Goal: Information Seeking & Learning: Learn about a topic

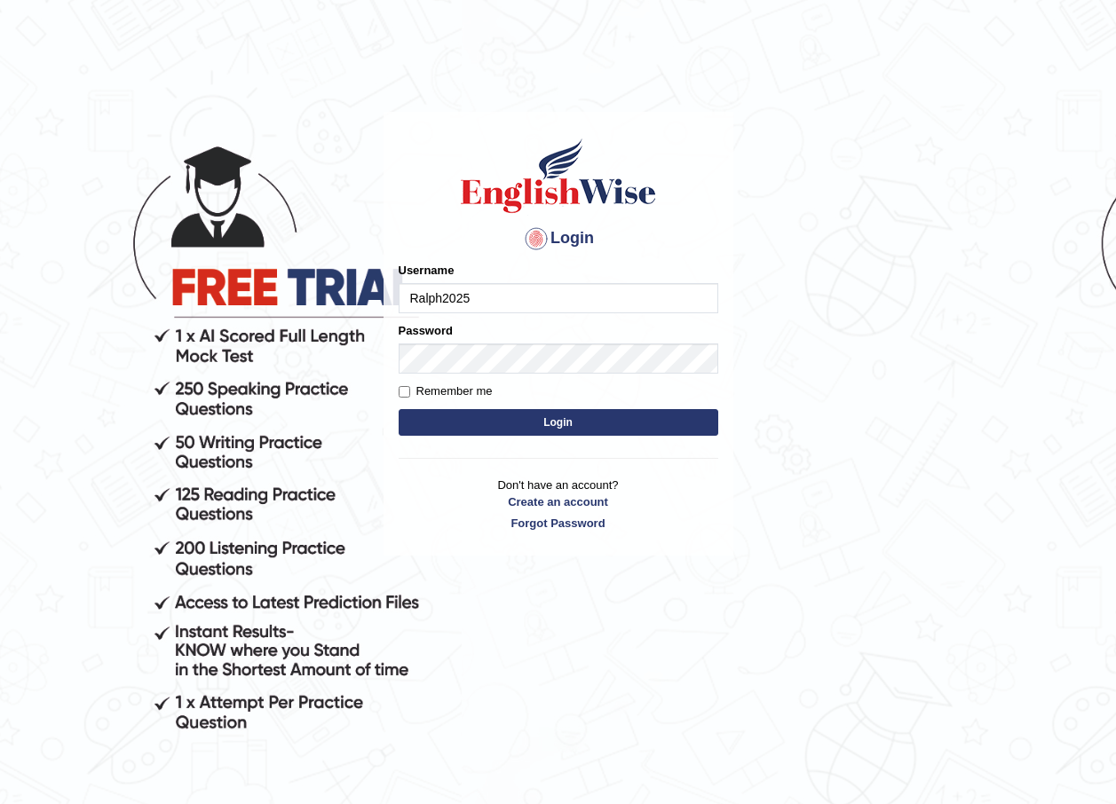
type input "Ralph2025"
click at [480, 376] on form "Please fix the following errors: Username Ralph2025 Password Remember me Login" at bounding box center [559, 351] width 320 height 178
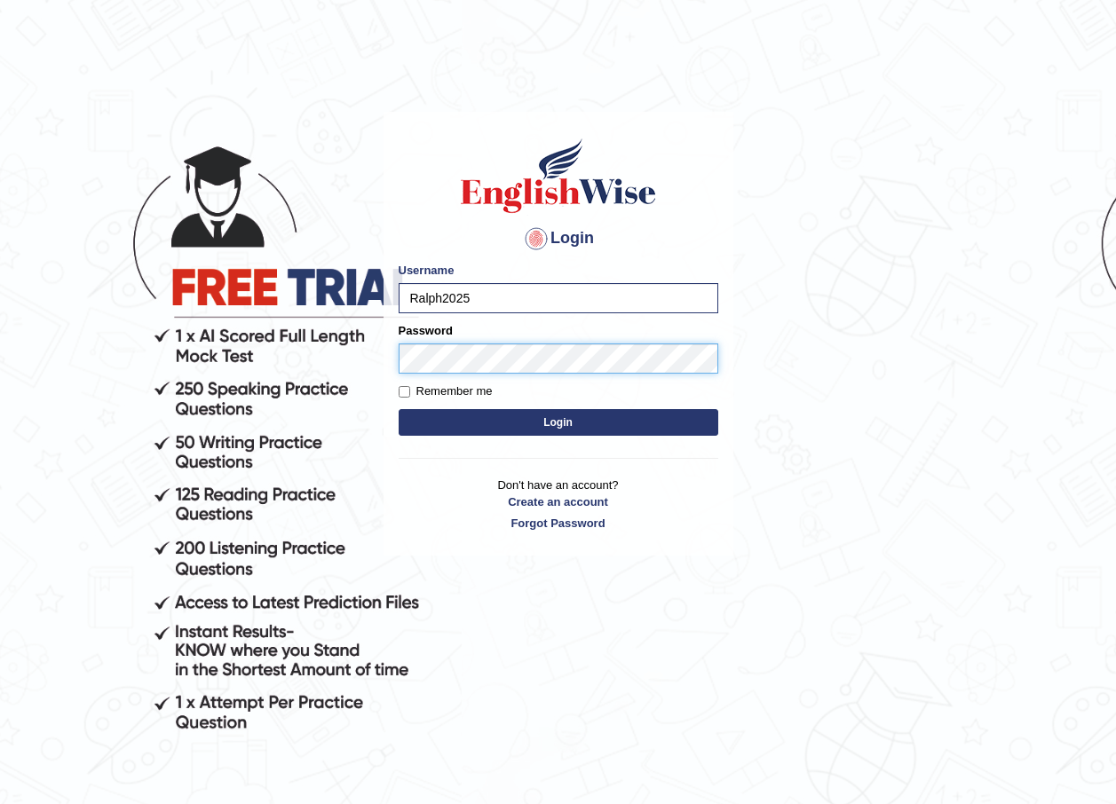
click at [399, 409] on button "Login" at bounding box center [559, 422] width 320 height 27
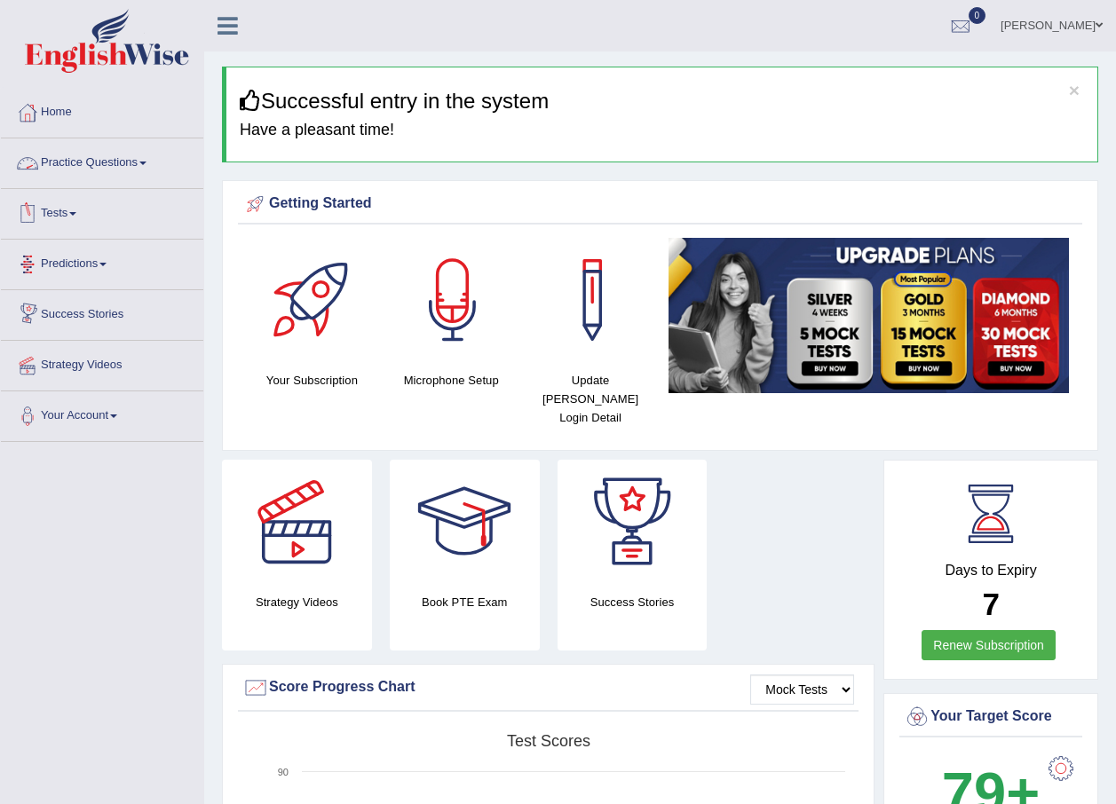
click at [138, 159] on link "Practice Questions" at bounding box center [102, 160] width 202 height 44
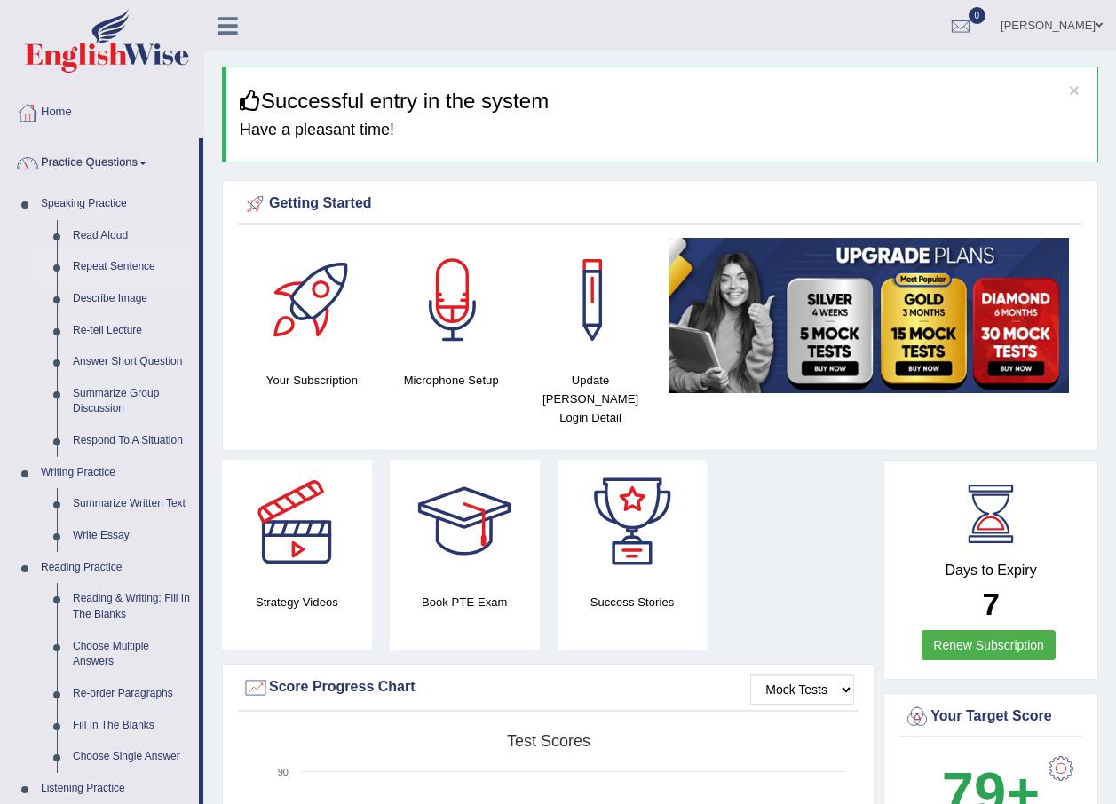
click at [83, 265] on link "Repeat Sentence" at bounding box center [132, 267] width 134 height 32
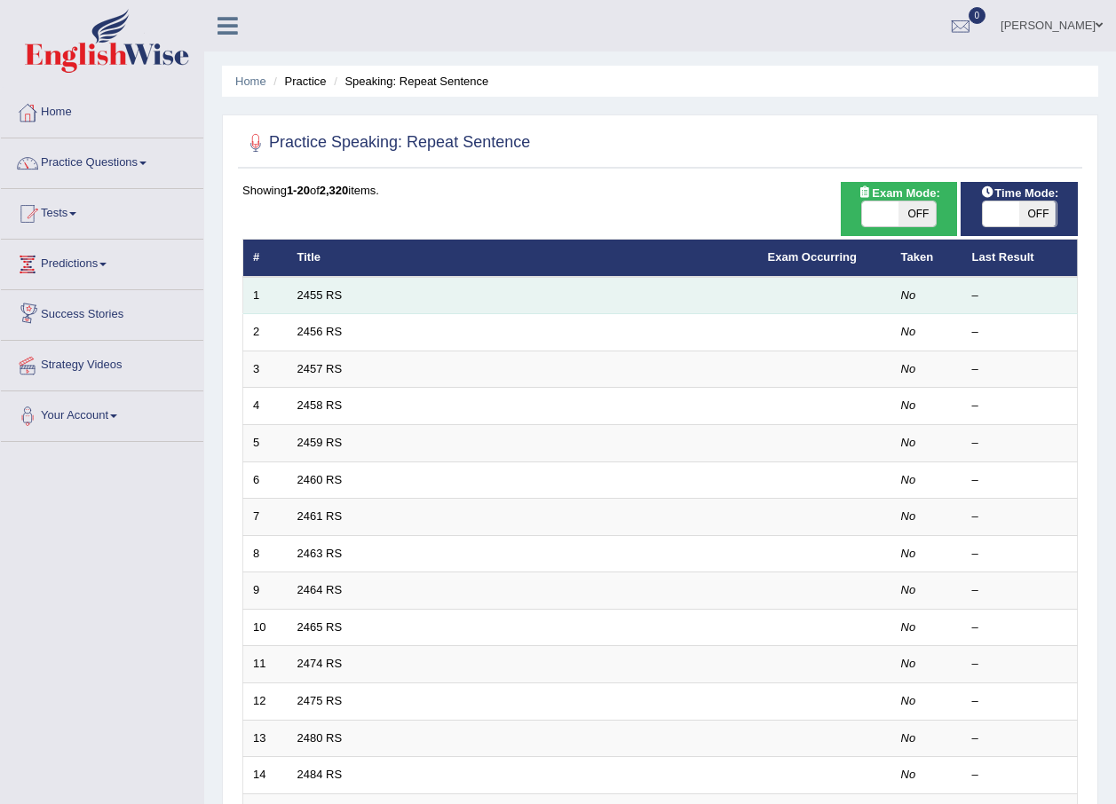
drag, startPoint x: 0, startPoint y: 0, endPoint x: 388, endPoint y: 296, distance: 487.7
click at [388, 296] on td "2455 RS" at bounding box center [523, 295] width 470 height 37
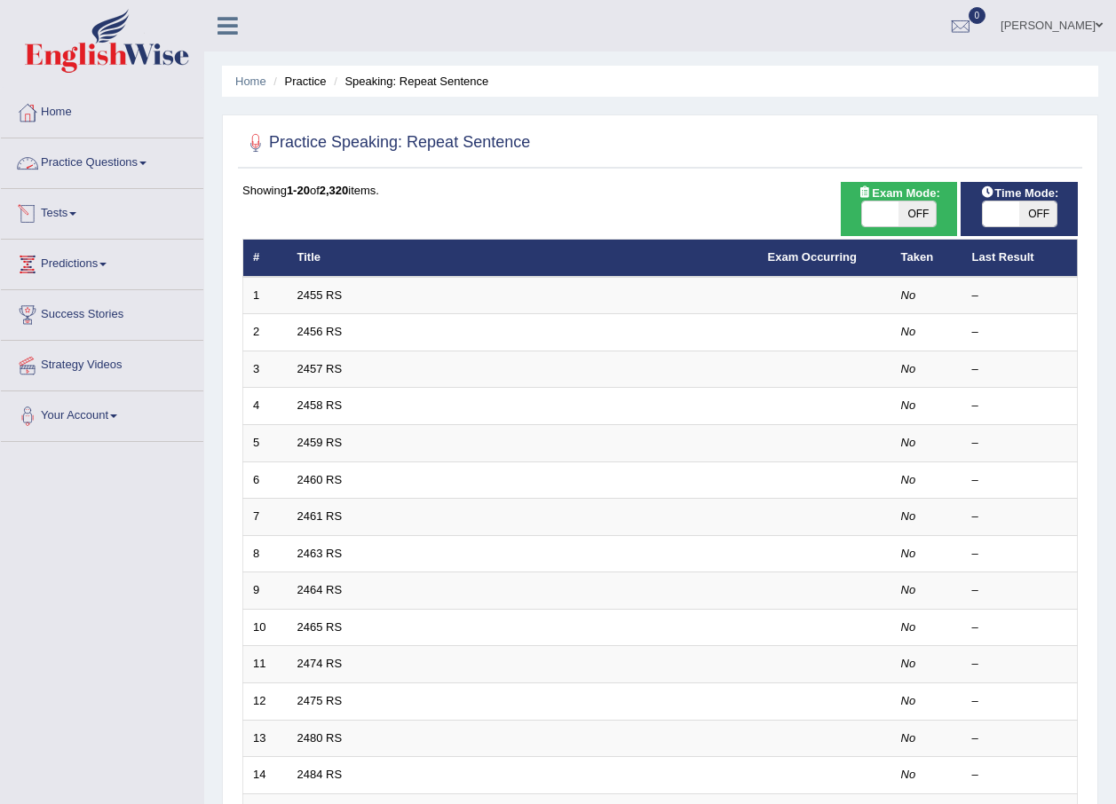
click at [170, 166] on link "Practice Questions" at bounding box center [102, 160] width 202 height 44
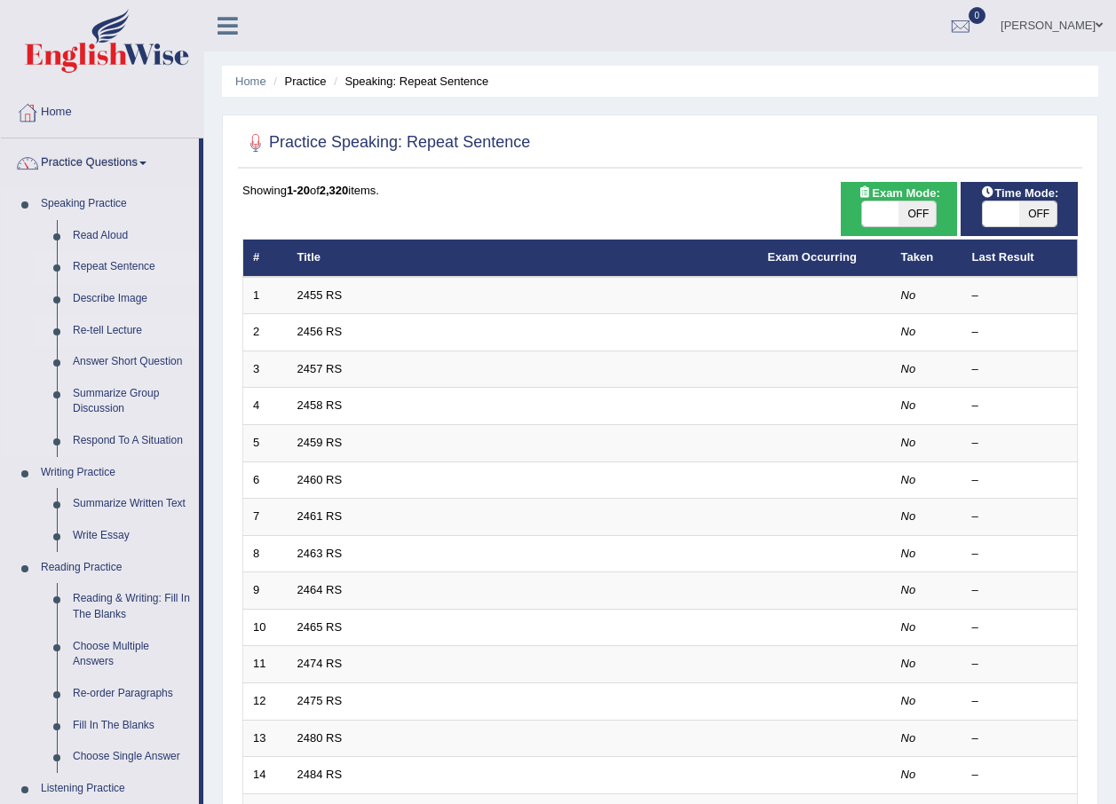
click at [108, 330] on link "Re-tell Lecture" at bounding box center [132, 331] width 134 height 32
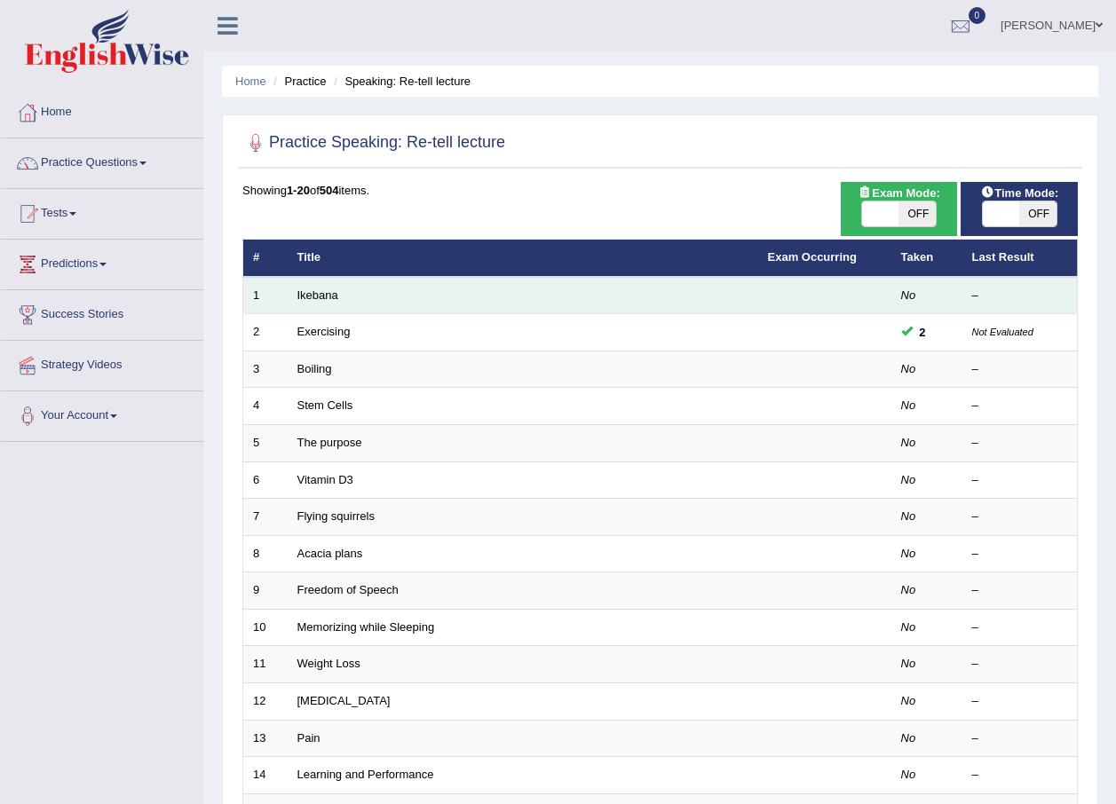
click at [320, 284] on td "Ikebana" at bounding box center [523, 295] width 470 height 37
click at [320, 293] on link "Ikebana" at bounding box center [317, 294] width 41 height 13
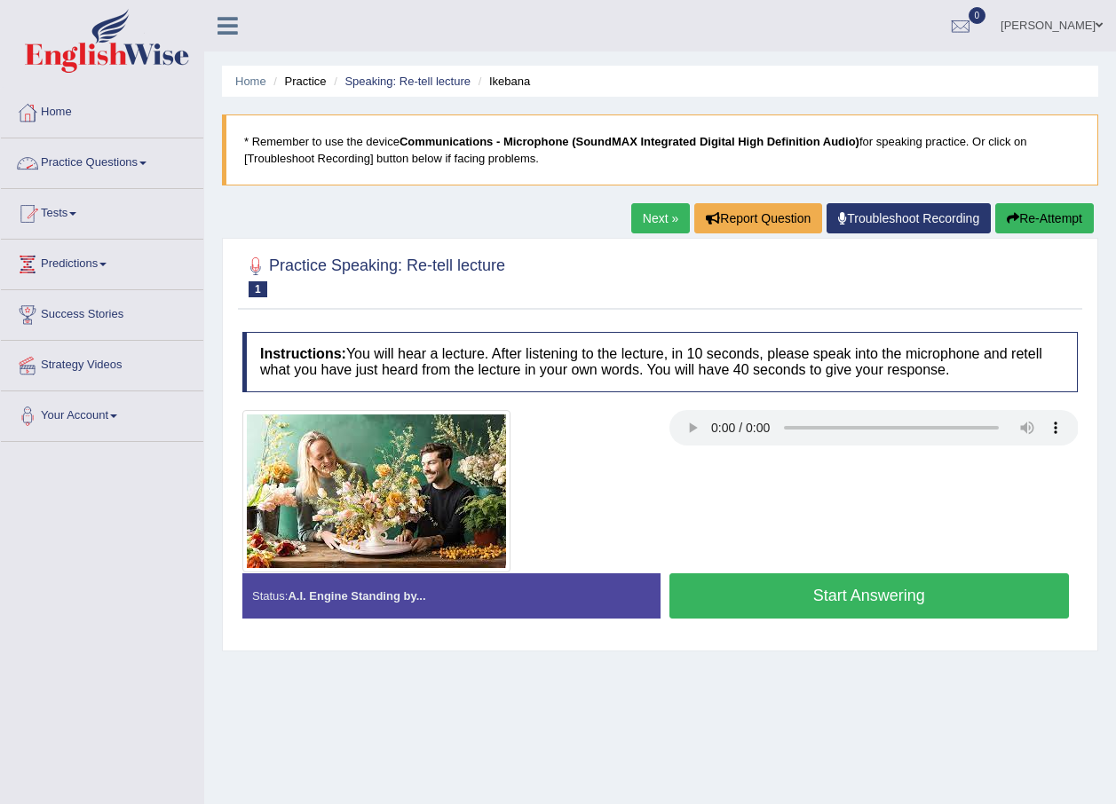
click at [140, 155] on link "Practice Questions" at bounding box center [102, 160] width 202 height 44
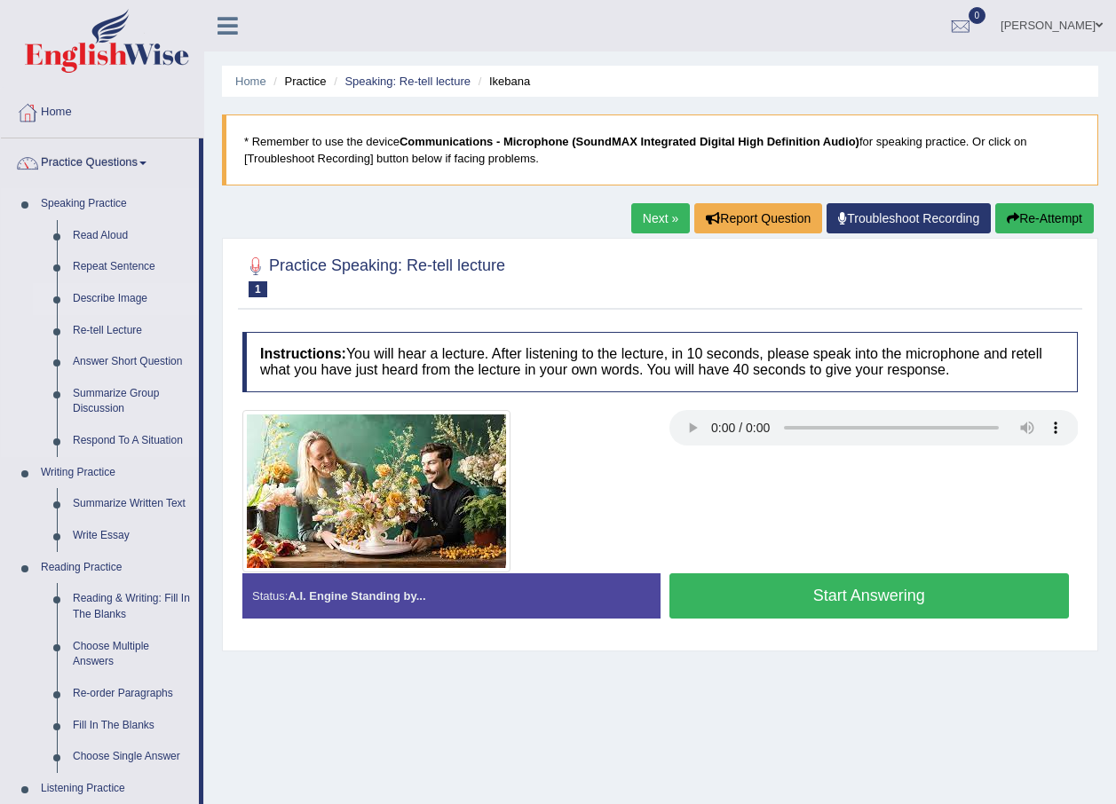
click at [107, 304] on link "Describe Image" at bounding box center [132, 299] width 134 height 32
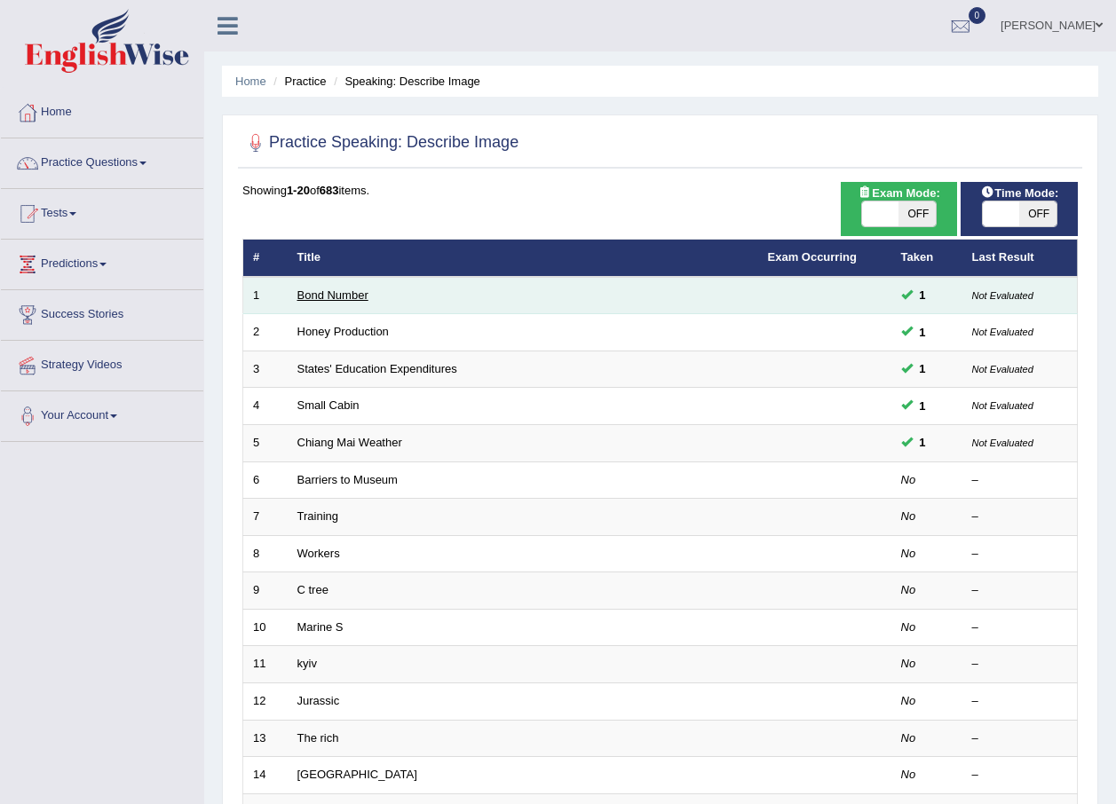
click at [318, 295] on link "Bond Number" at bounding box center [332, 294] width 71 height 13
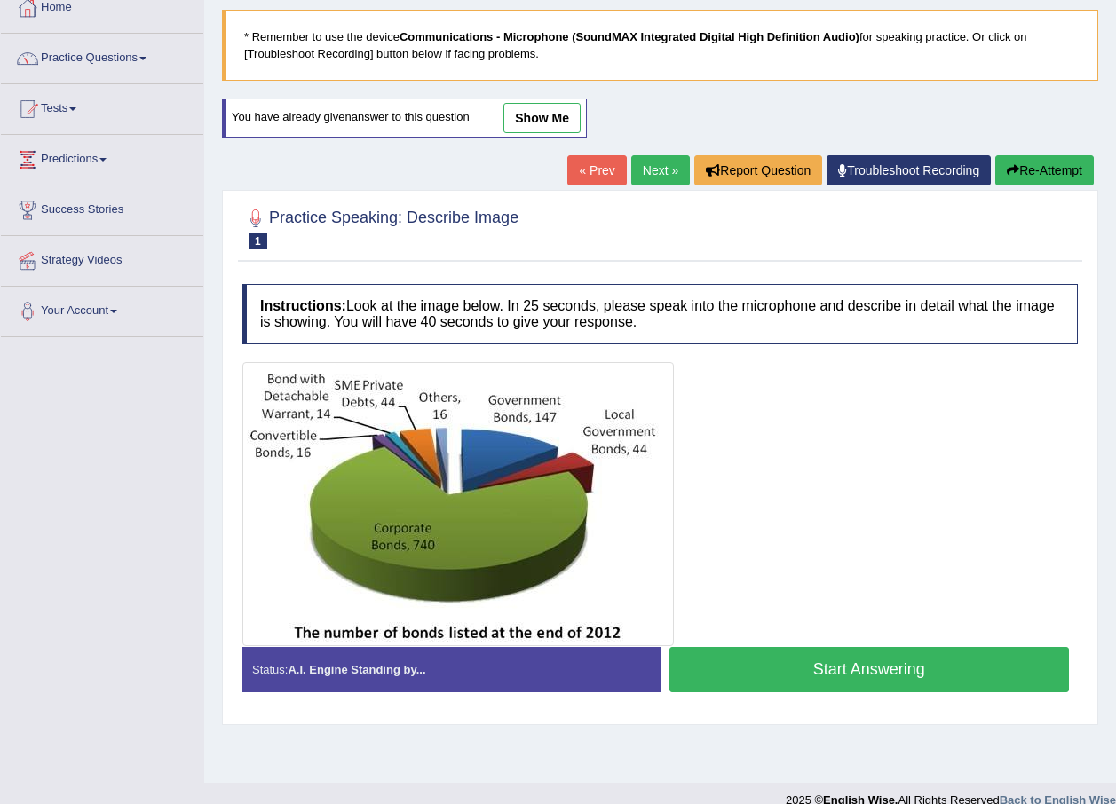
scroll to position [128, 0]
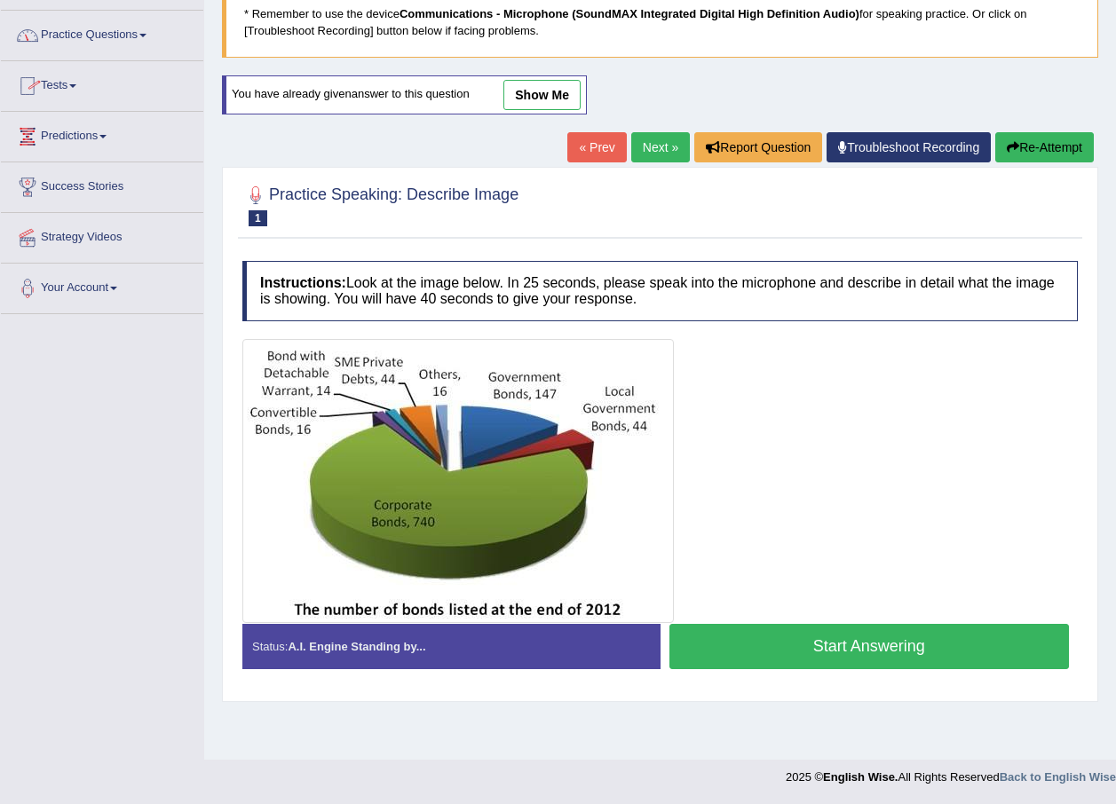
click at [156, 34] on link "Practice Questions" at bounding box center [102, 33] width 202 height 44
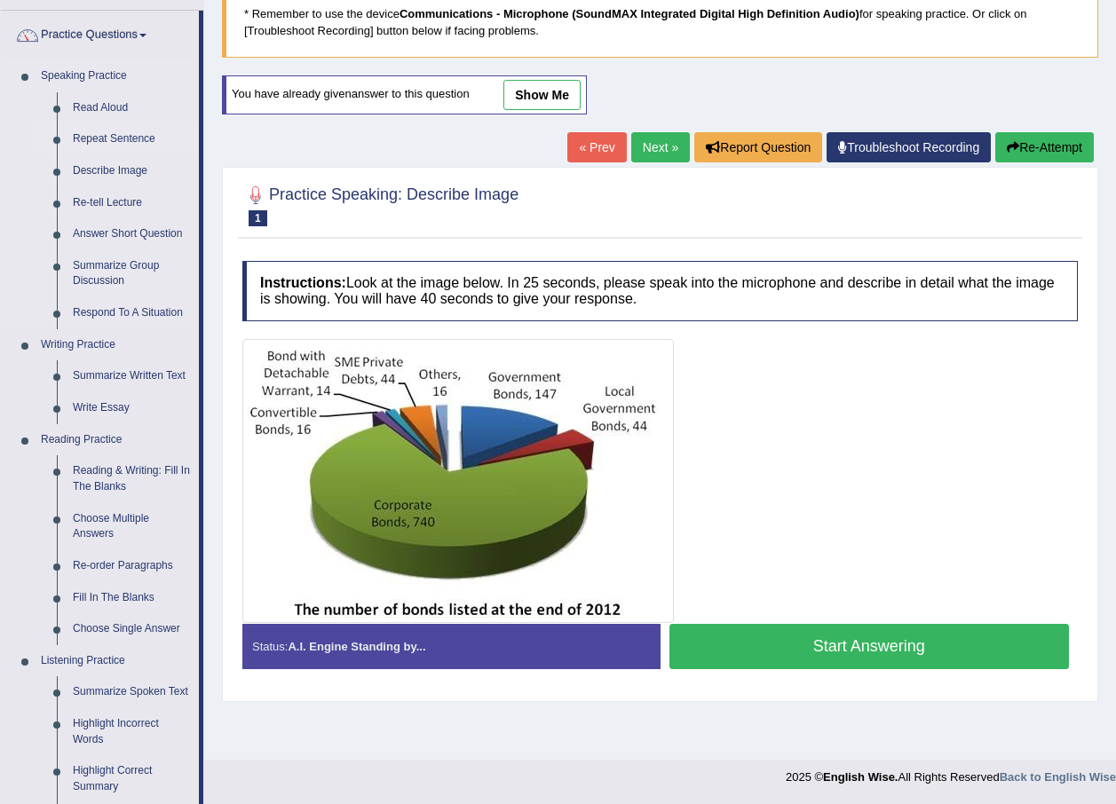
click at [140, 130] on link "Repeat Sentence" at bounding box center [132, 139] width 134 height 32
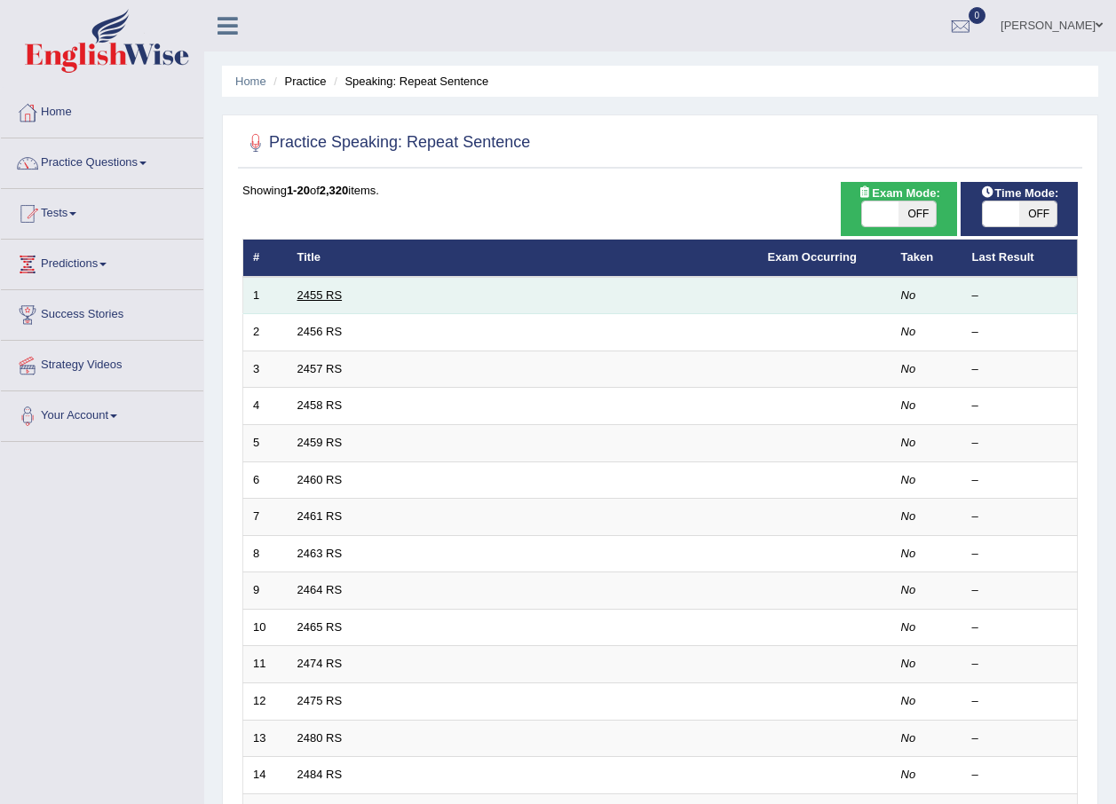
click at [328, 288] on link "2455 RS" at bounding box center [319, 294] width 45 height 13
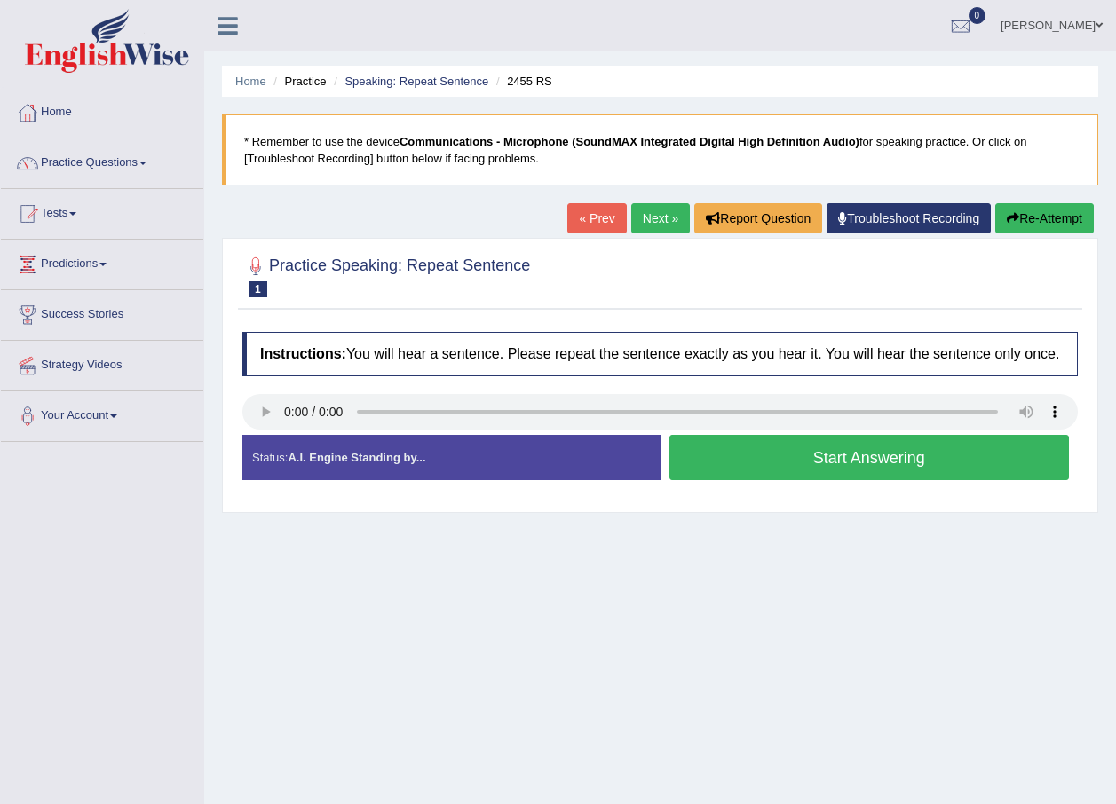
click at [793, 462] on button "Start Answering" at bounding box center [869, 457] width 400 height 45
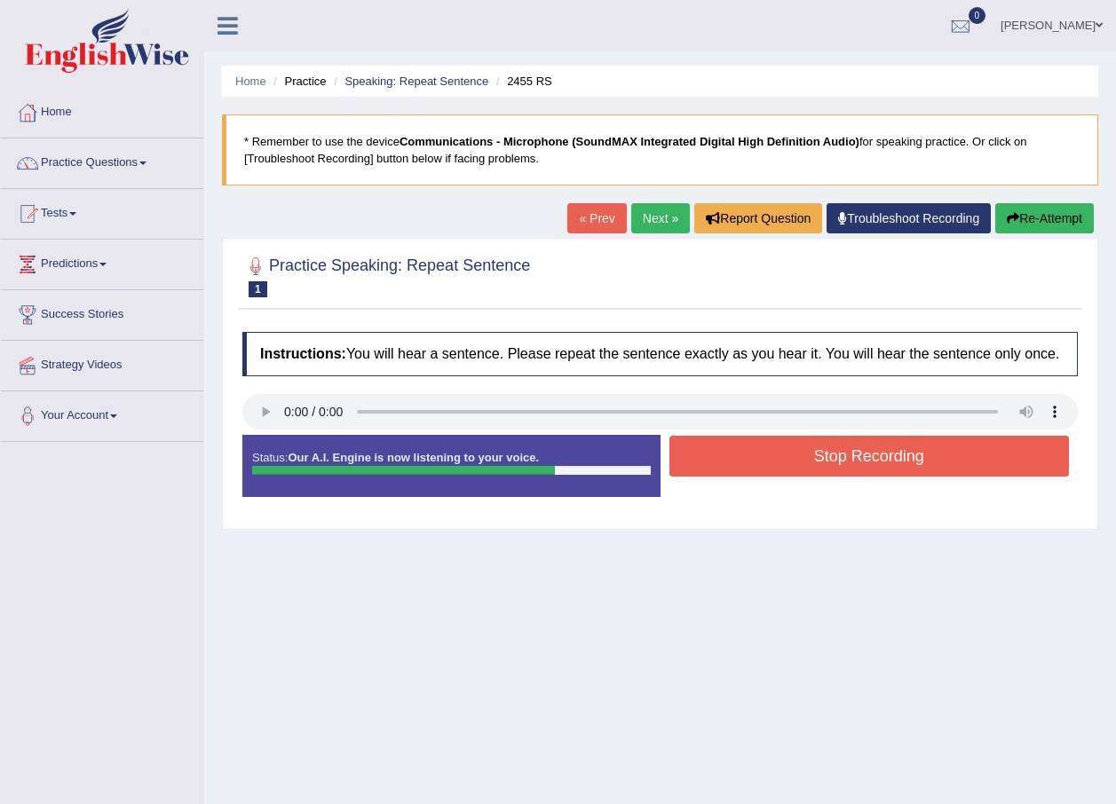
click at [793, 462] on button "Stop Recording" at bounding box center [869, 456] width 400 height 41
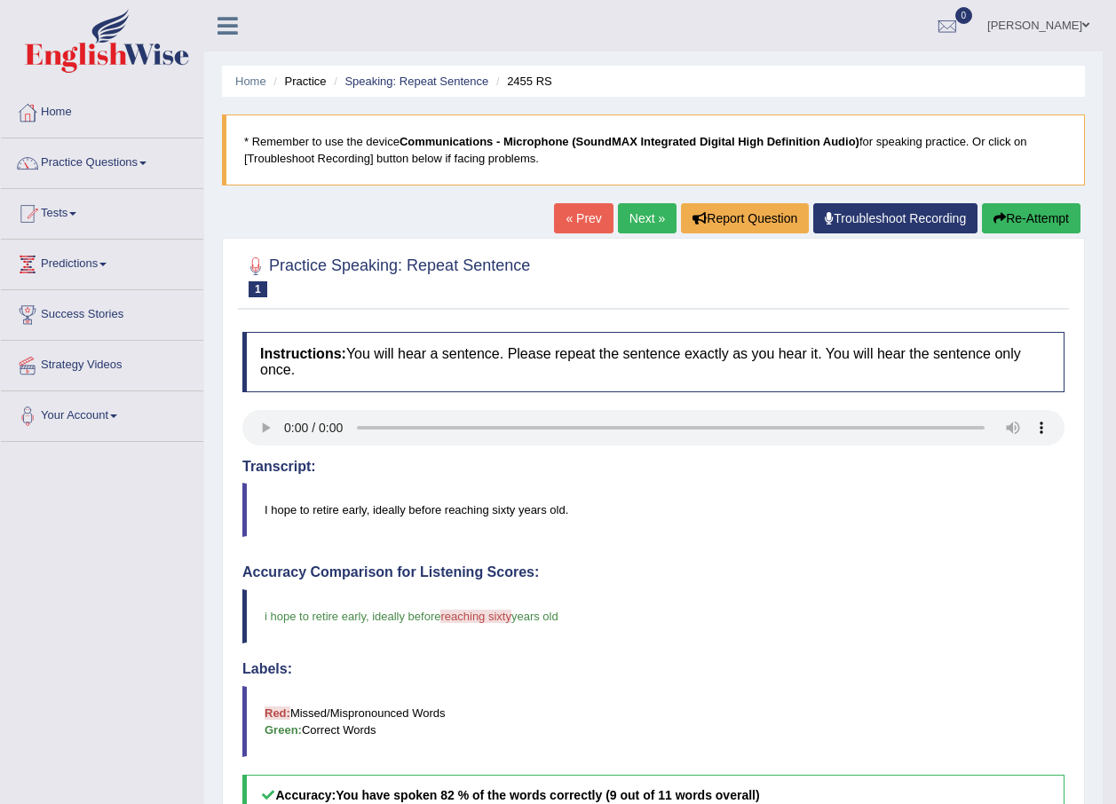
click at [635, 211] on link "Next »" at bounding box center [647, 218] width 59 height 30
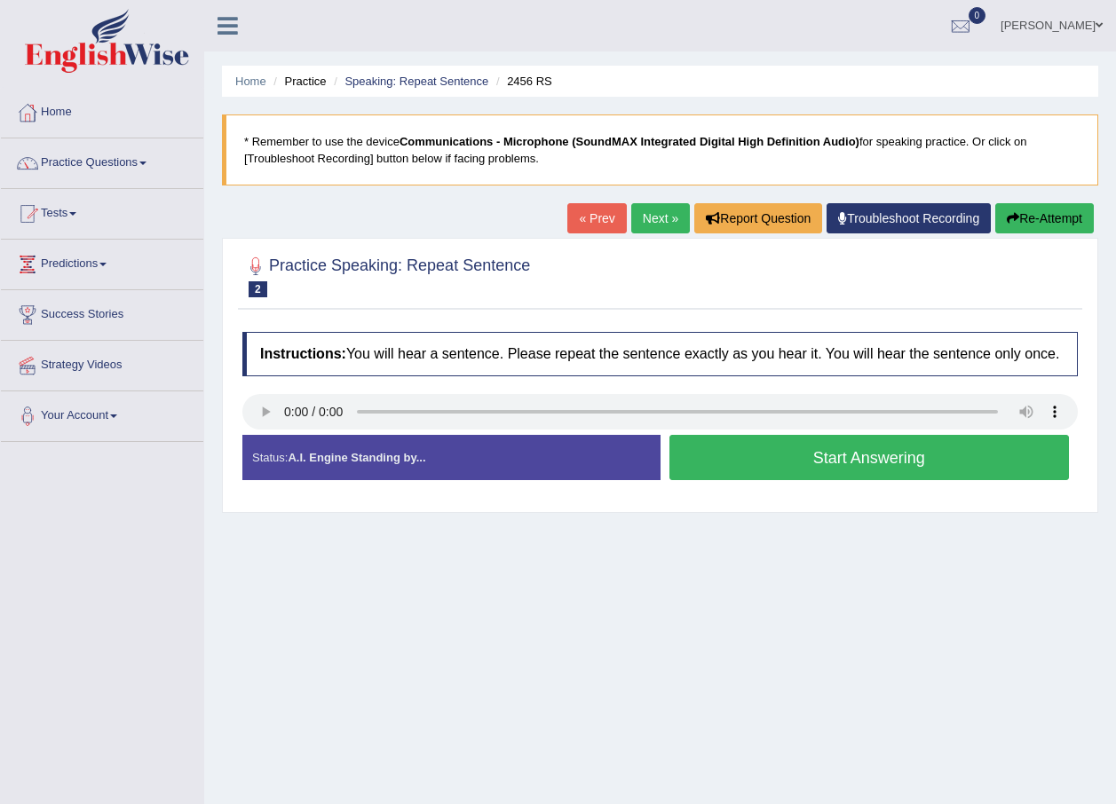
click at [809, 460] on button "Start Answering" at bounding box center [869, 457] width 400 height 45
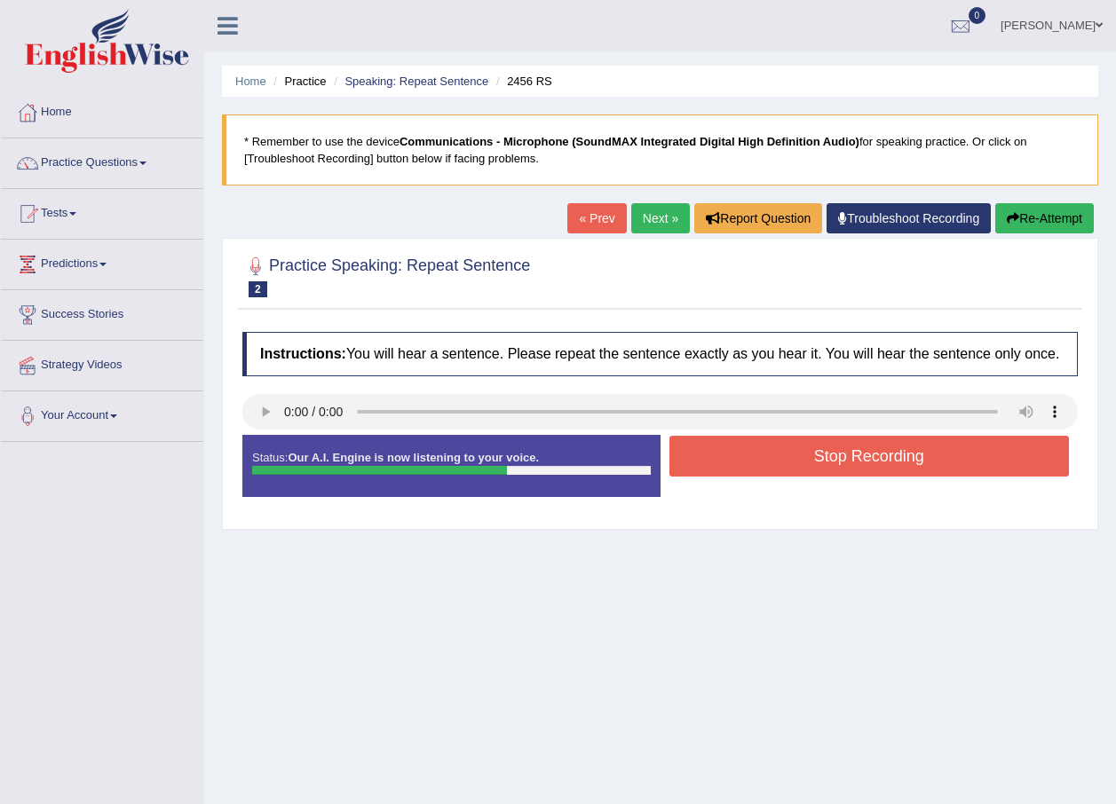
click at [737, 456] on button "Stop Recording" at bounding box center [869, 456] width 400 height 41
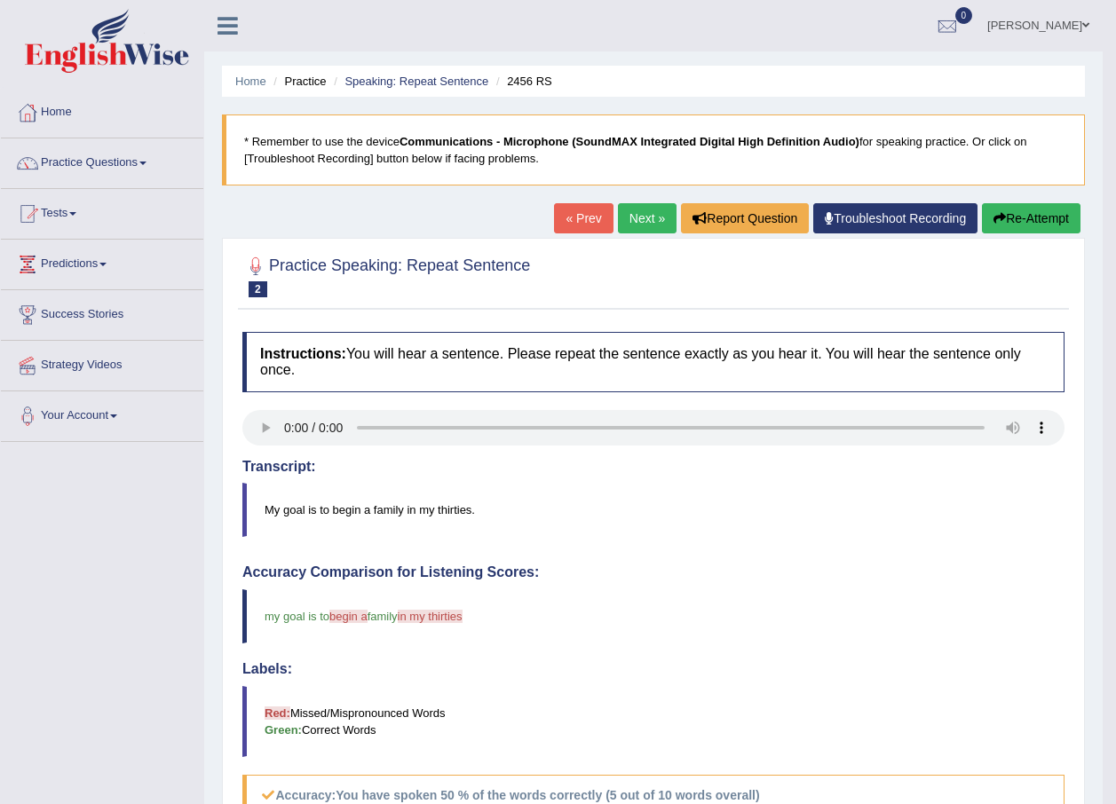
click at [647, 220] on link "Next »" at bounding box center [647, 218] width 59 height 30
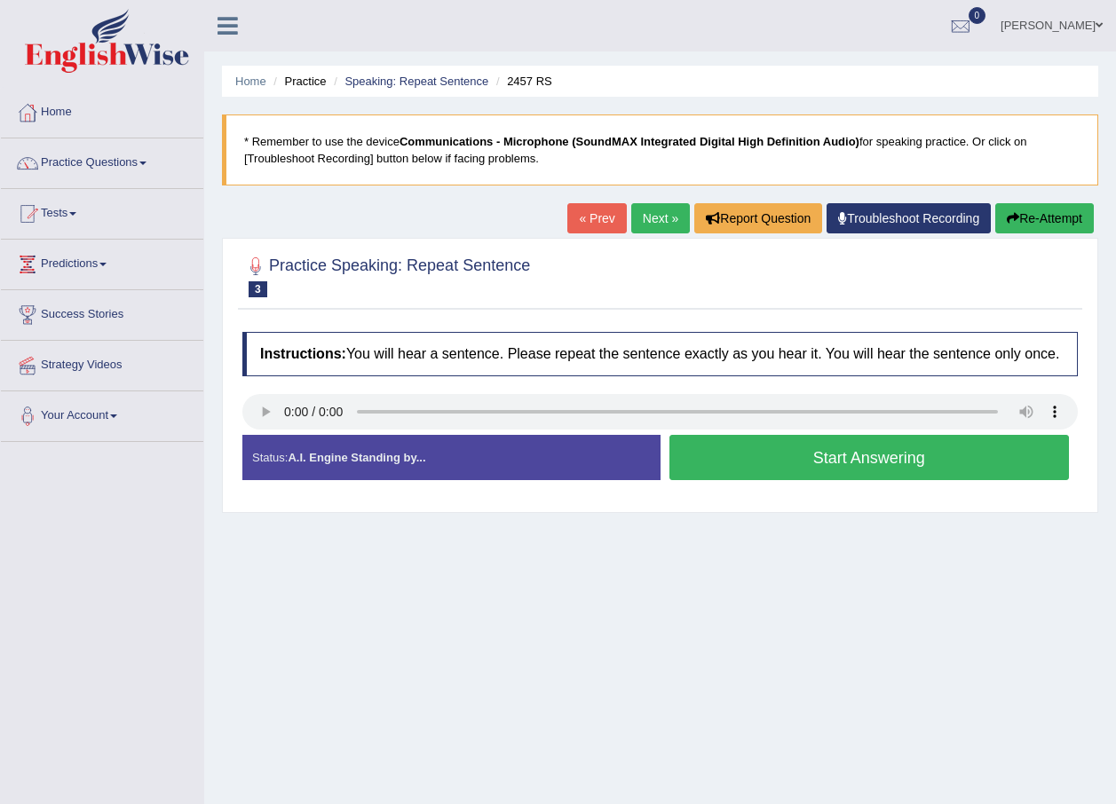
click at [750, 465] on button "Start Answering" at bounding box center [869, 457] width 400 height 45
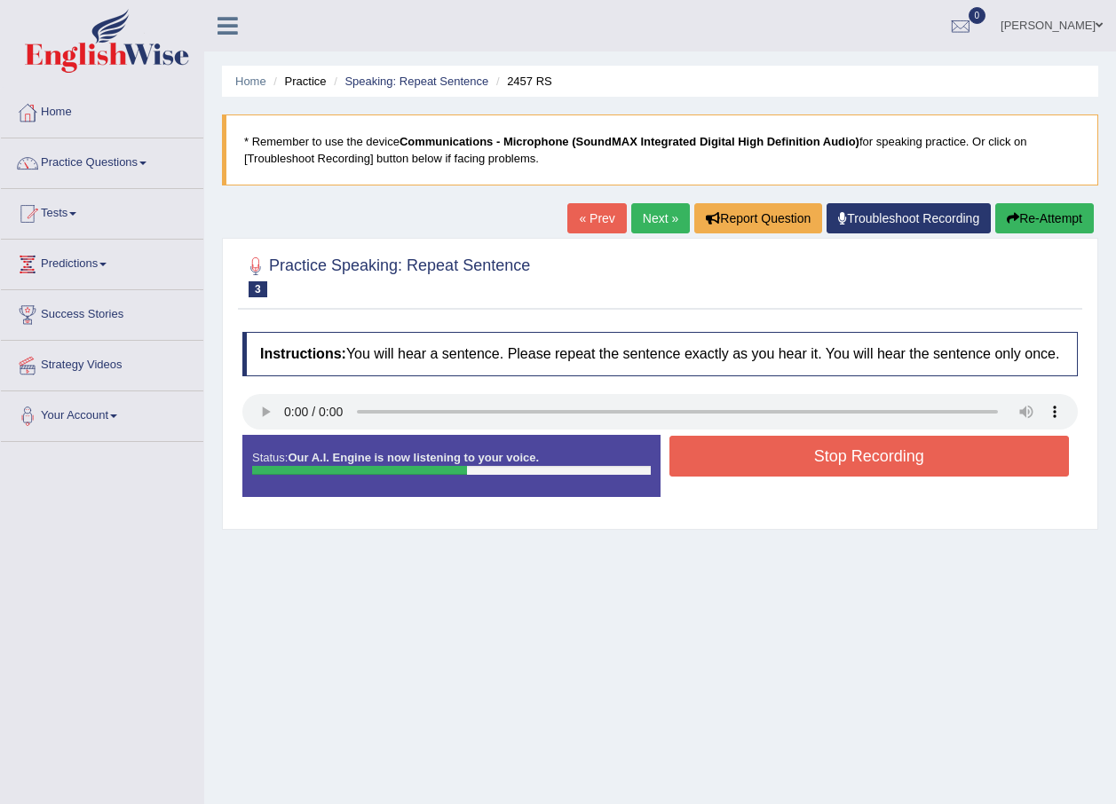
click at [750, 465] on button "Stop Recording" at bounding box center [869, 456] width 400 height 41
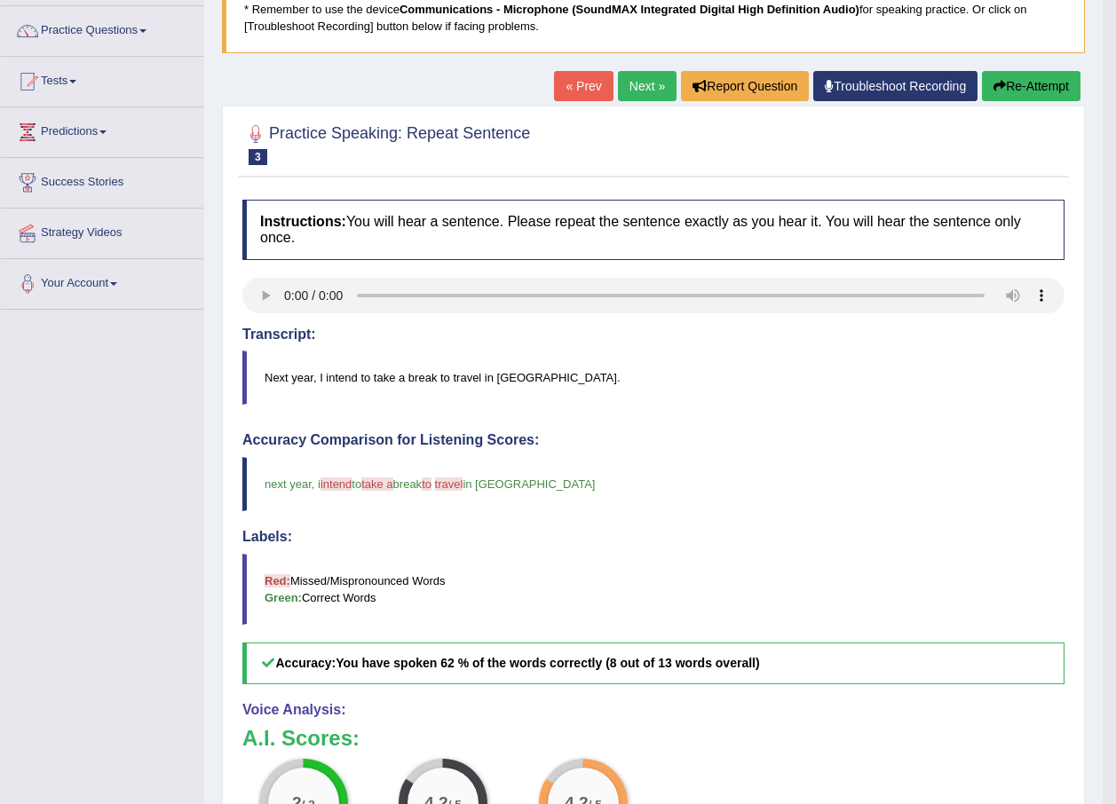
scroll to position [89, 0]
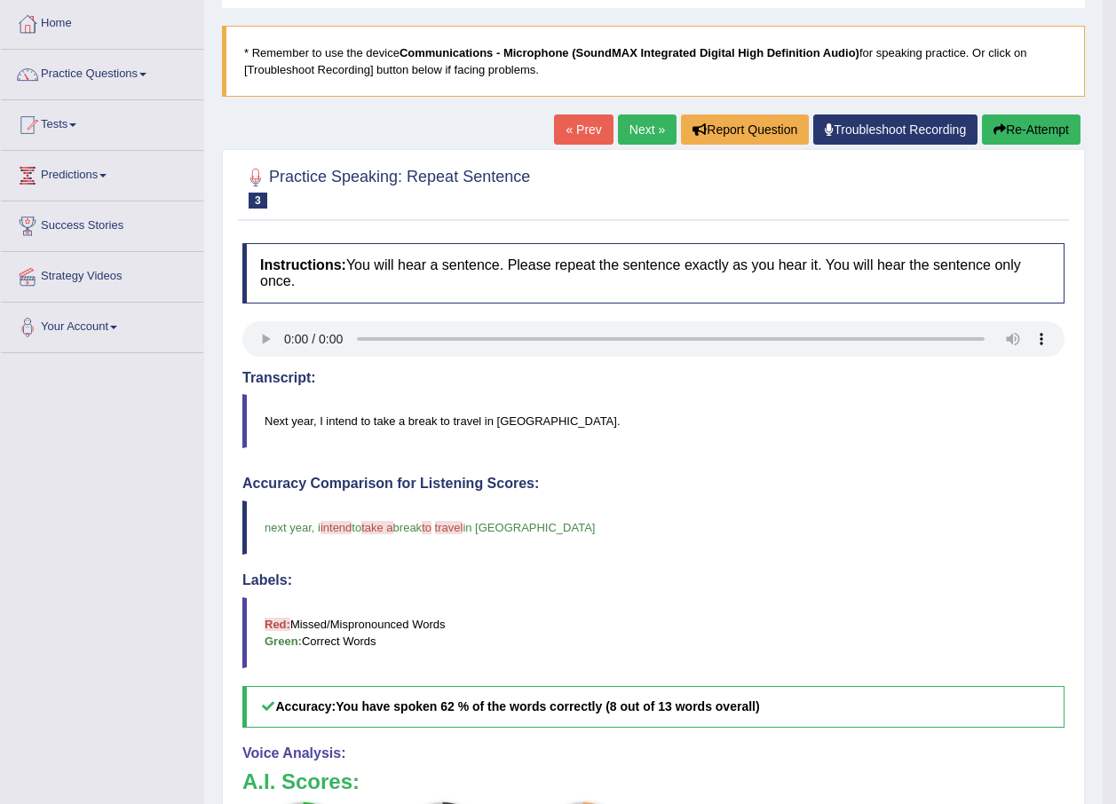
click at [637, 130] on link "Next »" at bounding box center [647, 130] width 59 height 30
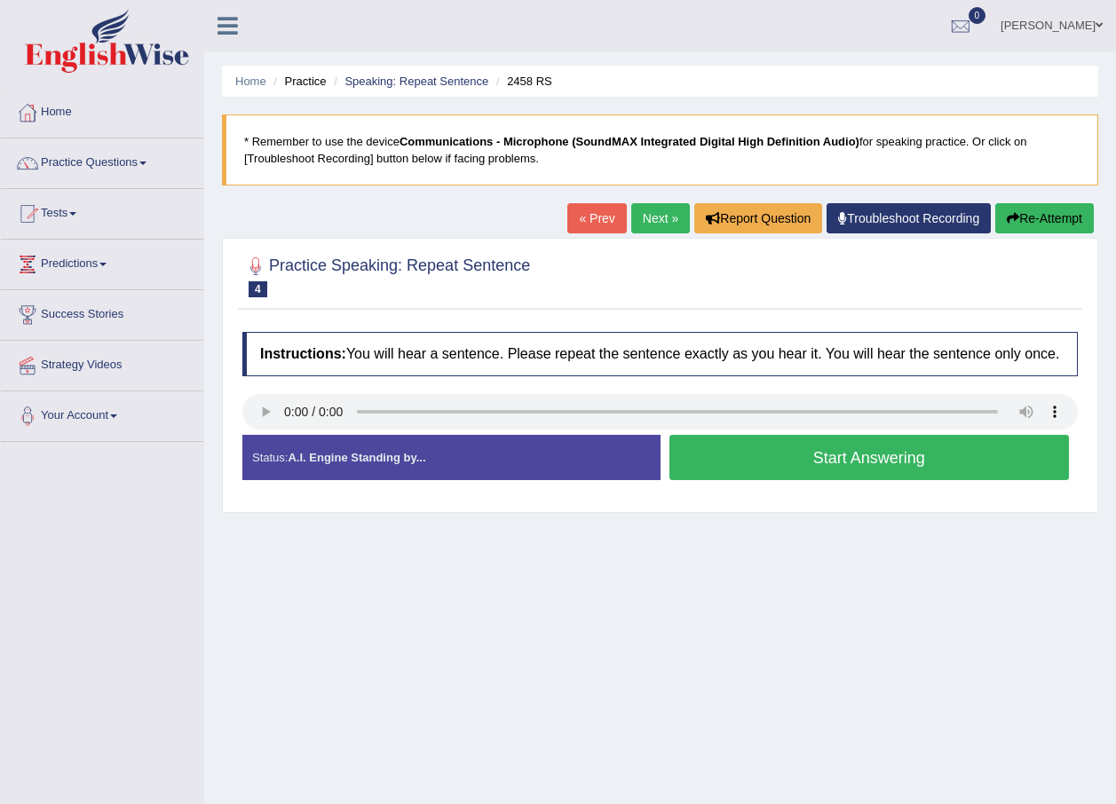
click at [825, 469] on button "Start Answering" at bounding box center [869, 457] width 400 height 45
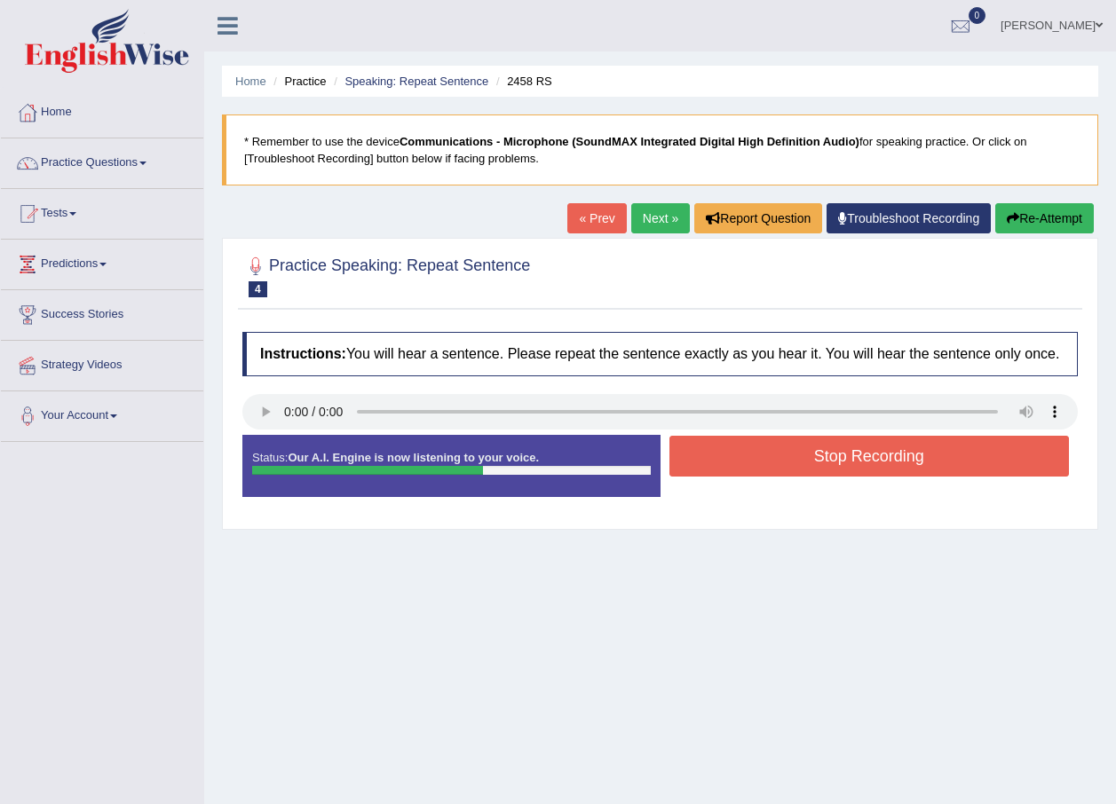
click at [802, 466] on button "Stop Recording" at bounding box center [869, 456] width 400 height 41
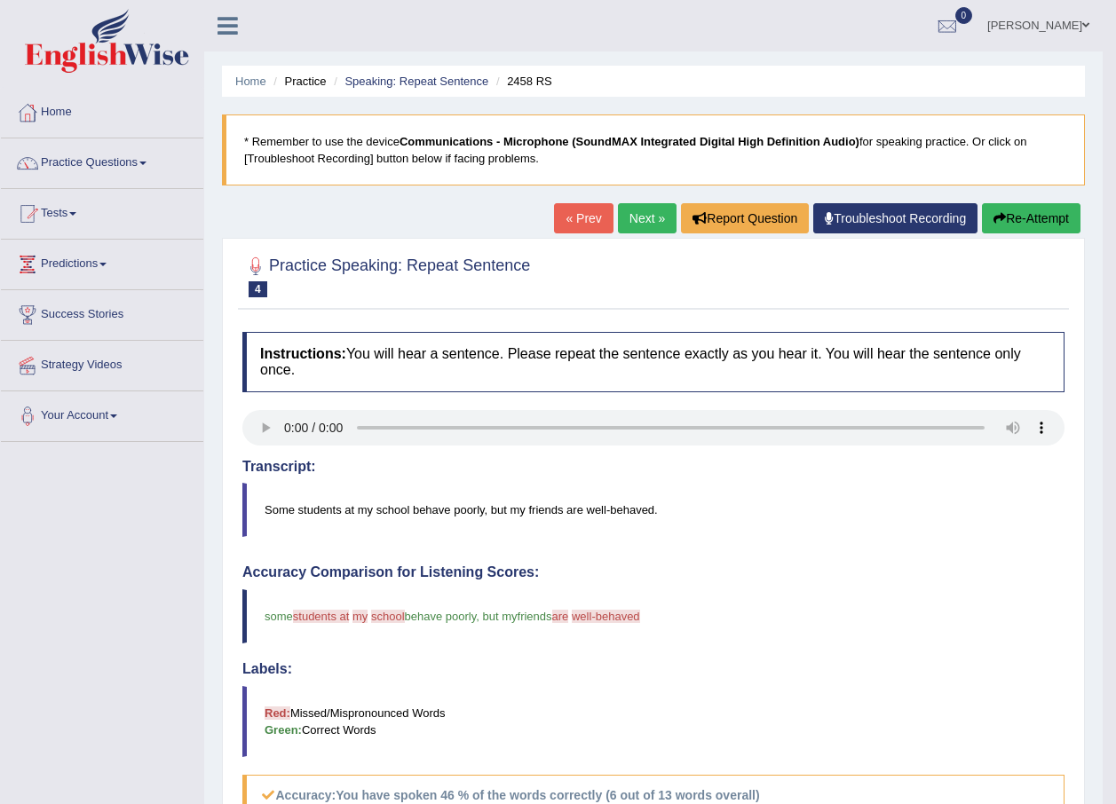
click at [651, 220] on link "Next »" at bounding box center [647, 218] width 59 height 30
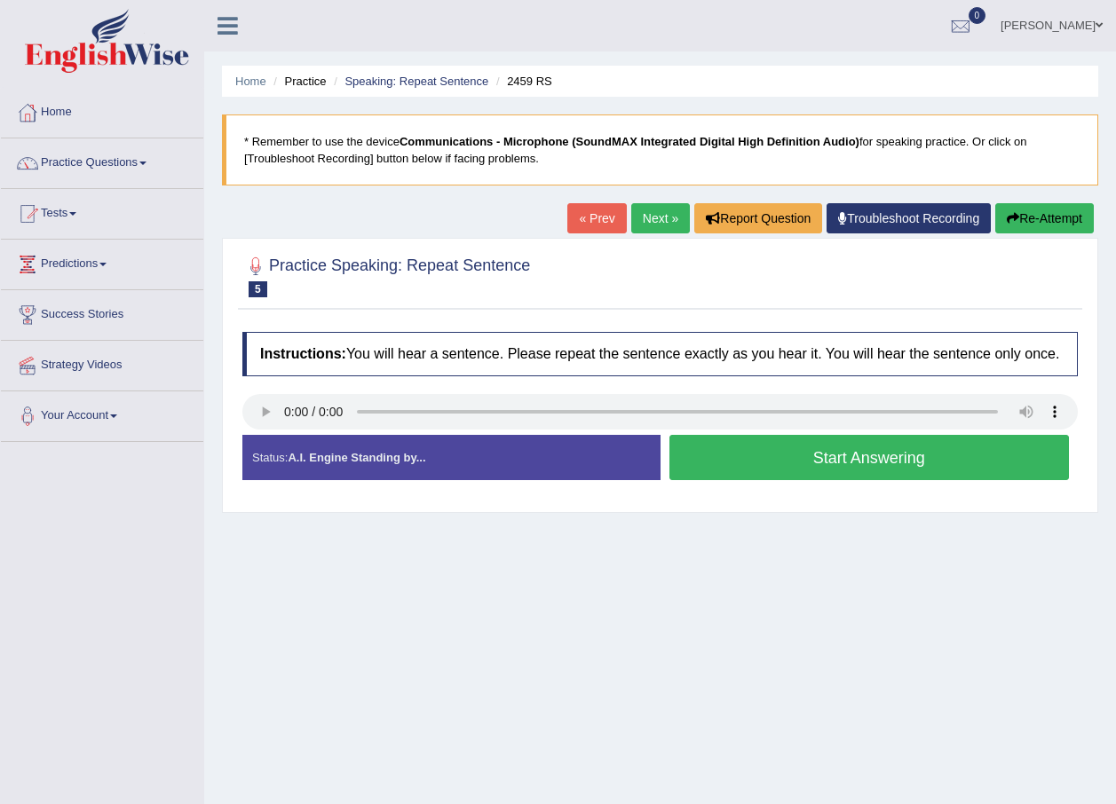
click at [846, 469] on button "Start Answering" at bounding box center [869, 457] width 400 height 45
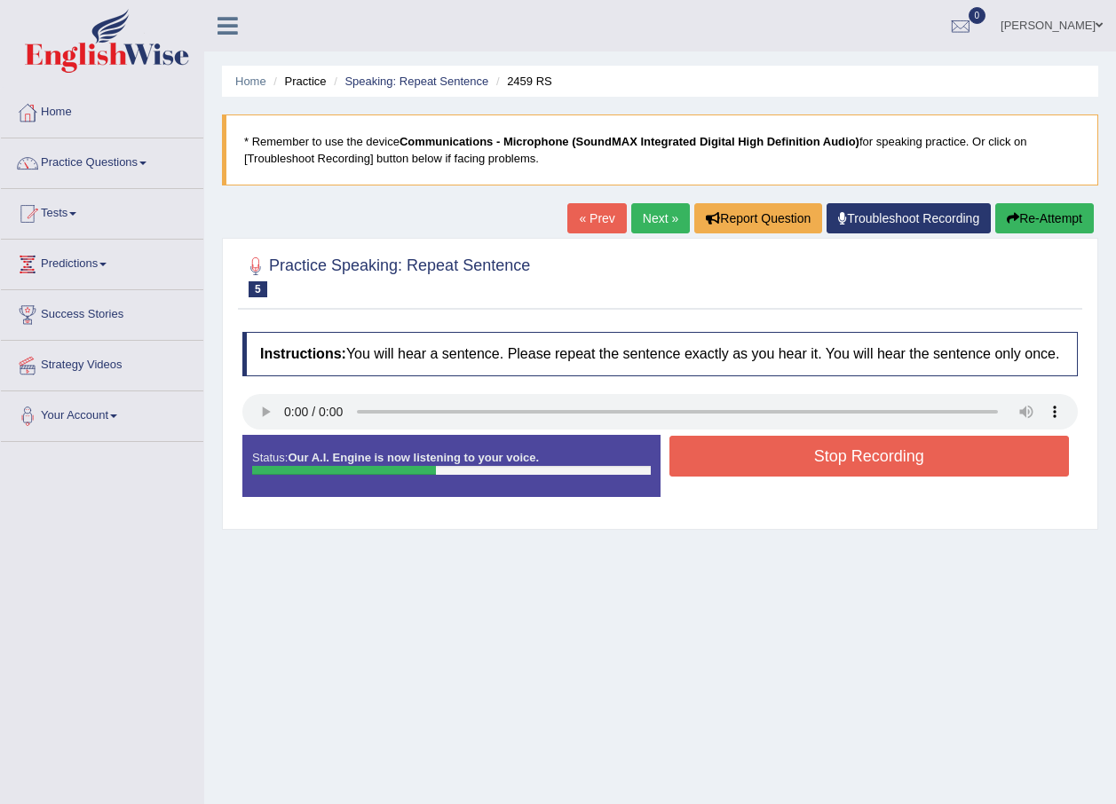
click at [849, 466] on button "Stop Recording" at bounding box center [869, 456] width 400 height 41
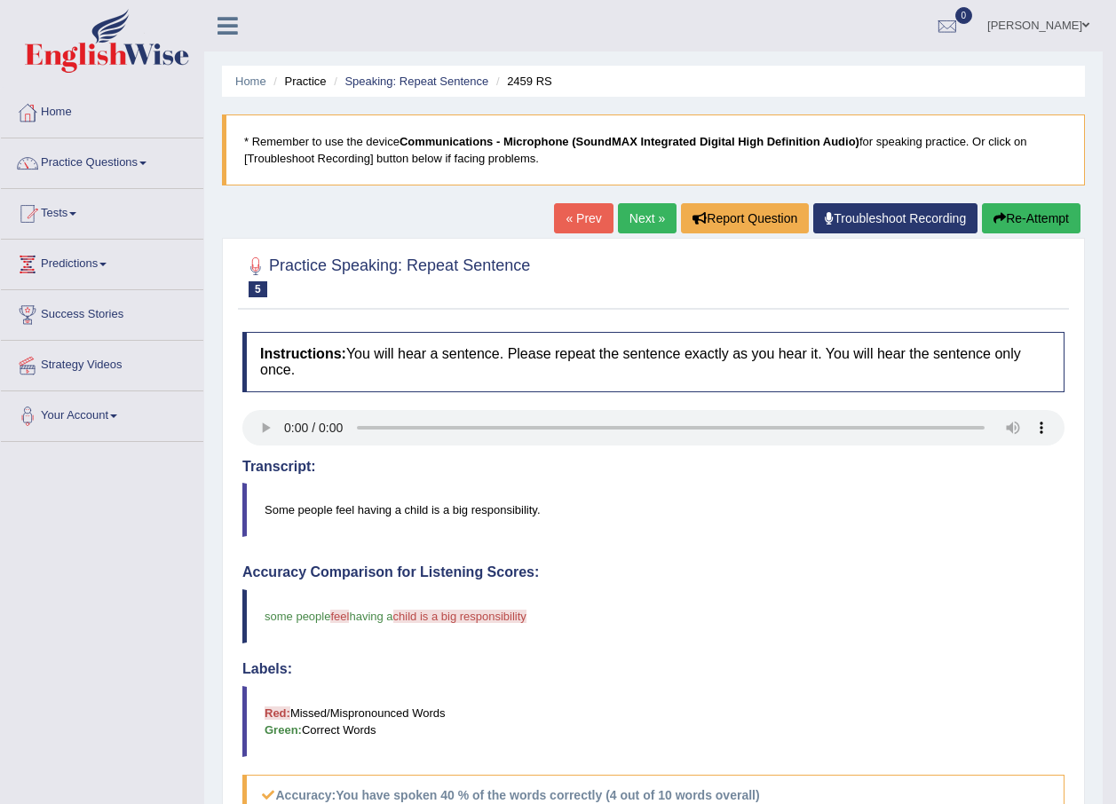
click at [644, 220] on link "Next »" at bounding box center [647, 218] width 59 height 30
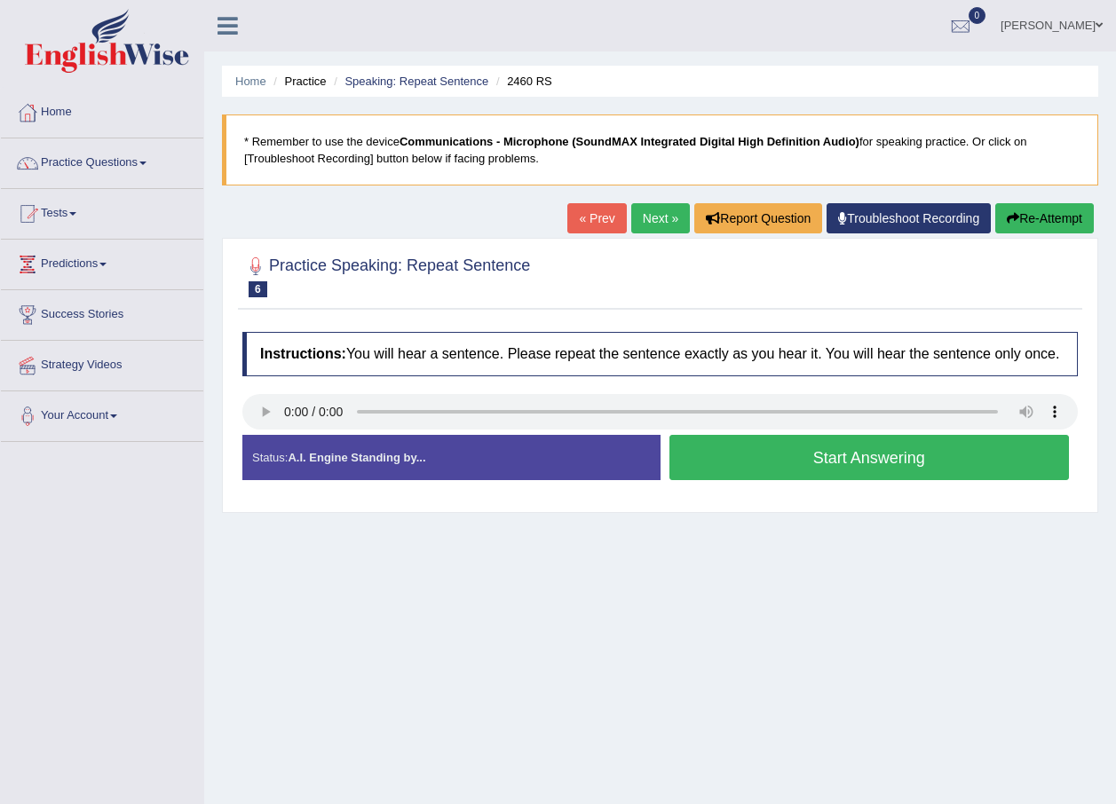
click at [840, 469] on button "Start Answering" at bounding box center [869, 457] width 400 height 45
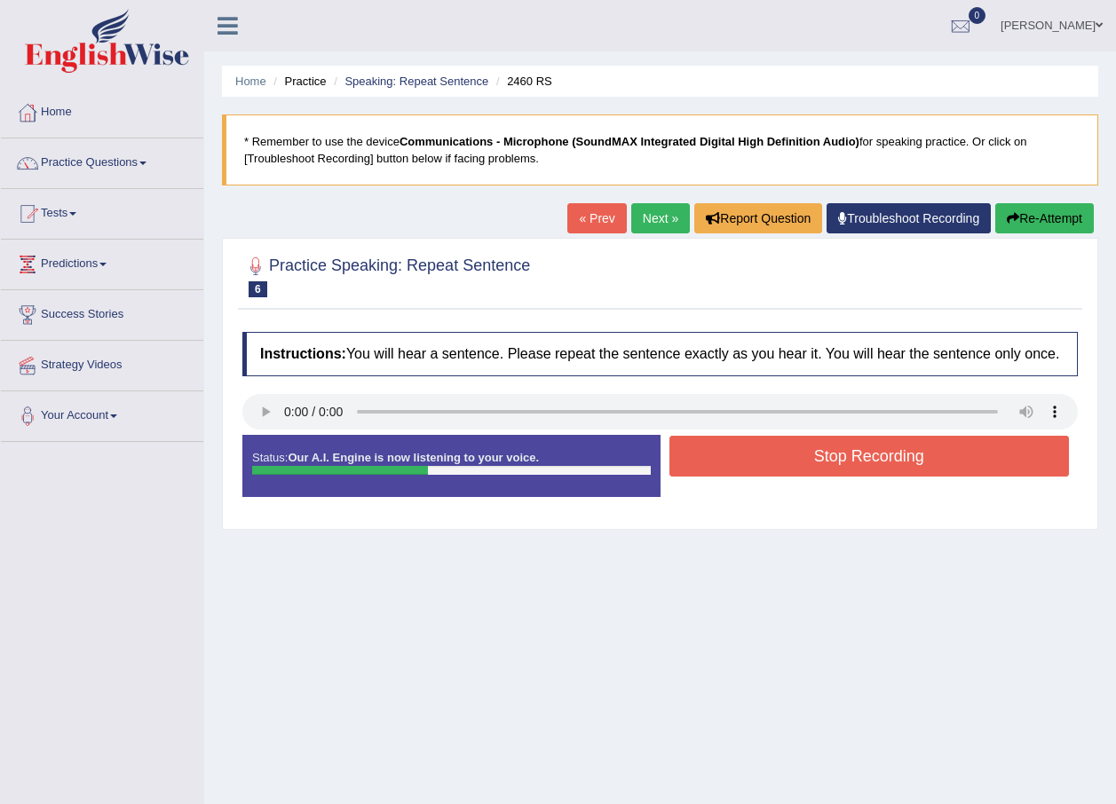
click at [840, 471] on button "Stop Recording" at bounding box center [869, 456] width 400 height 41
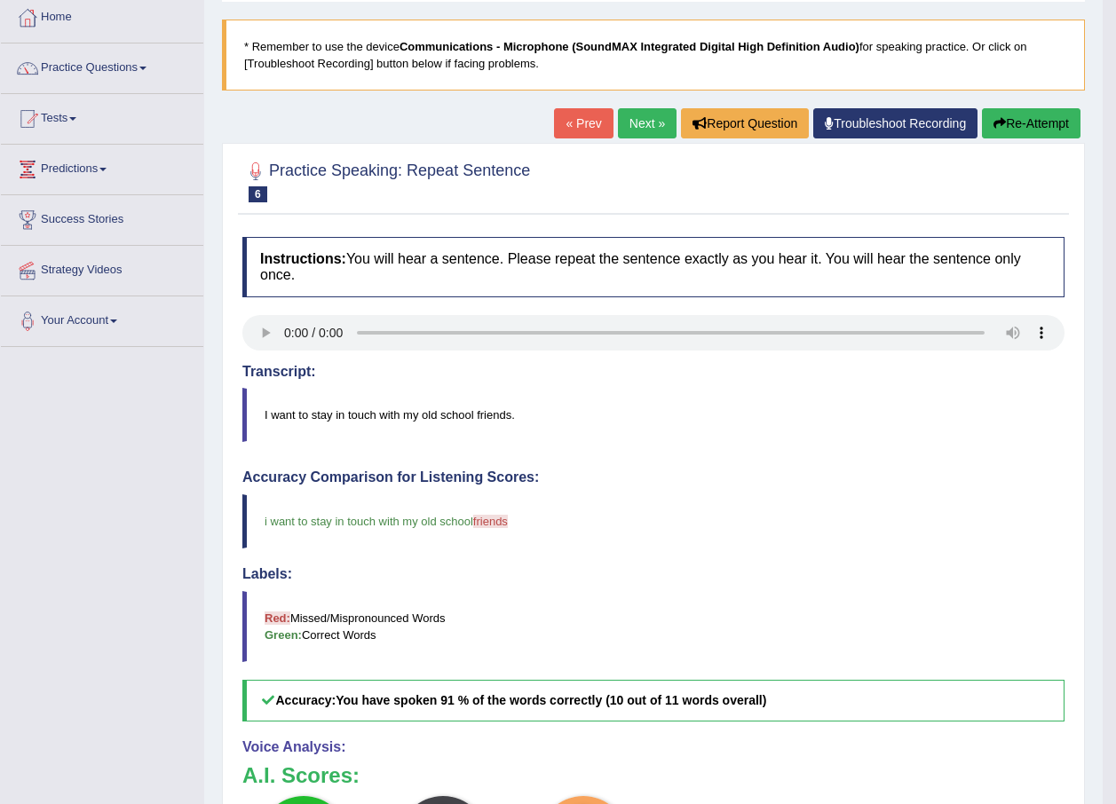
scroll to position [89, 0]
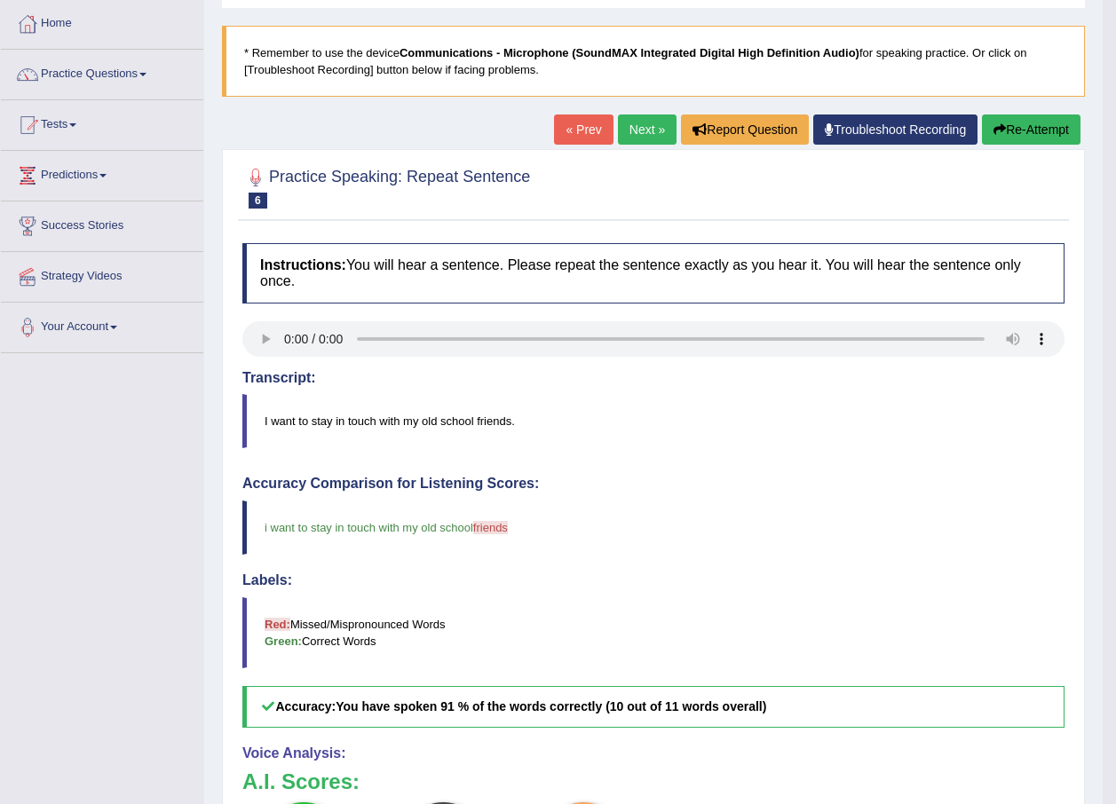
click at [638, 139] on link "Next »" at bounding box center [647, 130] width 59 height 30
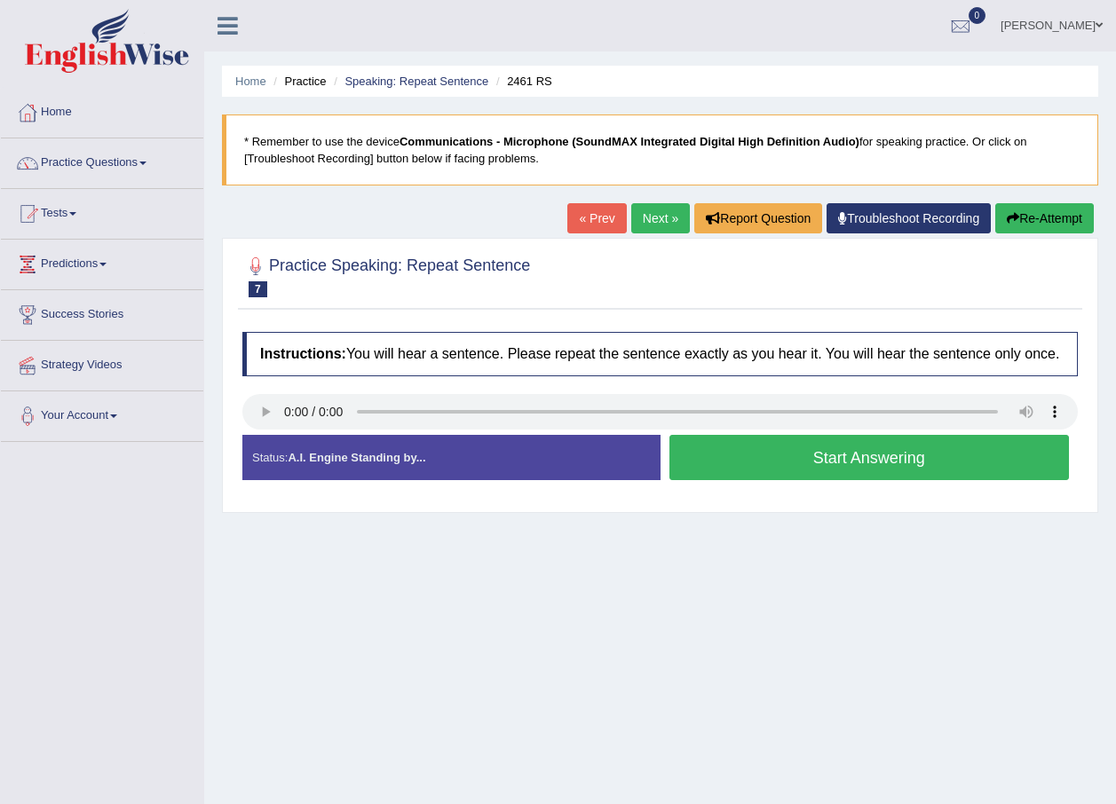
click at [657, 220] on link "Next »" at bounding box center [660, 218] width 59 height 30
click at [778, 453] on button "Start Answering" at bounding box center [869, 457] width 400 height 45
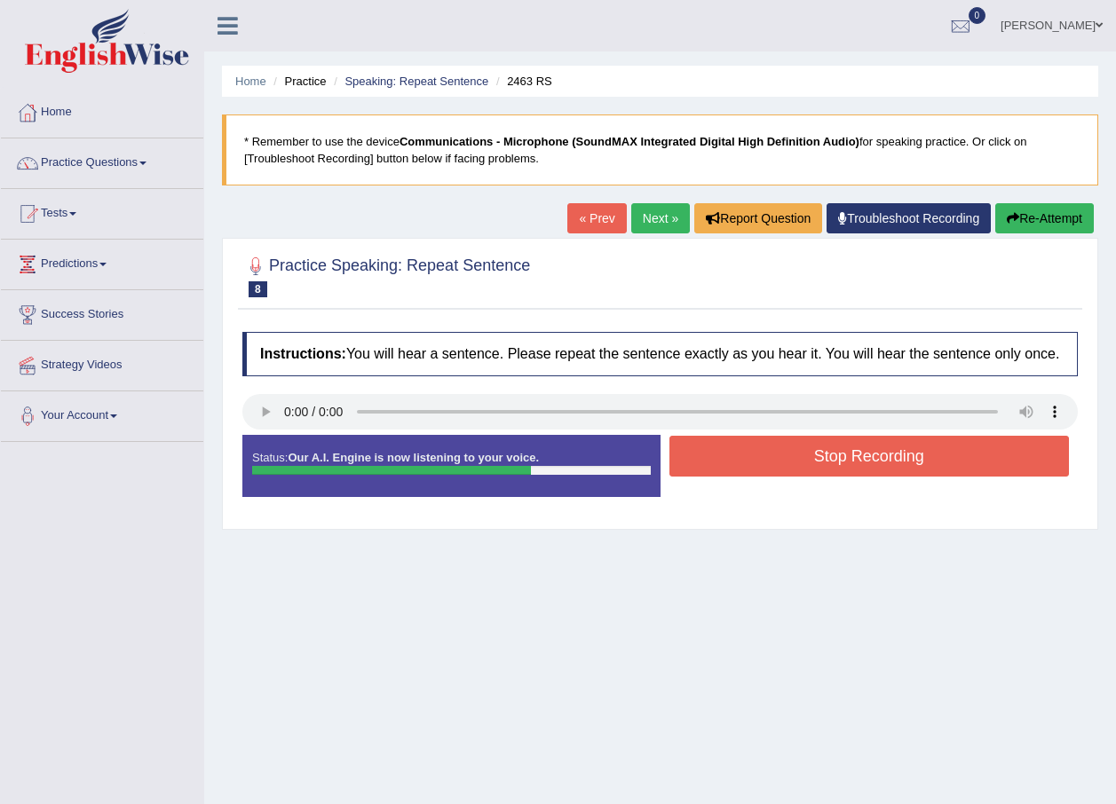
click at [778, 453] on button "Stop Recording" at bounding box center [869, 456] width 400 height 41
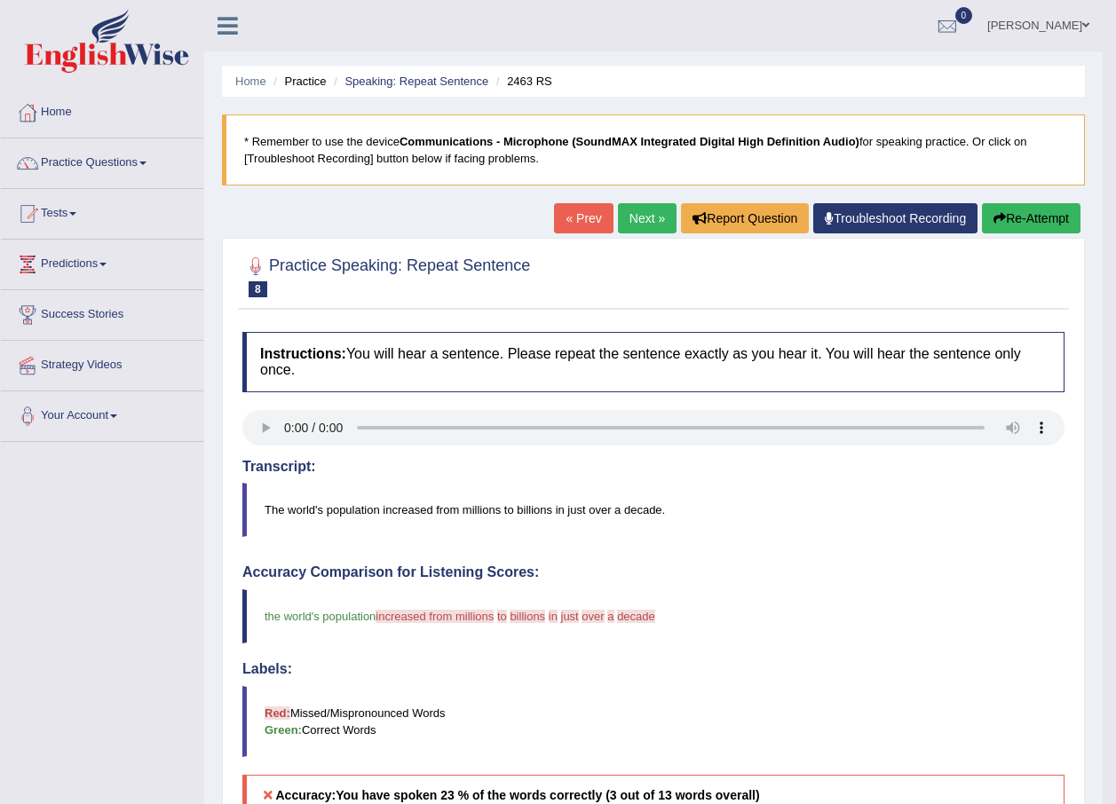
click at [638, 211] on link "Next »" at bounding box center [647, 218] width 59 height 30
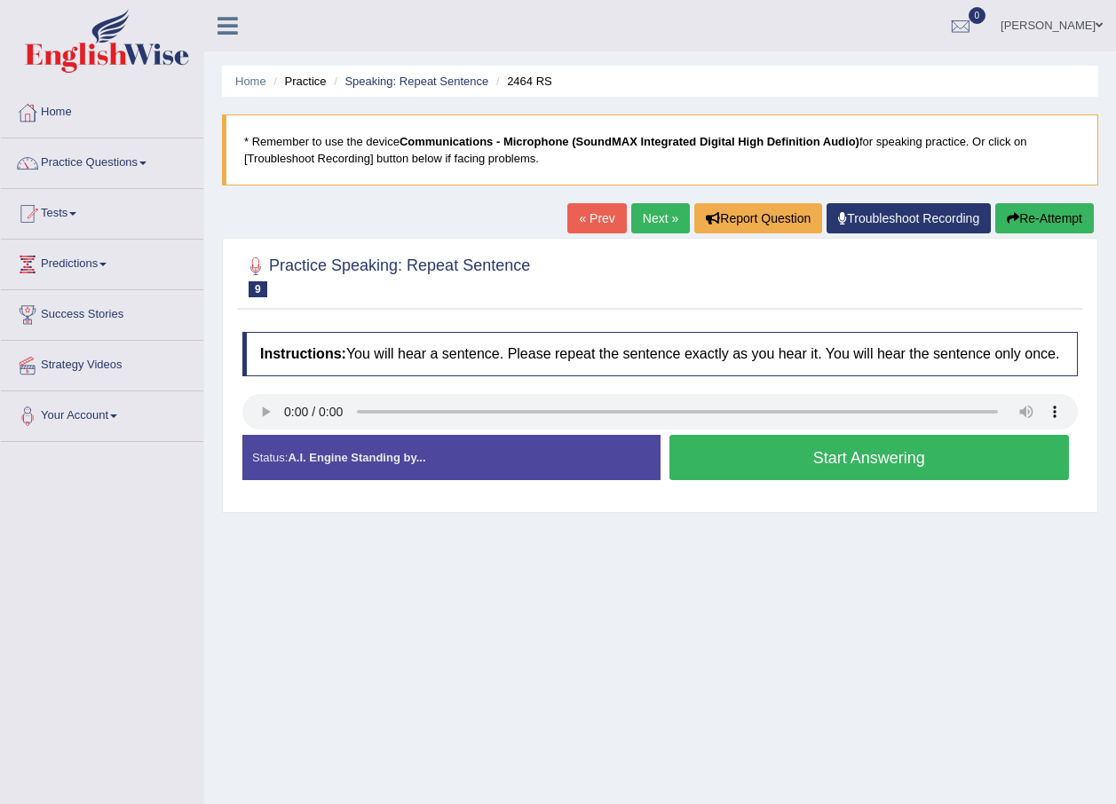
click at [660, 223] on link "Next »" at bounding box center [660, 218] width 59 height 30
click at [651, 220] on link "Next »" at bounding box center [660, 218] width 59 height 30
click at [656, 214] on link "Next »" at bounding box center [660, 218] width 59 height 30
click at [647, 211] on link "Next »" at bounding box center [660, 218] width 59 height 30
click at [218, 367] on div "Home Practice Speaking: Repeat Sentence 2480 RS * Remember to use the device Co…" at bounding box center [660, 444] width 912 height 888
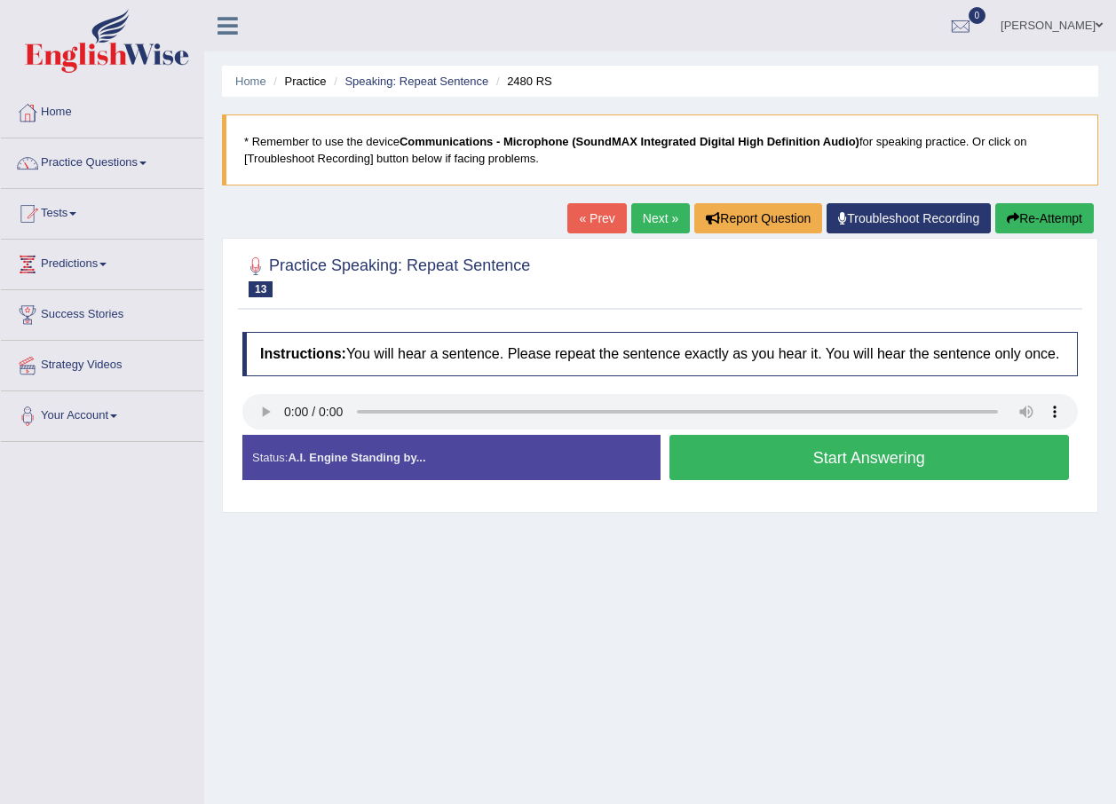
click at [653, 217] on link "Next »" at bounding box center [660, 218] width 59 height 30
click at [146, 162] on span at bounding box center [142, 164] width 7 height 4
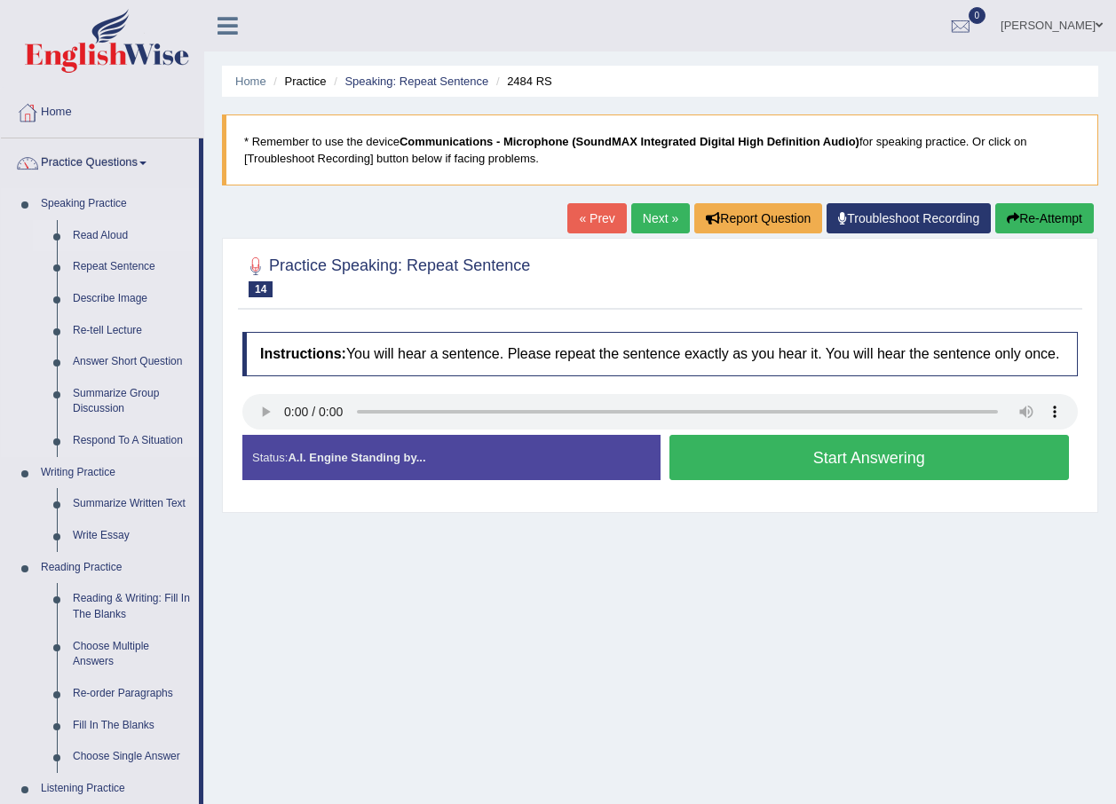
click at [107, 239] on link "Read Aloud" at bounding box center [132, 236] width 134 height 32
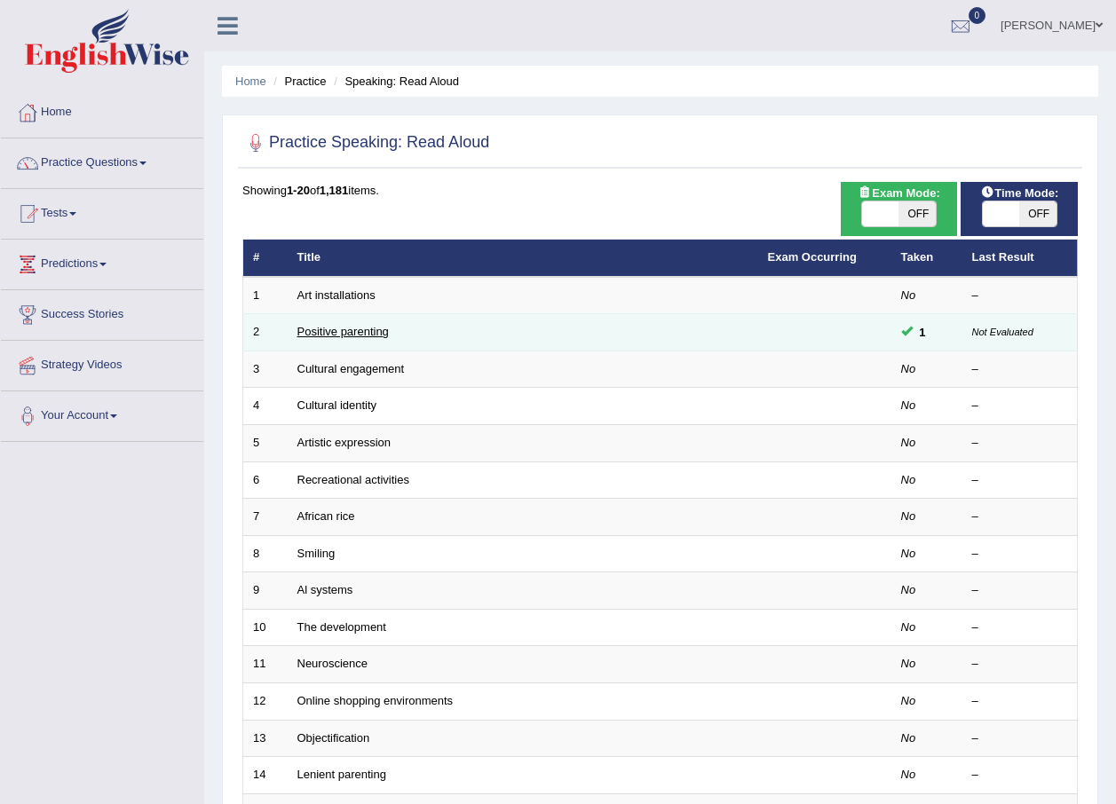
click at [343, 332] on link "Positive parenting" at bounding box center [342, 331] width 91 height 13
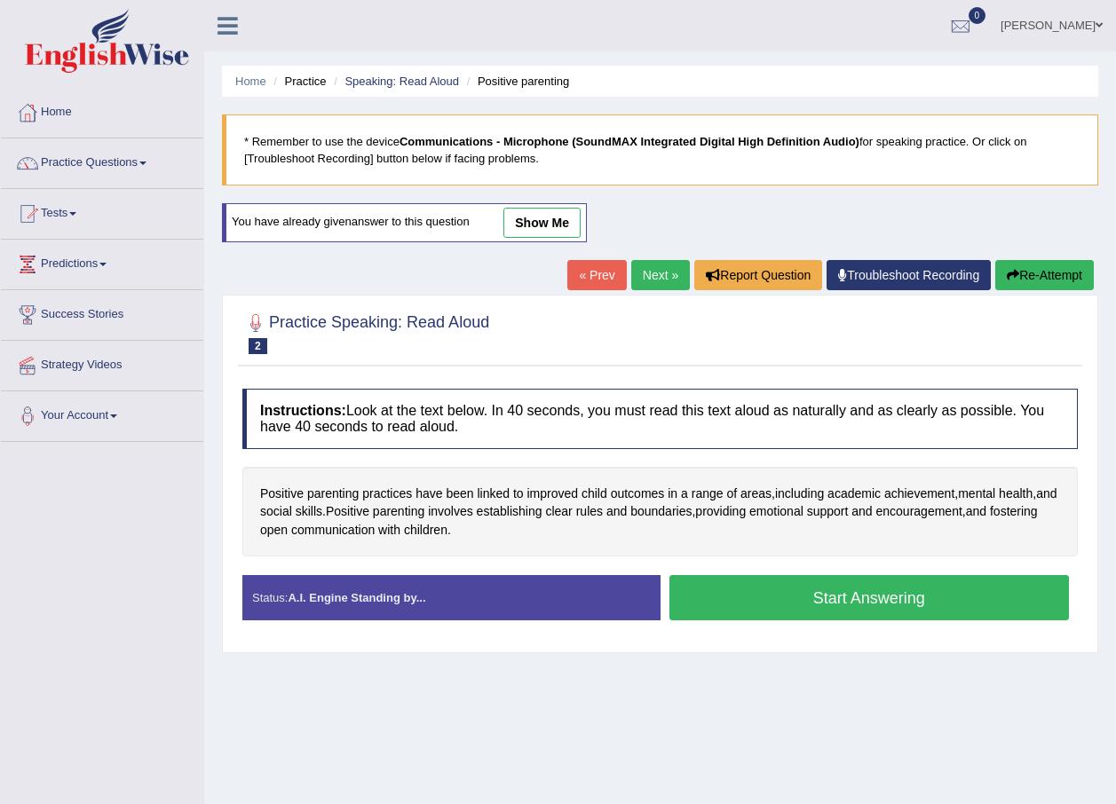
click at [809, 599] on button "Start Answering" at bounding box center [869, 597] width 400 height 45
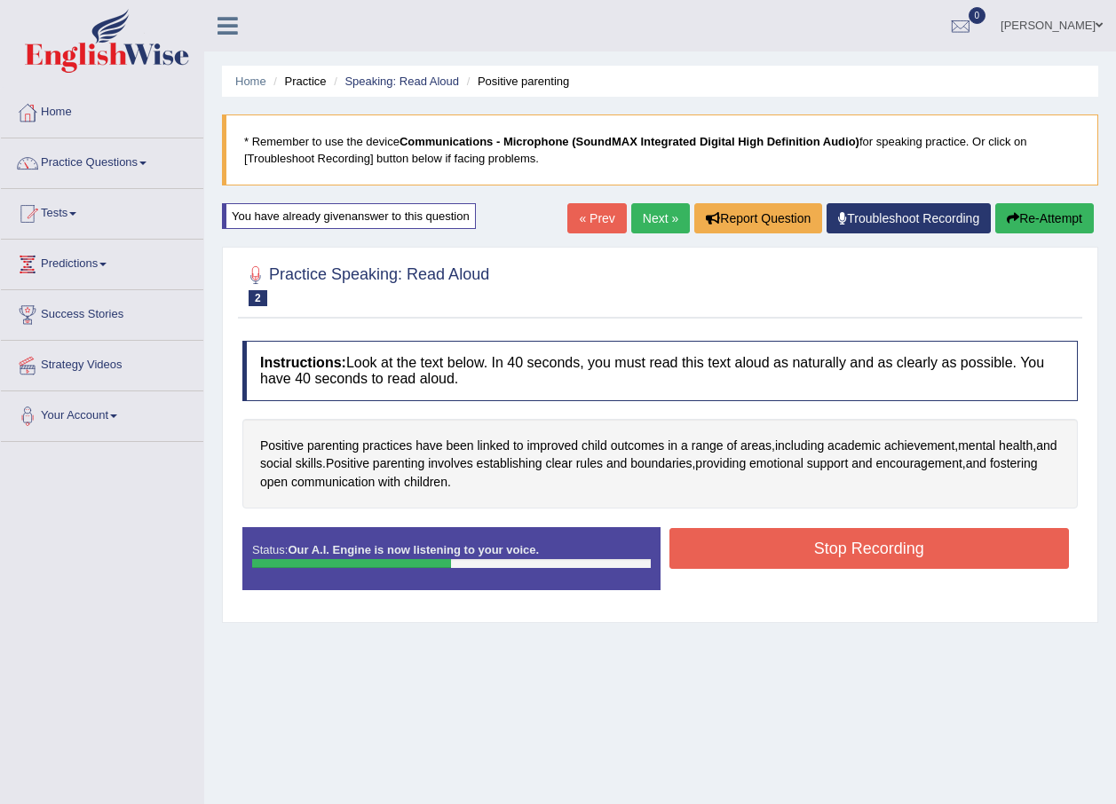
click at [818, 543] on button "Stop Recording" at bounding box center [869, 548] width 400 height 41
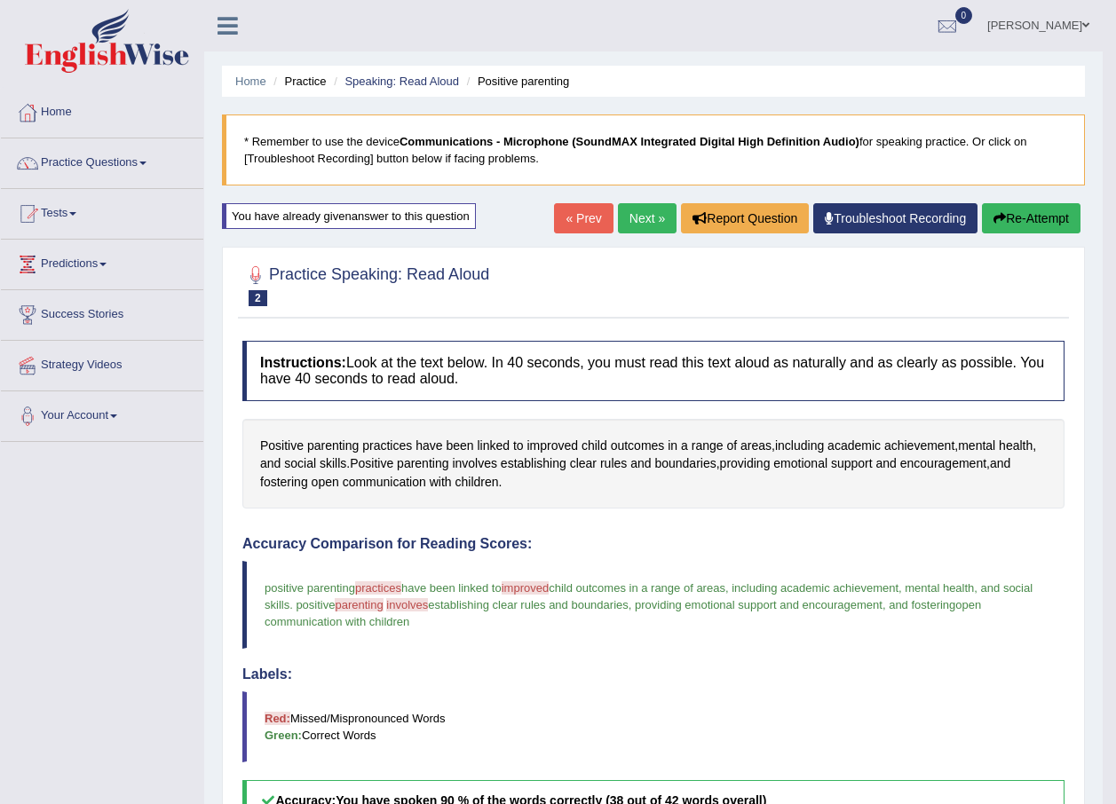
click at [648, 220] on link "Next »" at bounding box center [647, 218] width 59 height 30
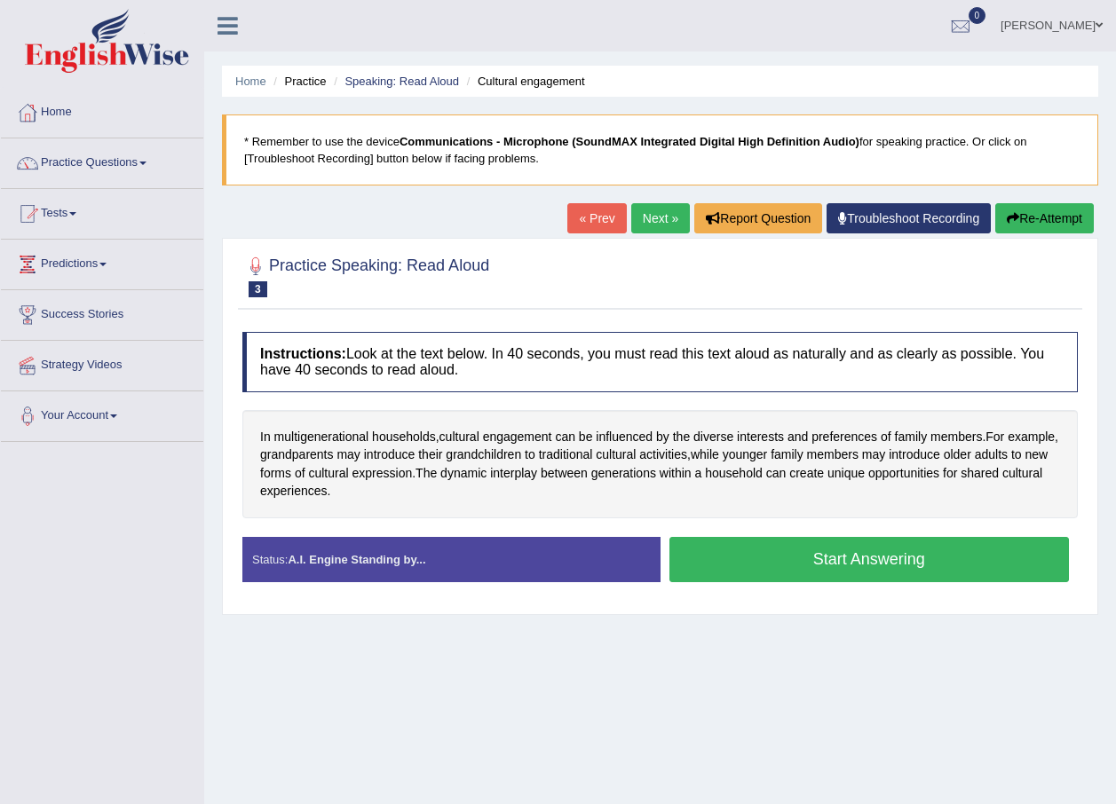
click at [813, 556] on button "Start Answering" at bounding box center [869, 559] width 400 height 45
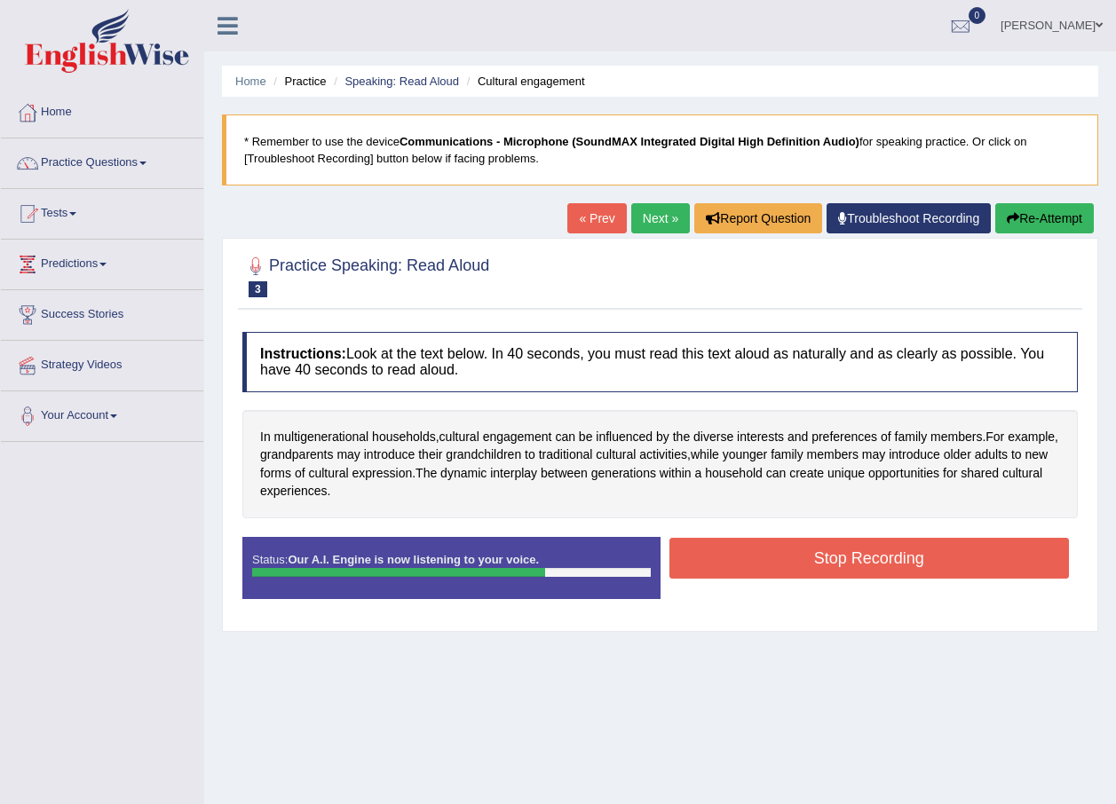
click at [813, 556] on button "Stop Recording" at bounding box center [869, 558] width 400 height 41
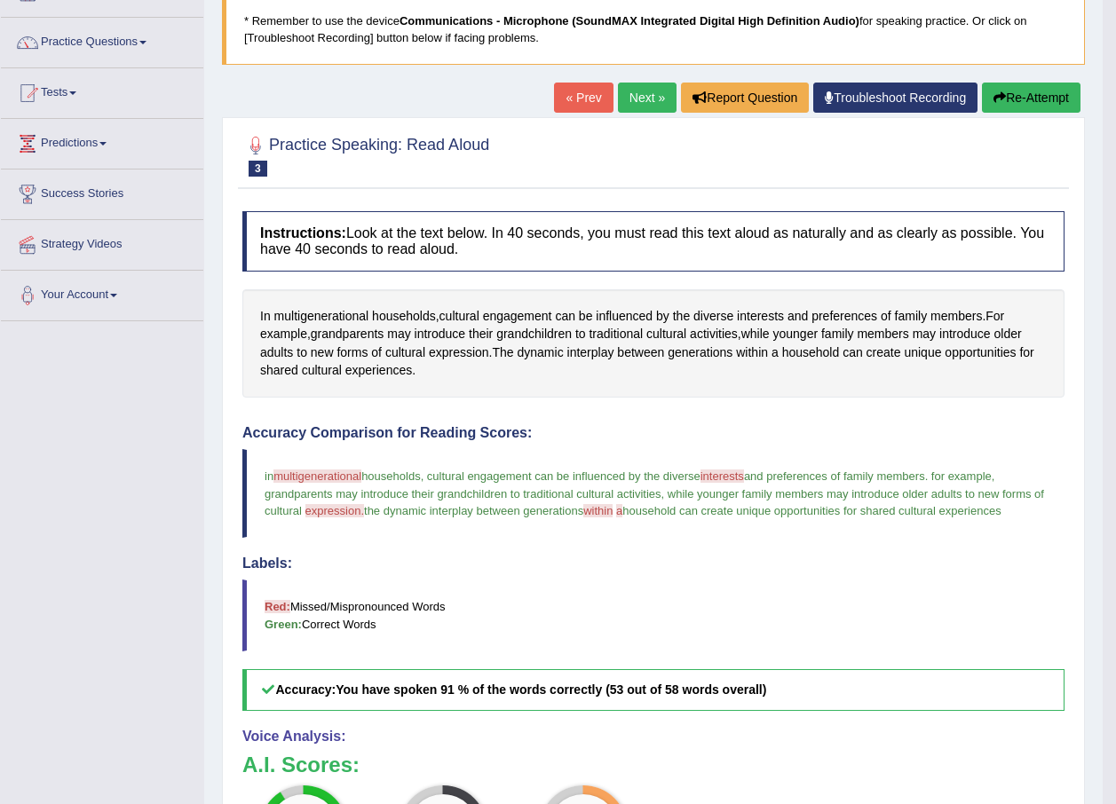
scroll to position [89, 0]
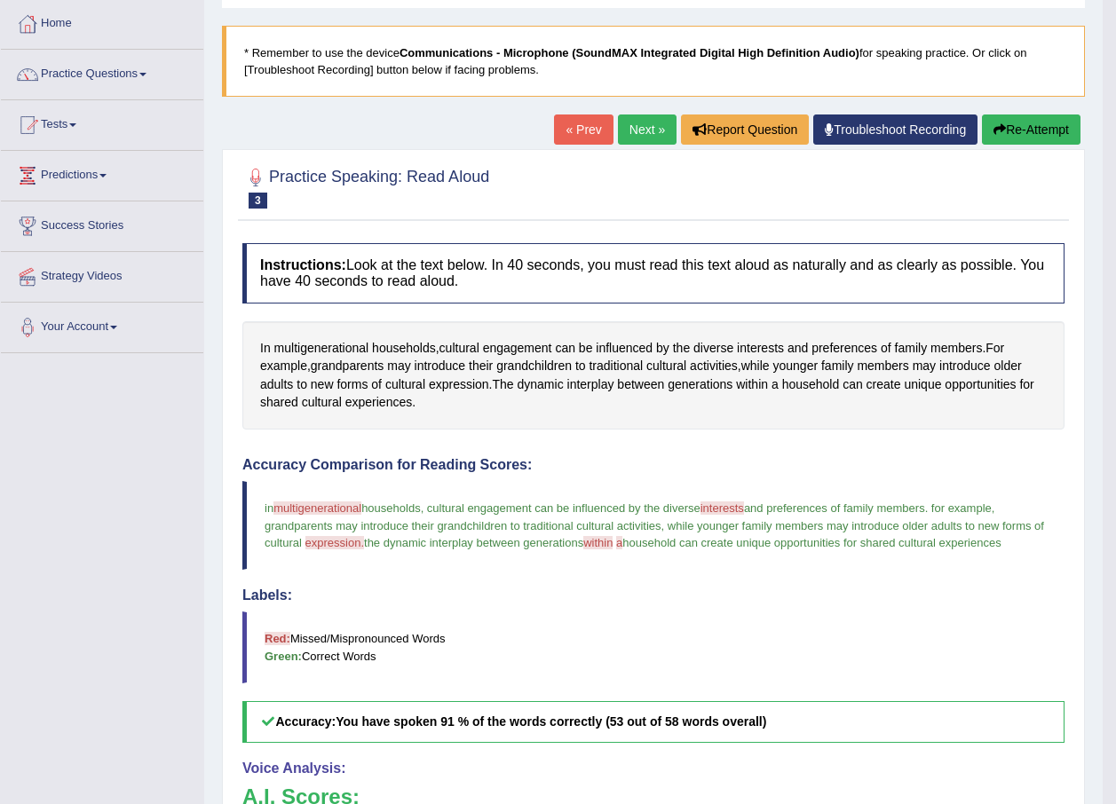
click at [627, 133] on link "Next »" at bounding box center [647, 130] width 59 height 30
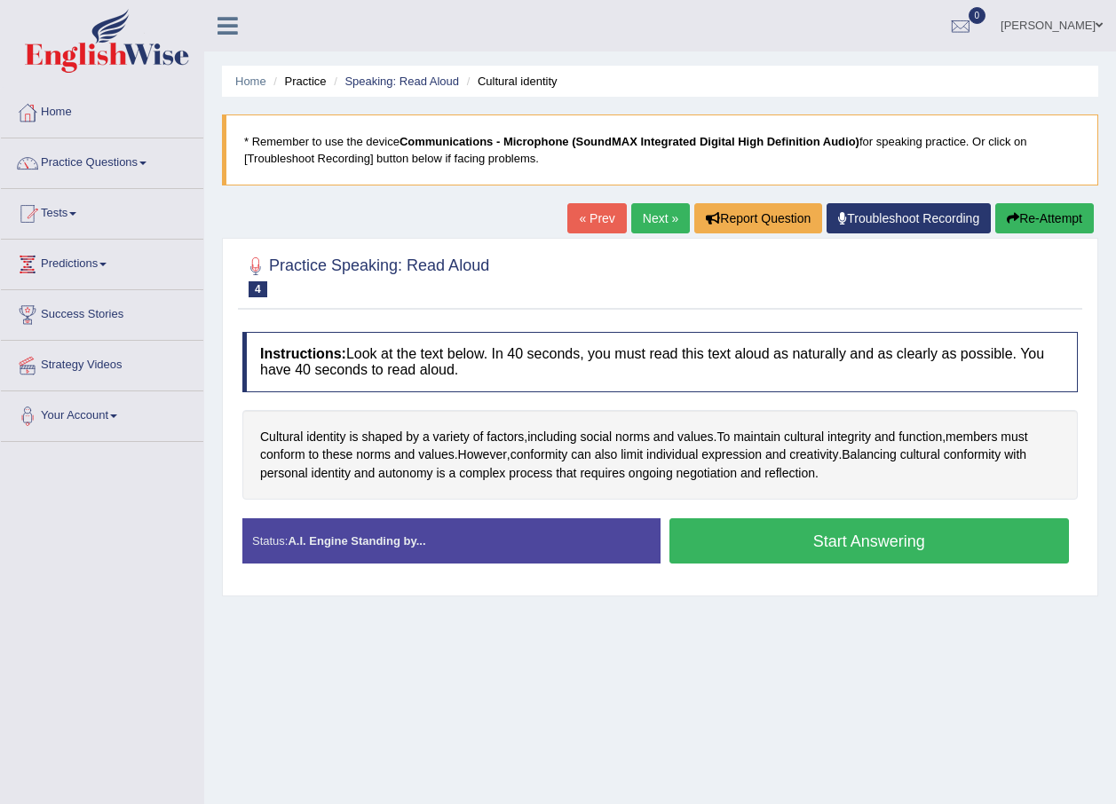
click at [844, 547] on button "Start Answering" at bounding box center [869, 540] width 400 height 45
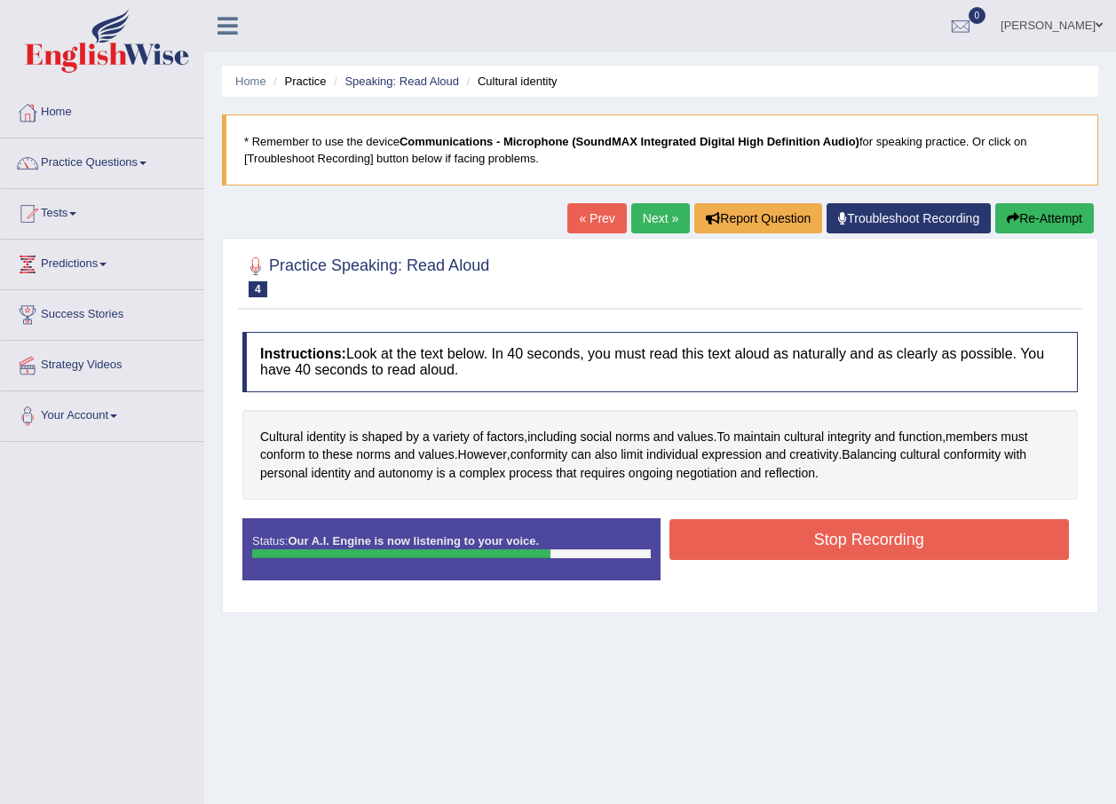
click at [844, 547] on button "Stop Recording" at bounding box center [869, 539] width 400 height 41
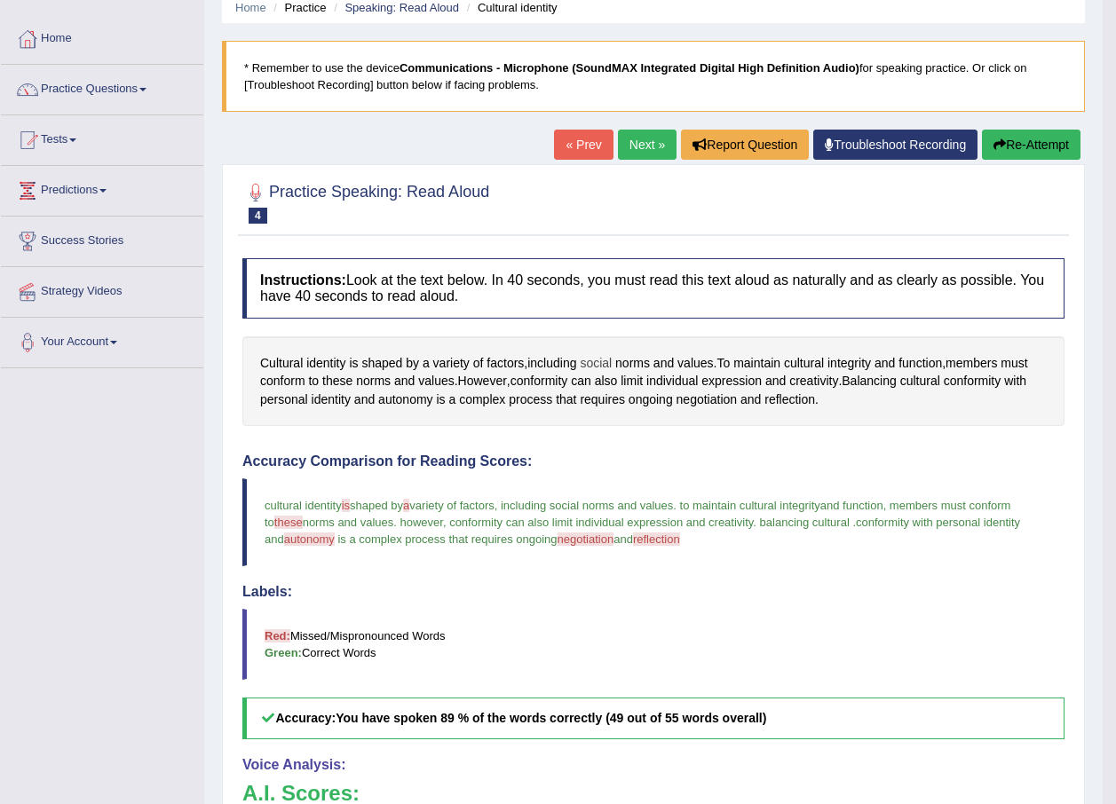
scroll to position [178, 0]
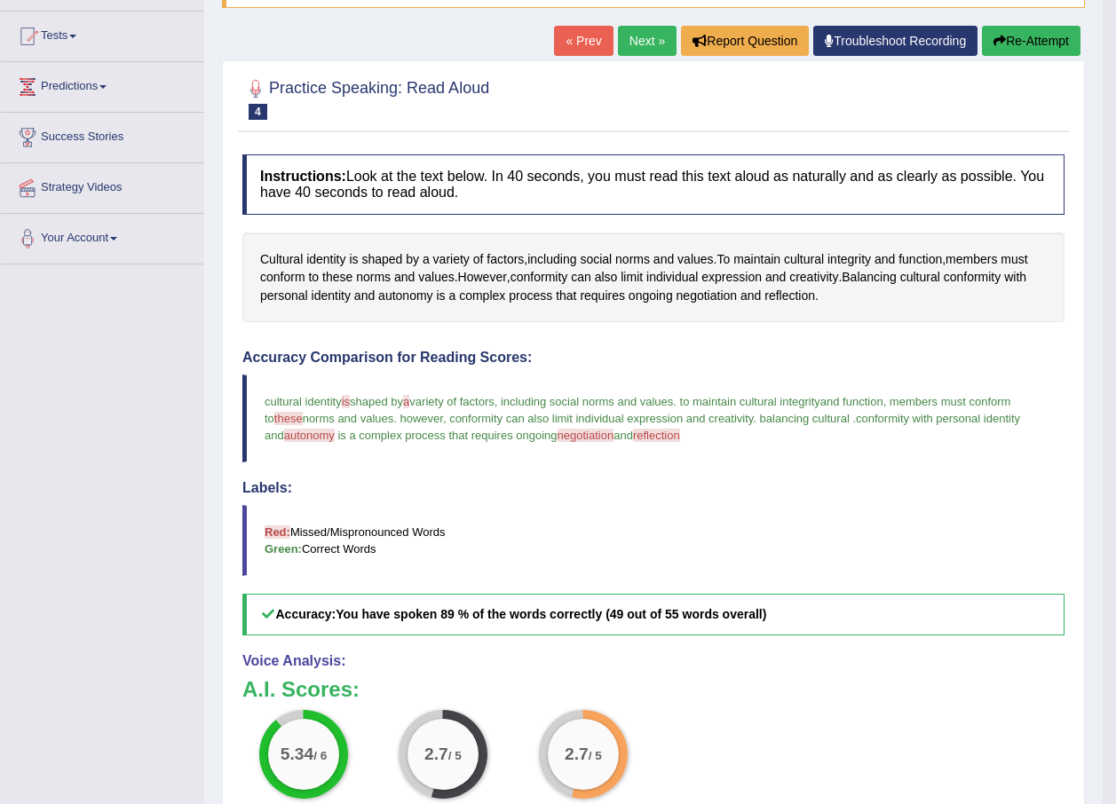
click at [636, 50] on link "Next »" at bounding box center [647, 41] width 59 height 30
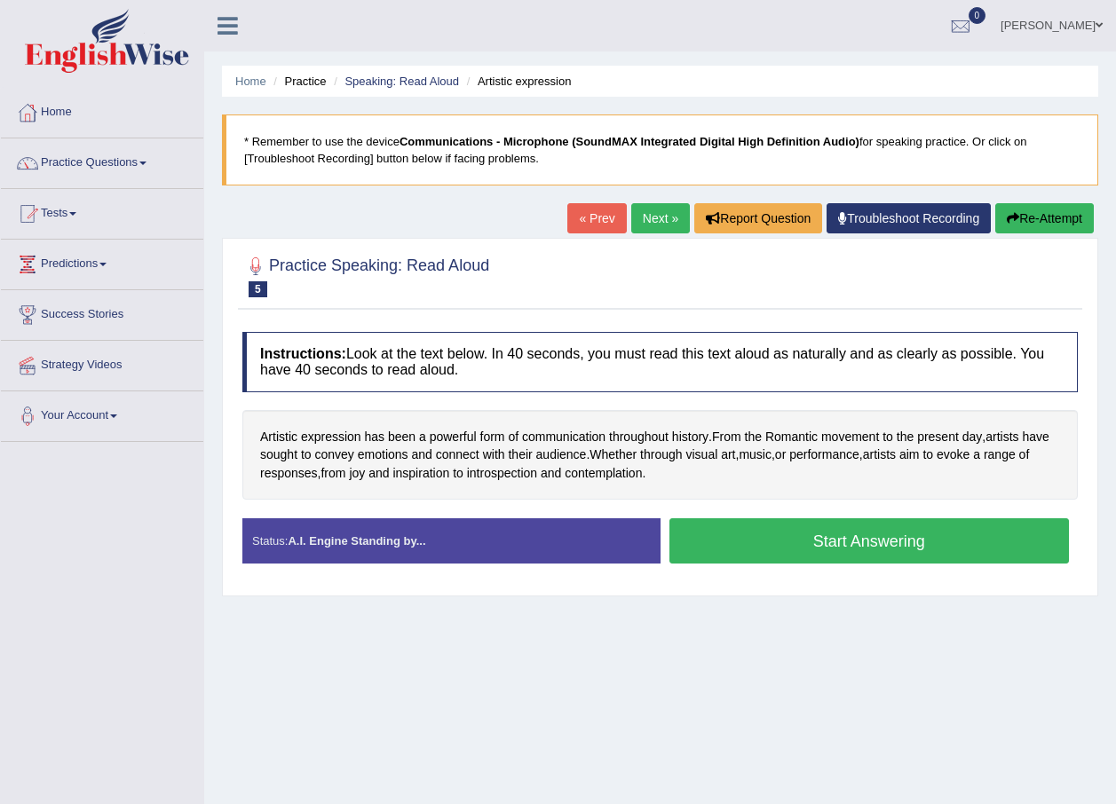
click at [854, 540] on button "Start Answering" at bounding box center [869, 540] width 400 height 45
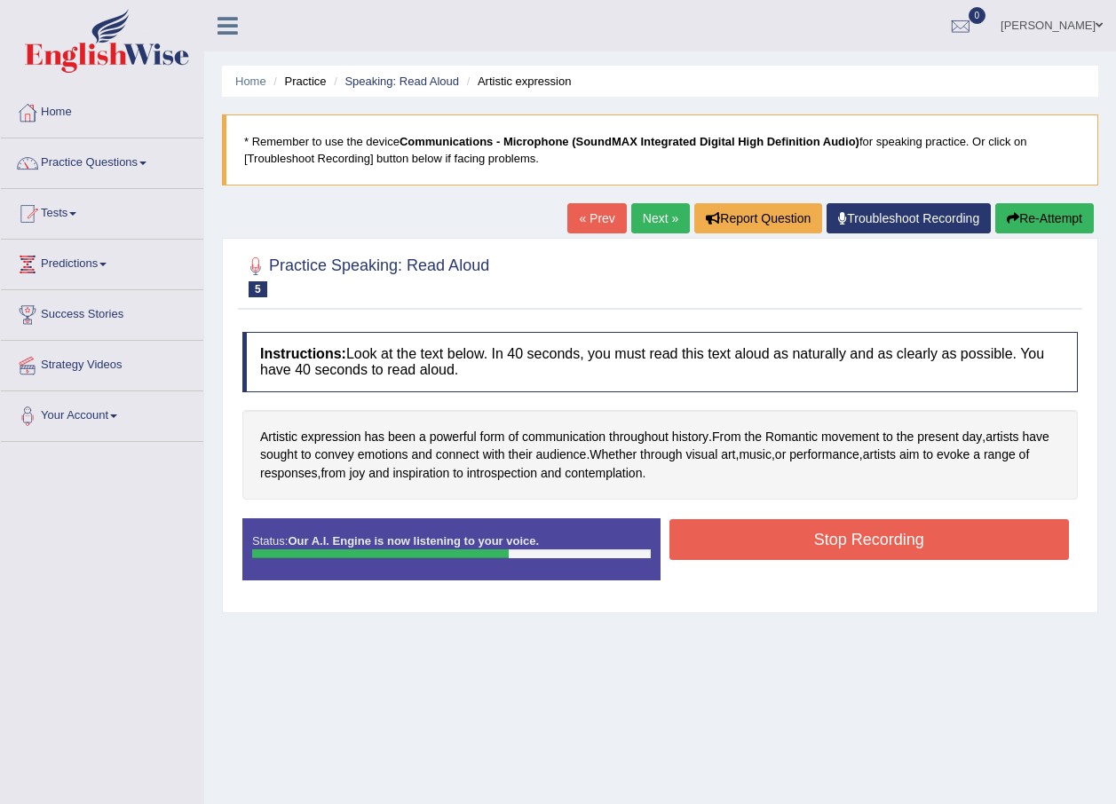
click at [854, 540] on button "Stop Recording" at bounding box center [869, 539] width 400 height 41
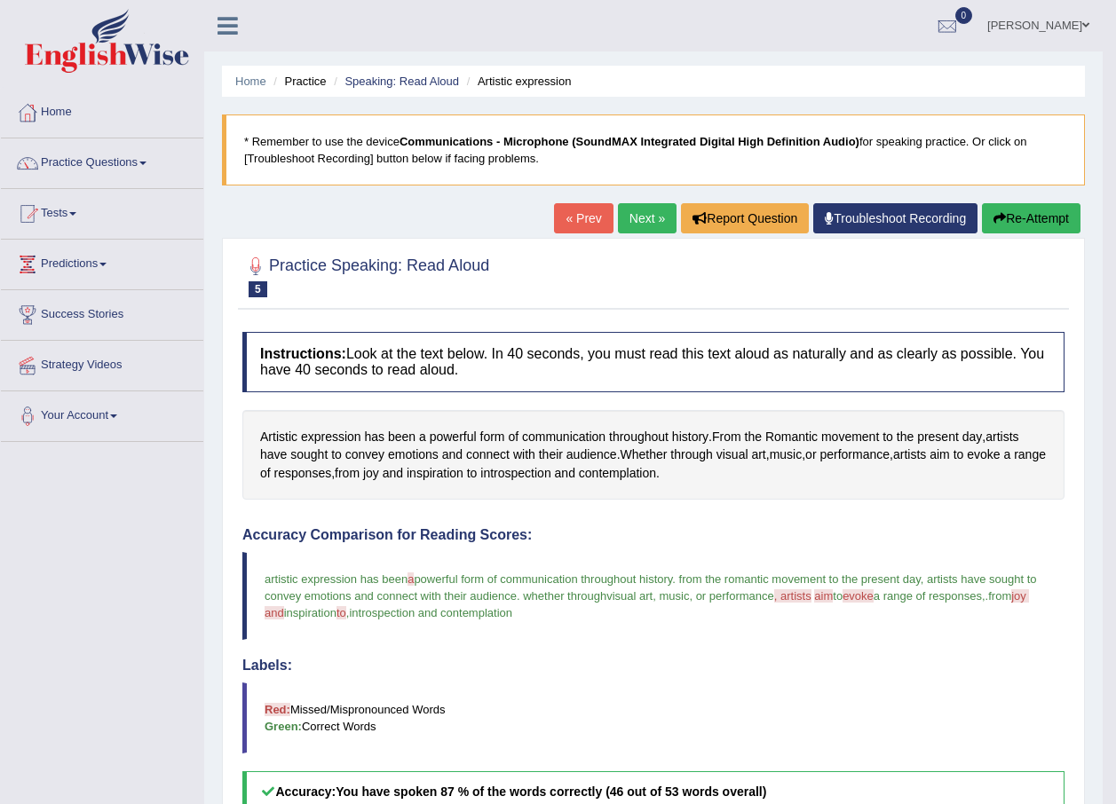
click at [652, 211] on link "Next »" at bounding box center [647, 218] width 59 height 30
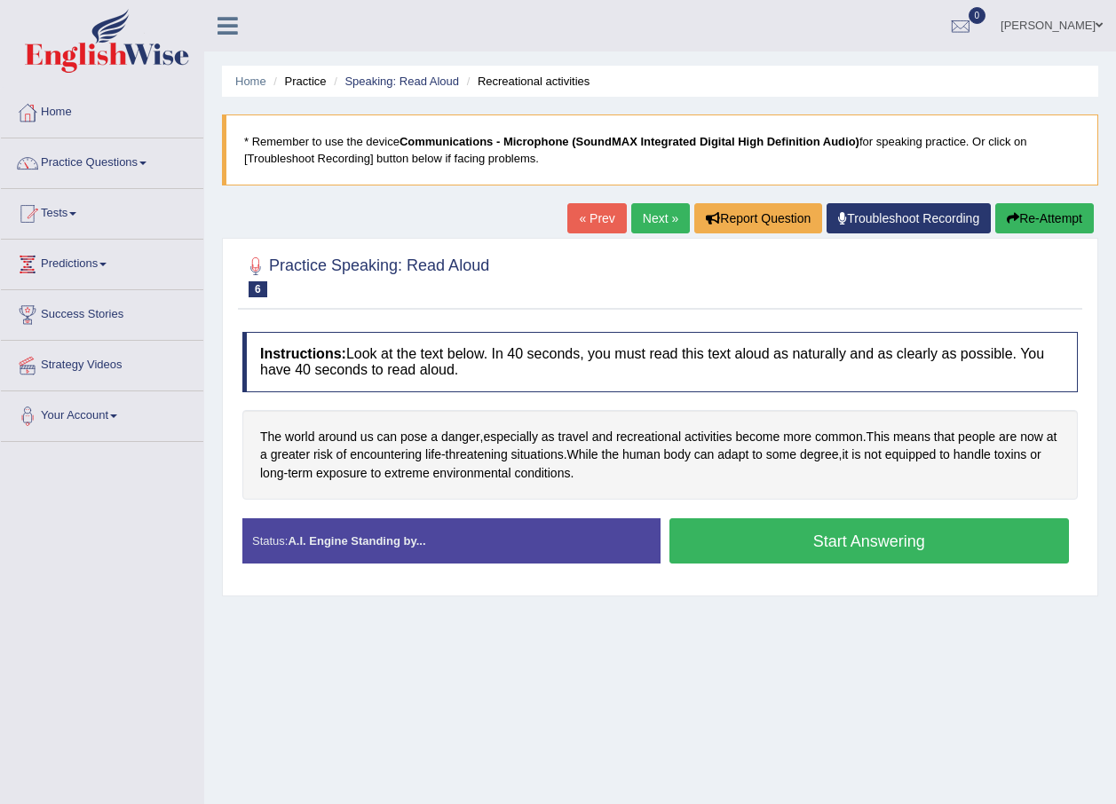
click at [786, 549] on button "Start Answering" at bounding box center [869, 540] width 400 height 45
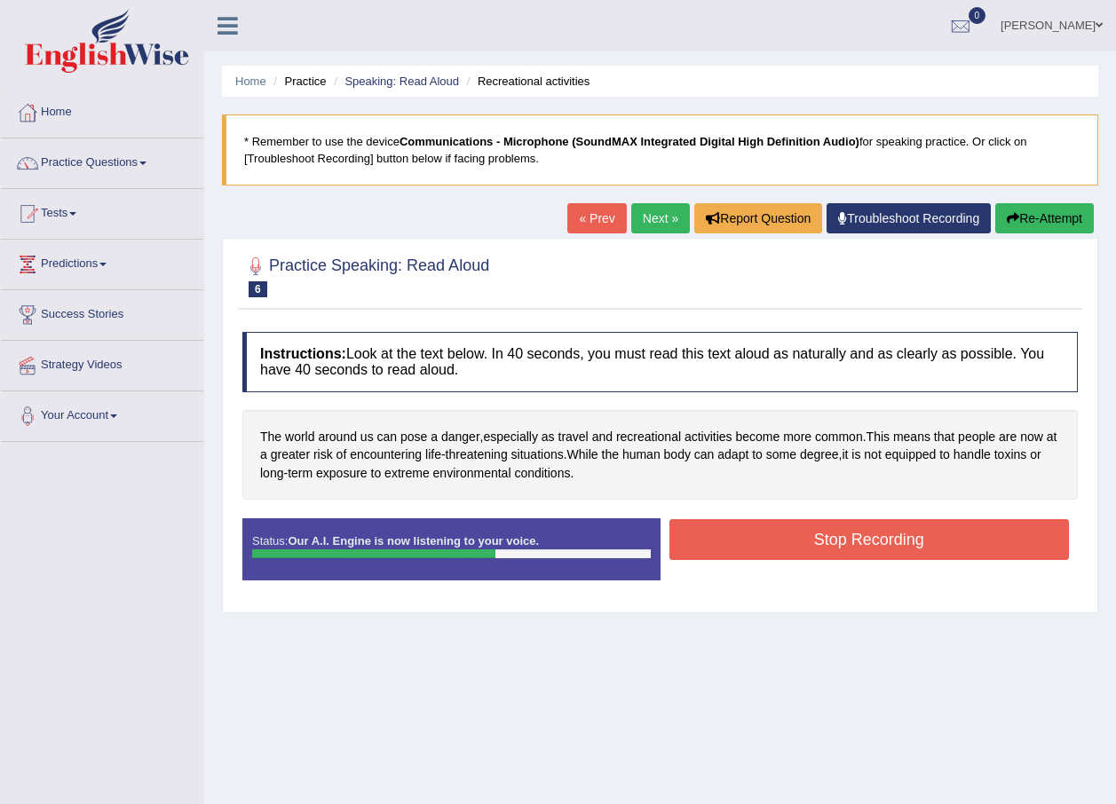
click at [863, 553] on button "Stop Recording" at bounding box center [869, 539] width 400 height 41
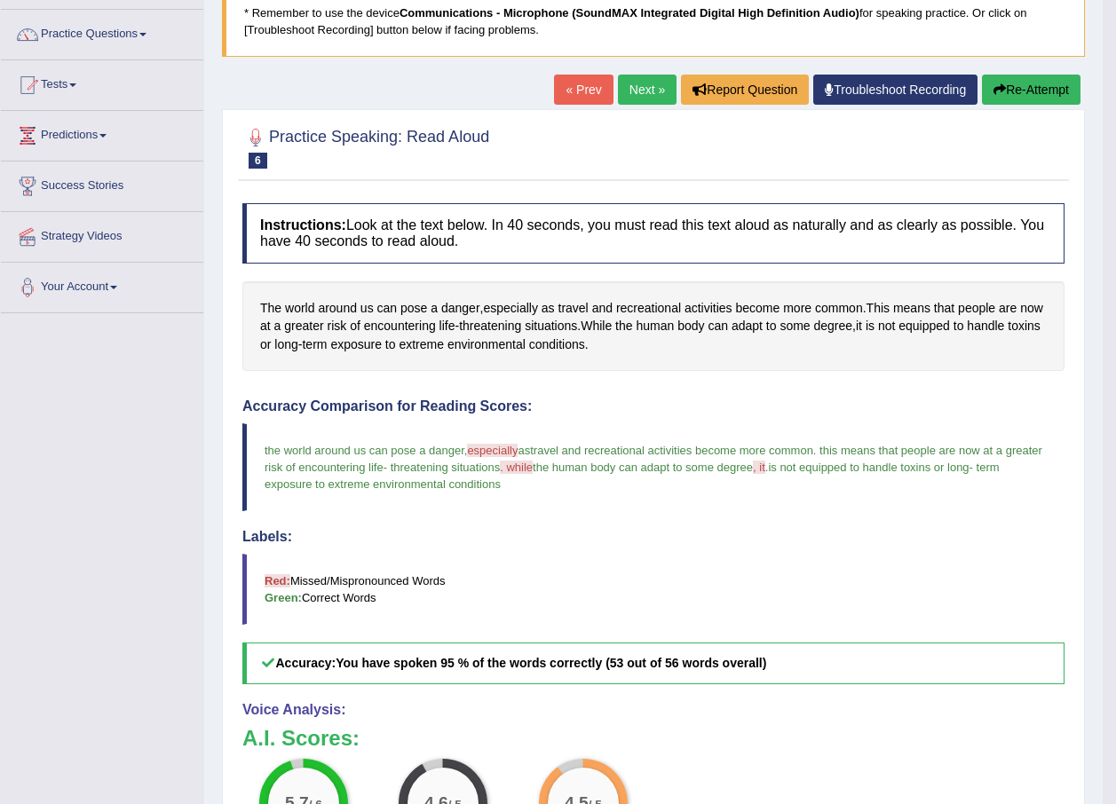
scroll to position [70, 0]
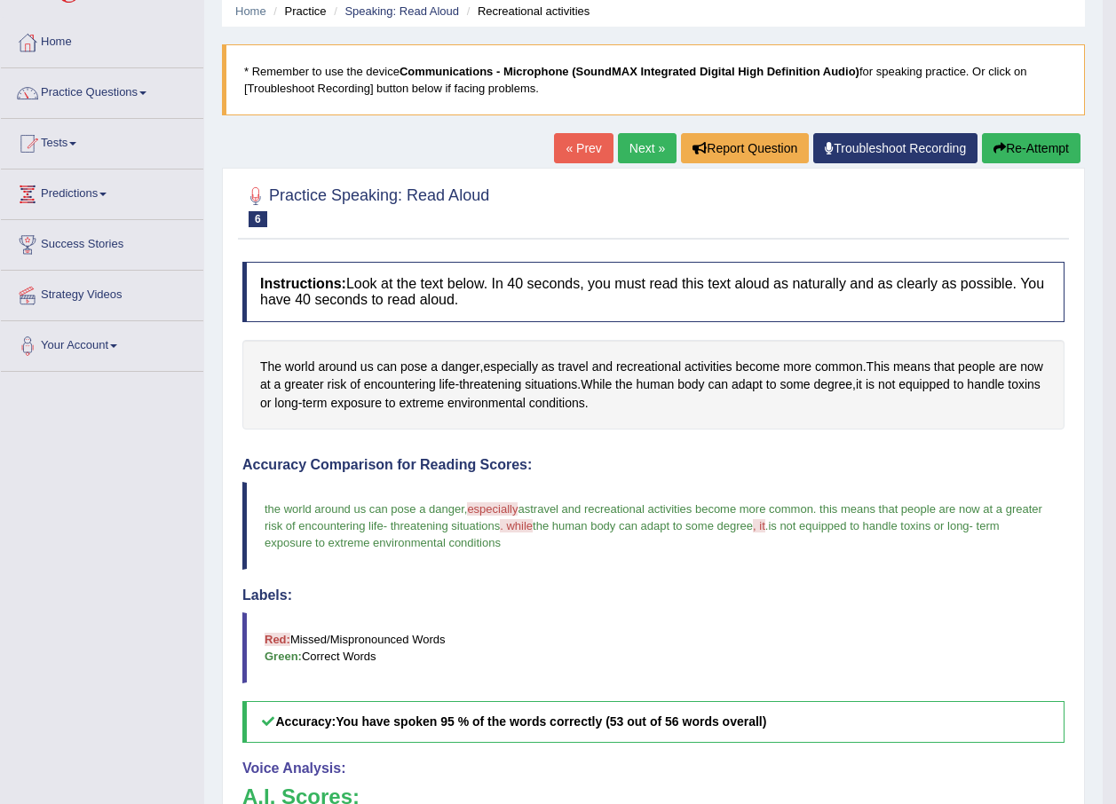
click at [627, 161] on link "Next »" at bounding box center [647, 148] width 59 height 30
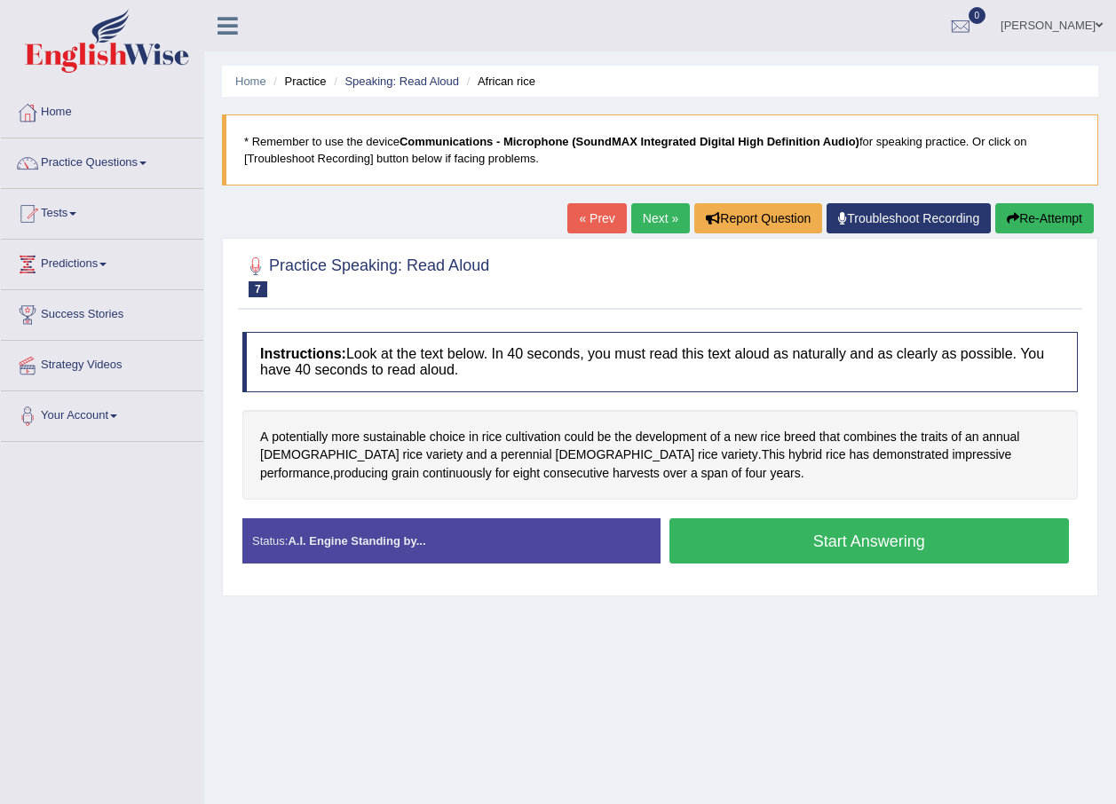
click at [801, 547] on button "Start Answering" at bounding box center [869, 540] width 400 height 45
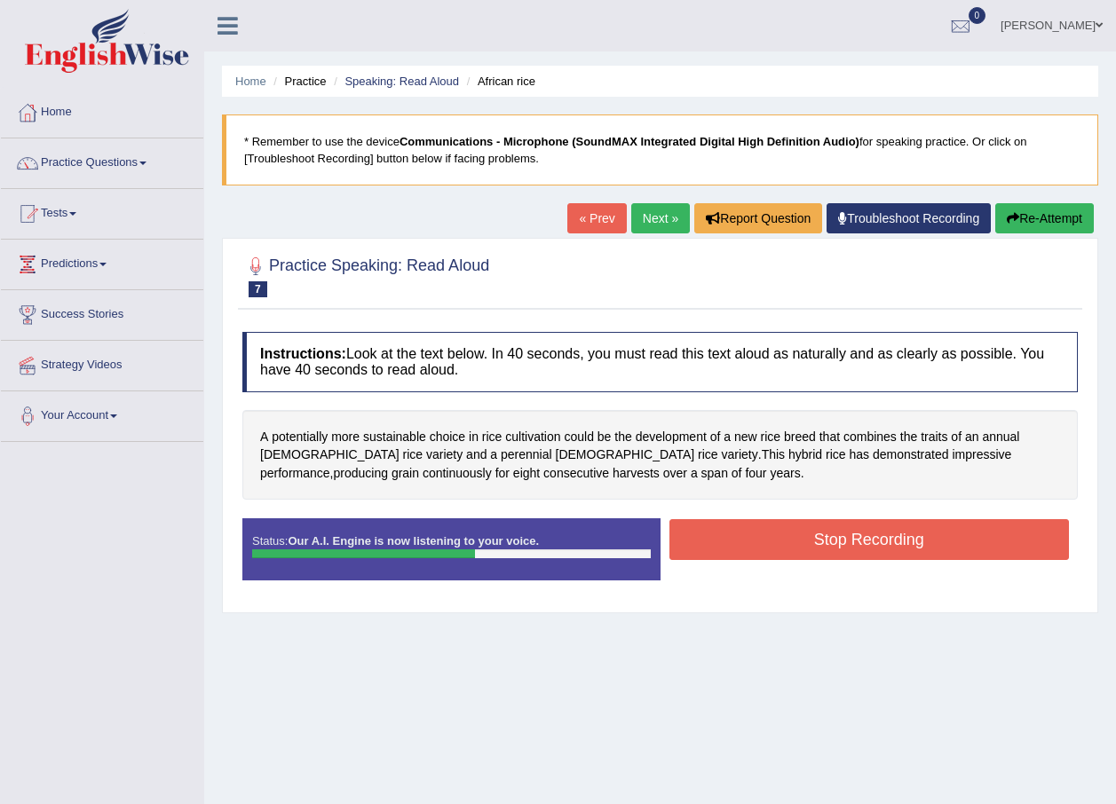
click at [801, 547] on button "Stop Recording" at bounding box center [869, 539] width 400 height 41
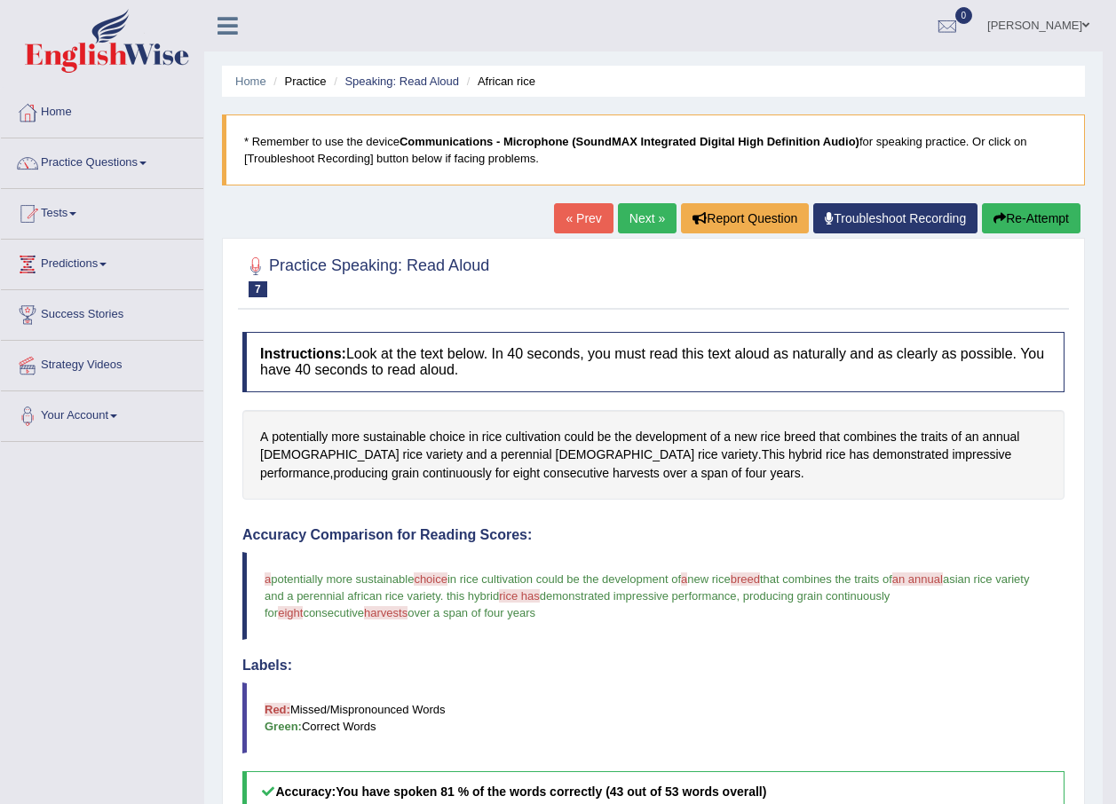
click at [633, 222] on link "Next »" at bounding box center [647, 218] width 59 height 30
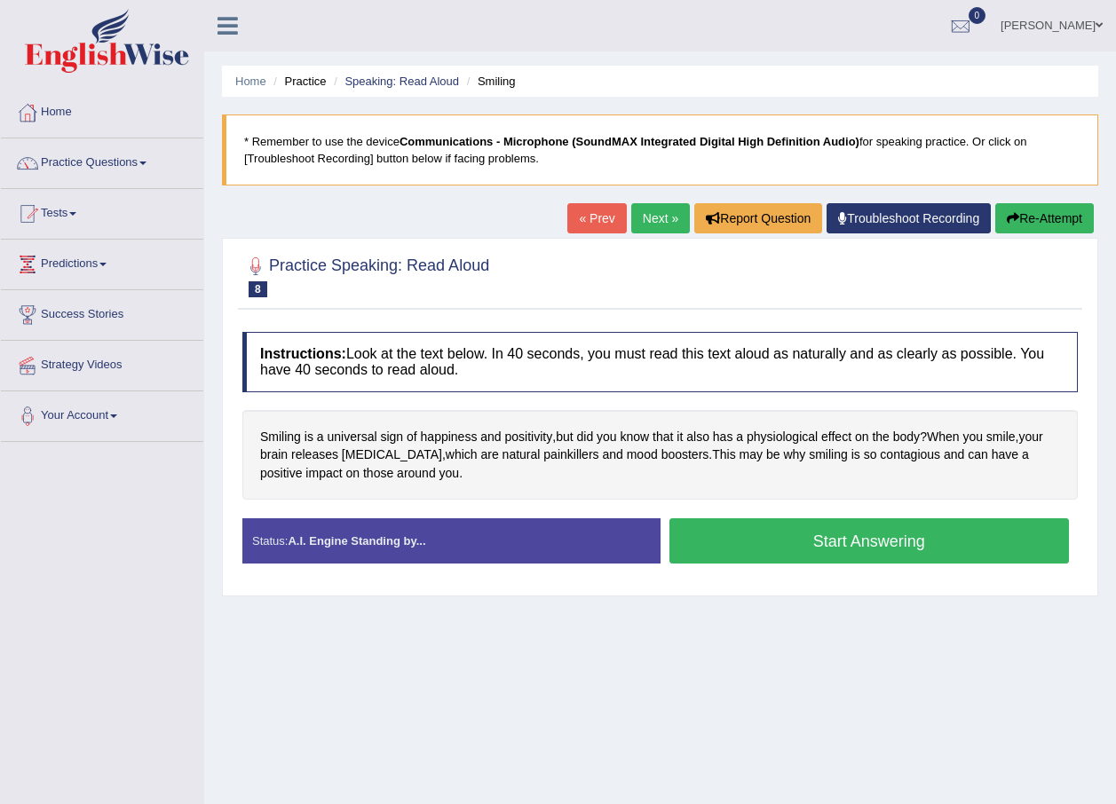
click at [791, 551] on button "Start Answering" at bounding box center [869, 540] width 400 height 45
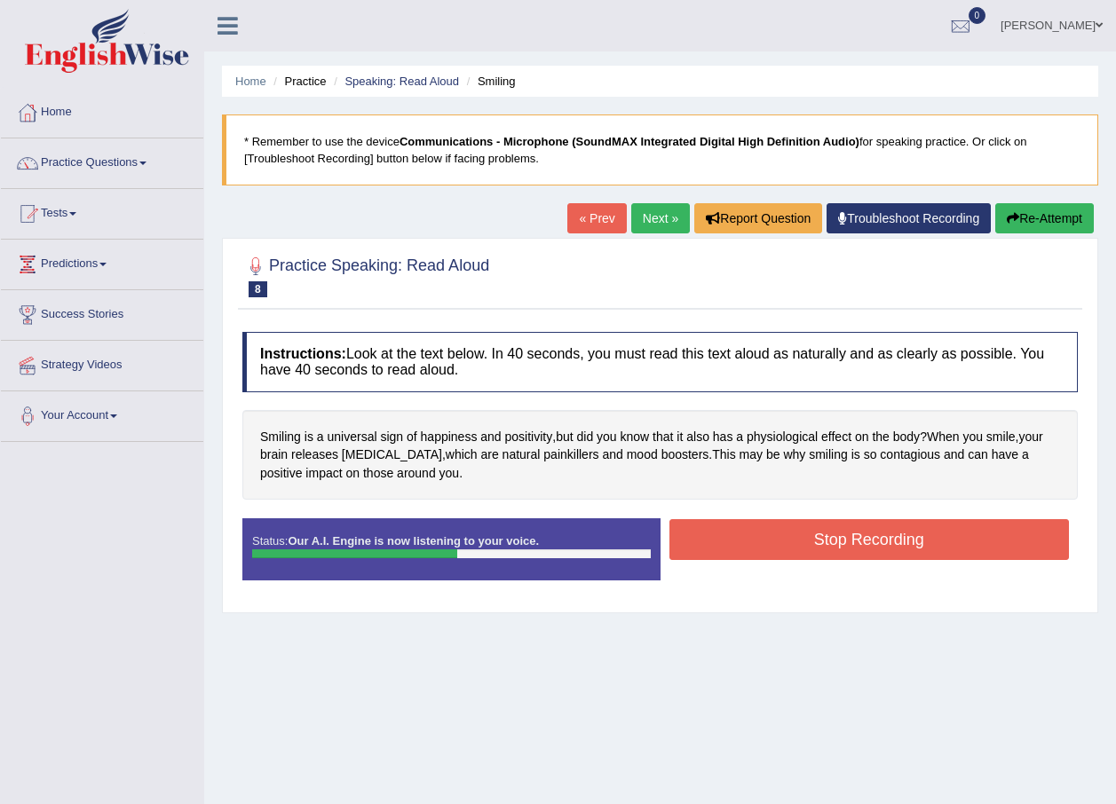
click at [791, 551] on button "Stop Recording" at bounding box center [869, 539] width 400 height 41
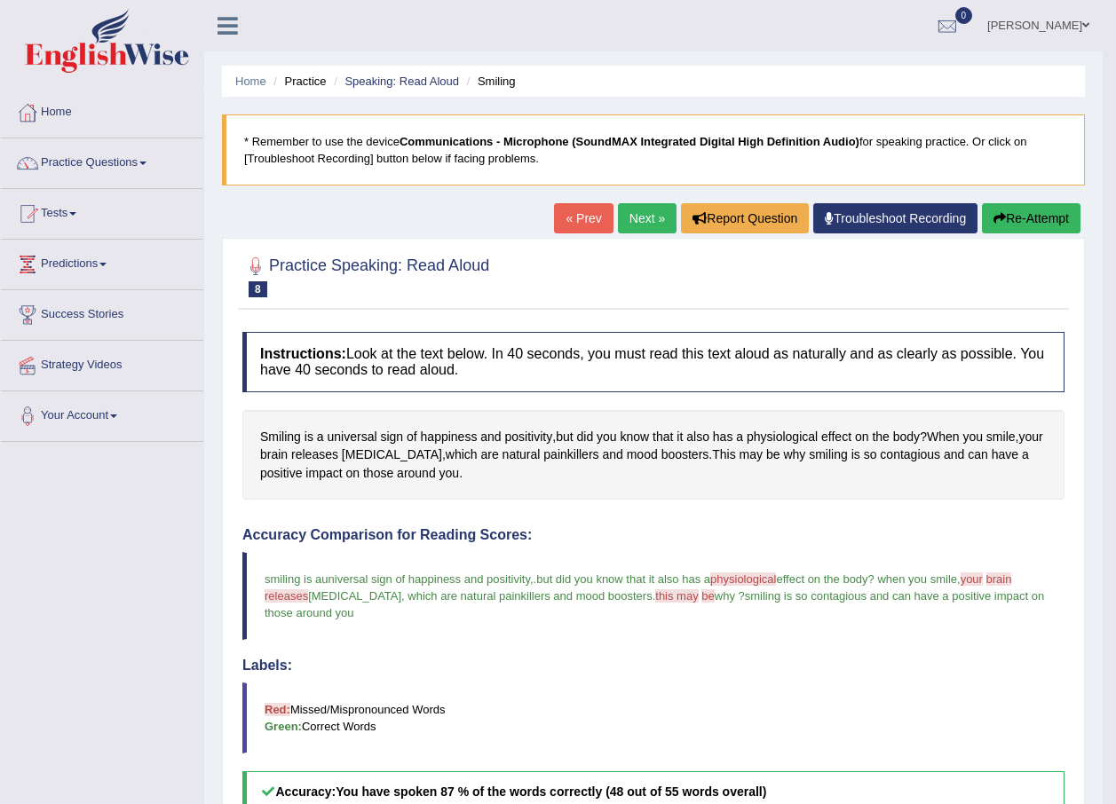
click at [635, 212] on link "Next »" at bounding box center [647, 218] width 59 height 30
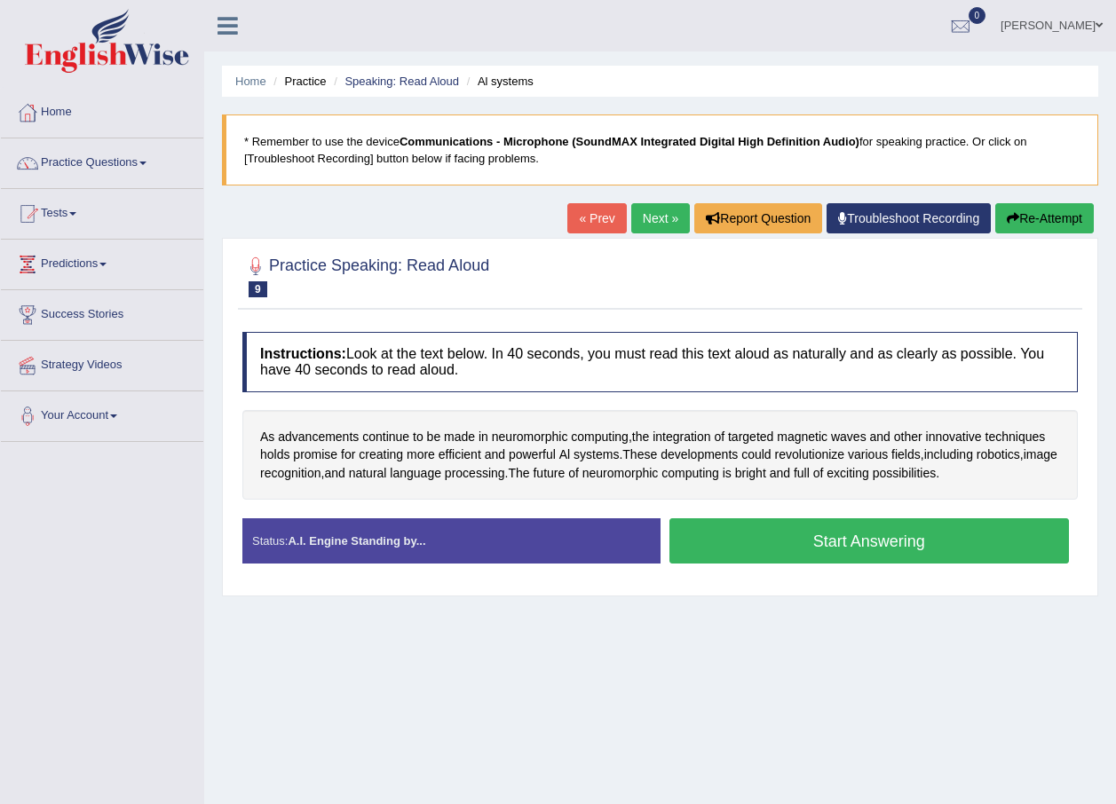
click at [790, 535] on button "Start Answering" at bounding box center [869, 540] width 400 height 45
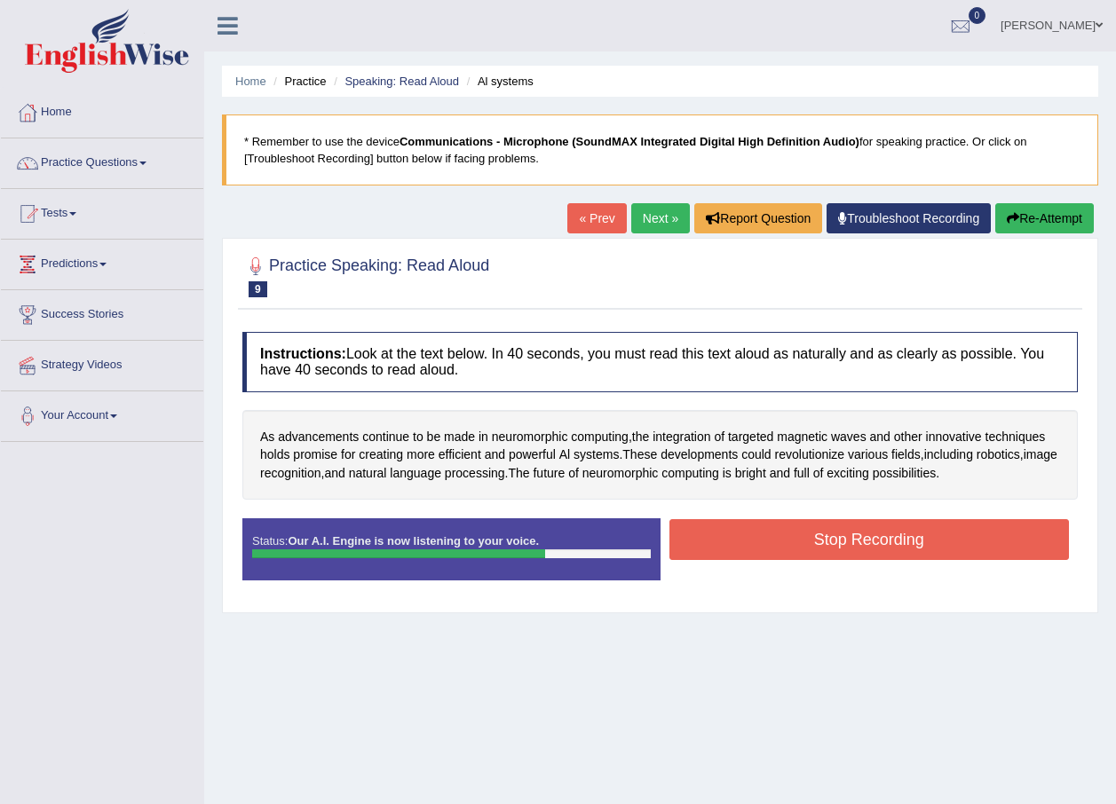
click at [871, 548] on button "Stop Recording" at bounding box center [869, 539] width 400 height 41
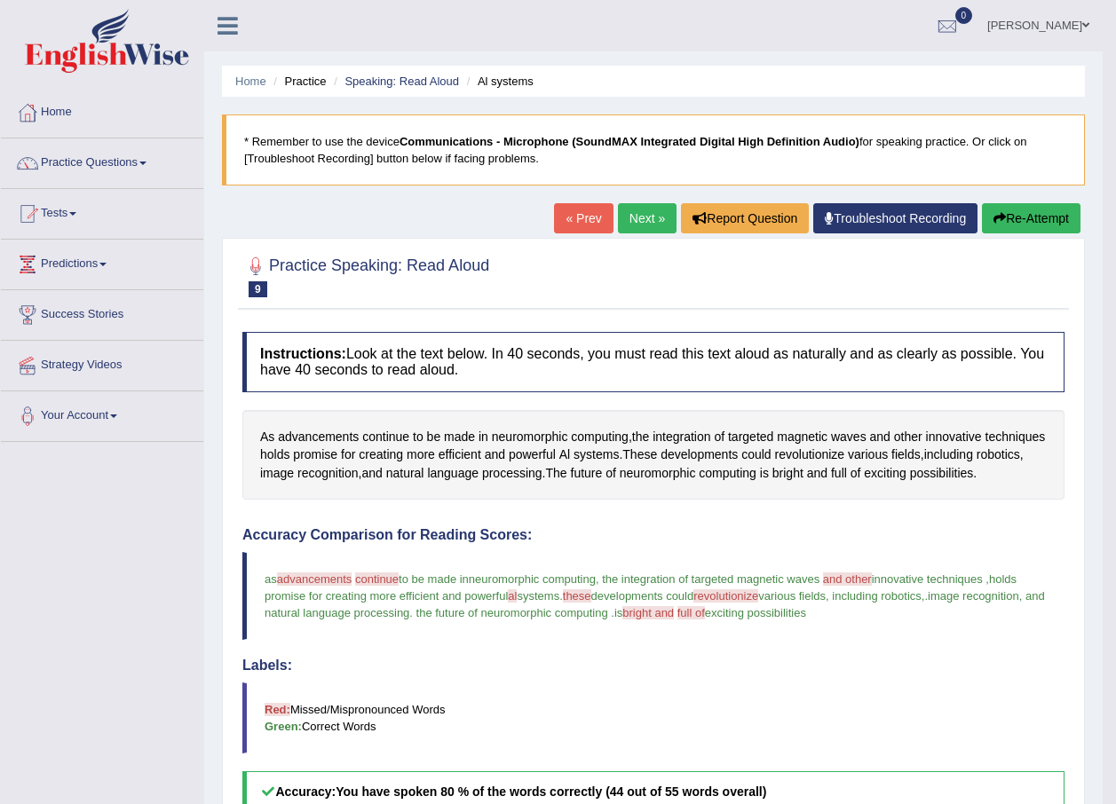
click at [626, 225] on link "Next »" at bounding box center [647, 218] width 59 height 30
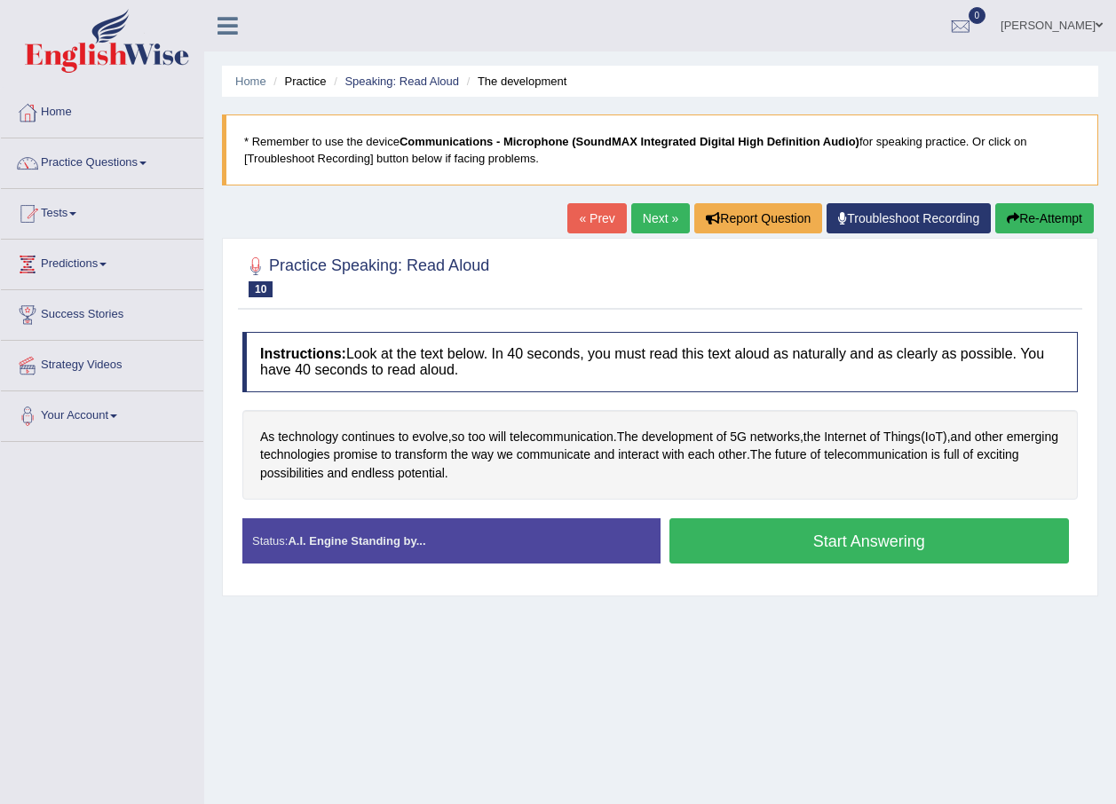
click at [809, 538] on button "Start Answering" at bounding box center [869, 540] width 400 height 45
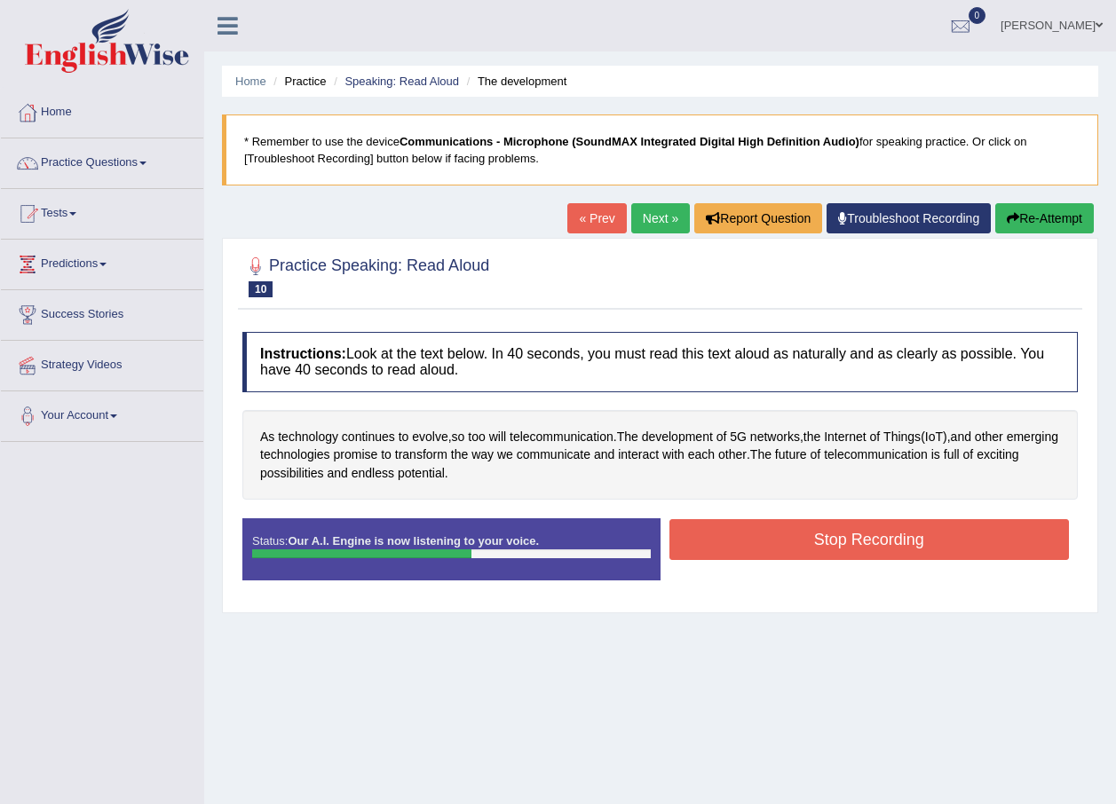
click at [809, 545] on button "Stop Recording" at bounding box center [869, 539] width 400 height 41
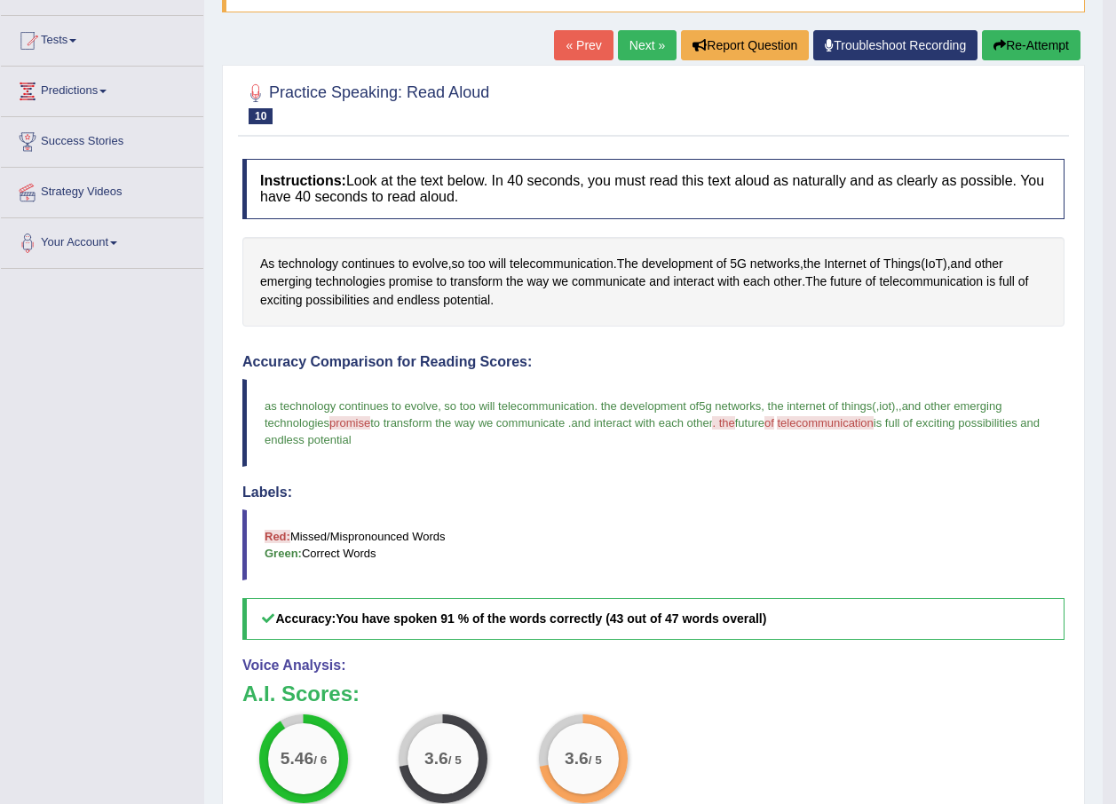
scroll to position [178, 0]
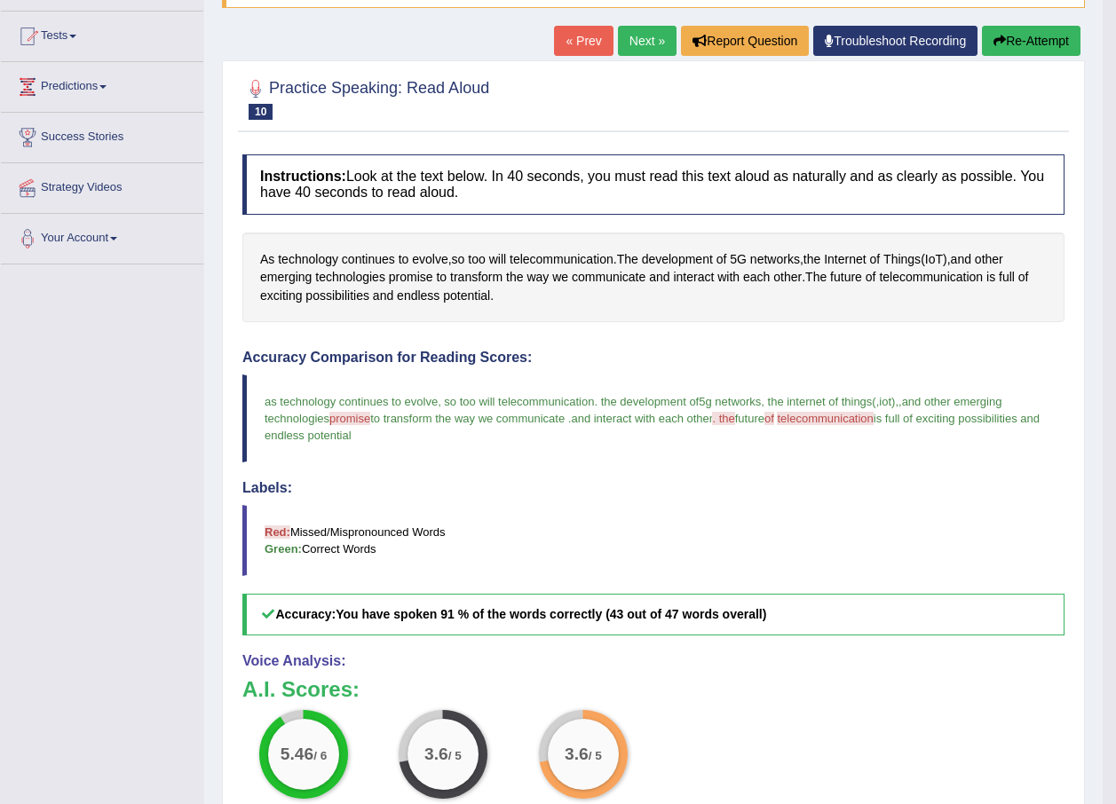
click at [635, 44] on link "Next »" at bounding box center [647, 41] width 59 height 30
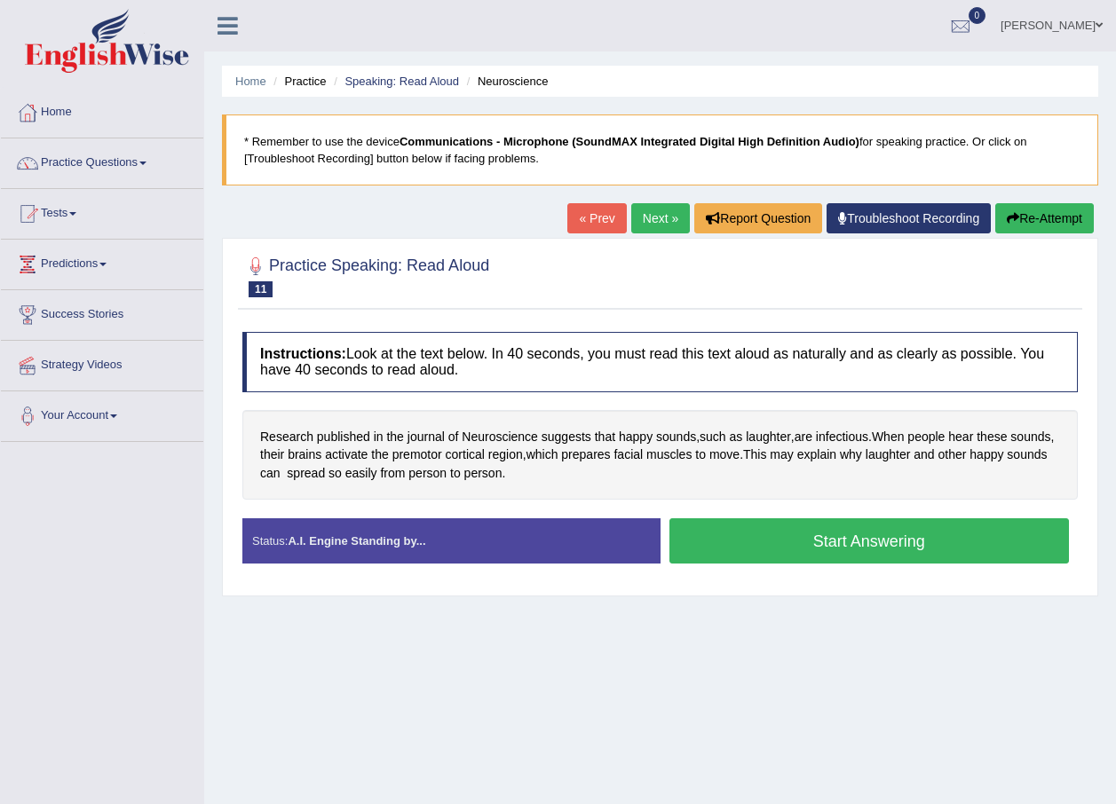
click at [840, 533] on button "Start Answering" at bounding box center [869, 540] width 400 height 45
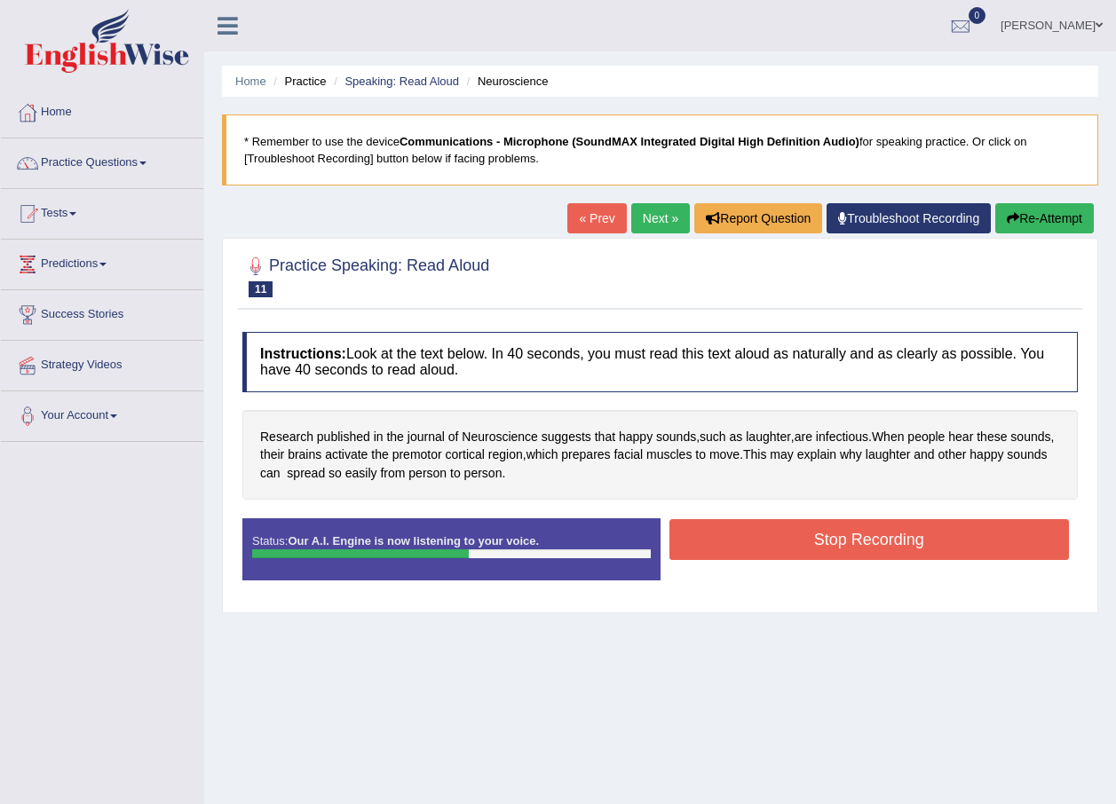
click at [769, 538] on button "Stop Recording" at bounding box center [869, 539] width 400 height 41
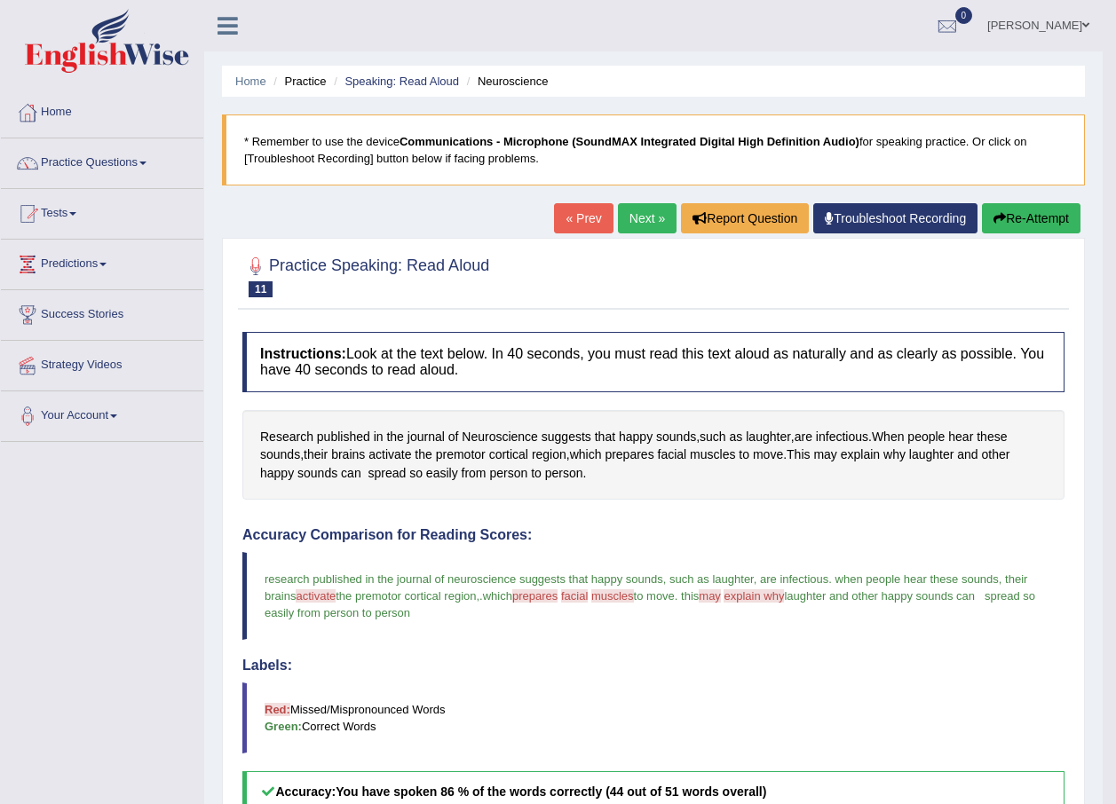
click at [641, 222] on link "Next »" at bounding box center [647, 218] width 59 height 30
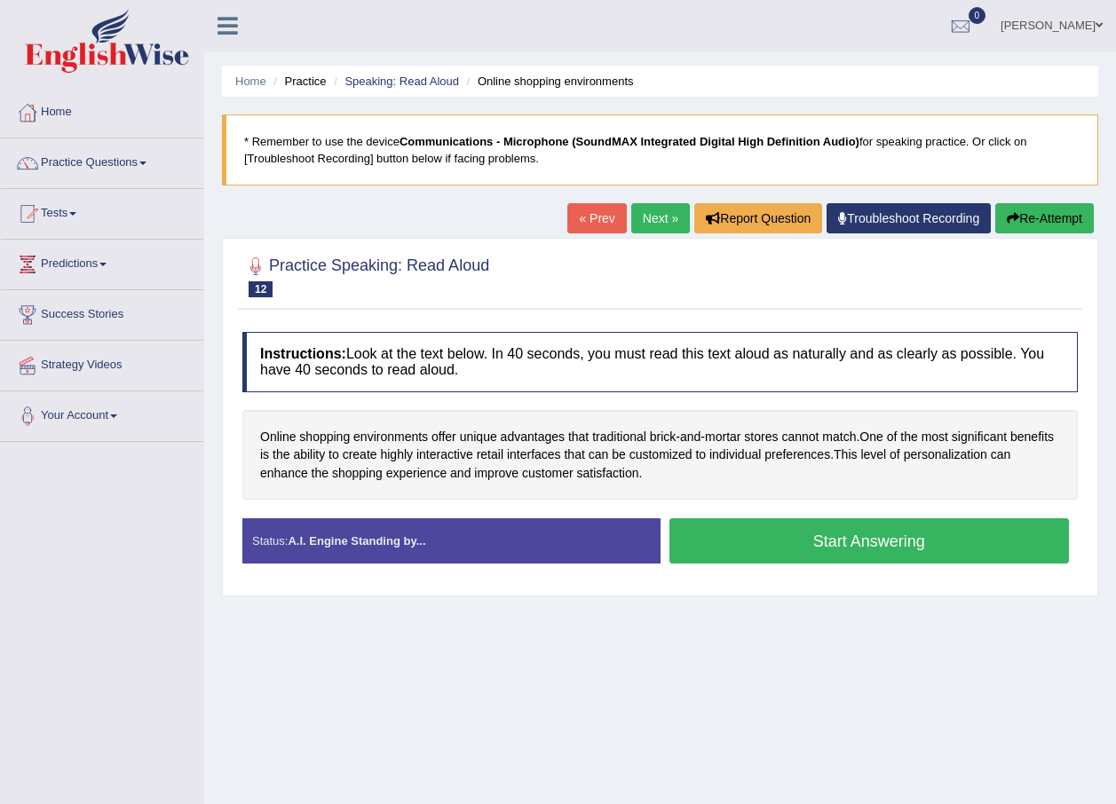
click at [750, 554] on button "Start Answering" at bounding box center [869, 540] width 400 height 45
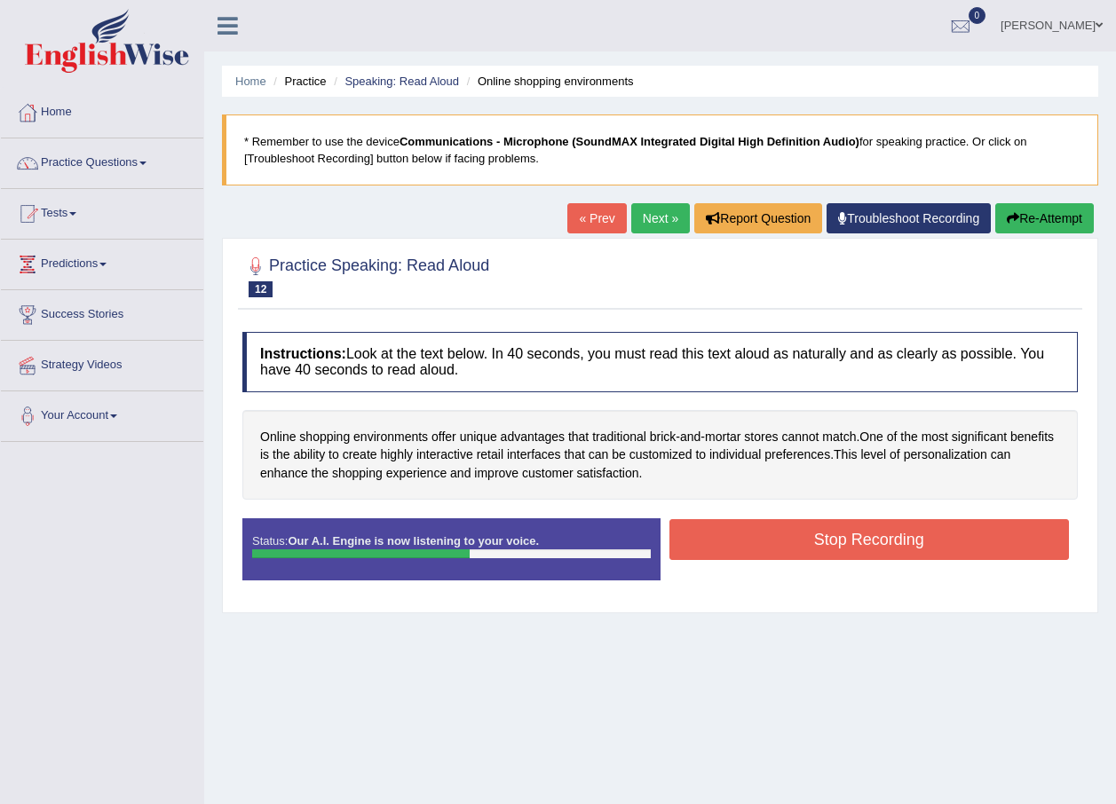
click at [800, 535] on button "Stop Recording" at bounding box center [869, 539] width 400 height 41
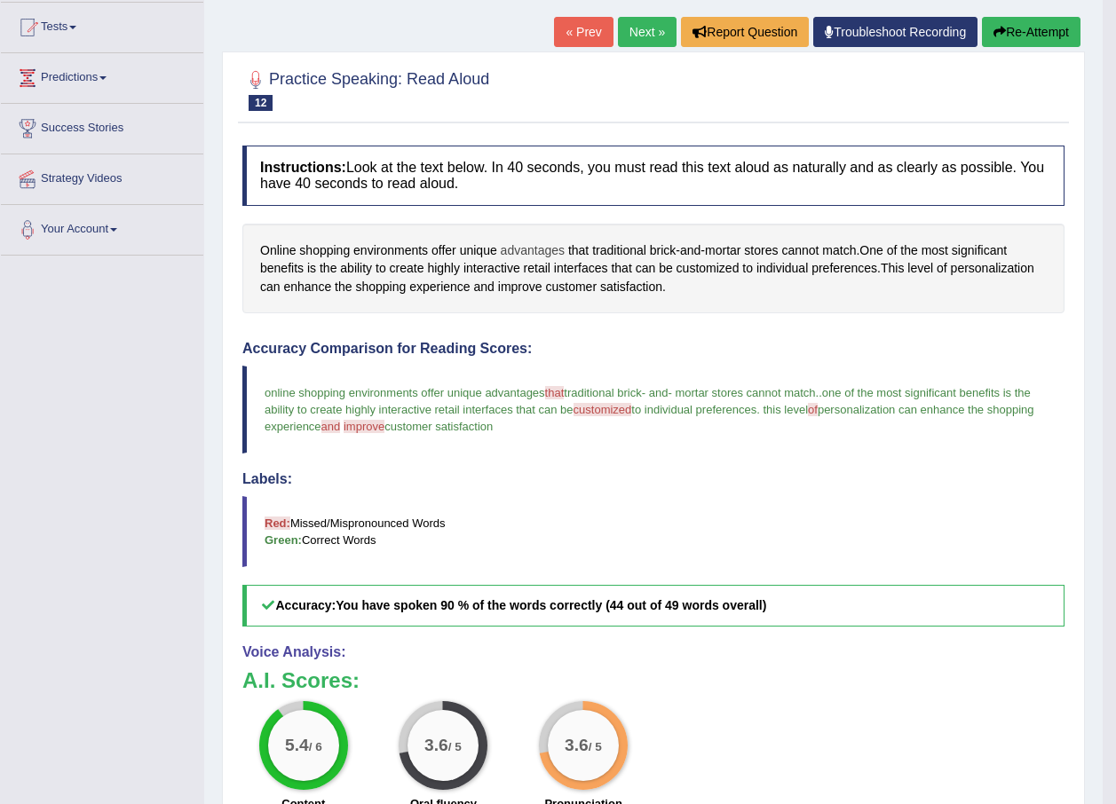
scroll to position [89, 0]
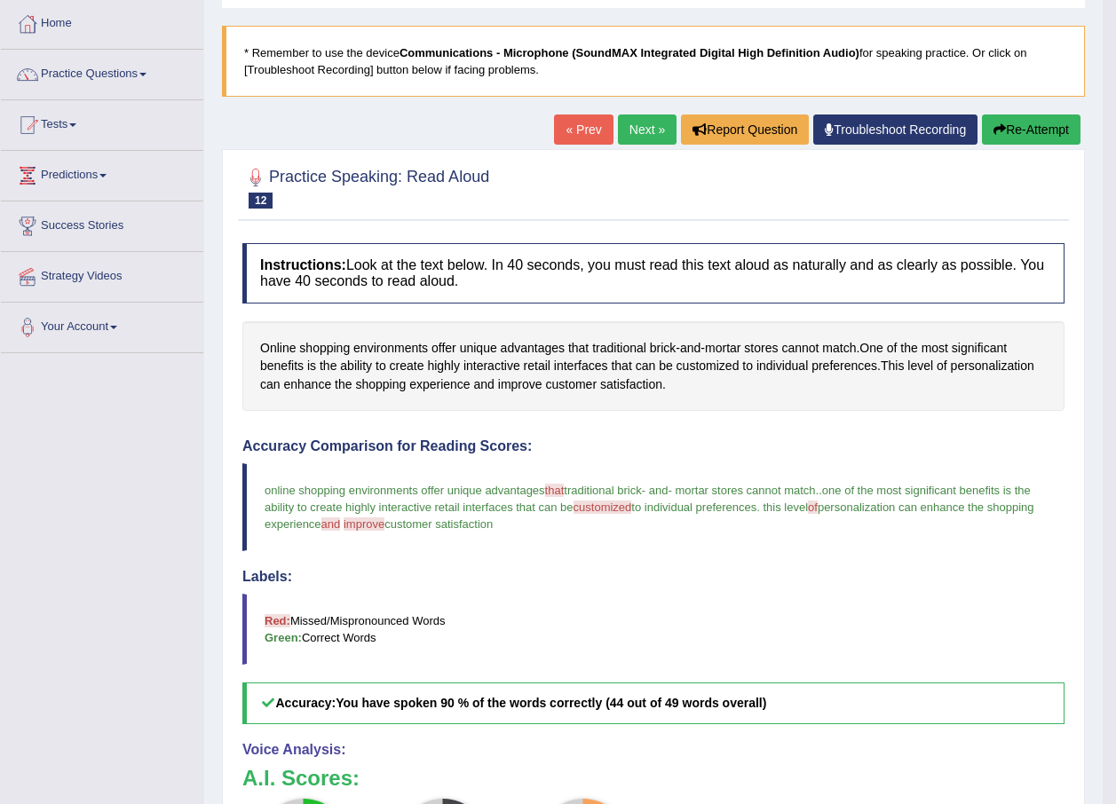
click at [647, 131] on link "Next »" at bounding box center [647, 130] width 59 height 30
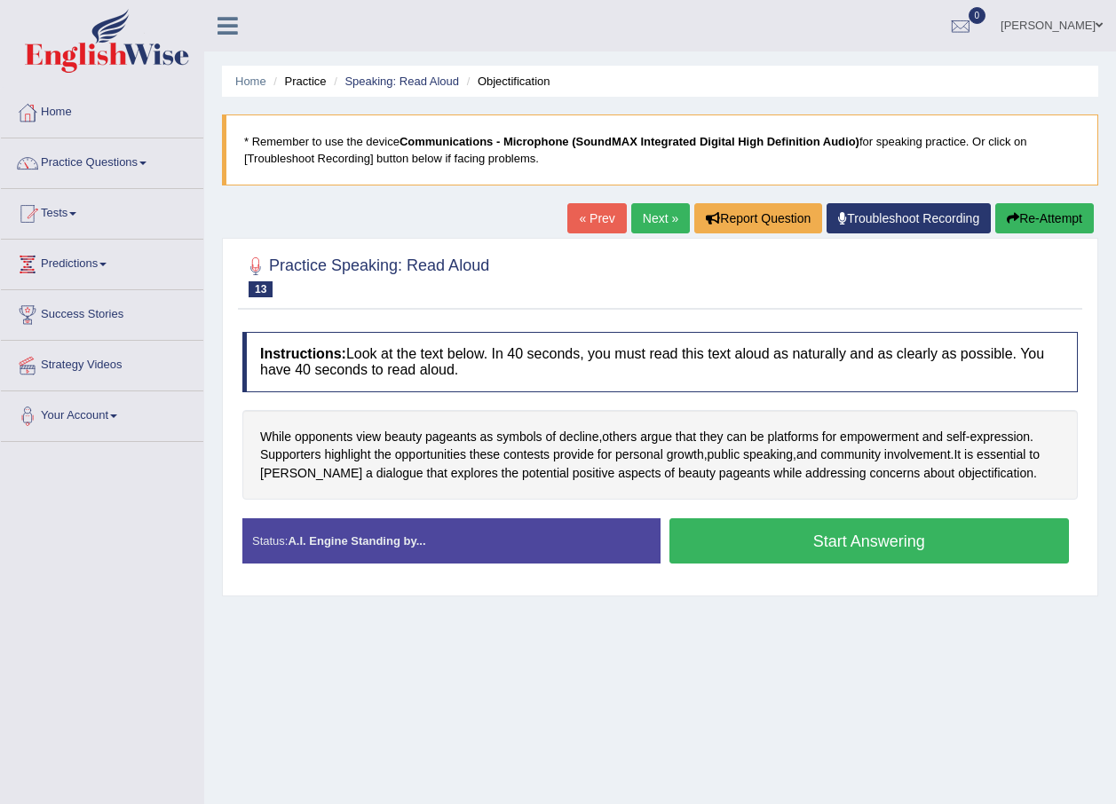
click at [800, 541] on button "Start Answering" at bounding box center [869, 540] width 400 height 45
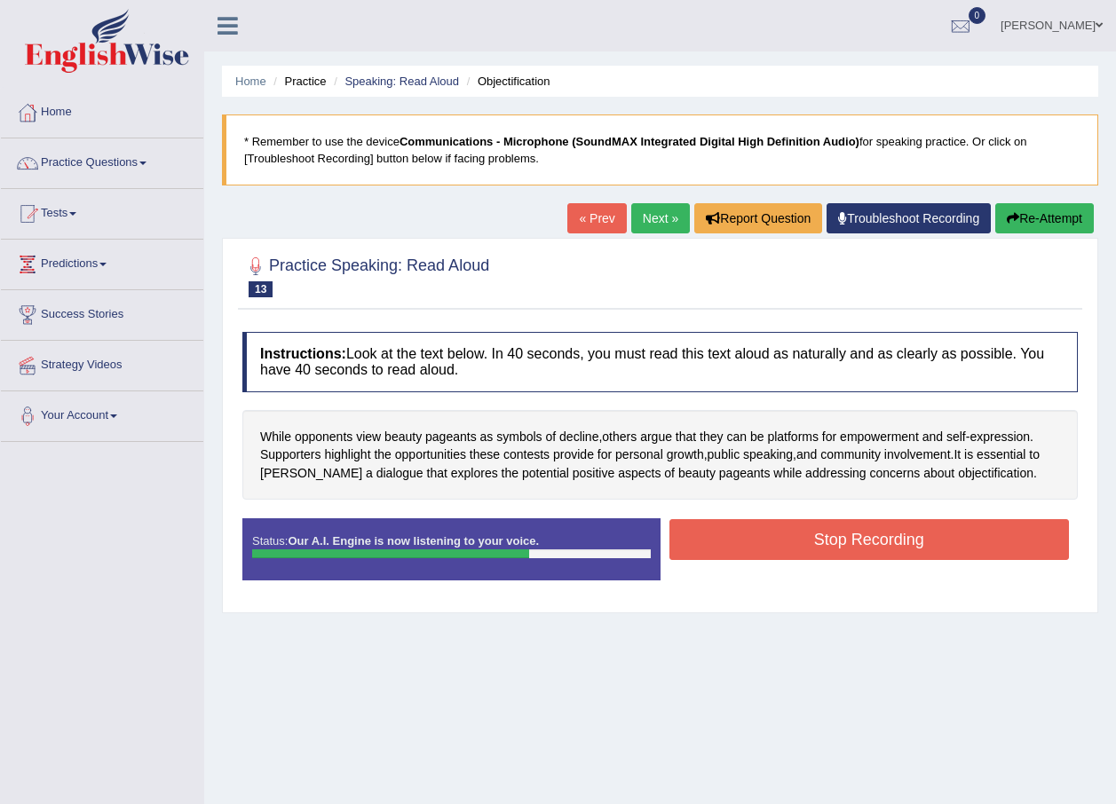
click at [821, 541] on button "Stop Recording" at bounding box center [869, 539] width 400 height 41
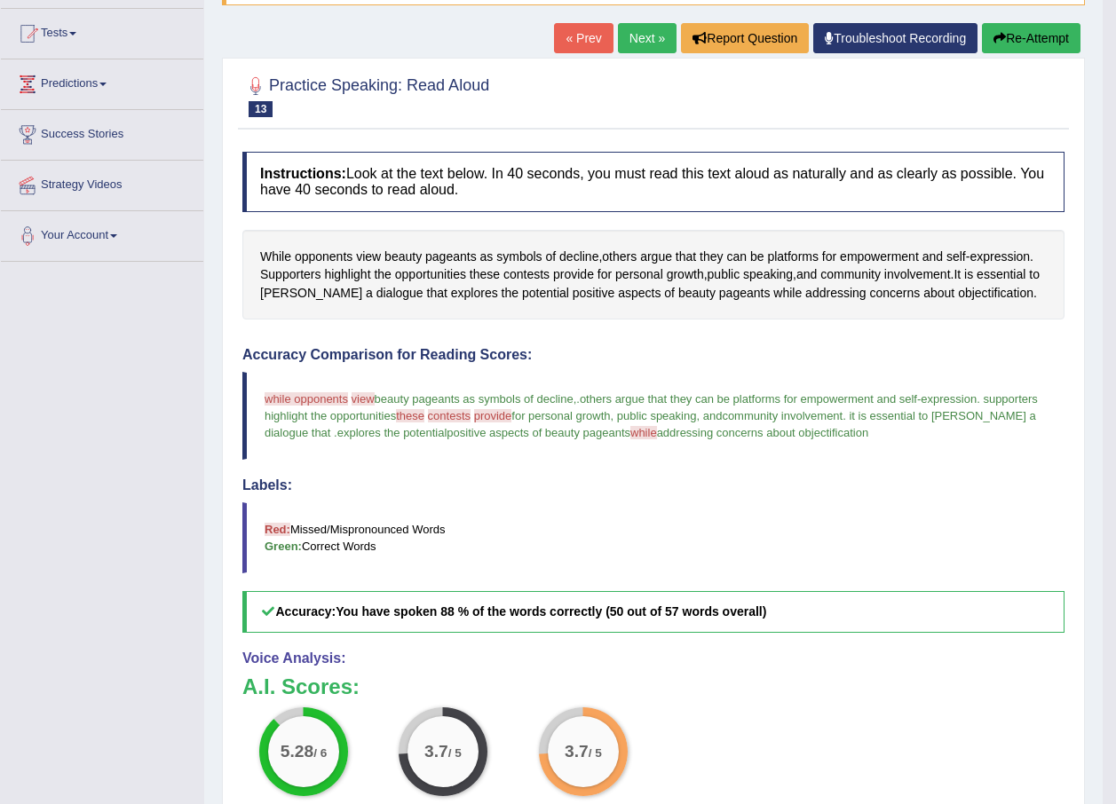
scroll to position [178, 0]
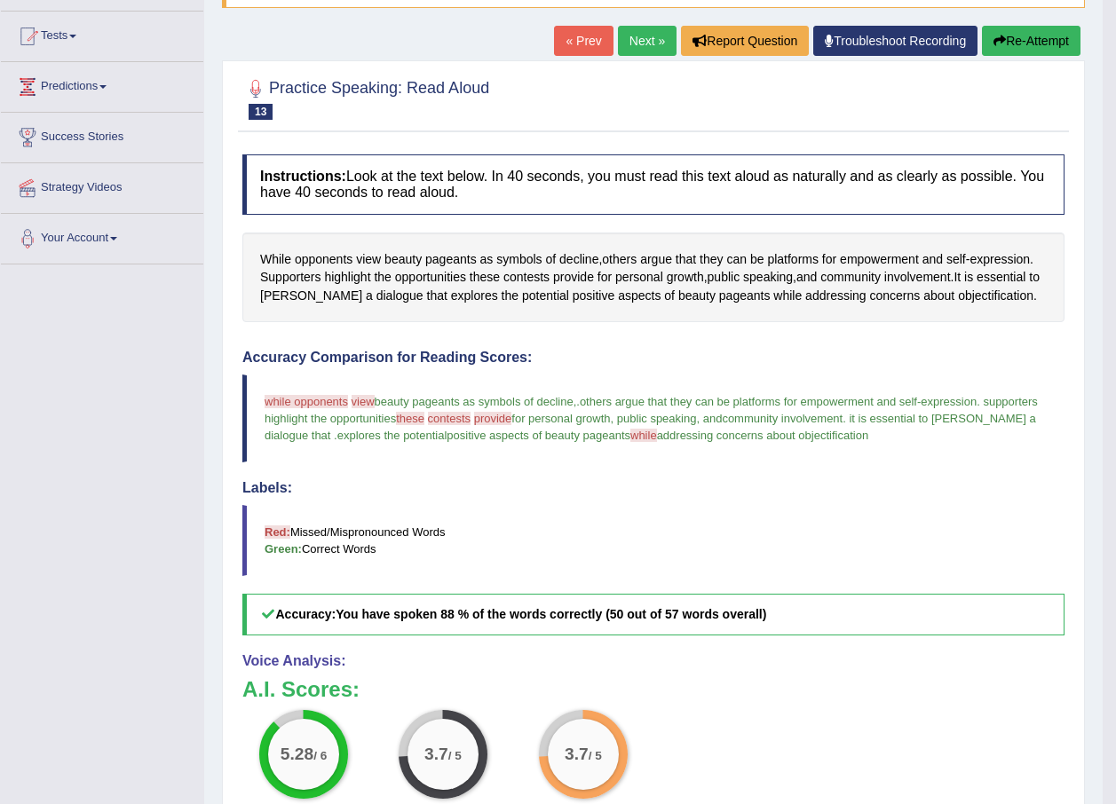
click at [637, 38] on link "Next »" at bounding box center [647, 41] width 59 height 30
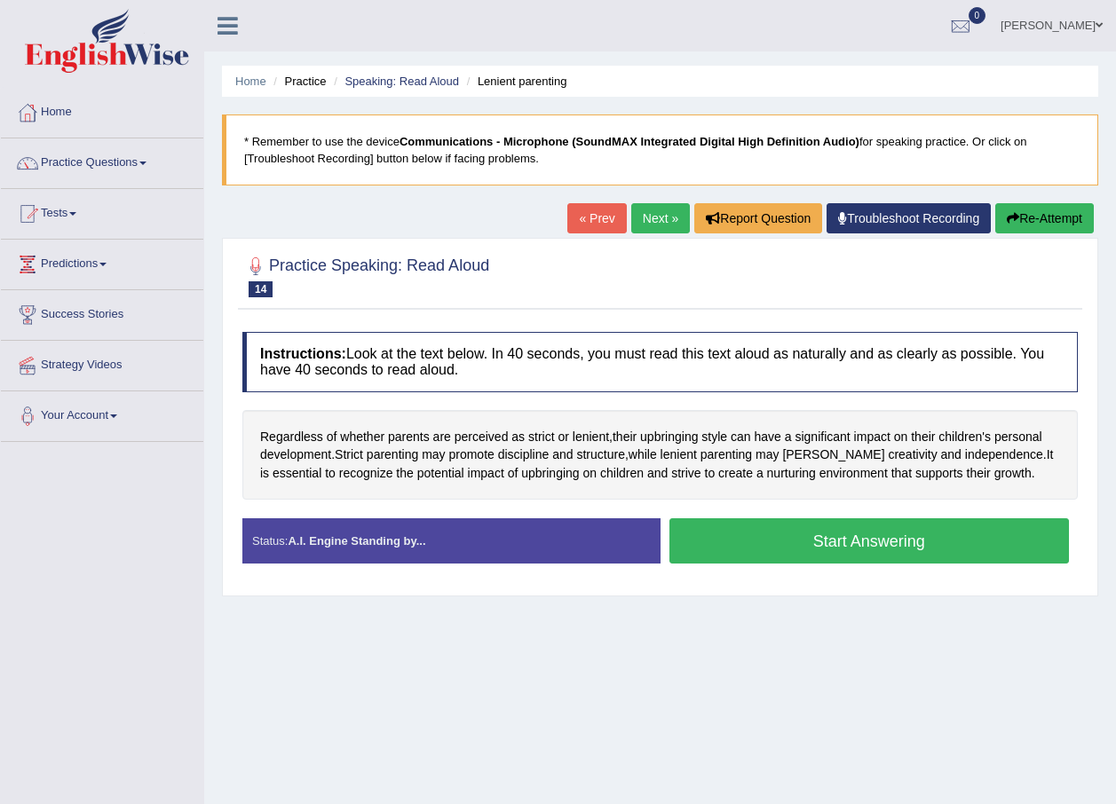
click at [765, 548] on button "Start Answering" at bounding box center [869, 540] width 400 height 45
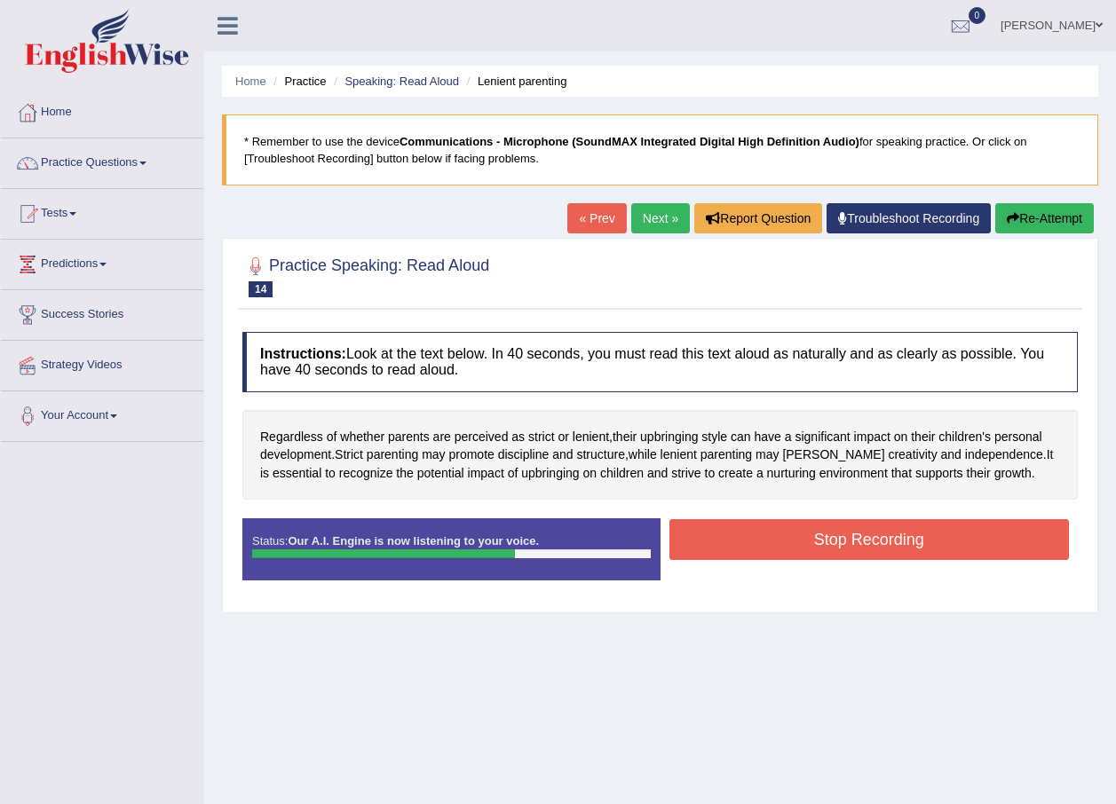
click at [840, 548] on button "Stop Recording" at bounding box center [869, 539] width 400 height 41
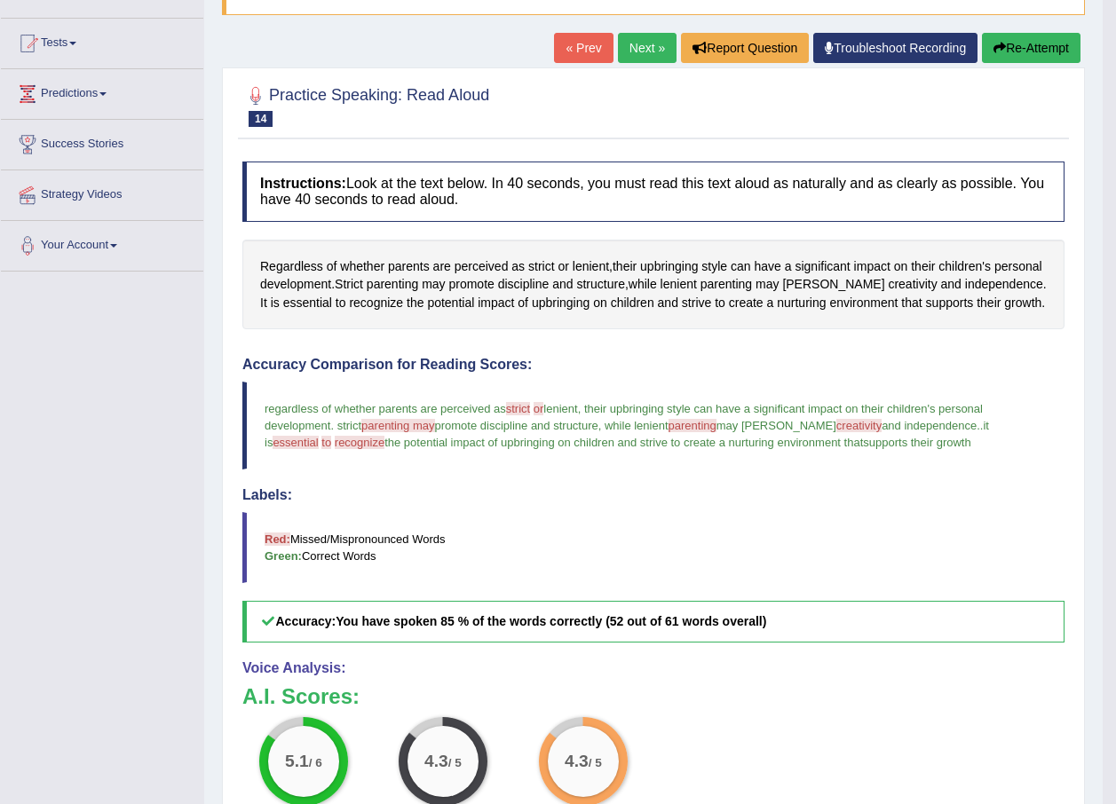
scroll to position [159, 0]
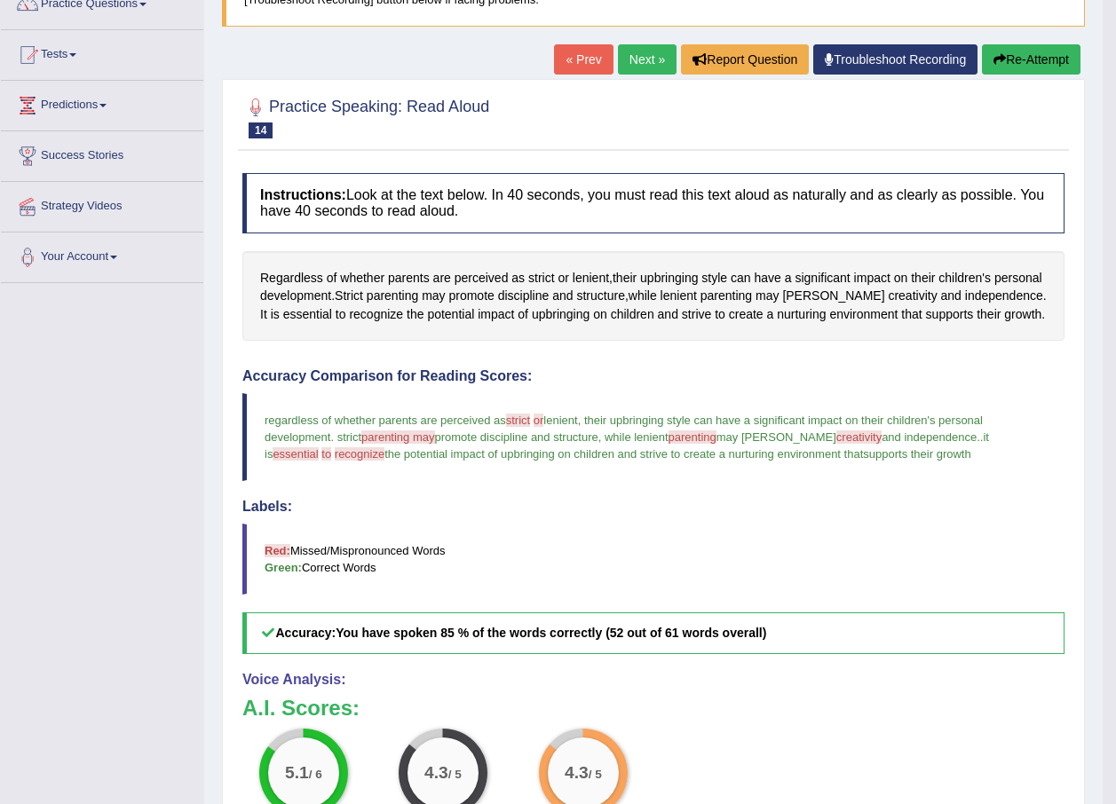
click at [644, 63] on link "Next »" at bounding box center [647, 59] width 59 height 30
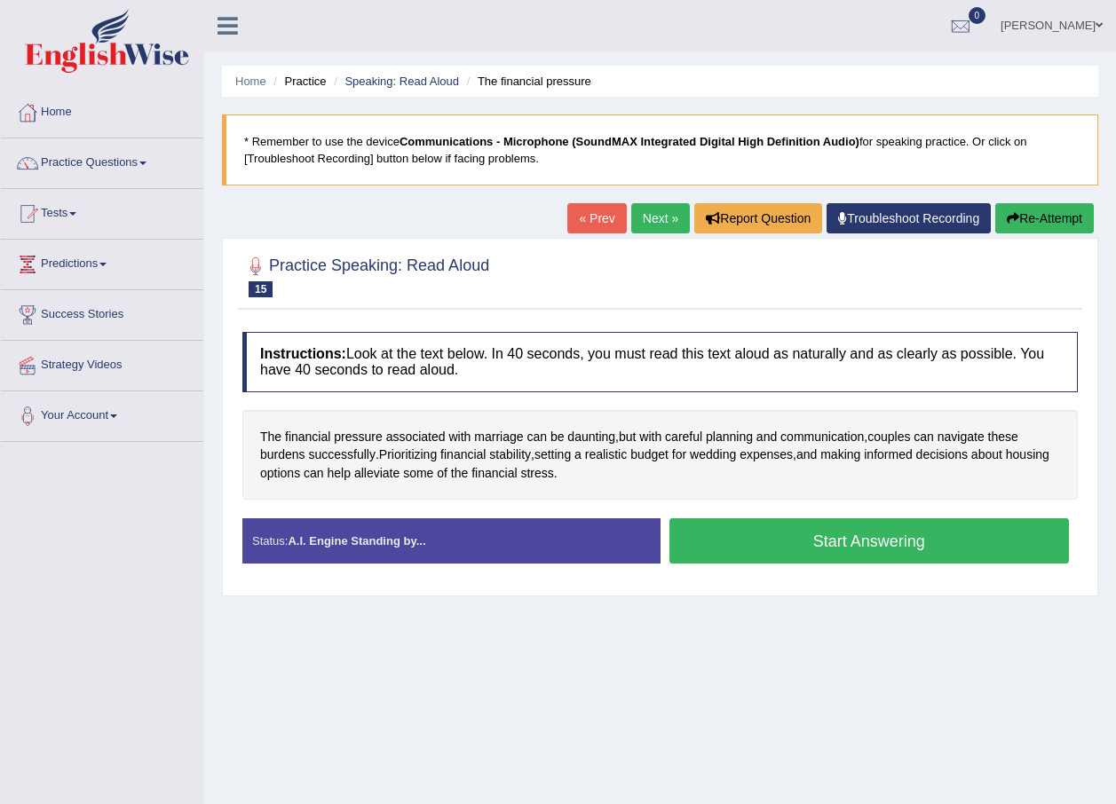
click at [778, 539] on button "Start Answering" at bounding box center [869, 540] width 400 height 45
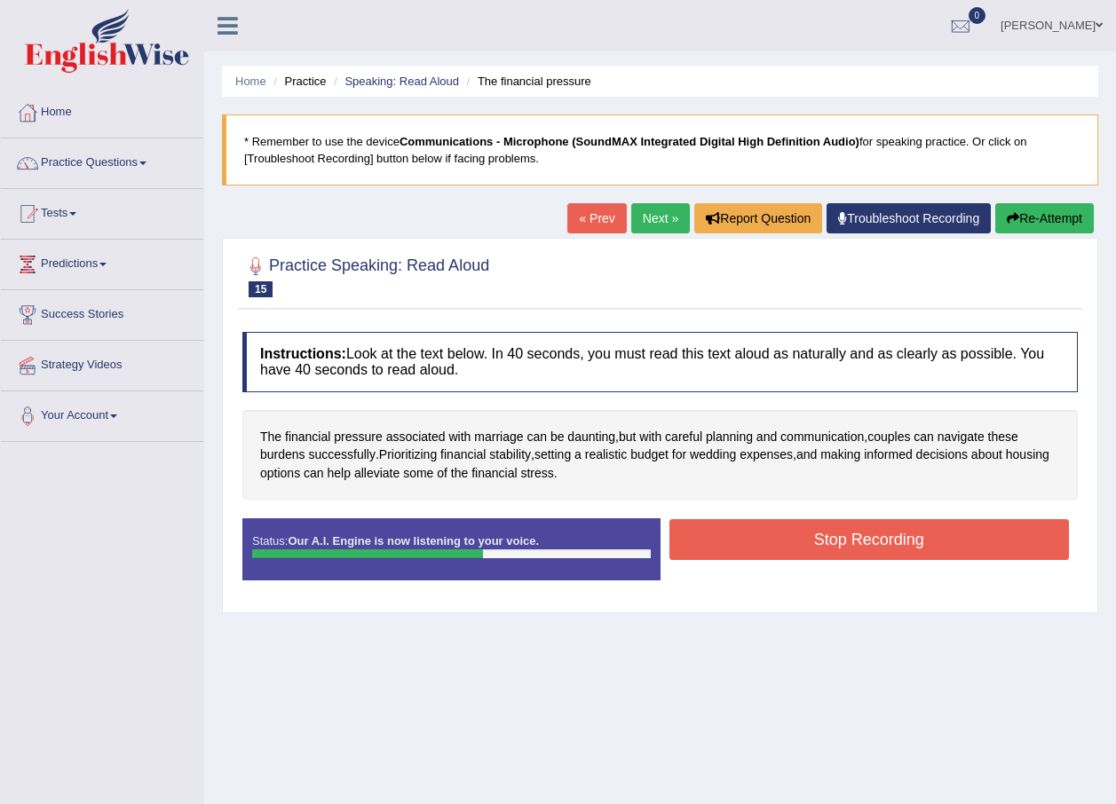
click at [821, 532] on button "Stop Recording" at bounding box center [869, 539] width 400 height 41
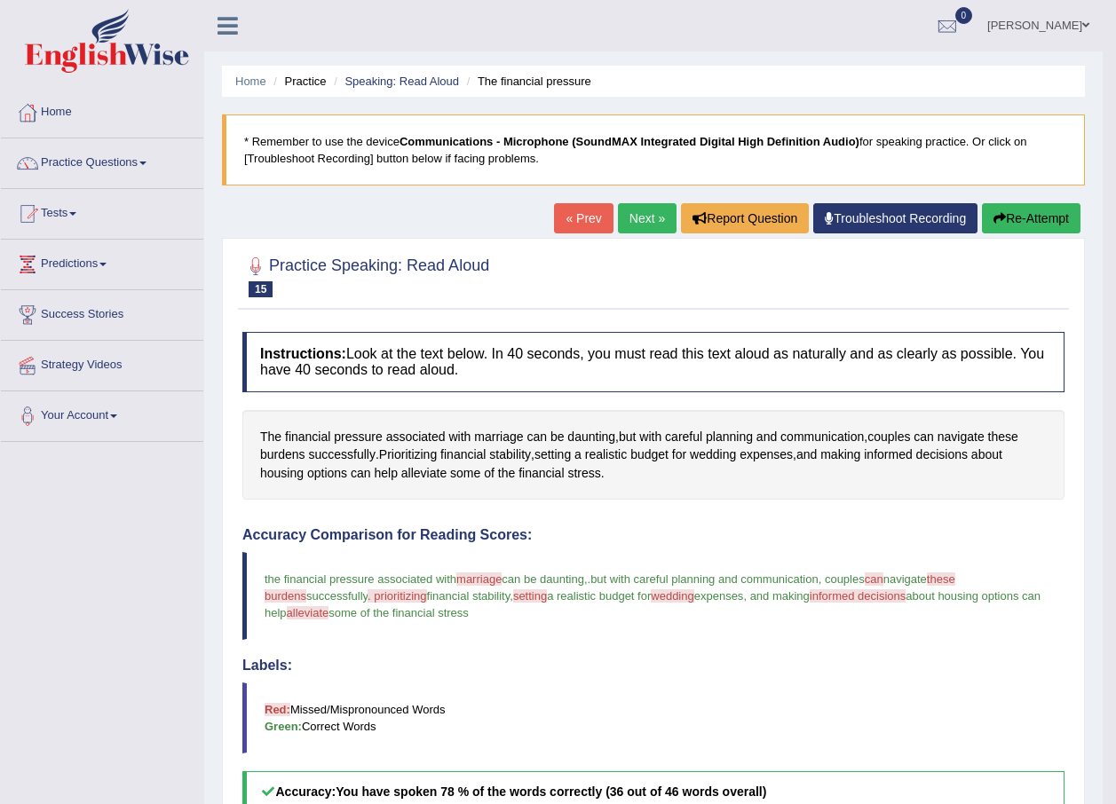
click at [638, 209] on link "Next »" at bounding box center [647, 218] width 59 height 30
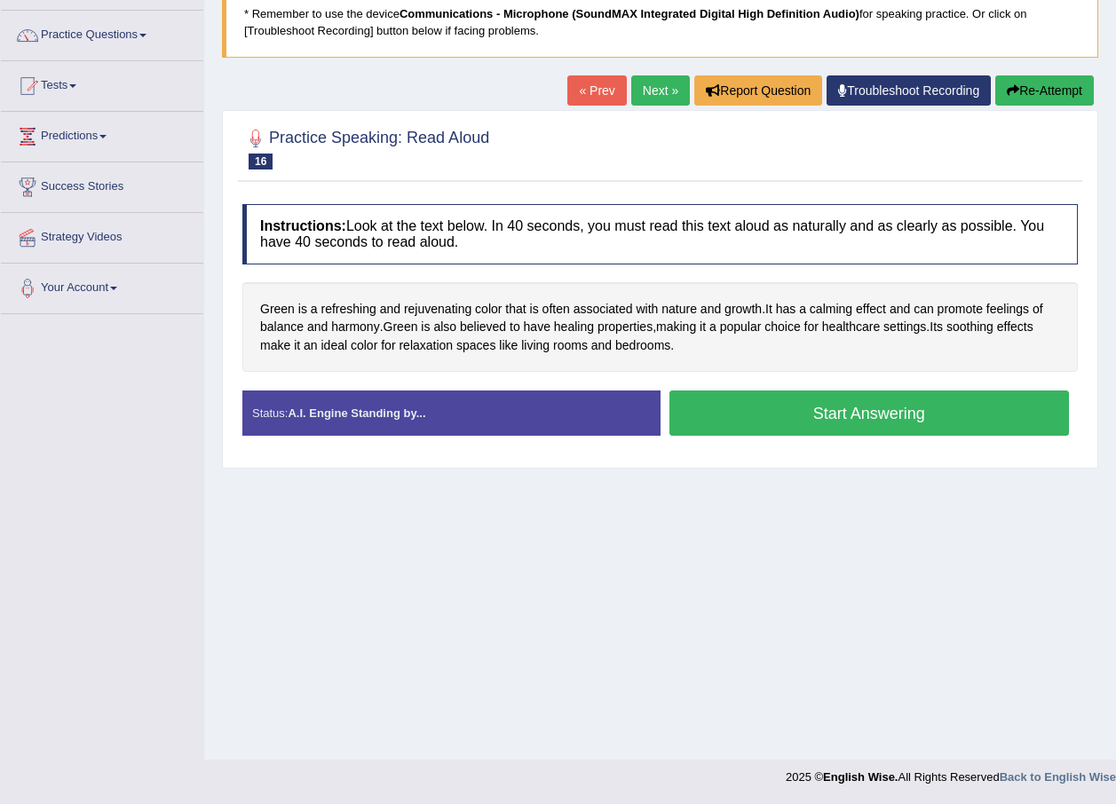
click at [759, 399] on button "Start Answering" at bounding box center [869, 413] width 400 height 45
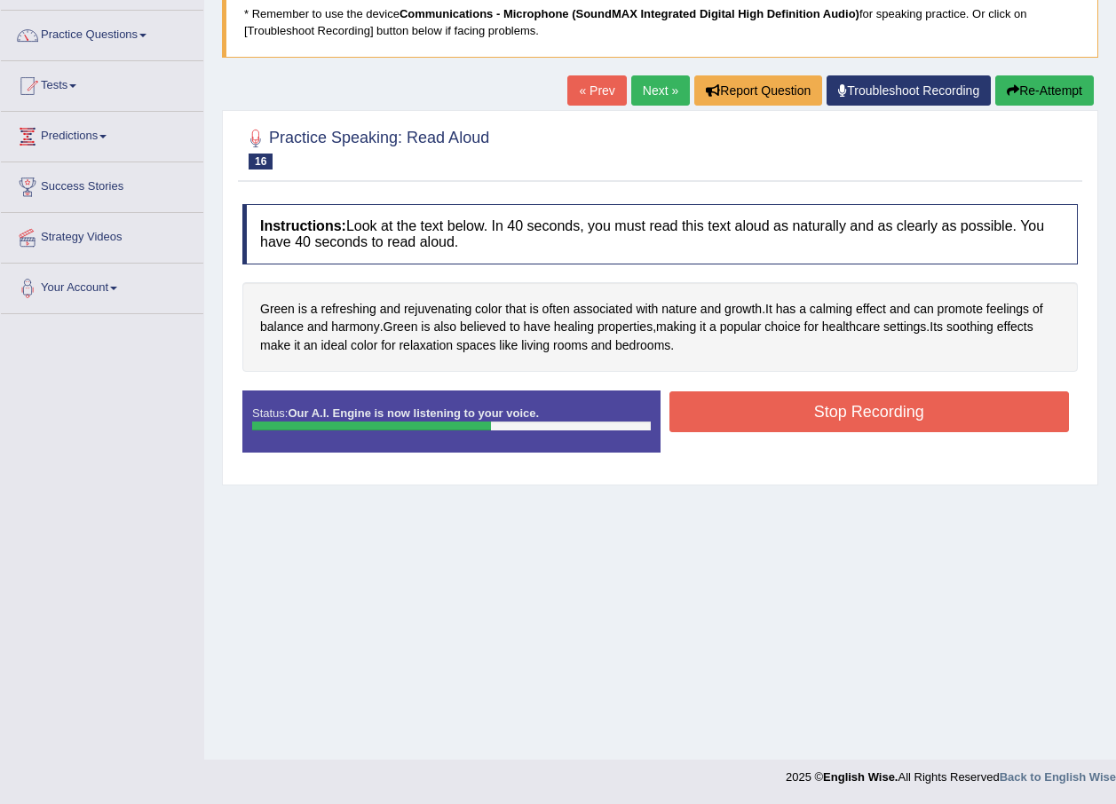
click at [778, 420] on button "Stop Recording" at bounding box center [869, 411] width 400 height 41
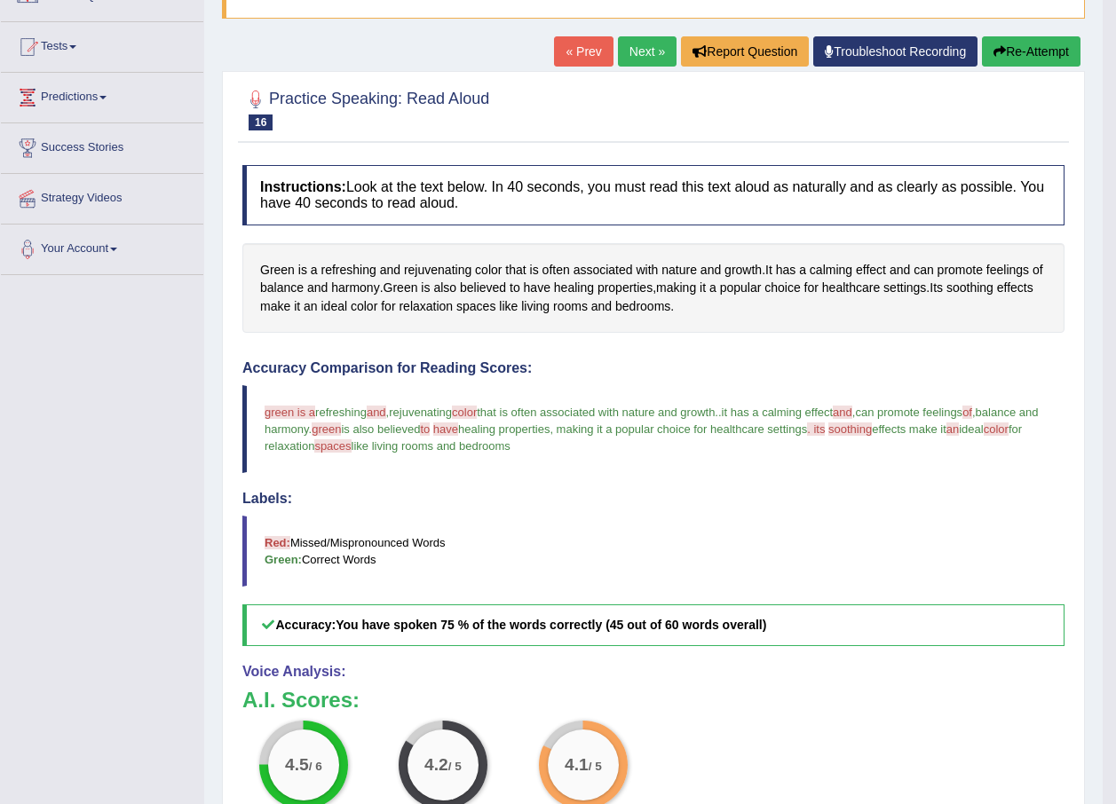
scroll to position [159, 0]
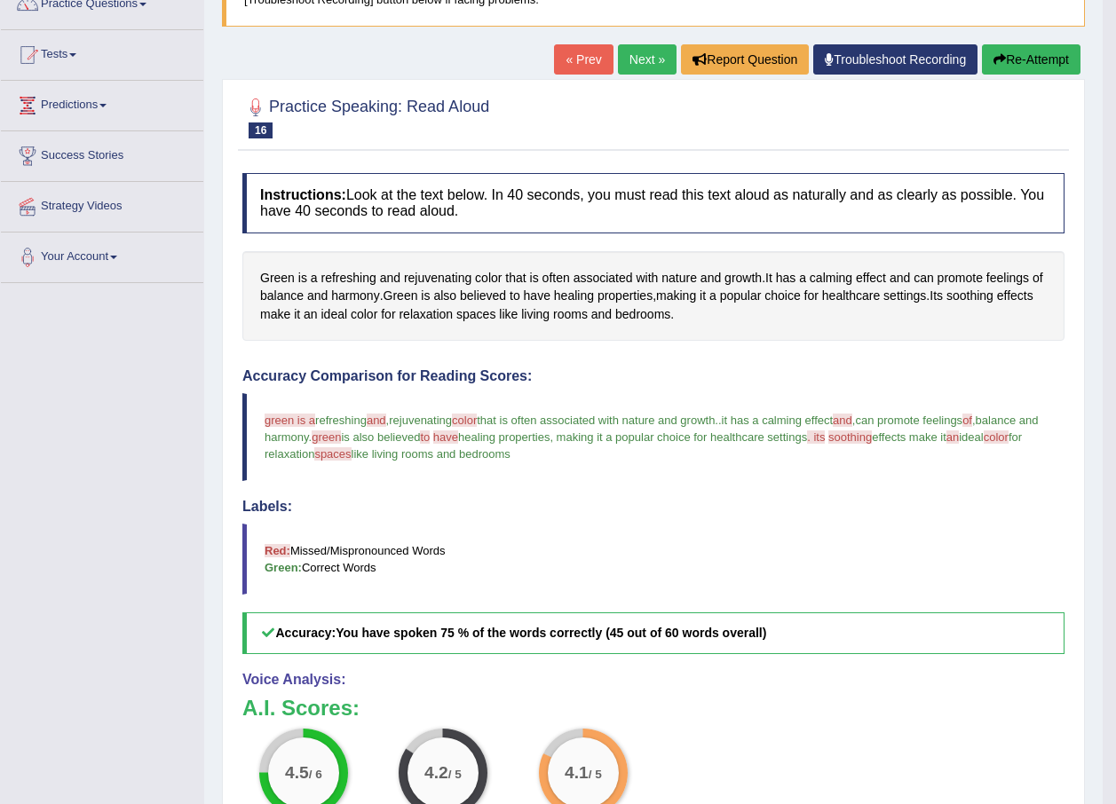
click at [647, 57] on link "Next »" at bounding box center [647, 59] width 59 height 30
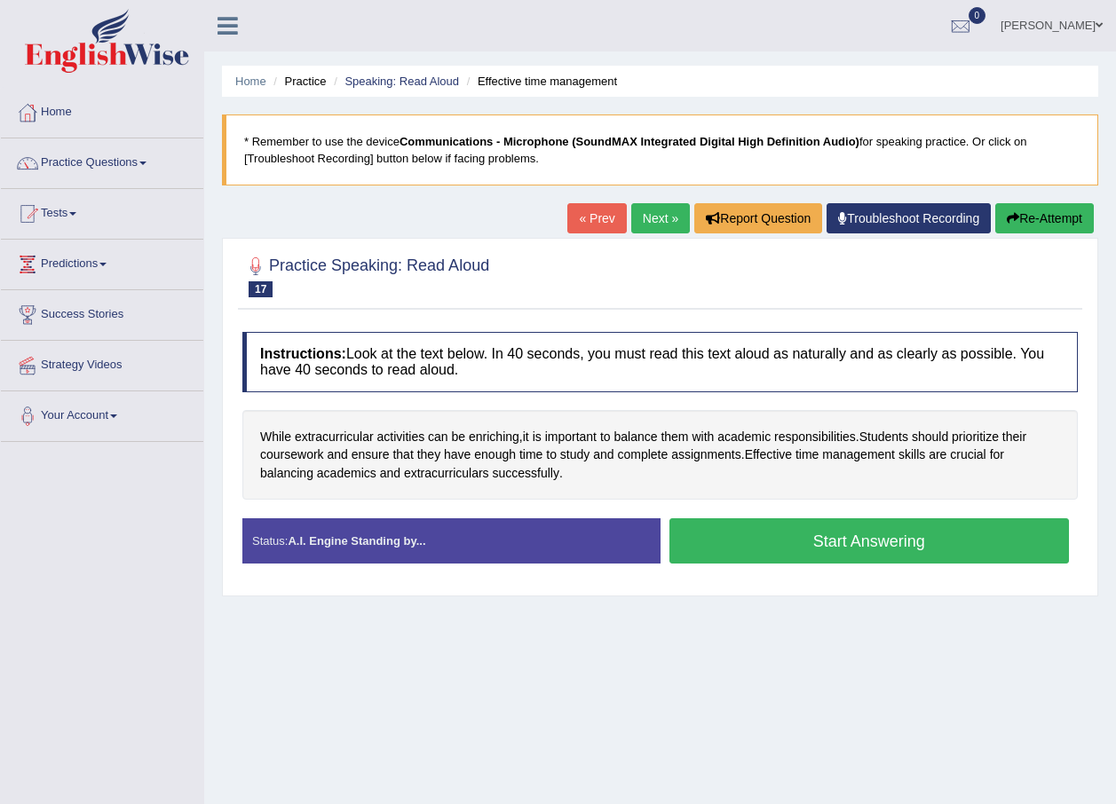
click at [768, 545] on button "Start Answering" at bounding box center [869, 540] width 400 height 45
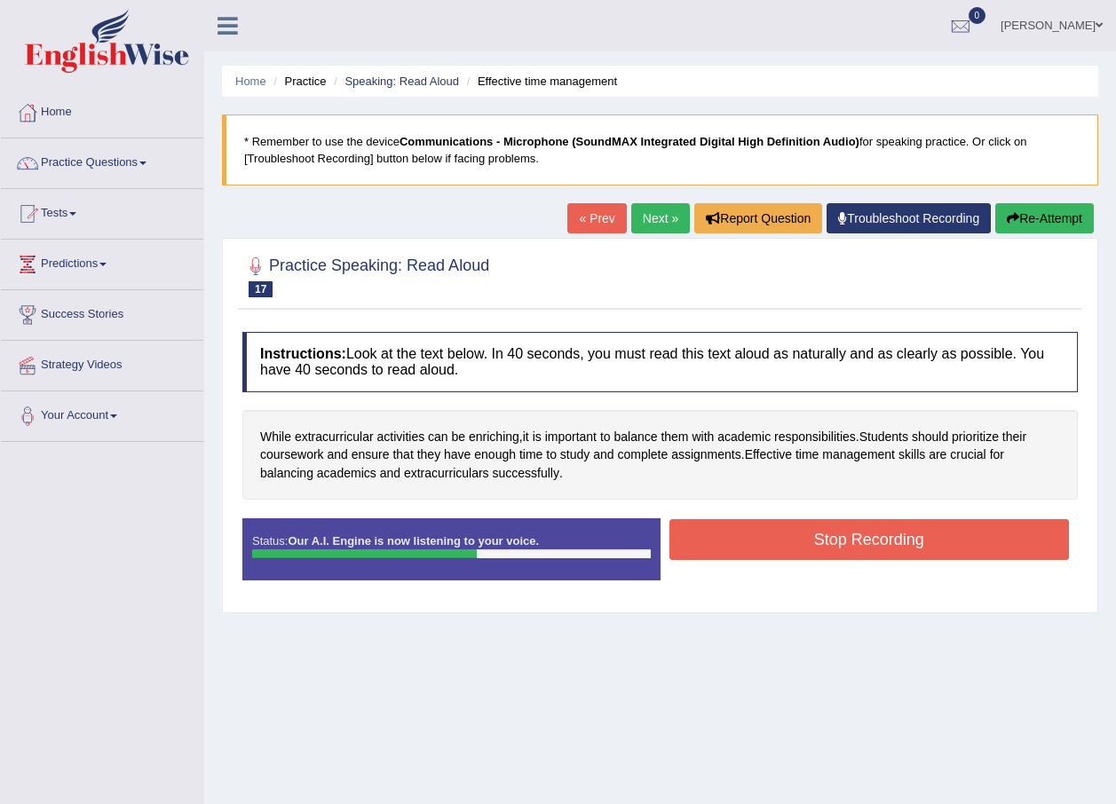
click at [778, 539] on button "Stop Recording" at bounding box center [869, 539] width 400 height 41
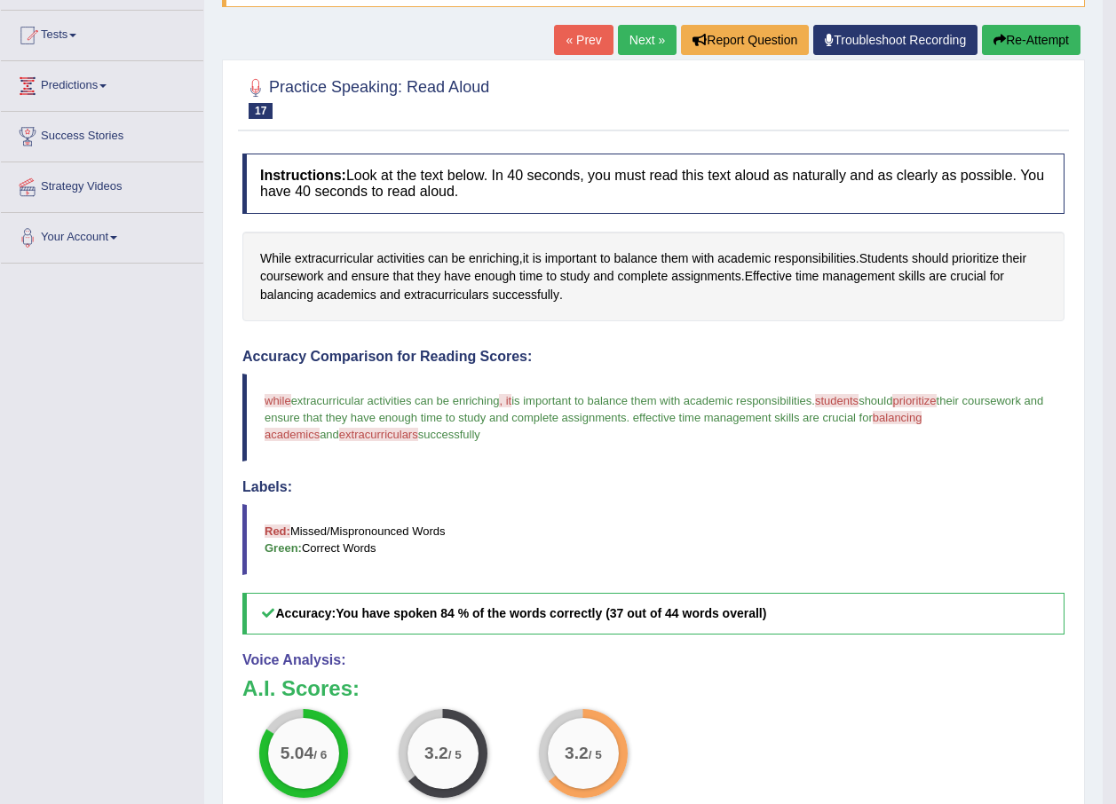
scroll to position [178, 0]
click at [644, 42] on link "Next »" at bounding box center [647, 41] width 59 height 30
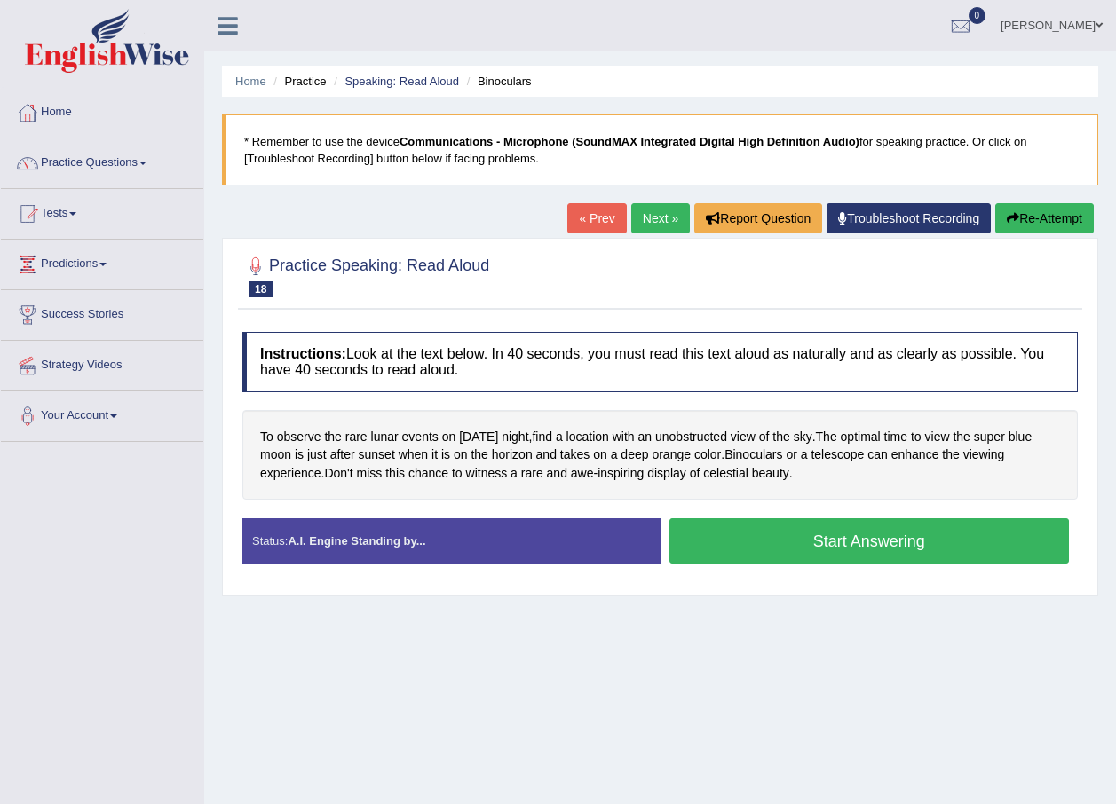
click at [784, 544] on button "Start Answering" at bounding box center [869, 540] width 400 height 45
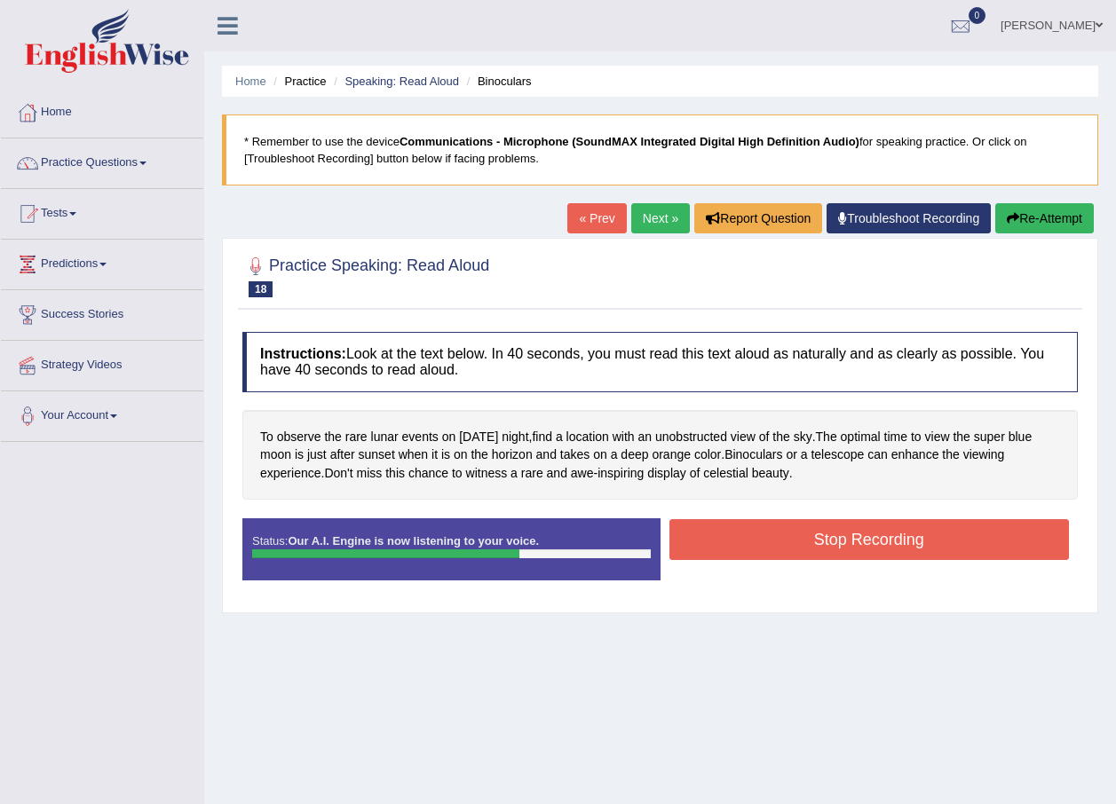
click at [800, 539] on button "Stop Recording" at bounding box center [869, 539] width 400 height 41
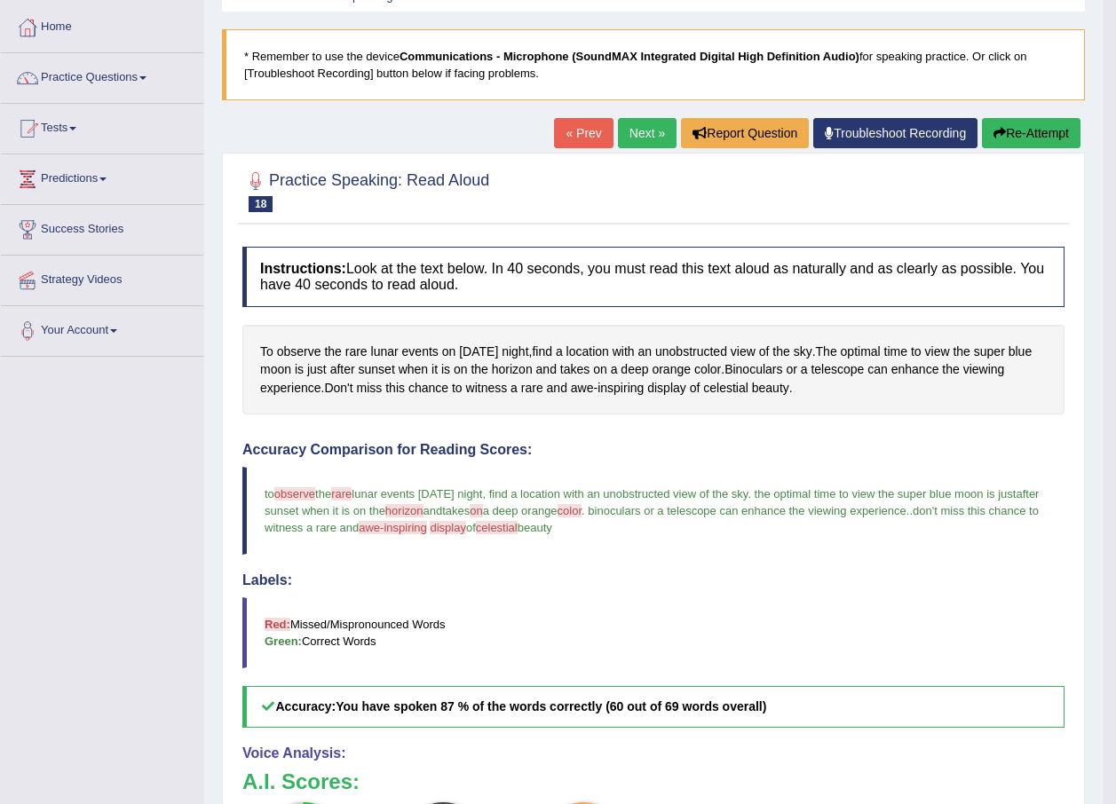
scroll to position [70, 0]
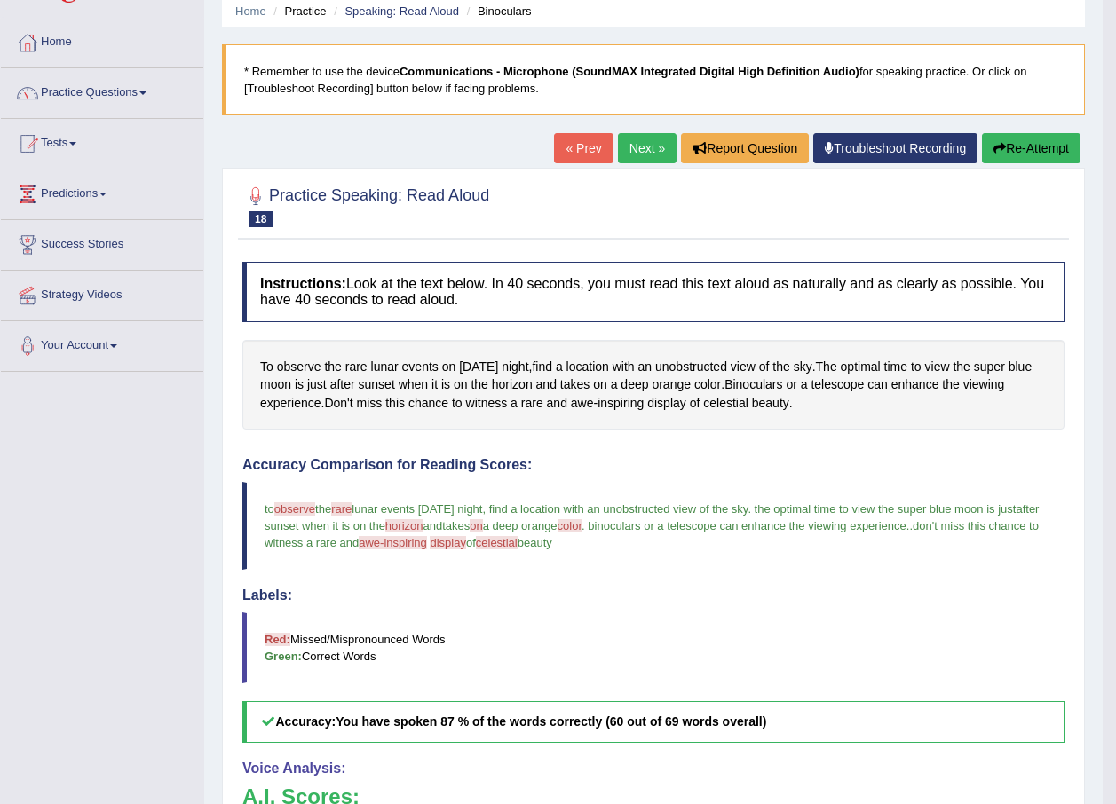
click at [662, 150] on link "Next »" at bounding box center [647, 148] width 59 height 30
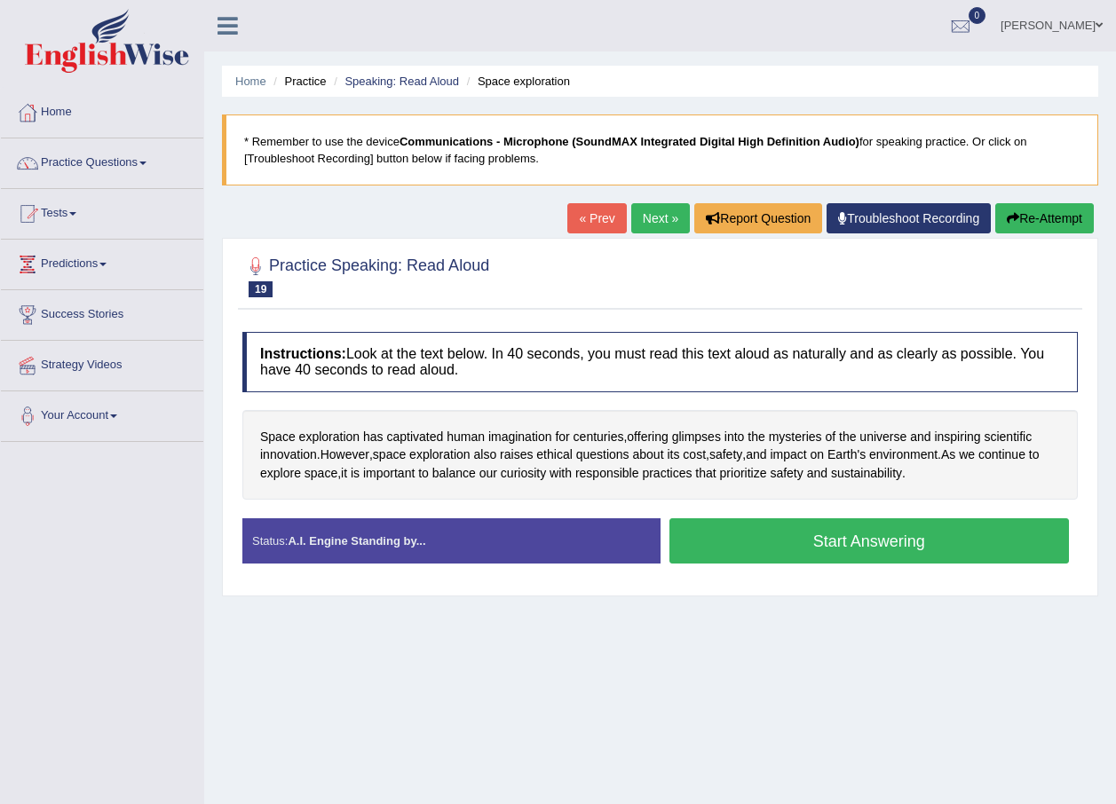
click at [774, 545] on button "Start Answering" at bounding box center [869, 540] width 400 height 45
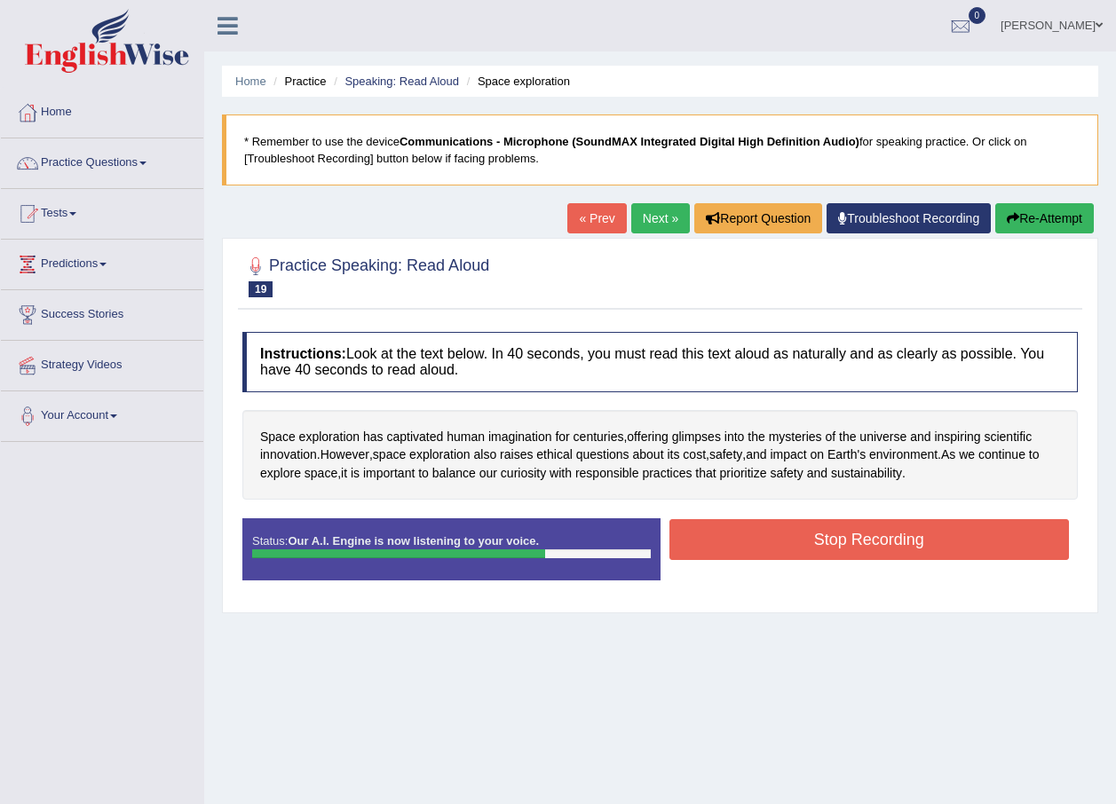
click at [868, 526] on button "Stop Recording" at bounding box center [869, 539] width 400 height 41
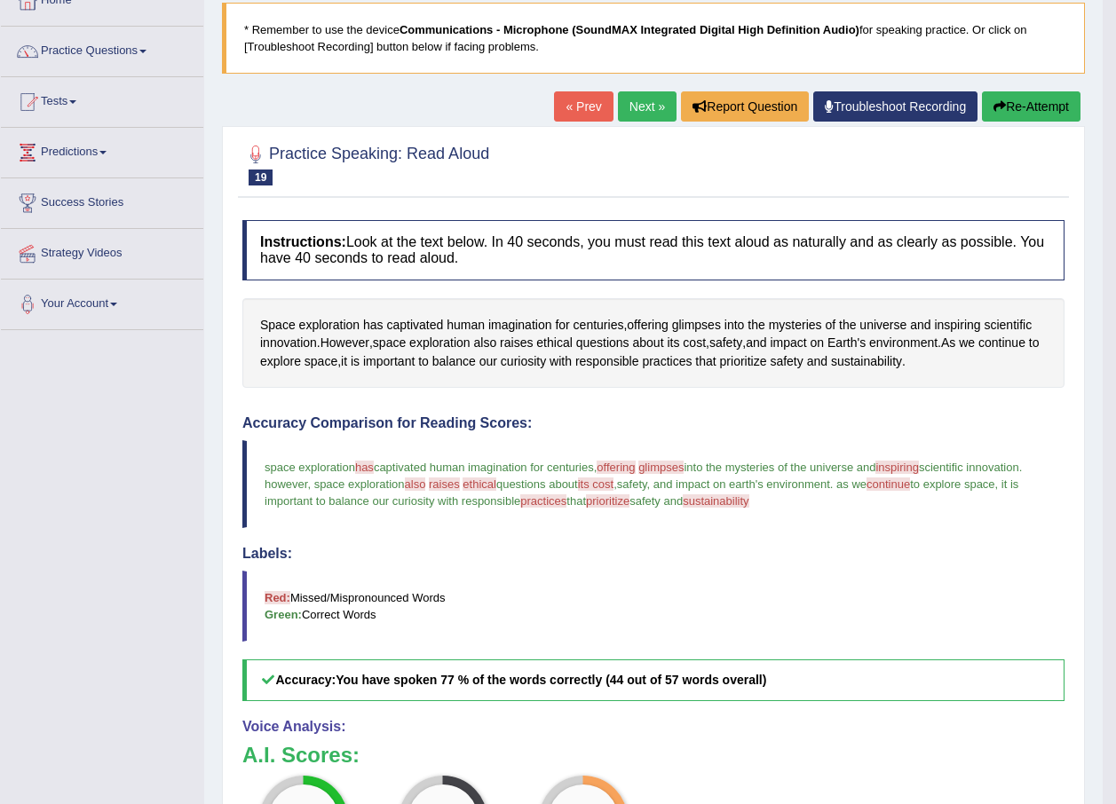
scroll to position [89, 0]
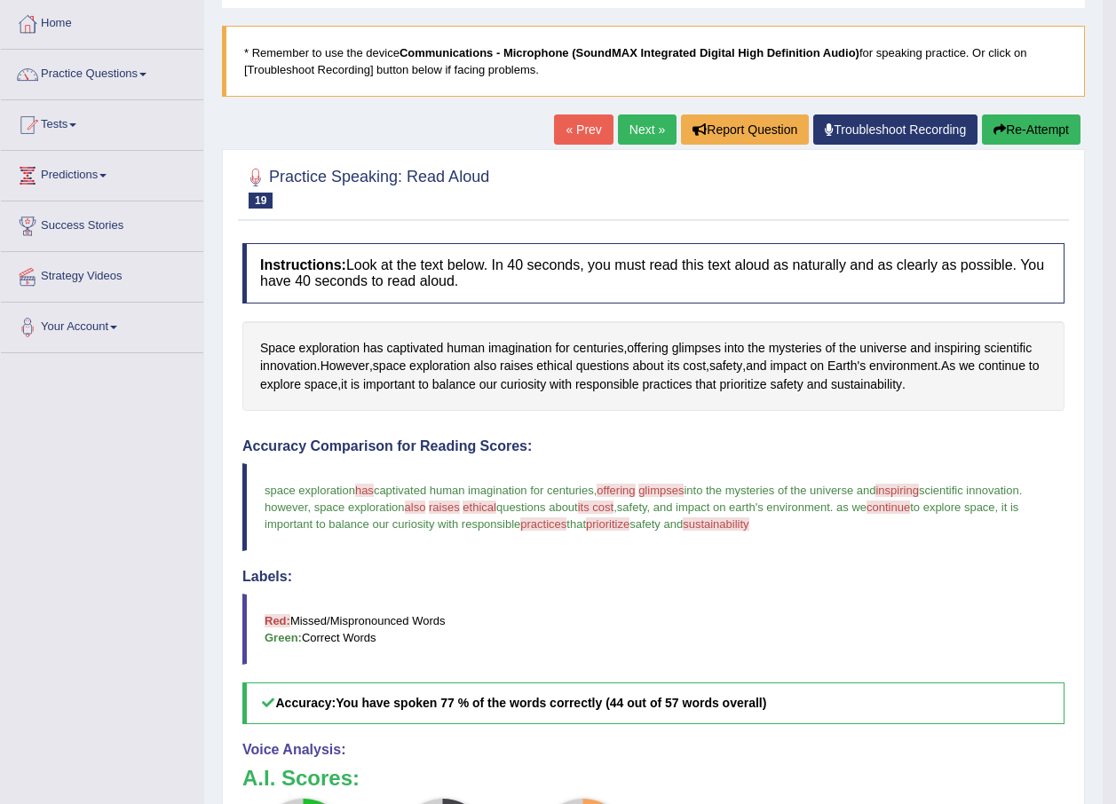
click at [638, 135] on link "Next »" at bounding box center [647, 130] width 59 height 30
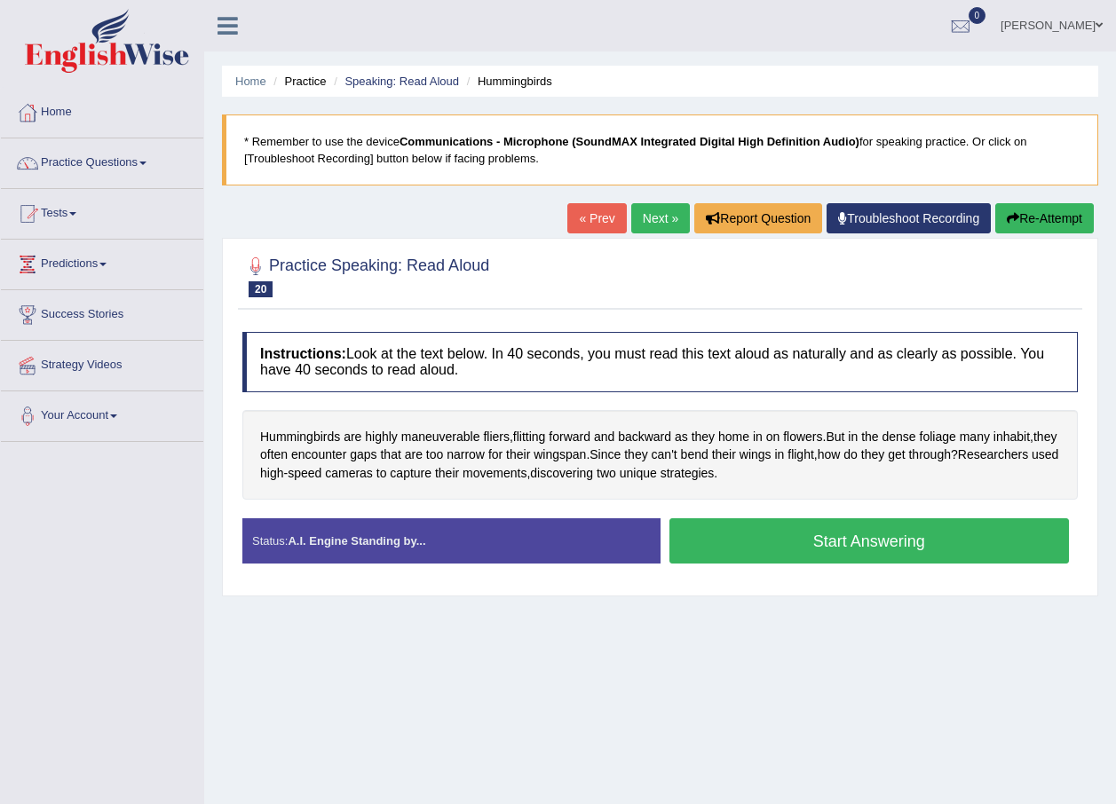
click at [765, 548] on button "Start Answering" at bounding box center [869, 540] width 400 height 45
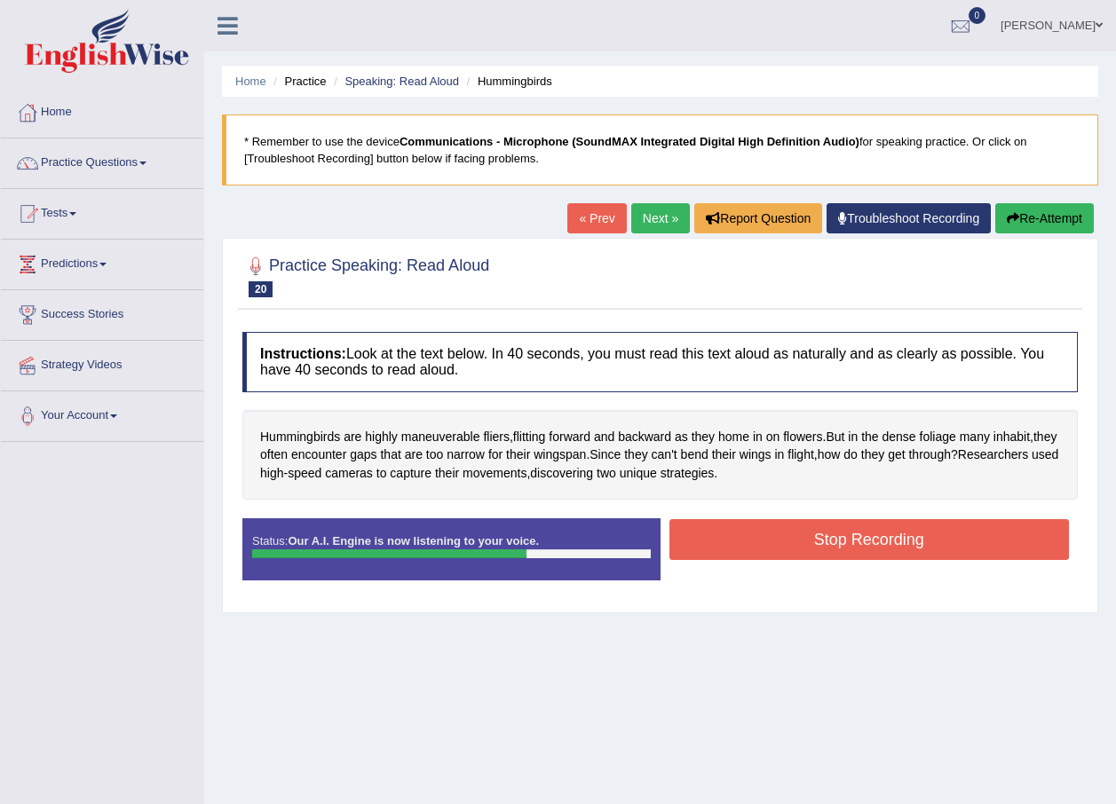
click at [774, 539] on button "Stop Recording" at bounding box center [869, 539] width 400 height 41
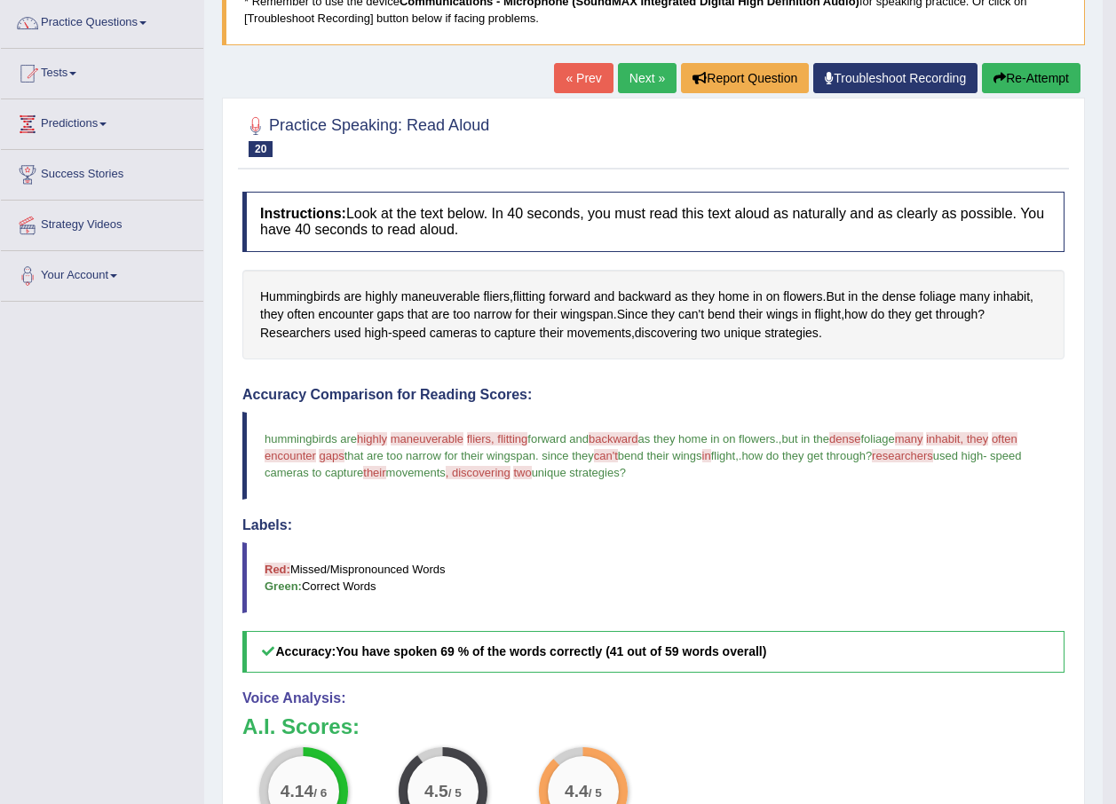
scroll to position [89, 0]
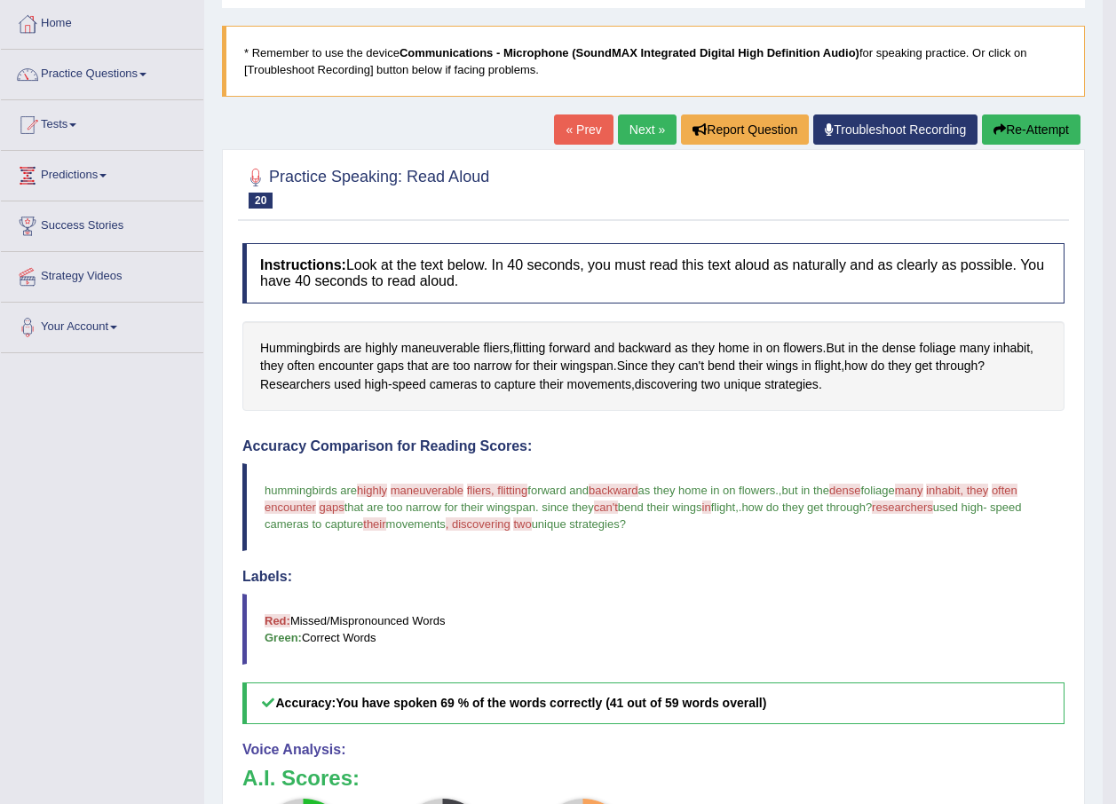
click at [657, 125] on link "Next »" at bounding box center [647, 130] width 59 height 30
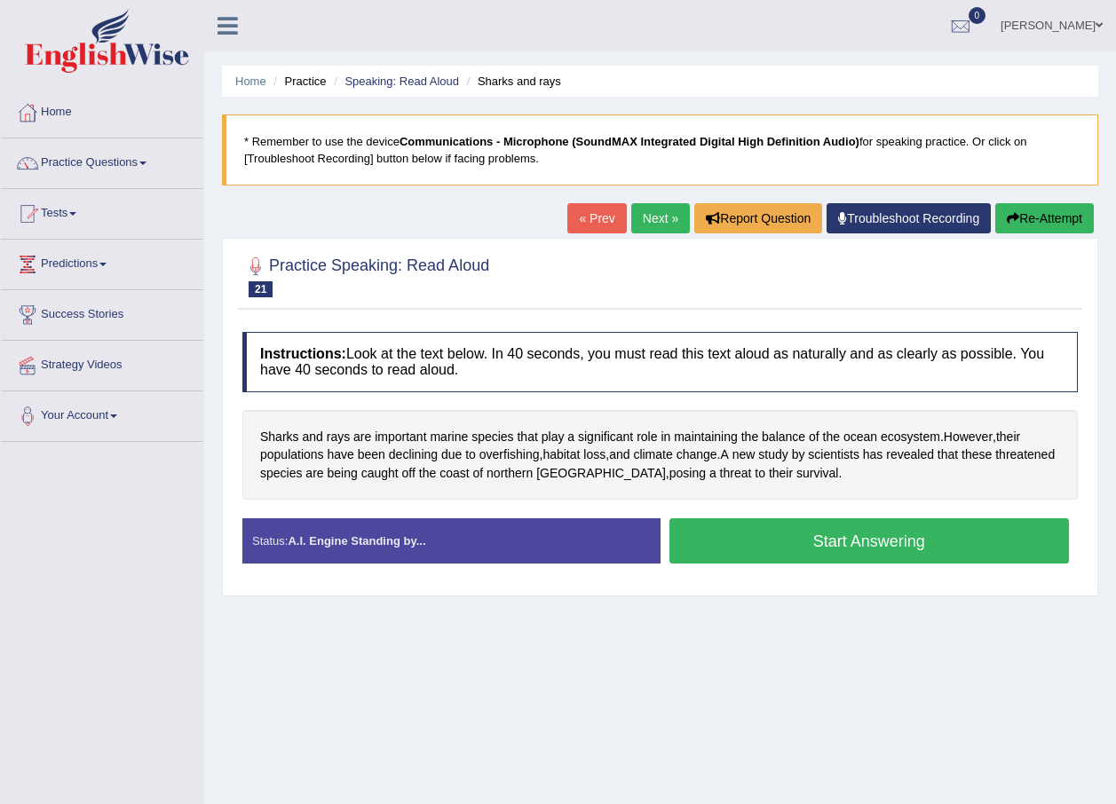
click at [824, 535] on button "Start Answering" at bounding box center [869, 540] width 400 height 45
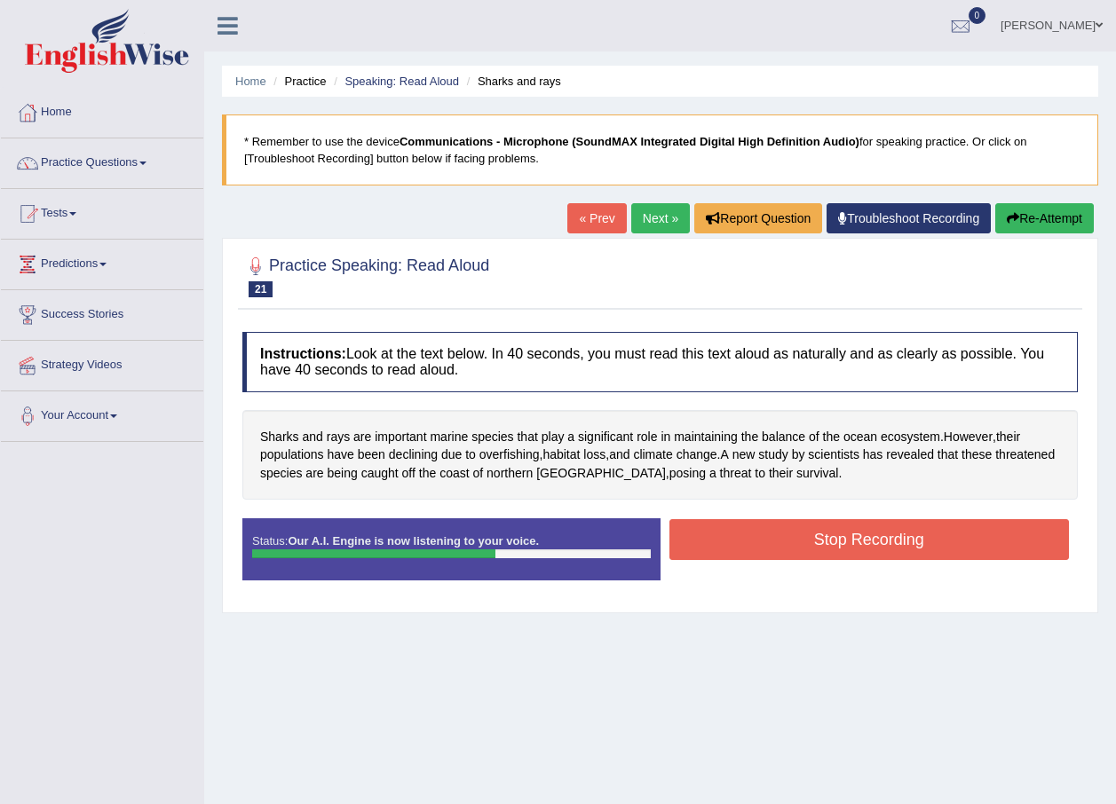
click at [873, 523] on button "Stop Recording" at bounding box center [869, 539] width 400 height 41
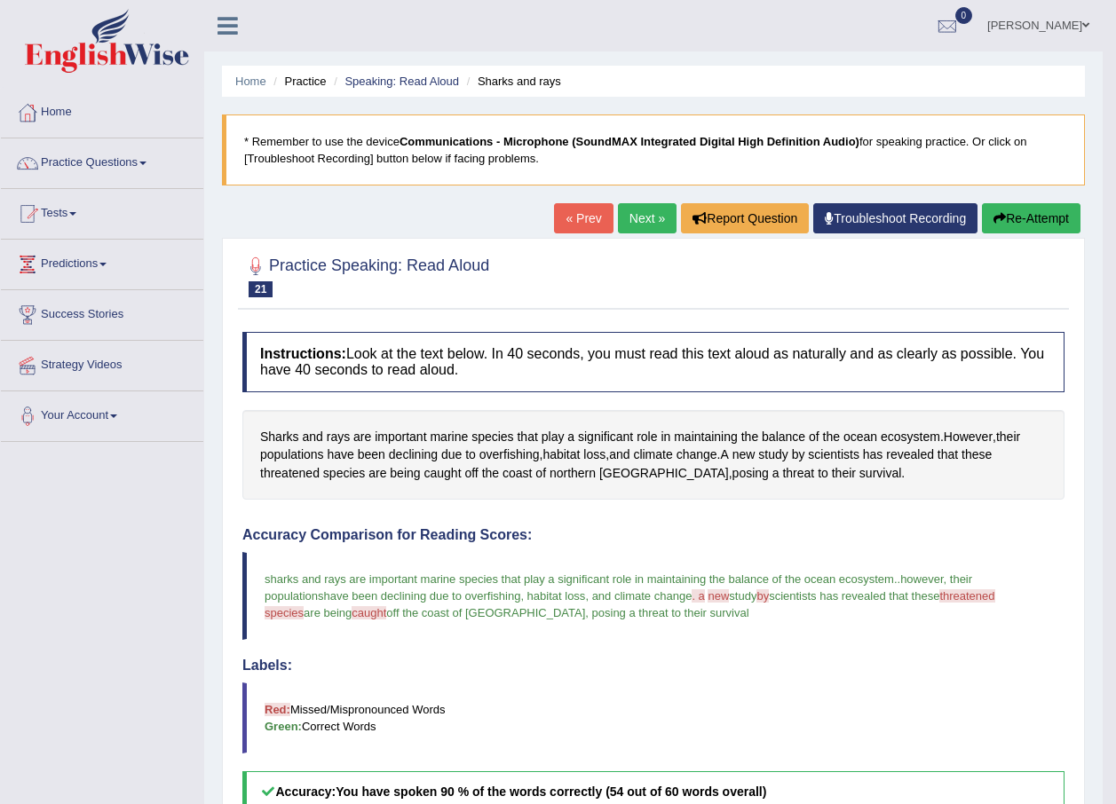
click at [631, 212] on link "Next »" at bounding box center [647, 218] width 59 height 30
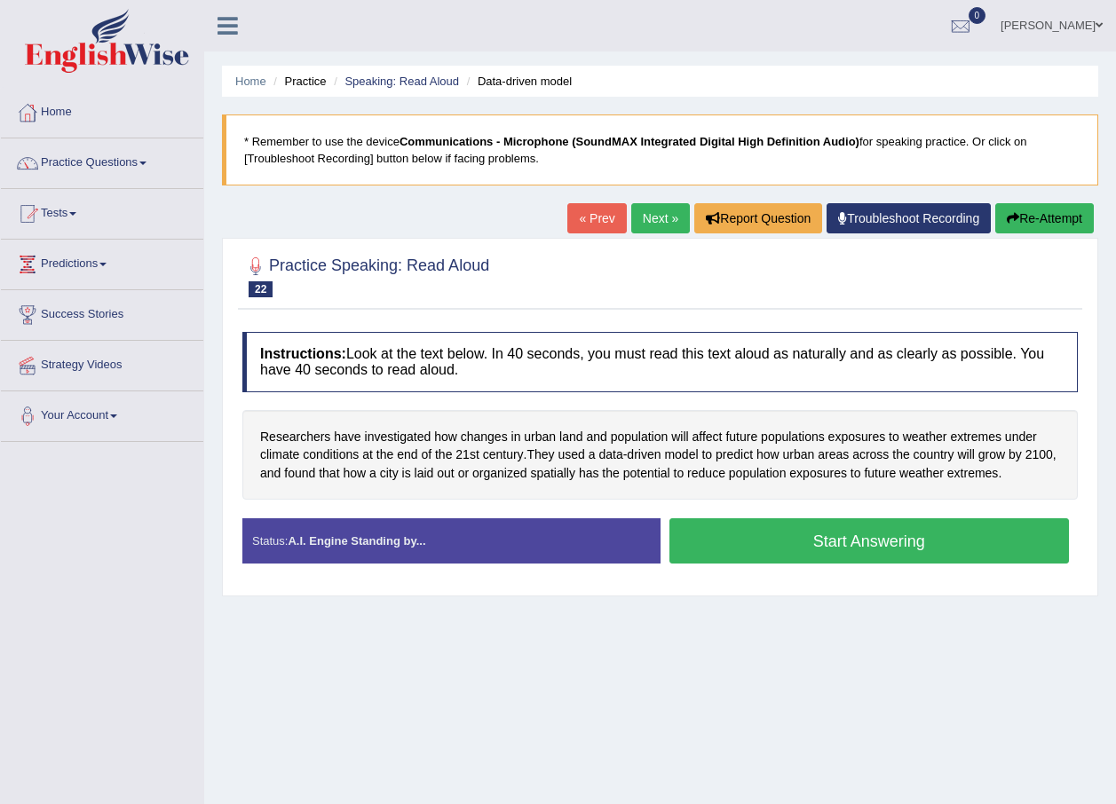
click at [765, 538] on button "Start Answering" at bounding box center [869, 540] width 400 height 45
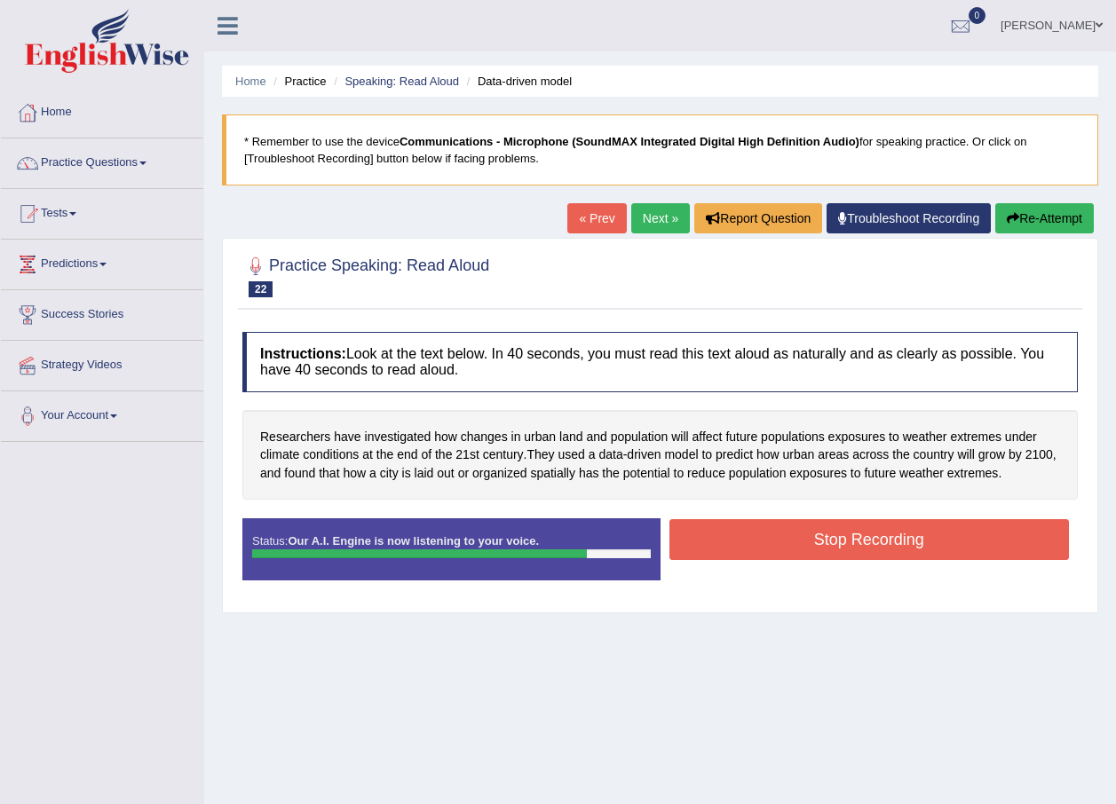
click at [790, 551] on button "Stop Recording" at bounding box center [869, 539] width 400 height 41
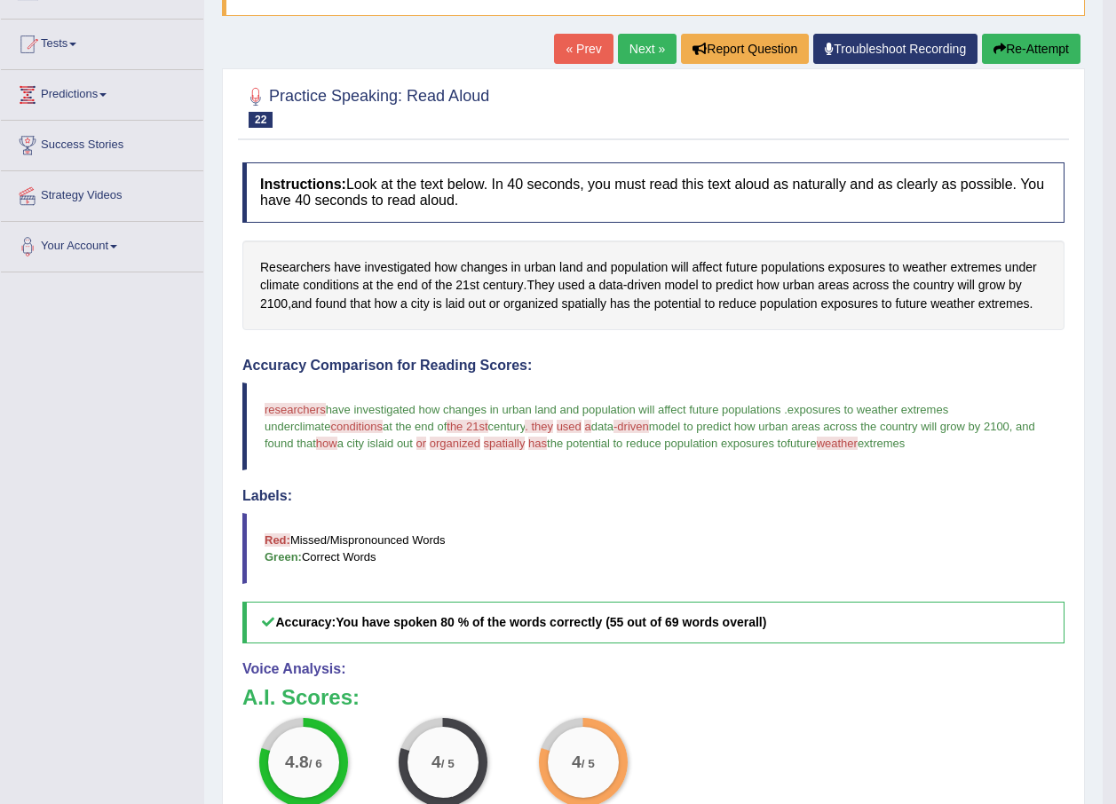
scroll to position [178, 0]
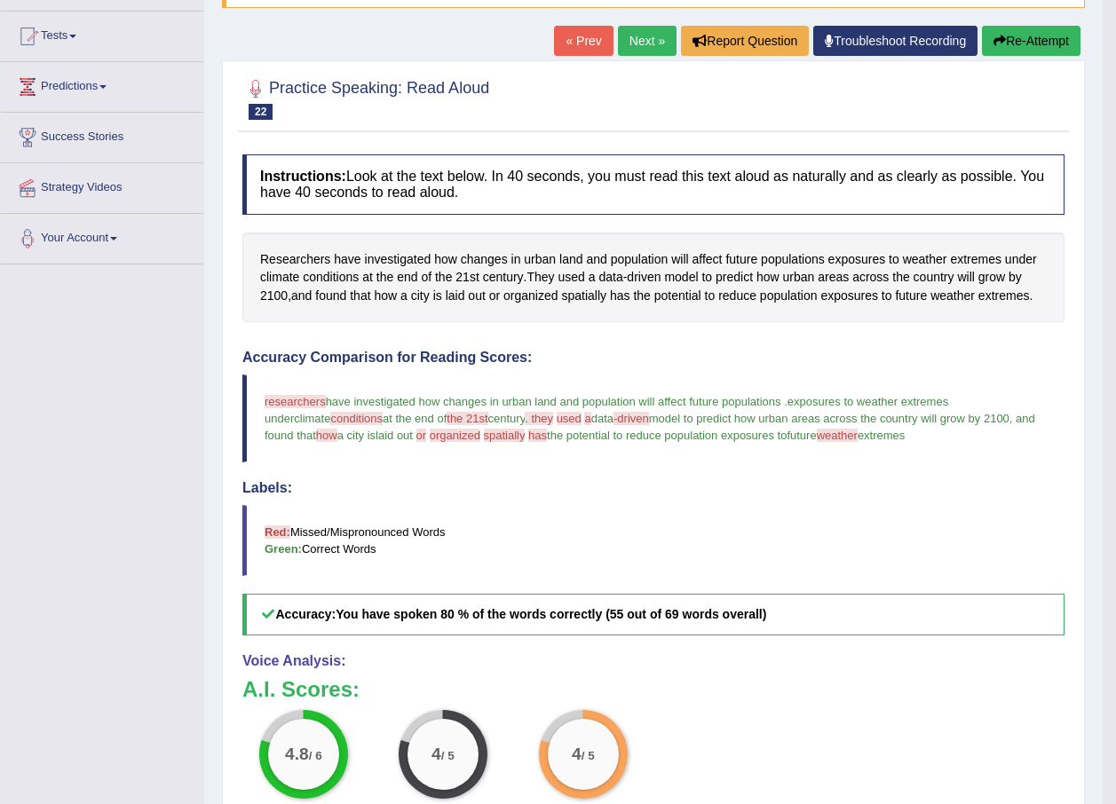
click at [625, 48] on link "Next »" at bounding box center [647, 41] width 59 height 30
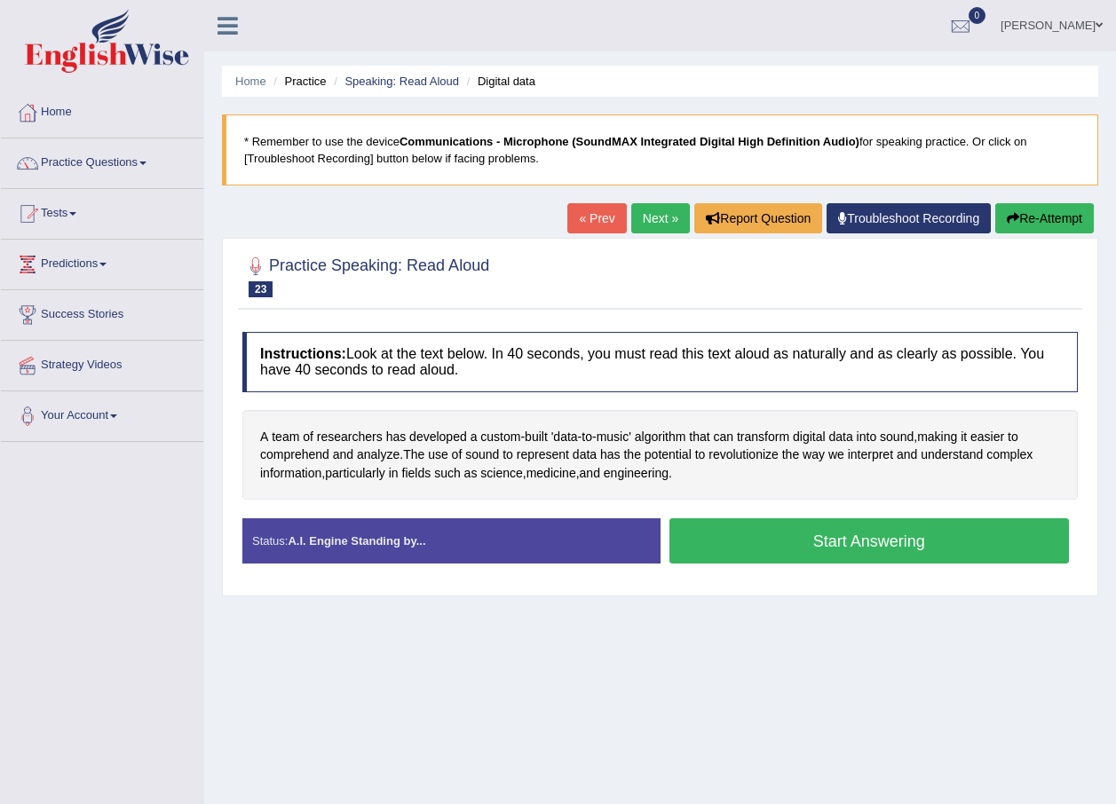
click at [774, 548] on button "Start Answering" at bounding box center [869, 540] width 400 height 45
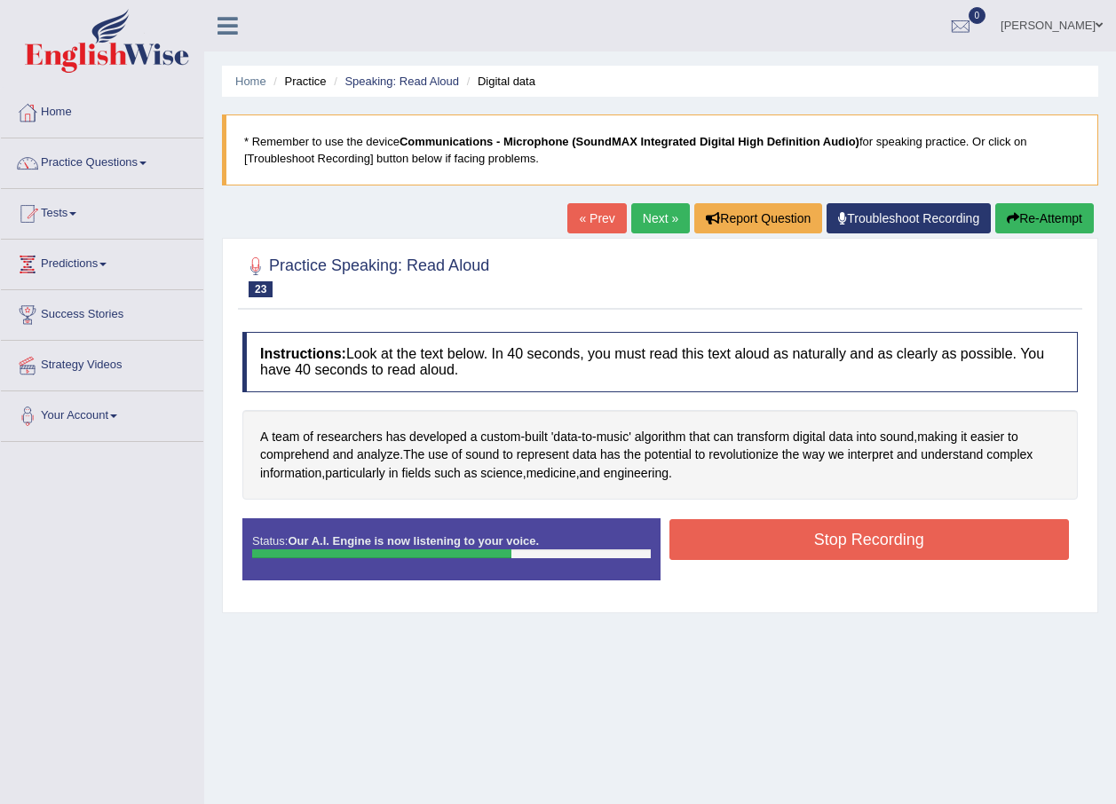
click at [836, 535] on button "Stop Recording" at bounding box center [869, 539] width 400 height 41
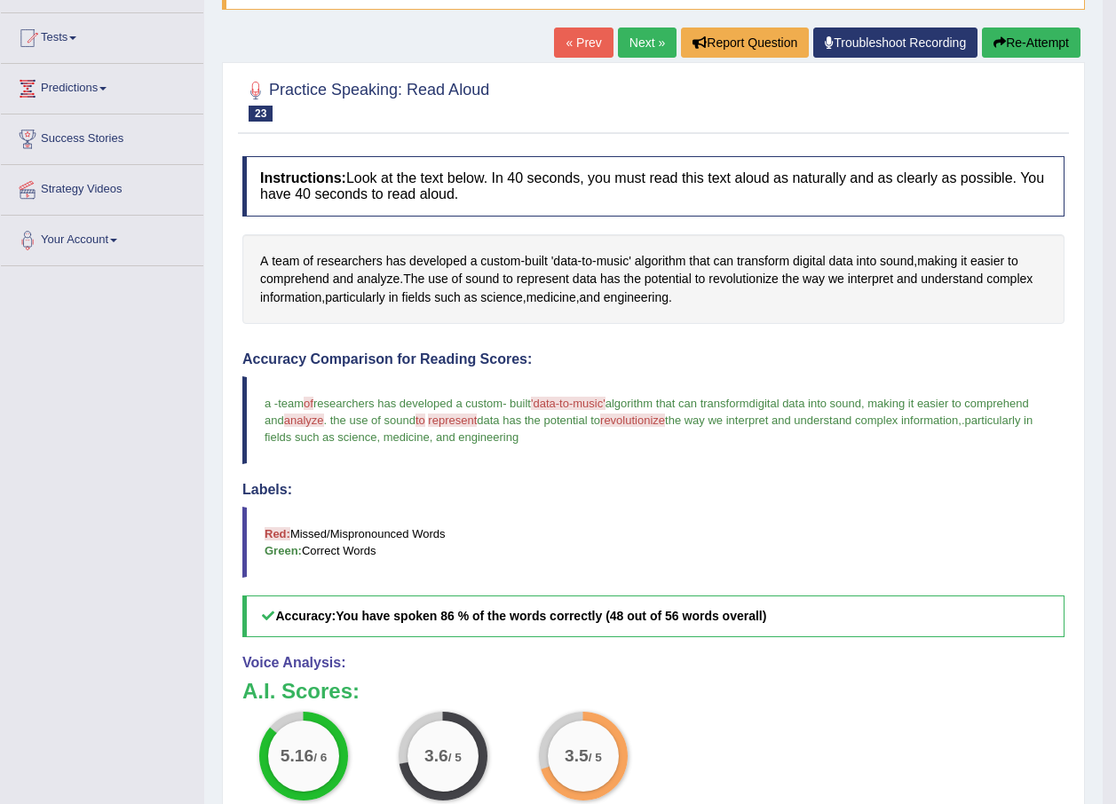
scroll to position [178, 0]
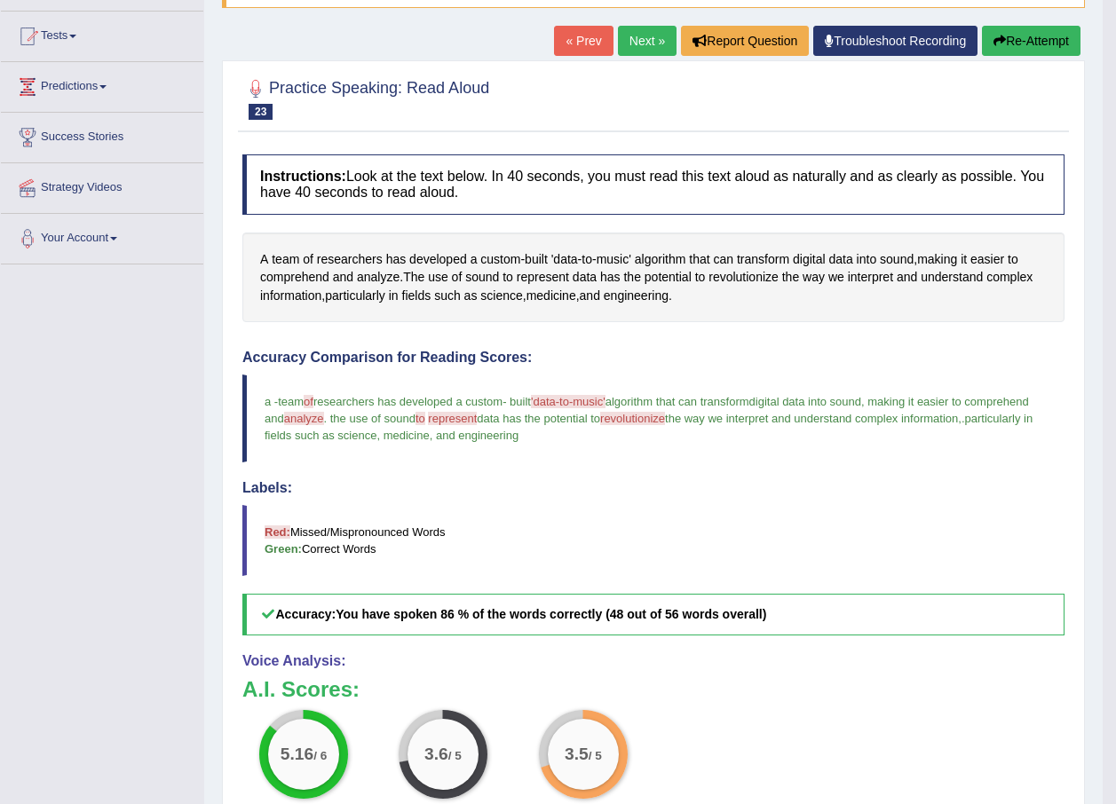
click at [644, 42] on link "Next »" at bounding box center [647, 41] width 59 height 30
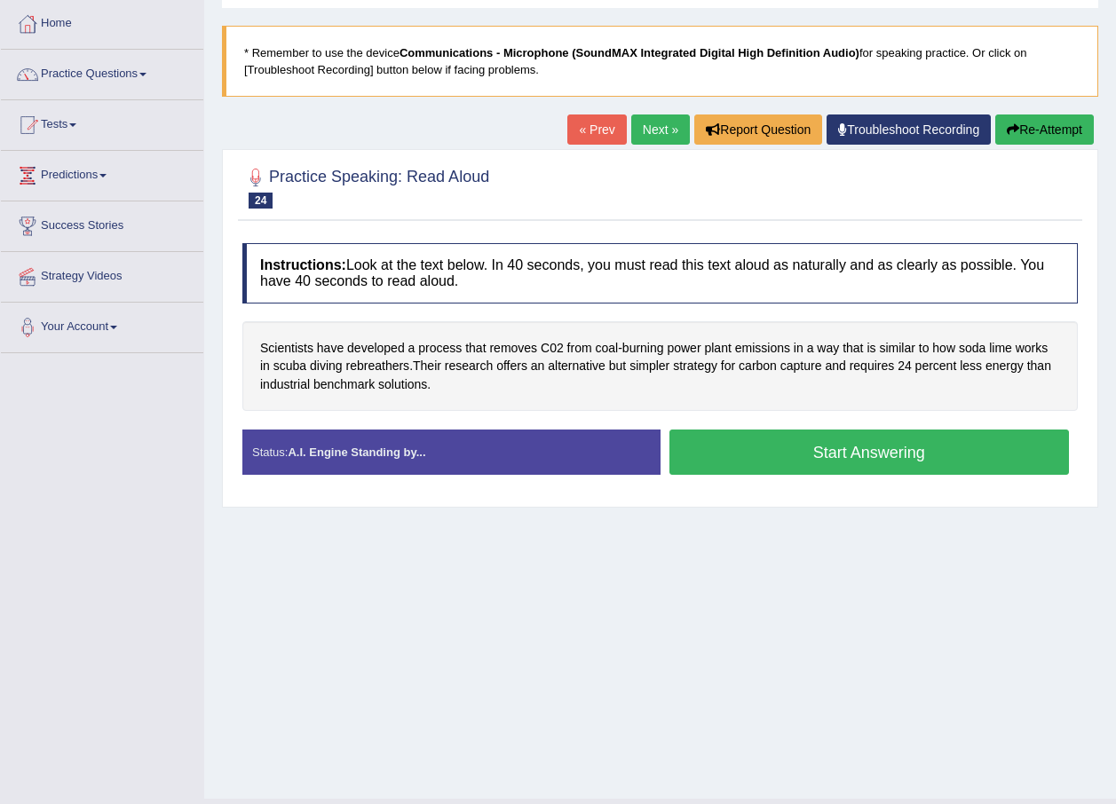
click at [812, 461] on button "Start Answering" at bounding box center [869, 452] width 400 height 45
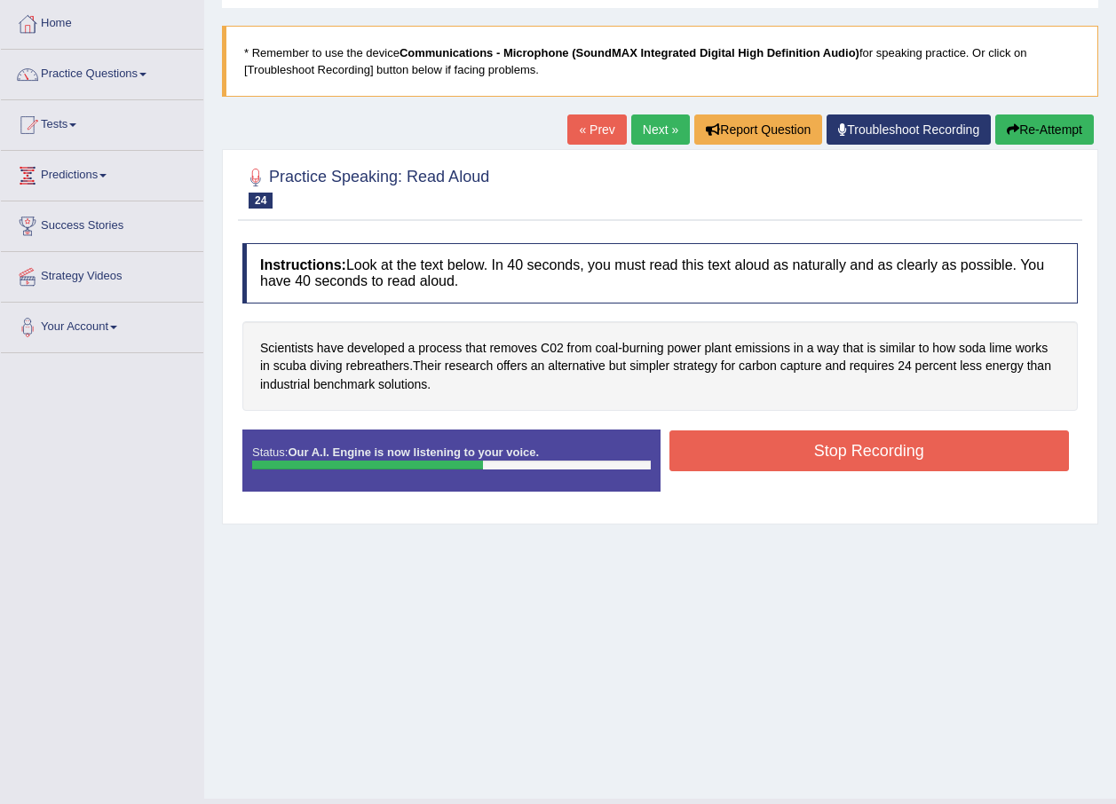
click at [778, 458] on button "Stop Recording" at bounding box center [869, 451] width 400 height 41
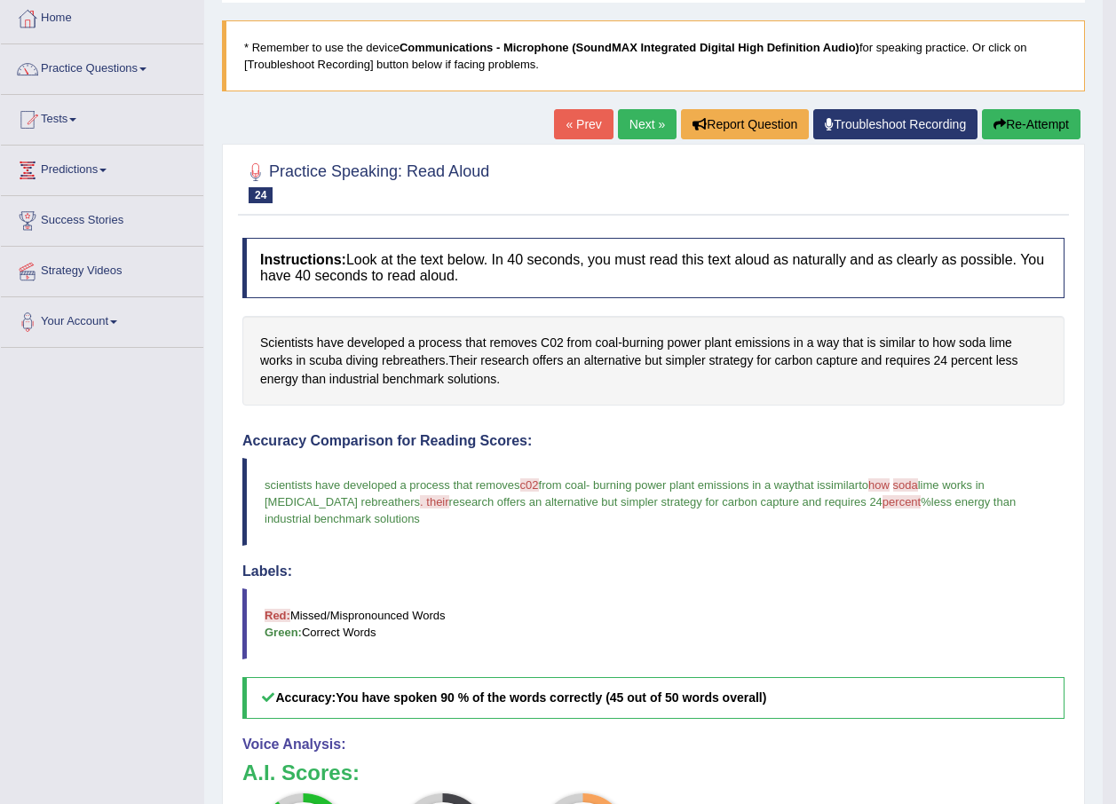
scroll to position [89, 0]
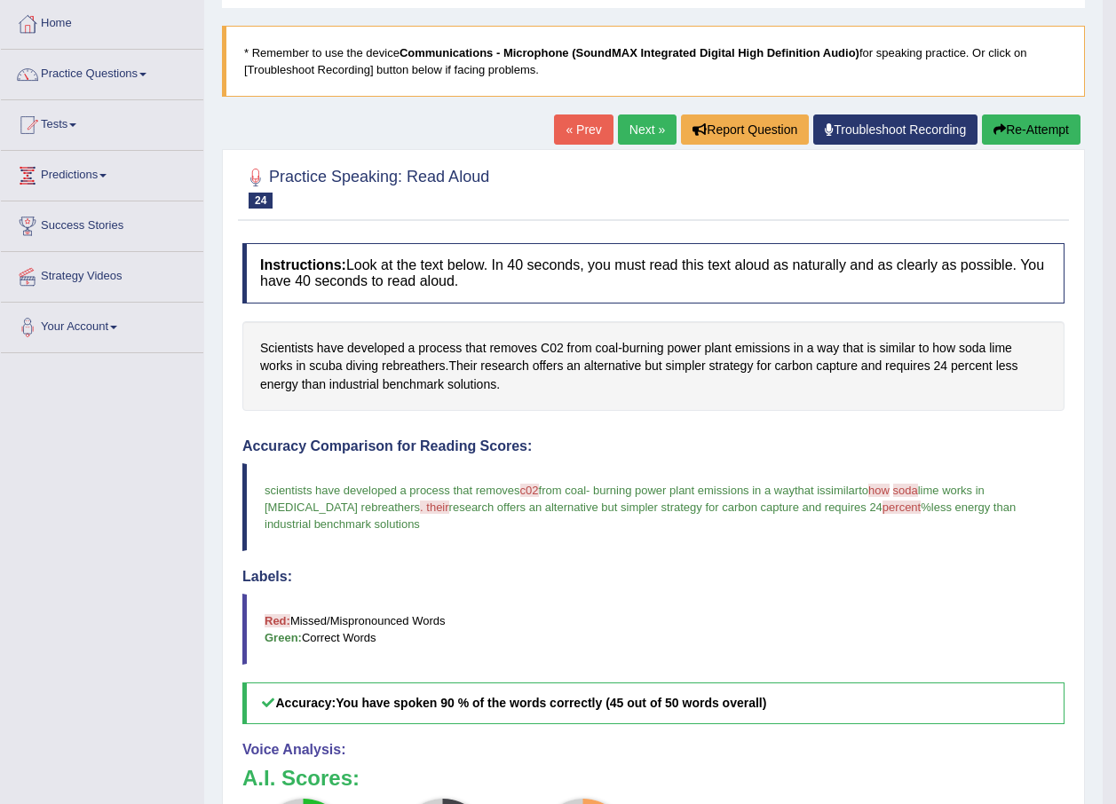
click at [647, 122] on link "Next »" at bounding box center [647, 130] width 59 height 30
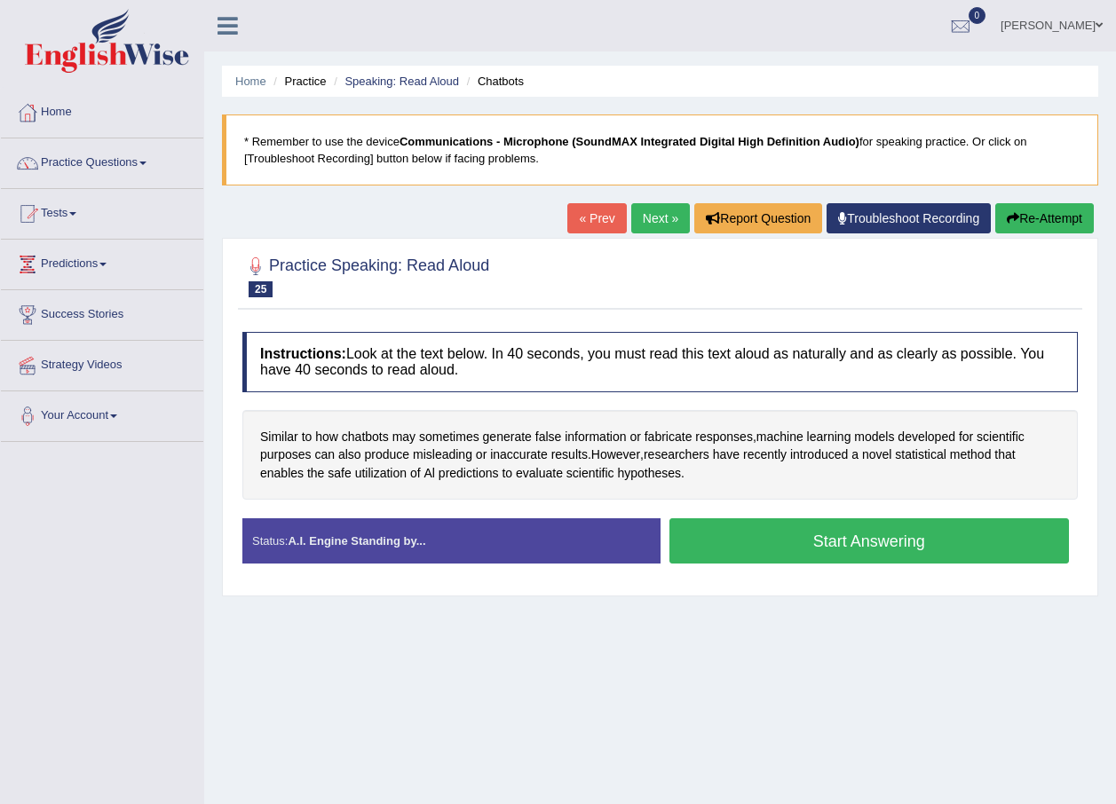
click at [834, 535] on button "Start Answering" at bounding box center [869, 540] width 400 height 45
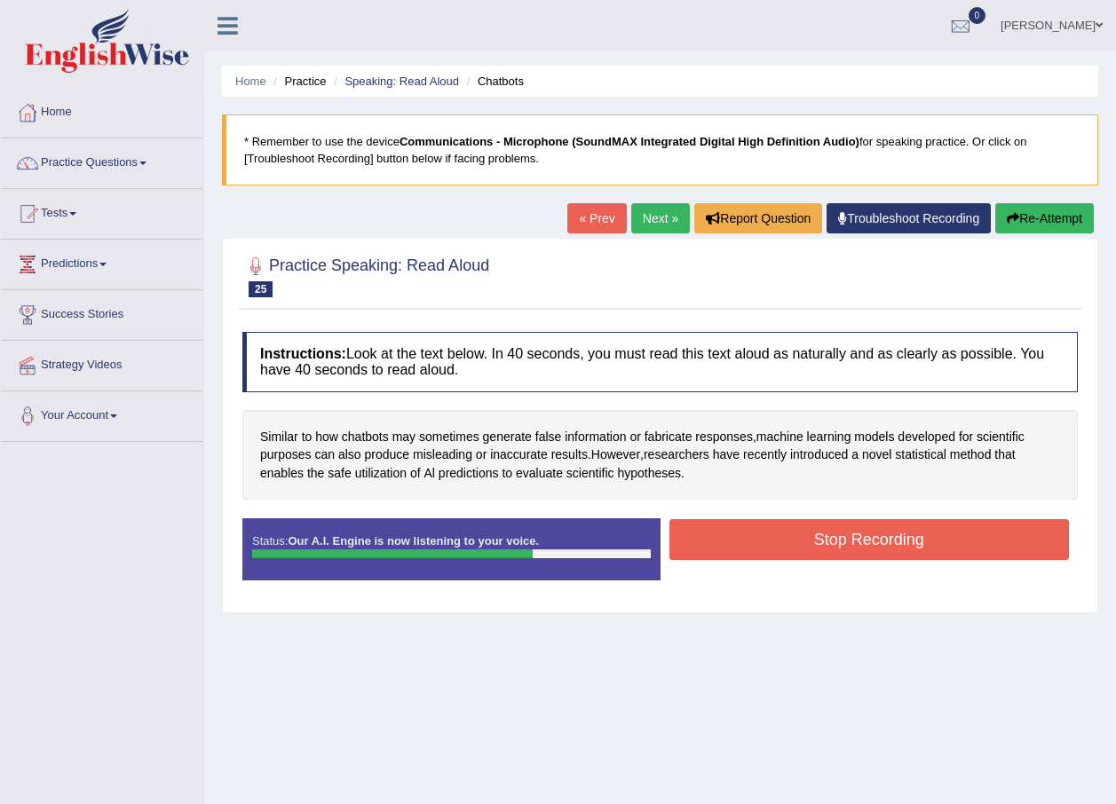
click at [786, 545] on button "Stop Recording" at bounding box center [869, 539] width 400 height 41
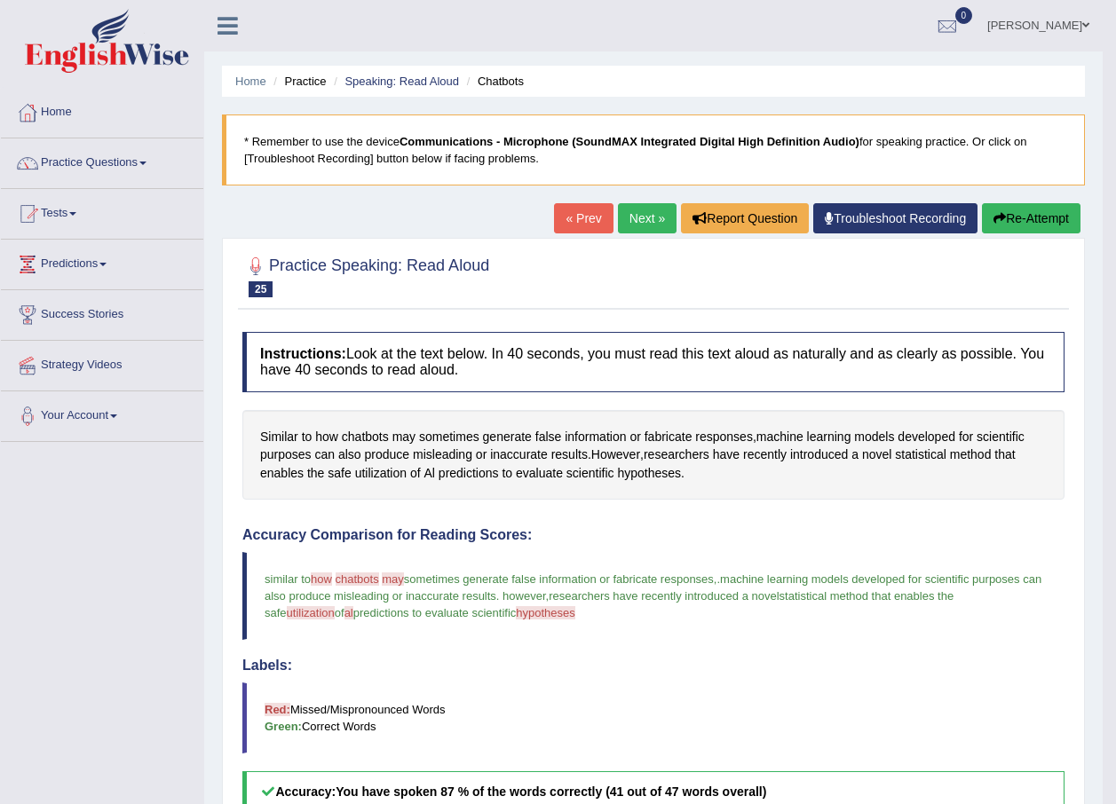
click at [635, 203] on link "Next »" at bounding box center [647, 218] width 59 height 30
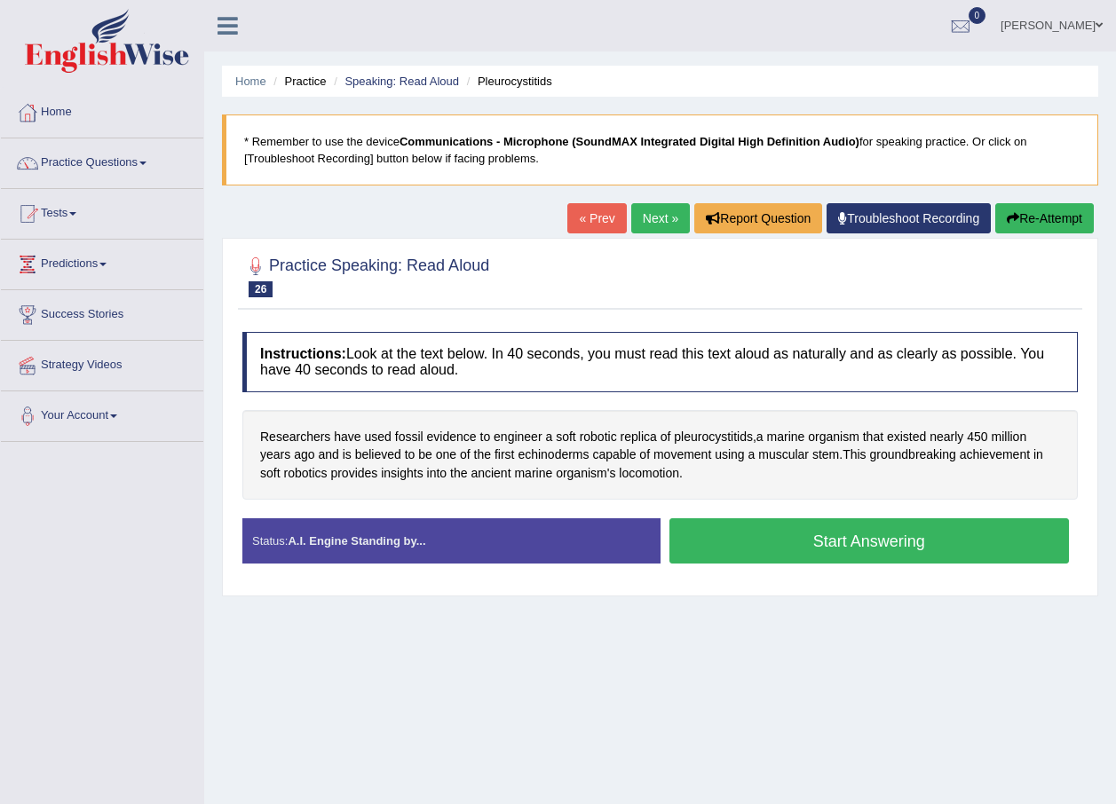
click at [703, 548] on button "Start Answering" at bounding box center [869, 540] width 400 height 45
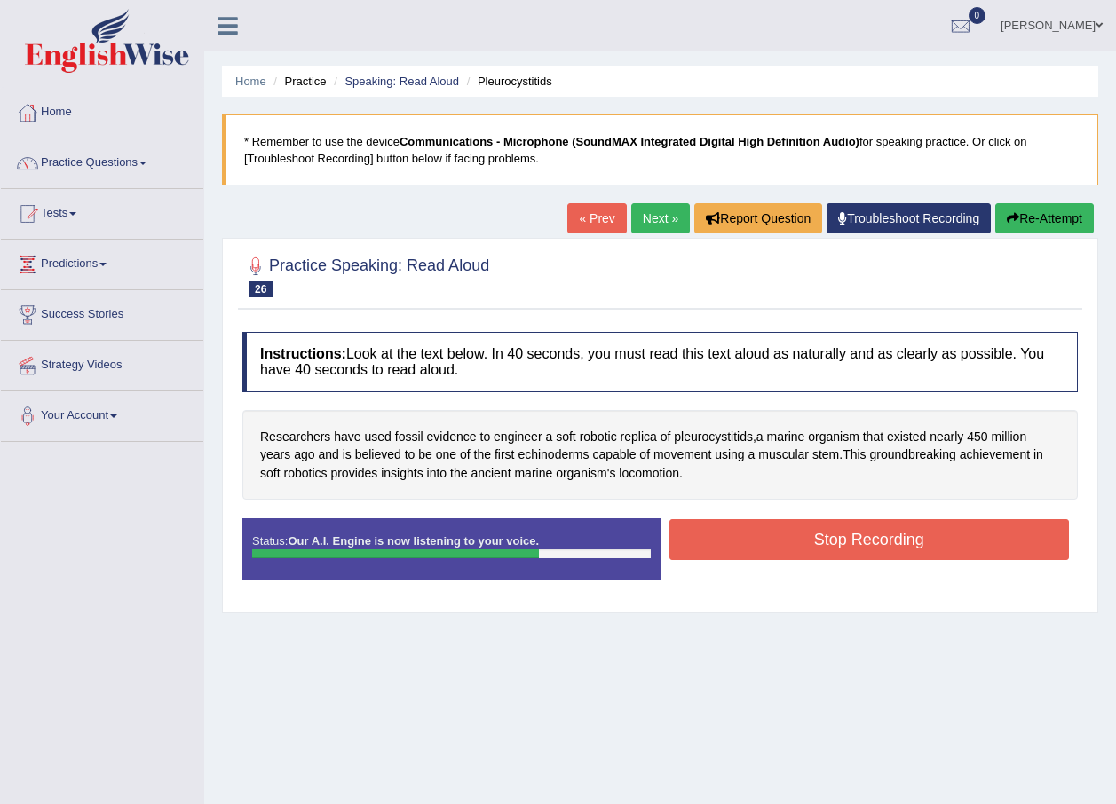
drag, startPoint x: 771, startPoint y: 541, endPoint x: 780, endPoint y: 539, distance: 9.3
click at [780, 539] on button "Stop Recording" at bounding box center [869, 539] width 400 height 41
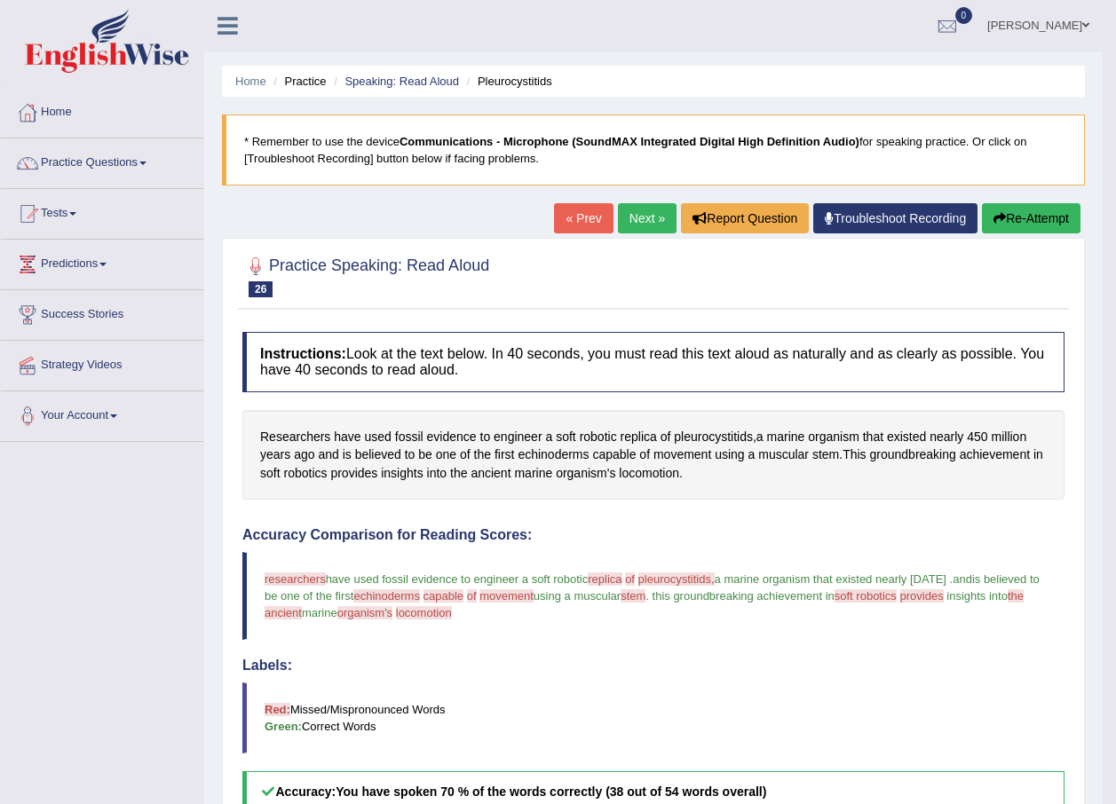
click at [625, 212] on link "Next »" at bounding box center [647, 218] width 59 height 30
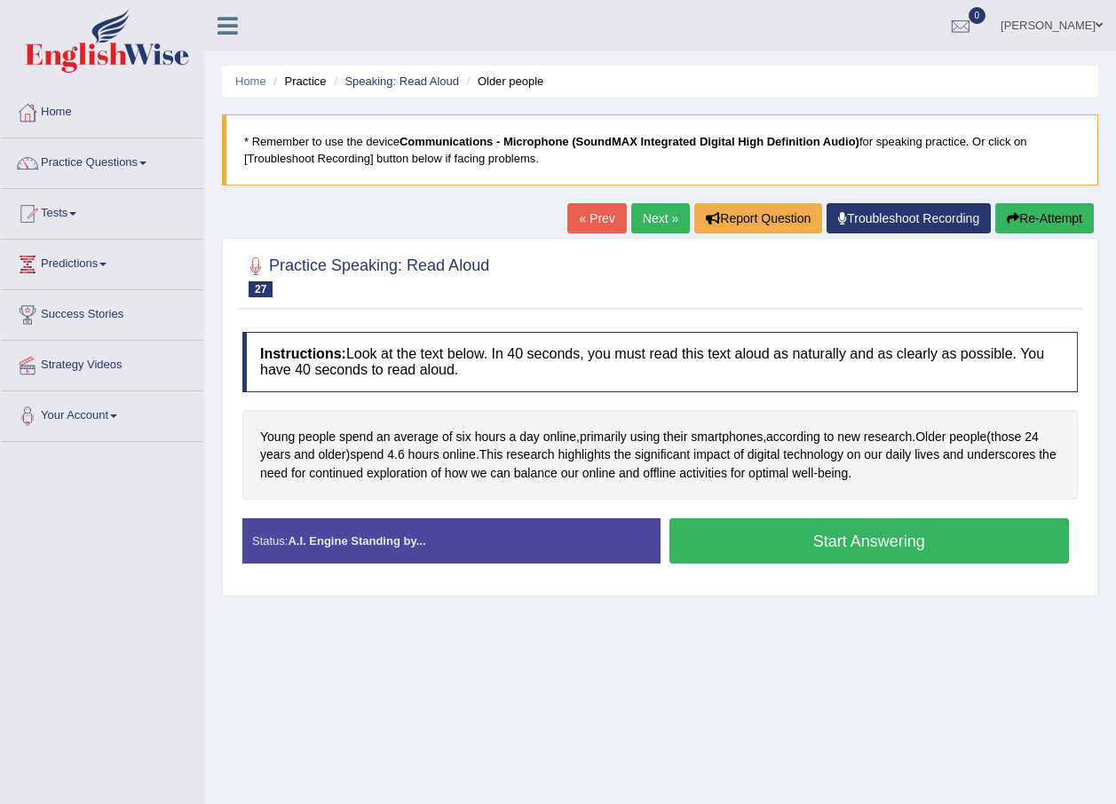
click at [740, 541] on button "Start Answering" at bounding box center [869, 540] width 400 height 45
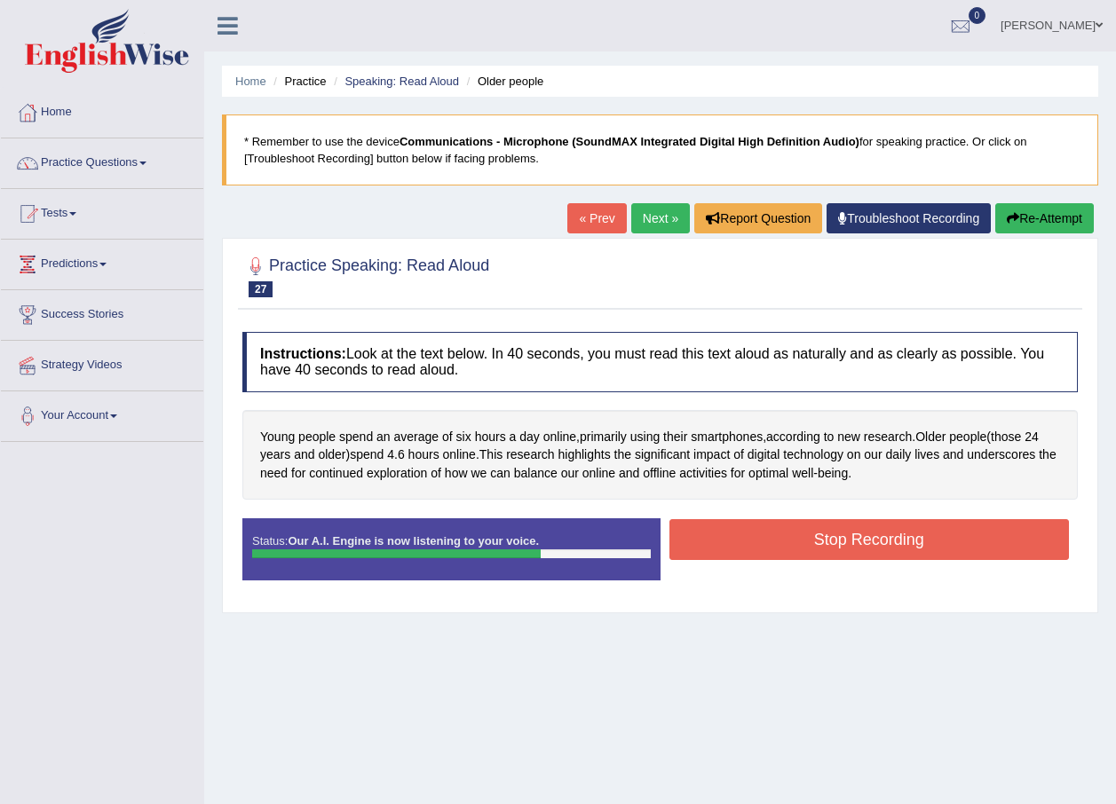
click at [829, 535] on button "Stop Recording" at bounding box center [869, 539] width 400 height 41
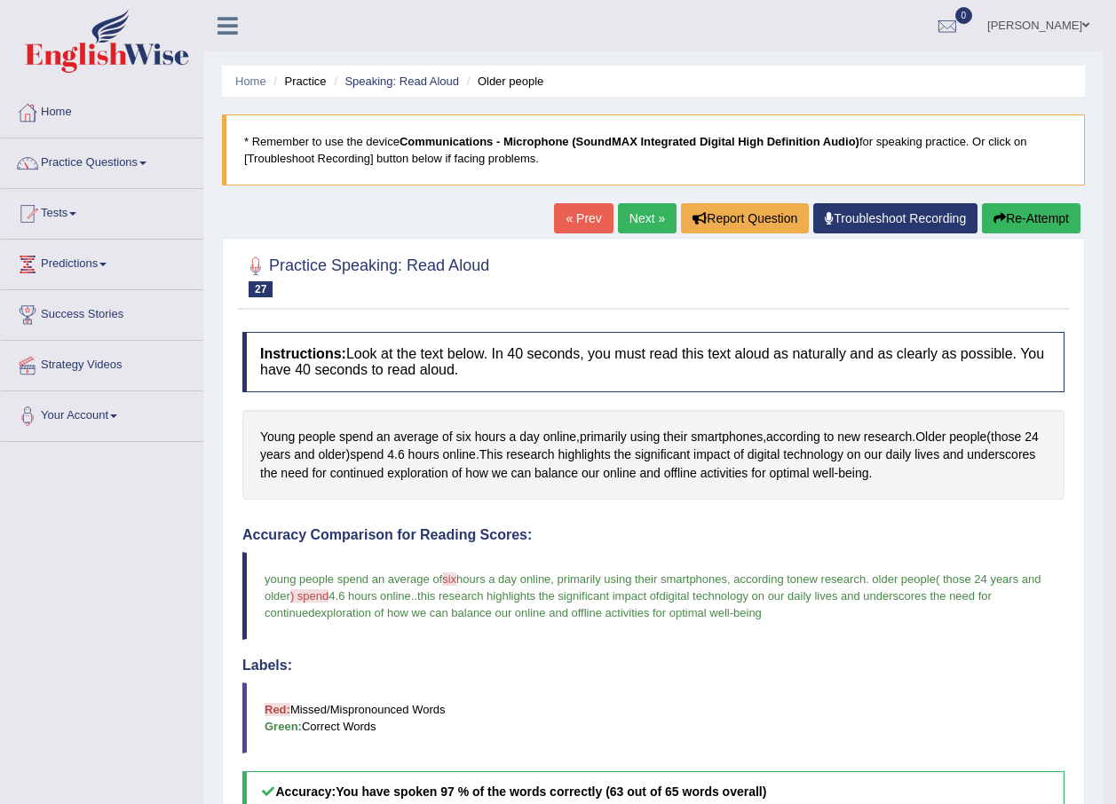
click at [629, 222] on link "Next »" at bounding box center [647, 218] width 59 height 30
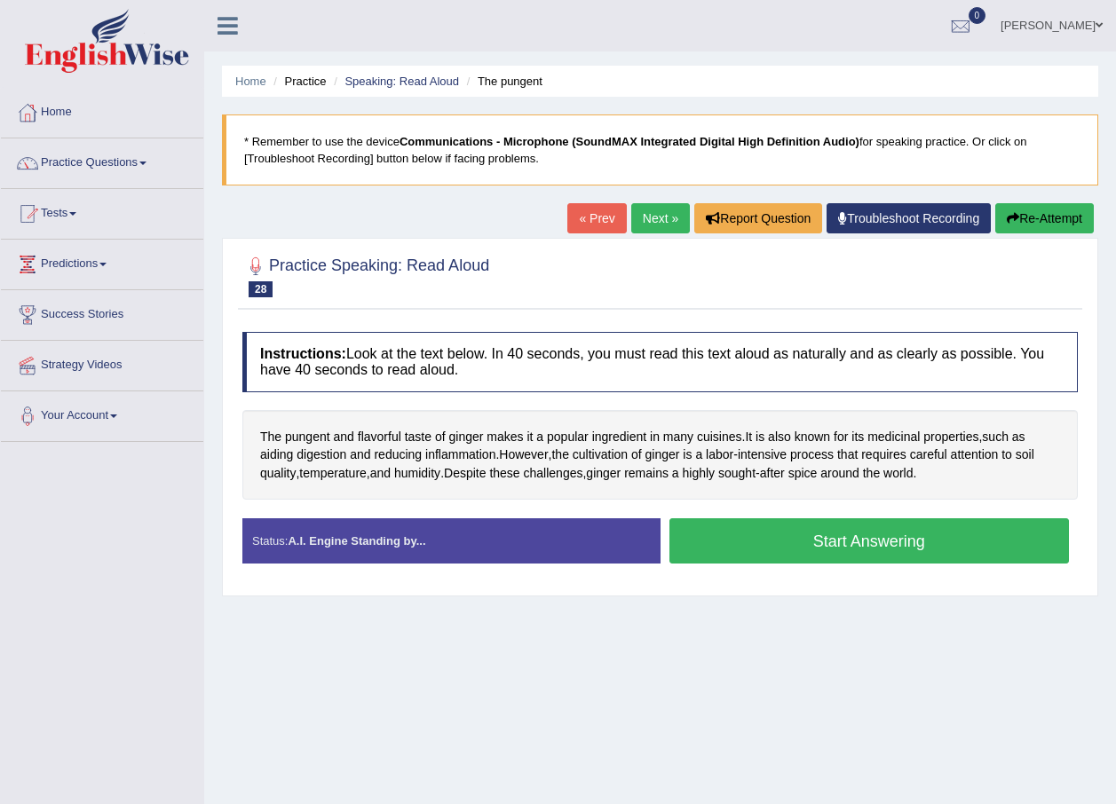
click at [770, 551] on button "Start Answering" at bounding box center [869, 540] width 400 height 45
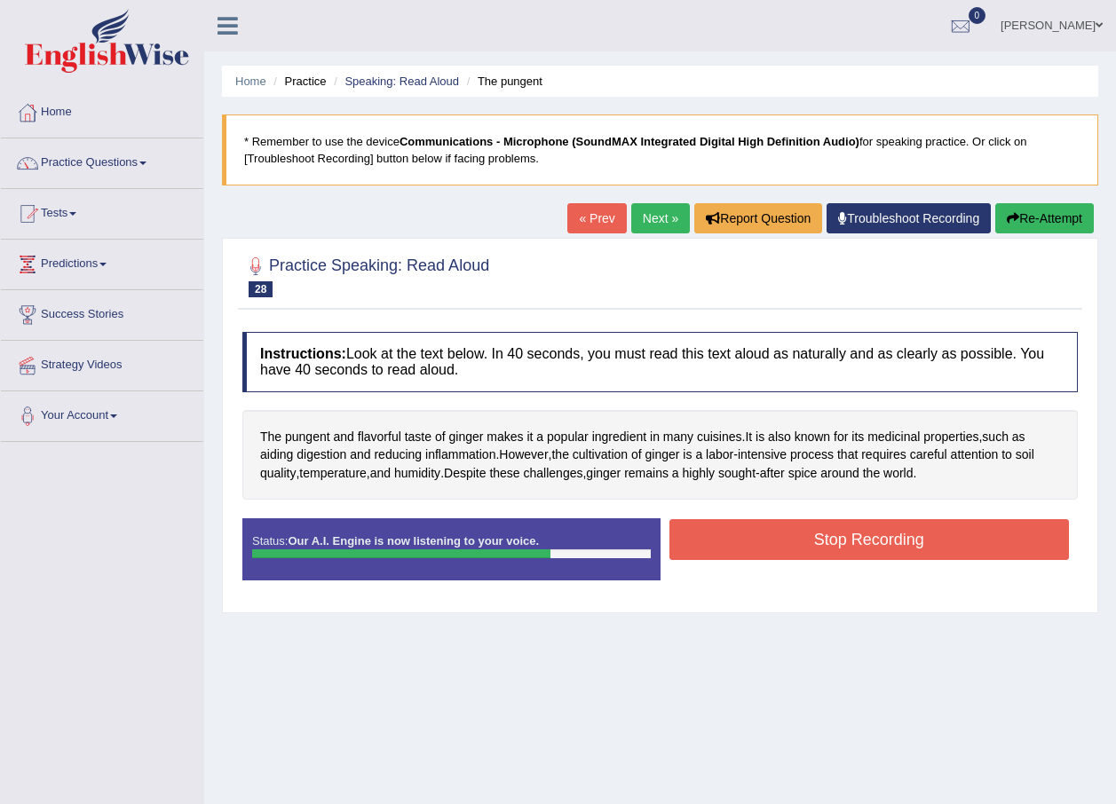
click at [804, 548] on button "Stop Recording" at bounding box center [869, 539] width 400 height 41
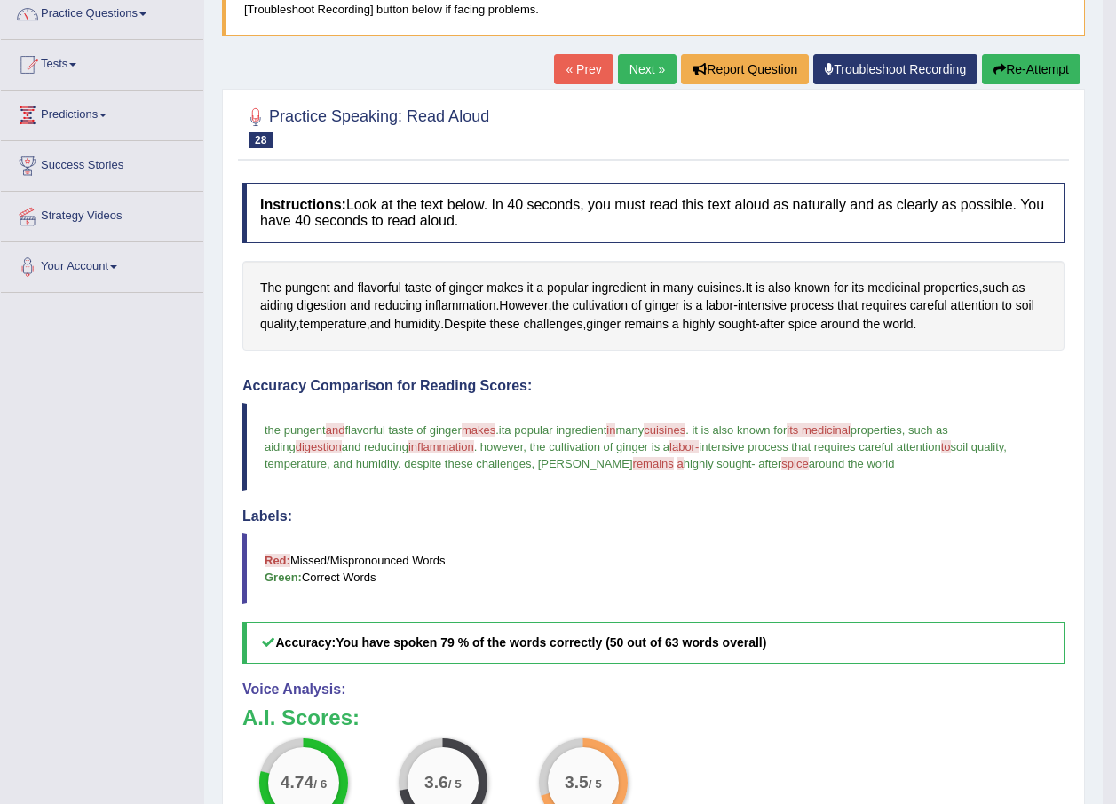
scroll to position [178, 0]
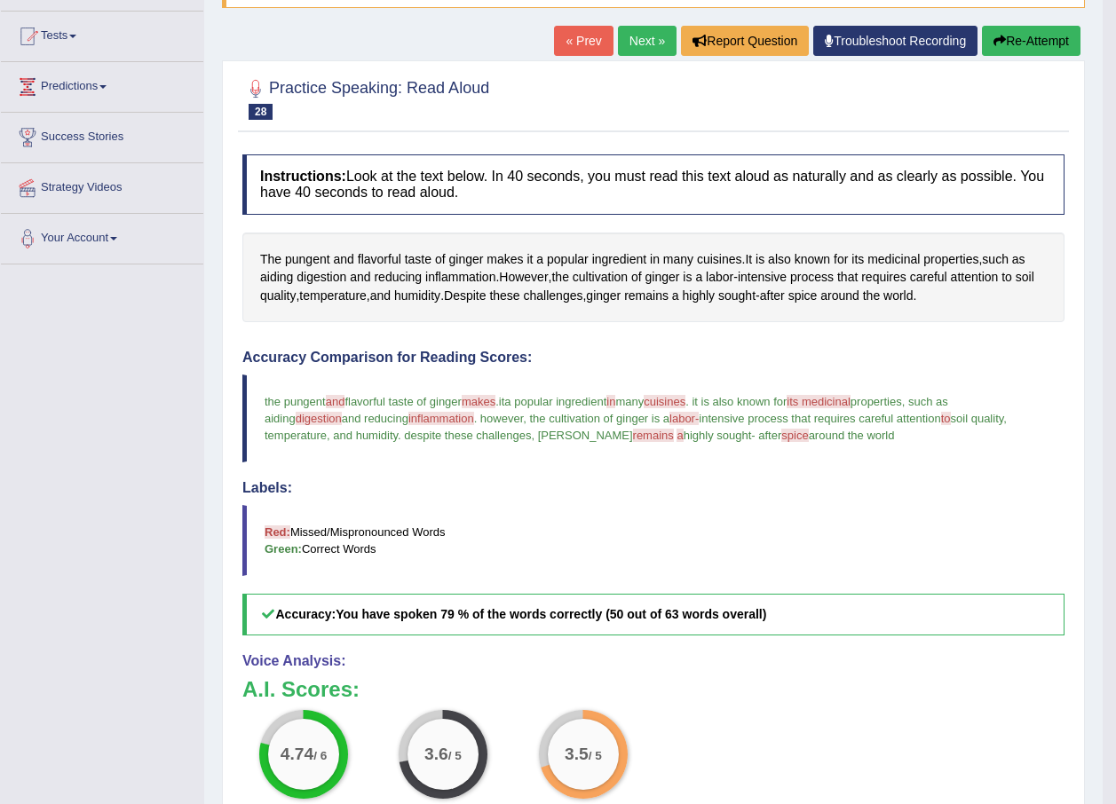
click at [636, 45] on link "Next »" at bounding box center [647, 41] width 59 height 30
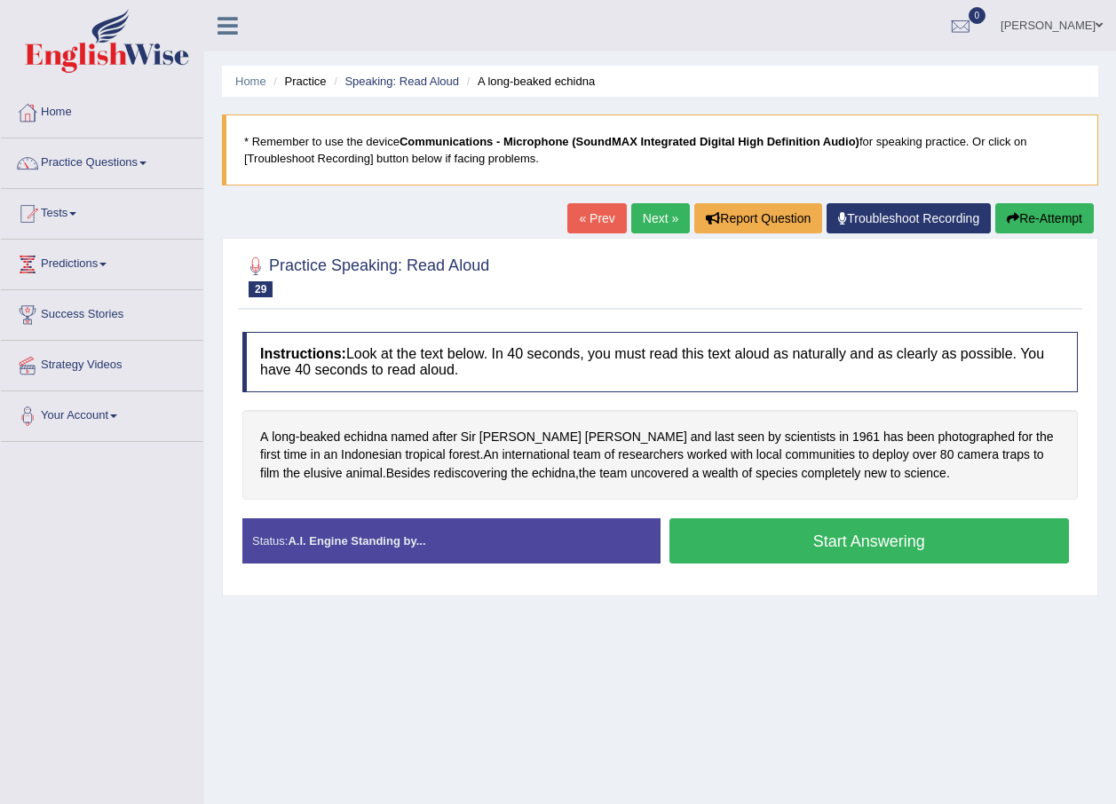
click at [739, 540] on button "Start Answering" at bounding box center [869, 540] width 400 height 45
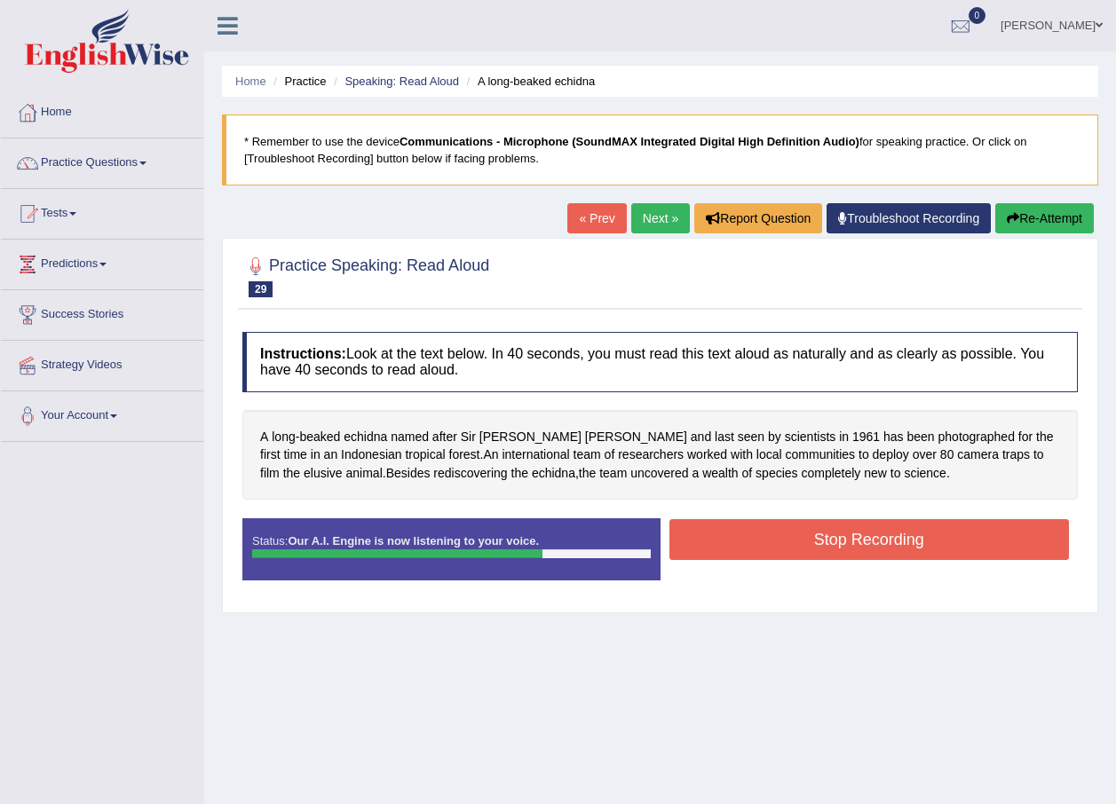
click at [798, 543] on button "Stop Recording" at bounding box center [869, 539] width 400 height 41
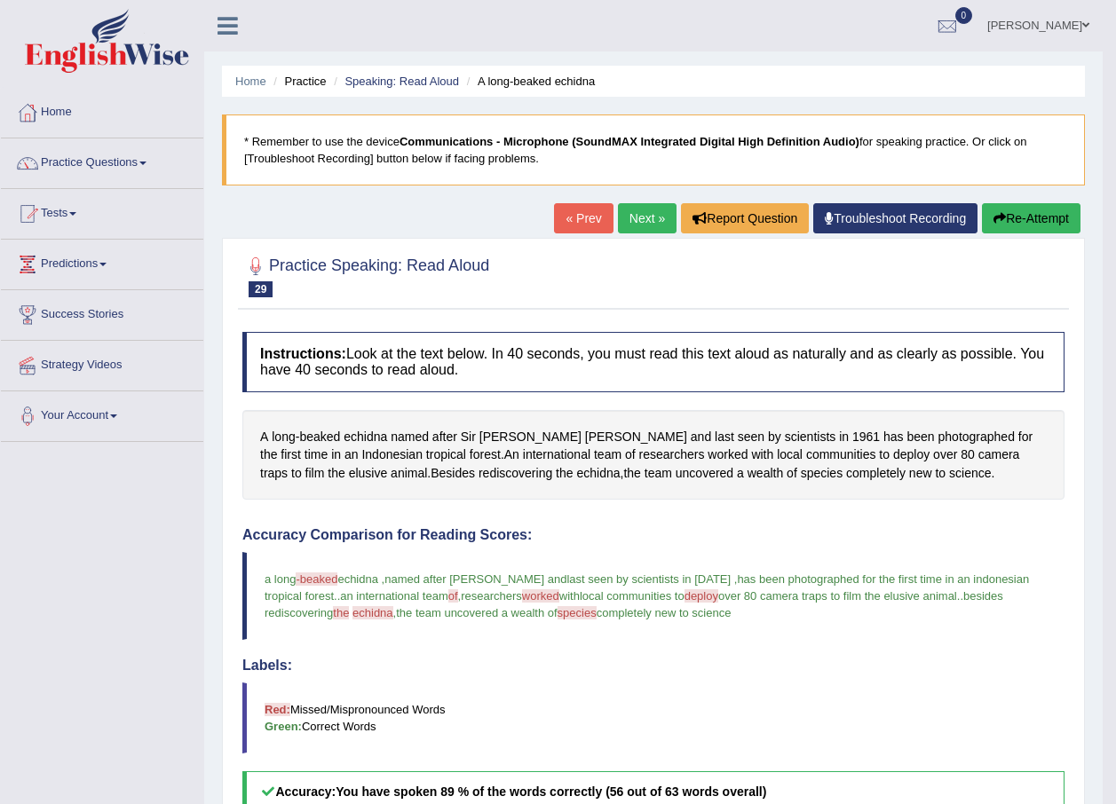
click at [629, 229] on link "Next »" at bounding box center [647, 218] width 59 height 30
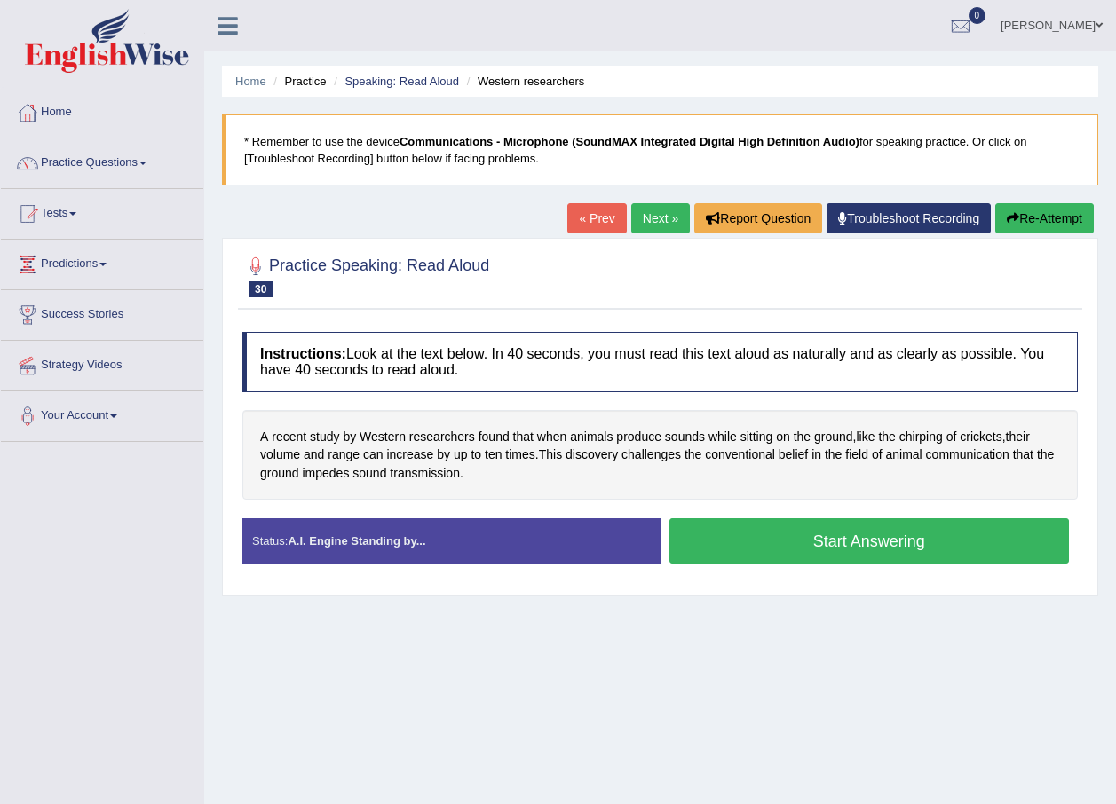
click at [739, 546] on button "Start Answering" at bounding box center [869, 540] width 400 height 45
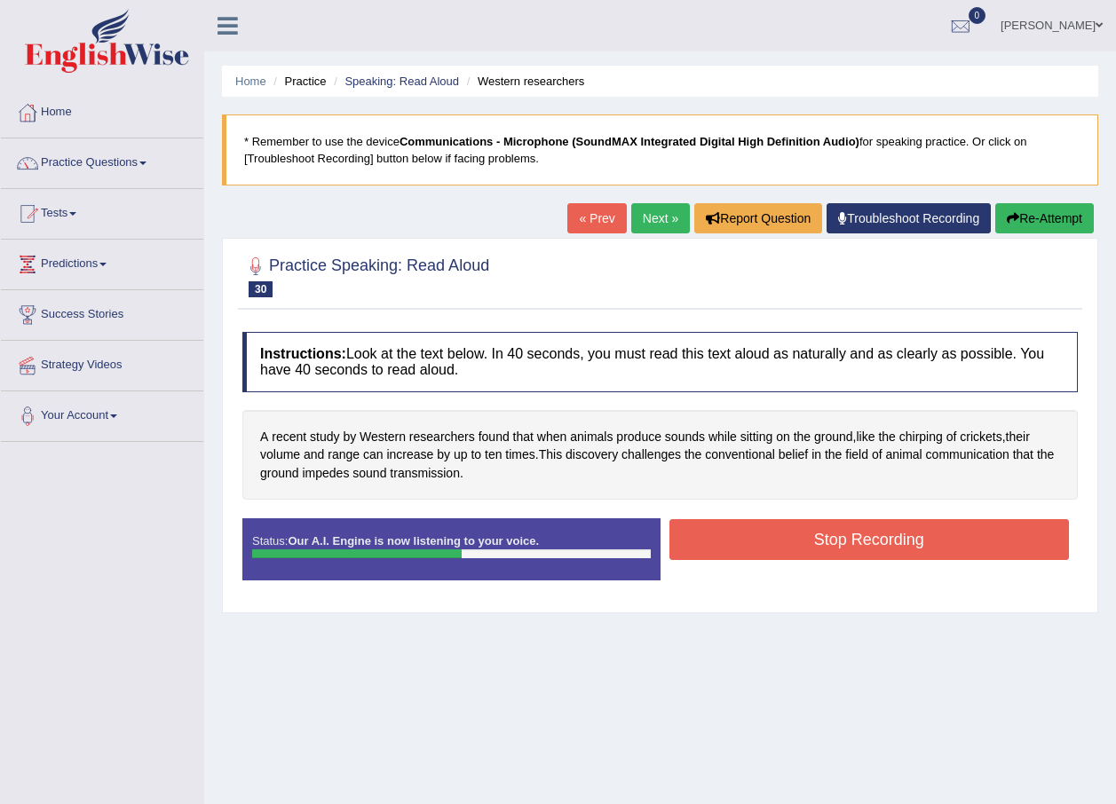
click at [883, 531] on button "Stop Recording" at bounding box center [869, 539] width 400 height 41
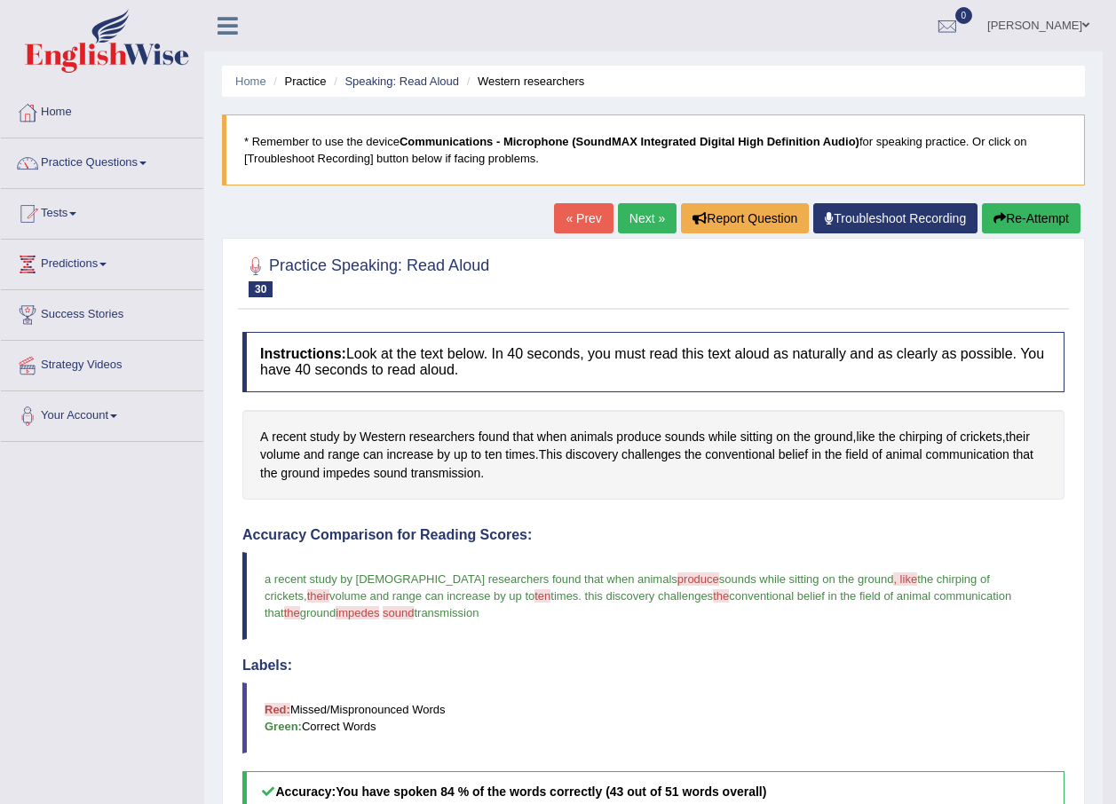
click at [647, 217] on link "Next »" at bounding box center [647, 218] width 59 height 30
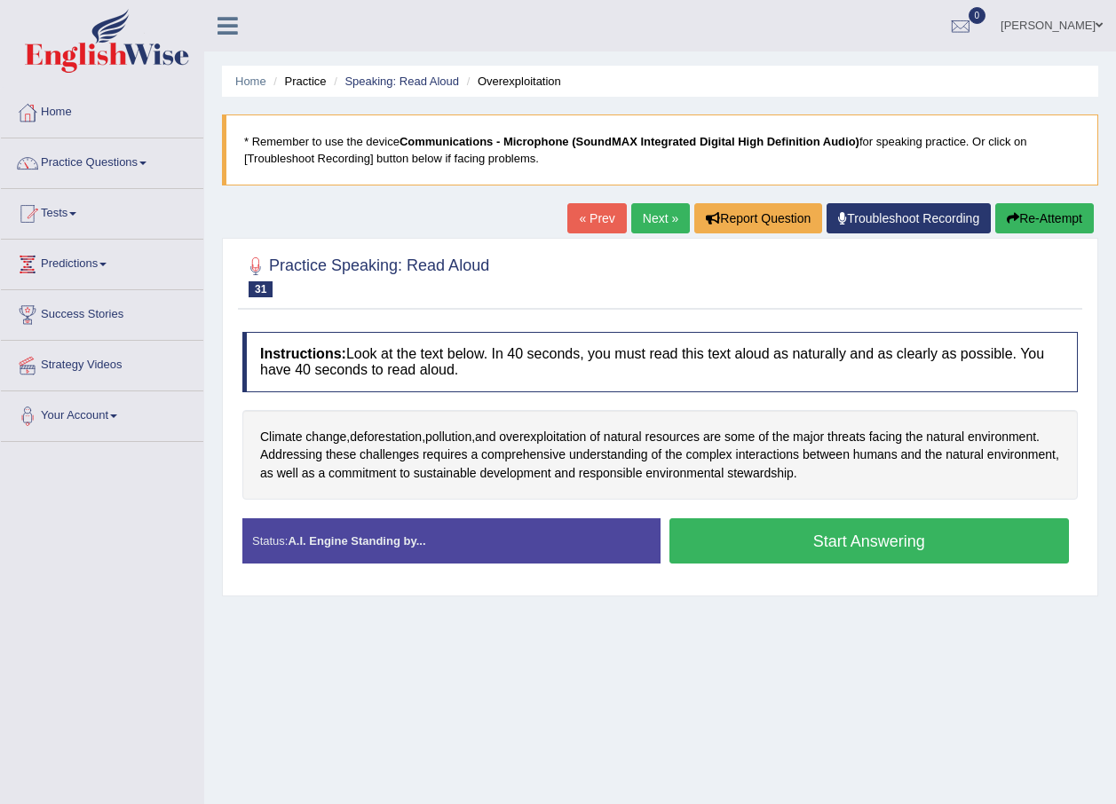
click at [818, 549] on button "Start Answering" at bounding box center [869, 540] width 400 height 45
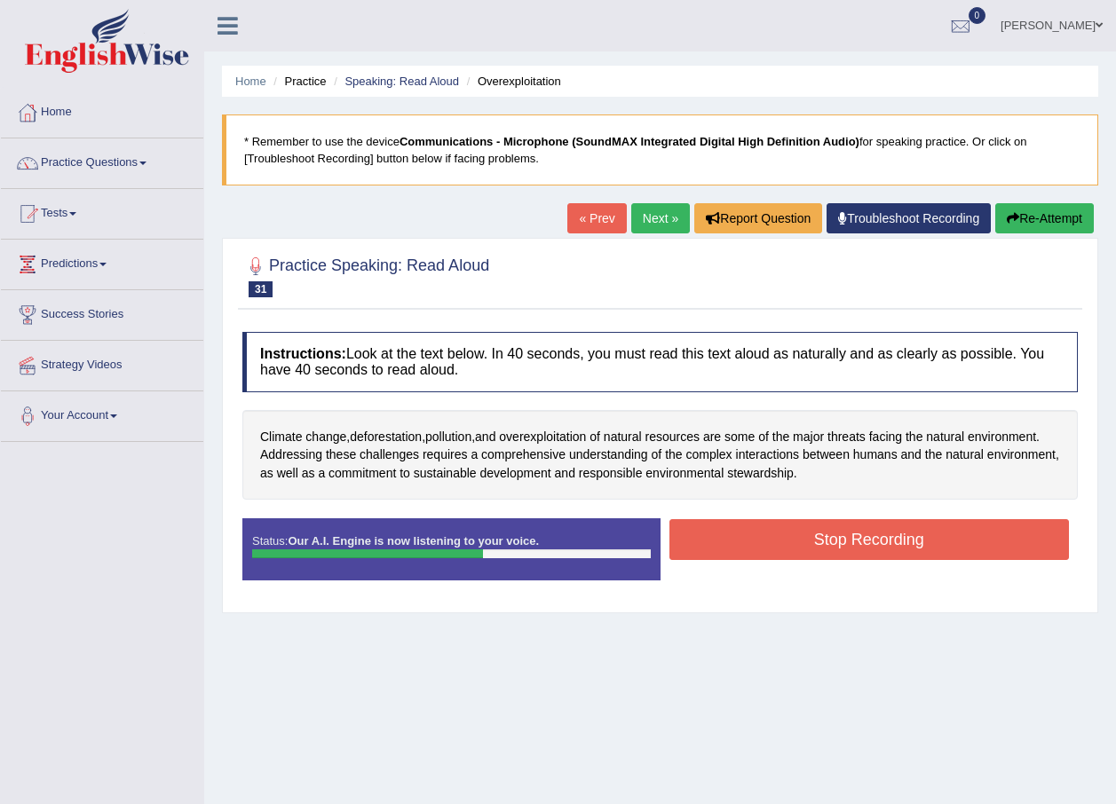
click at [796, 518] on div "Start Answering" at bounding box center [869, 518] width 418 height 1
click at [786, 542] on button "Stop Recording" at bounding box center [869, 539] width 400 height 41
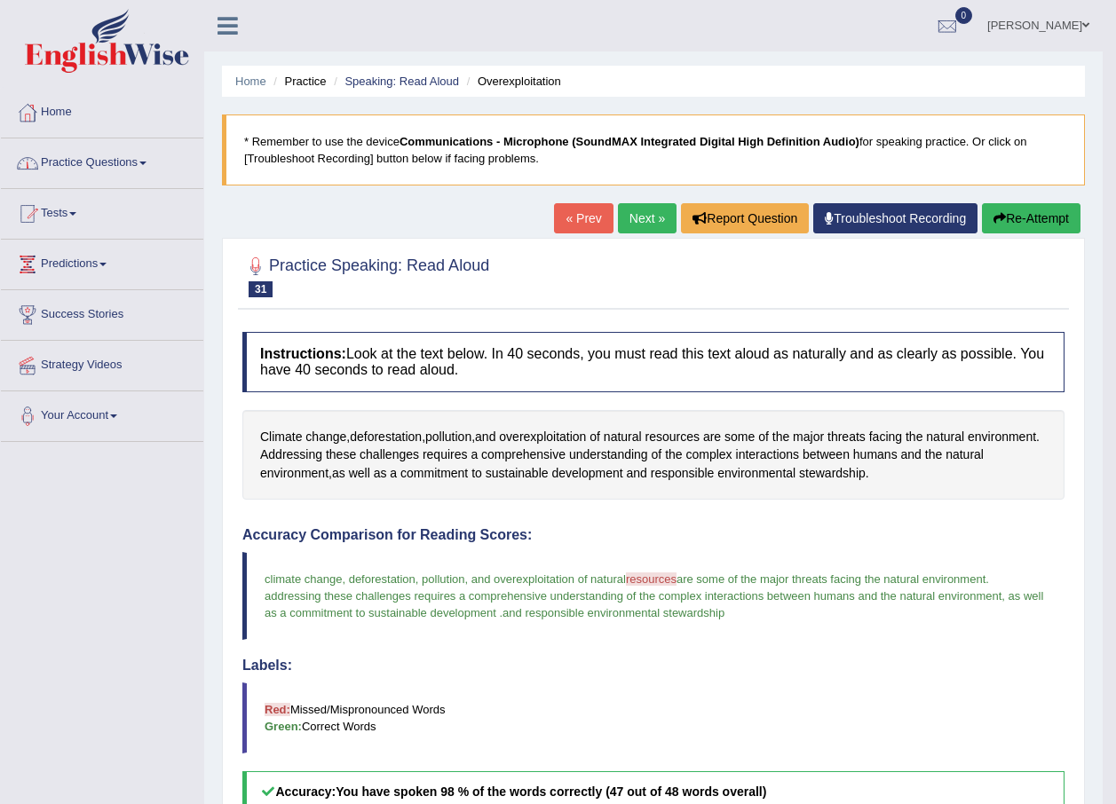
click at [146, 161] on link "Practice Questions" at bounding box center [102, 160] width 202 height 44
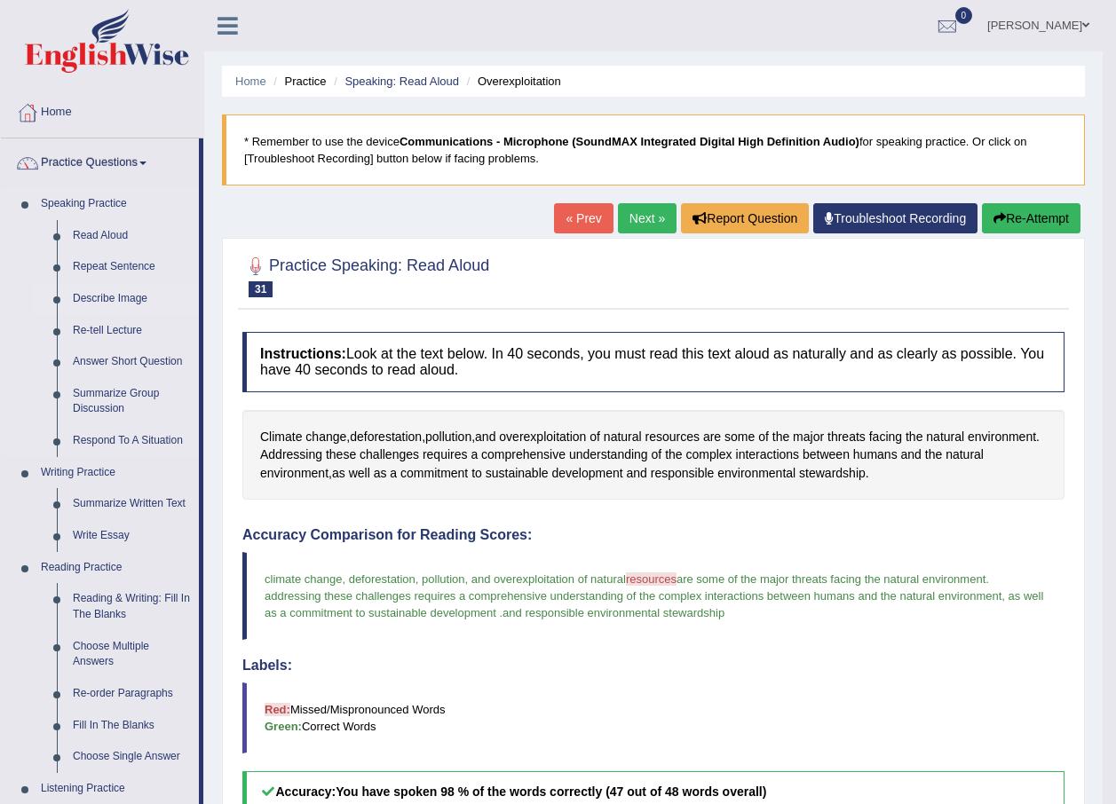
click at [115, 301] on link "Describe Image" at bounding box center [132, 299] width 134 height 32
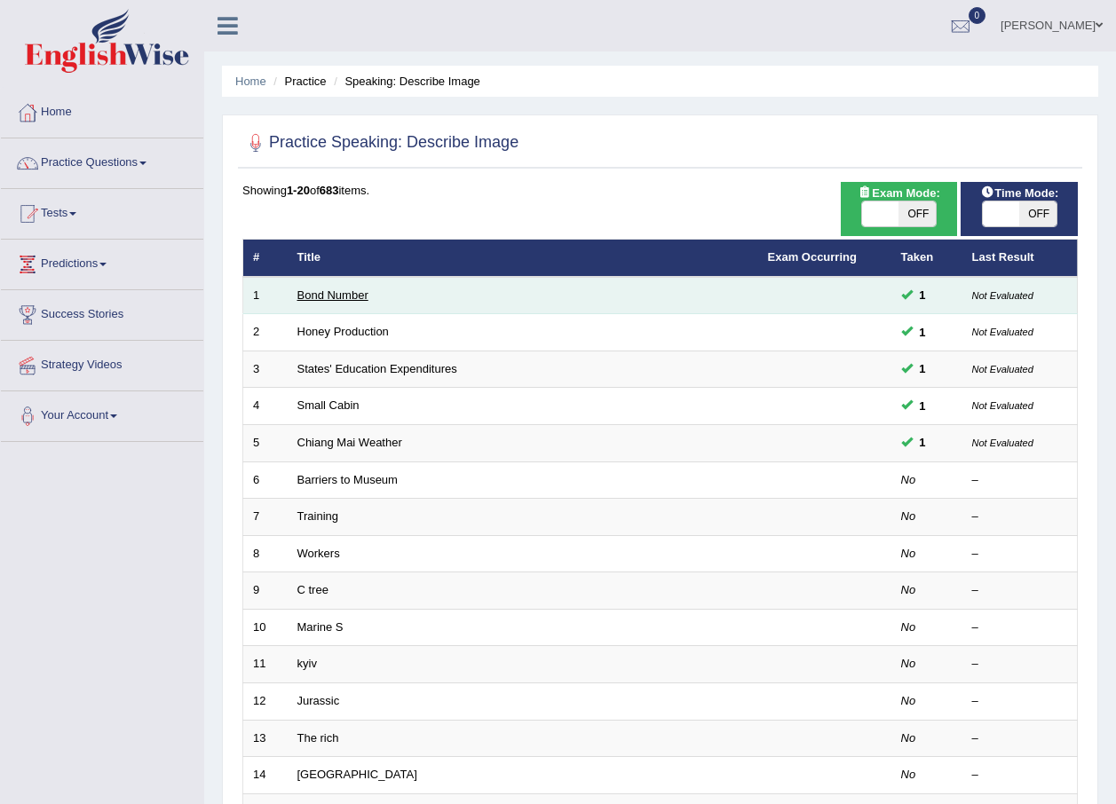
click at [312, 288] on link "Bond Number" at bounding box center [332, 294] width 71 height 13
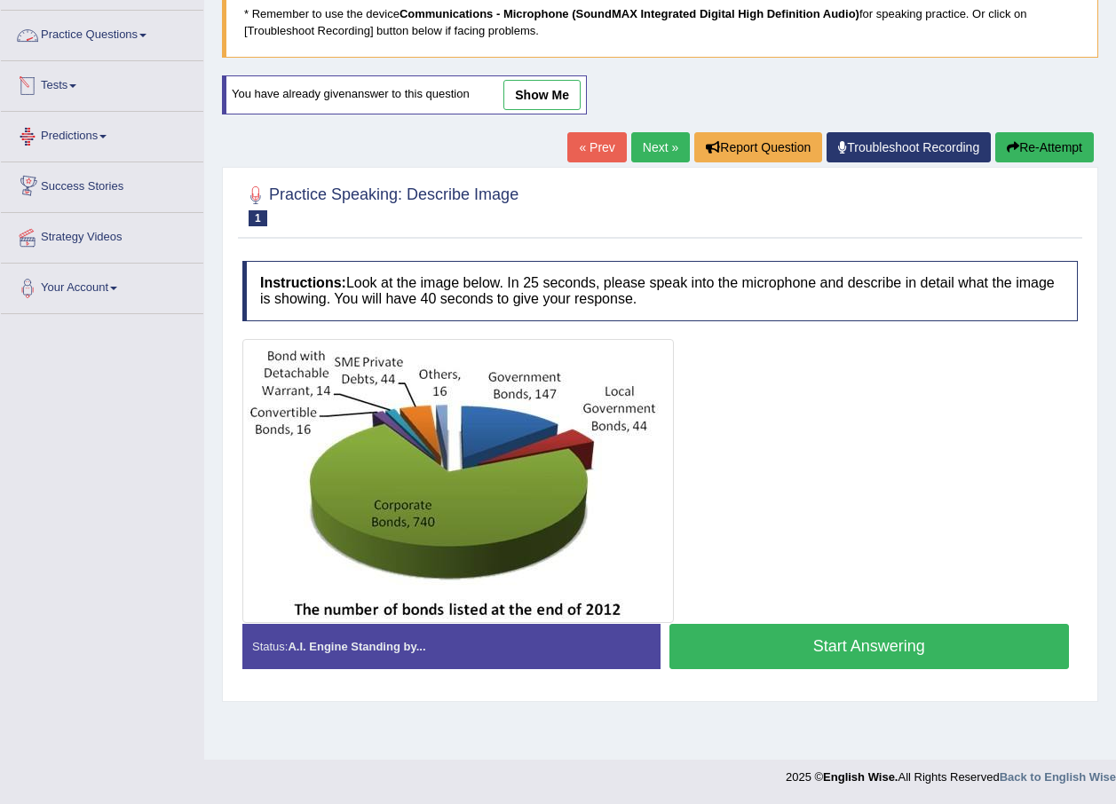
click at [167, 30] on link "Practice Questions" at bounding box center [102, 33] width 202 height 44
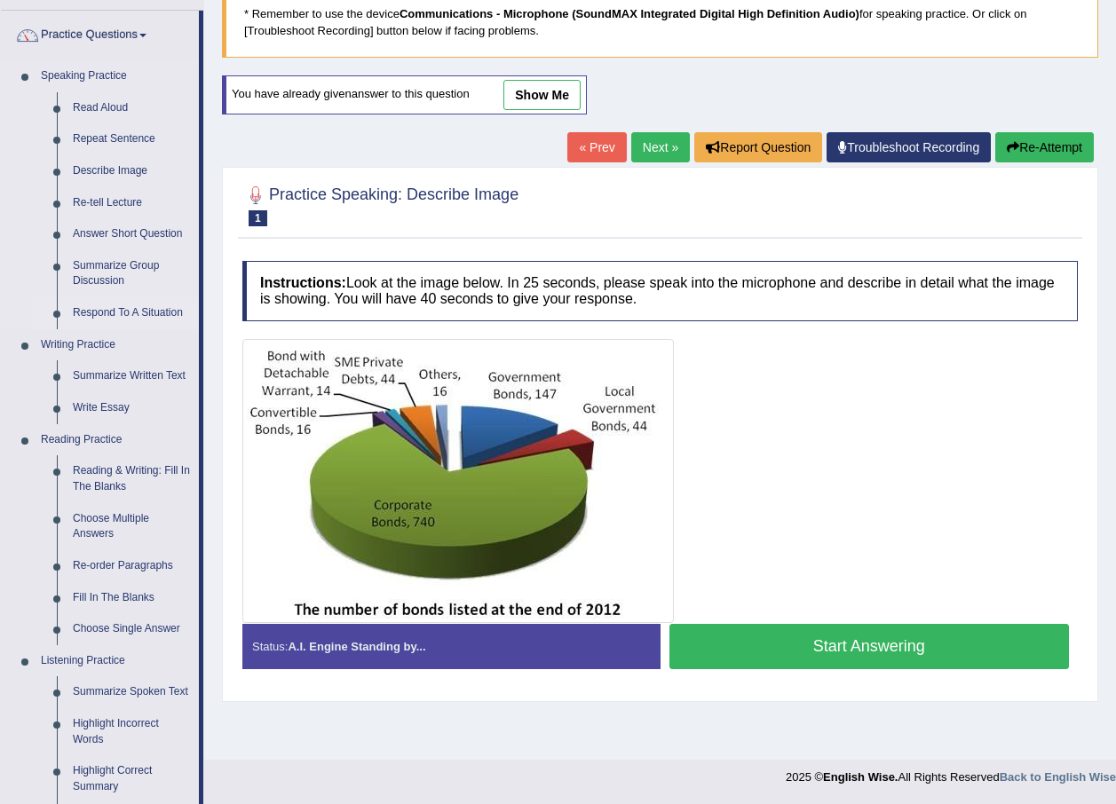
click at [123, 307] on link "Respond To A Situation" at bounding box center [132, 313] width 134 height 32
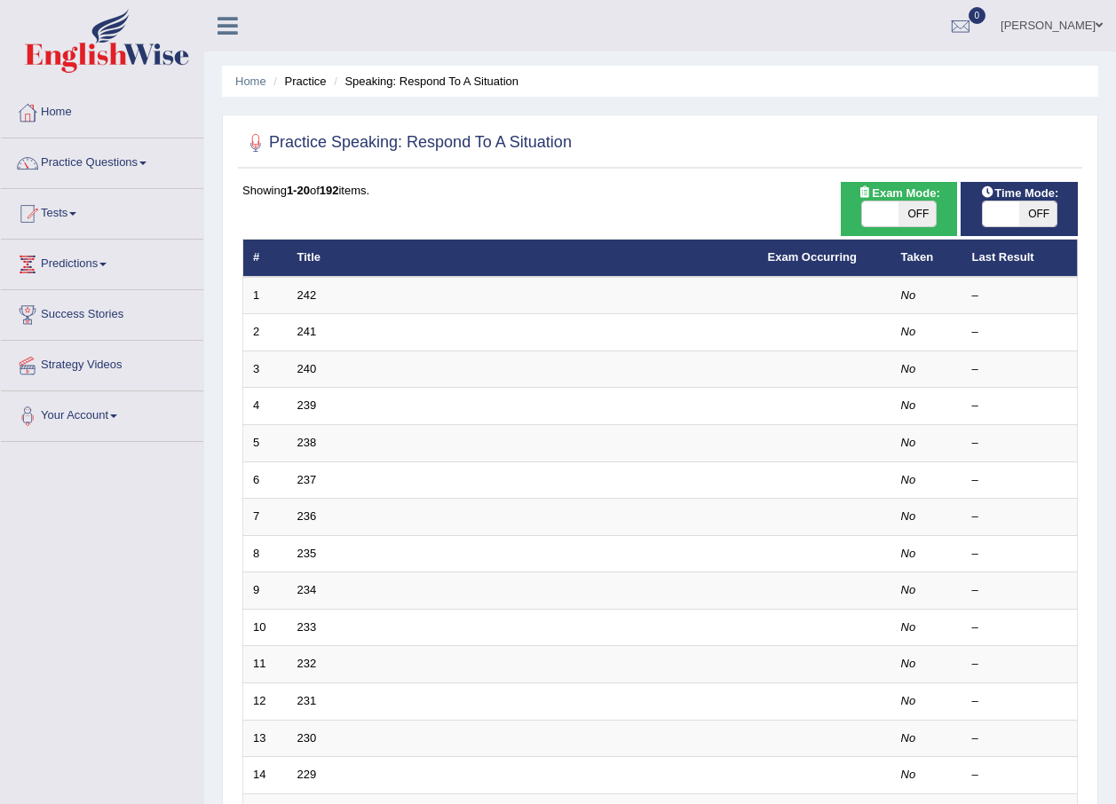
click at [335, 291] on td "242" at bounding box center [523, 295] width 470 height 37
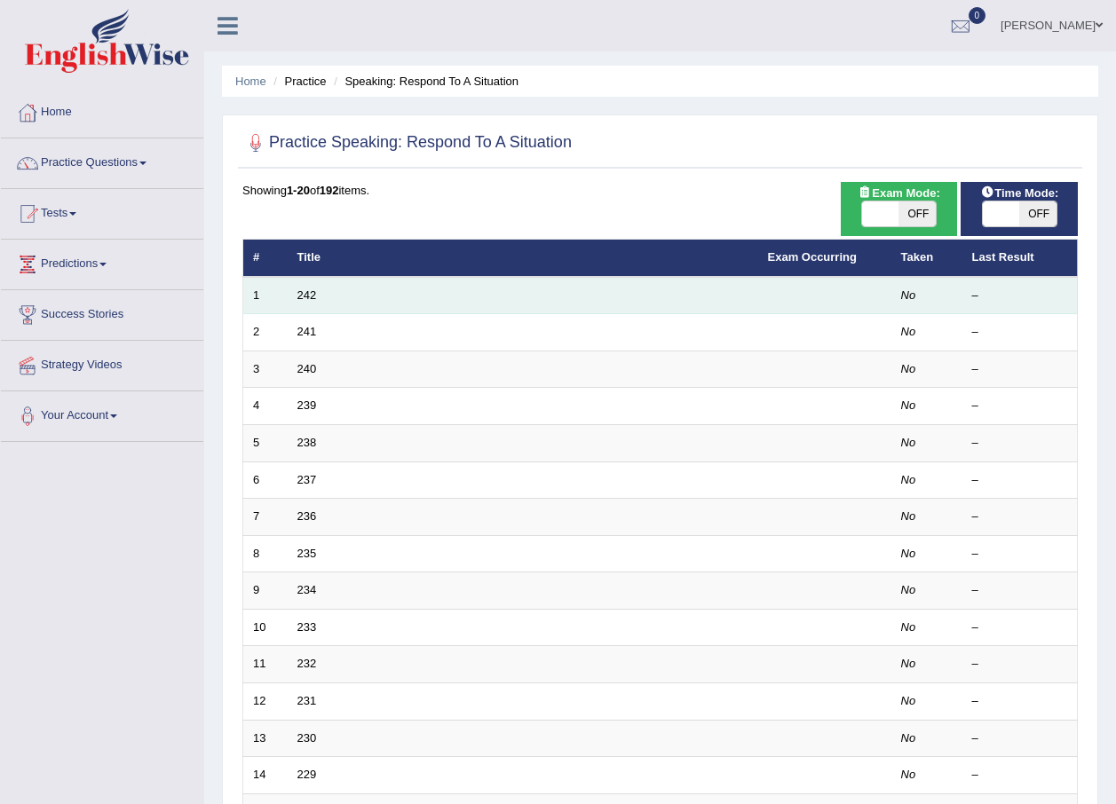
click at [344, 306] on td "242" at bounding box center [523, 295] width 470 height 37
click at [326, 297] on td "242" at bounding box center [523, 295] width 470 height 37
click at [310, 291] on link "242" at bounding box center [307, 294] width 20 height 13
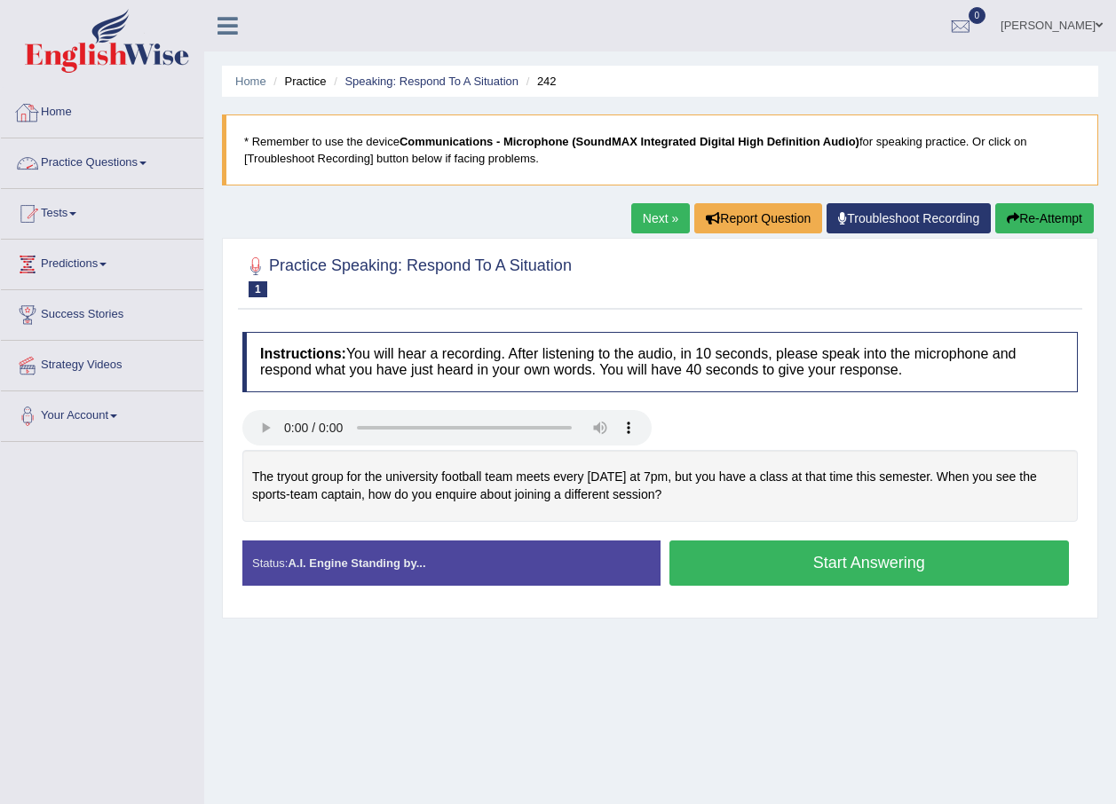
click at [138, 163] on link "Practice Questions" at bounding box center [102, 160] width 202 height 44
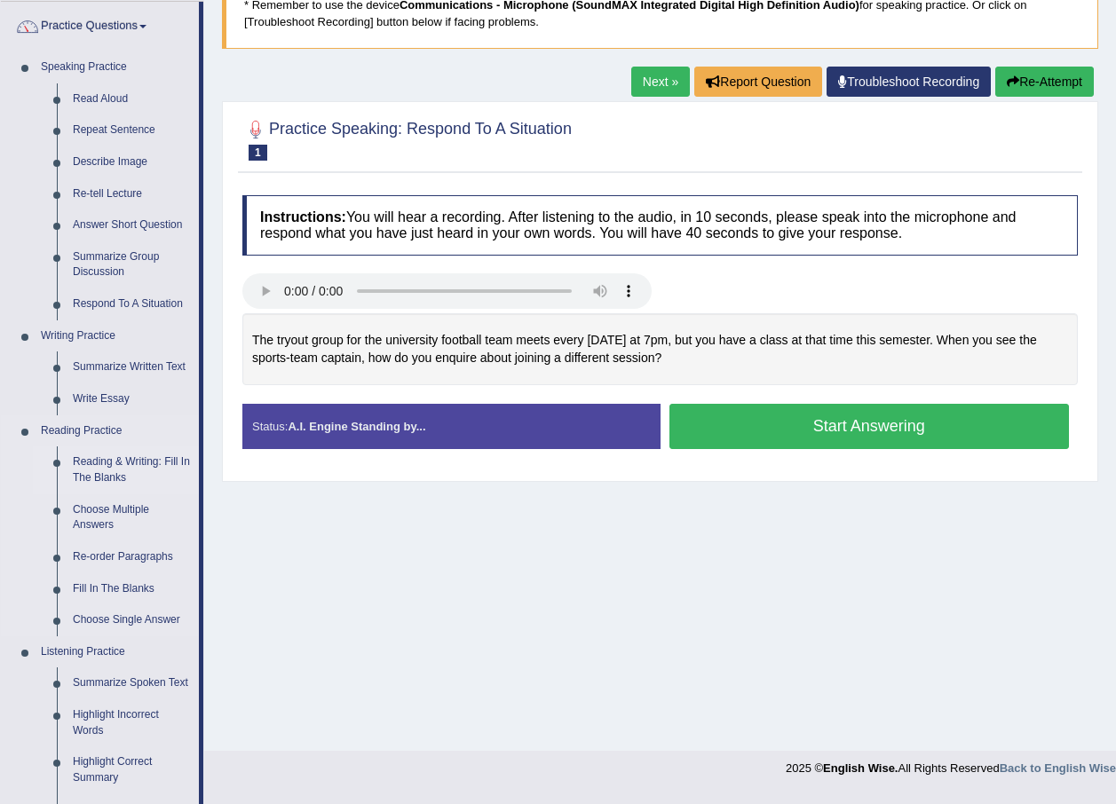
scroll to position [89, 0]
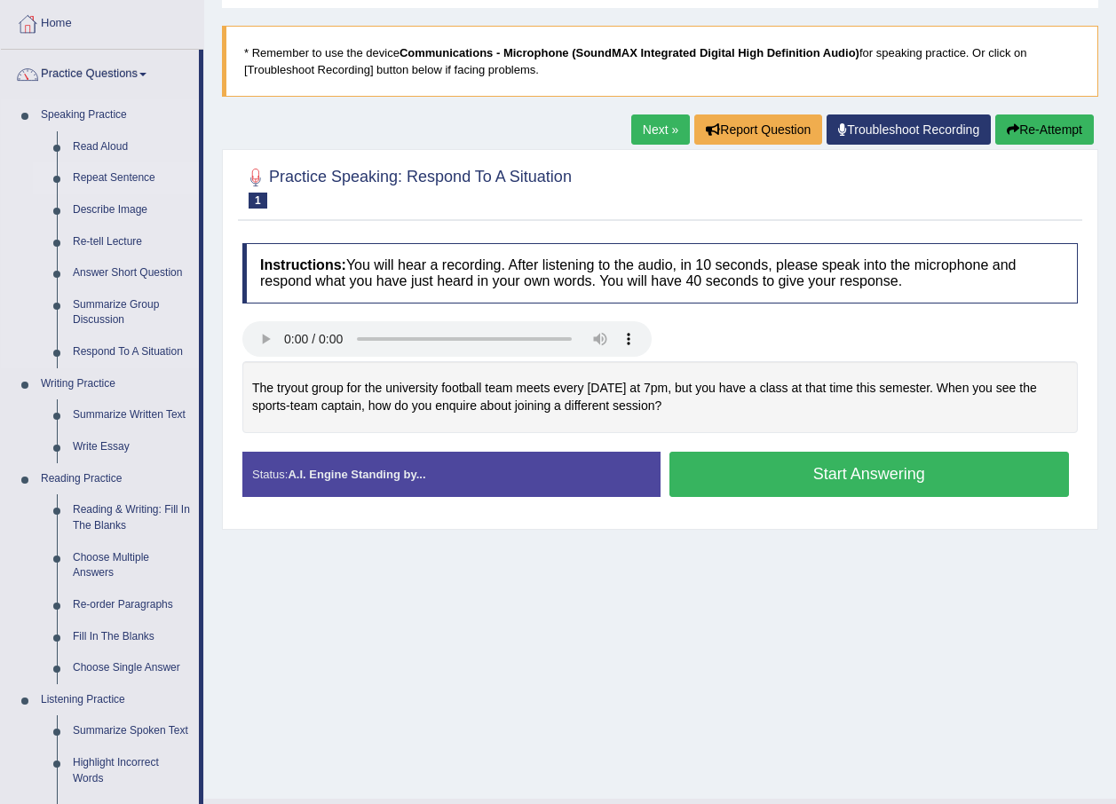
click at [127, 177] on link "Repeat Sentence" at bounding box center [132, 178] width 134 height 32
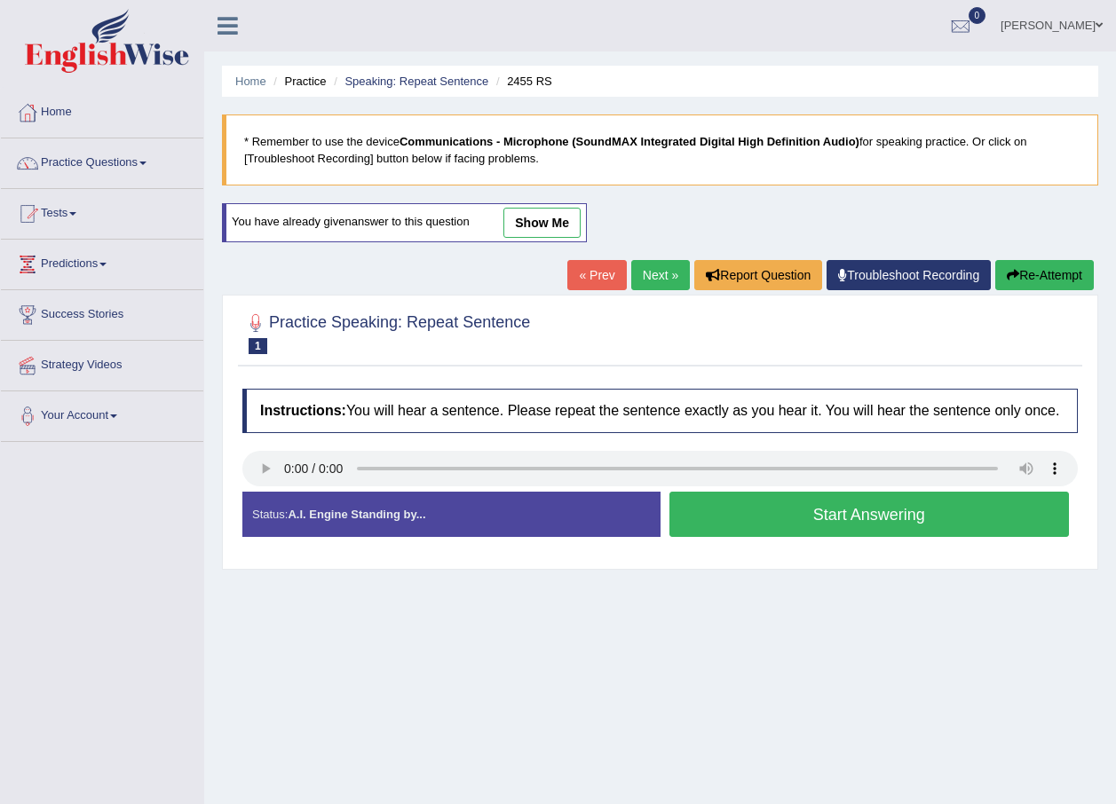
click at [658, 276] on link "Next »" at bounding box center [660, 275] width 59 height 30
click at [726, 536] on button "Start Answering" at bounding box center [869, 514] width 400 height 45
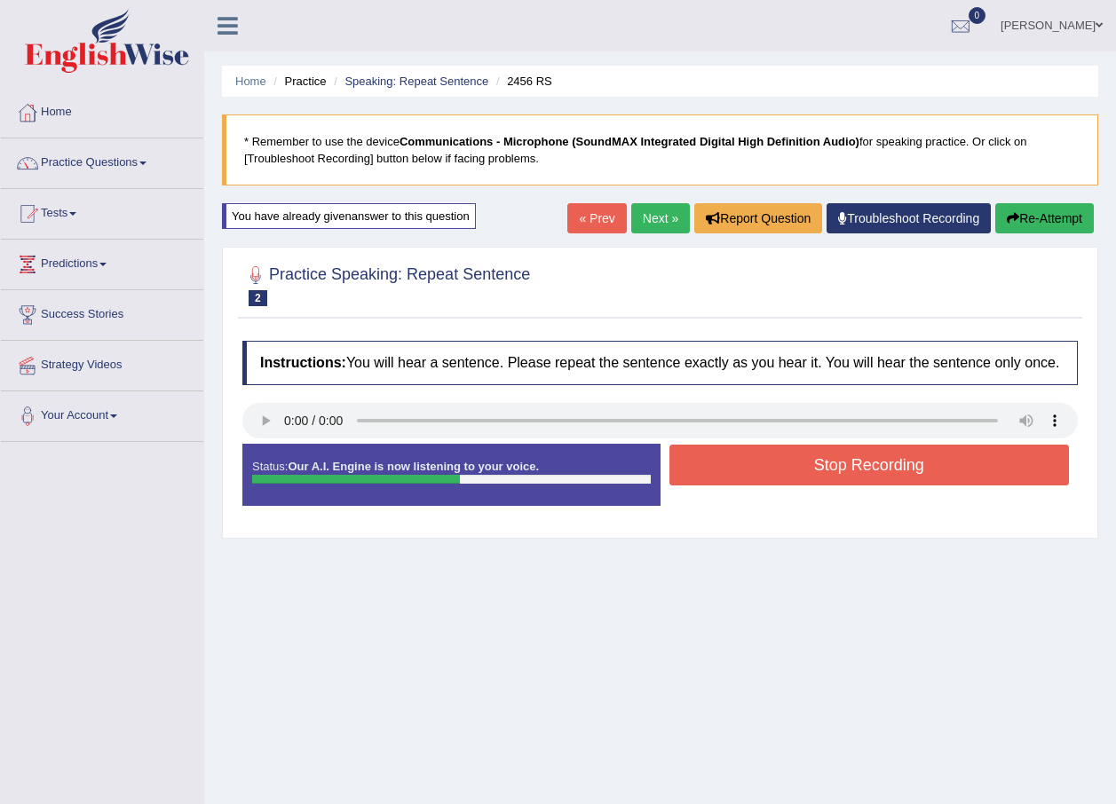
click at [772, 484] on button "Stop Recording" at bounding box center [869, 465] width 400 height 41
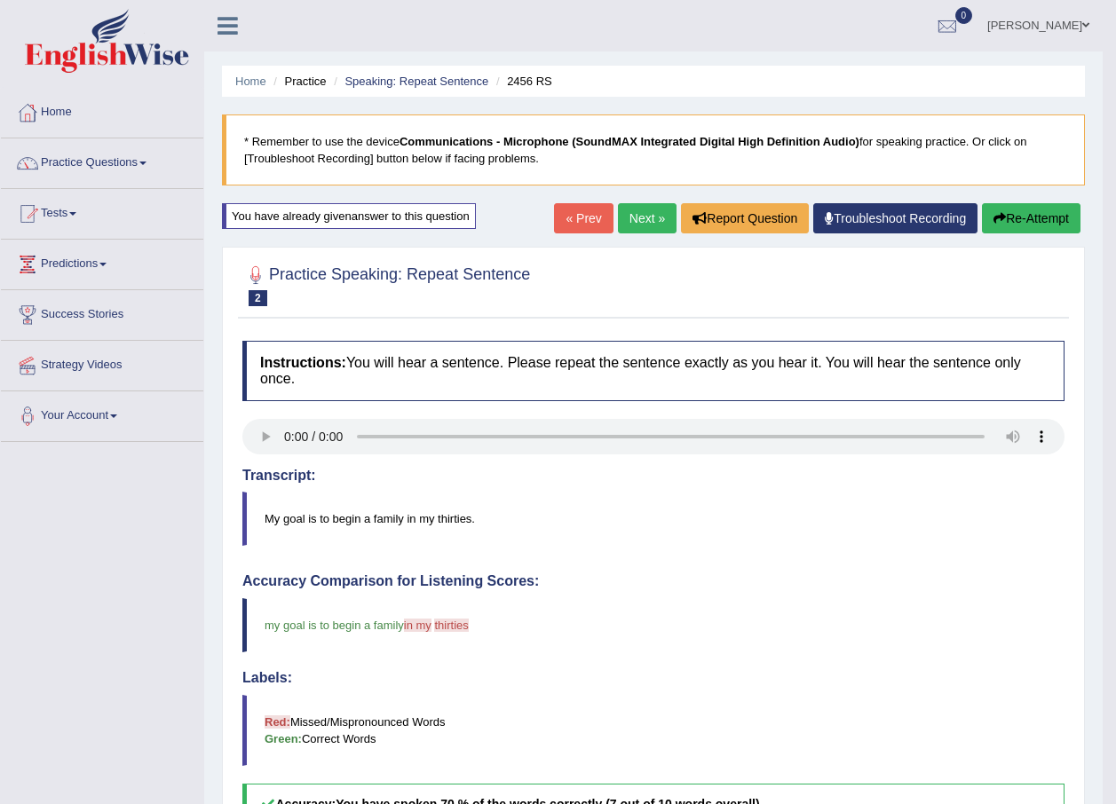
click at [630, 226] on link "Next »" at bounding box center [647, 218] width 59 height 30
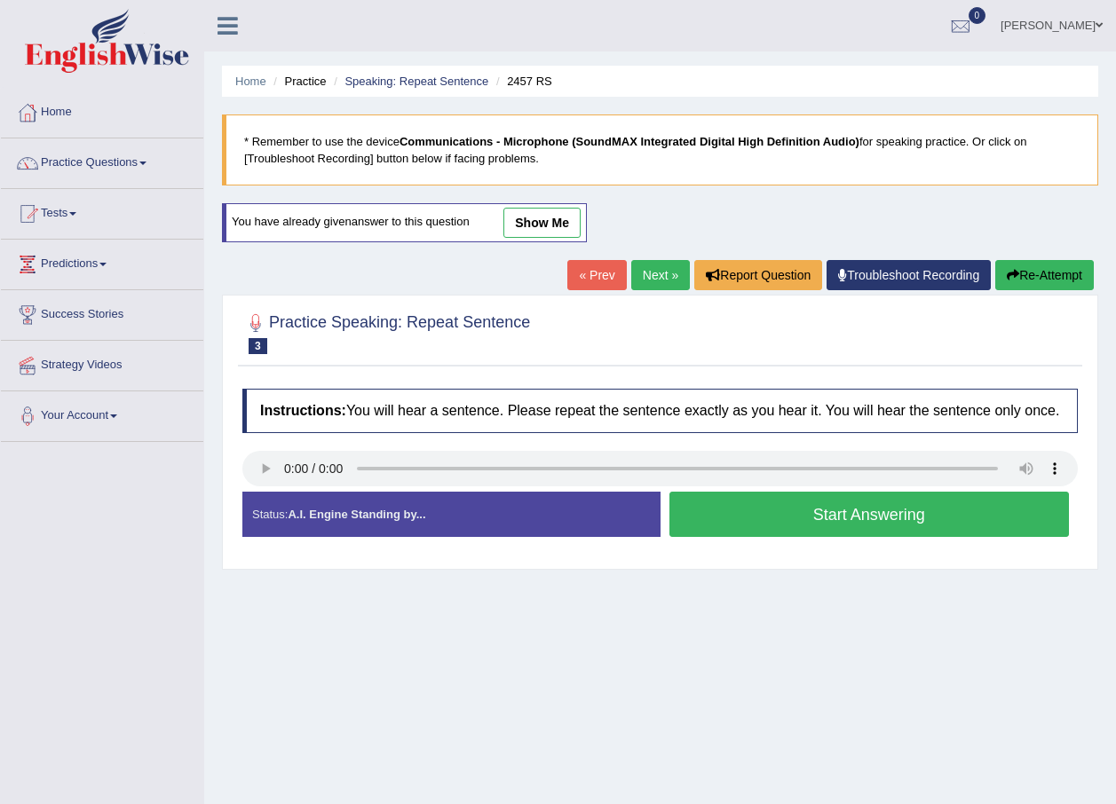
click at [792, 521] on button "Start Answering" at bounding box center [869, 514] width 400 height 45
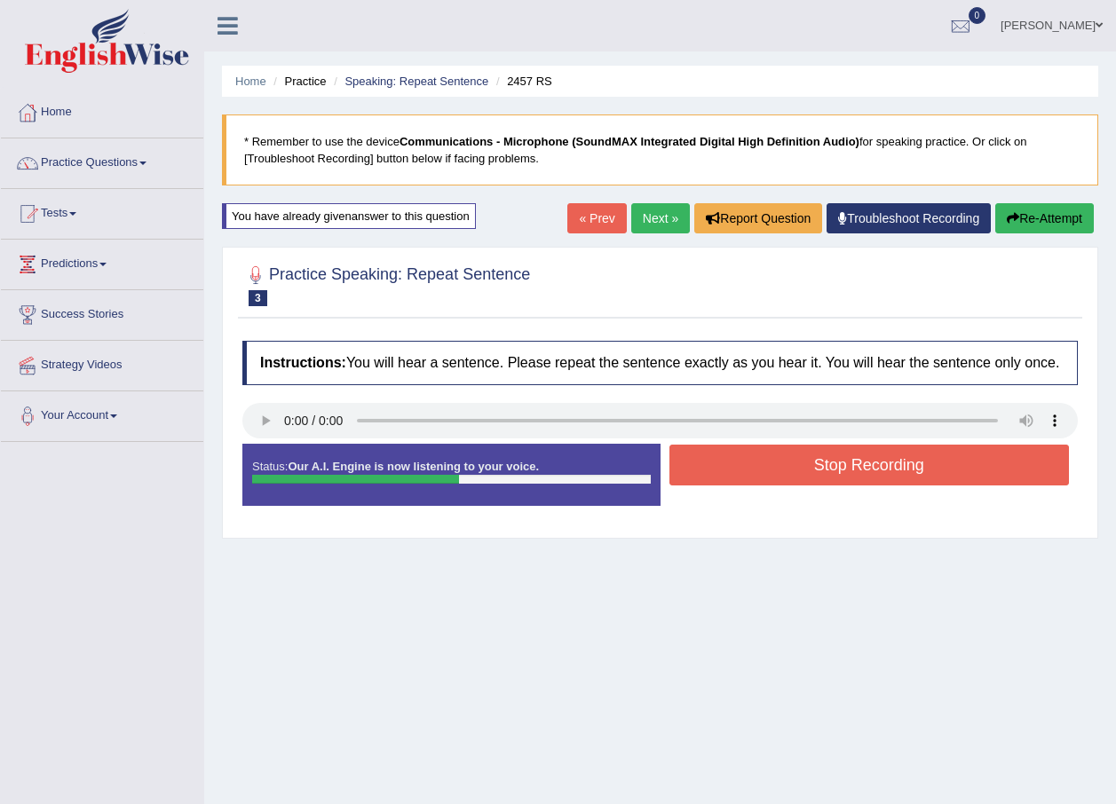
click at [770, 471] on button "Stop Recording" at bounding box center [869, 465] width 400 height 41
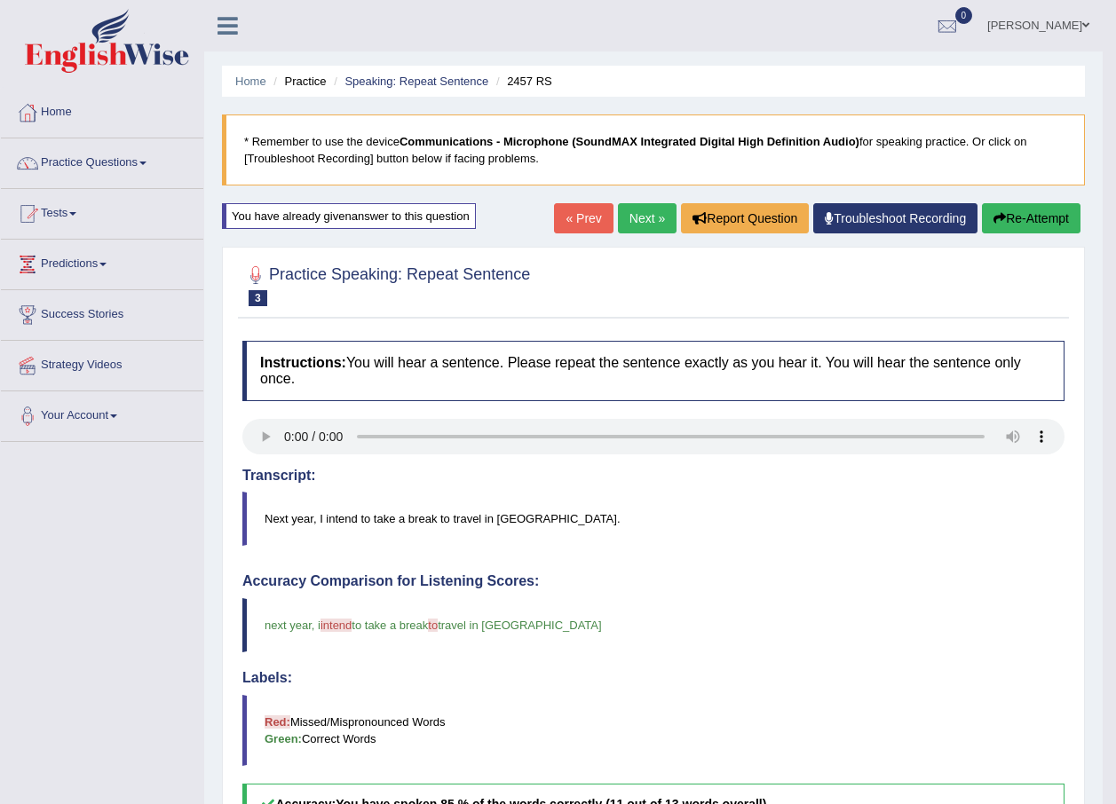
click at [639, 219] on link "Next »" at bounding box center [647, 218] width 59 height 30
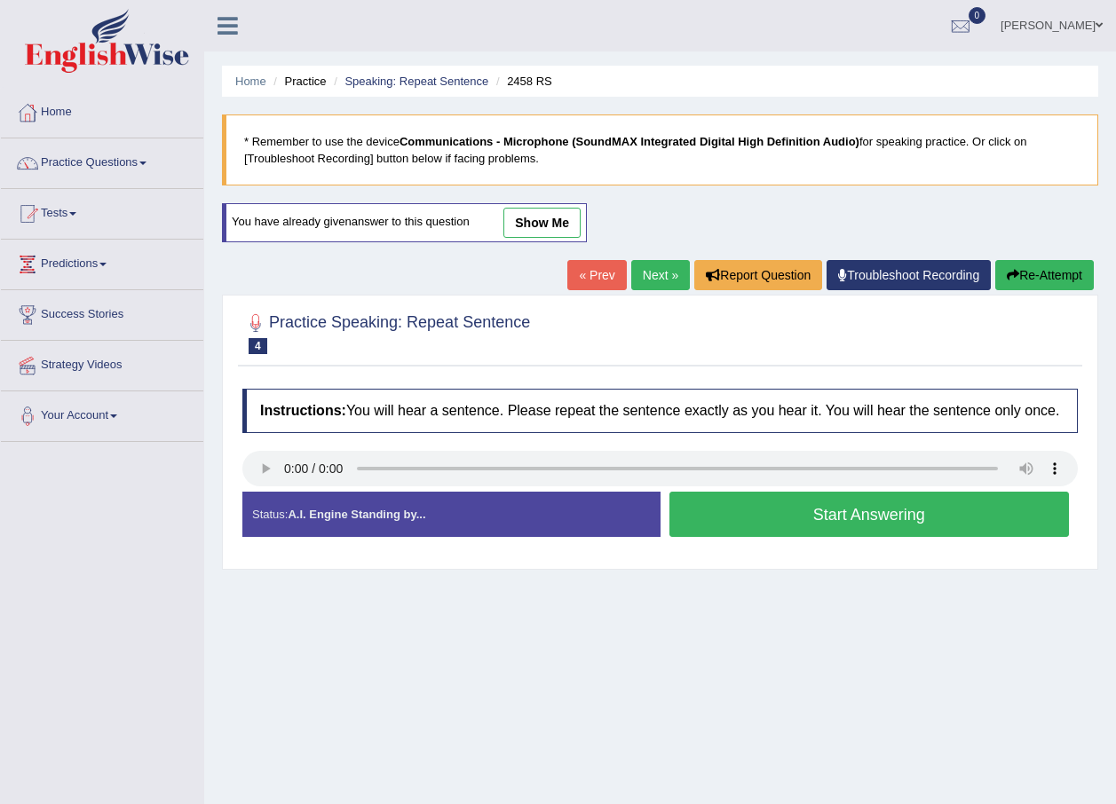
click at [767, 533] on button "Start Answering" at bounding box center [869, 514] width 400 height 45
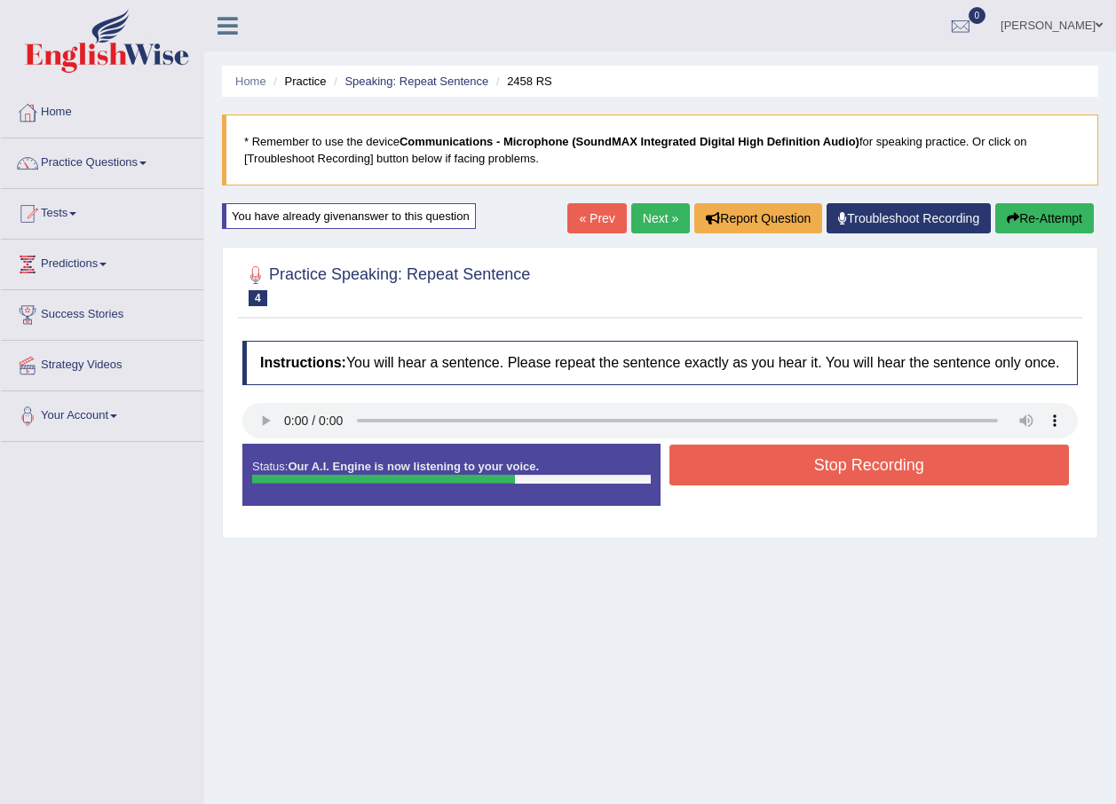
click at [742, 459] on button "Stop Recording" at bounding box center [869, 465] width 400 height 41
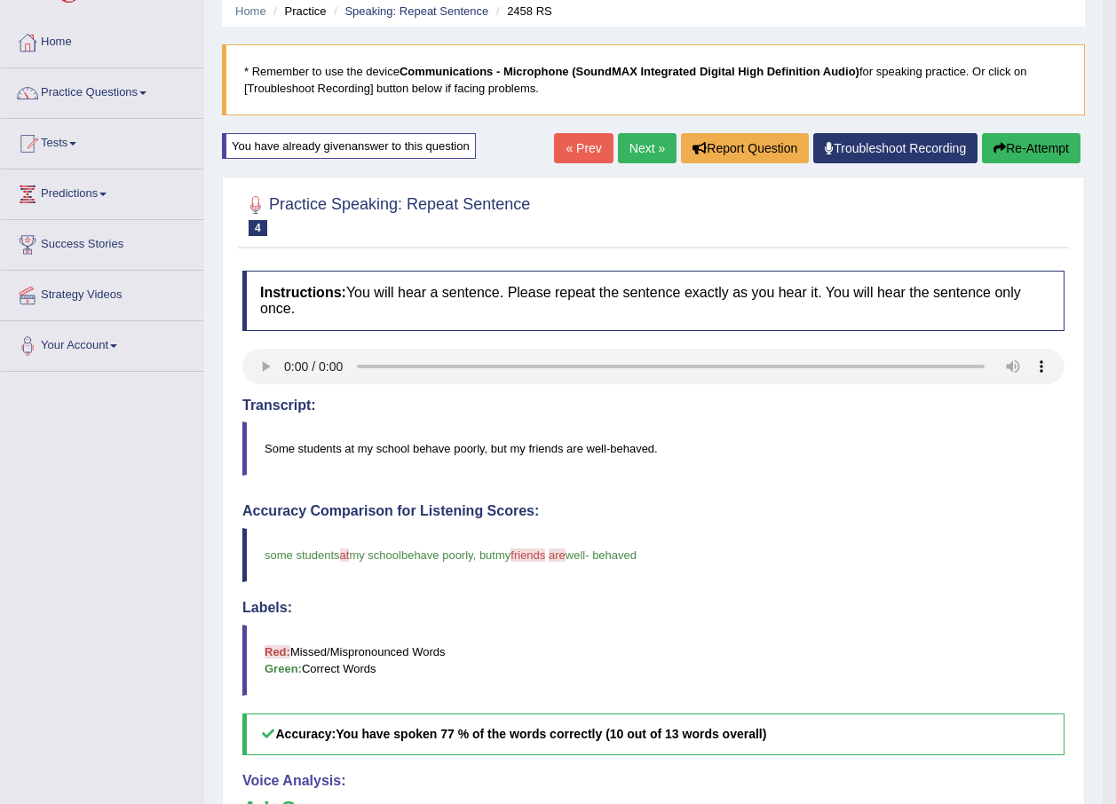
scroll to position [67, 0]
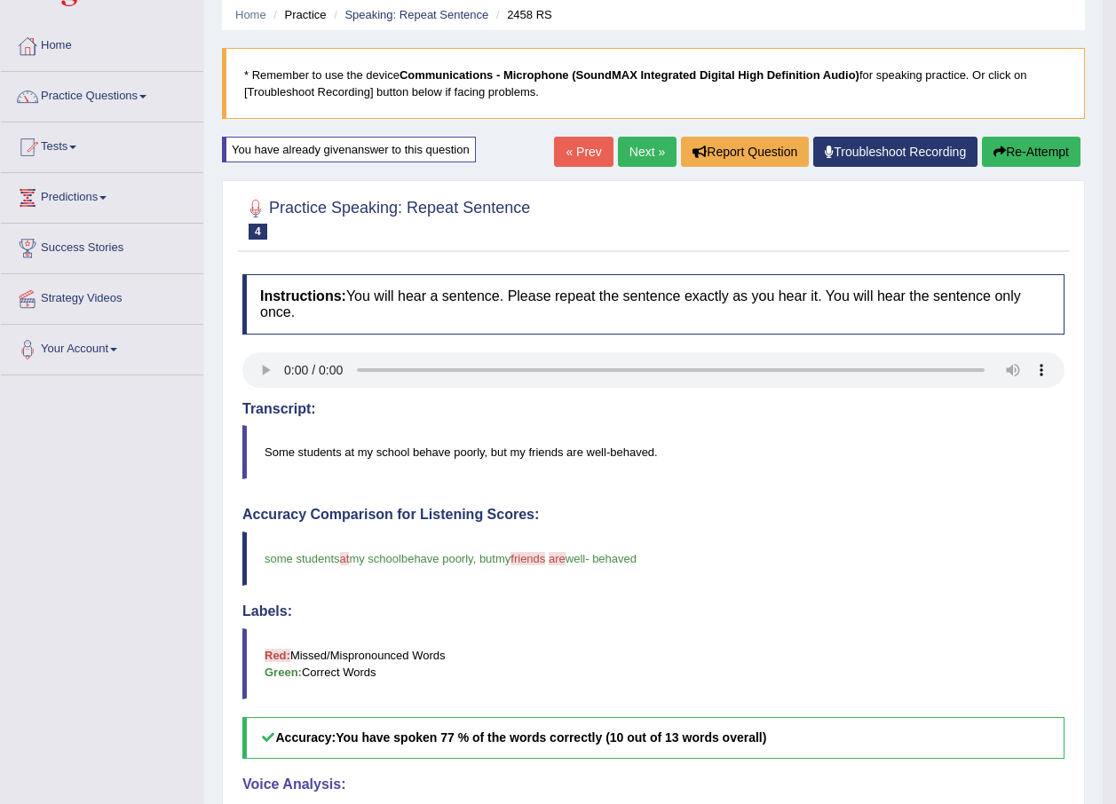
click at [639, 158] on link "Next »" at bounding box center [647, 152] width 59 height 30
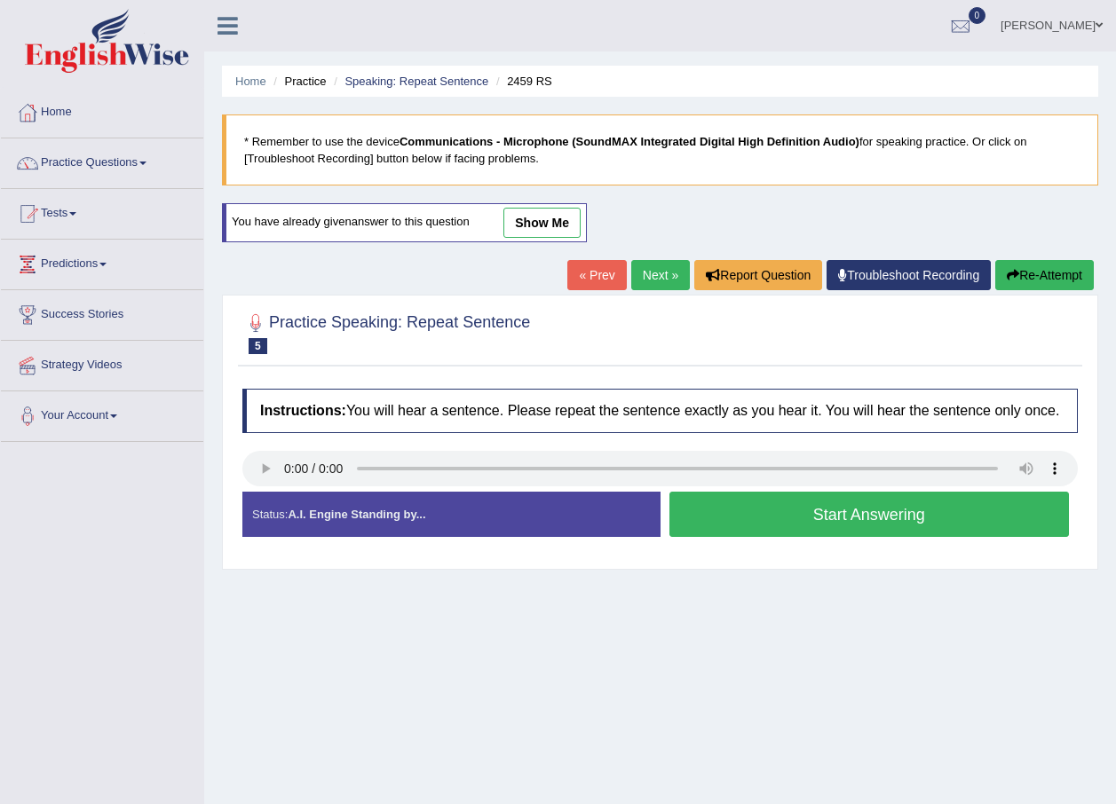
click at [729, 518] on button "Start Answering" at bounding box center [869, 514] width 400 height 45
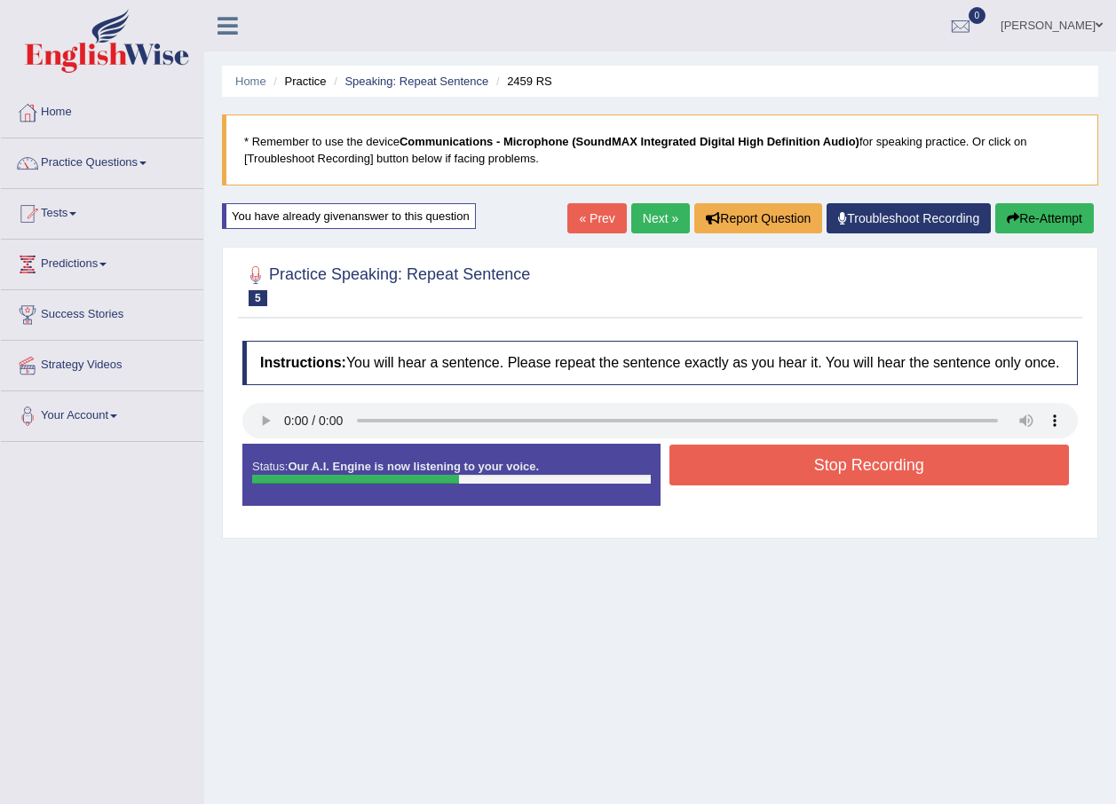
click at [754, 469] on button "Stop Recording" at bounding box center [869, 465] width 400 height 41
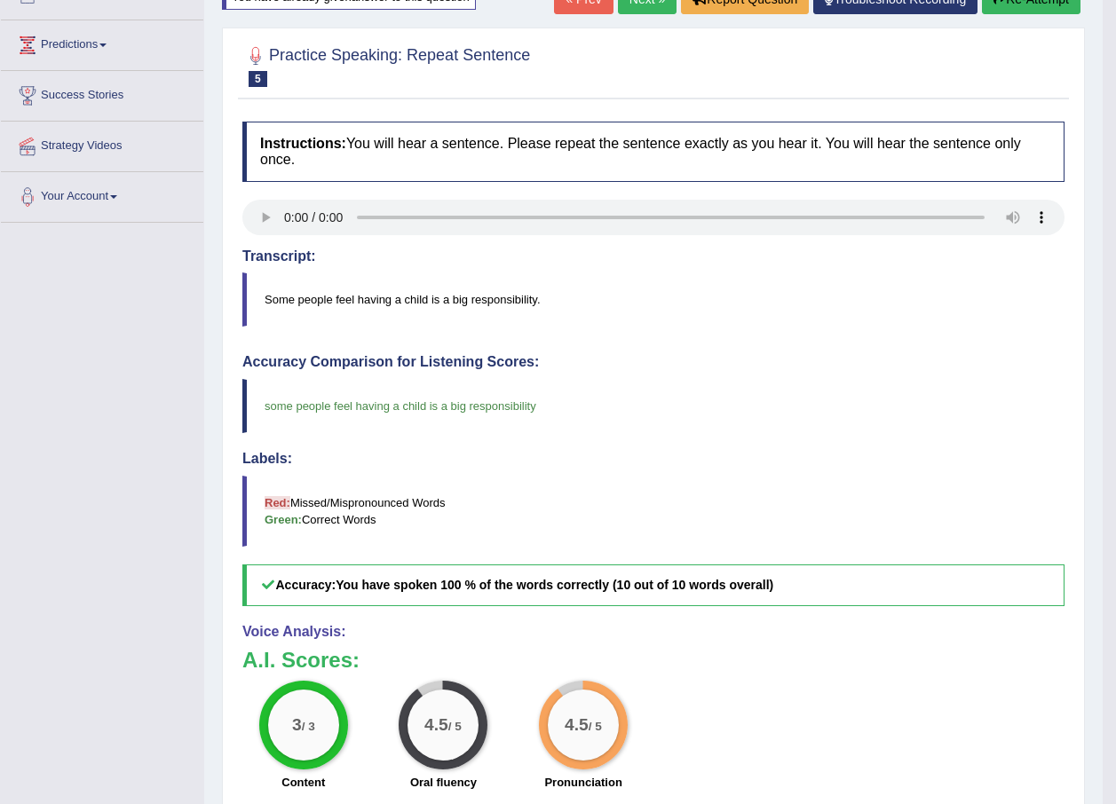
scroll to position [178, 0]
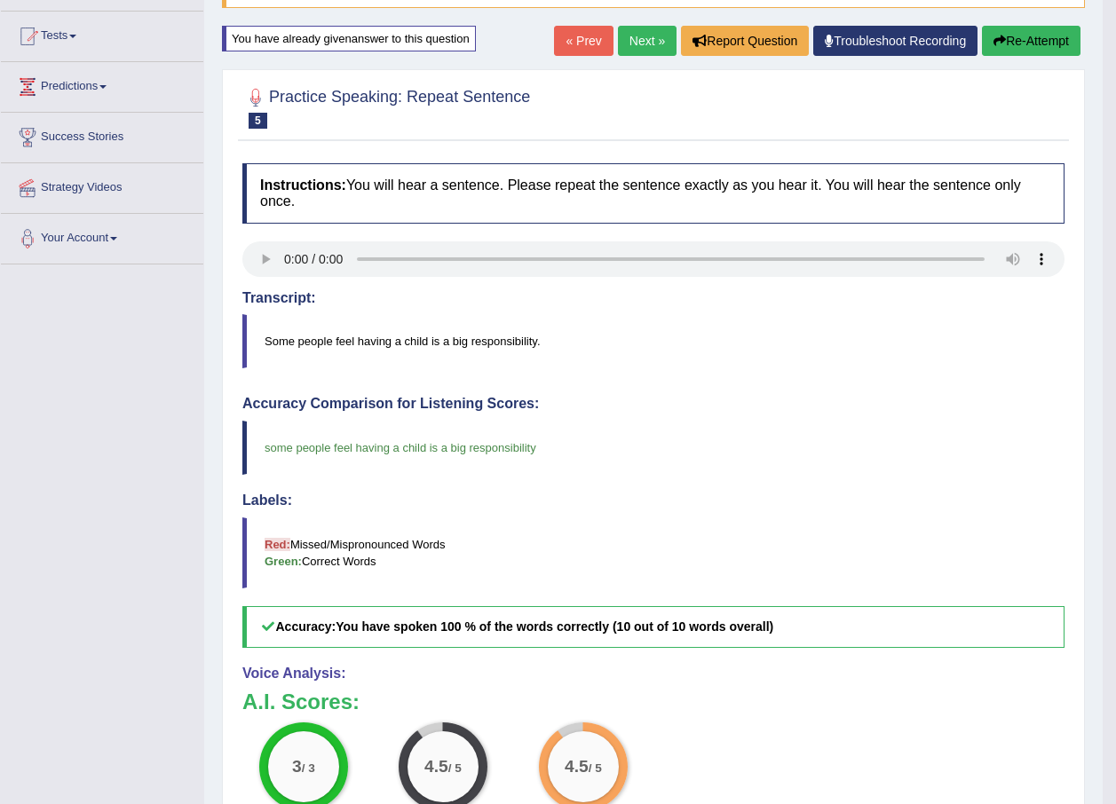
click at [640, 46] on link "Next »" at bounding box center [647, 41] width 59 height 30
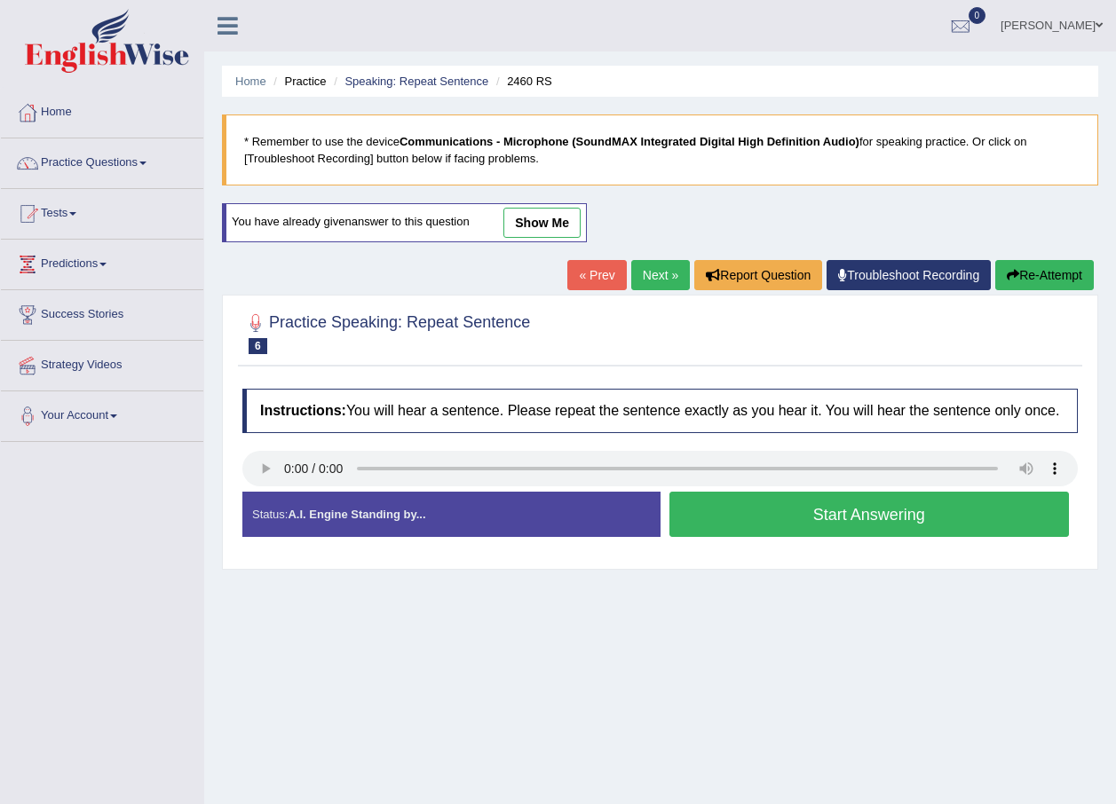
click at [820, 521] on button "Start Answering" at bounding box center [869, 514] width 400 height 45
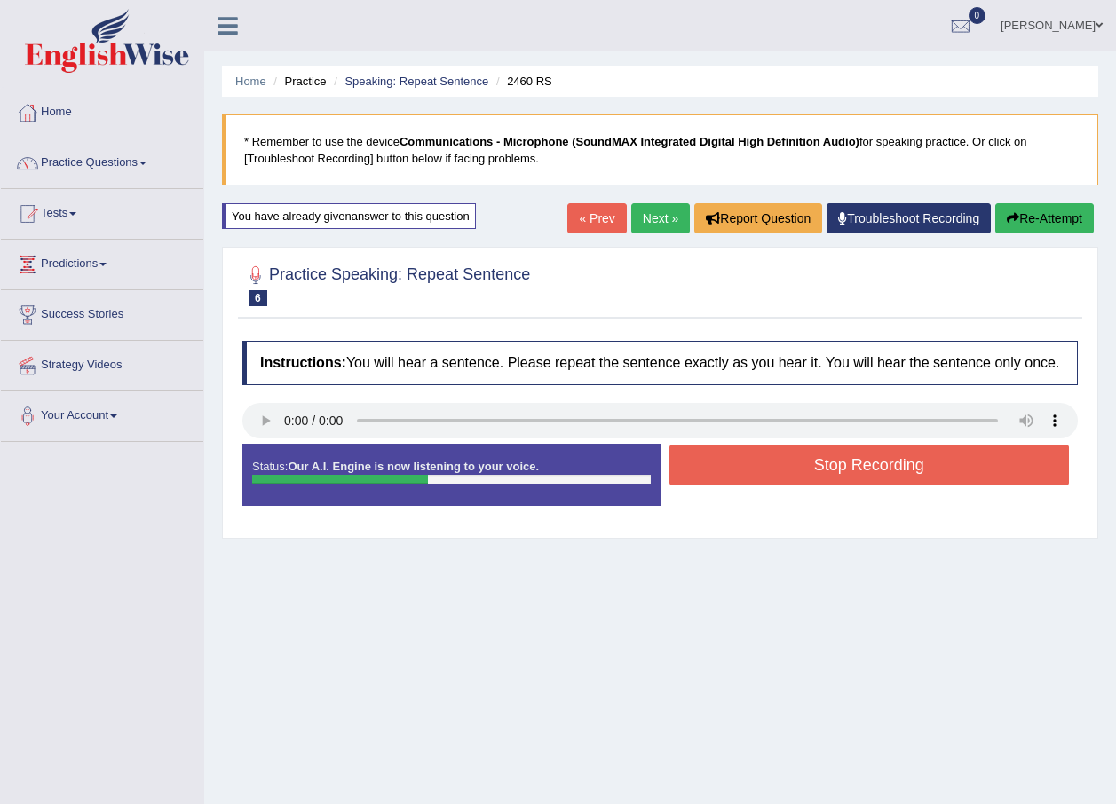
click at [776, 472] on button "Stop Recording" at bounding box center [869, 465] width 400 height 41
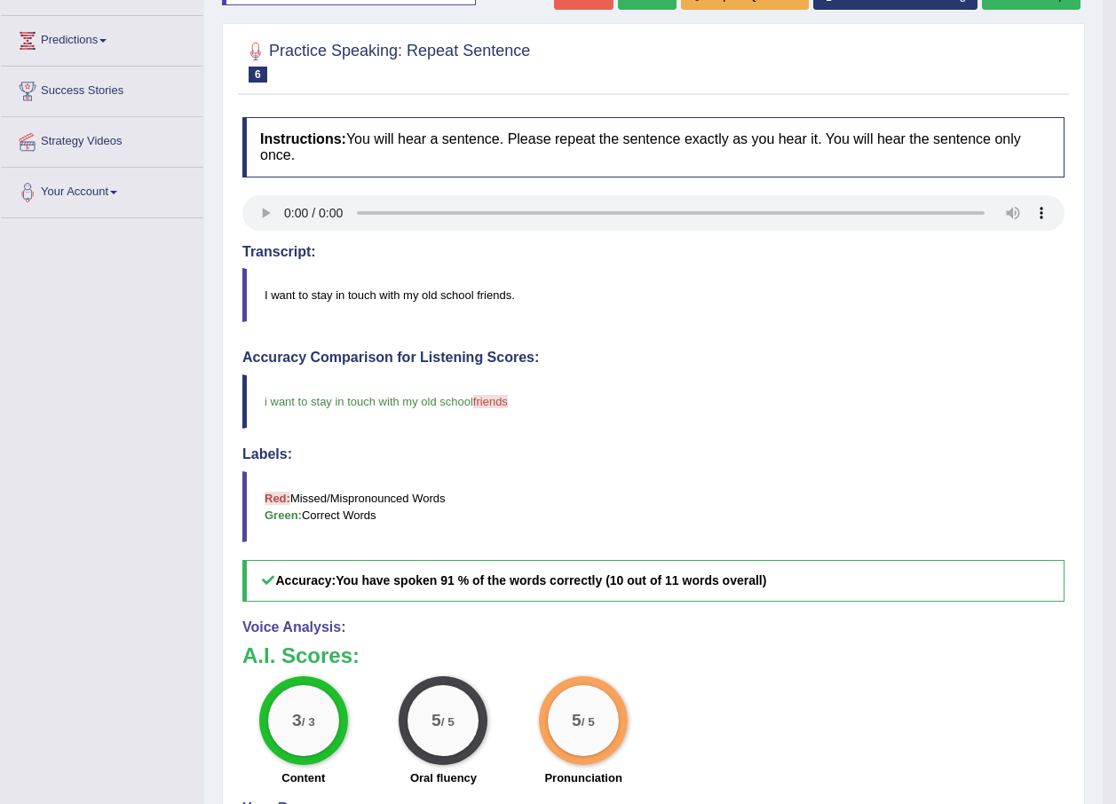
scroll to position [178, 0]
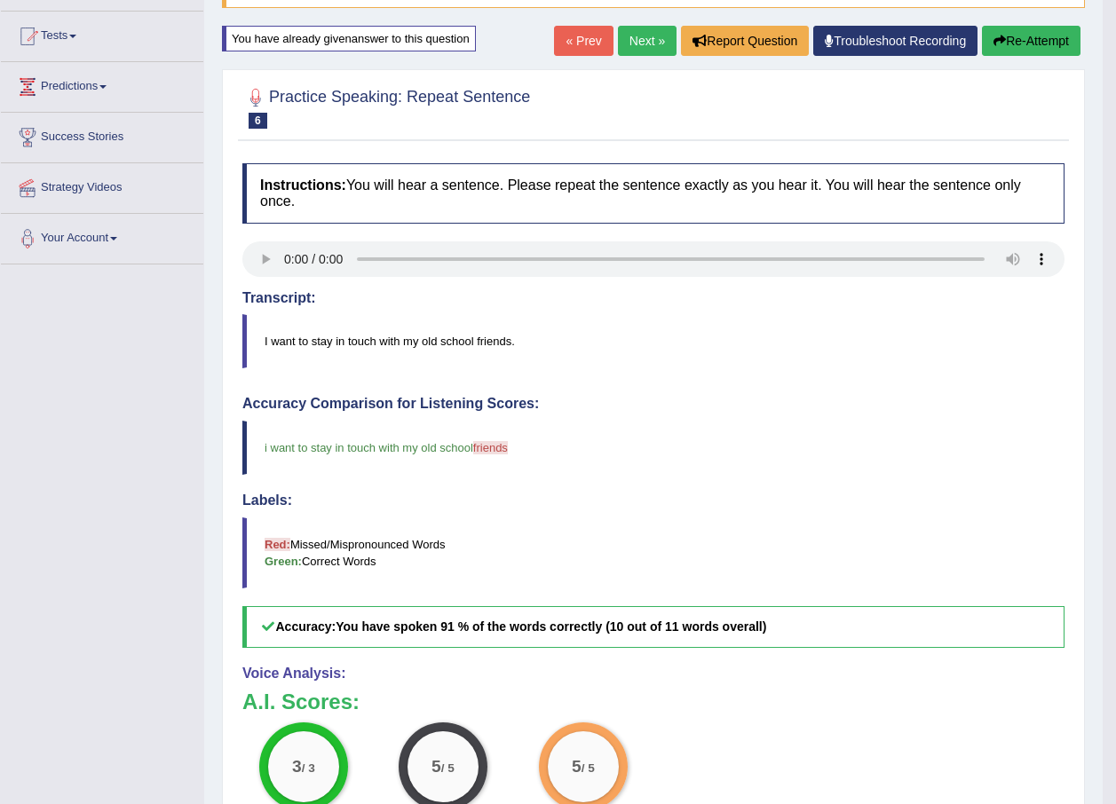
click at [643, 37] on link "Next »" at bounding box center [647, 41] width 59 height 30
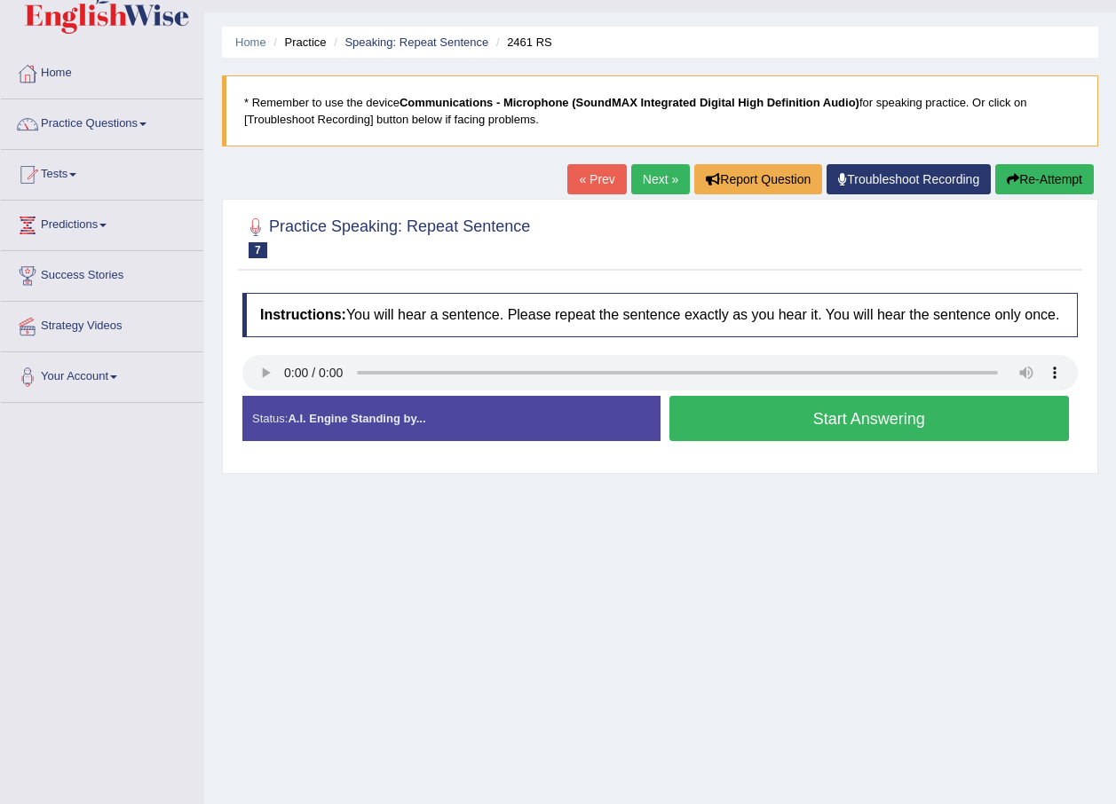
click at [789, 435] on button "Start Answering" at bounding box center [869, 418] width 400 height 45
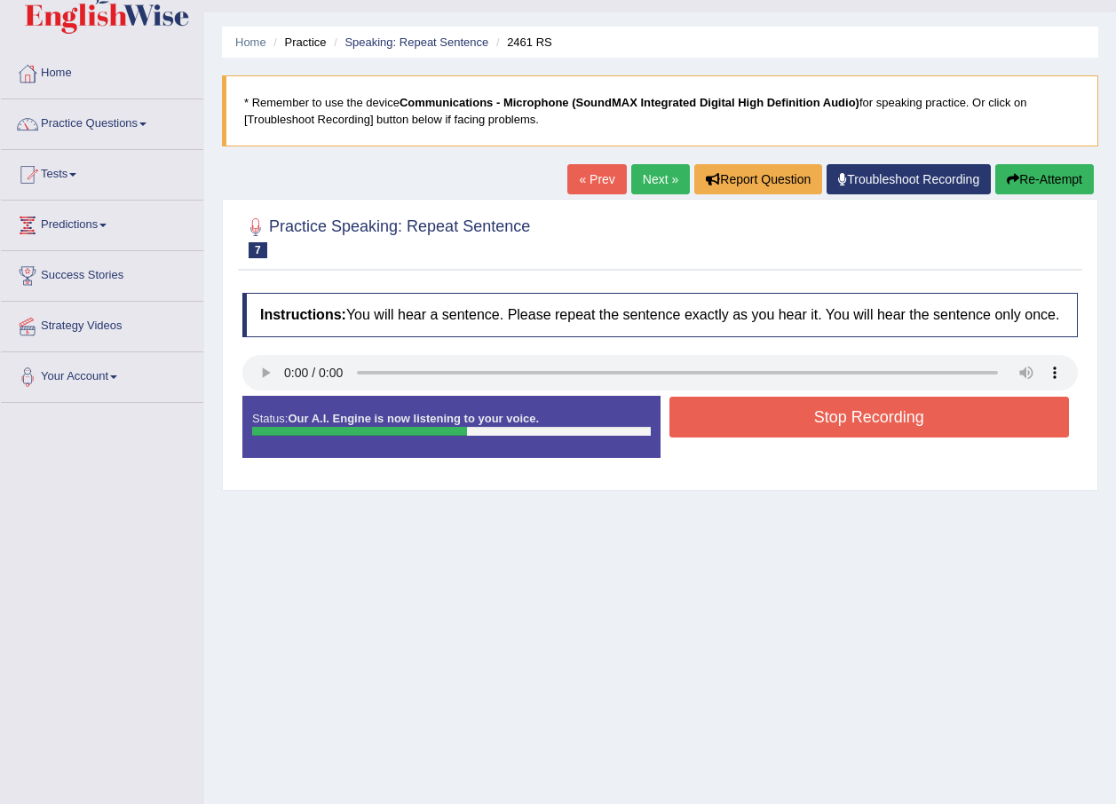
click at [789, 435] on button "Stop Recording" at bounding box center [869, 417] width 400 height 41
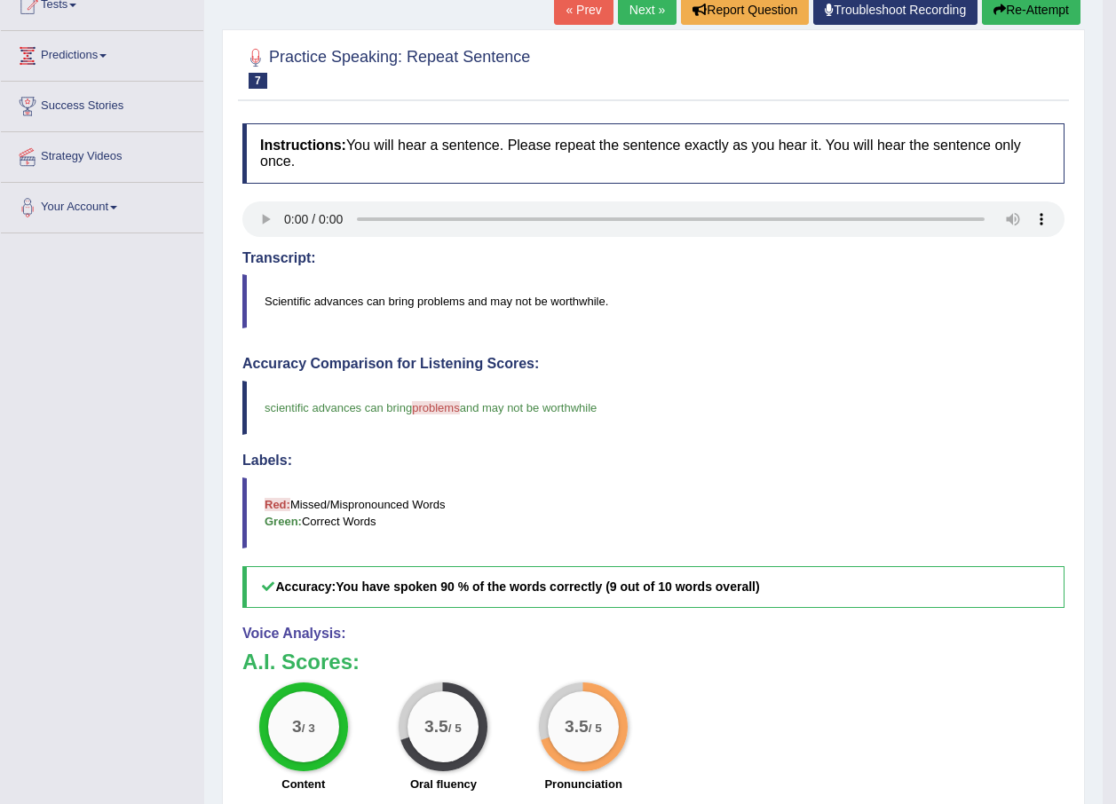
scroll to position [39, 0]
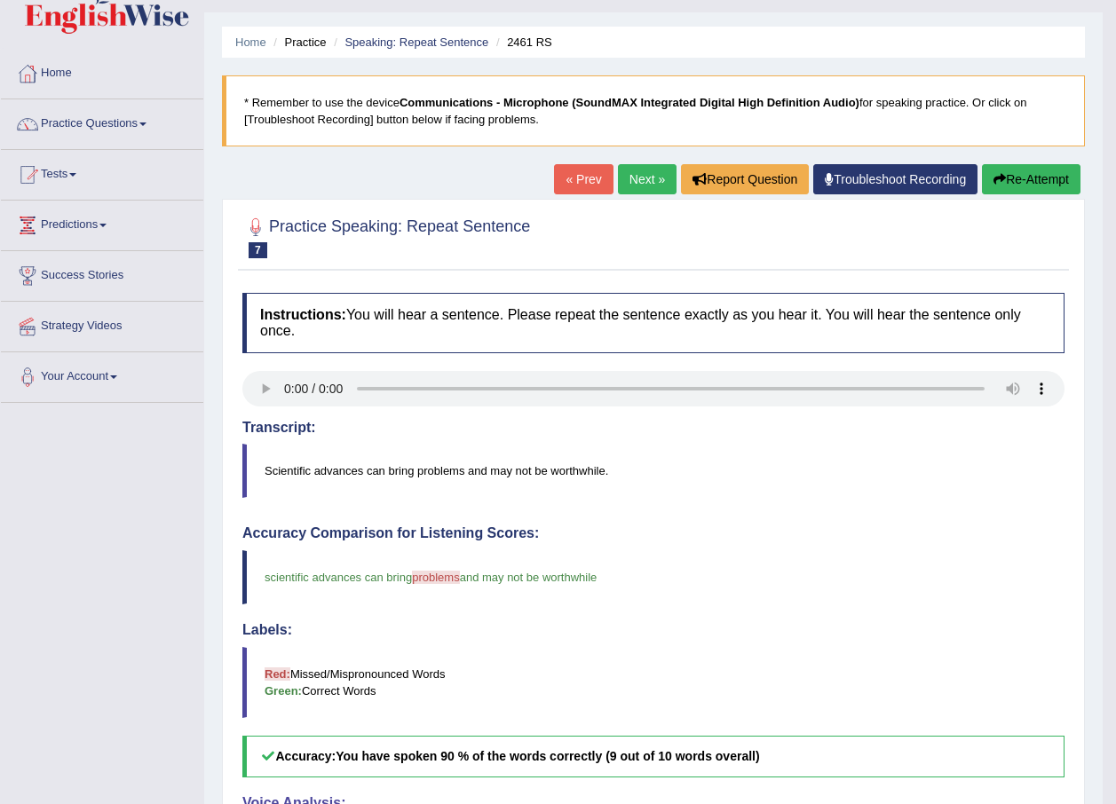
click at [649, 189] on link "Next »" at bounding box center [647, 179] width 59 height 30
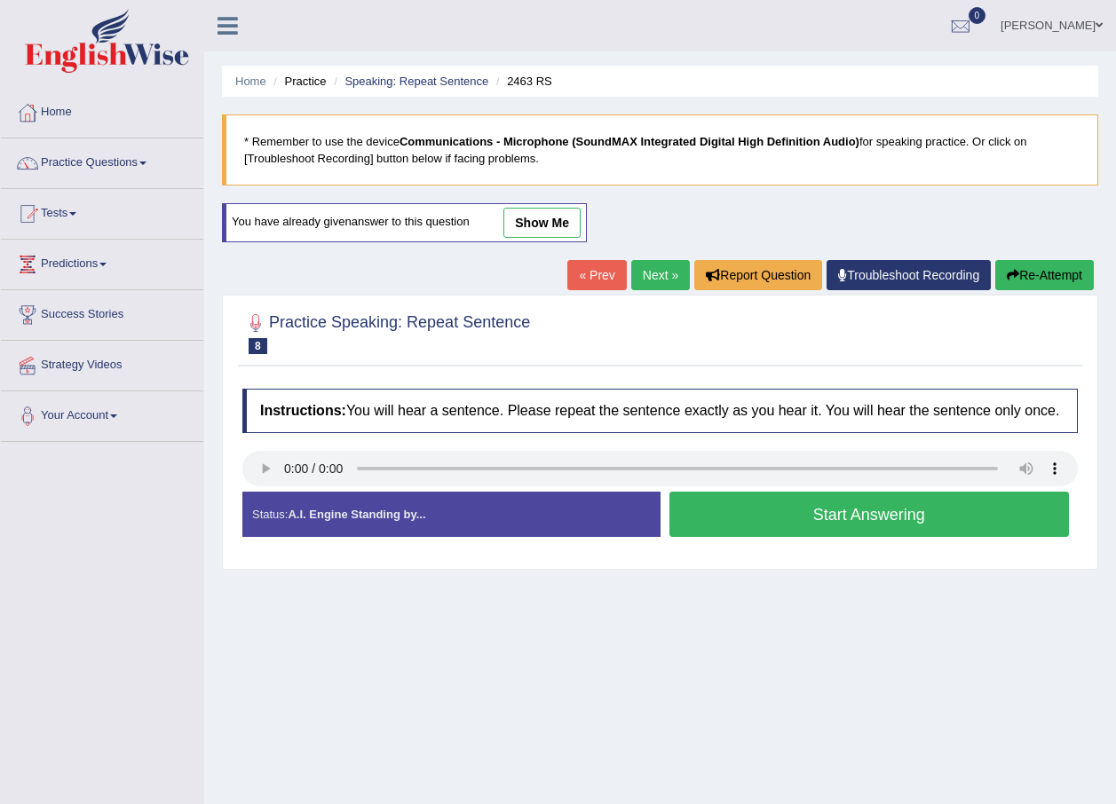
click at [839, 528] on button "Start Answering" at bounding box center [869, 514] width 400 height 45
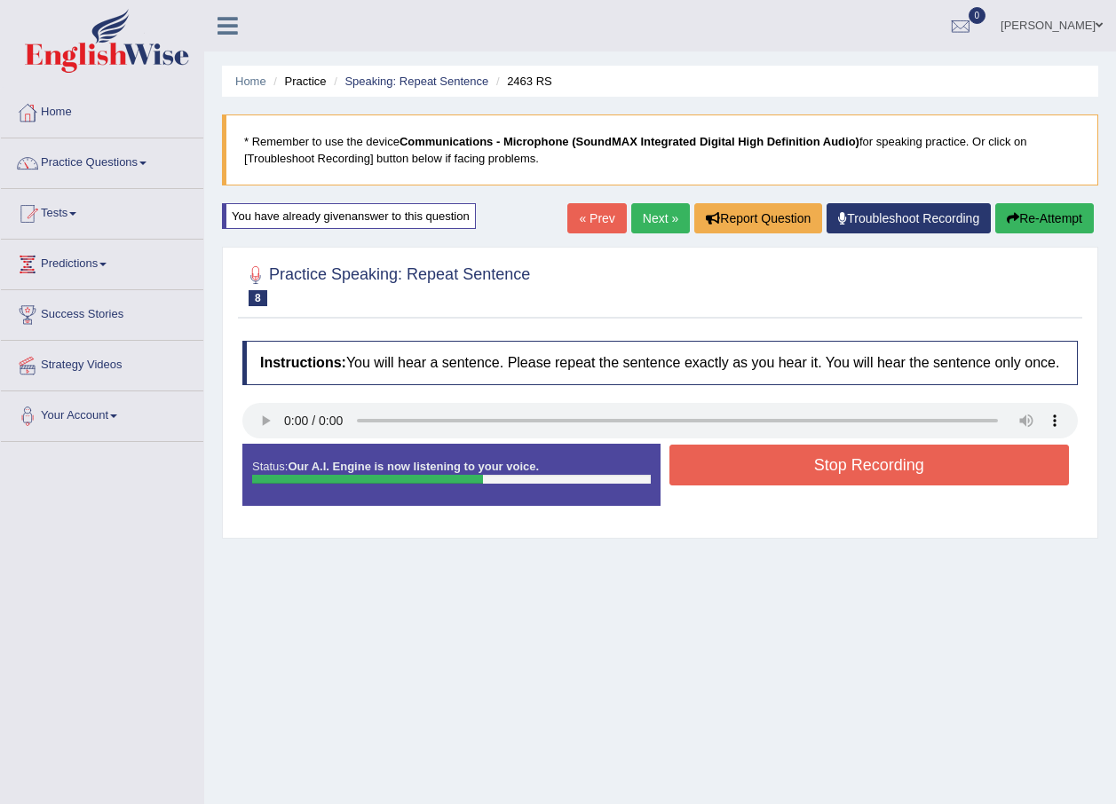
click at [844, 478] on button "Stop Recording" at bounding box center [869, 465] width 400 height 41
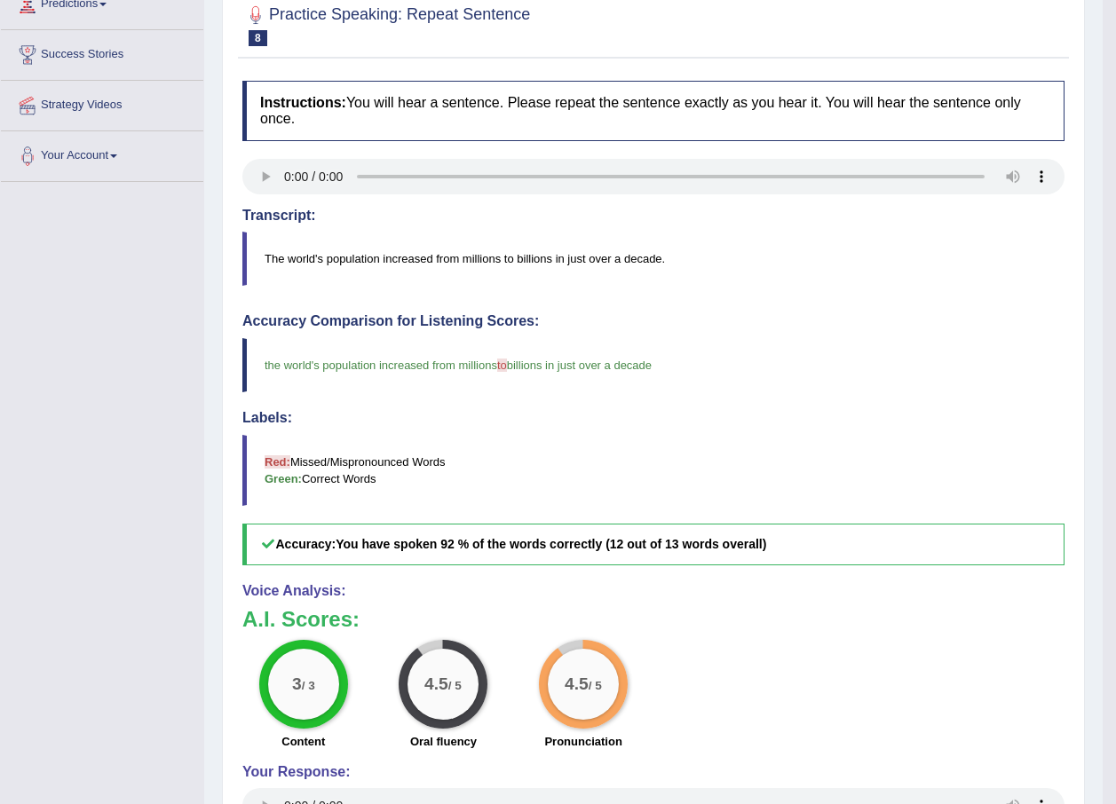
scroll to position [178, 0]
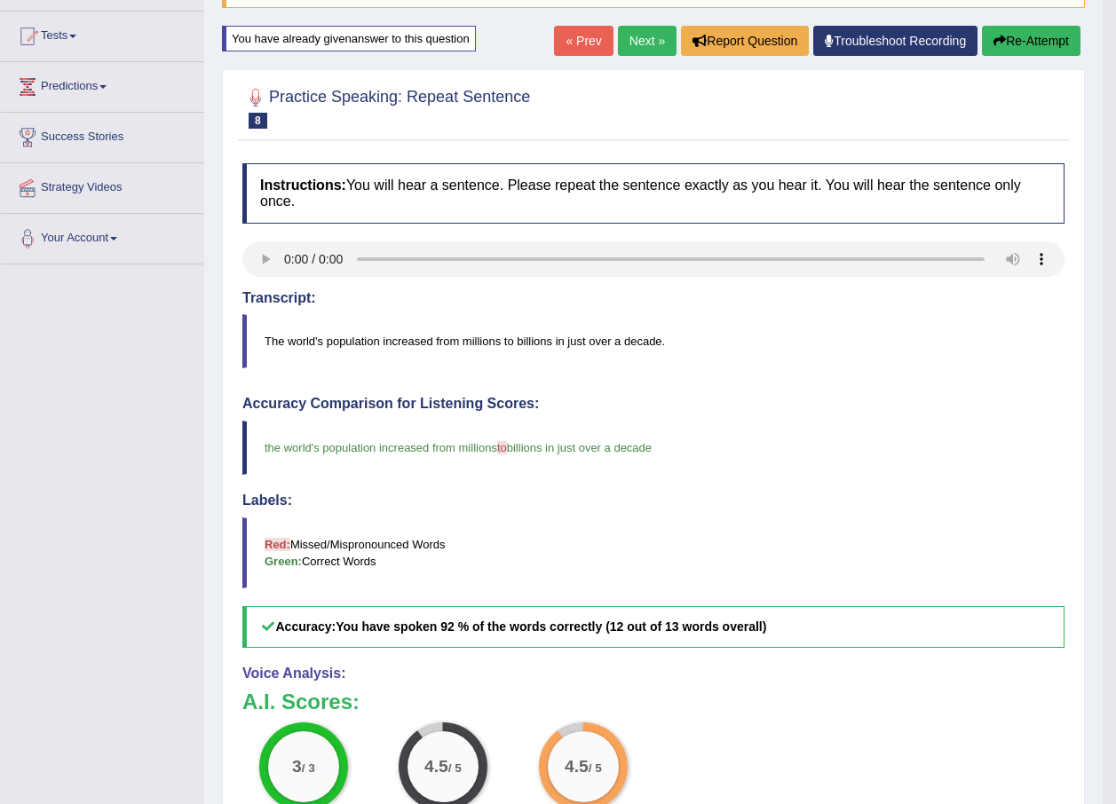
click at [634, 49] on link "Next »" at bounding box center [647, 41] width 59 height 30
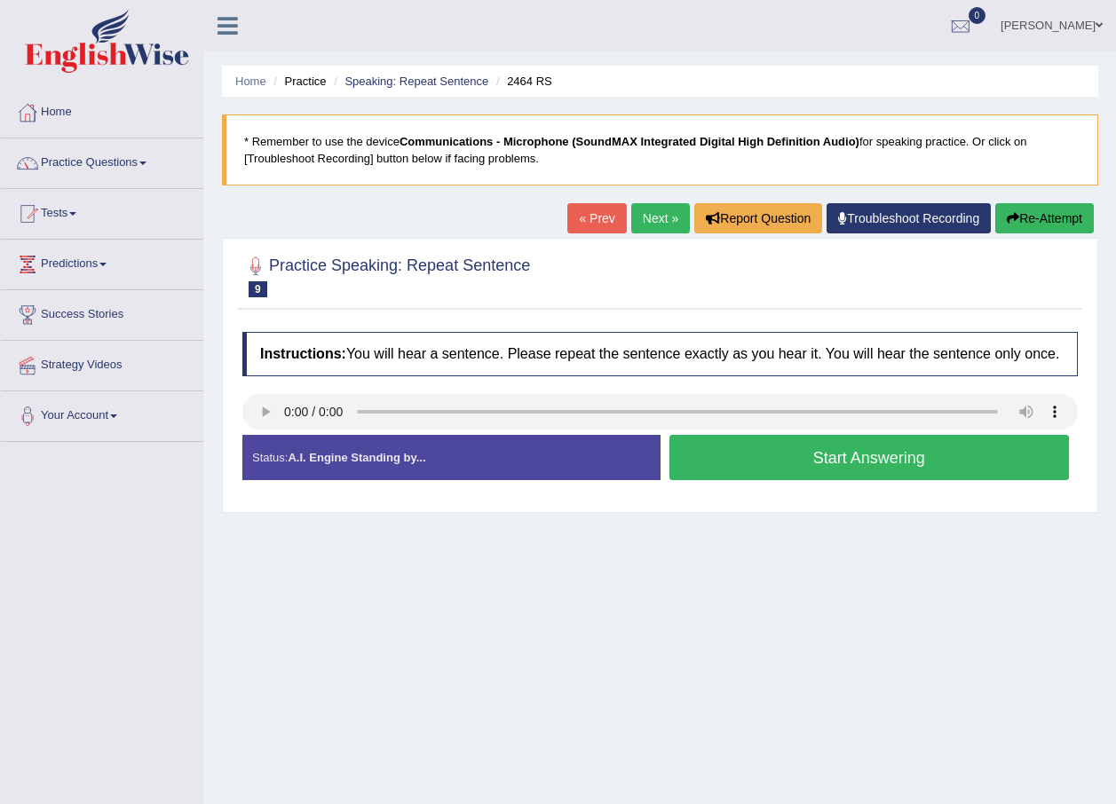
click at [139, 158] on link "Practice Questions" at bounding box center [102, 160] width 202 height 44
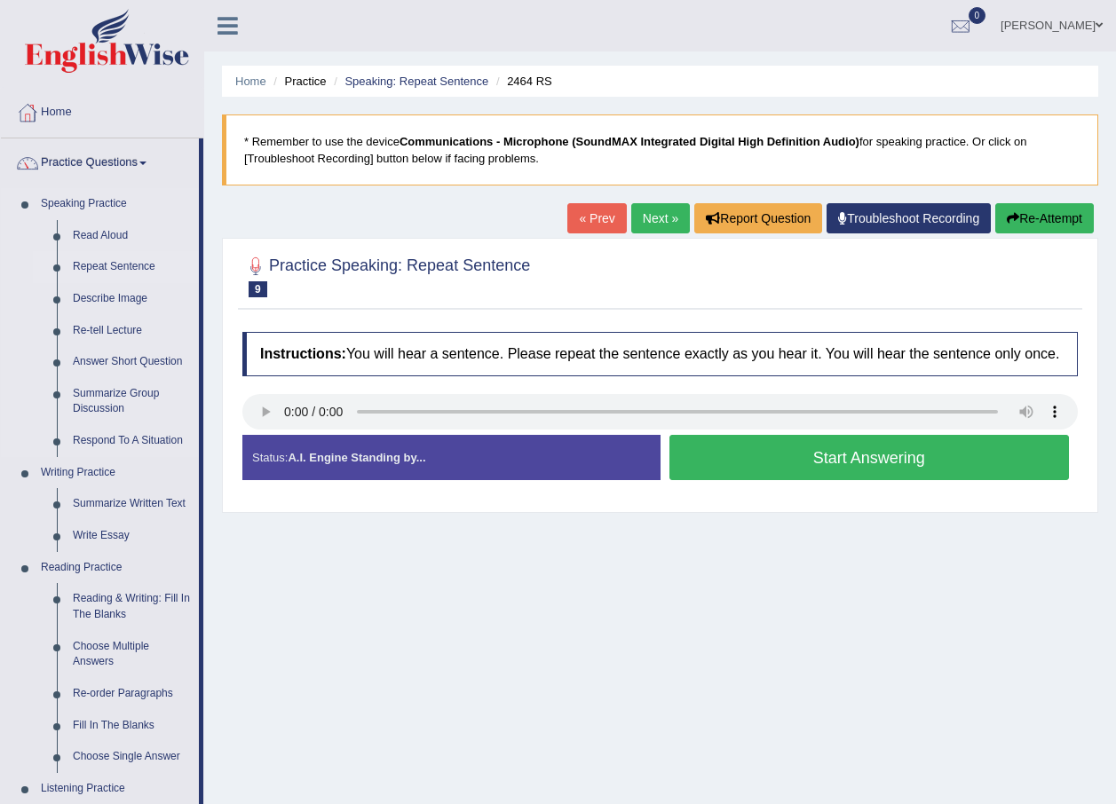
click at [111, 267] on link "Repeat Sentence" at bounding box center [132, 267] width 134 height 32
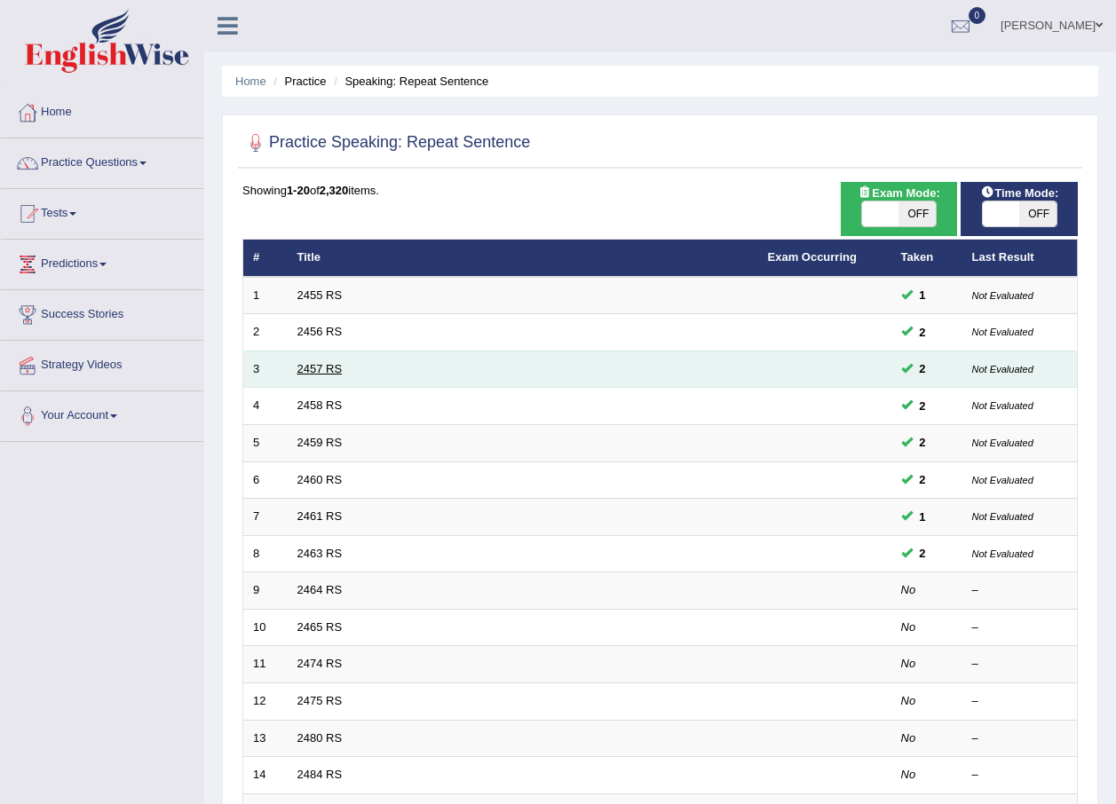
click at [310, 367] on link "2457 RS" at bounding box center [319, 368] width 45 height 13
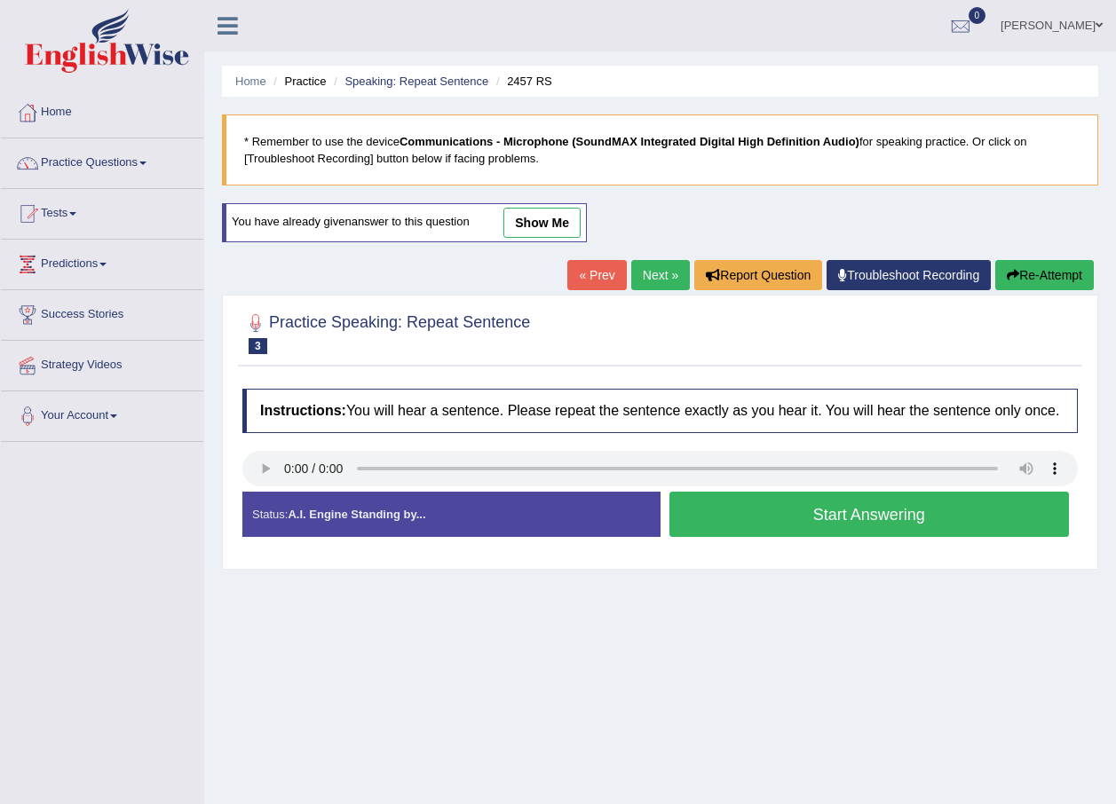
click at [643, 276] on link "Next »" at bounding box center [660, 275] width 59 height 30
click at [667, 276] on link "Next »" at bounding box center [660, 275] width 59 height 30
click at [660, 273] on link "Next »" at bounding box center [660, 275] width 59 height 30
click at [660, 276] on link "Next »" at bounding box center [660, 275] width 59 height 30
click at [664, 282] on link "Next »" at bounding box center [660, 275] width 59 height 30
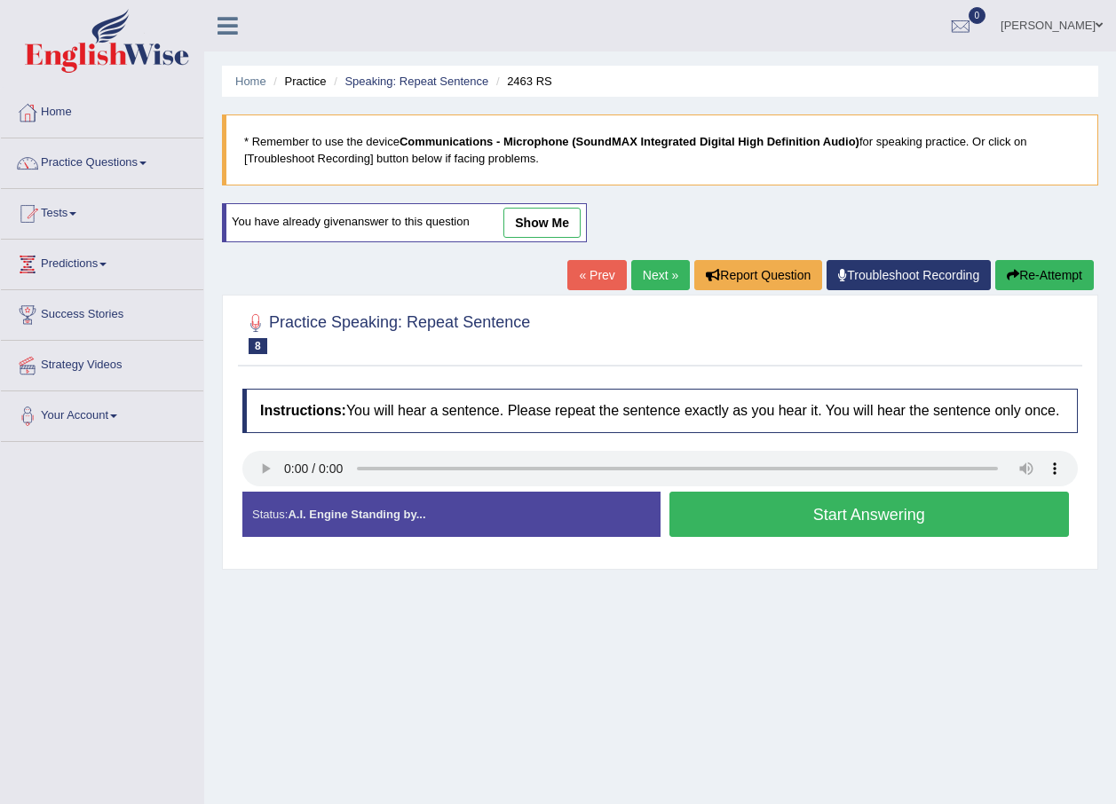
click at [667, 276] on link "Next »" at bounding box center [660, 275] width 59 height 30
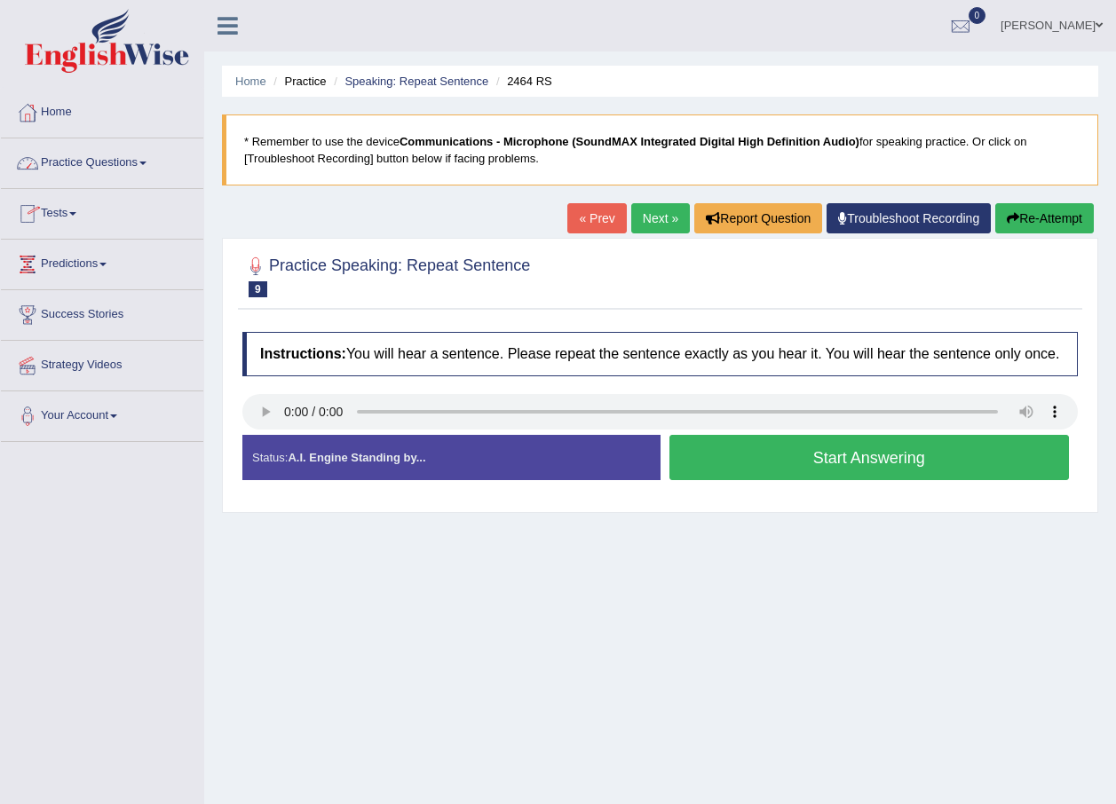
click at [142, 161] on link "Practice Questions" at bounding box center [102, 160] width 202 height 44
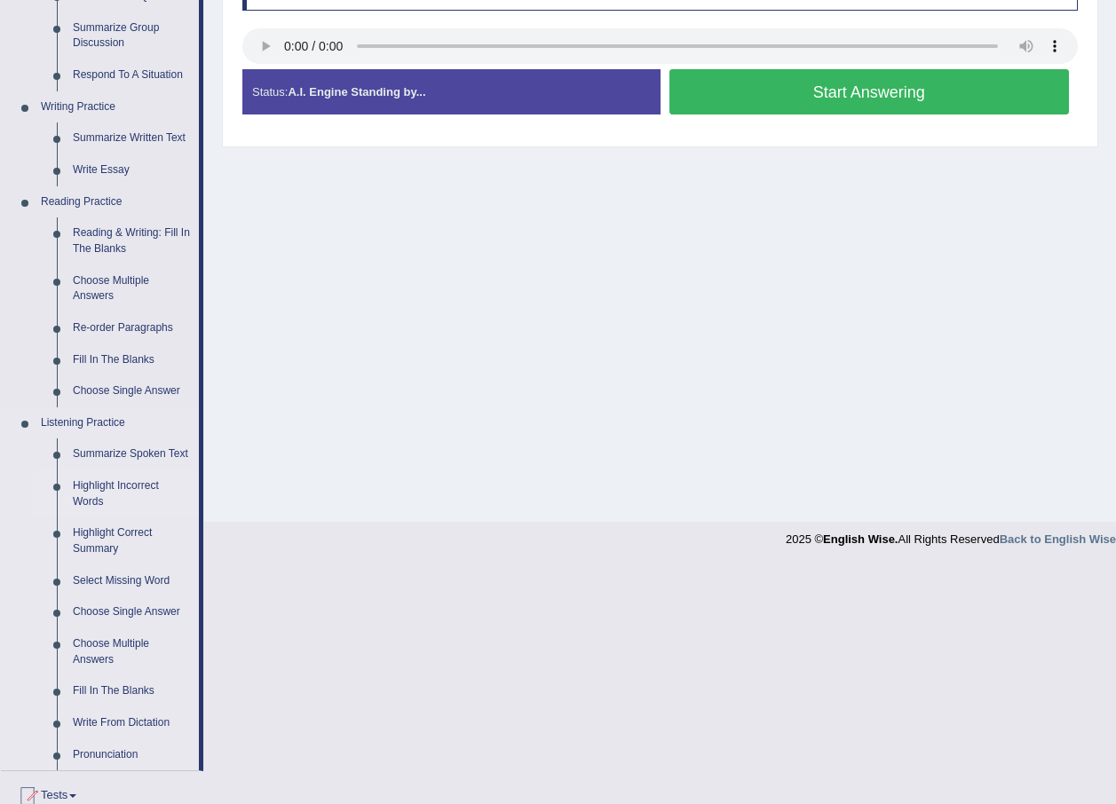
scroll to position [444, 0]
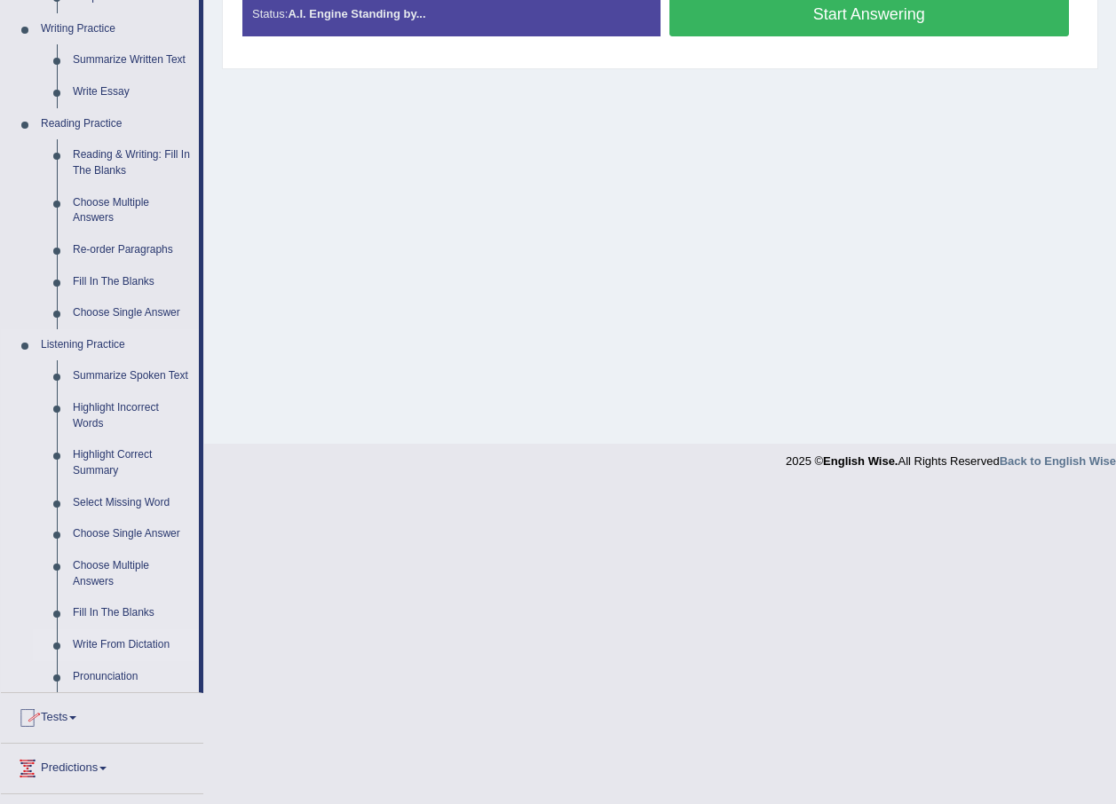
click at [136, 640] on link "Write From Dictation" at bounding box center [132, 645] width 134 height 32
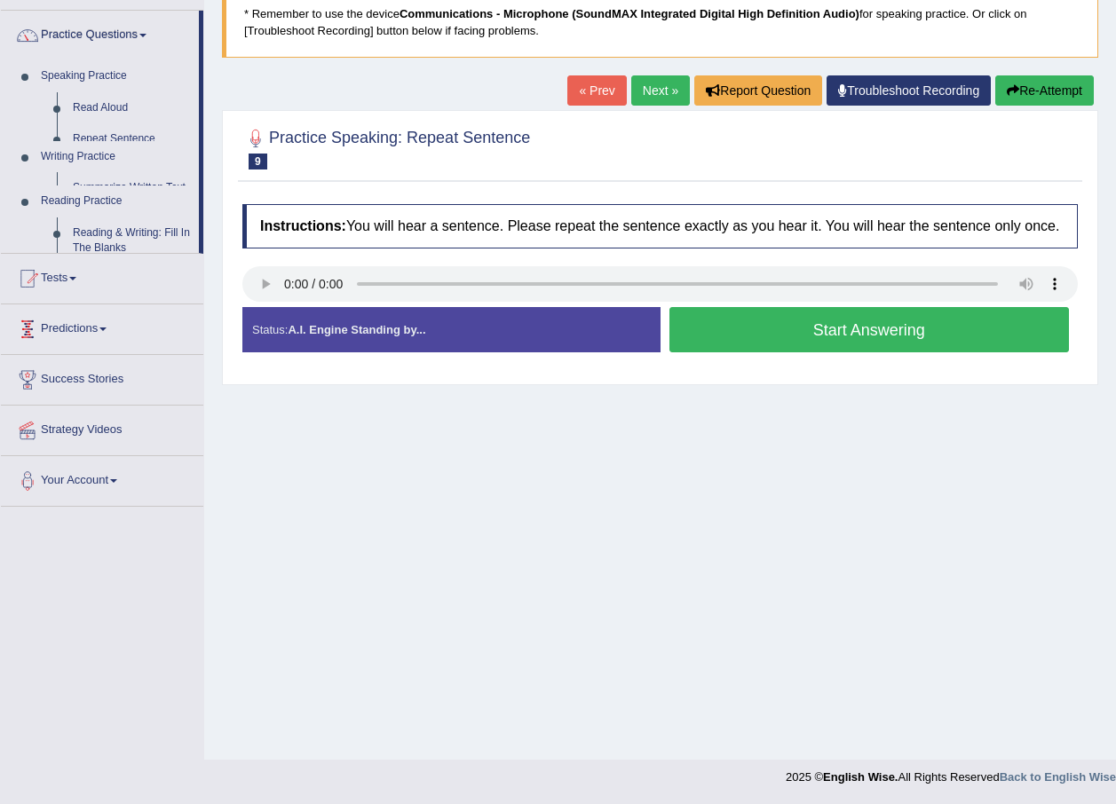
scroll to position [128, 0]
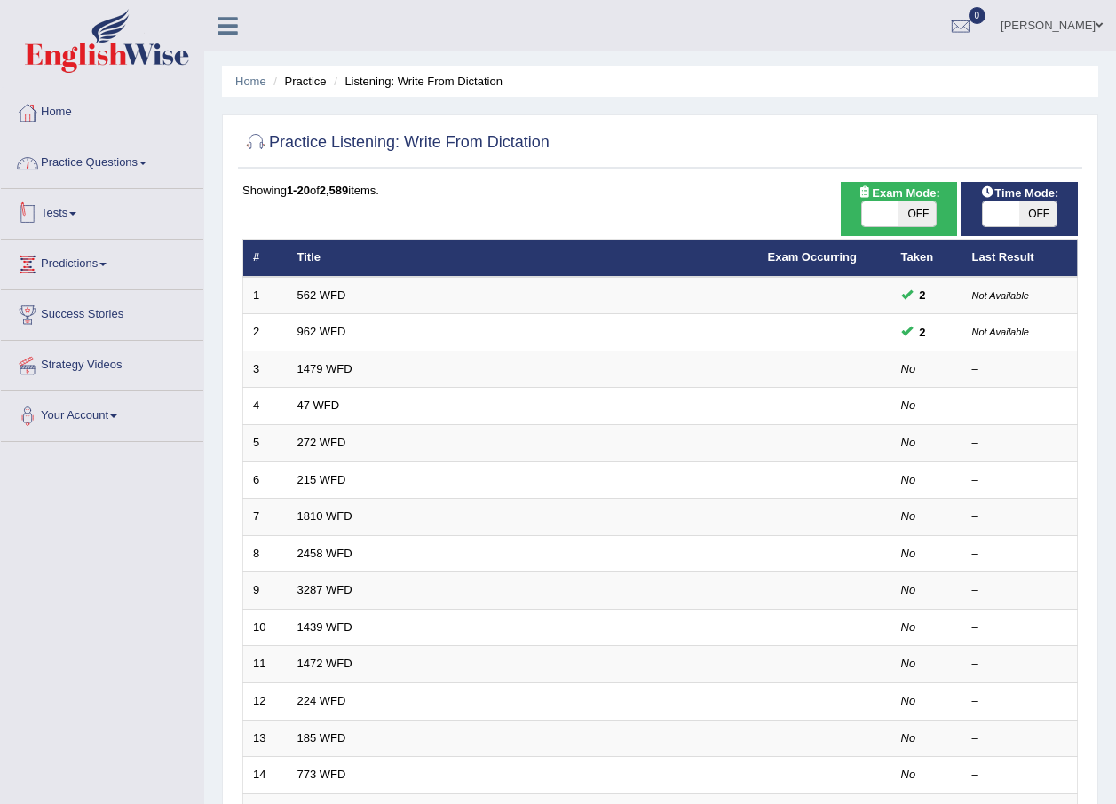
click at [148, 155] on link "Practice Questions" at bounding box center [102, 160] width 202 height 44
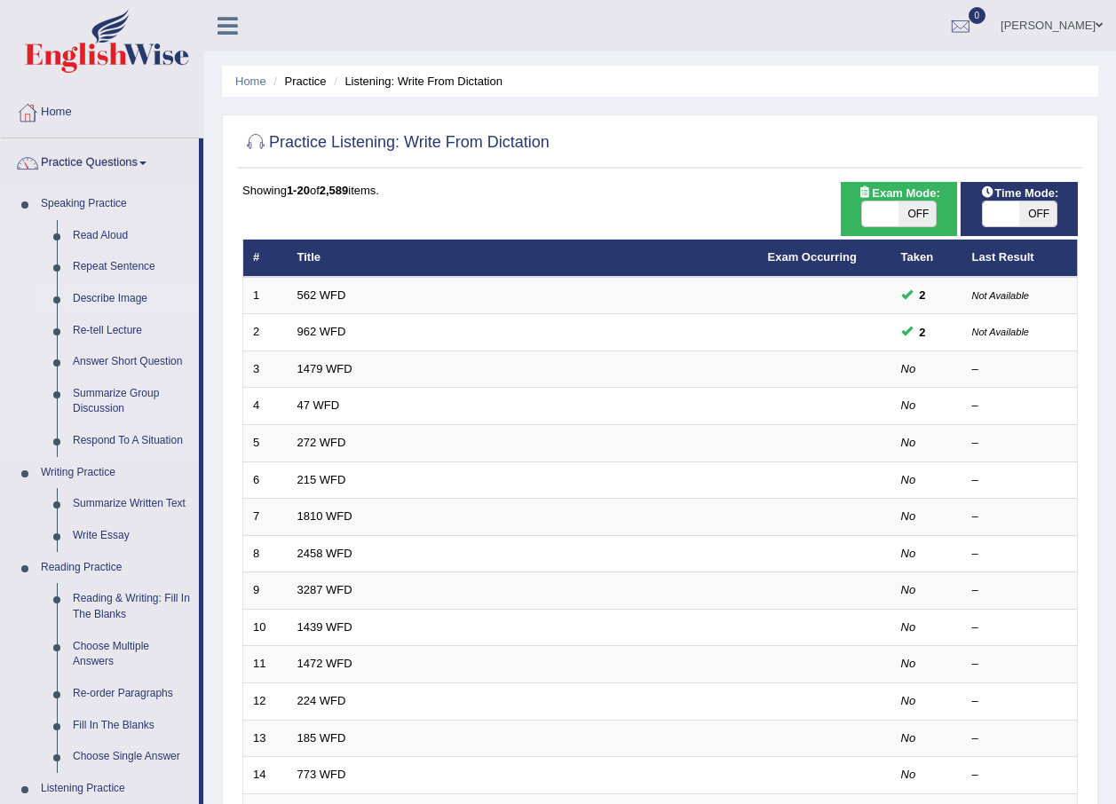
click at [105, 301] on link "Describe Image" at bounding box center [132, 299] width 134 height 32
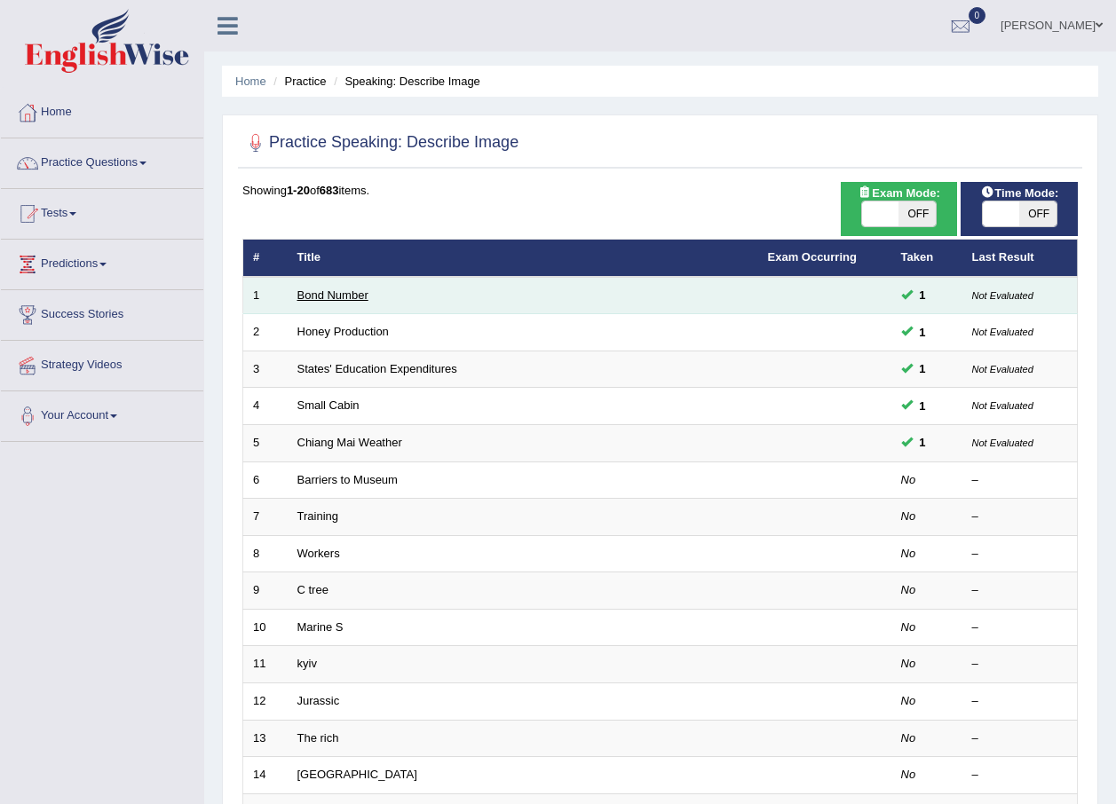
click at [335, 292] on link "Bond Number" at bounding box center [332, 294] width 71 height 13
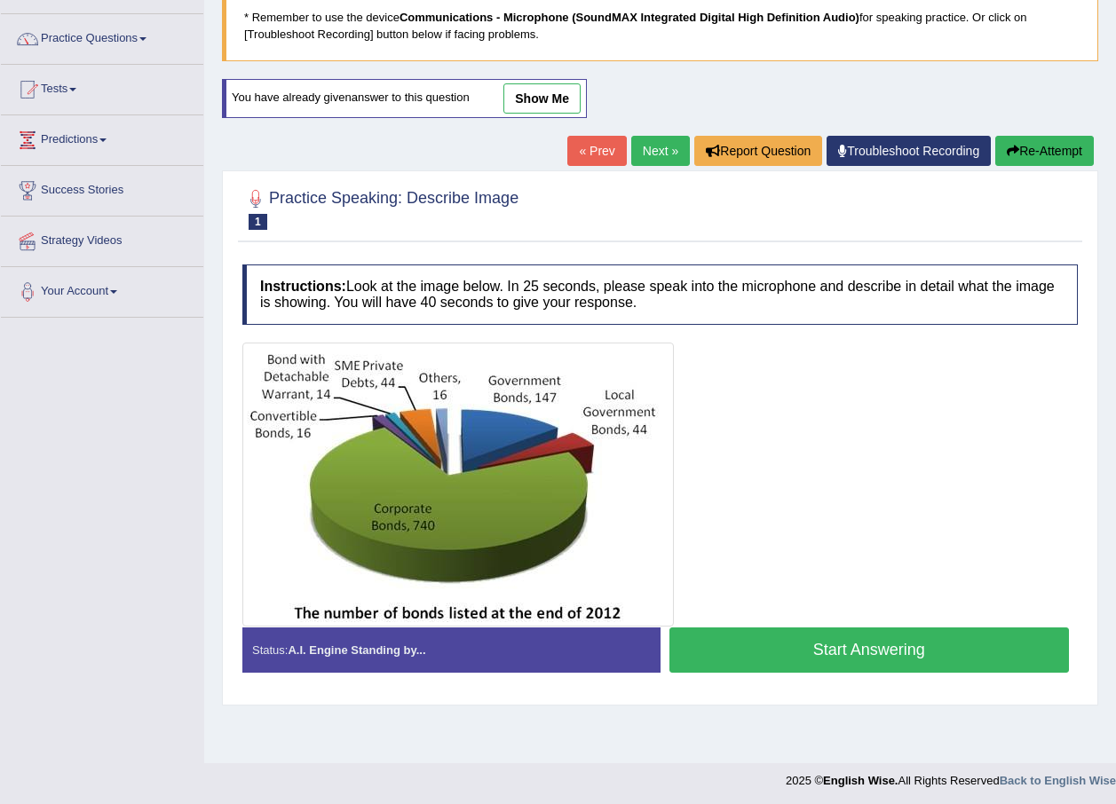
scroll to position [128, 0]
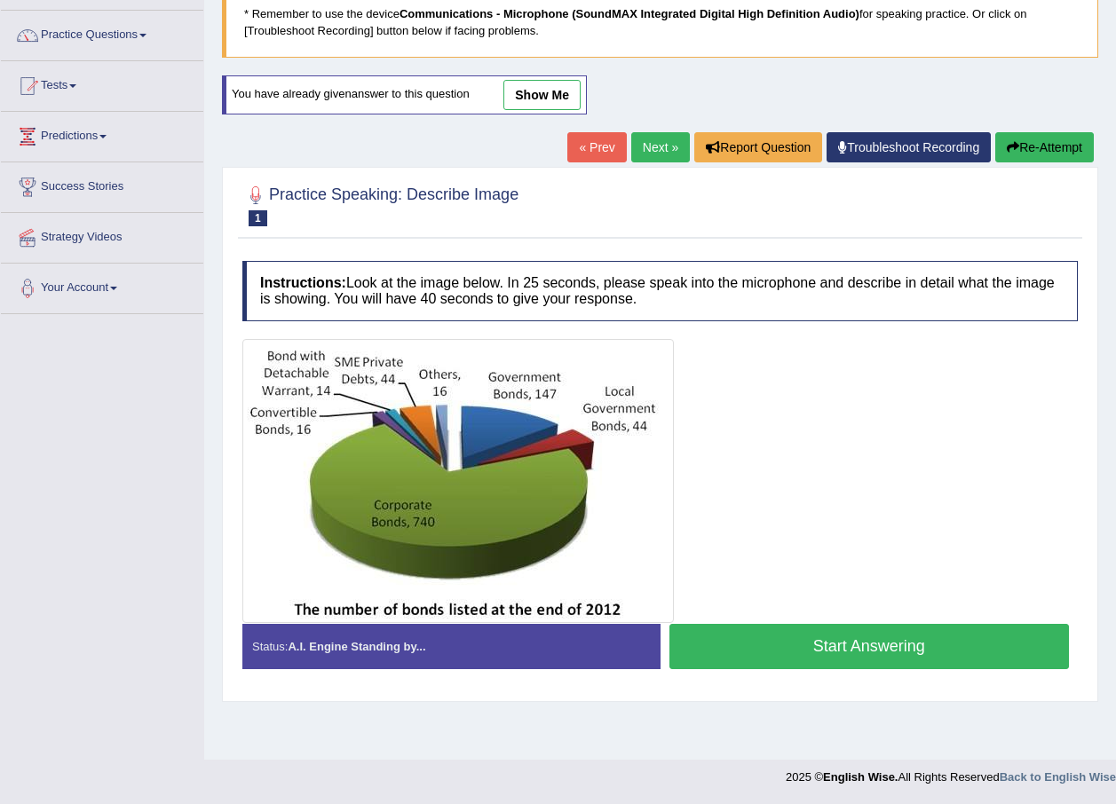
click at [661, 142] on link "Next »" at bounding box center [660, 147] width 59 height 30
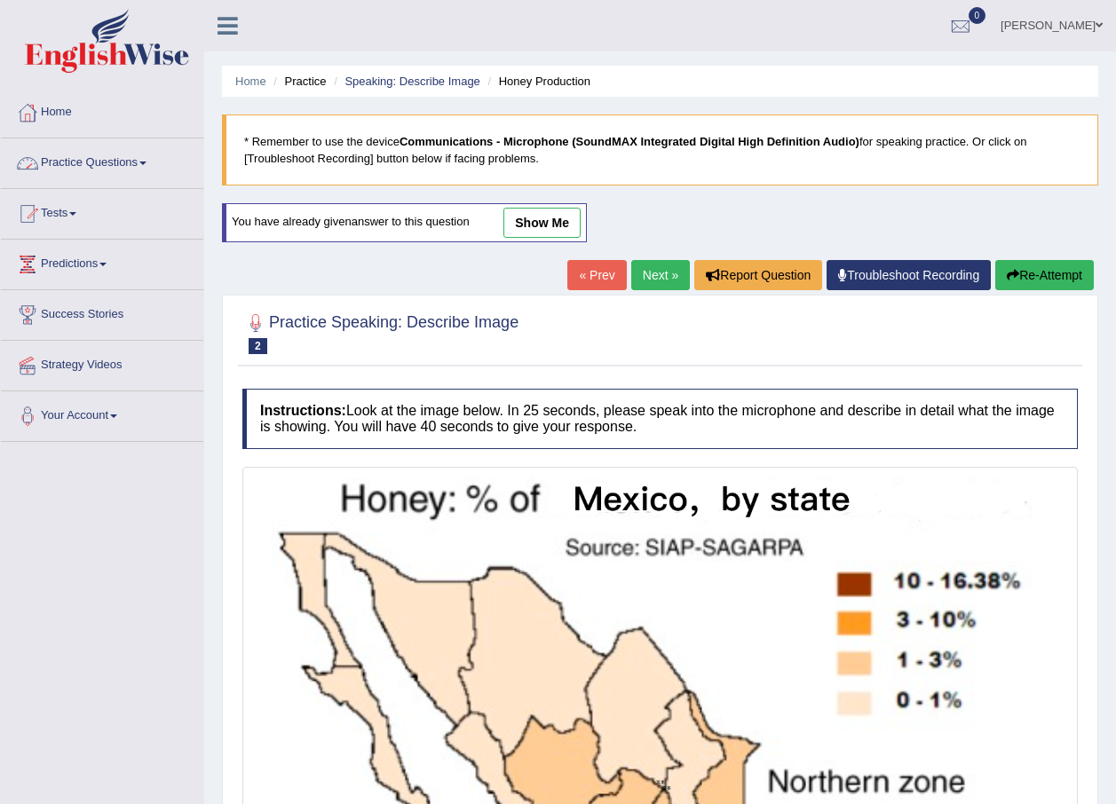
click at [127, 158] on link "Practice Questions" at bounding box center [102, 160] width 202 height 44
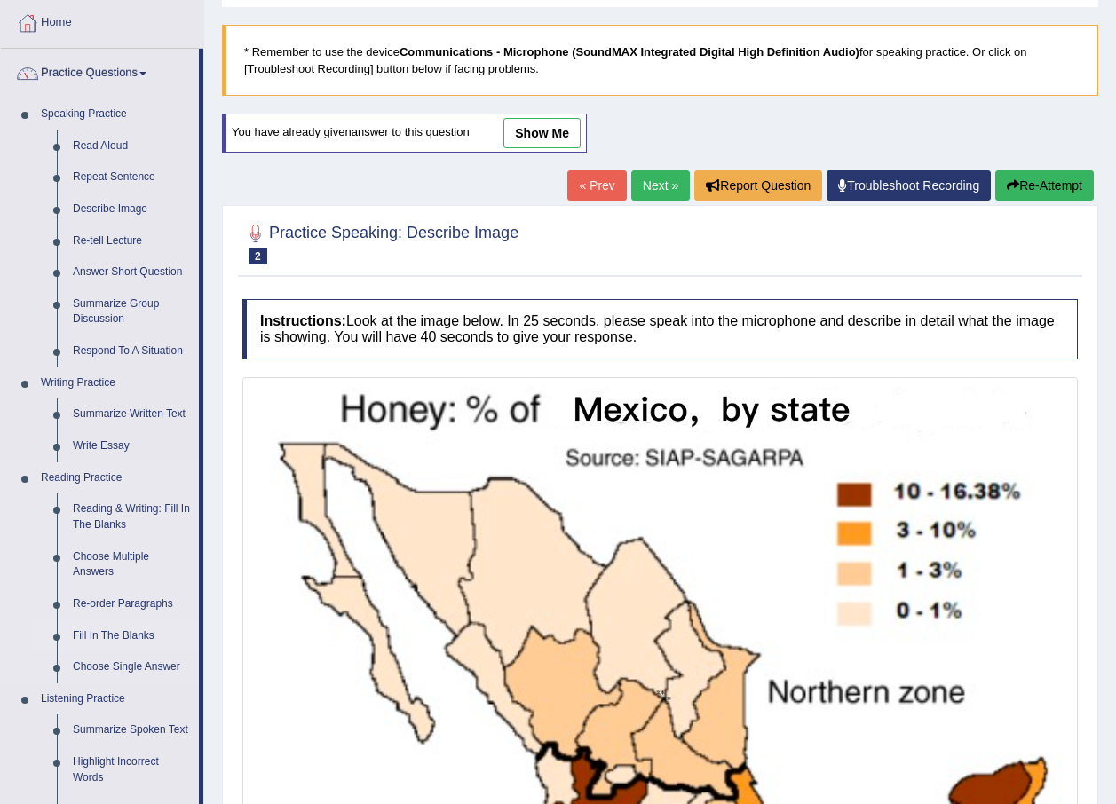
scroll to position [89, 0]
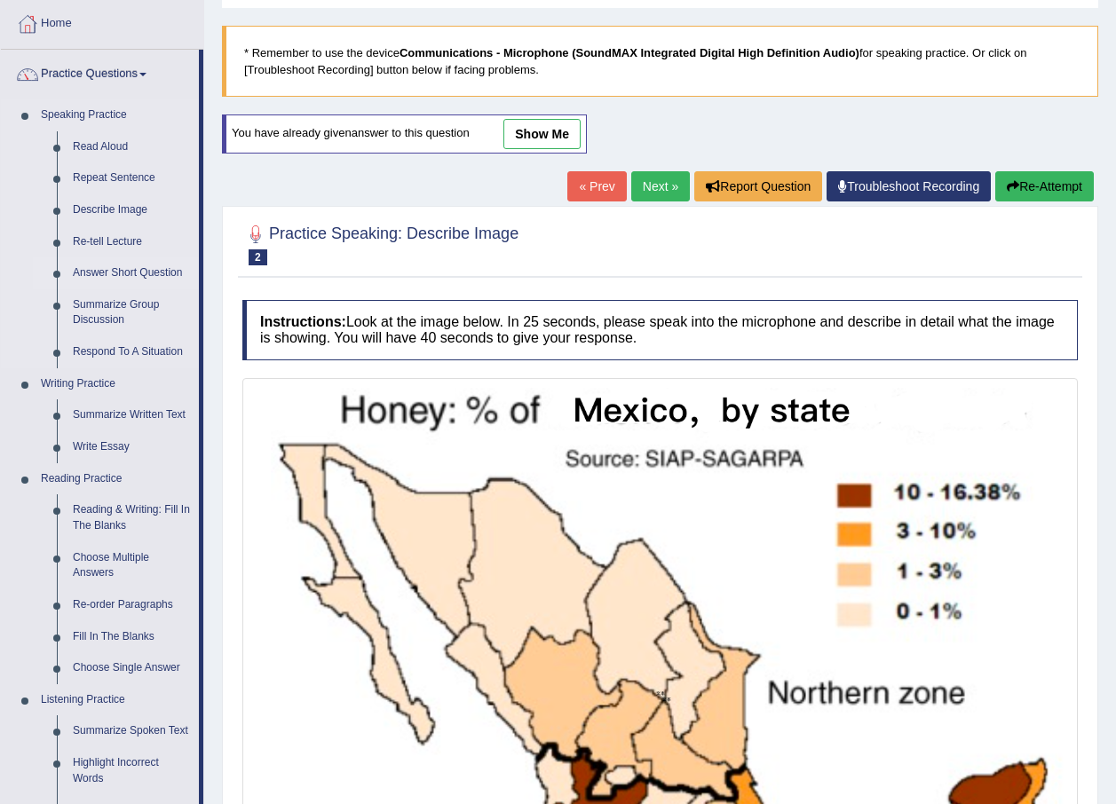
click at [123, 270] on link "Answer Short Question" at bounding box center [132, 273] width 134 height 32
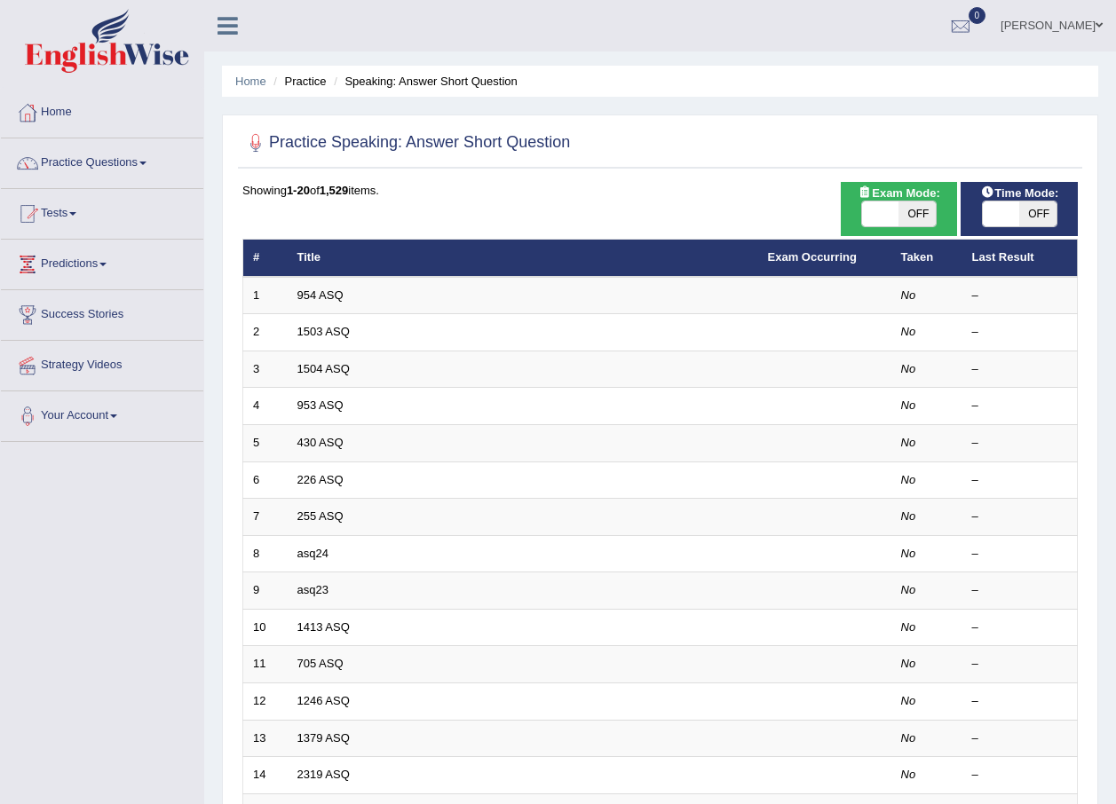
click at [307, 292] on link "954 ASQ" at bounding box center [320, 294] width 46 height 13
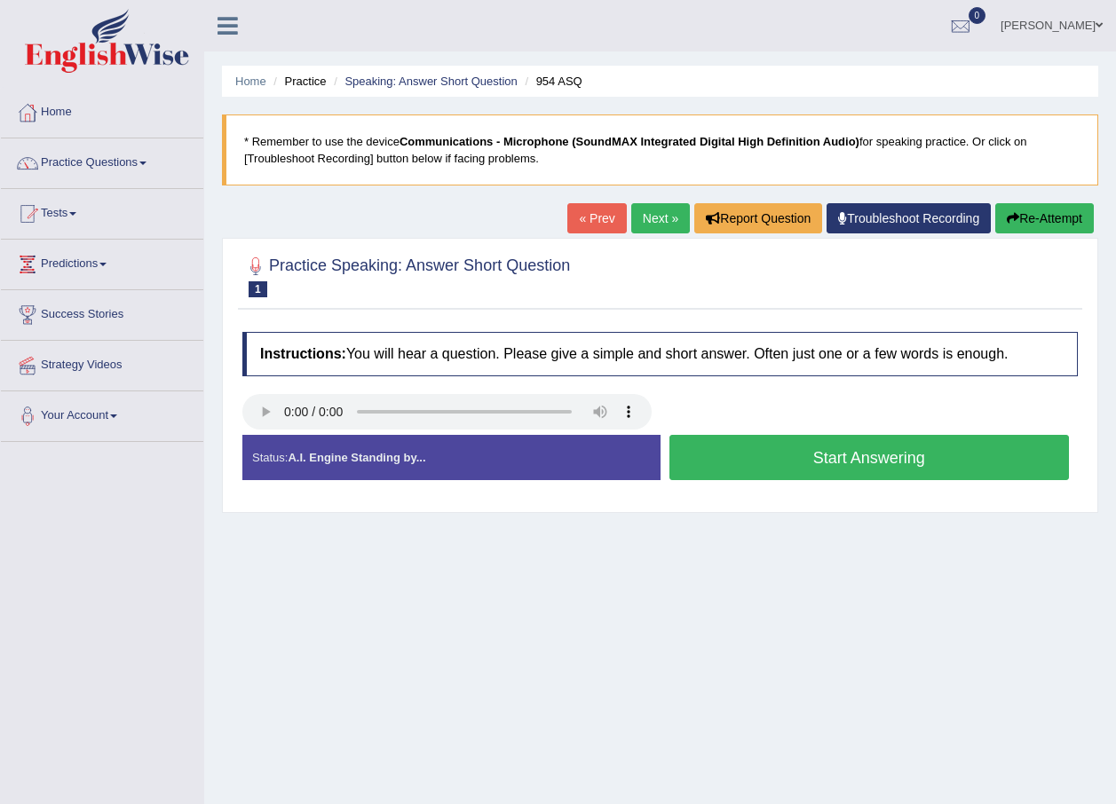
click at [857, 459] on button "Start Answering" at bounding box center [869, 457] width 400 height 45
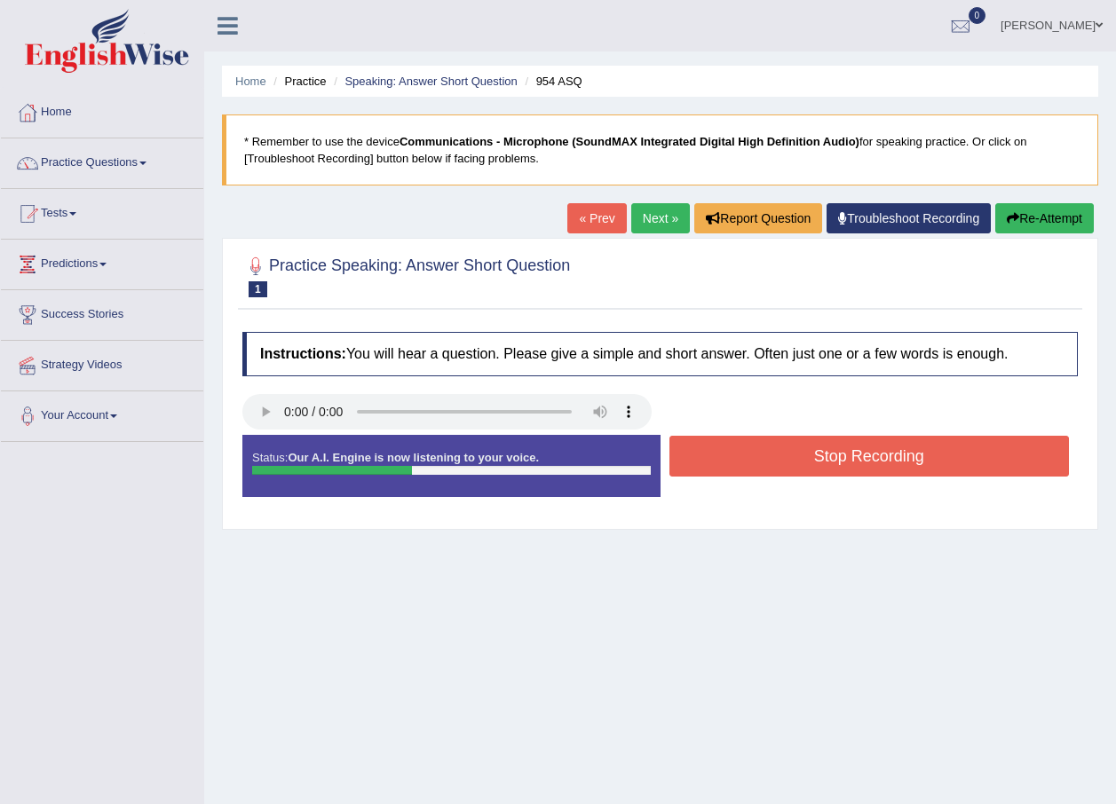
click at [857, 459] on button "Stop Recording" at bounding box center [869, 456] width 400 height 41
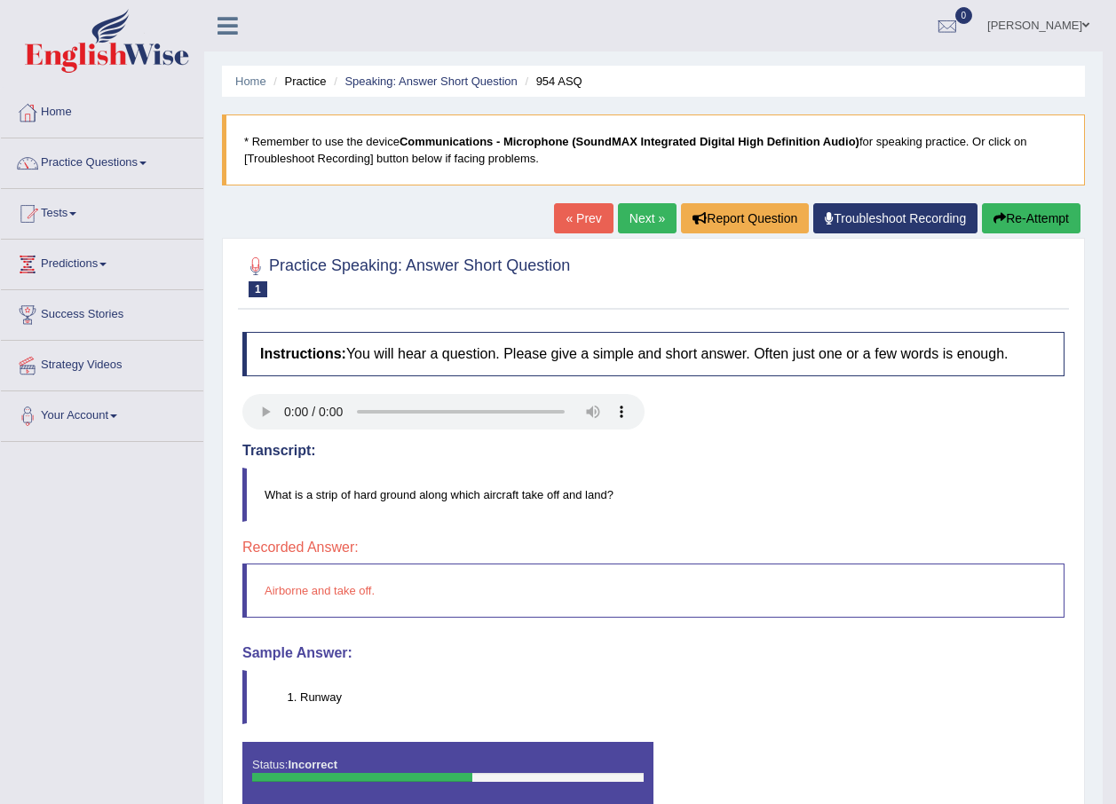
click at [649, 217] on link "Next »" at bounding box center [647, 218] width 59 height 30
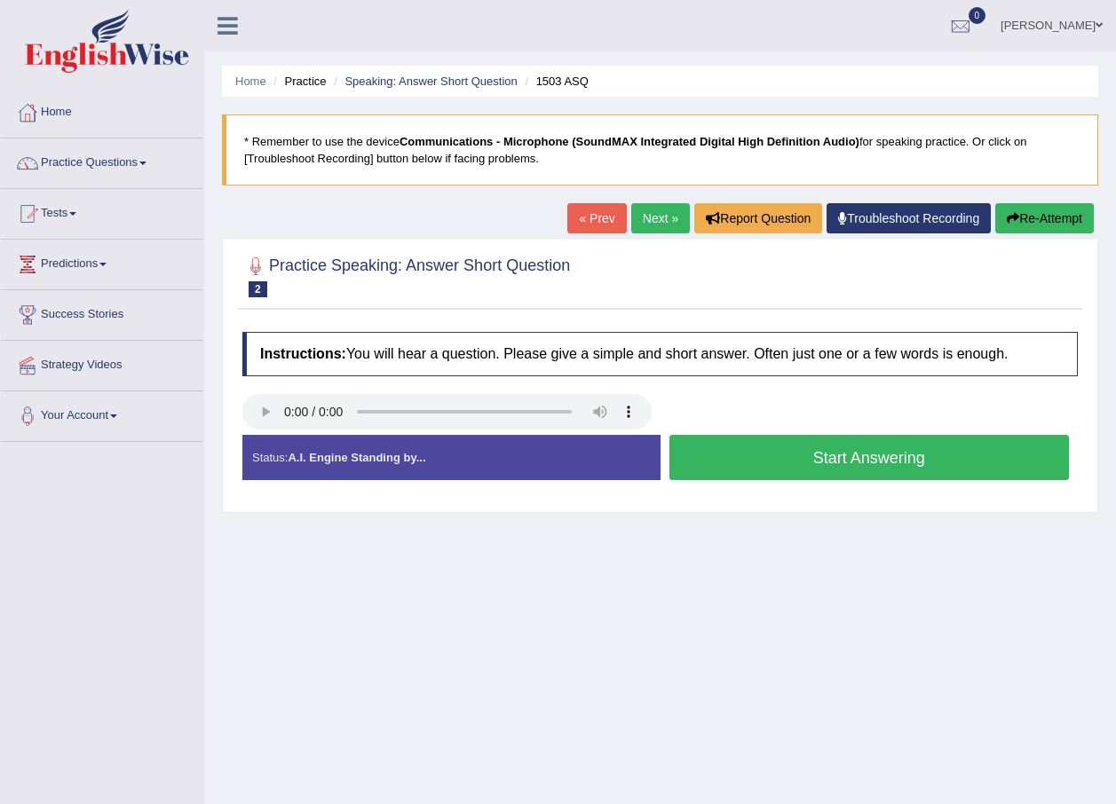
click at [773, 472] on button "Start Answering" at bounding box center [869, 457] width 400 height 45
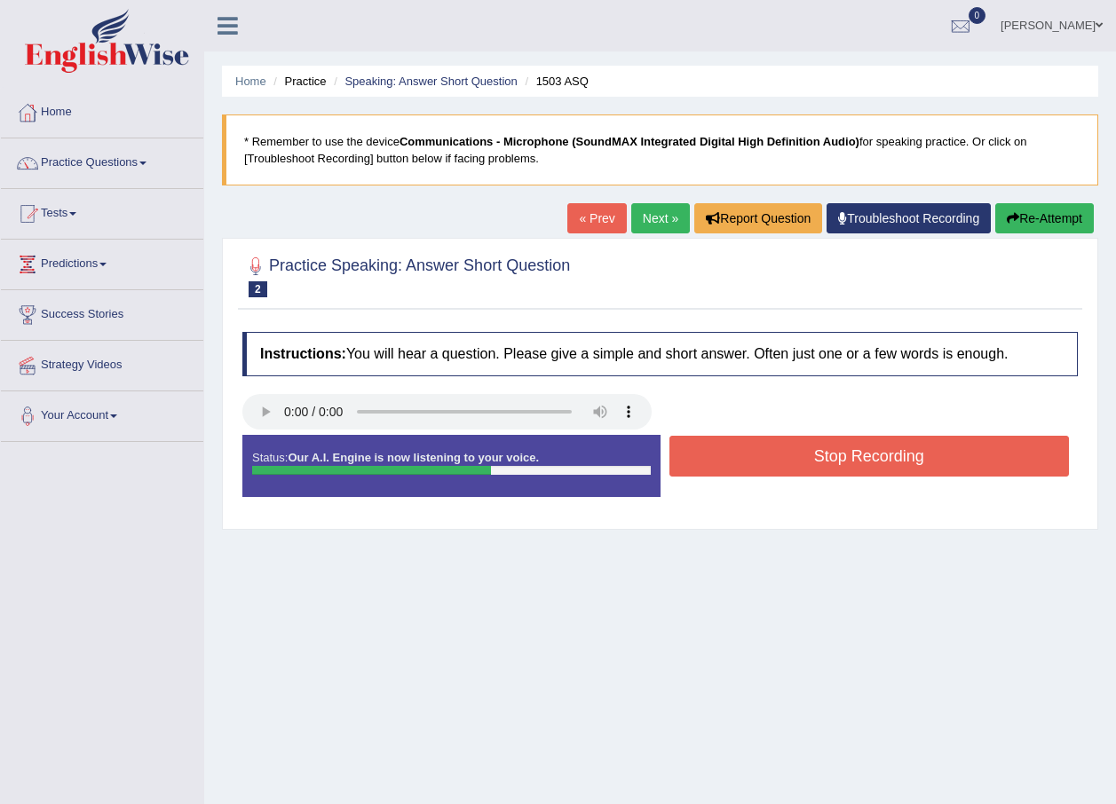
click at [773, 472] on button "Stop Recording" at bounding box center [869, 456] width 400 height 41
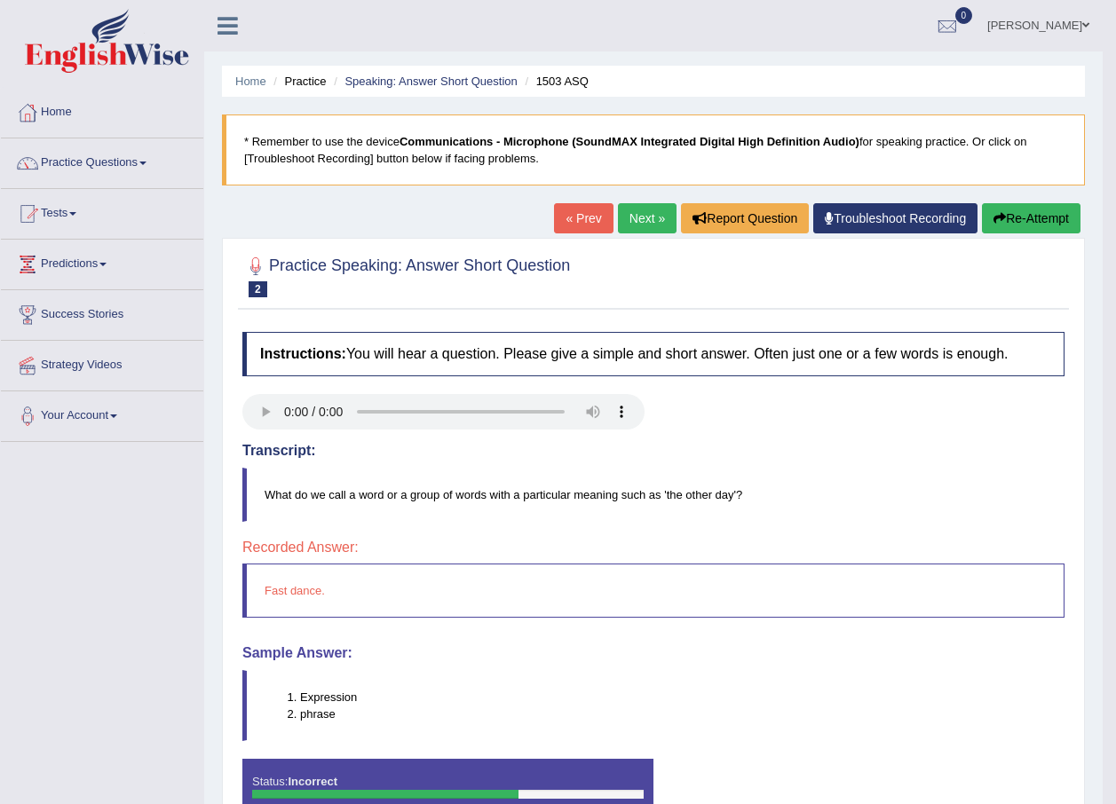
click at [649, 223] on link "Next »" at bounding box center [647, 218] width 59 height 30
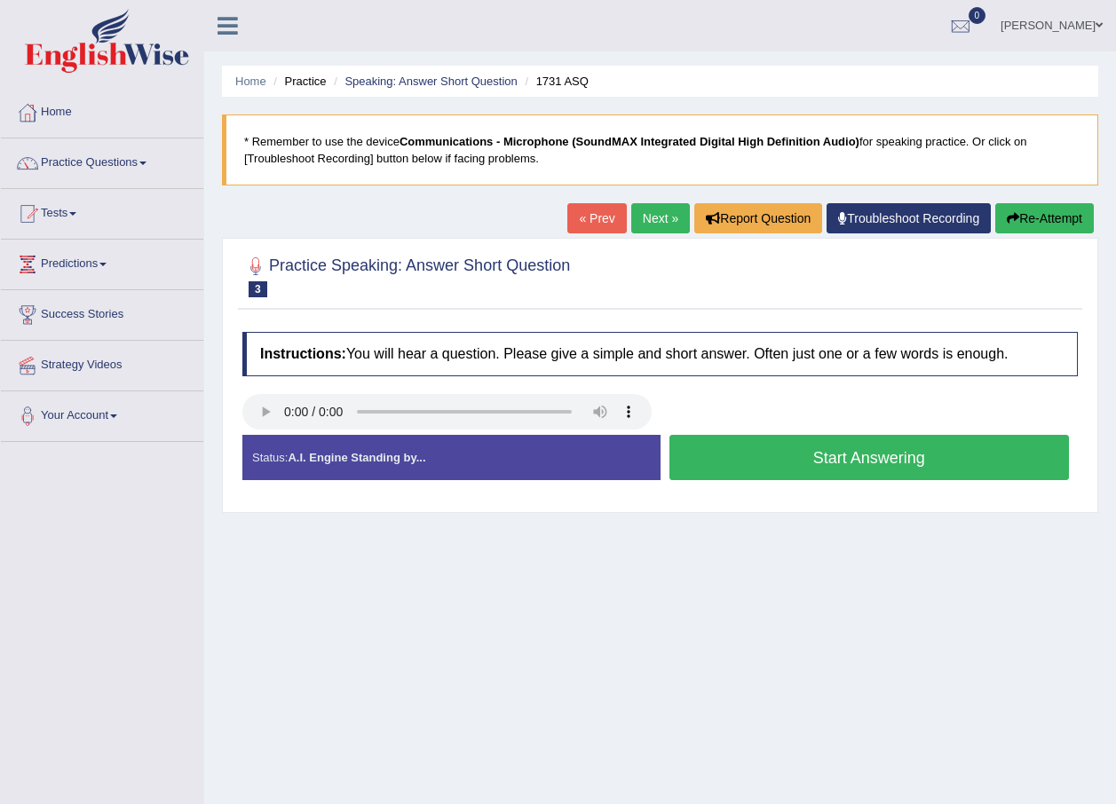
click at [807, 447] on button "Start Answering" at bounding box center [869, 457] width 400 height 45
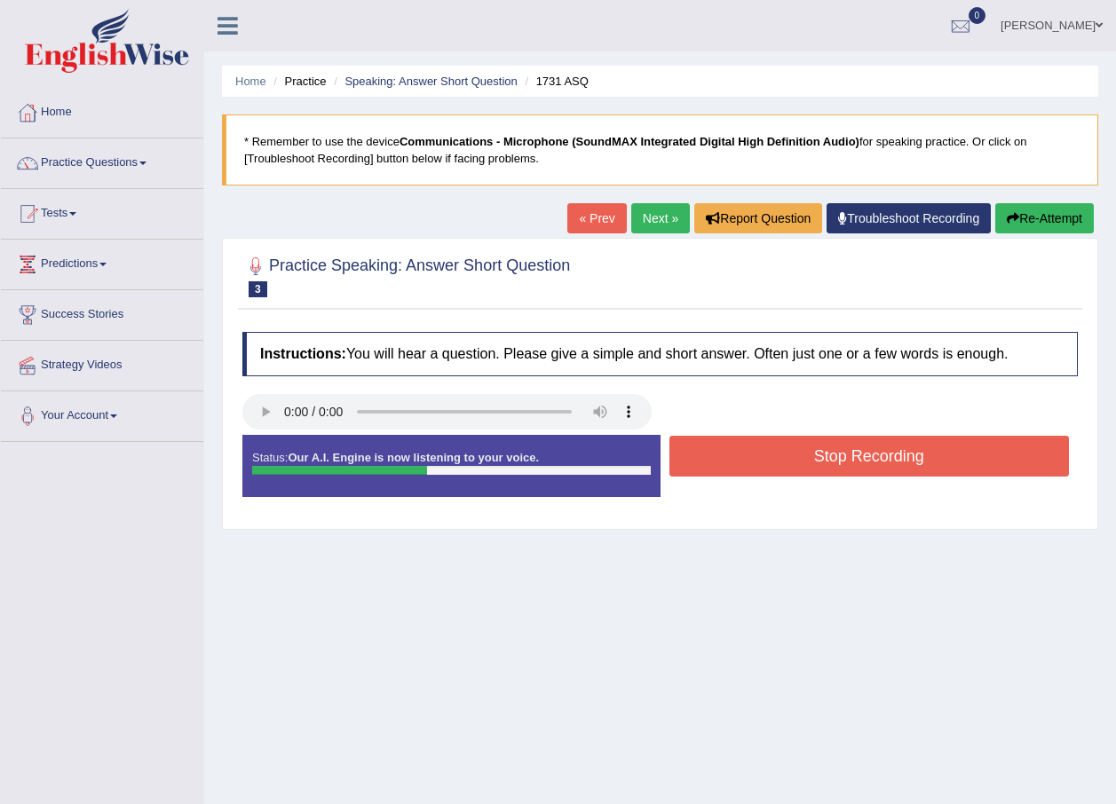
click at [807, 447] on button "Stop Recording" at bounding box center [869, 456] width 400 height 41
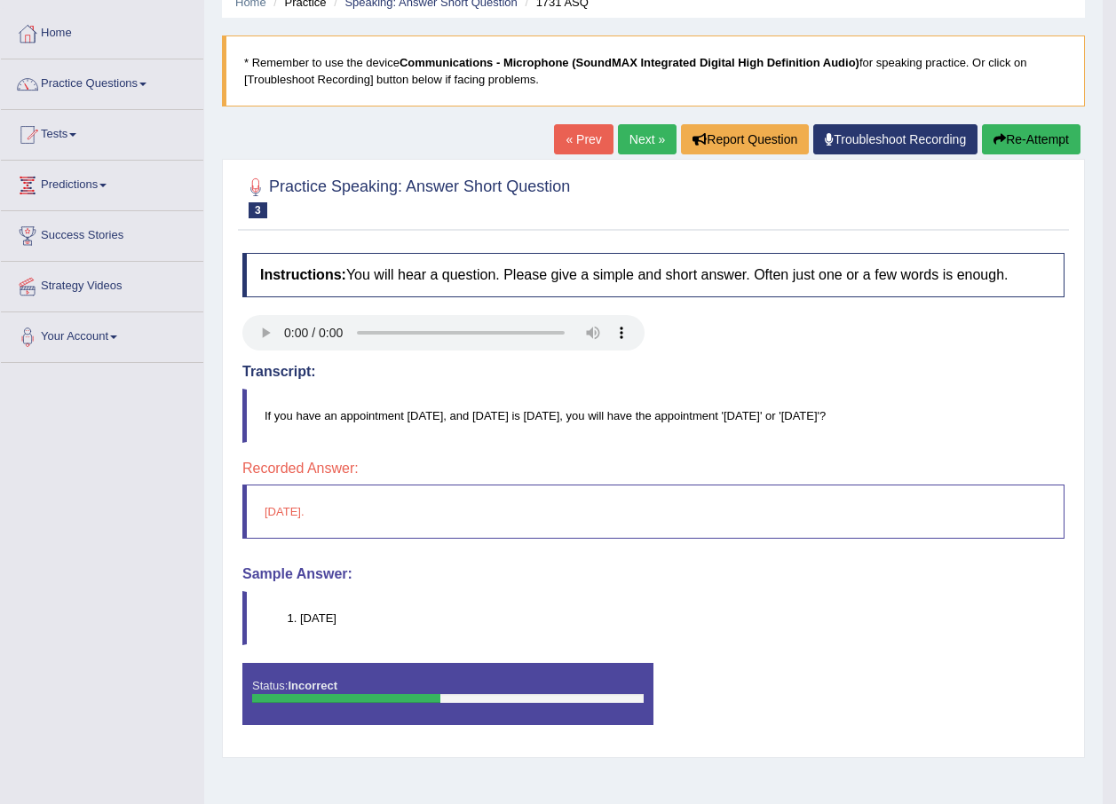
scroll to position [39, 0]
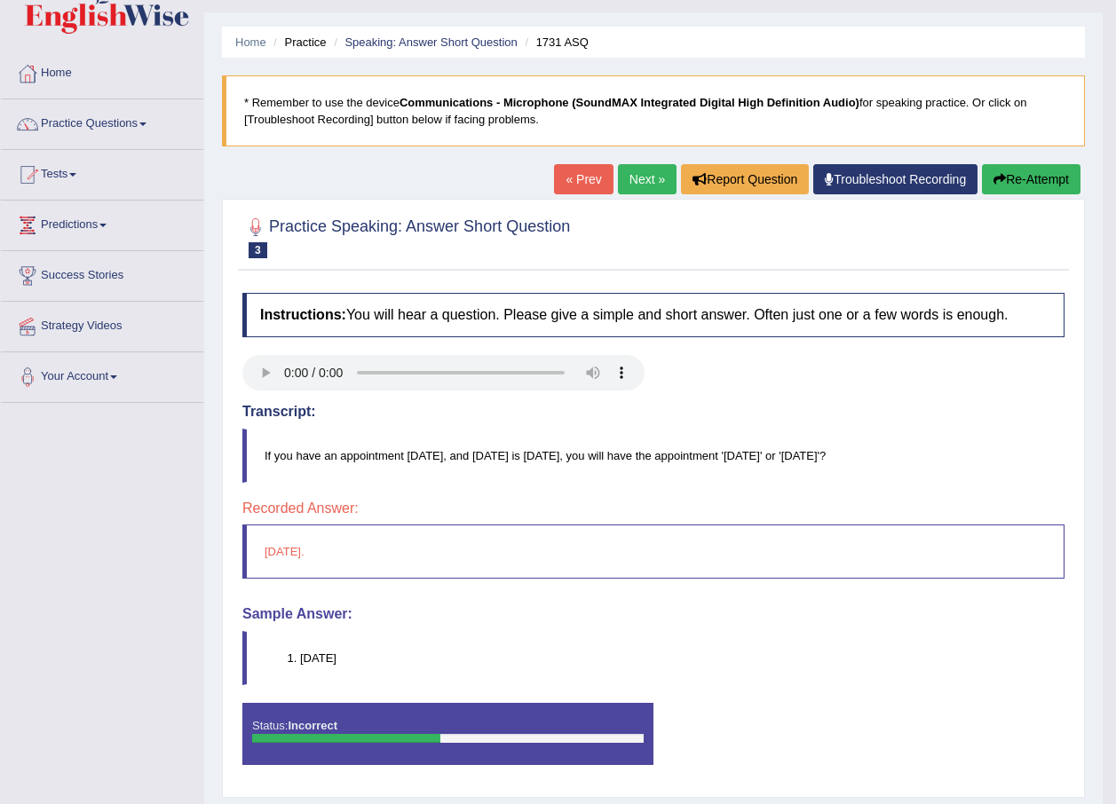
click at [633, 180] on link "Next »" at bounding box center [647, 179] width 59 height 30
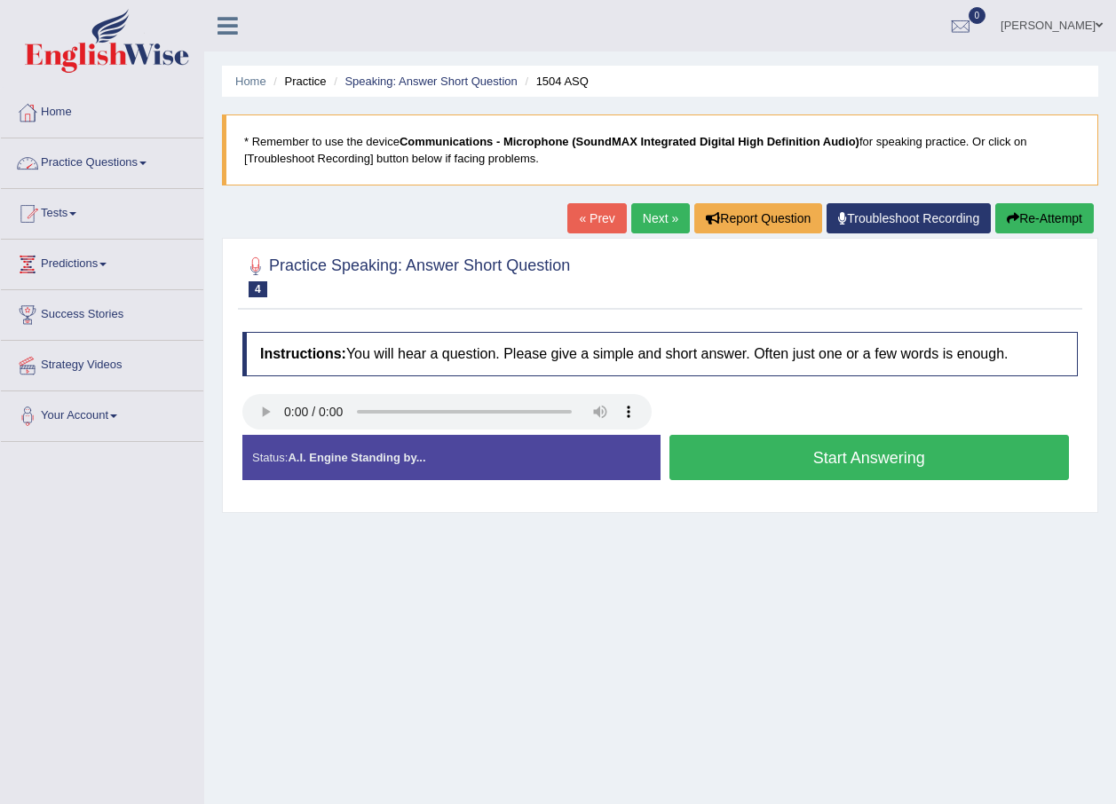
click at [114, 170] on link "Practice Questions" at bounding box center [102, 160] width 202 height 44
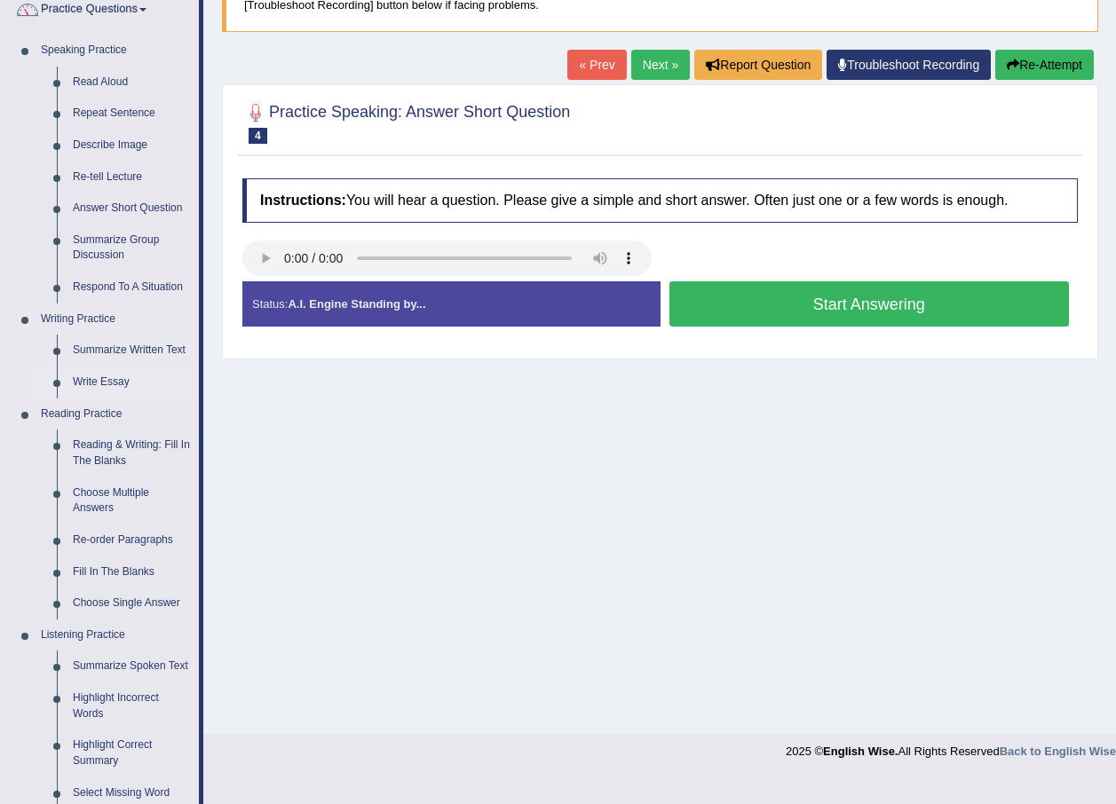
scroll to position [178, 0]
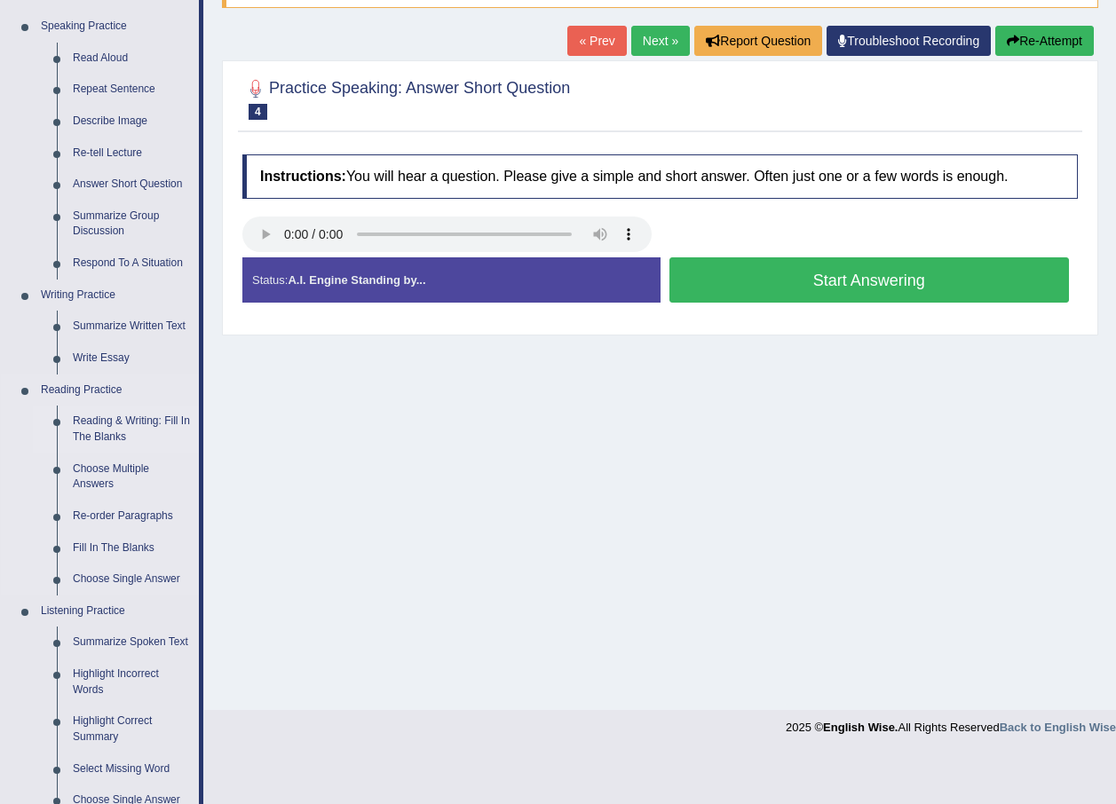
click link "Reading & Writing: Fill In The Blanks"
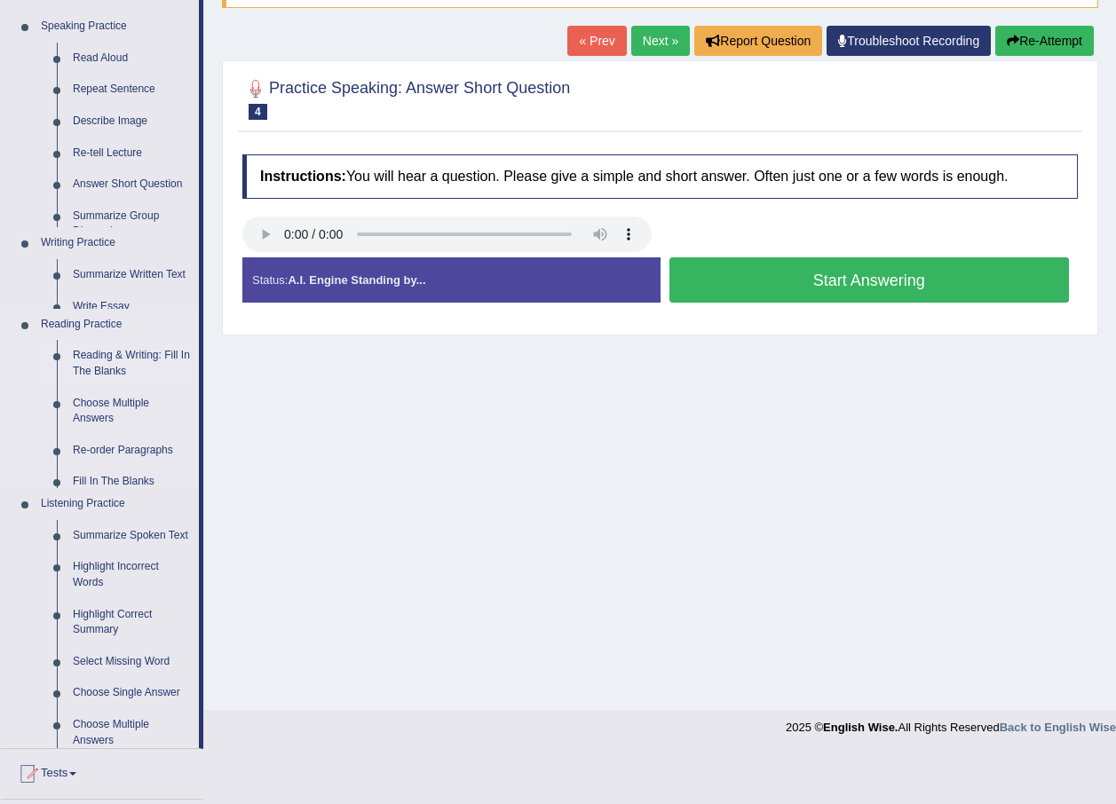
scroll to position [128, 0]
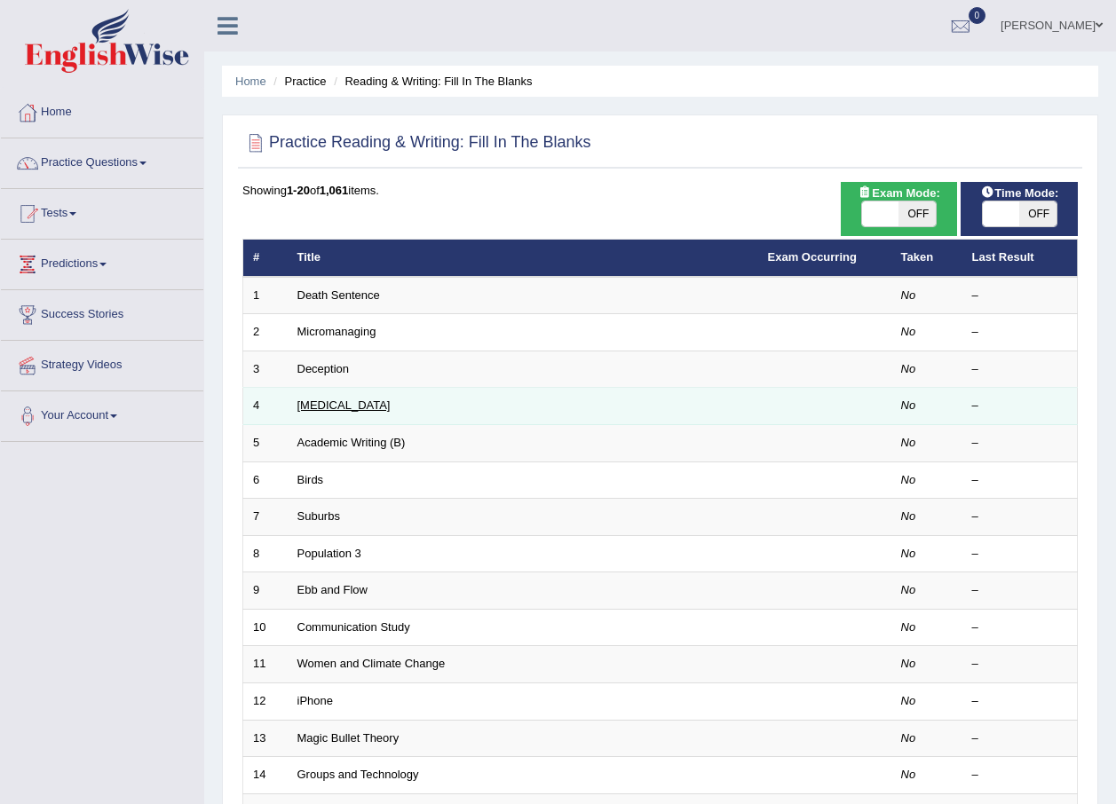
click at [326, 407] on link "Starvation" at bounding box center [343, 405] width 93 height 13
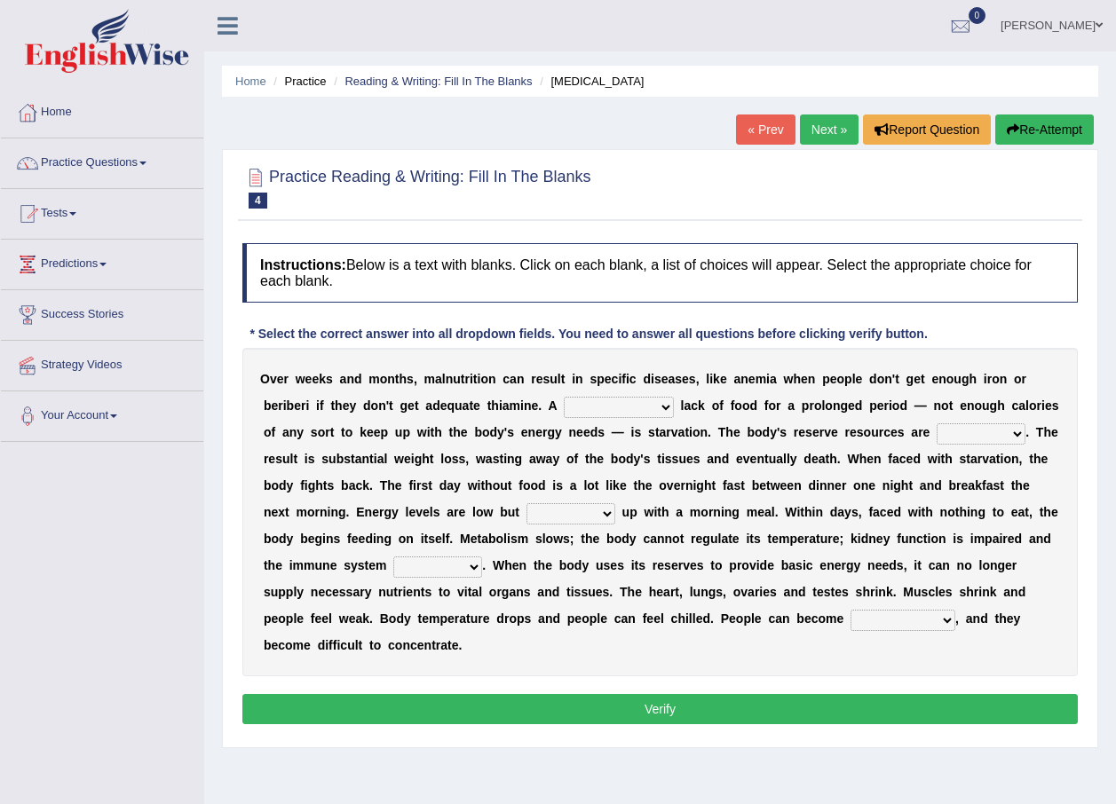
click at [578, 413] on select "severe distinguishing proper distinctive" at bounding box center [619, 407] width 110 height 21
click at [581, 407] on select "severe distinguishing proper distinctive" at bounding box center [619, 407] width 110 height 21
click at [143, 158] on link "Practice Questions" at bounding box center [102, 160] width 202 height 44
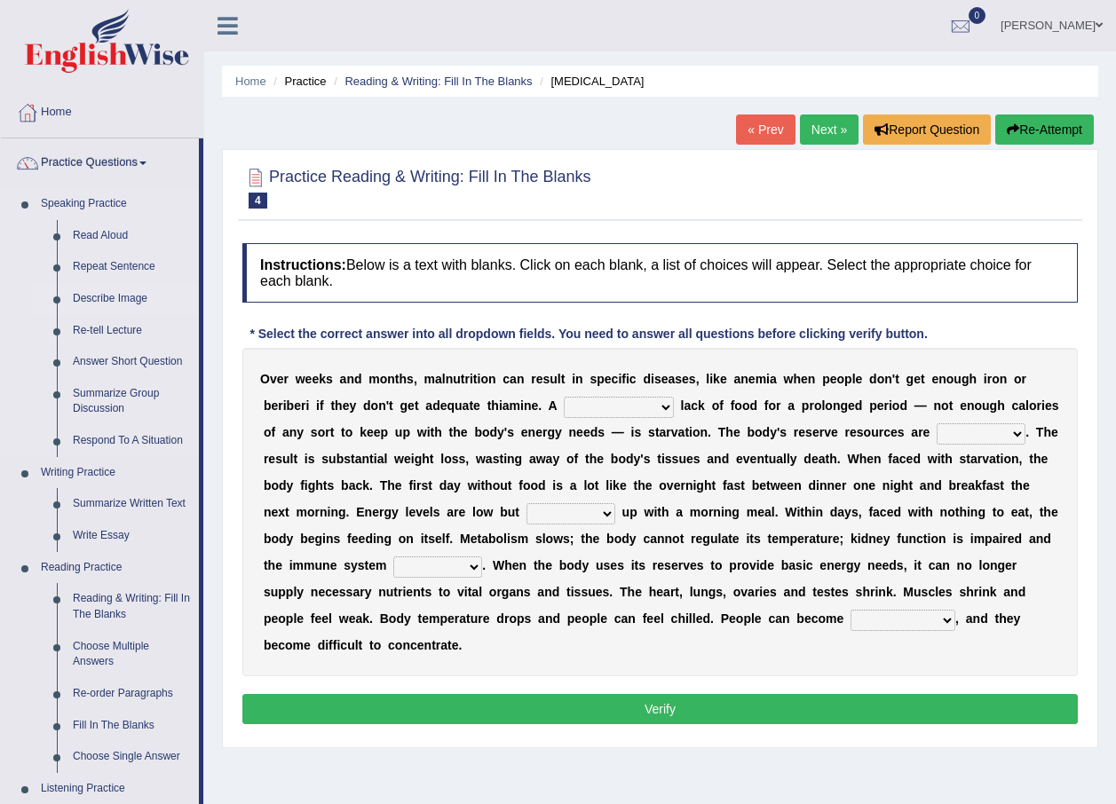
click at [96, 292] on link "Describe Image" at bounding box center [132, 299] width 134 height 32
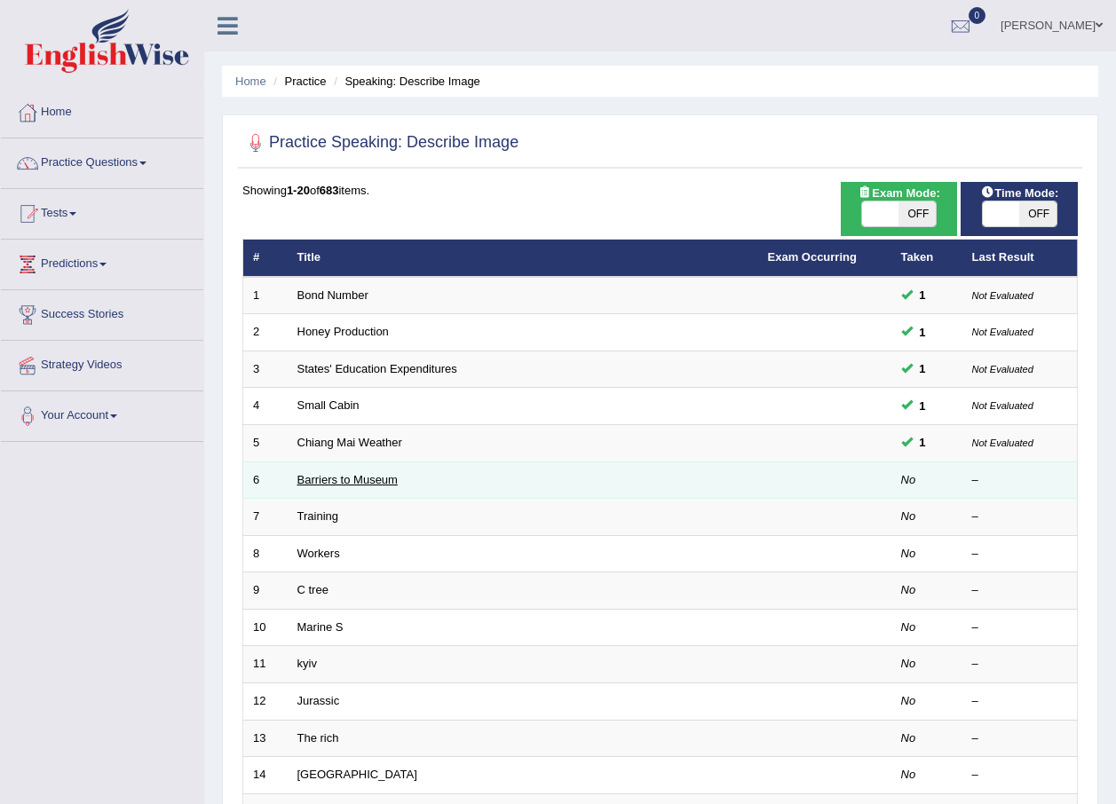
click at [335, 481] on link "Barriers to Museum" at bounding box center [347, 479] width 100 height 13
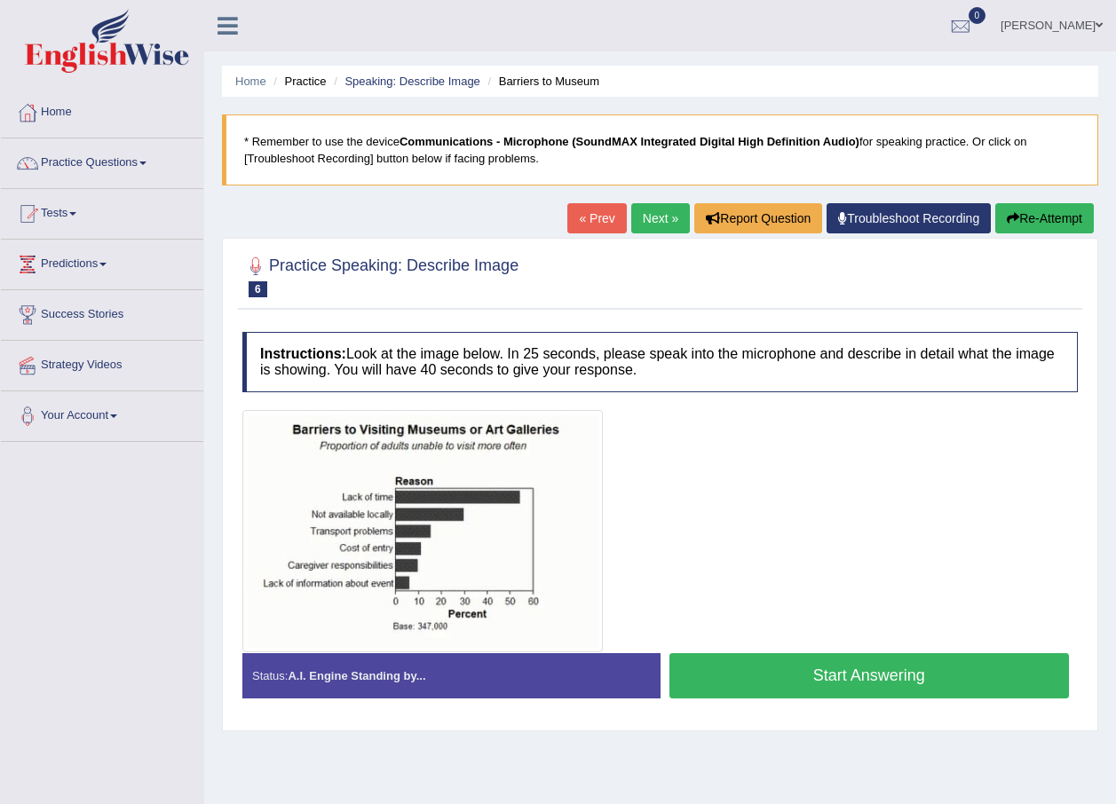
scroll to position [89, 0]
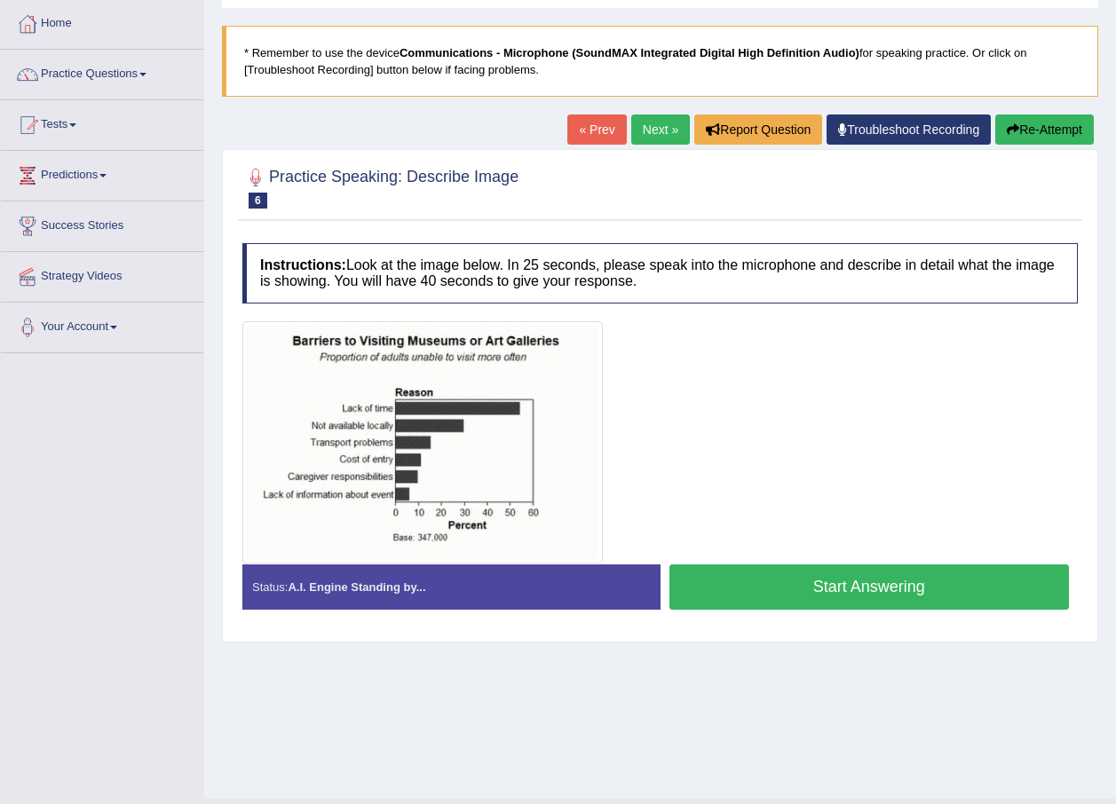
click at [804, 587] on button "Start Answering" at bounding box center [869, 587] width 400 height 45
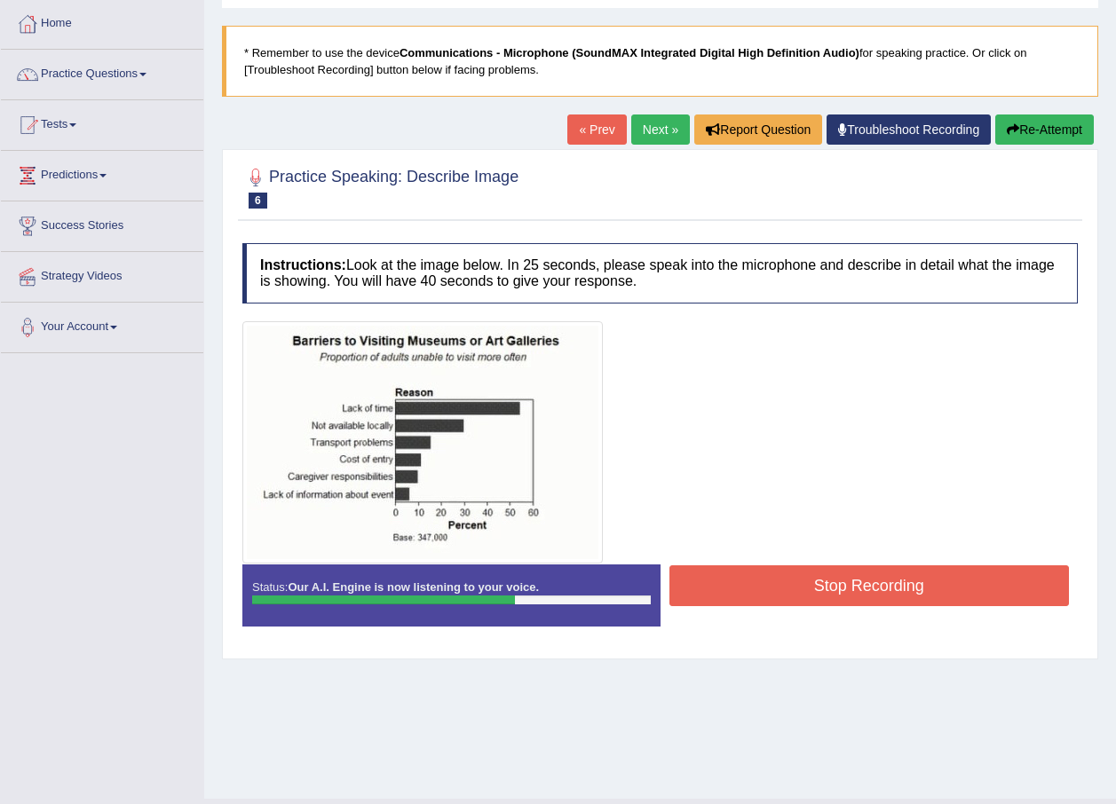
click at [802, 596] on button "Stop Recording" at bounding box center [869, 585] width 400 height 41
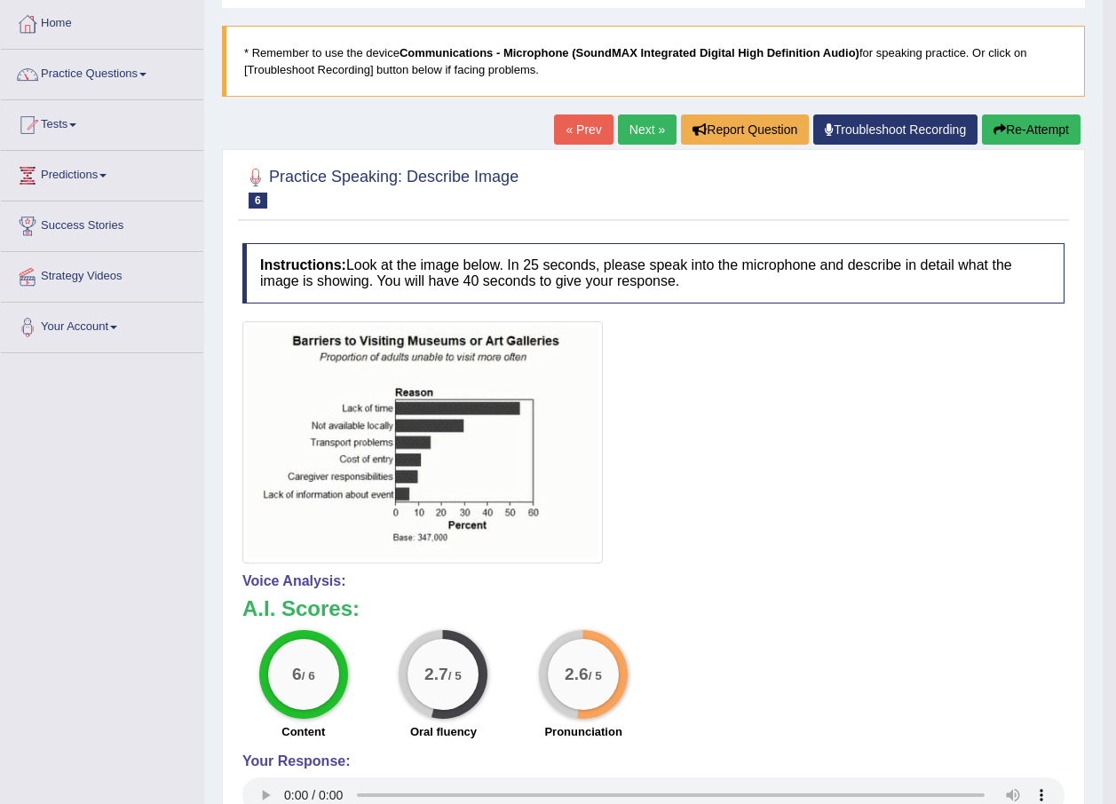
click at [618, 130] on link "Next »" at bounding box center [647, 130] width 59 height 30
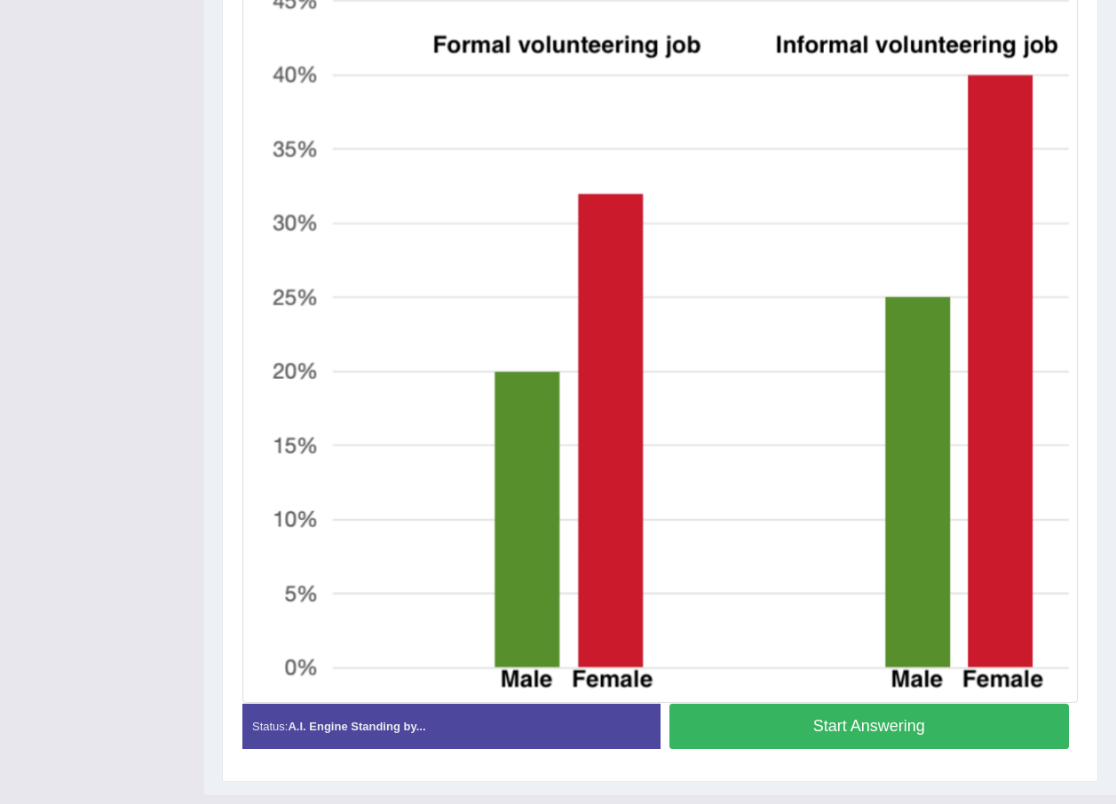
scroll to position [515, 0]
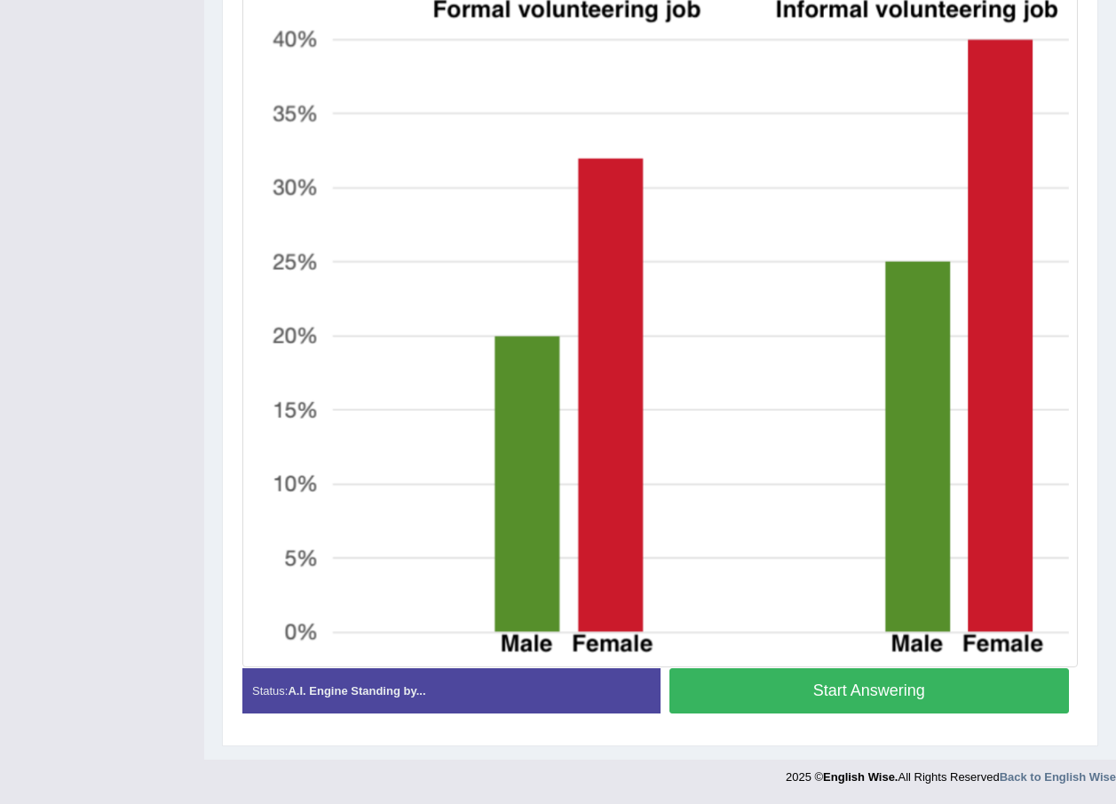
click at [848, 690] on button "Start Answering" at bounding box center [869, 690] width 400 height 45
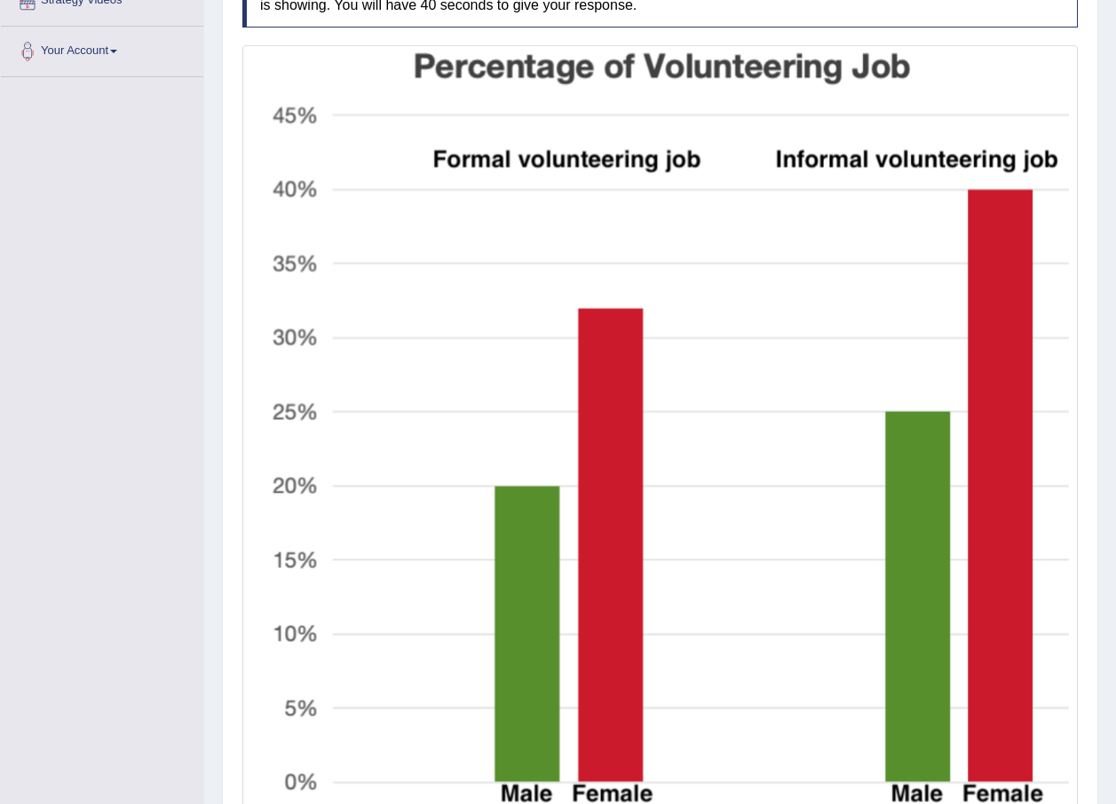
scroll to position [443, 0]
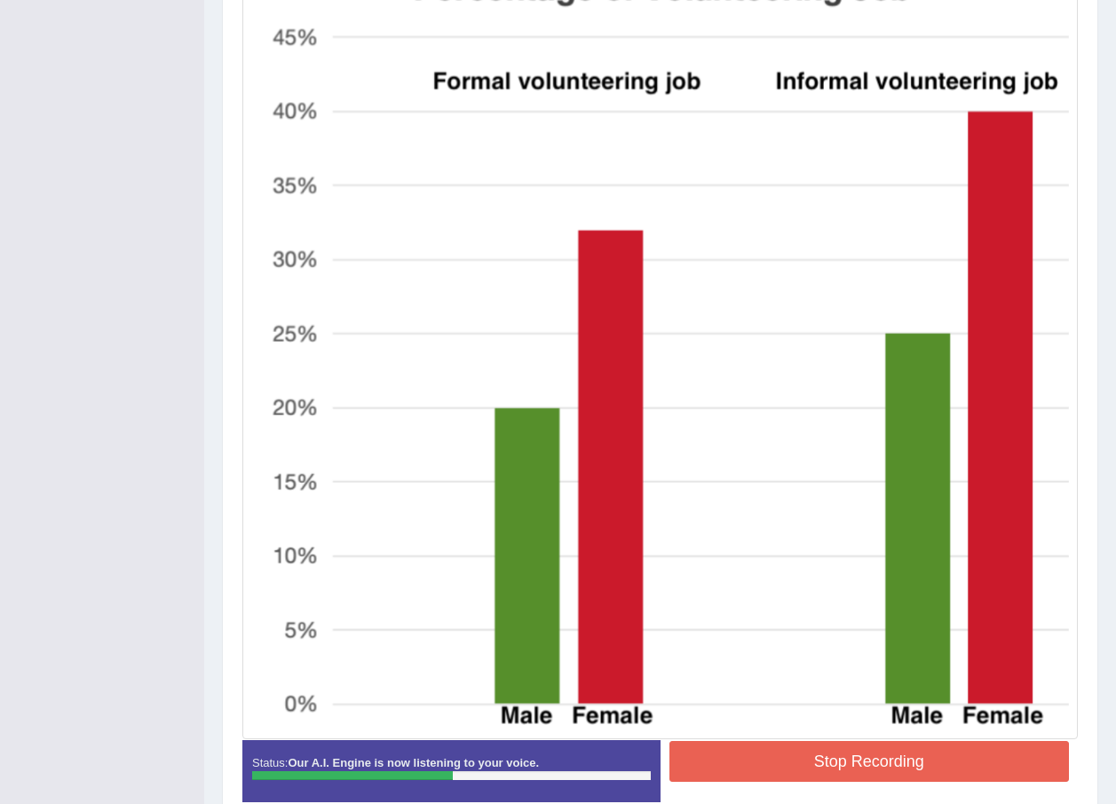
click at [784, 761] on button "Stop Recording" at bounding box center [869, 761] width 400 height 41
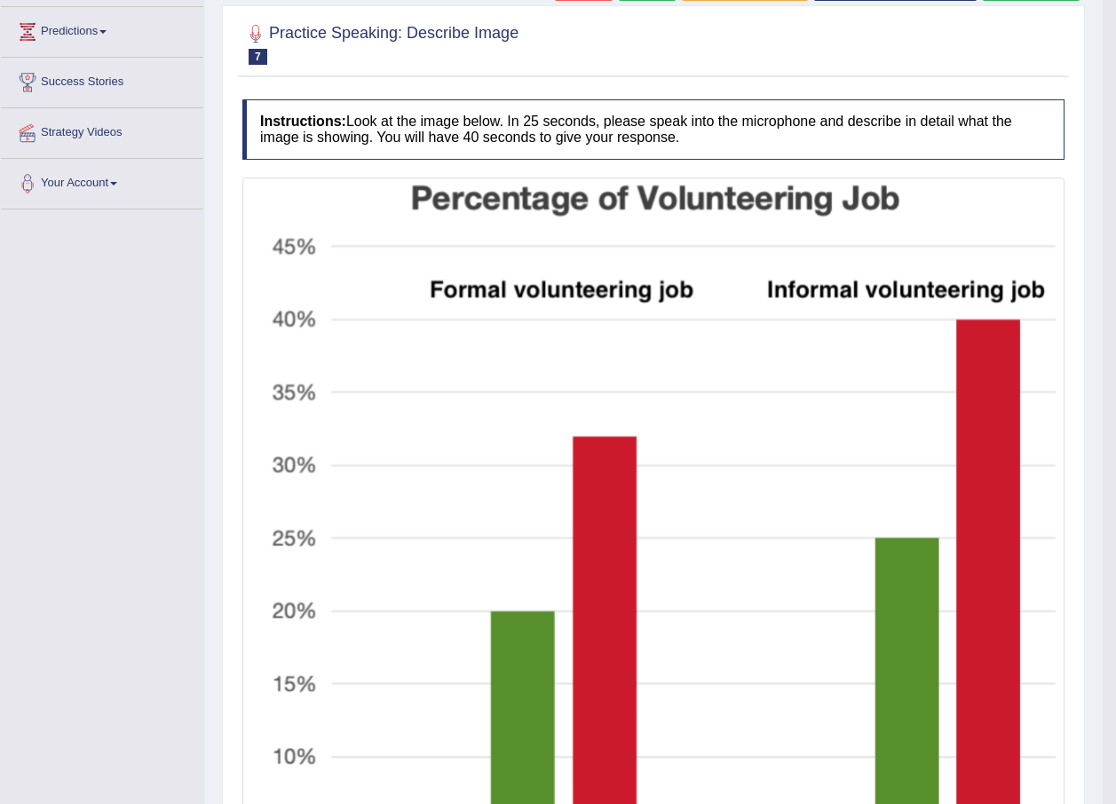
scroll to position [177, 0]
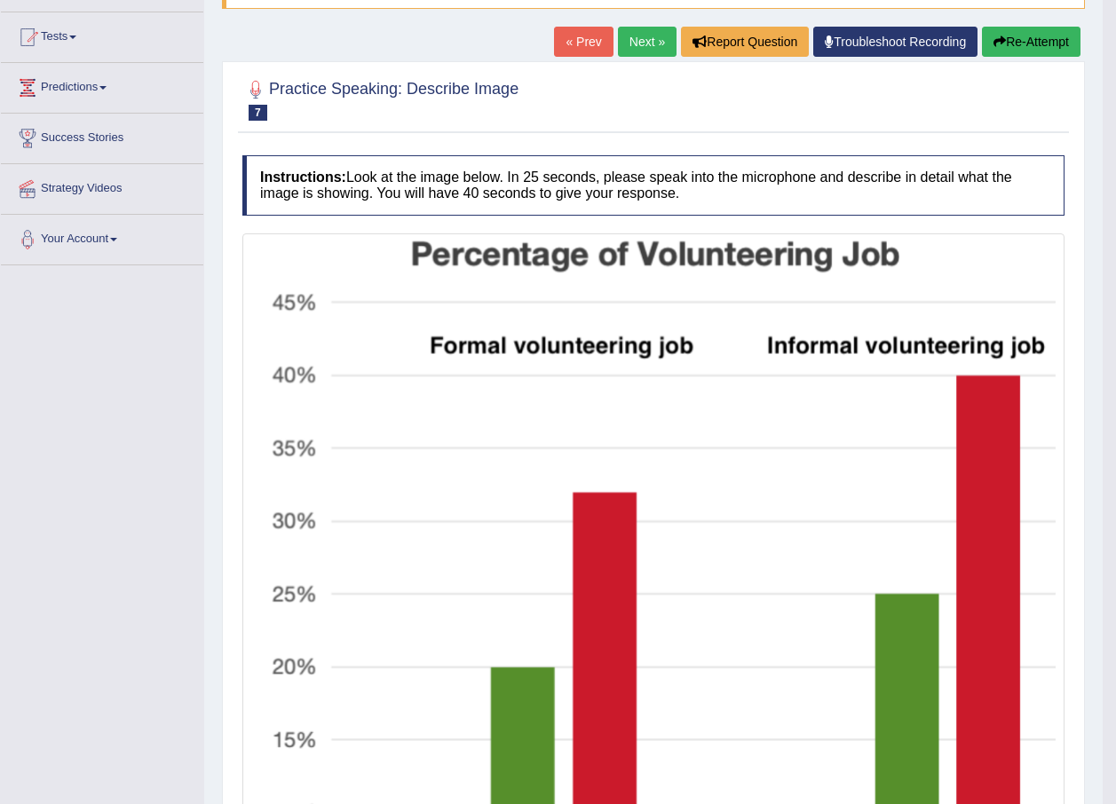
click at [632, 37] on link "Next »" at bounding box center [647, 42] width 59 height 30
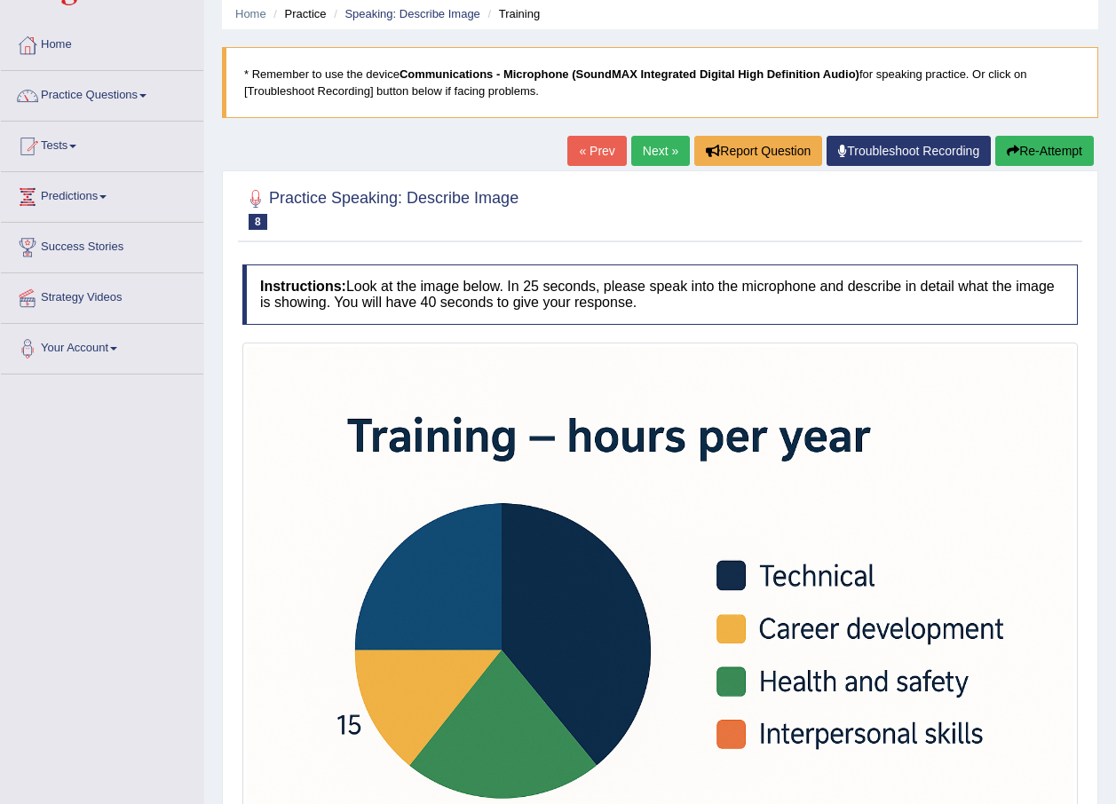
scroll to position [36, 0]
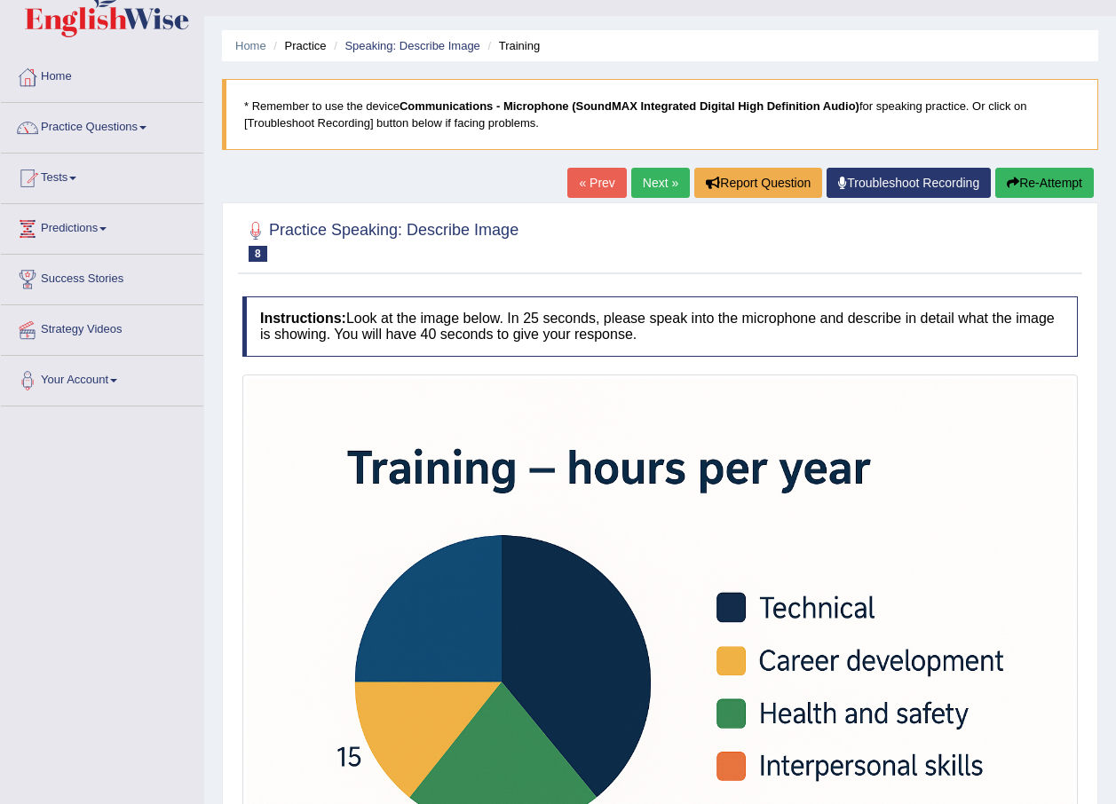
click at [644, 177] on link "Next »" at bounding box center [660, 183] width 59 height 30
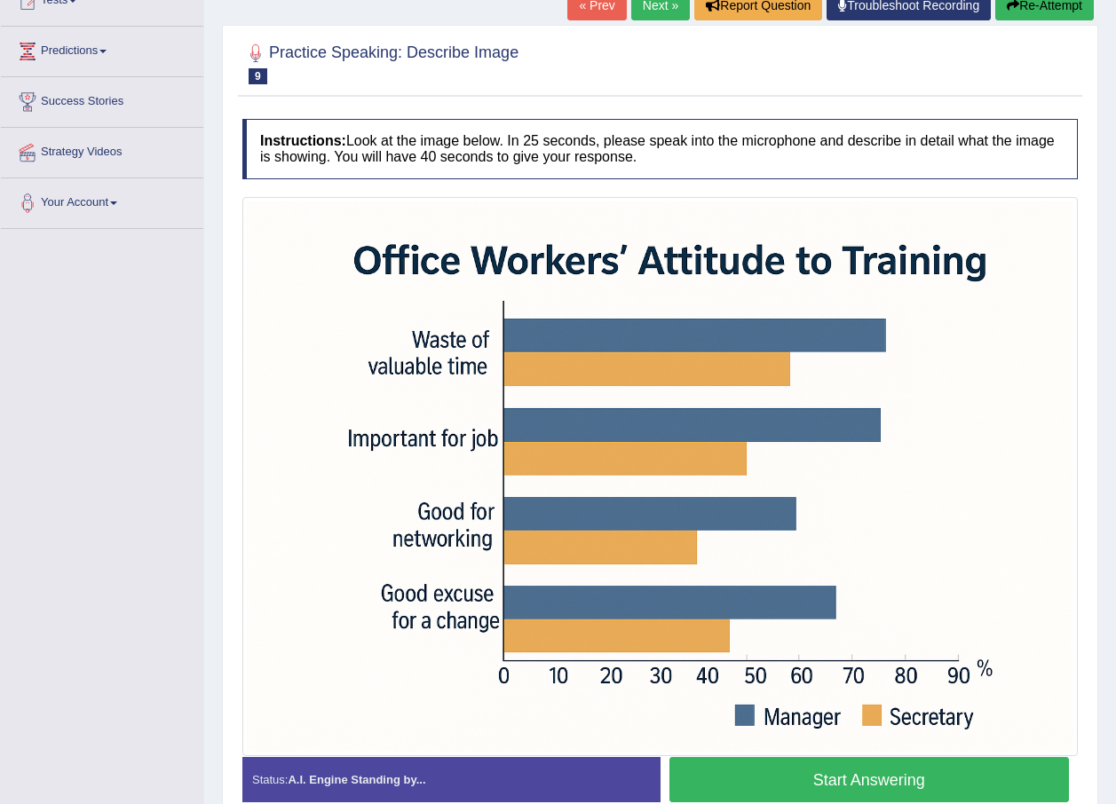
scroll to position [302, 0]
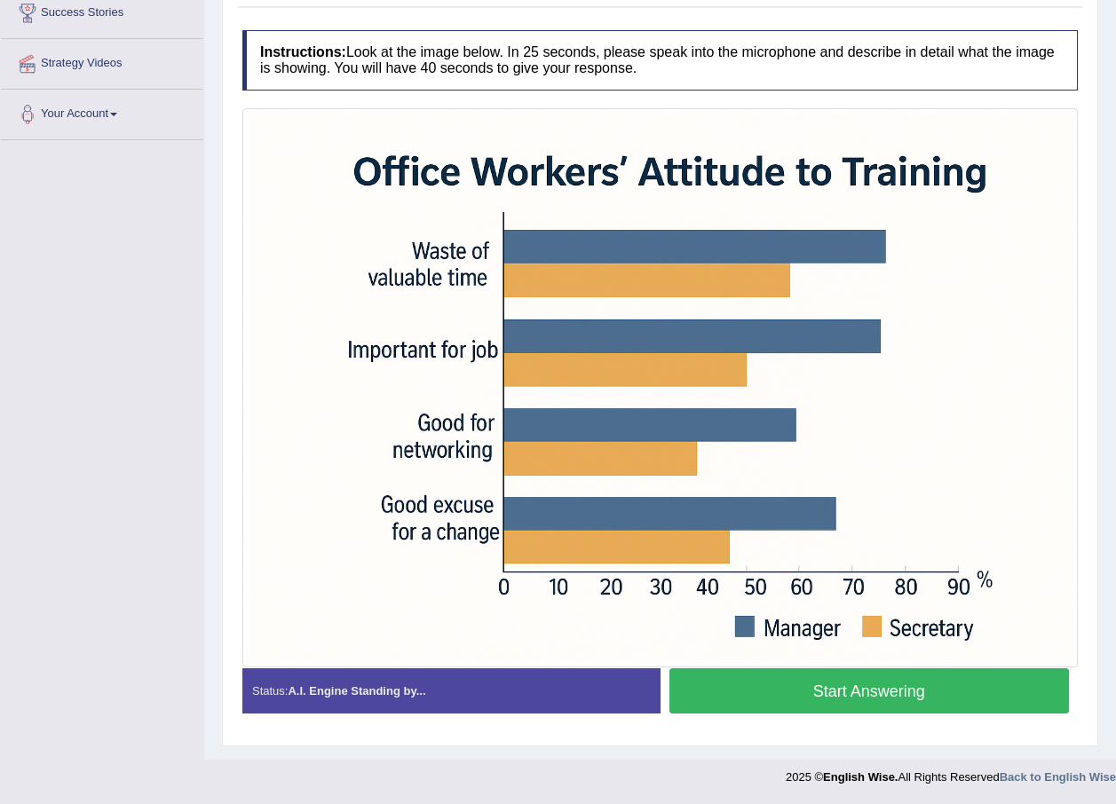
click at [787, 683] on button "Start Answering" at bounding box center [869, 690] width 400 height 45
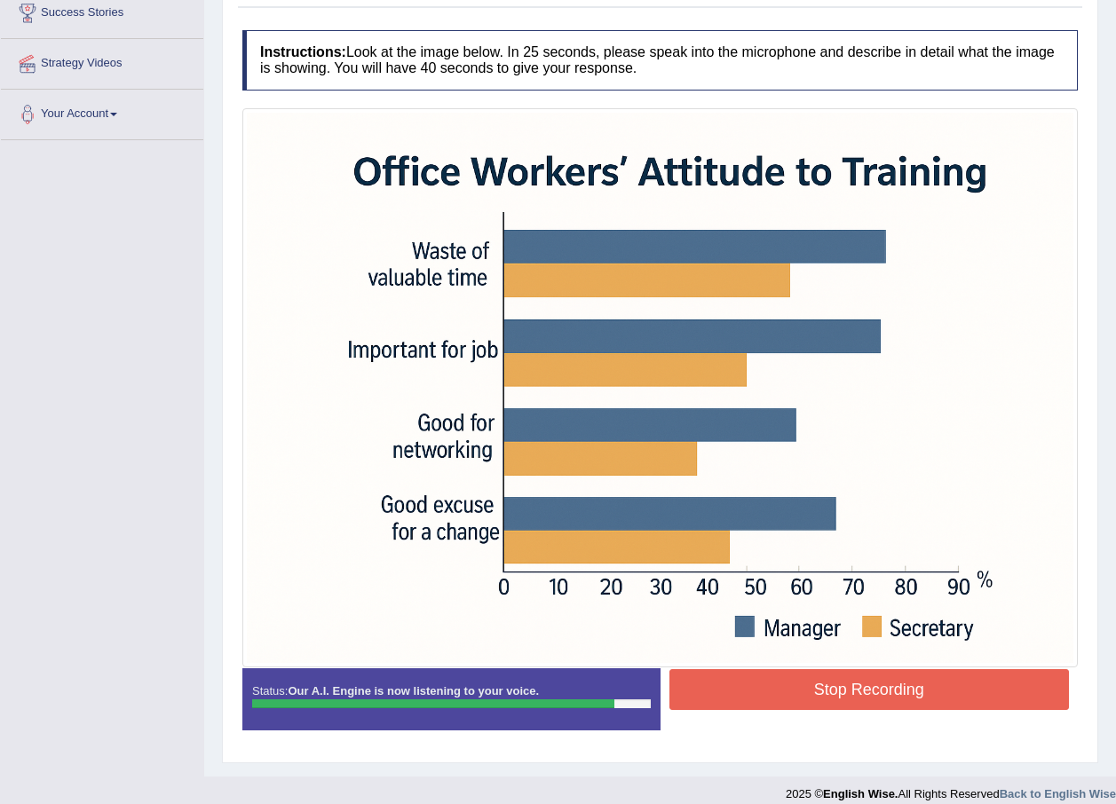
click at [825, 686] on button "Stop Recording" at bounding box center [869, 689] width 400 height 41
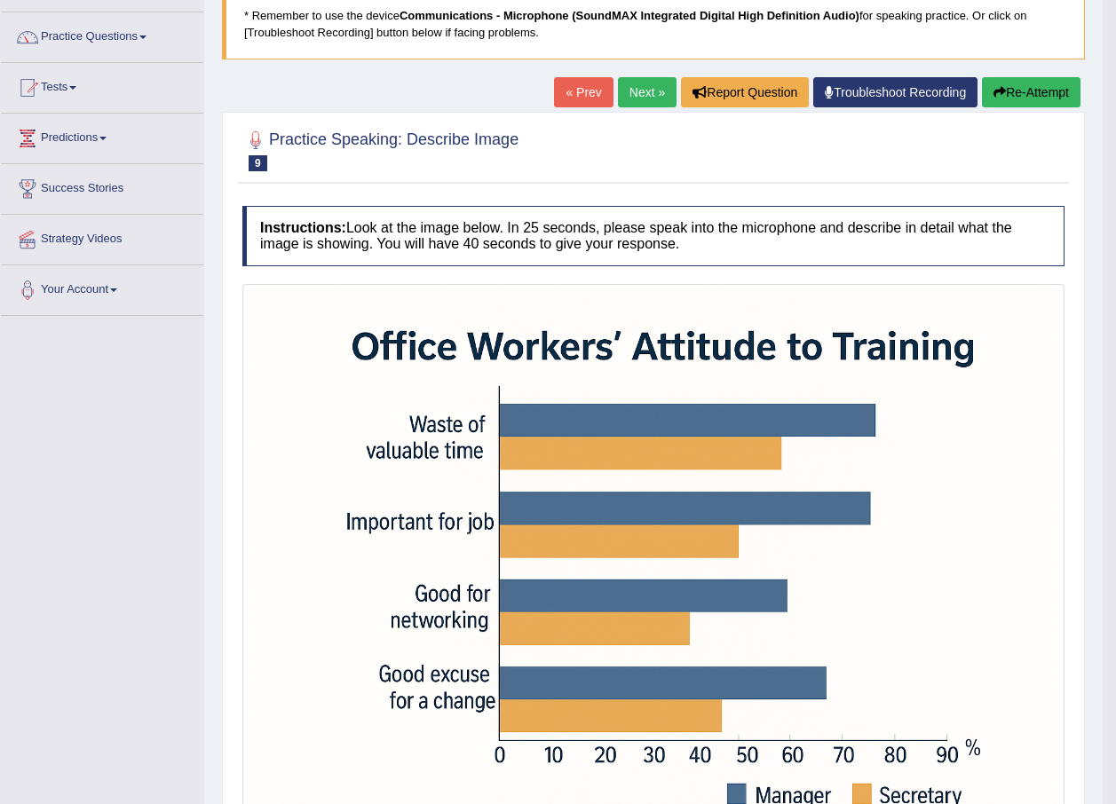
scroll to position [124, 0]
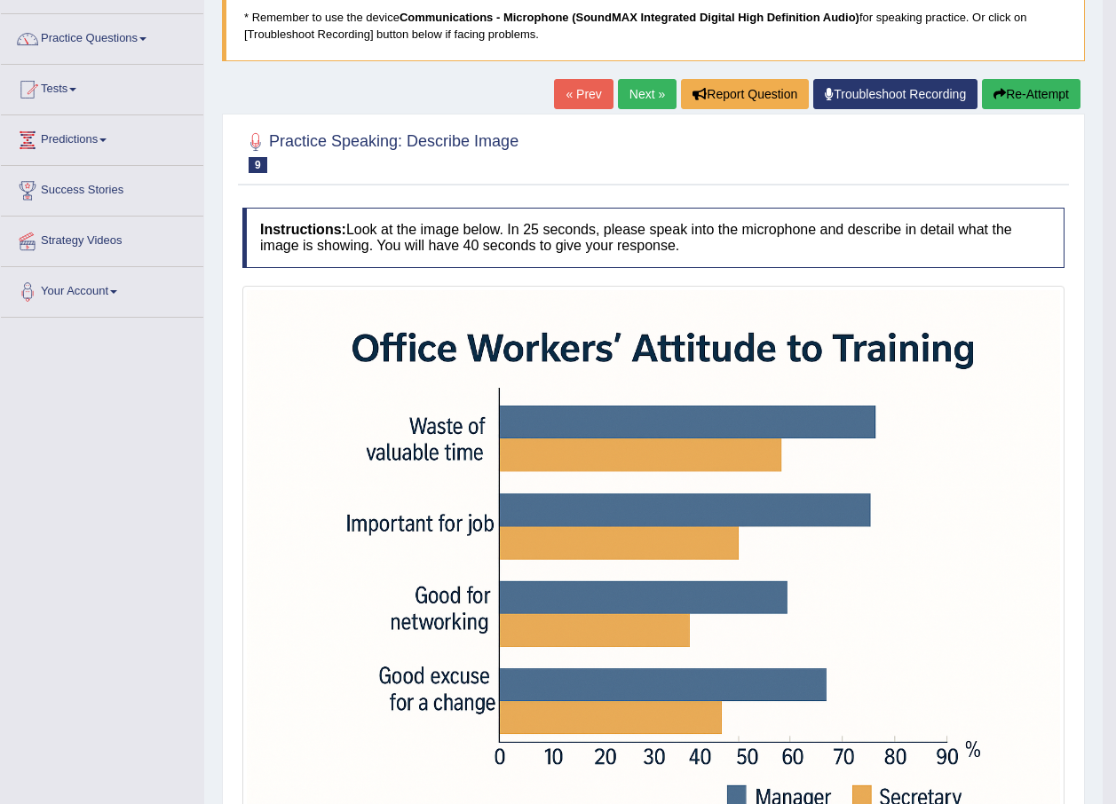
click at [647, 81] on link "Next »" at bounding box center [647, 94] width 59 height 30
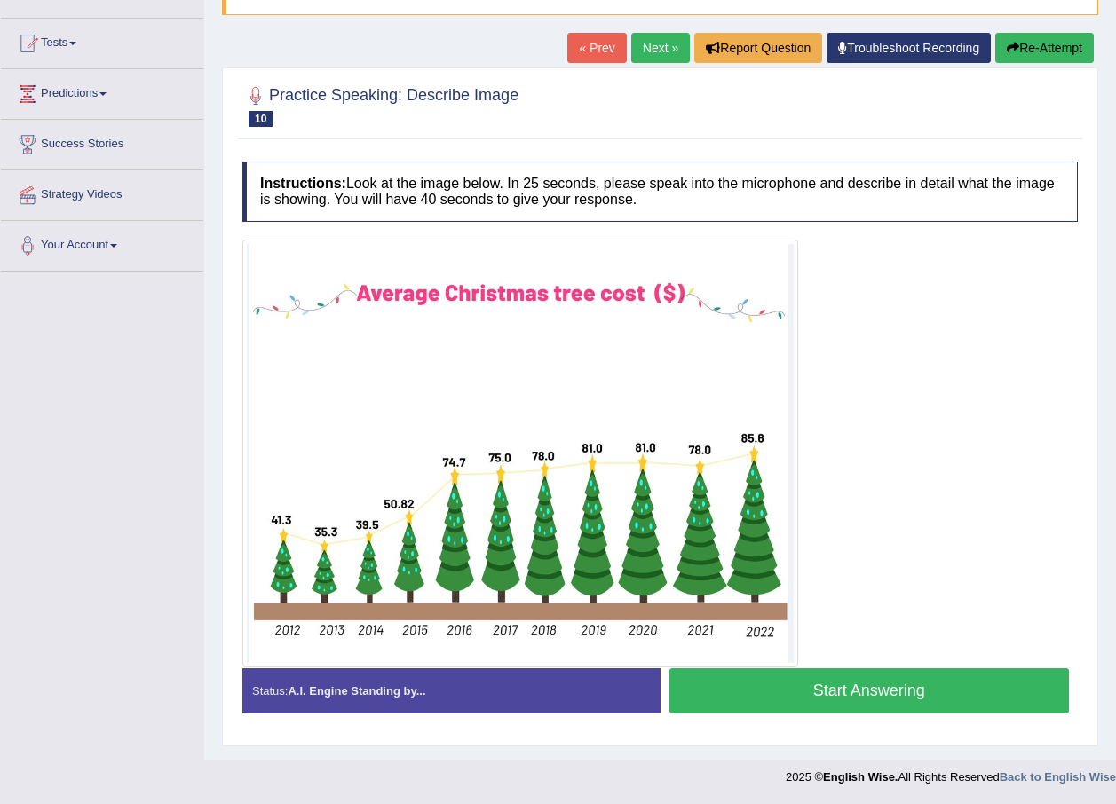
click at [797, 702] on button "Start Answering" at bounding box center [869, 690] width 400 height 45
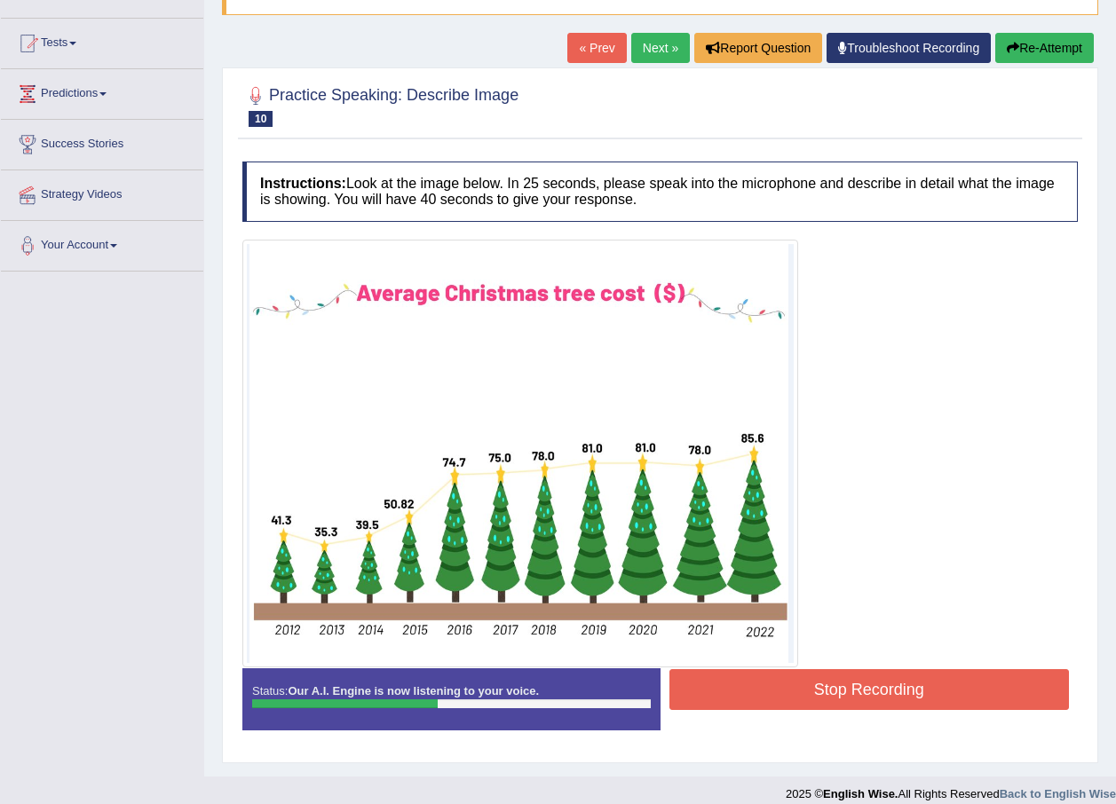
click at [730, 683] on button "Stop Recording" at bounding box center [869, 689] width 400 height 41
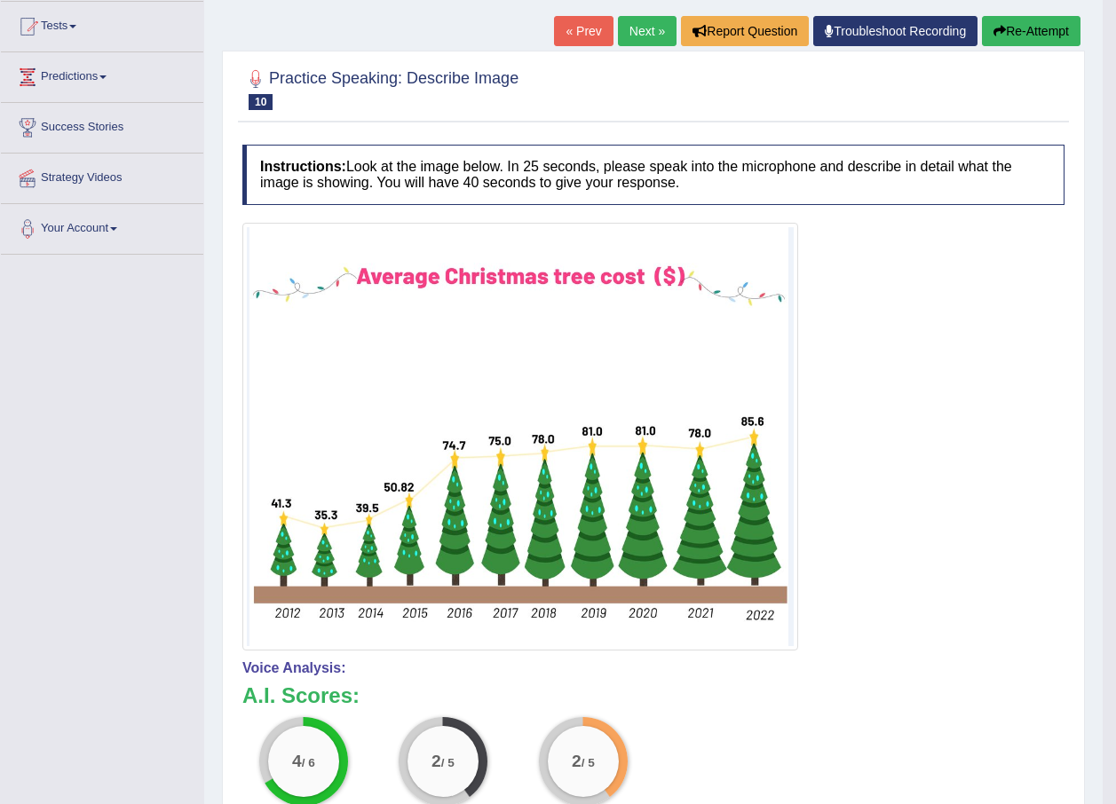
scroll to position [170, 0]
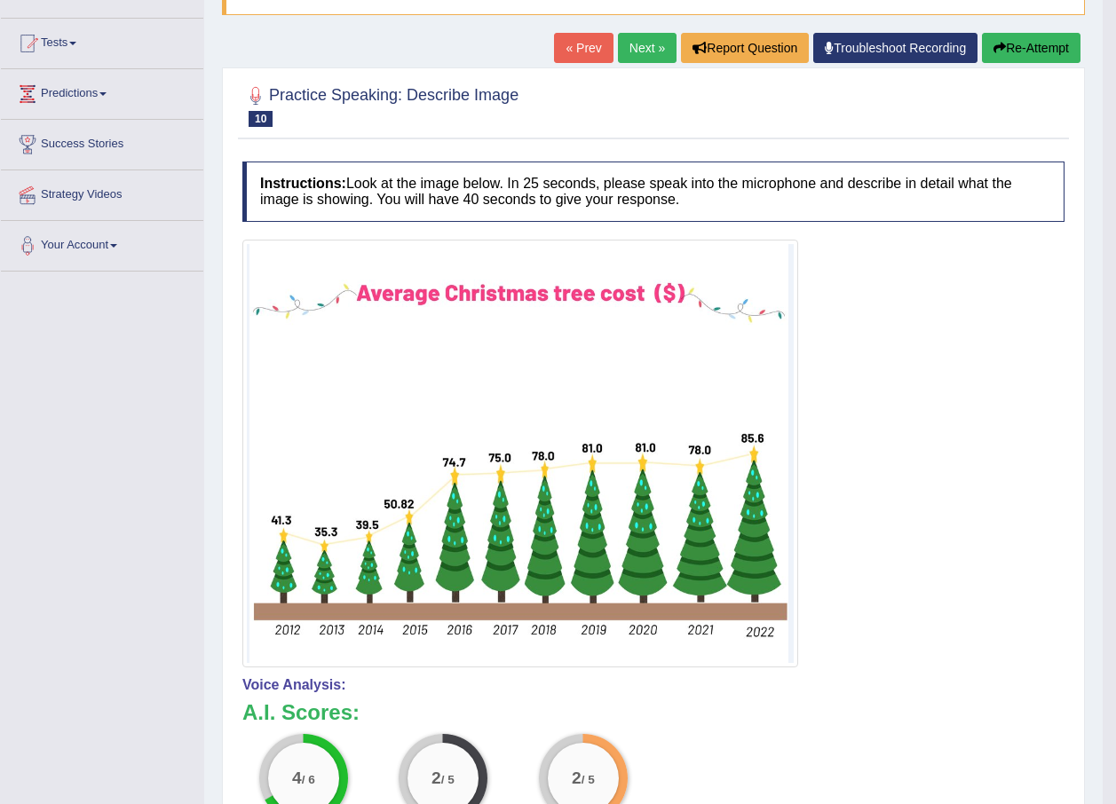
click at [652, 46] on link "Next »" at bounding box center [647, 48] width 59 height 30
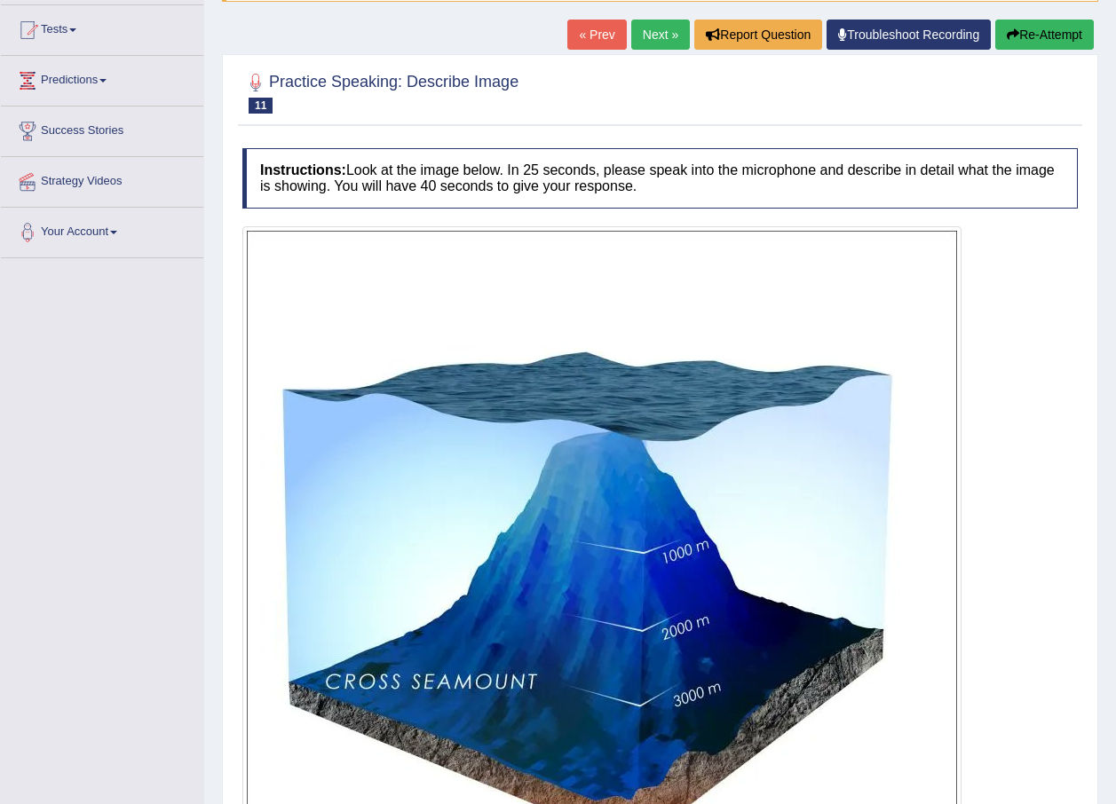
scroll to position [178, 0]
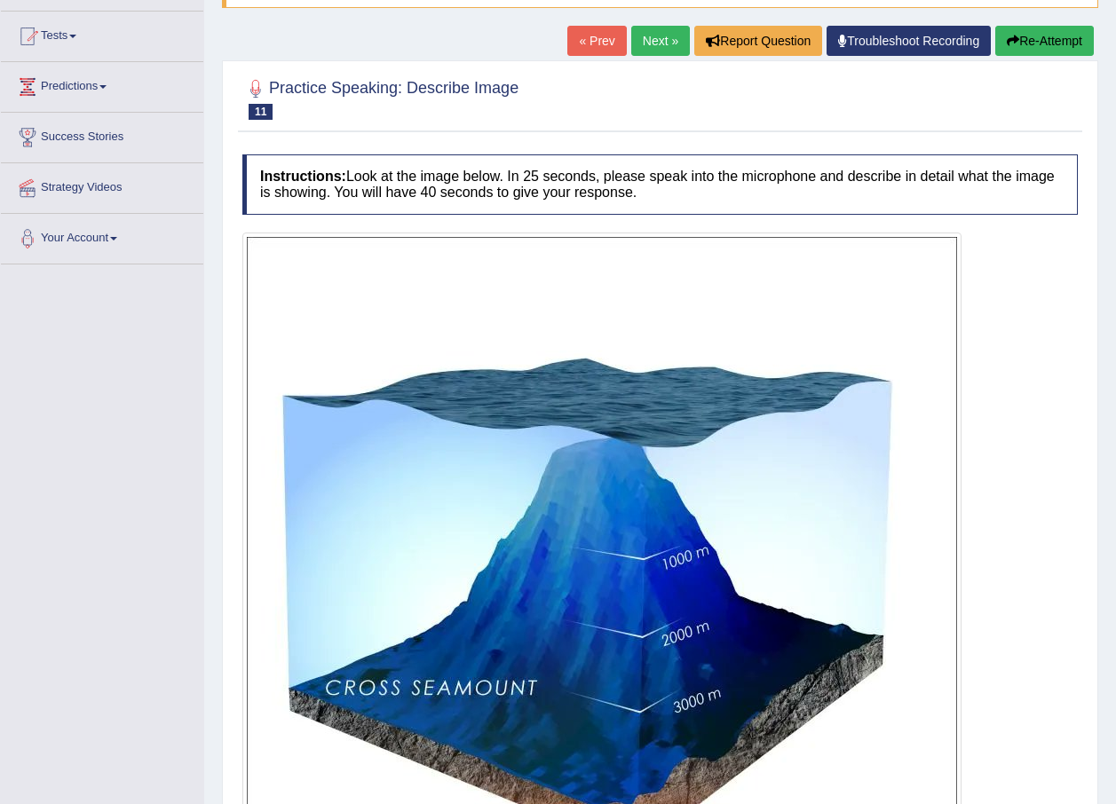
click at [658, 31] on link "Next »" at bounding box center [660, 41] width 59 height 30
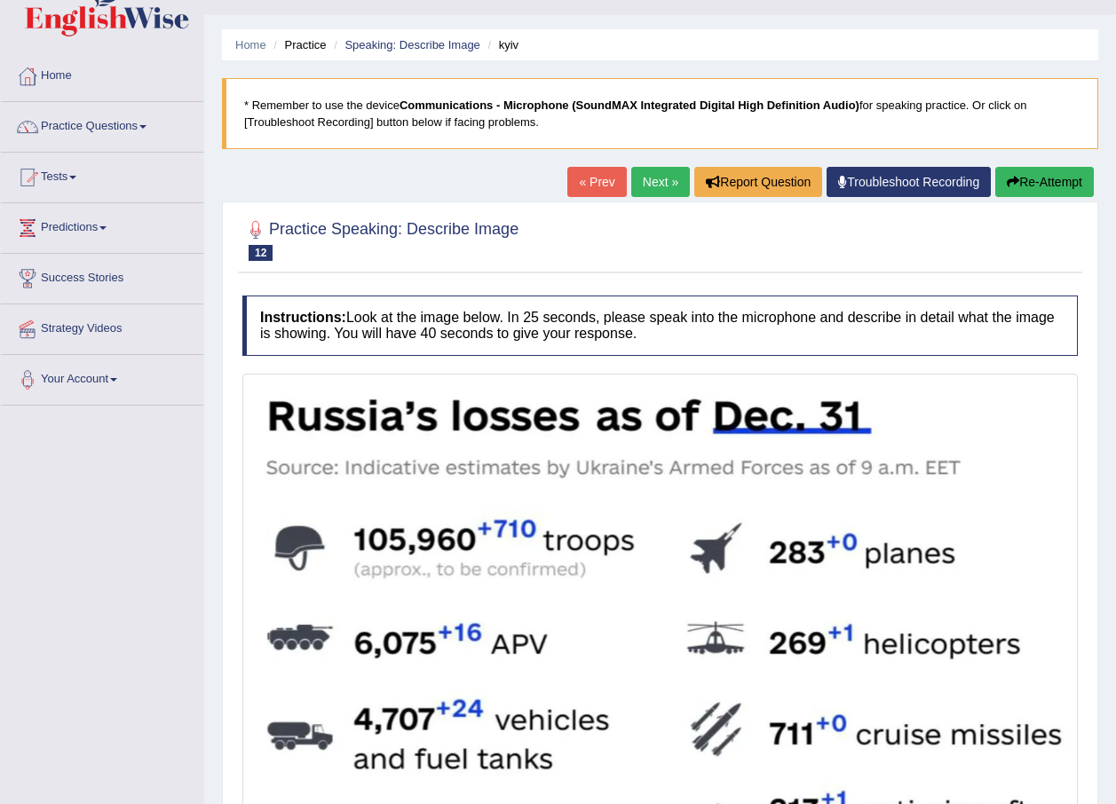
scroll to position [30, 0]
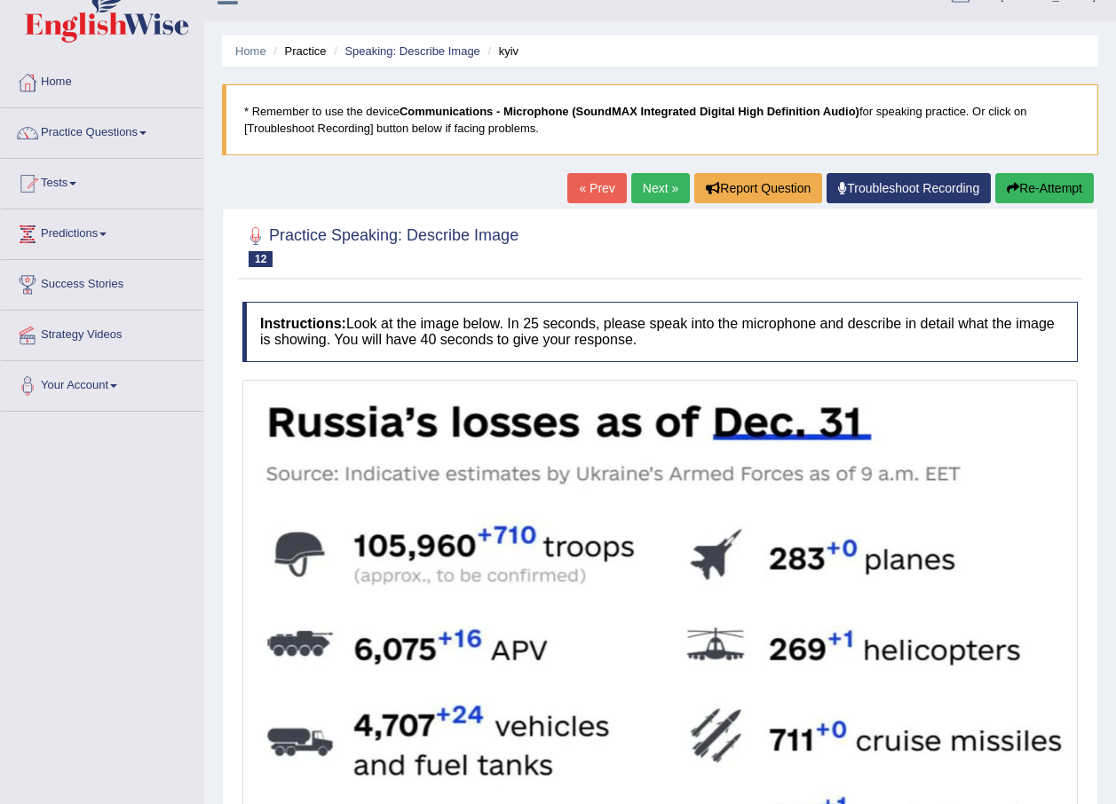
click at [661, 183] on link "Next »" at bounding box center [660, 188] width 59 height 30
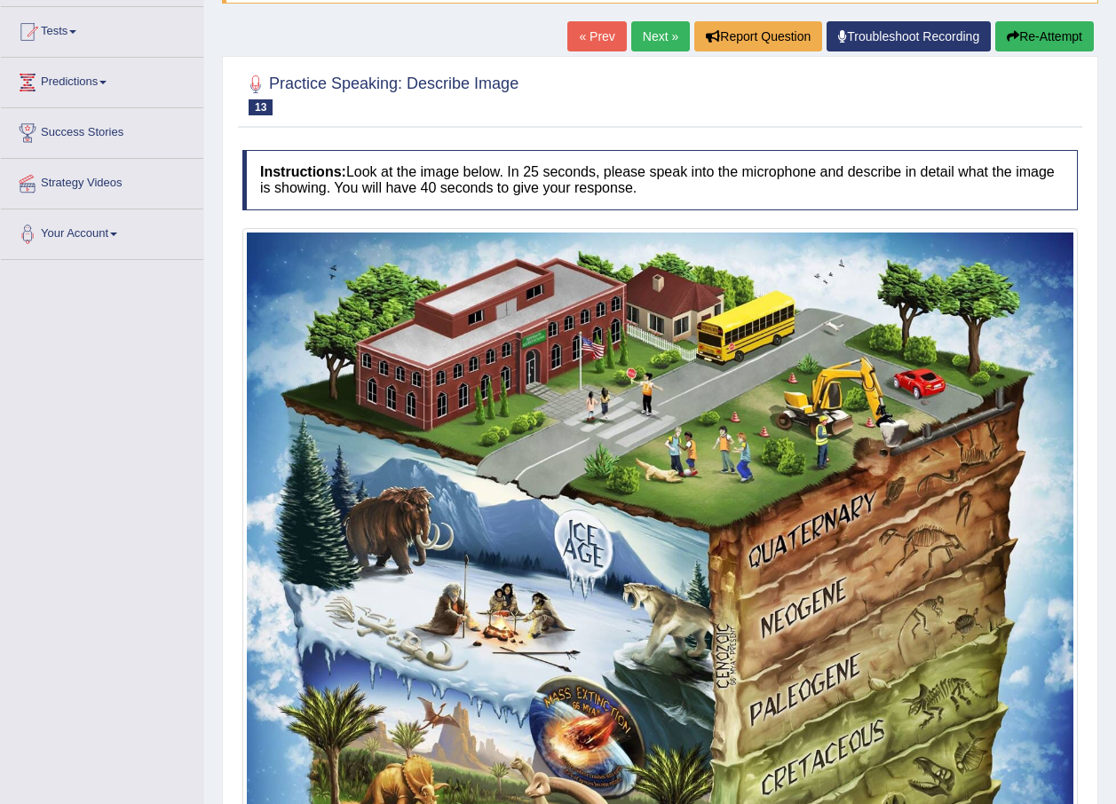
scroll to position [178, 0]
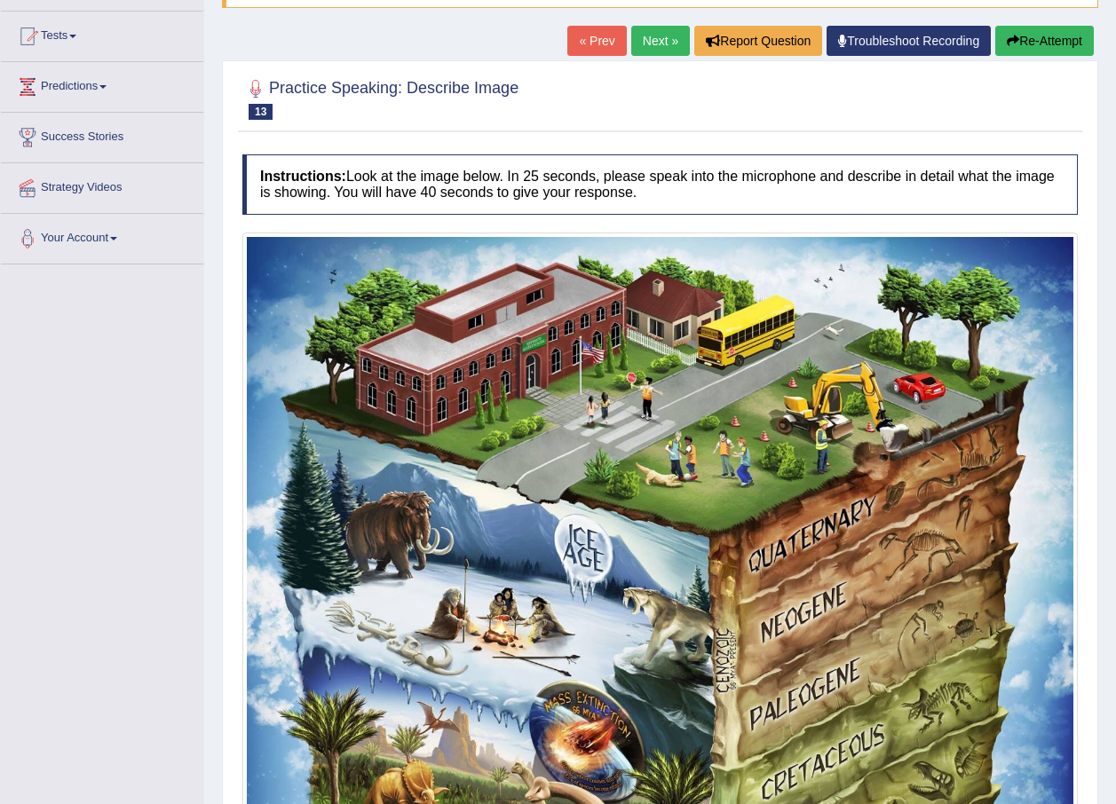
click at [655, 31] on link "Next »" at bounding box center [660, 41] width 59 height 30
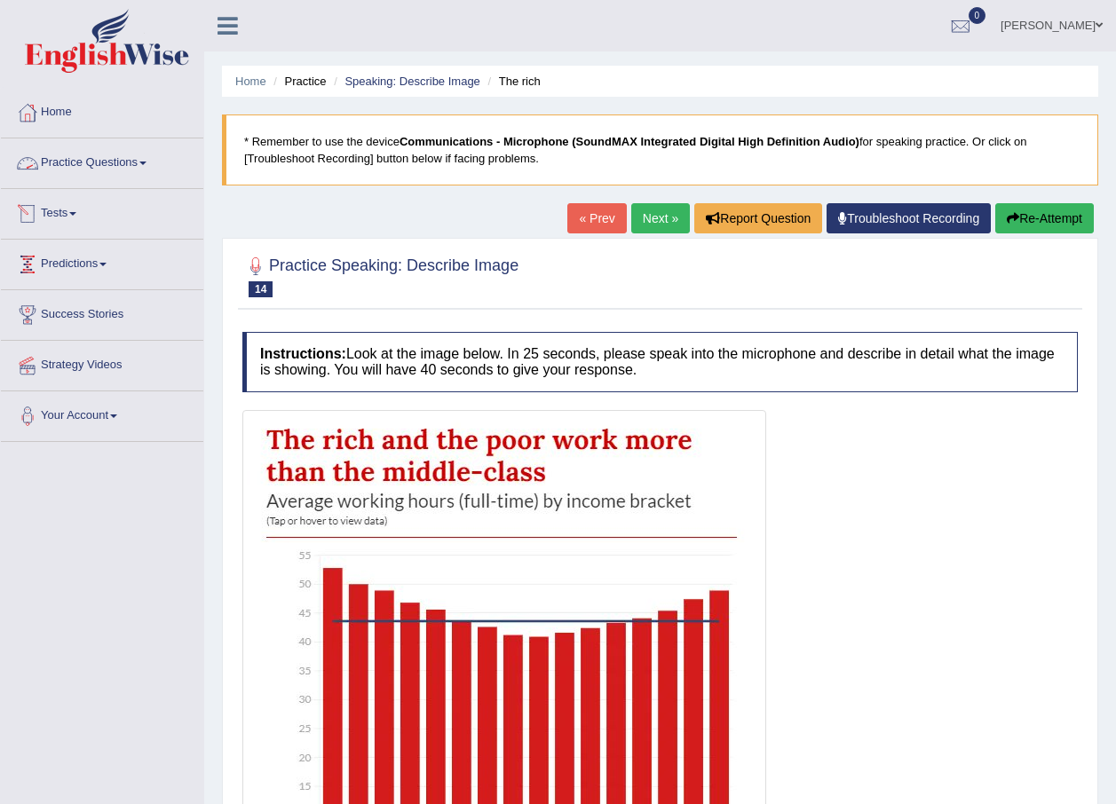
click at [129, 159] on link "Practice Questions" at bounding box center [102, 160] width 202 height 44
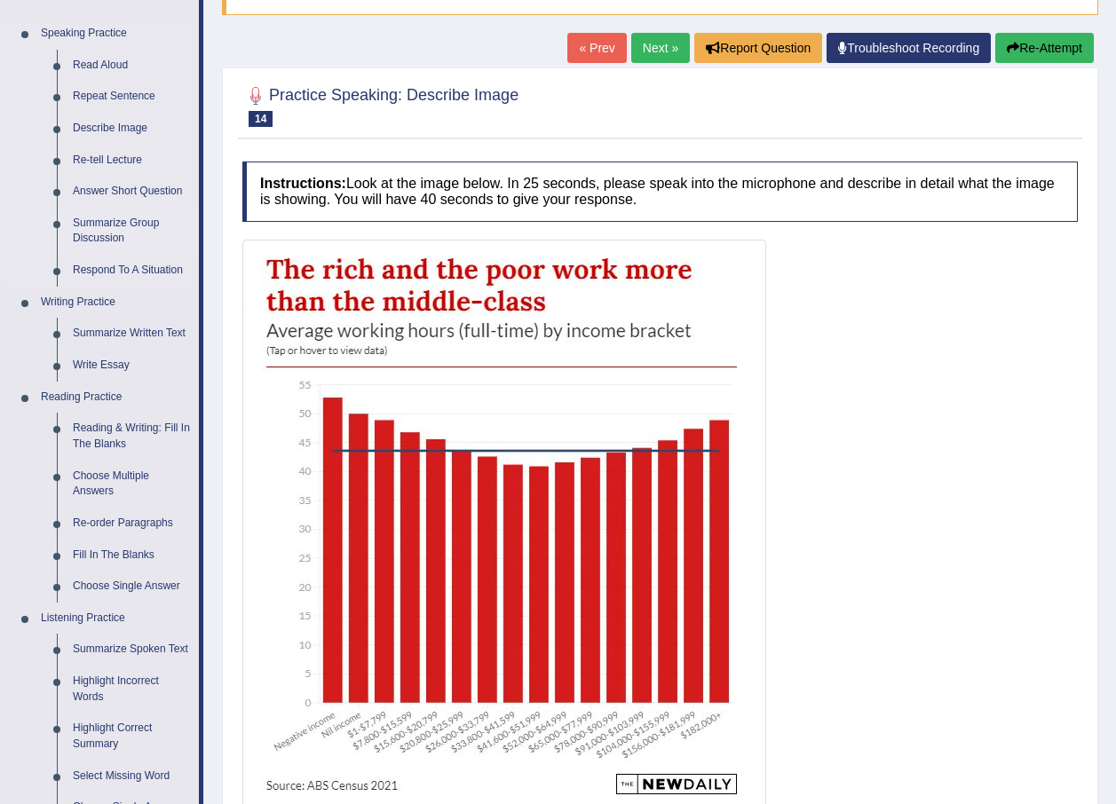
scroll to position [178, 0]
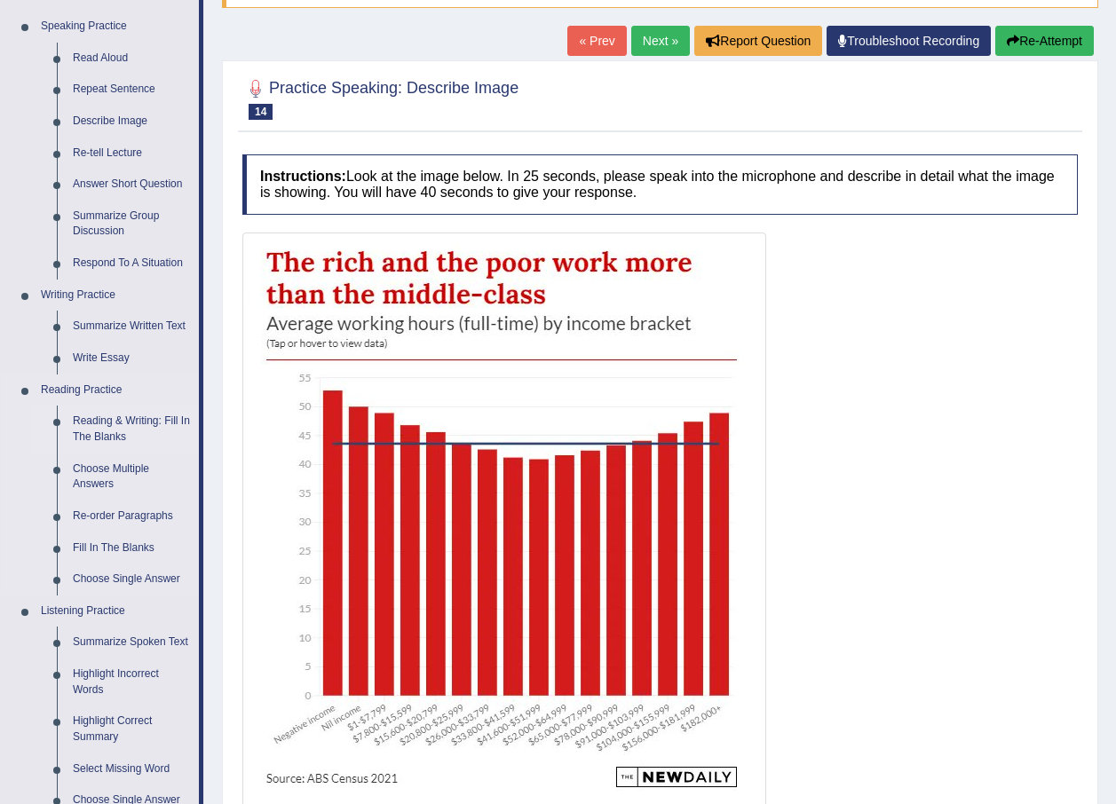
click at [107, 426] on link "Reading & Writing: Fill In The Blanks" at bounding box center [132, 429] width 134 height 47
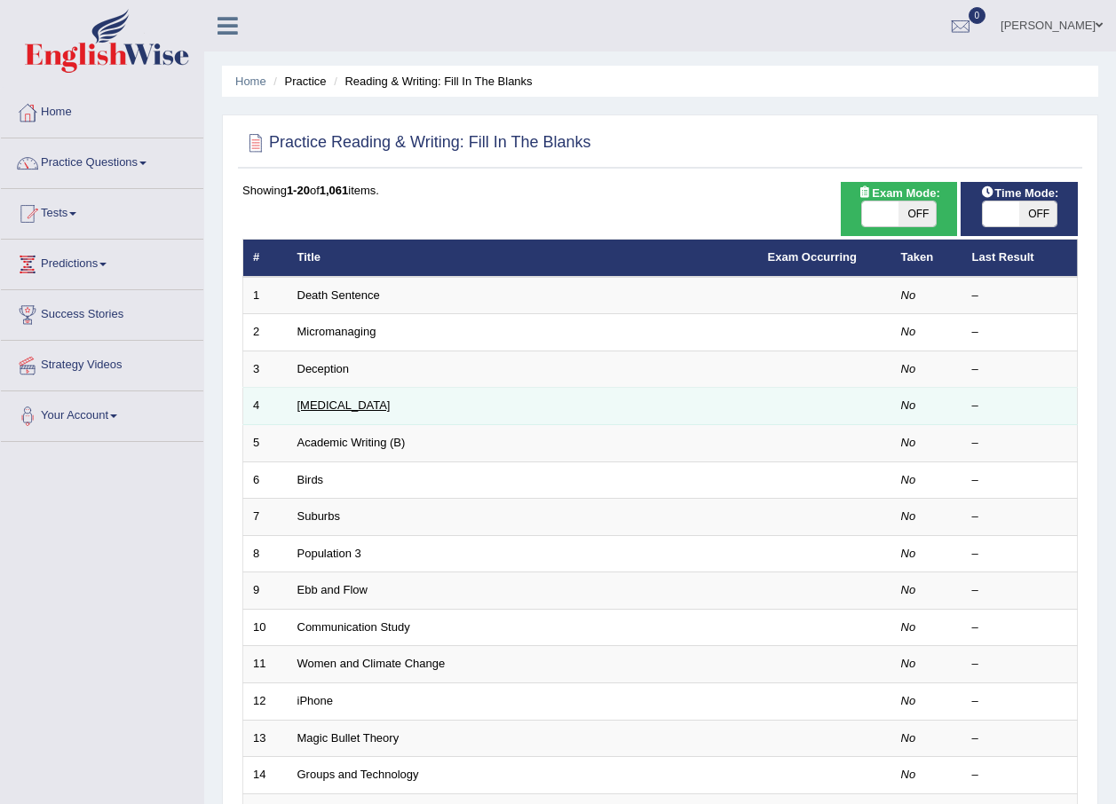
click at [331, 401] on link "[MEDICAL_DATA]" at bounding box center [343, 405] width 93 height 13
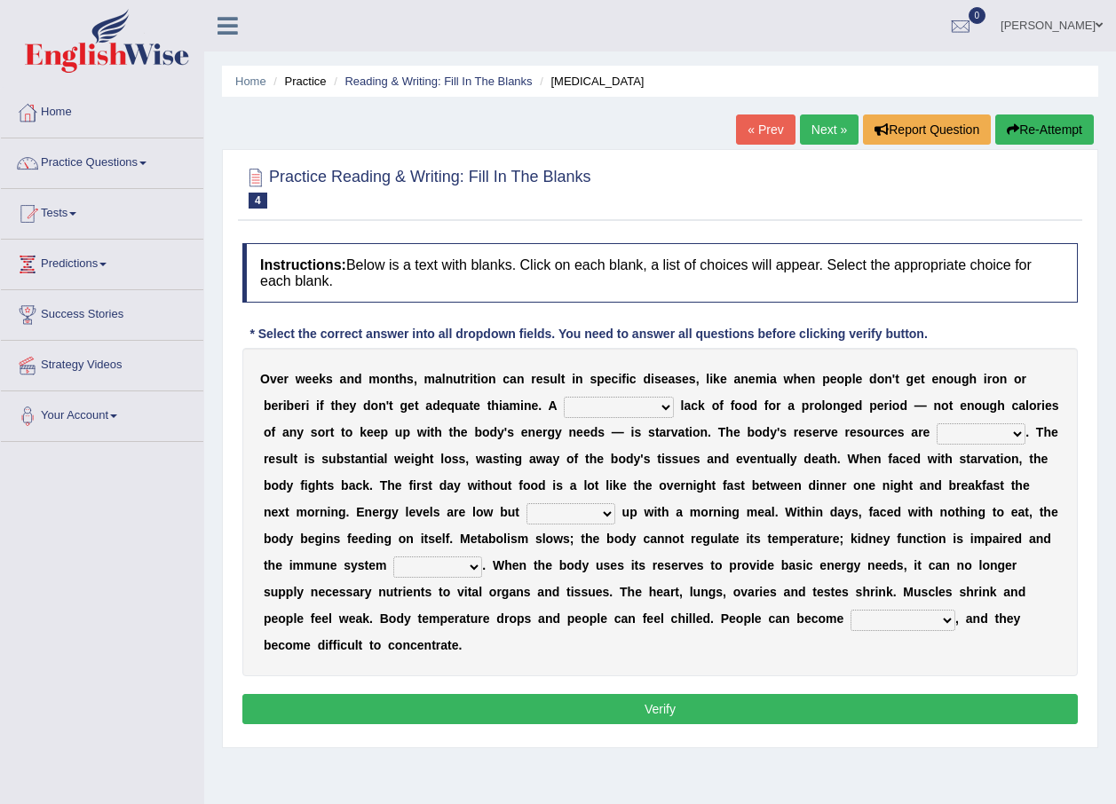
click at [573, 407] on select "severe distinguishing proper distinctive" at bounding box center [619, 407] width 110 height 21
select select "proper"
click at [564, 397] on select "severe distinguishing proper distinctive" at bounding box center [619, 407] width 110 height 21
click at [936, 432] on select "obsoleted depleted pelleted deleted" at bounding box center [980, 433] width 89 height 21
select select "depleted"
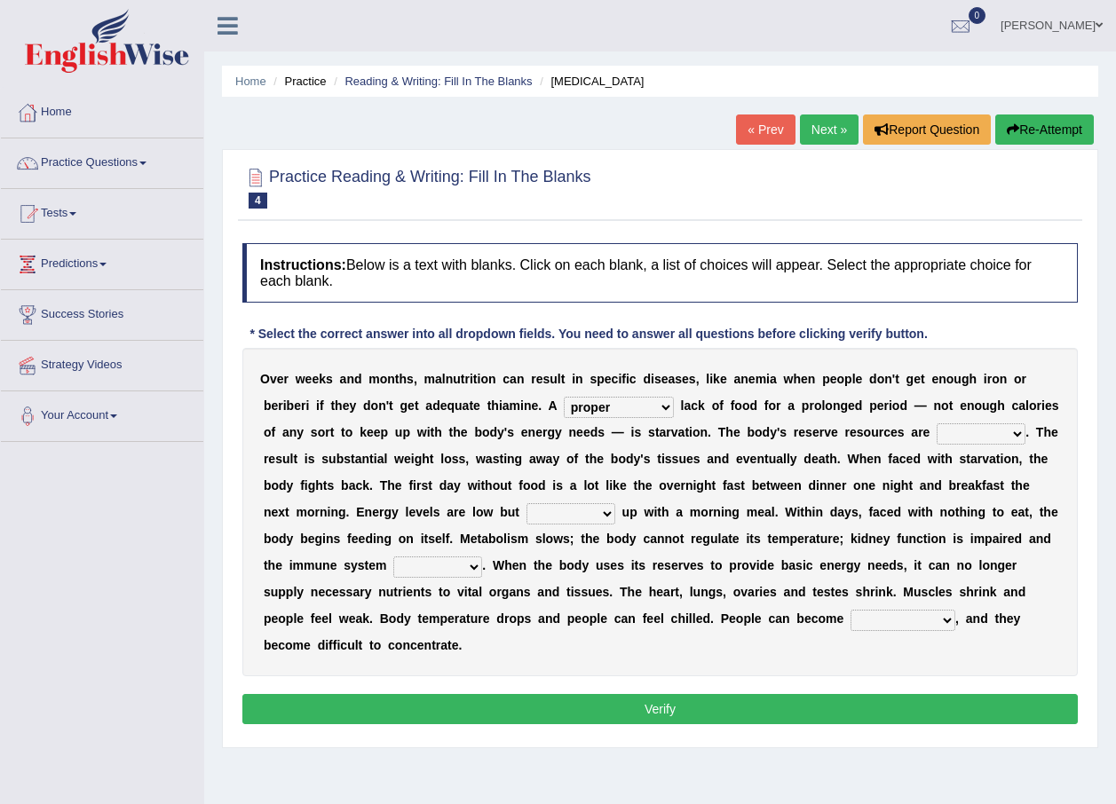
click at [936, 423] on select "obsoleted depleted pelleted deleted" at bounding box center [980, 433] width 89 height 21
click at [526, 517] on select "feed come chill pick" at bounding box center [570, 513] width 89 height 21
click at [526, 503] on select "feed come chill pick" at bounding box center [570, 513] width 89 height 21
click at [526, 507] on select "feed come chill pick" at bounding box center [570, 513] width 89 height 21
select select "pick"
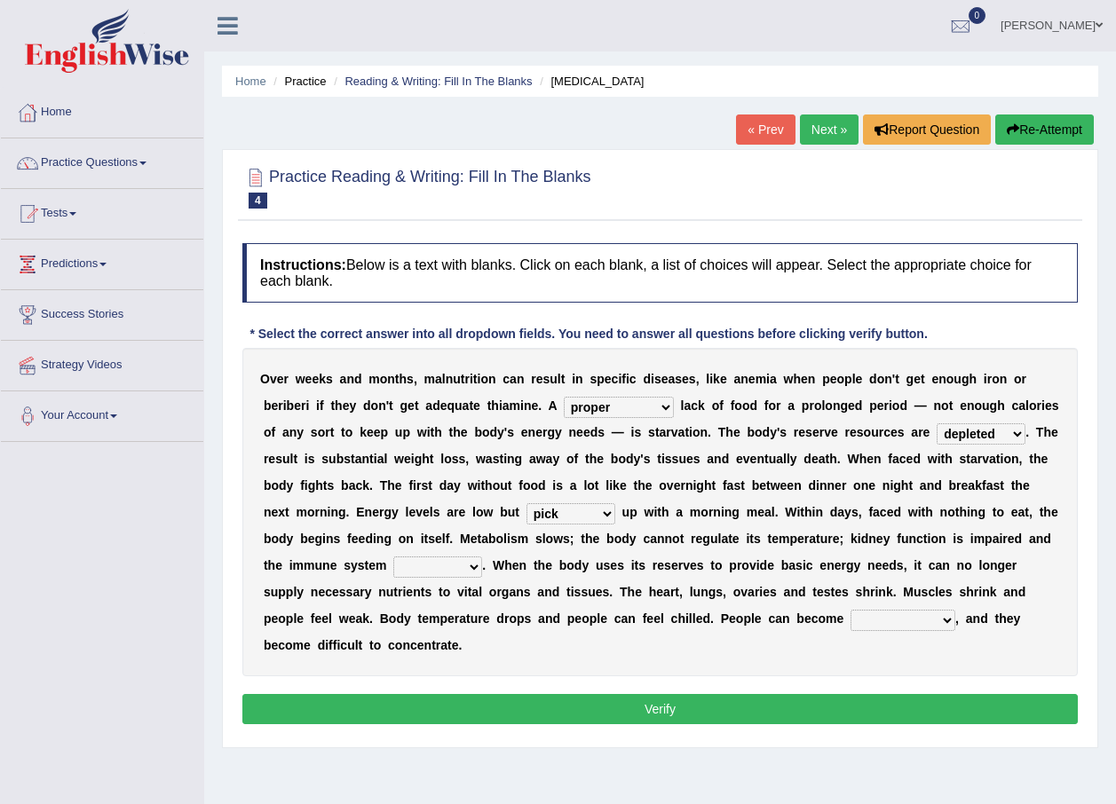
click at [526, 503] on select "feed come chill pick" at bounding box center [570, 513] width 89 height 21
click at [482, 557] on select "deepens deafens weakens surpasses" at bounding box center [437, 567] width 89 height 21
select select "weakens"
click at [482, 557] on select "deepens deafens weakens surpasses" at bounding box center [437, 567] width 89 height 21
click at [850, 622] on select "irritable commutable indisputable transportable" at bounding box center [902, 620] width 105 height 21
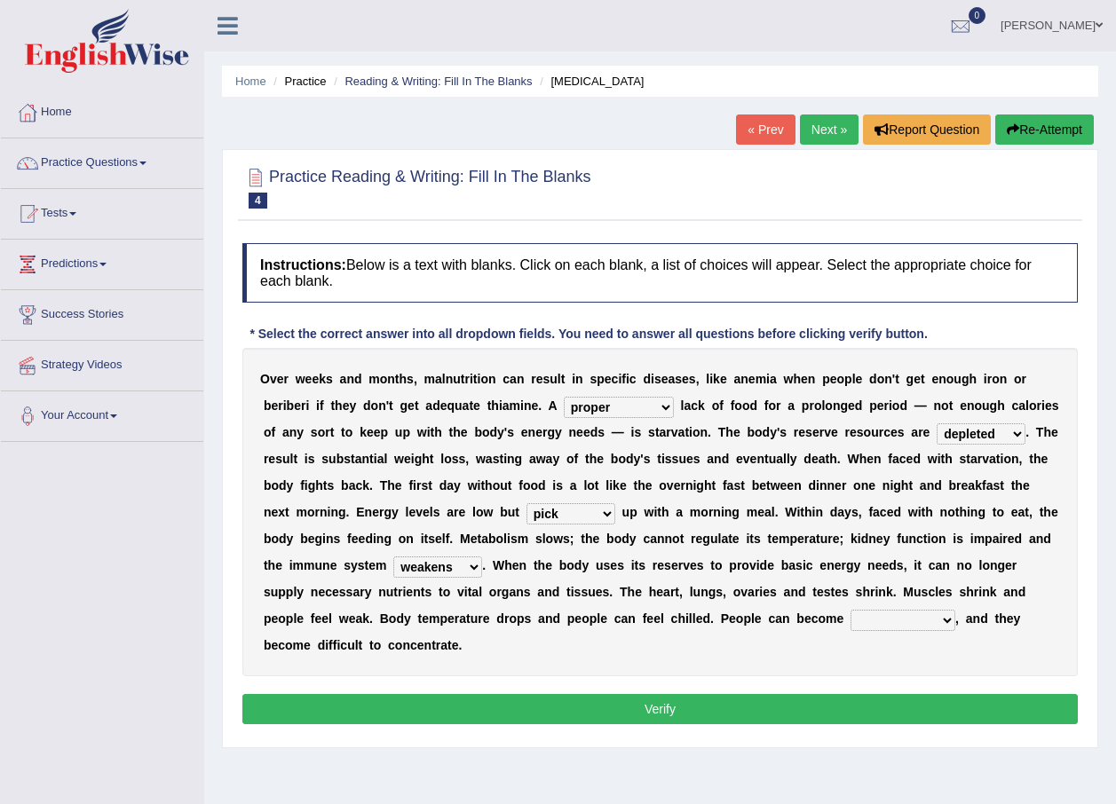
select select "irritable"
click at [850, 610] on select "irritable commutable indisputable transportable" at bounding box center [902, 620] width 105 height 21
click at [635, 694] on button "Verify" at bounding box center [659, 709] width 835 height 30
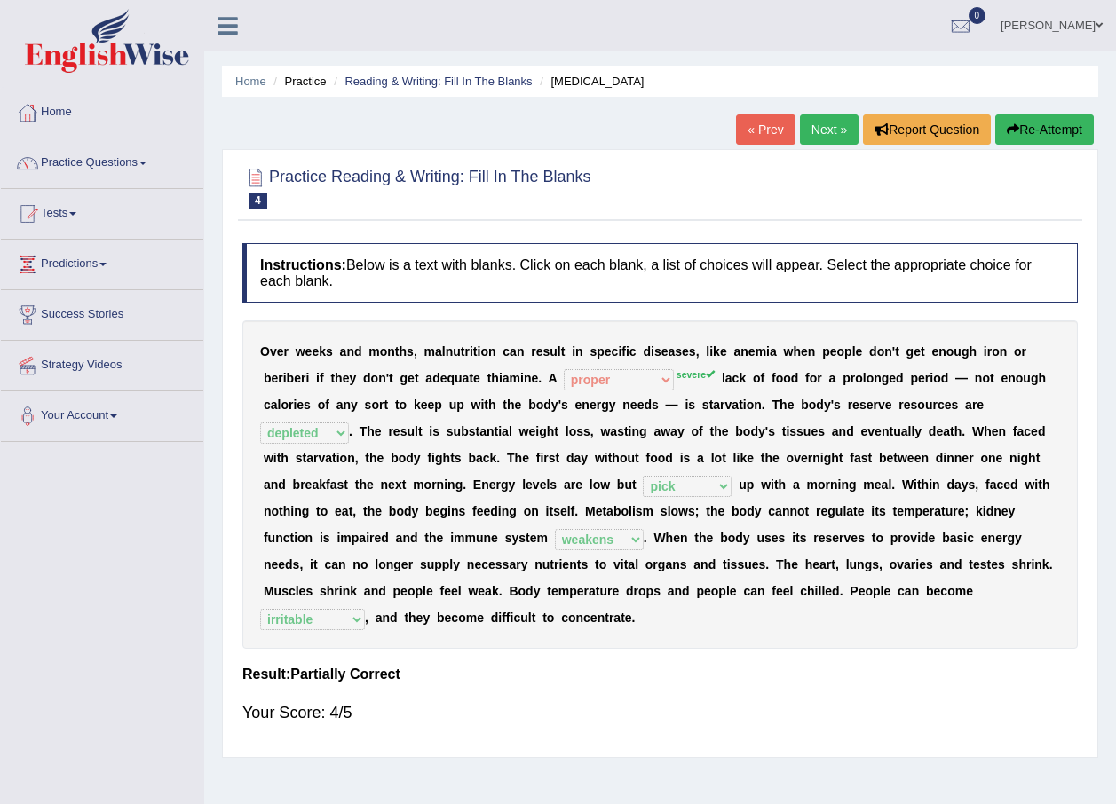
click at [827, 134] on link "Next »" at bounding box center [829, 130] width 59 height 30
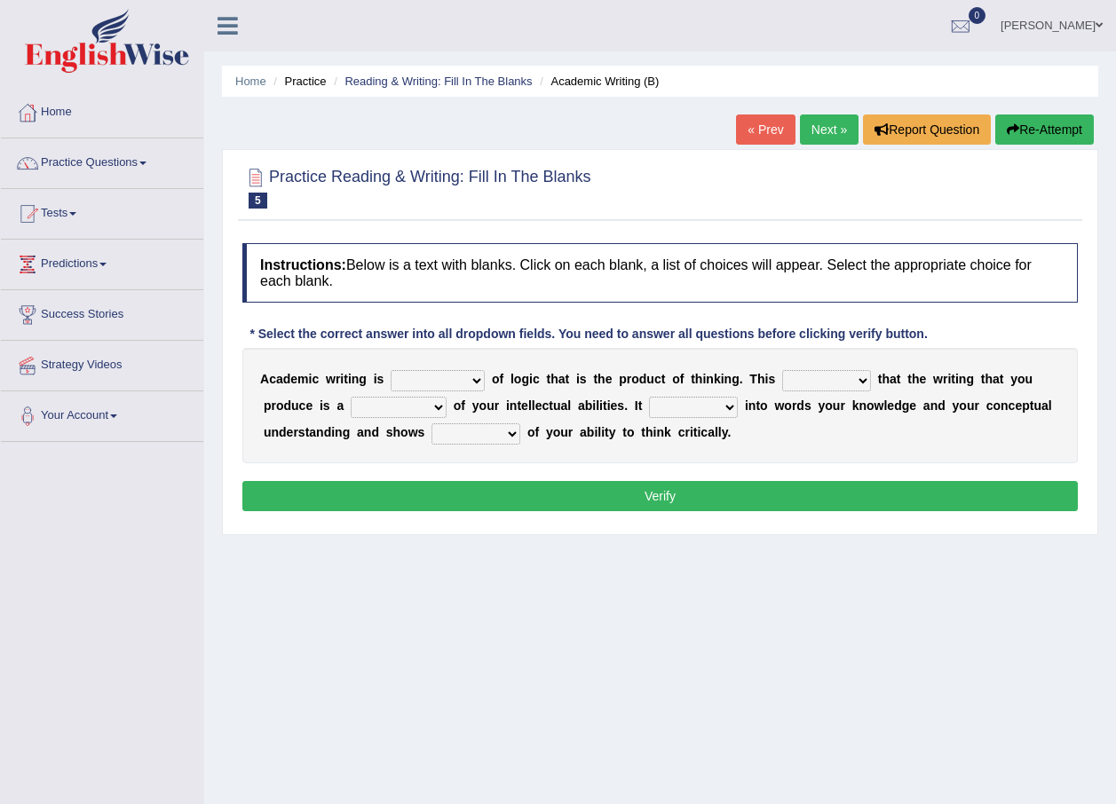
click at [467, 376] on select "expectation entitlement expression exchange" at bounding box center [438, 380] width 94 height 21
select select "exchange"
click at [391, 370] on select "expectation entitlement expression exchange" at bounding box center [438, 380] width 94 height 21
click at [827, 383] on select "means questions stipulates answers" at bounding box center [826, 380] width 89 height 21
select select "means"
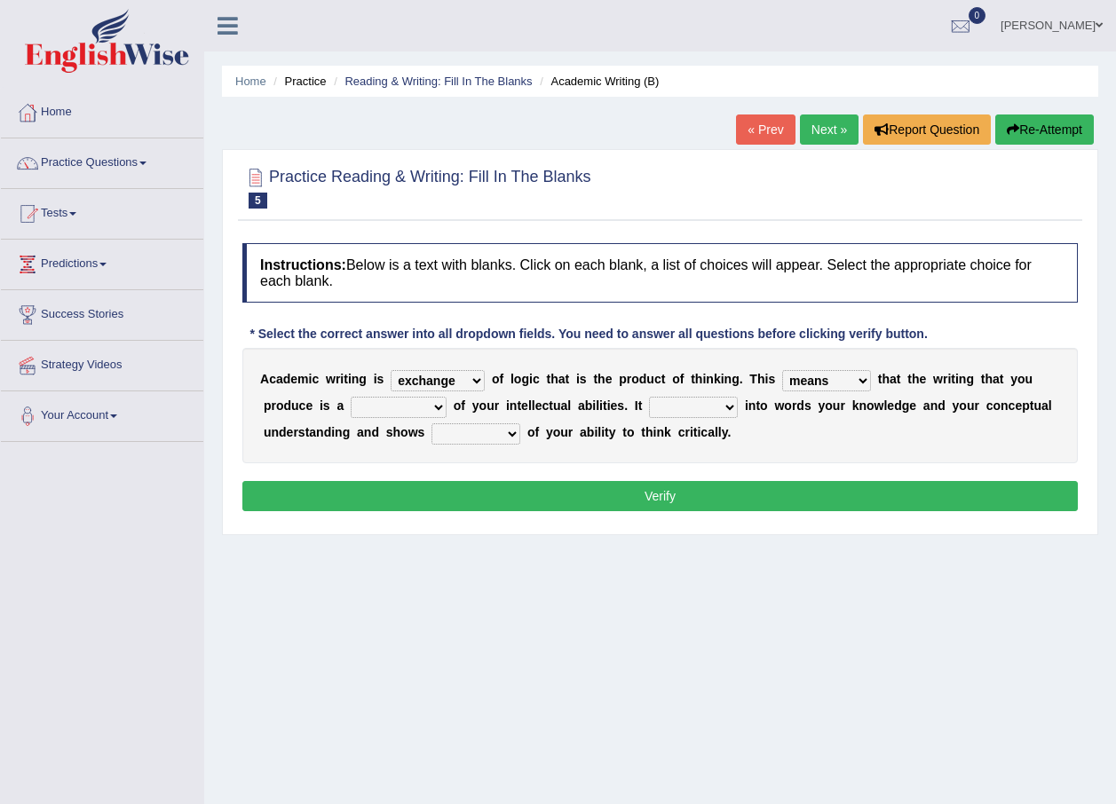
click at [782, 370] on select "means questions stipulates answers" at bounding box center [826, 380] width 89 height 21
click at [355, 407] on select "redundancy mission credit reflection" at bounding box center [399, 407] width 96 height 21
select select "reflection"
click at [351, 397] on select "redundancy mission credit reflection" at bounding box center [399, 407] width 96 height 21
click at [649, 405] on select "enriches shows allows puts" at bounding box center [693, 407] width 89 height 21
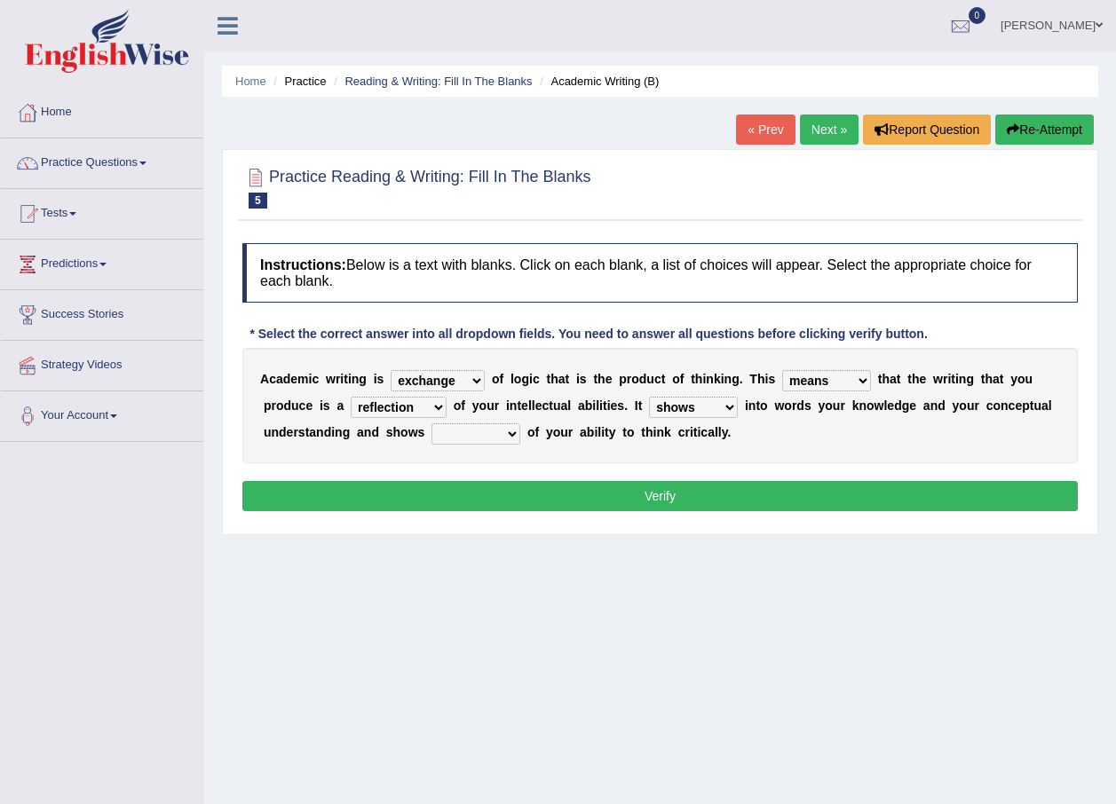
click at [649, 397] on select "enriches shows allows puts" at bounding box center [693, 407] width 89 height 21
click at [649, 401] on select "enriches shows allows puts" at bounding box center [693, 407] width 89 height 21
select select "puts"
click at [649, 397] on select "enriches shows allows puts" at bounding box center [693, 407] width 89 height 21
click at [431, 438] on select "hassle excuse capacity evidence" at bounding box center [475, 433] width 89 height 21
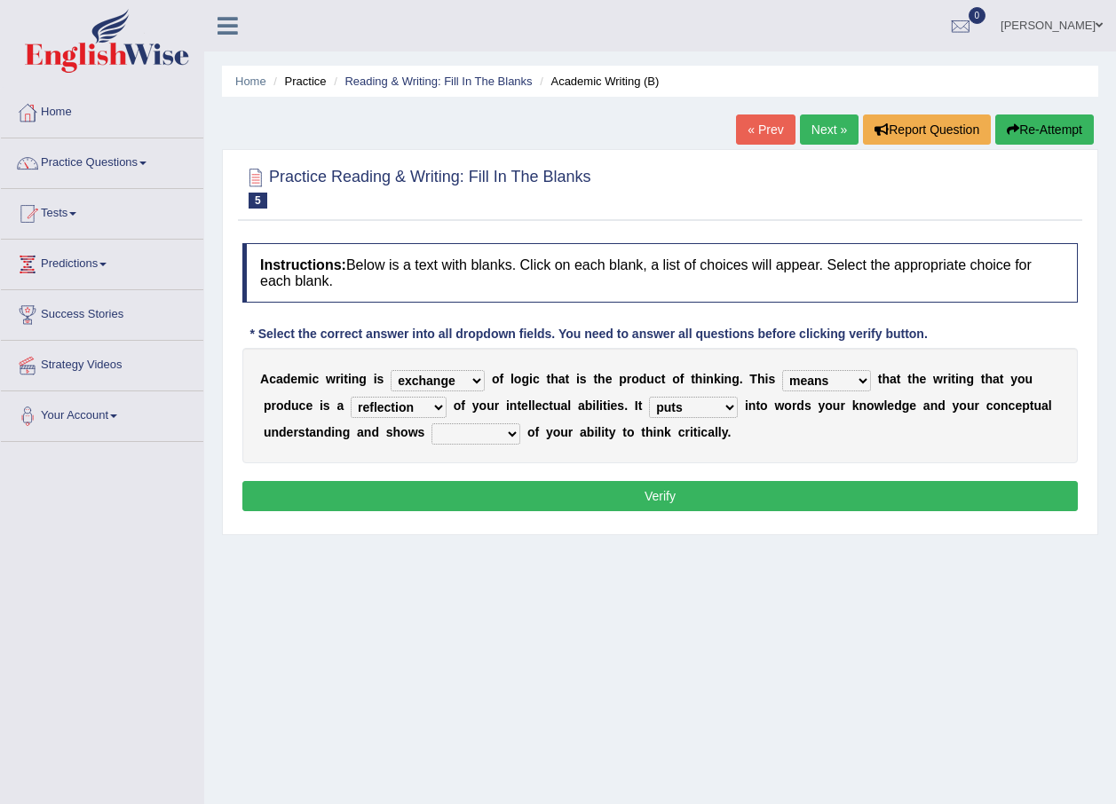
select select "capacity"
click at [431, 423] on select "hassle excuse capacity evidence" at bounding box center [475, 433] width 89 height 21
click at [544, 498] on button "Verify" at bounding box center [659, 496] width 835 height 30
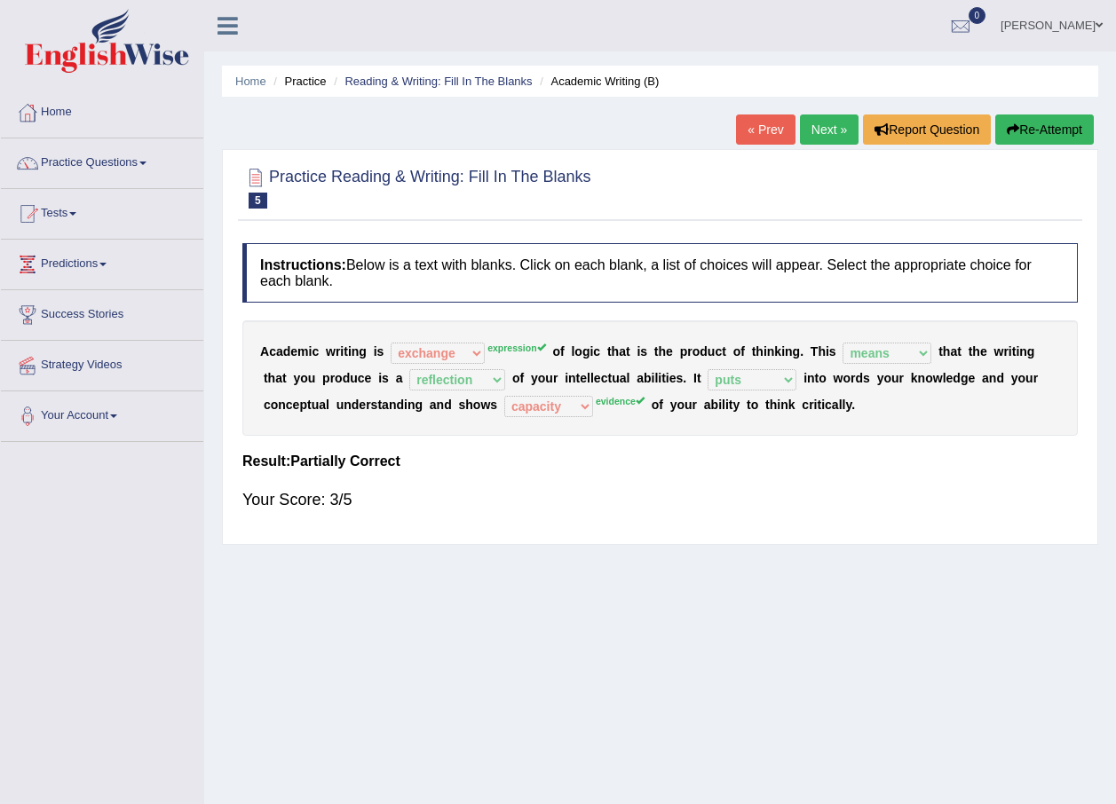
click at [825, 143] on link "Next »" at bounding box center [829, 130] width 59 height 30
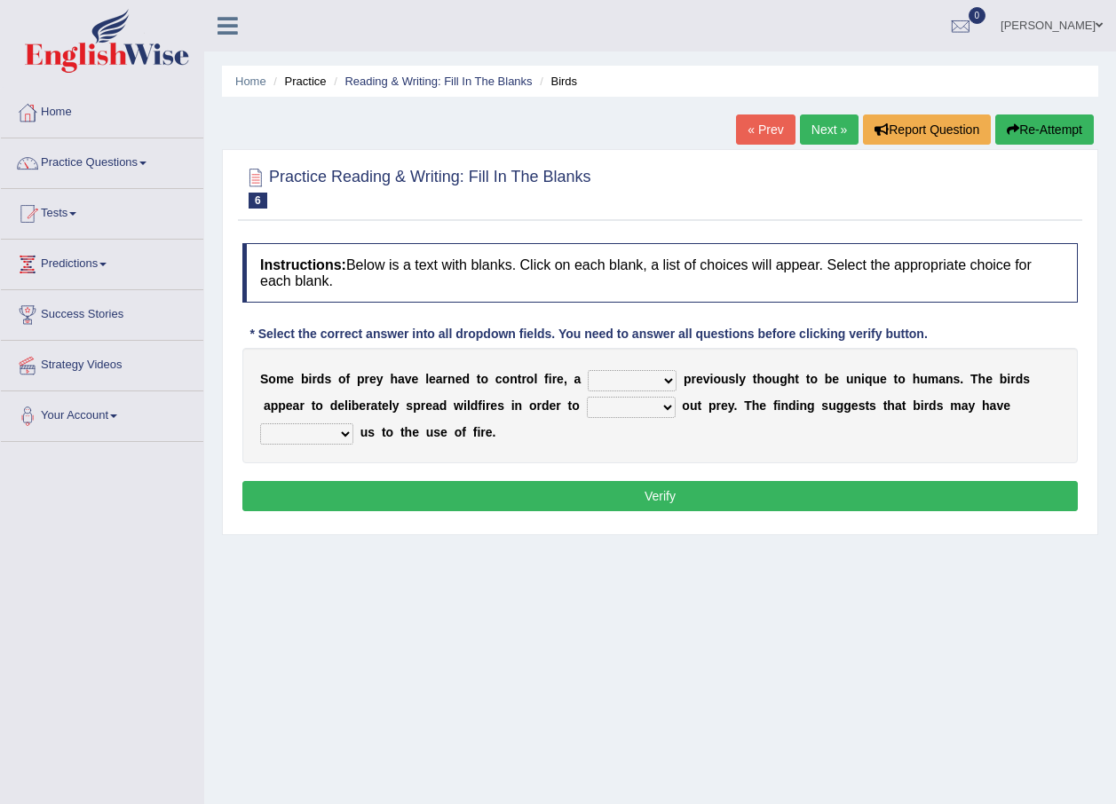
click at [647, 383] on select "question profile tale skill" at bounding box center [632, 380] width 89 height 21
select select "skill"
click at [588, 370] on select "question profile tale skill" at bounding box center [632, 380] width 89 height 21
click at [587, 410] on select "prevent limit span flush" at bounding box center [631, 407] width 89 height 21
select select "limit"
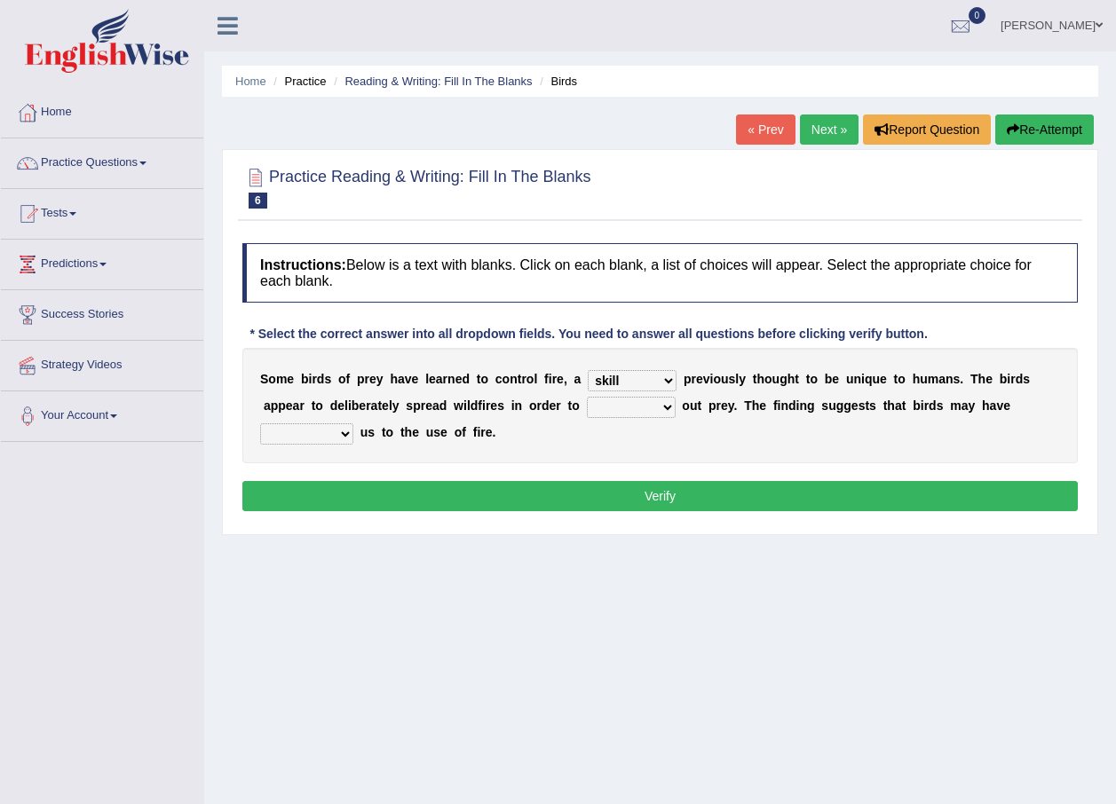
click at [587, 397] on select "prevent limit span flush" at bounding box center [631, 407] width 89 height 21
click at [353, 423] on select "prophesied beaten transmitted forced" at bounding box center [306, 433] width 93 height 21
select select "prophesied"
click at [353, 423] on select "prophesied beaten transmitted forced" at bounding box center [306, 433] width 93 height 21
click at [722, 488] on button "Verify" at bounding box center [659, 496] width 835 height 30
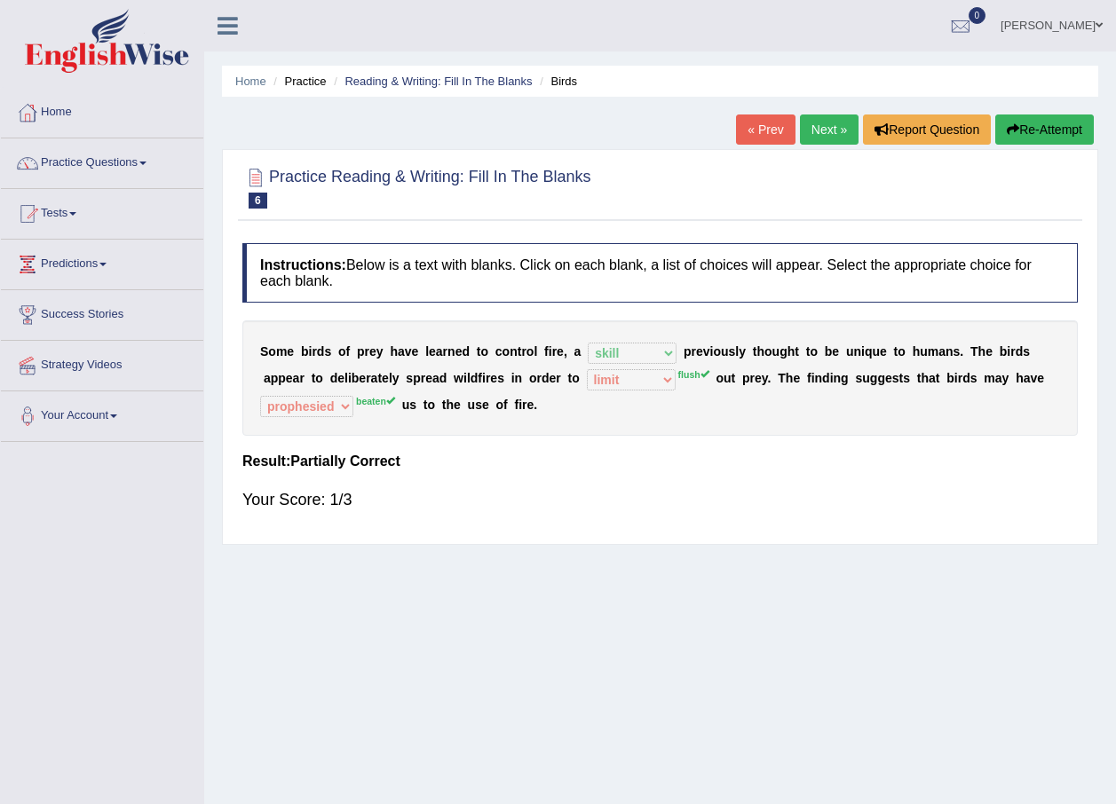
click at [827, 131] on link "Next »" at bounding box center [829, 130] width 59 height 30
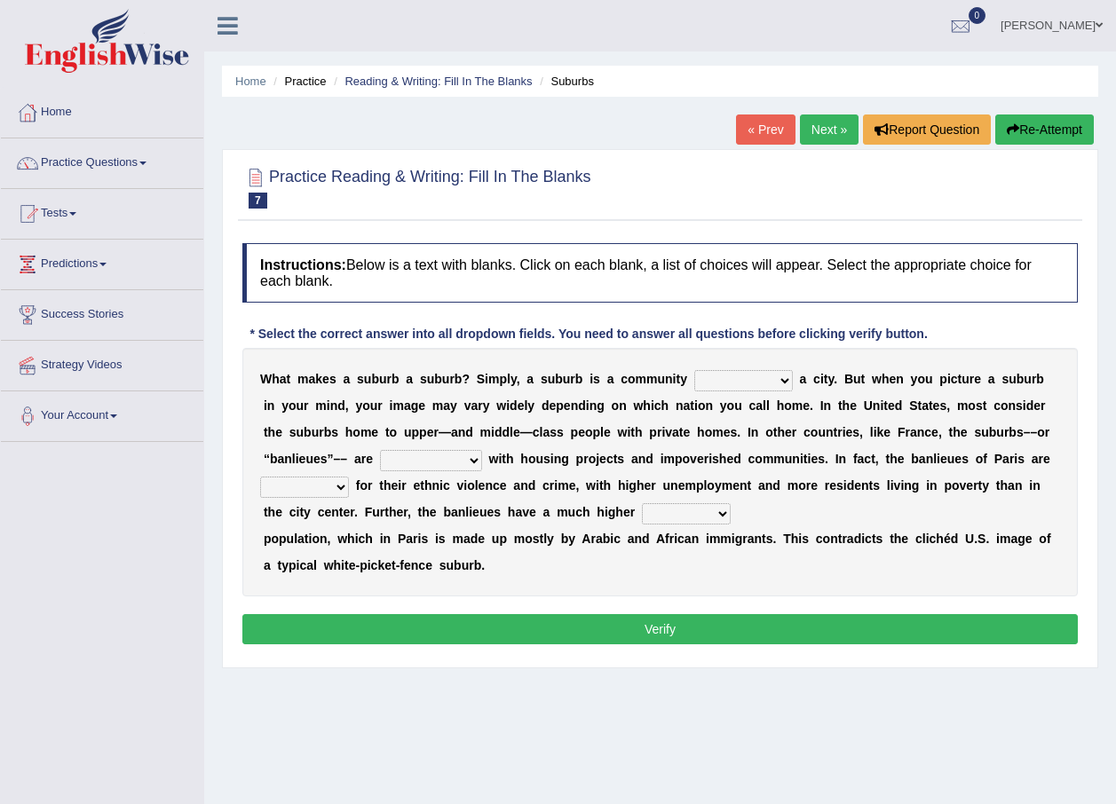
click at [744, 380] on select "lying locating situating surrounding" at bounding box center [743, 380] width 99 height 21
select select "locating"
click at [694, 370] on select "lying locating situating surrounding" at bounding box center [743, 380] width 99 height 21
click at [380, 460] on select "antonymous antibiotic synonymous synthetic" at bounding box center [431, 460] width 102 height 21
select select "synonymous"
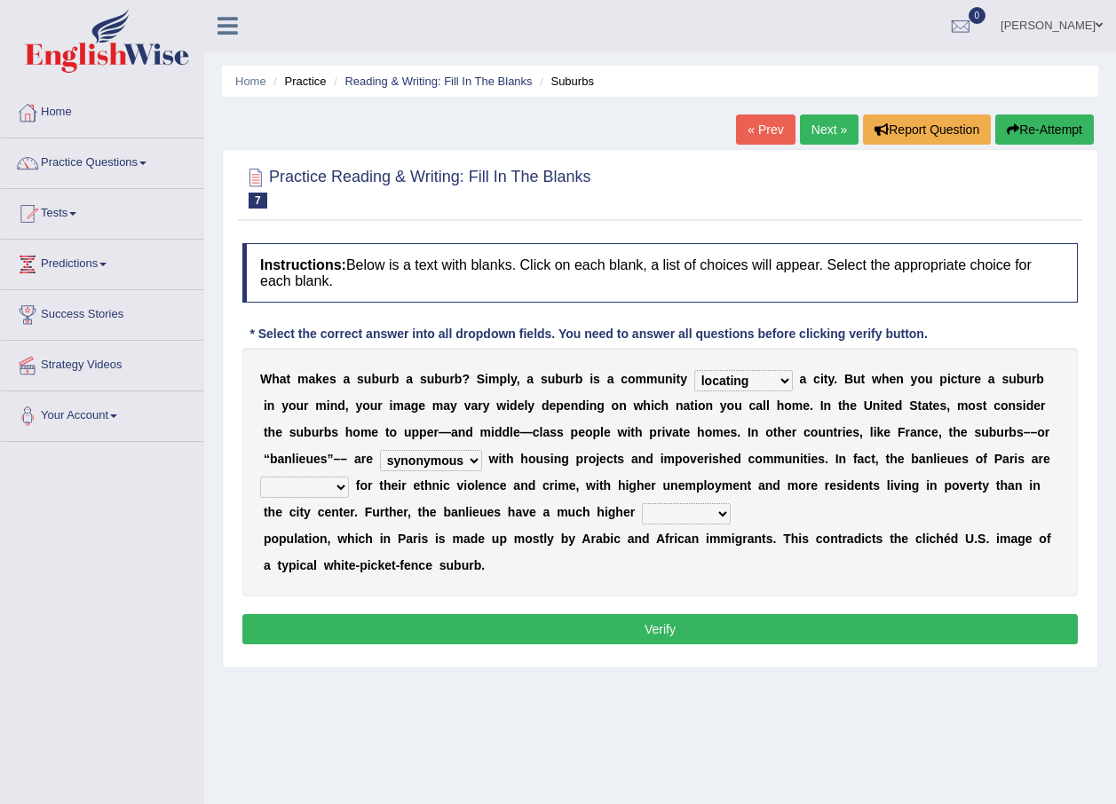
click at [380, 450] on select "antonymous antibiotic synonymous synthetic" at bounding box center [431, 460] width 102 height 21
click at [349, 477] on select "clamorous sensitive famous notorious" at bounding box center [304, 487] width 89 height 21
select select "sensitive"
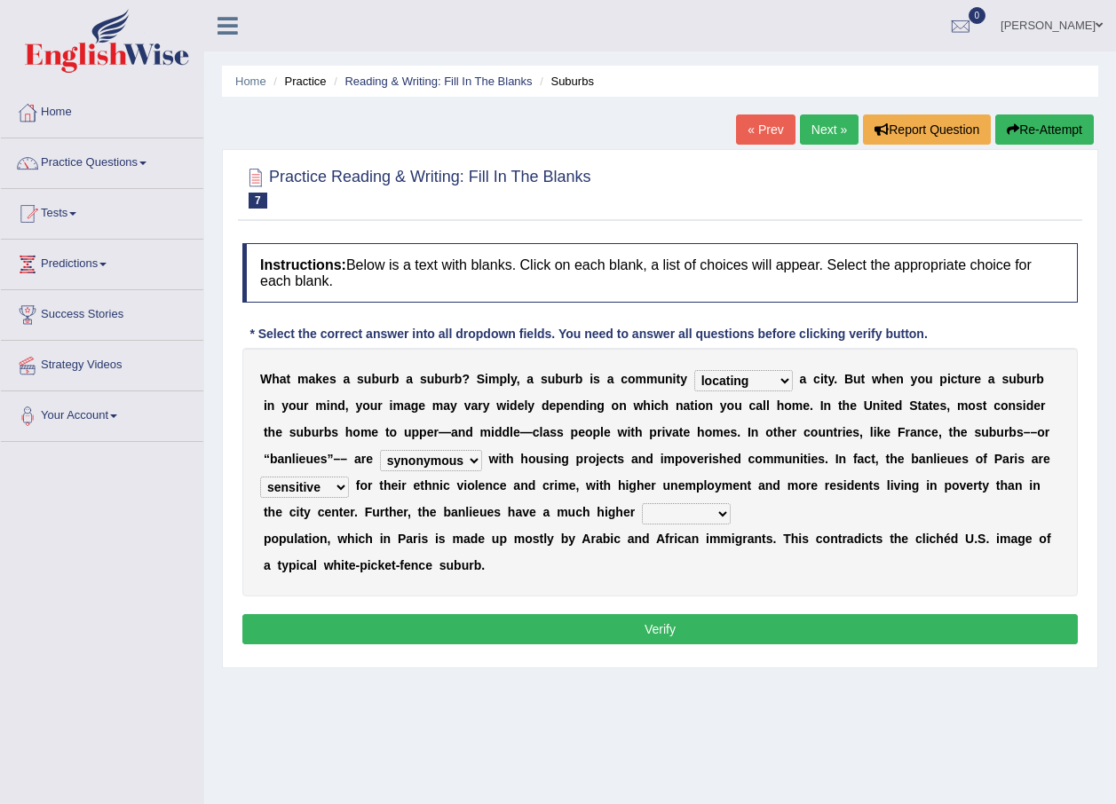
click at [349, 477] on select "clamorous sensitive famous notorious" at bounding box center [304, 487] width 89 height 21
click at [642, 510] on select "local young immigrant senior" at bounding box center [686, 513] width 89 height 21
select select "immigrant"
click at [642, 503] on select "local young immigrant senior" at bounding box center [686, 513] width 89 height 21
click at [642, 507] on select "local young immigrant senior" at bounding box center [686, 513] width 89 height 21
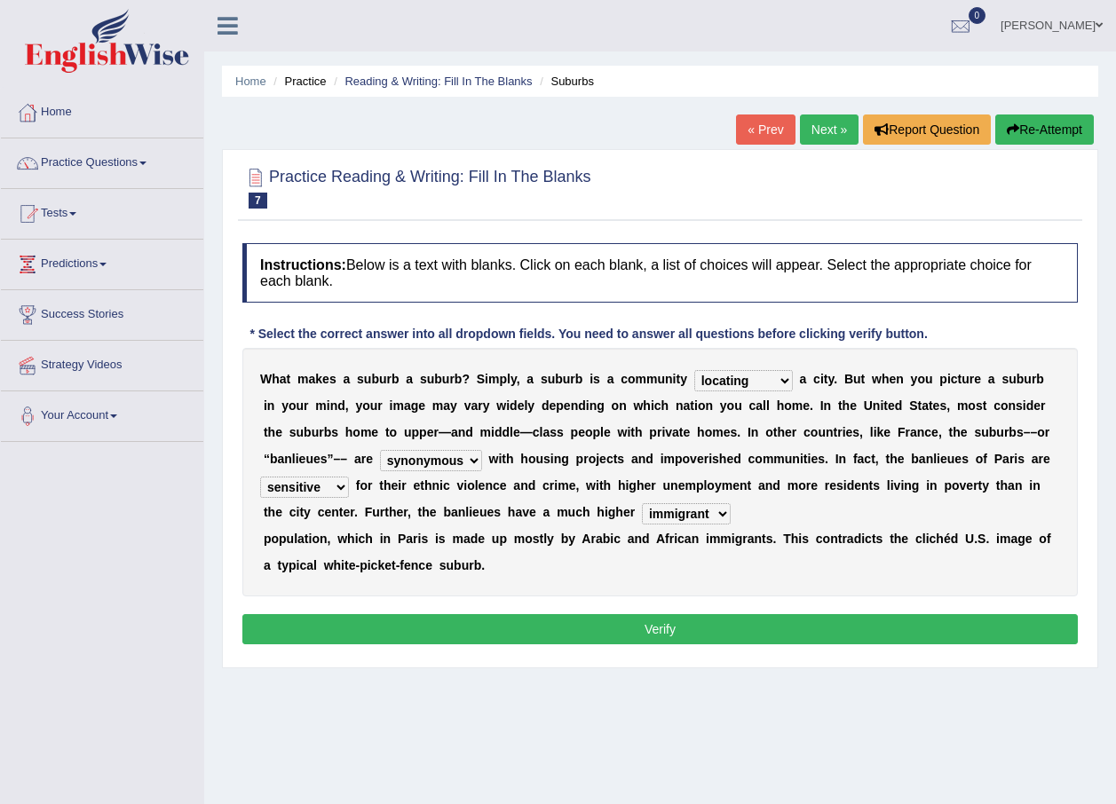
click at [642, 507] on select "local young immigrant senior" at bounding box center [686, 513] width 89 height 21
click at [575, 628] on button "Verify" at bounding box center [659, 629] width 835 height 30
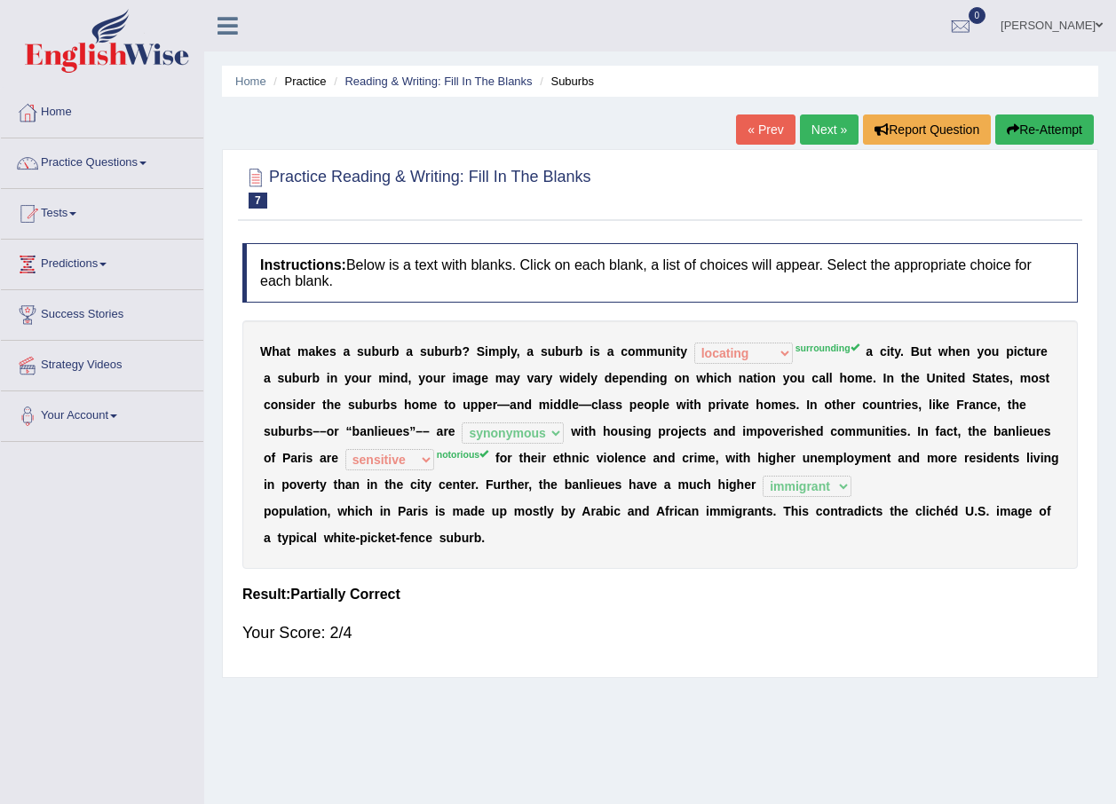
click at [834, 128] on link "Next »" at bounding box center [829, 130] width 59 height 30
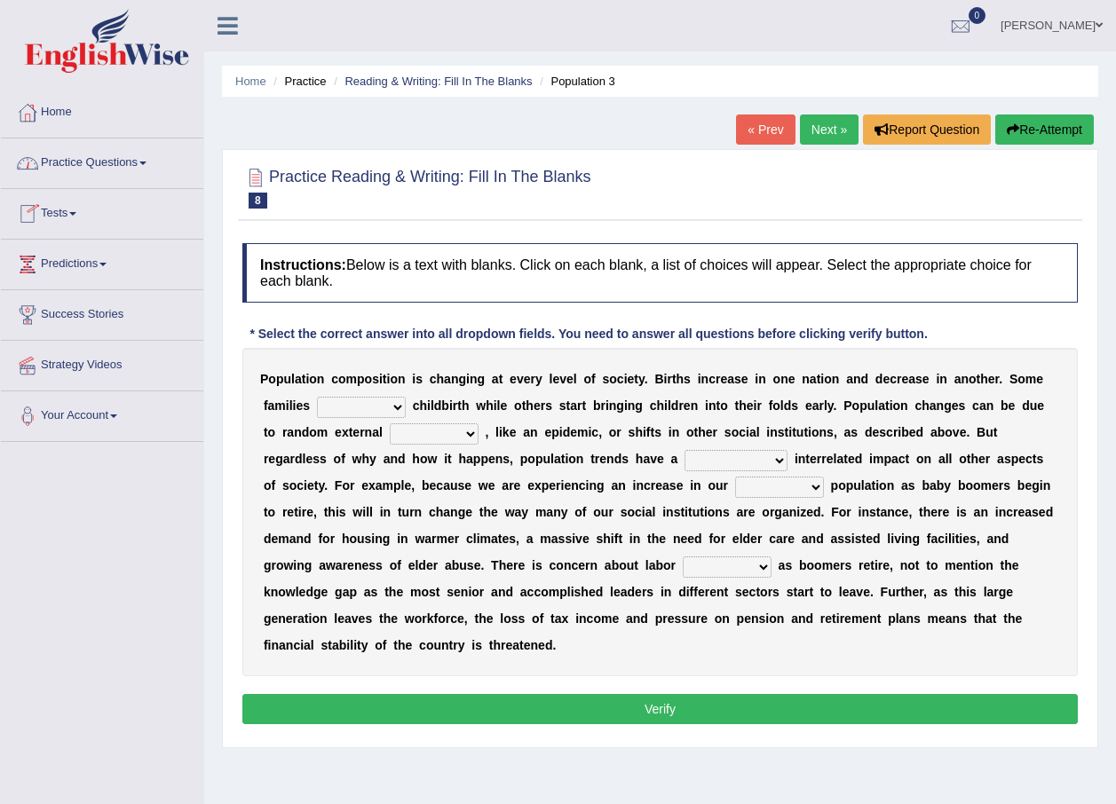
click at [146, 169] on link "Practice Questions" at bounding box center [102, 160] width 202 height 44
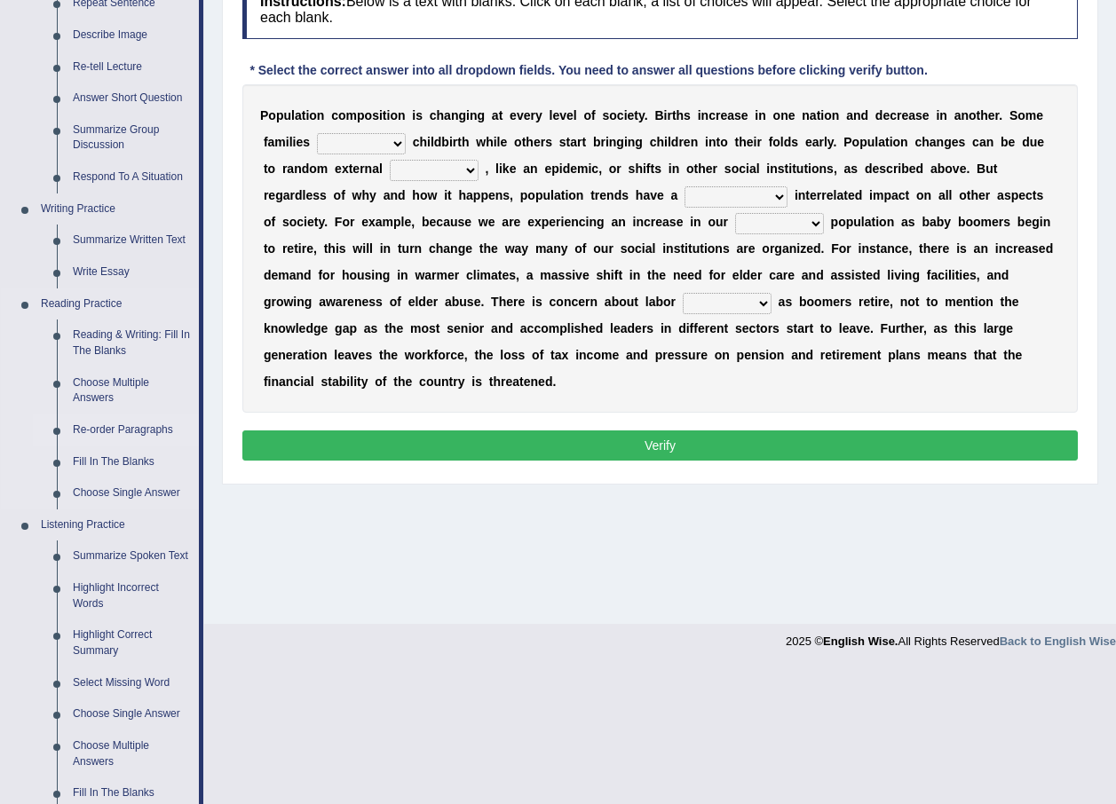
scroll to position [266, 0]
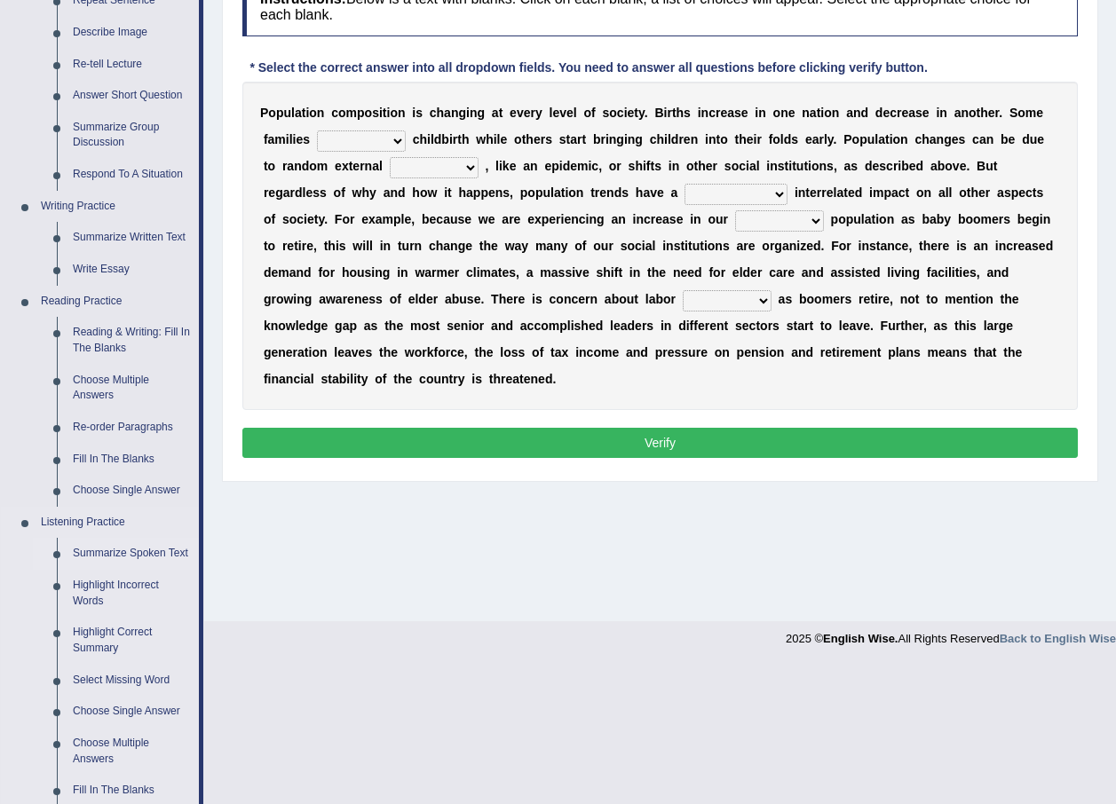
click at [106, 554] on link "Summarize Spoken Text" at bounding box center [132, 554] width 134 height 32
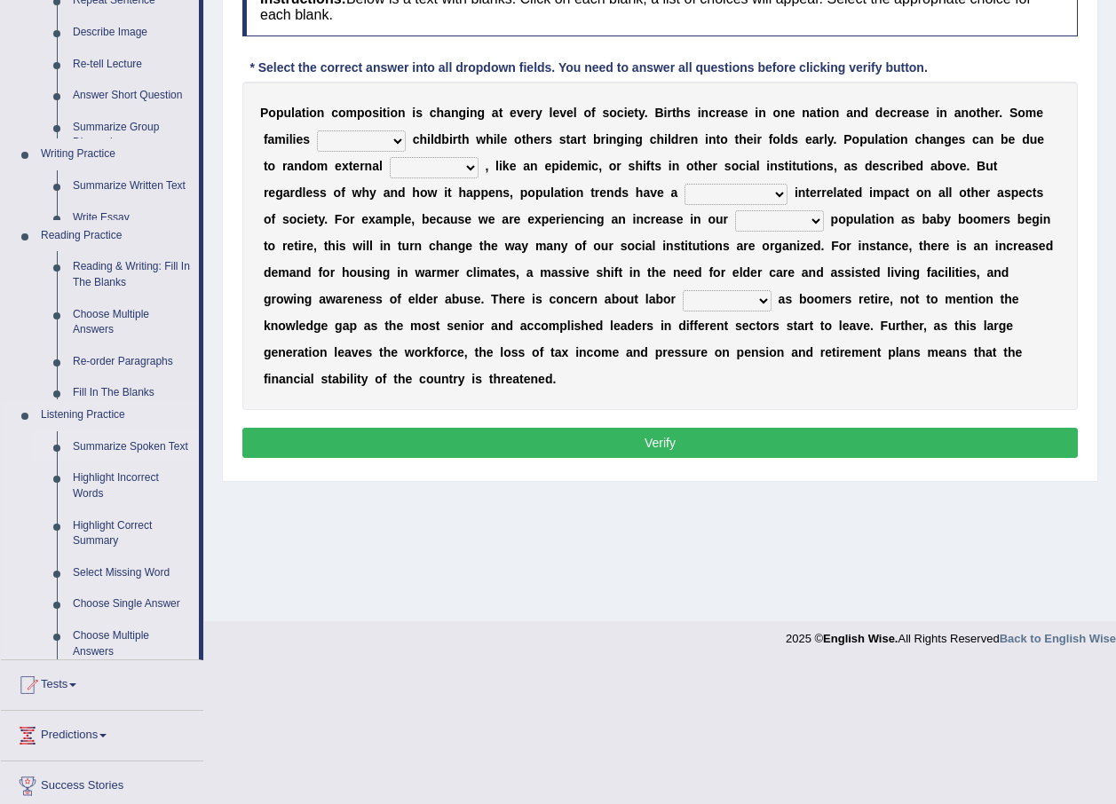
scroll to position [128, 0]
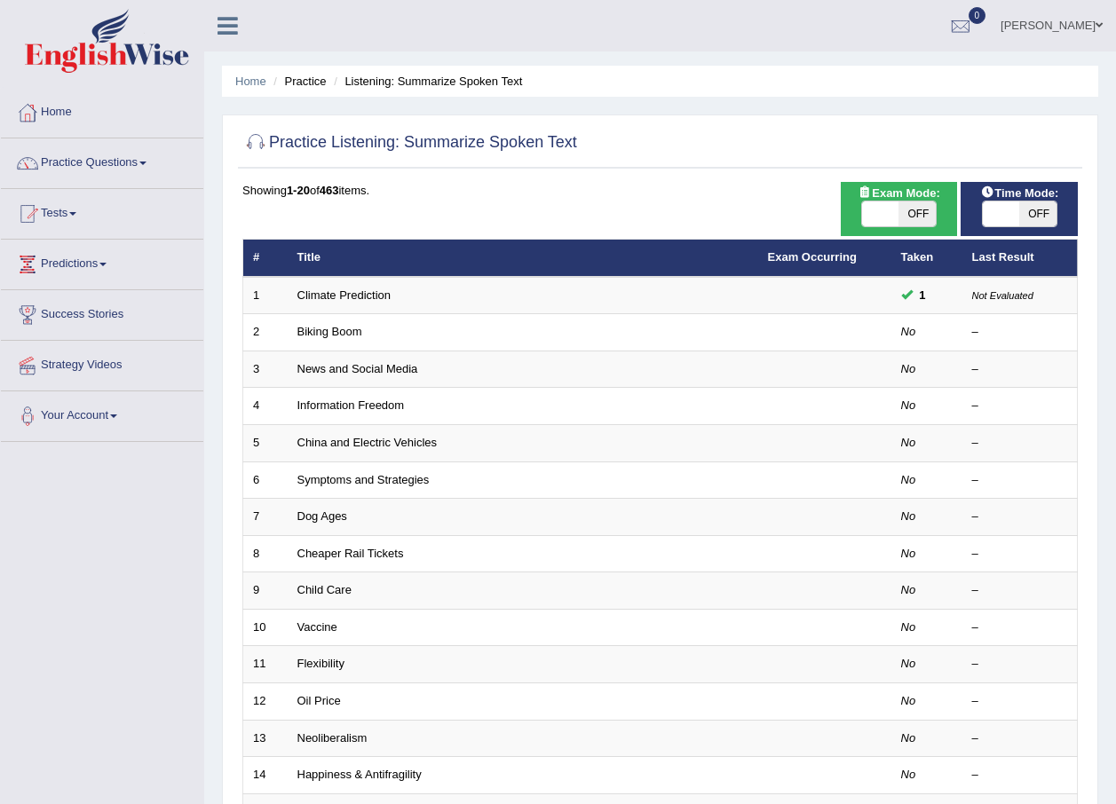
click at [366, 289] on link "Climate Prediction" at bounding box center [344, 294] width 94 height 13
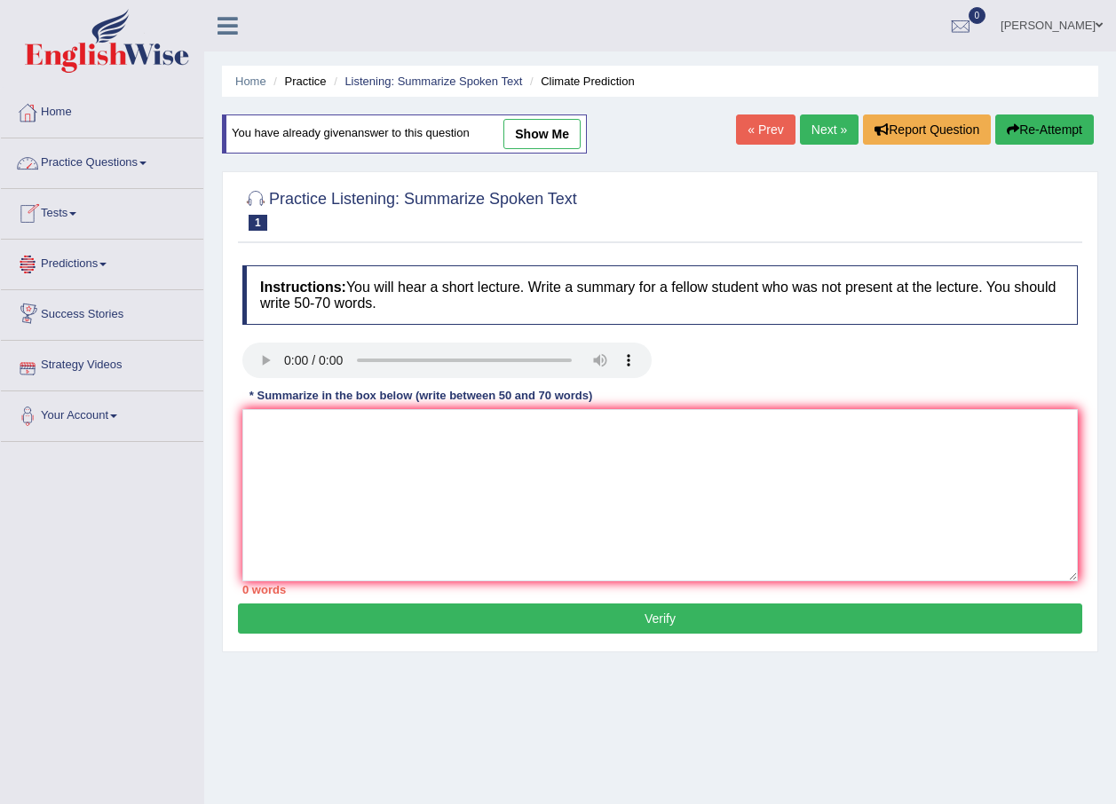
click at [148, 174] on link "Practice Questions" at bounding box center [102, 160] width 202 height 44
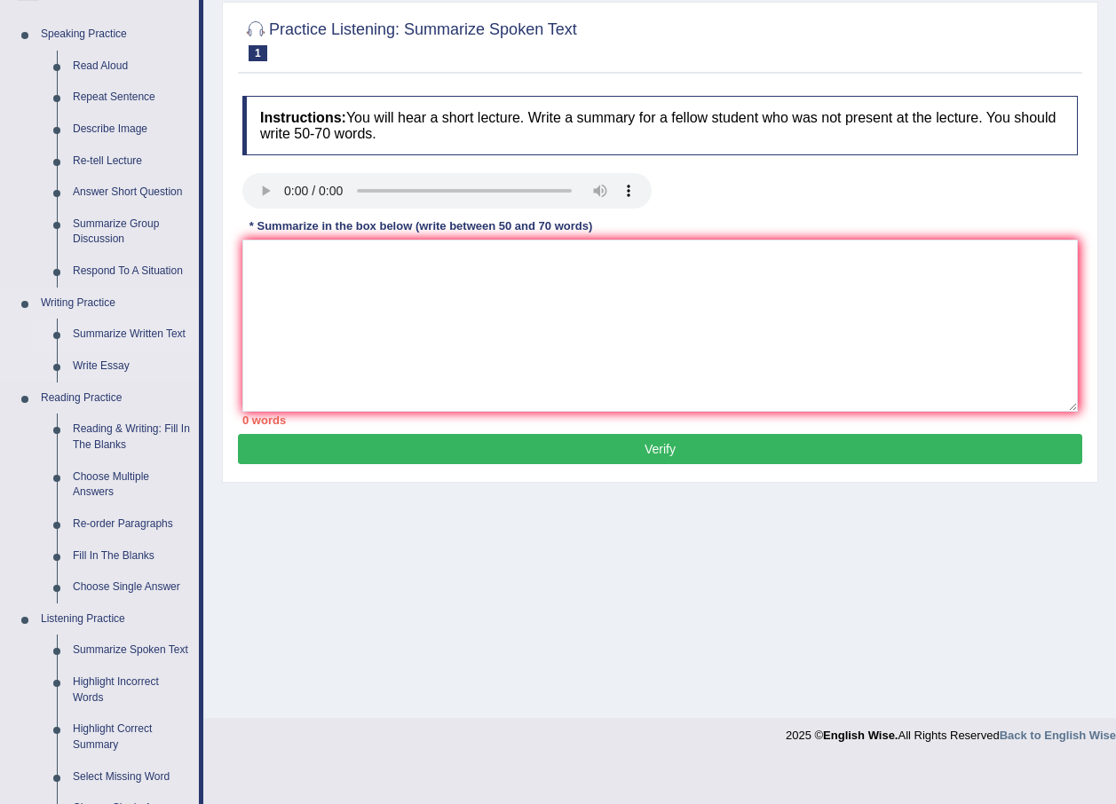
scroll to position [178, 0]
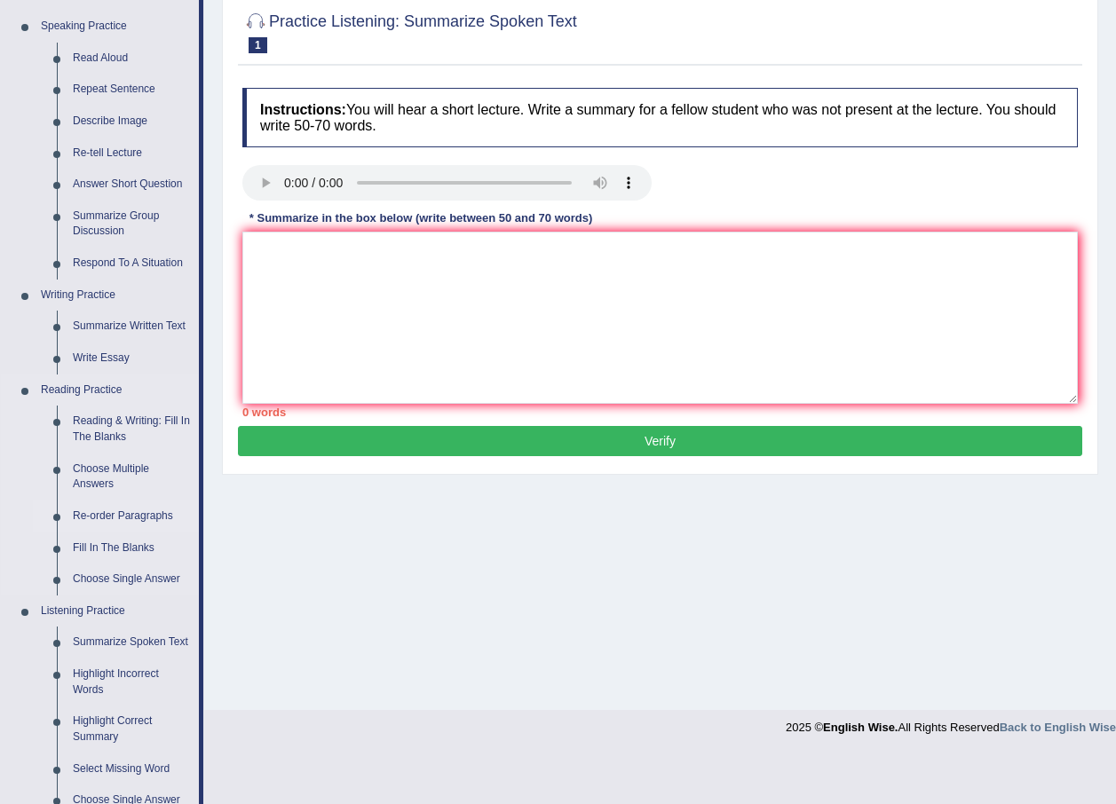
click at [127, 519] on link "Re-order Paragraphs" at bounding box center [132, 517] width 134 height 32
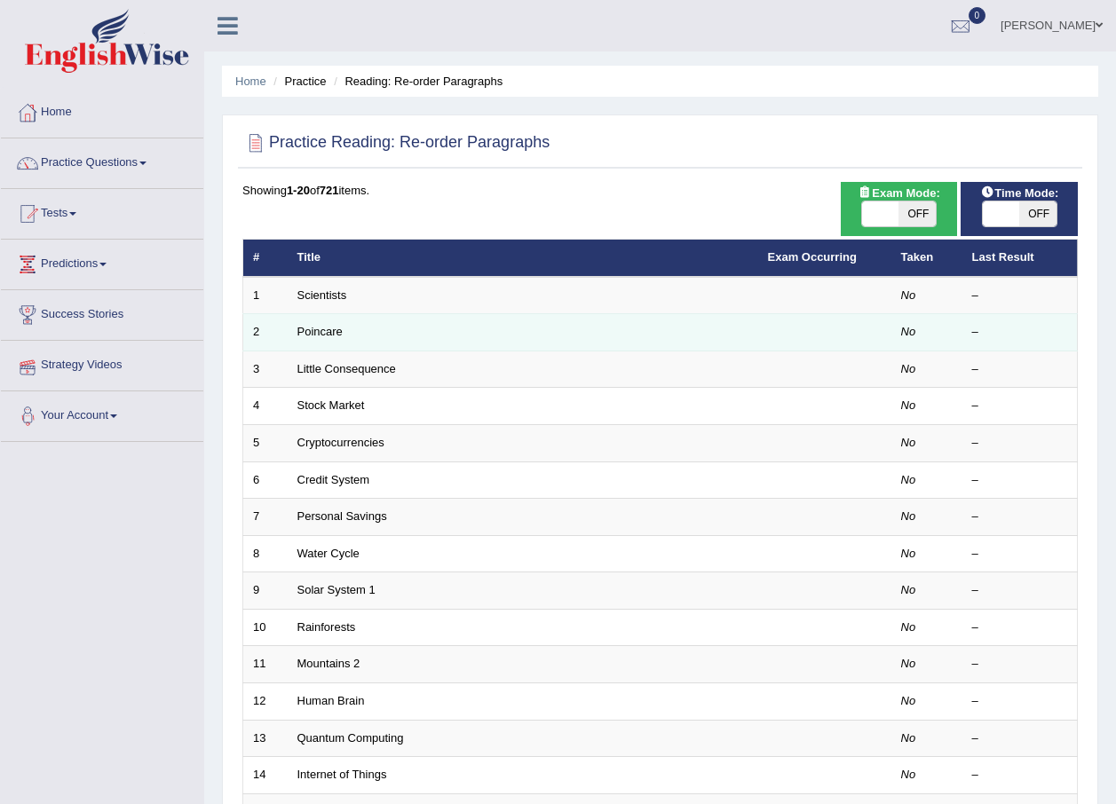
click at [329, 317] on td "Poincare" at bounding box center [523, 332] width 470 height 37
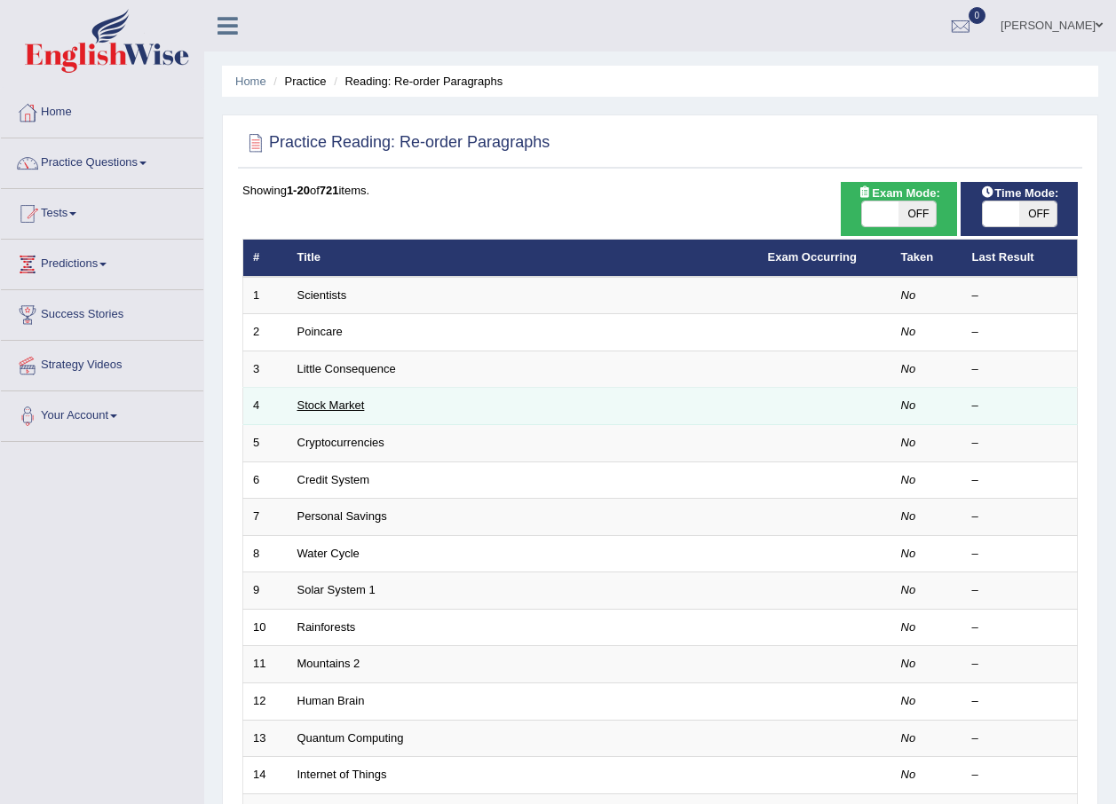
click at [329, 404] on link "Stock Market" at bounding box center [330, 405] width 67 height 13
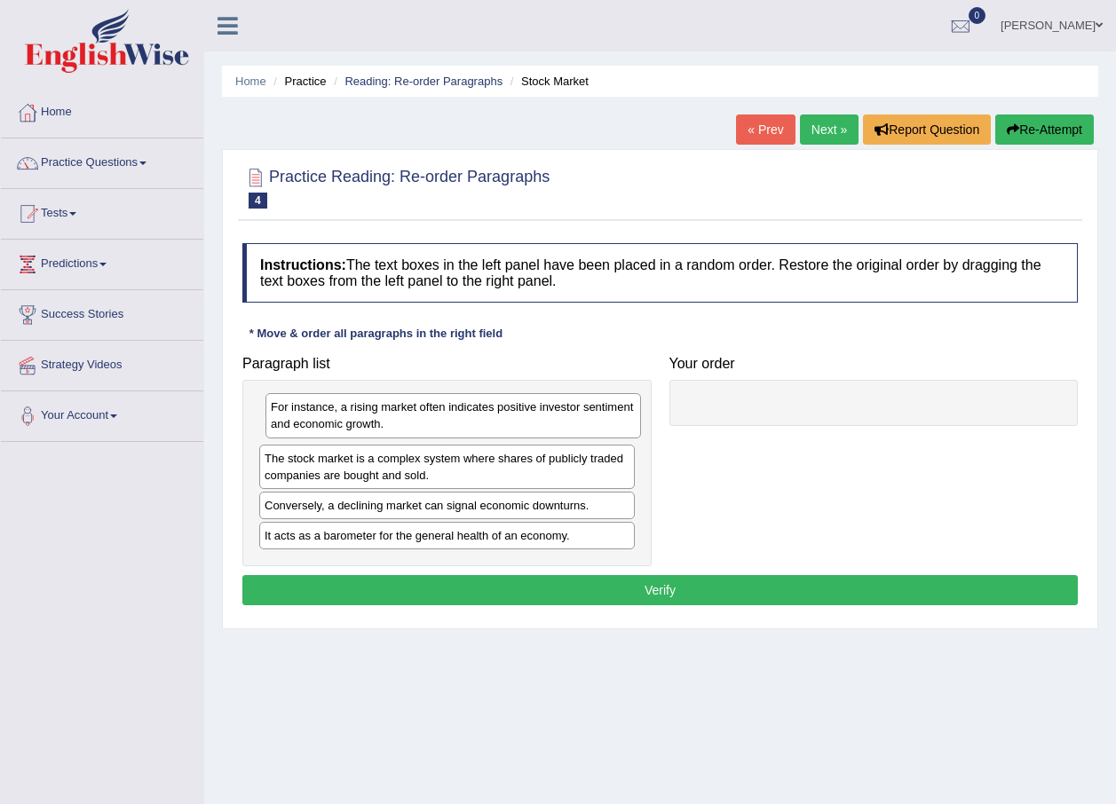
click at [344, 426] on div "For instance, a rising market often indicates positive investor sentiment and e…" at bounding box center [452, 415] width 375 height 44
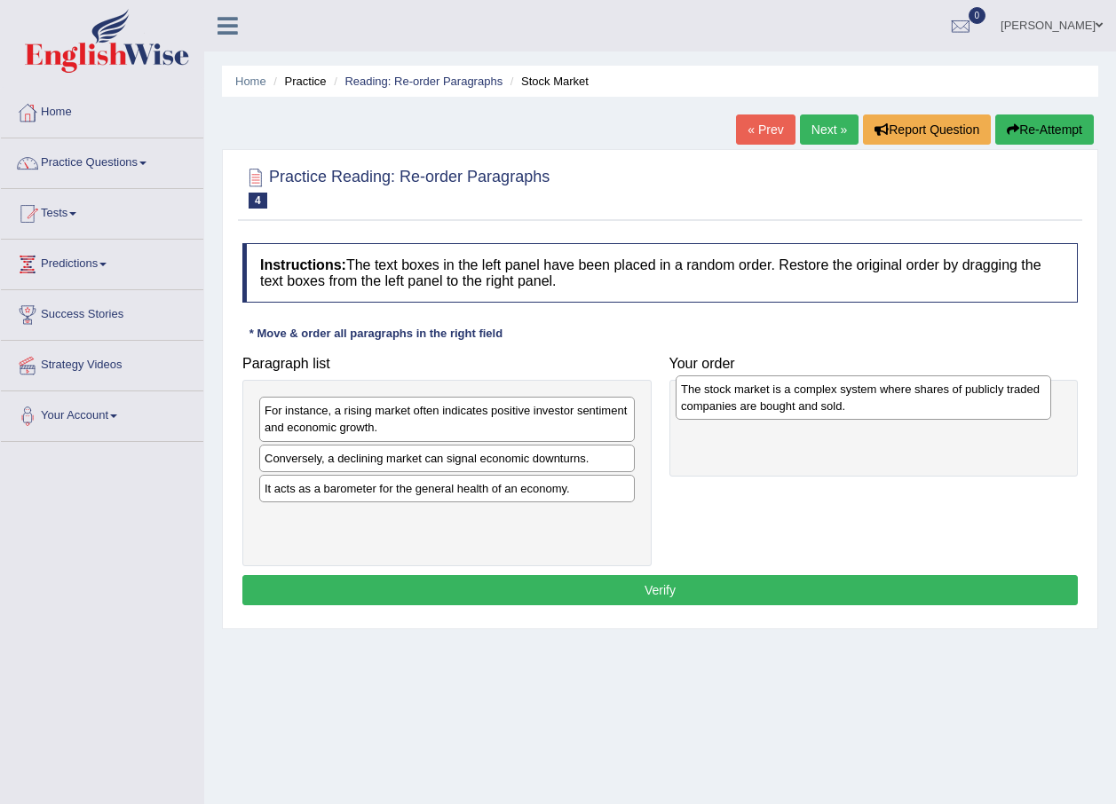
drag, startPoint x: 487, startPoint y: 473, endPoint x: 904, endPoint y: 432, distance: 418.3
click at [901, 407] on div "The stock market is a complex system where shares of publicly traded companies …" at bounding box center [863, 397] width 375 height 44
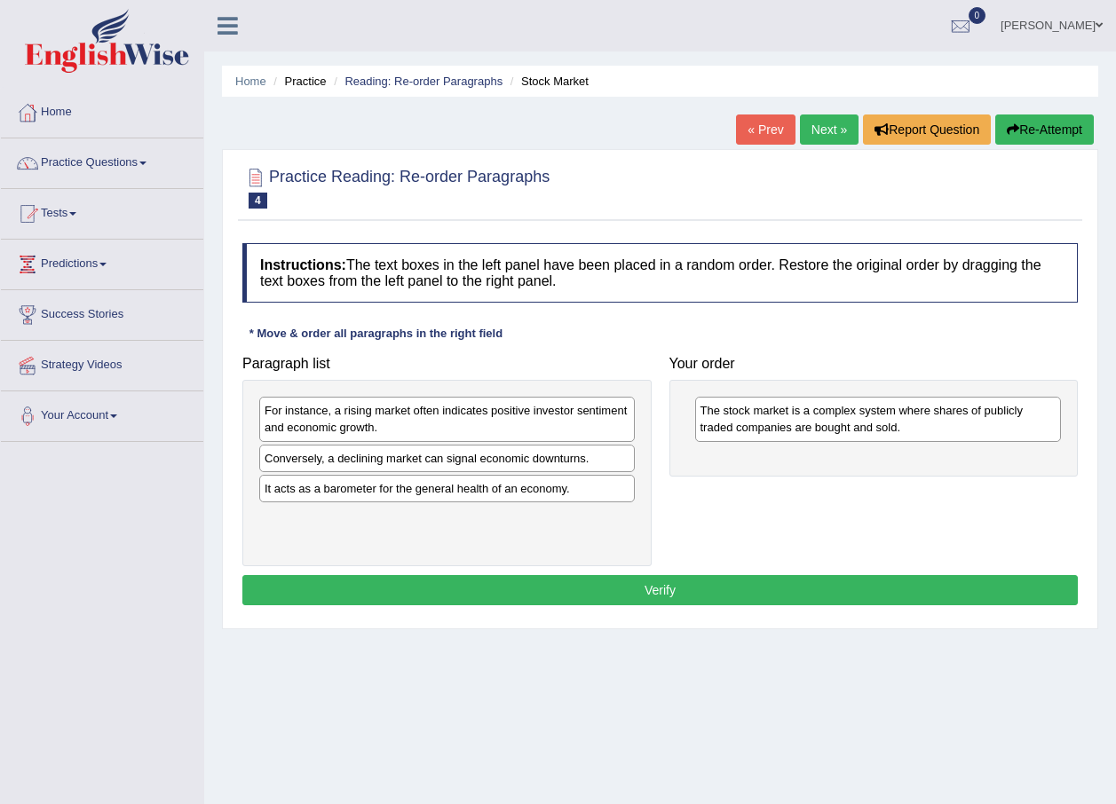
drag, startPoint x: 379, startPoint y: 504, endPoint x: 375, endPoint y: 492, distance: 12.9
click at [375, 492] on div "For instance, a rising market often indicates positive investor sentiment and e…" at bounding box center [446, 473] width 409 height 186
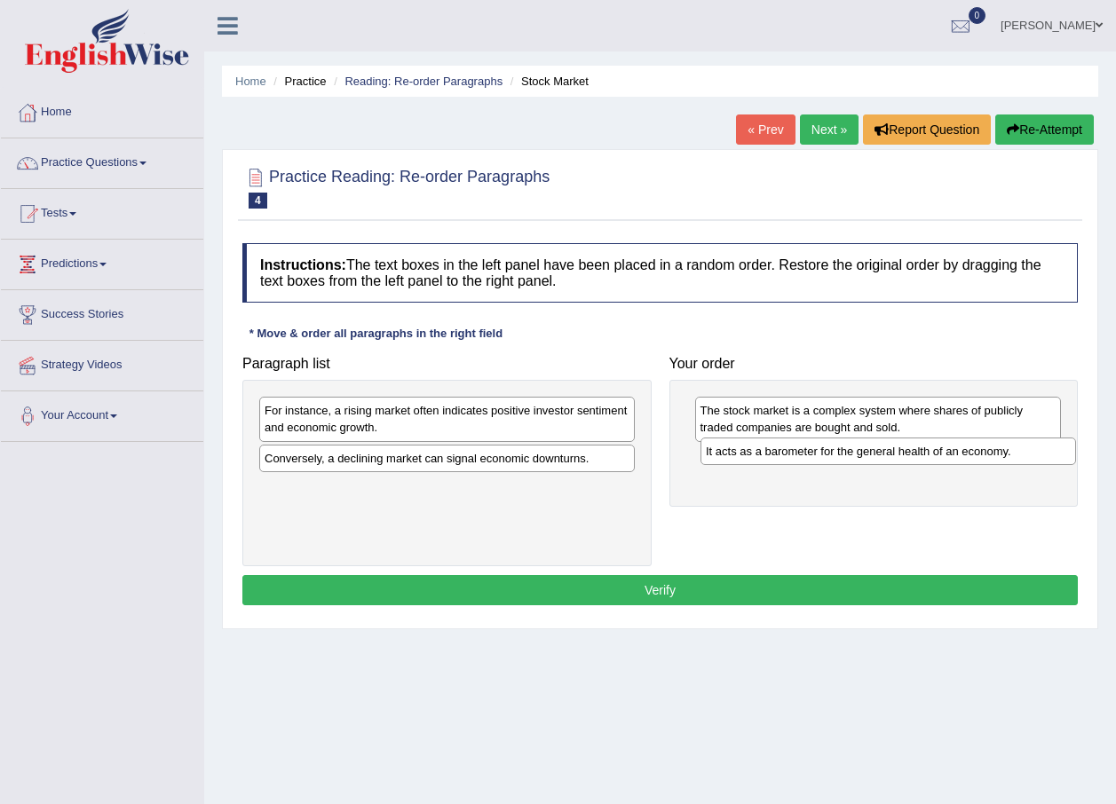
drag, startPoint x: 375, startPoint y: 492, endPoint x: 817, endPoint y: 454, distance: 442.7
click at [817, 454] on div "It acts as a barometer for the general health of an economy." at bounding box center [887, 452] width 375 height 28
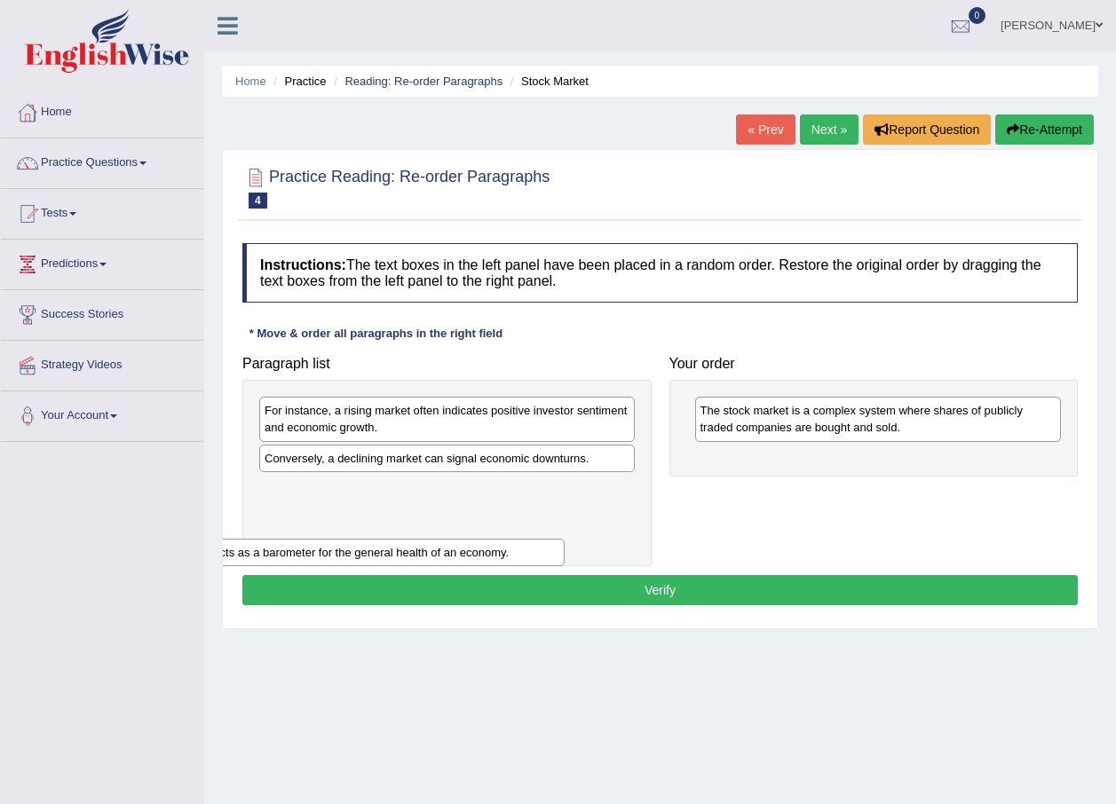
drag, startPoint x: 801, startPoint y: 460, endPoint x: 292, endPoint y: 519, distance: 512.1
click at [298, 539] on div "It acts as a barometer for the general health of an economy." at bounding box center [382, 553] width 367 height 28
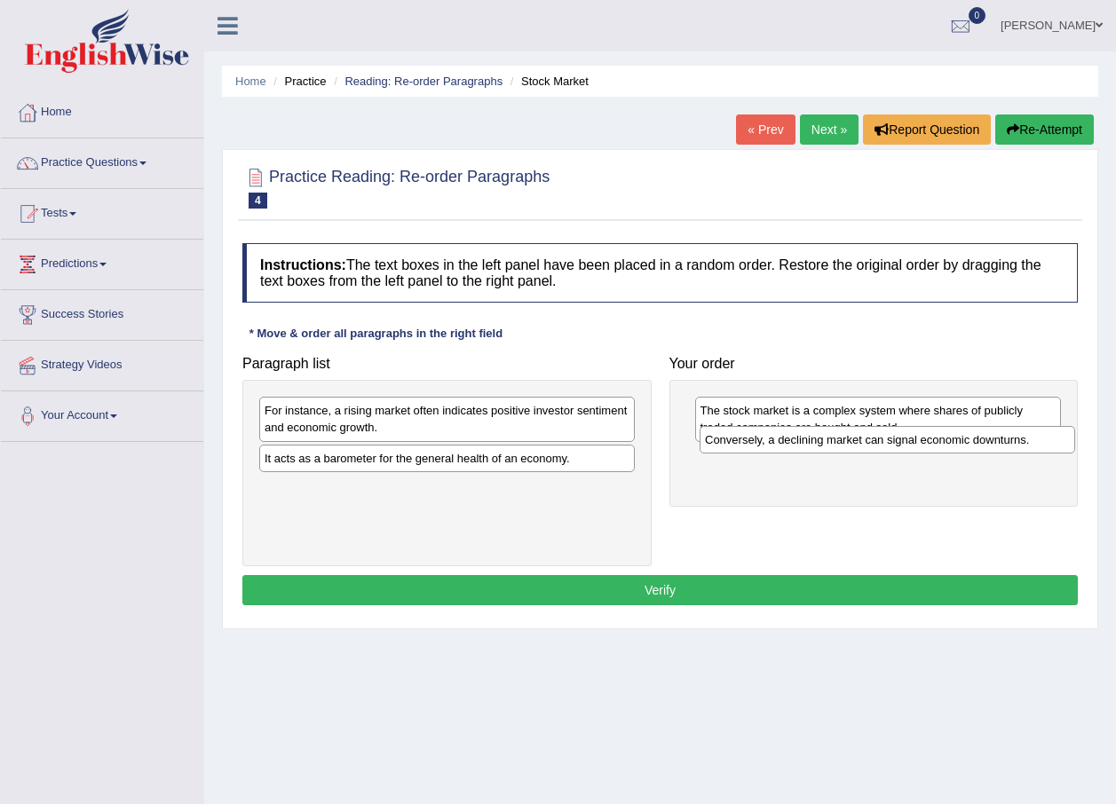
drag, startPoint x: 354, startPoint y: 463, endPoint x: 794, endPoint y: 445, distance: 440.7
click at [794, 445] on div "Conversely, a declining market can signal economic downturns." at bounding box center [886, 440] width 375 height 28
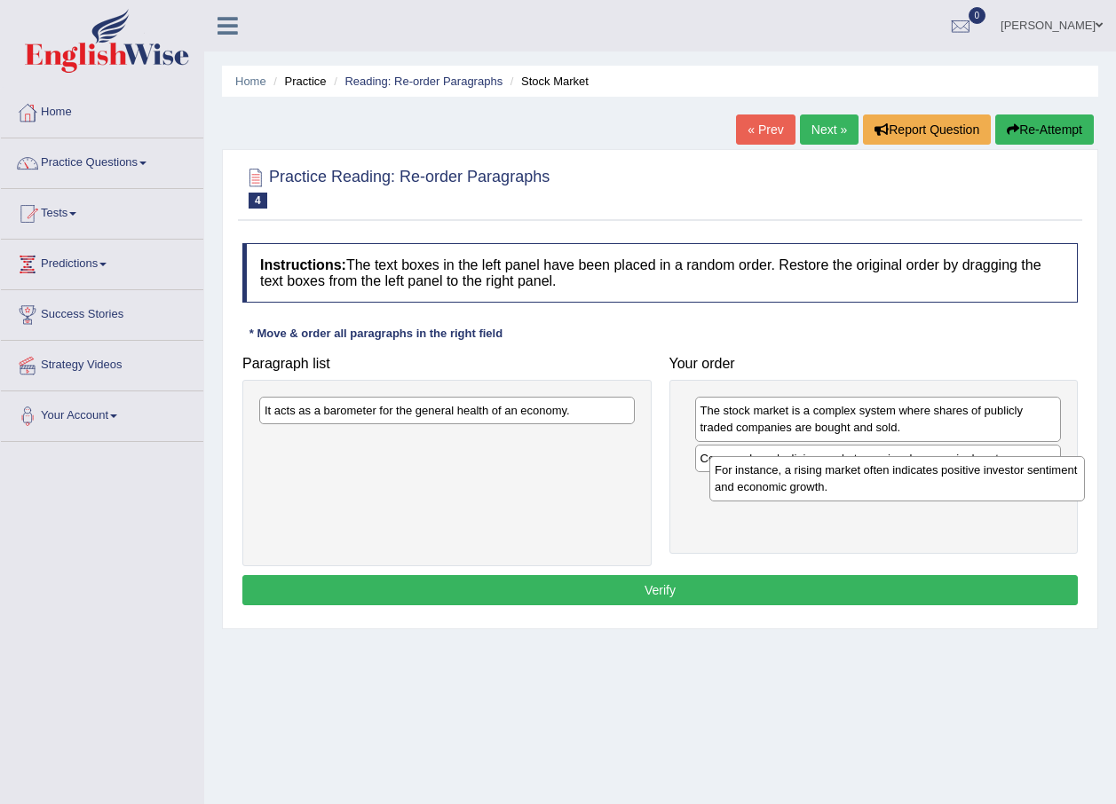
drag, startPoint x: 388, startPoint y: 423, endPoint x: 838, endPoint y: 482, distance: 454.0
click at [838, 482] on div "For instance, a rising market often indicates positive investor sentiment and e…" at bounding box center [896, 478] width 375 height 44
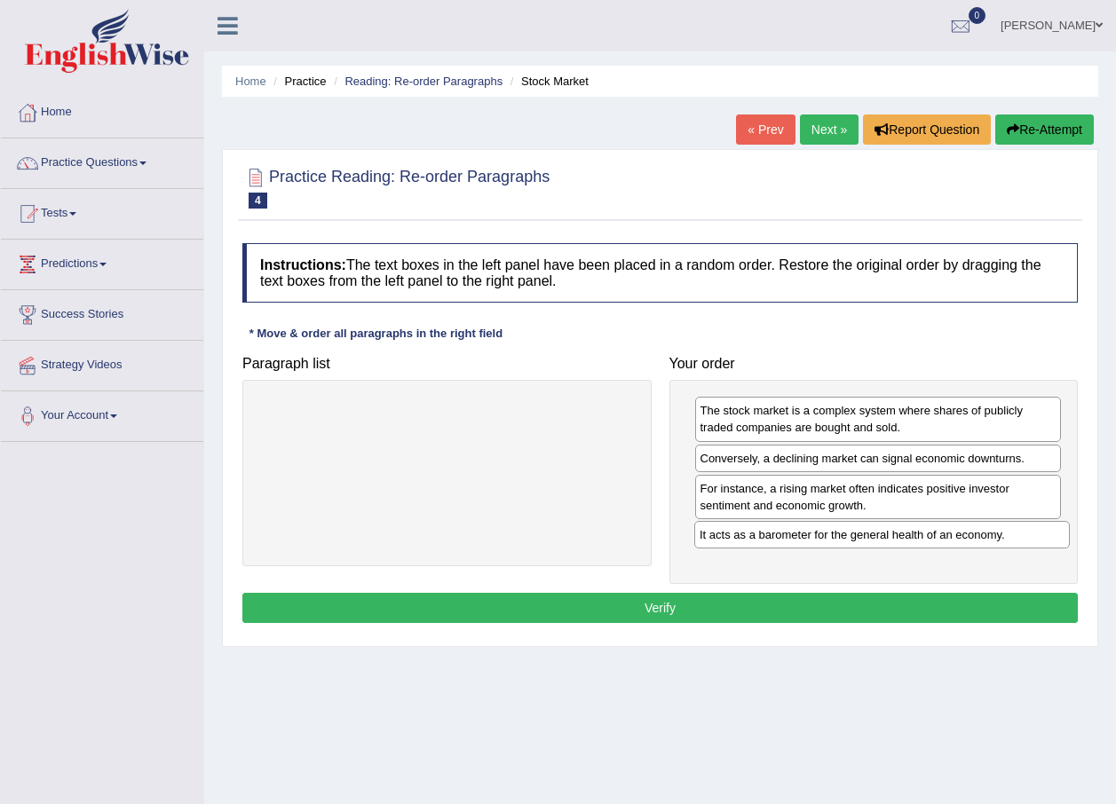
drag, startPoint x: 419, startPoint y: 407, endPoint x: 854, endPoint y: 532, distance: 452.4
click at [854, 532] on div "It acts as a barometer for the general health of an economy." at bounding box center [881, 535] width 375 height 28
click at [814, 610] on button "Verify" at bounding box center [659, 608] width 835 height 30
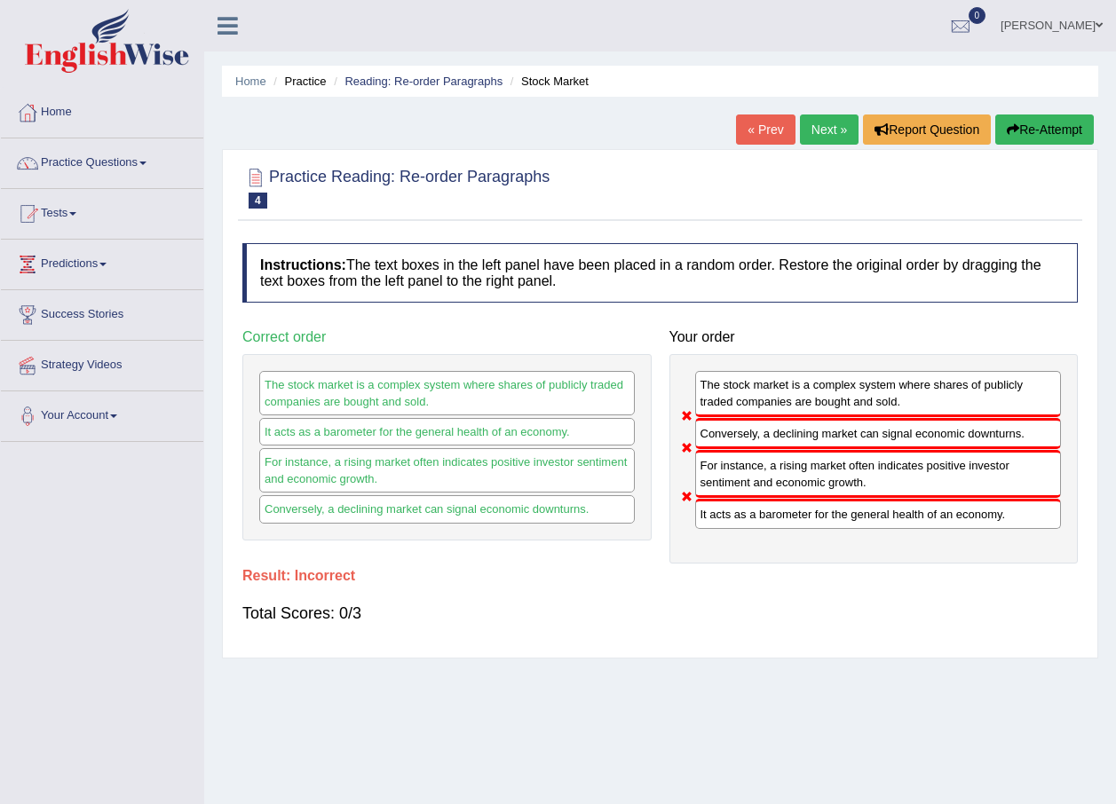
click at [823, 134] on link "Next »" at bounding box center [829, 130] width 59 height 30
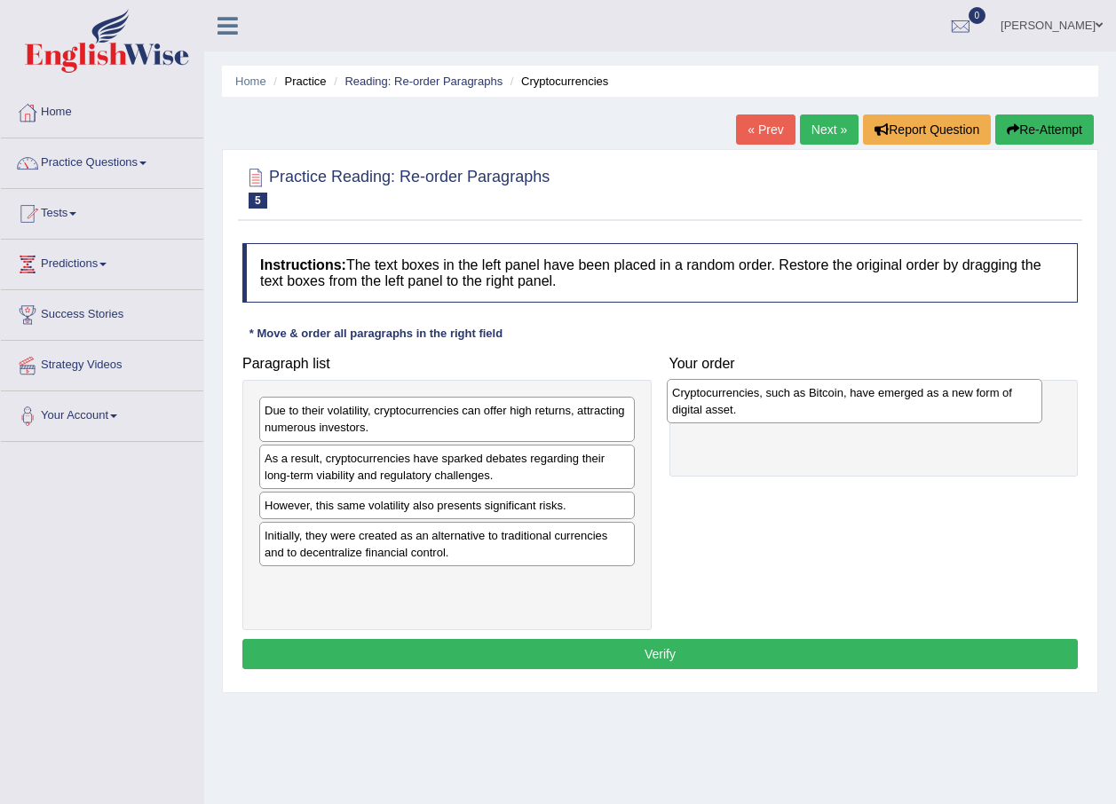
drag, startPoint x: 391, startPoint y: 470, endPoint x: 798, endPoint y: 404, distance: 412.7
click at [798, 404] on div "Cryptocurrencies, such as Bitcoin, have emerged as a new form of digital asset." at bounding box center [854, 401] width 375 height 44
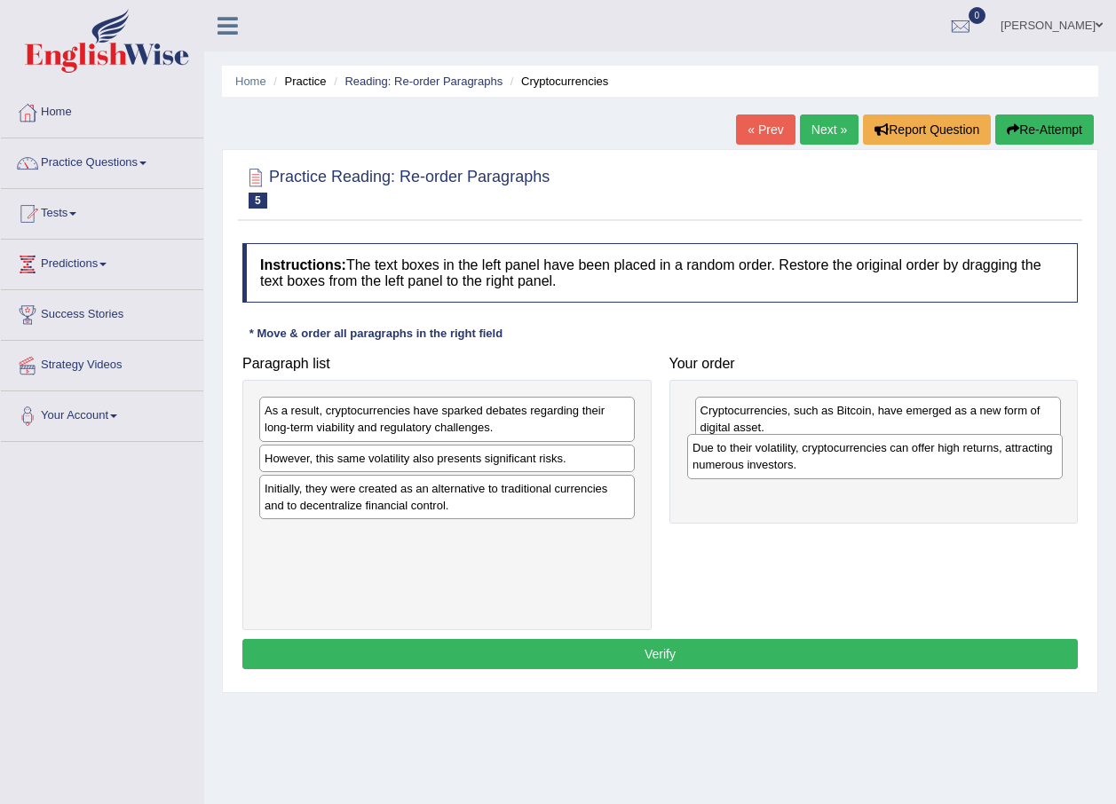
drag, startPoint x: 385, startPoint y: 417, endPoint x: 826, endPoint y: 472, distance: 443.7
click at [810, 454] on div "Due to their volatility, cryptocurrencies can offer high returns, attracting nu…" at bounding box center [874, 456] width 375 height 44
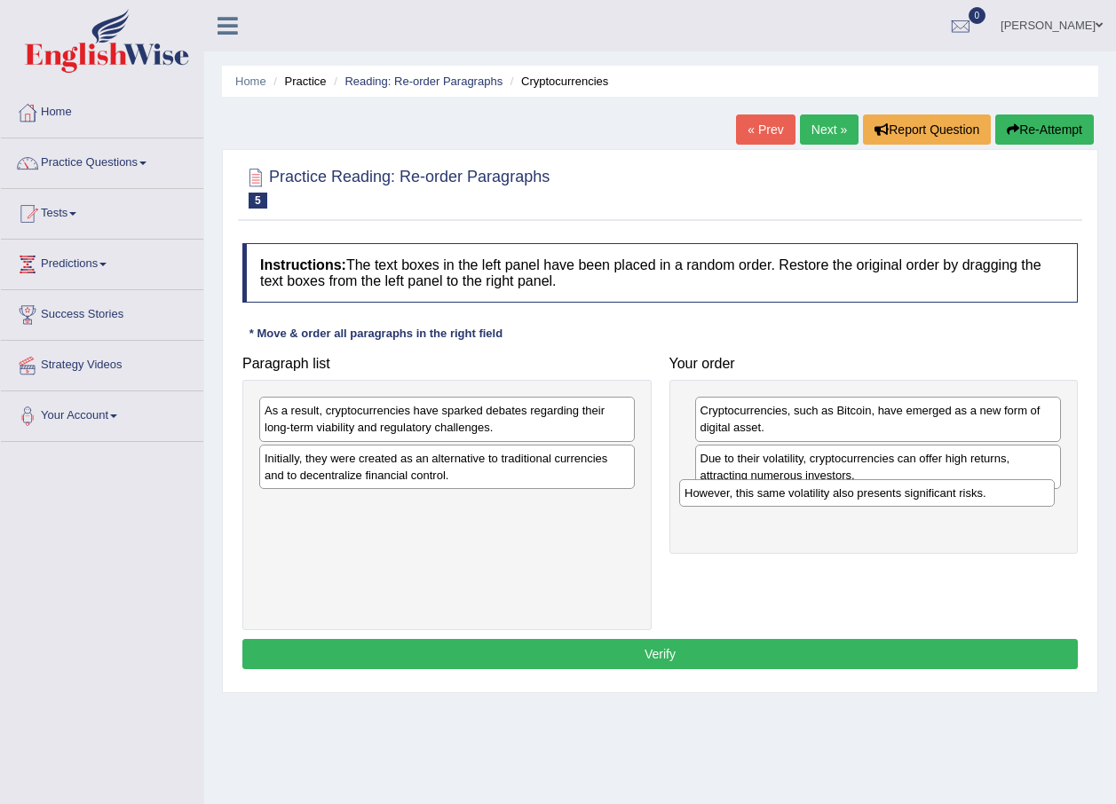
drag, startPoint x: 431, startPoint y: 466, endPoint x: 851, endPoint y: 501, distance: 421.3
click at [851, 501] on div "However, this same volatility also presents significant risks." at bounding box center [866, 493] width 375 height 28
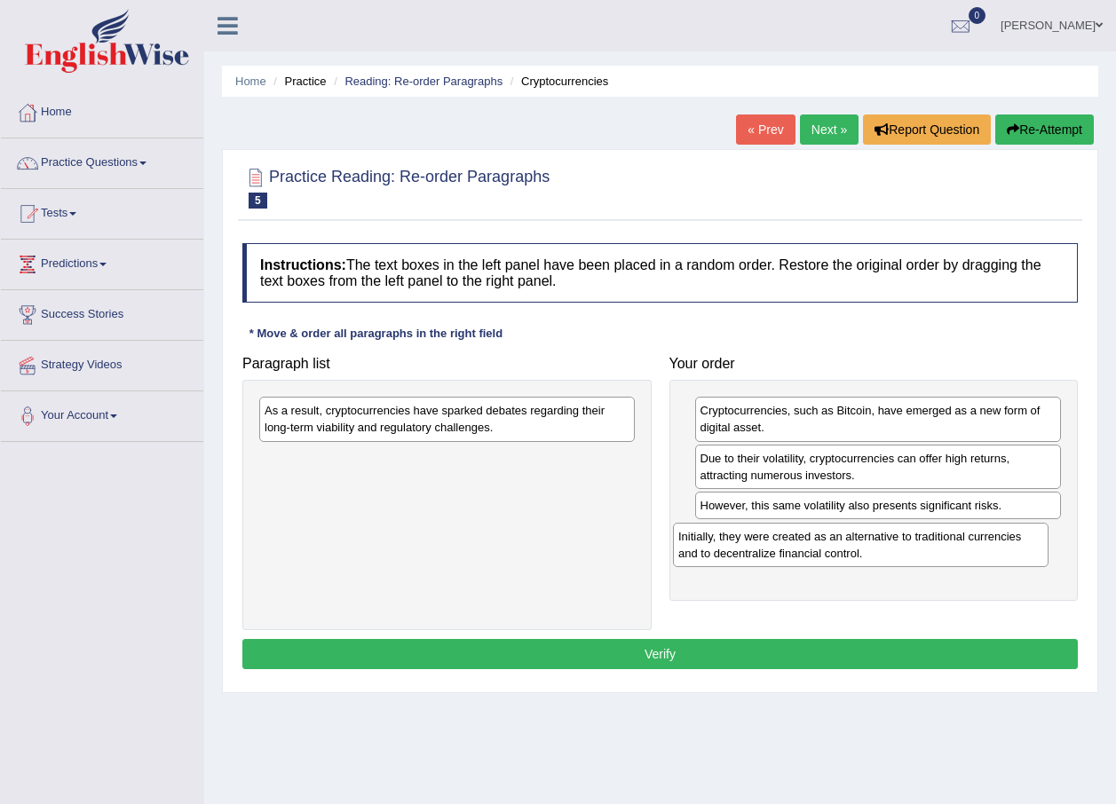
drag, startPoint x: 512, startPoint y: 476, endPoint x: 926, endPoint y: 554, distance: 421.0
click at [926, 554] on div "Initially, they were created as an alternative to traditional currencies and to…" at bounding box center [860, 545] width 375 height 44
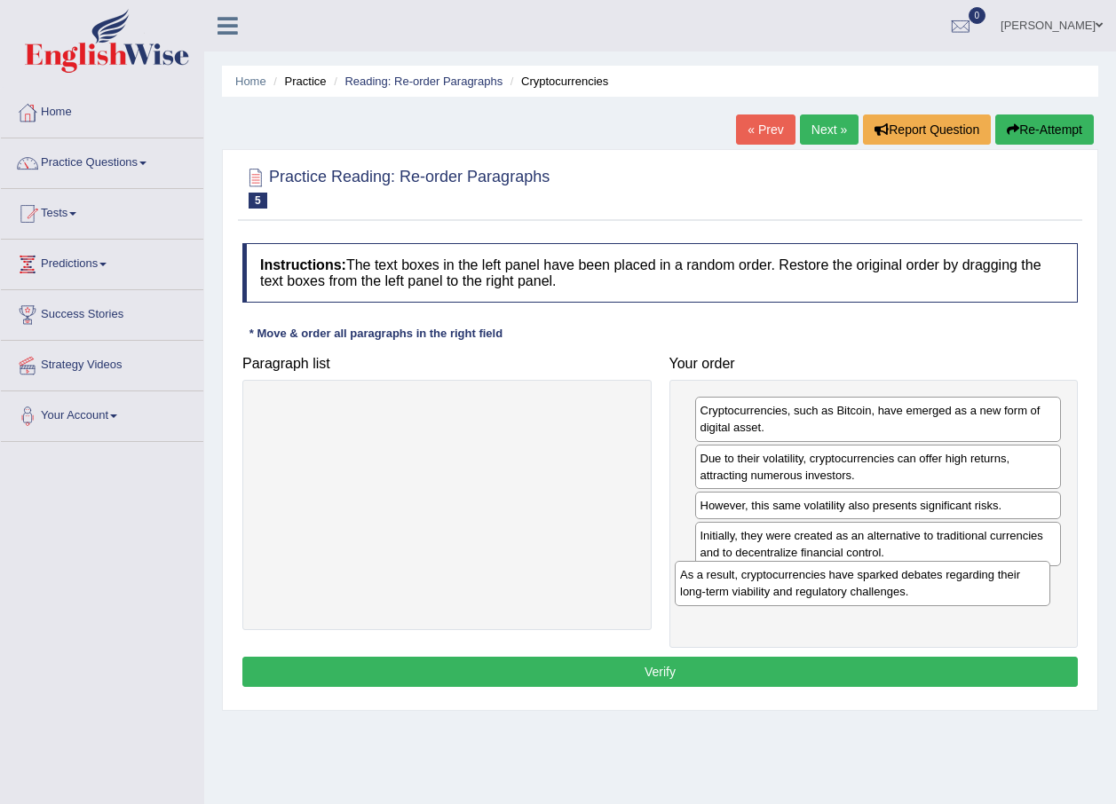
drag, startPoint x: 478, startPoint y: 423, endPoint x: 894, endPoint y: 588, distance: 446.7
click at [894, 588] on div "As a result, cryptocurrencies have sparked debates regarding their long-term vi…" at bounding box center [862, 583] width 375 height 44
click at [742, 681] on button "Verify" at bounding box center [659, 672] width 835 height 30
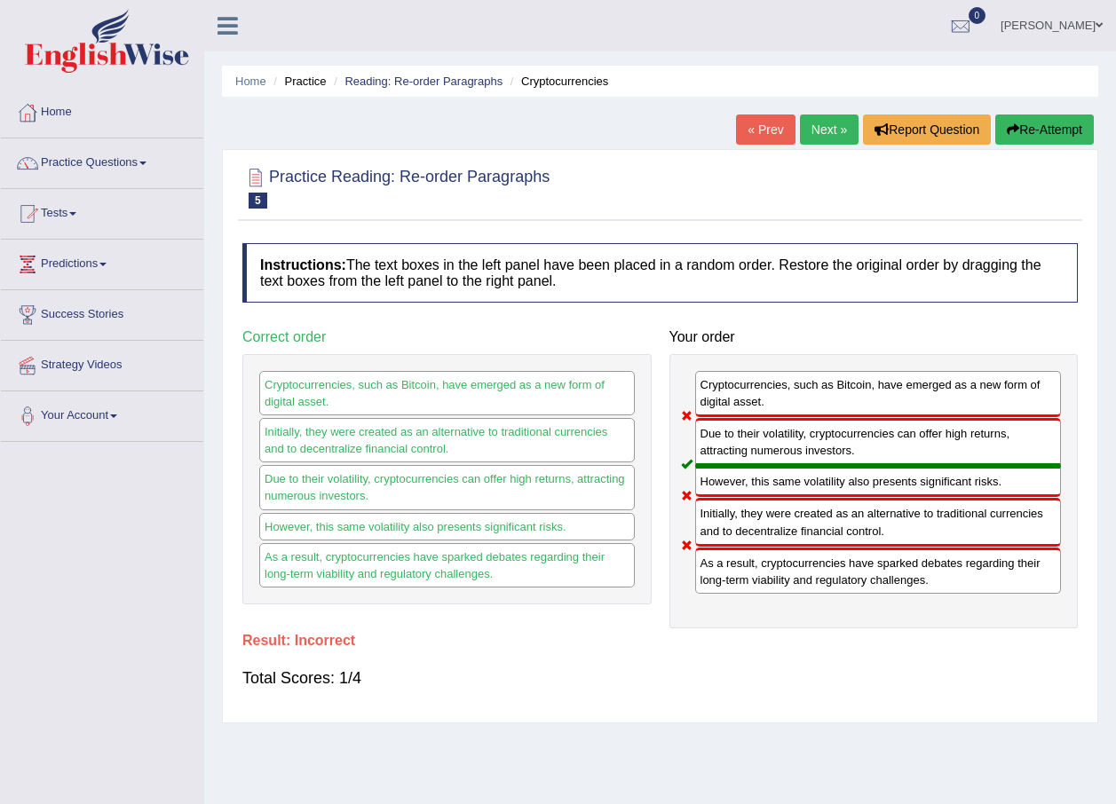
click at [833, 130] on link "Next »" at bounding box center [829, 130] width 59 height 30
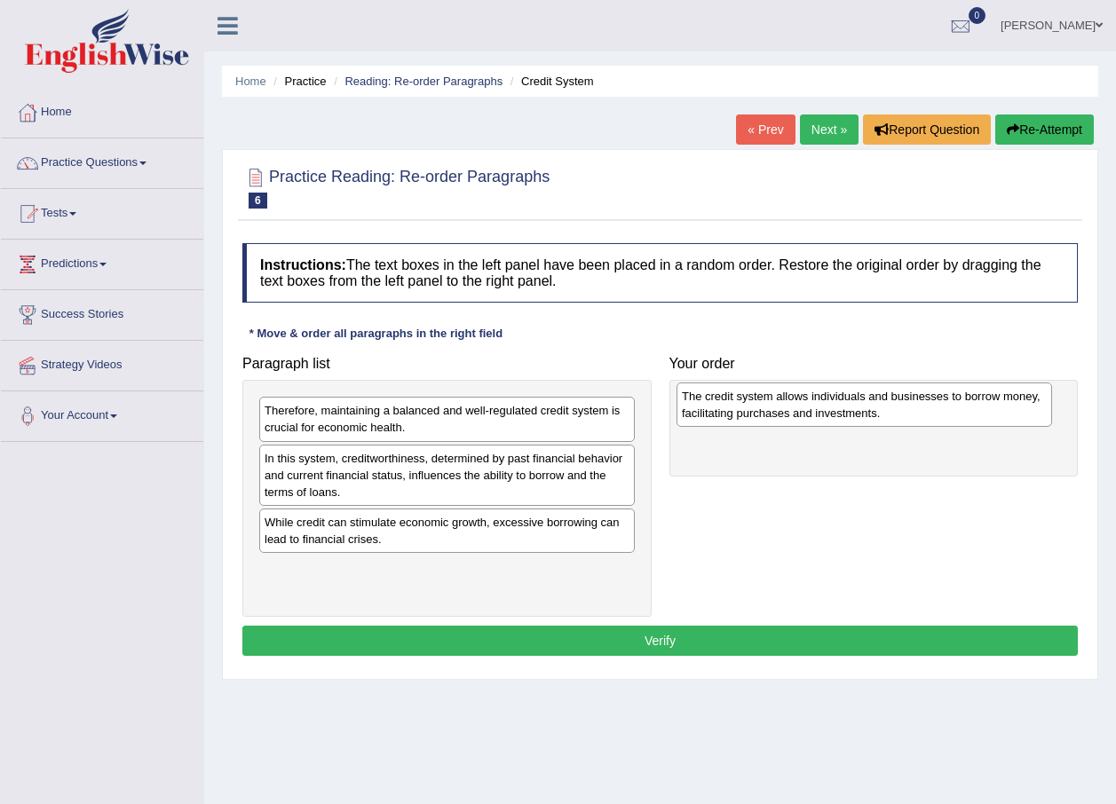
drag, startPoint x: 409, startPoint y: 476, endPoint x: 826, endPoint y: 414, distance: 421.8
click at [826, 414] on div "The credit system allows individuals and businesses to borrow money, facilitati…" at bounding box center [863, 405] width 375 height 44
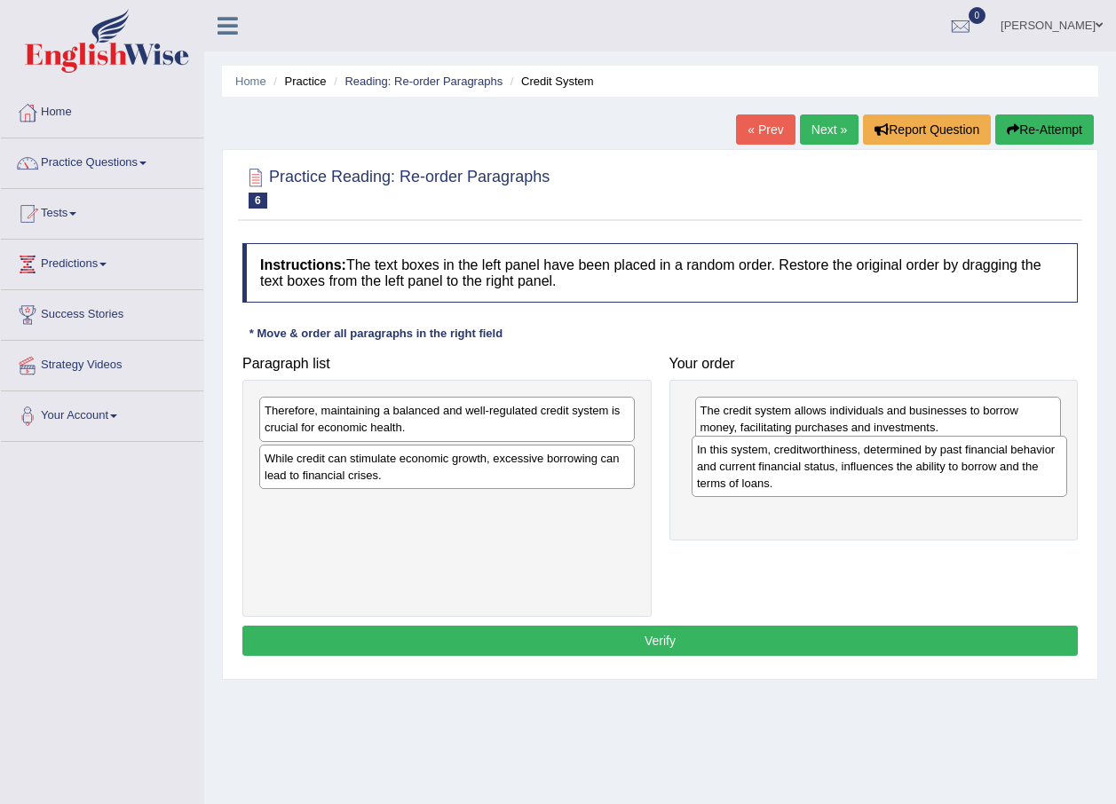
drag, startPoint x: 481, startPoint y: 488, endPoint x: 910, endPoint y: 479, distance: 428.8
click at [910, 479] on div "In this system, creditworthiness, determined by past financial behavior and cur…" at bounding box center [878, 466] width 375 height 61
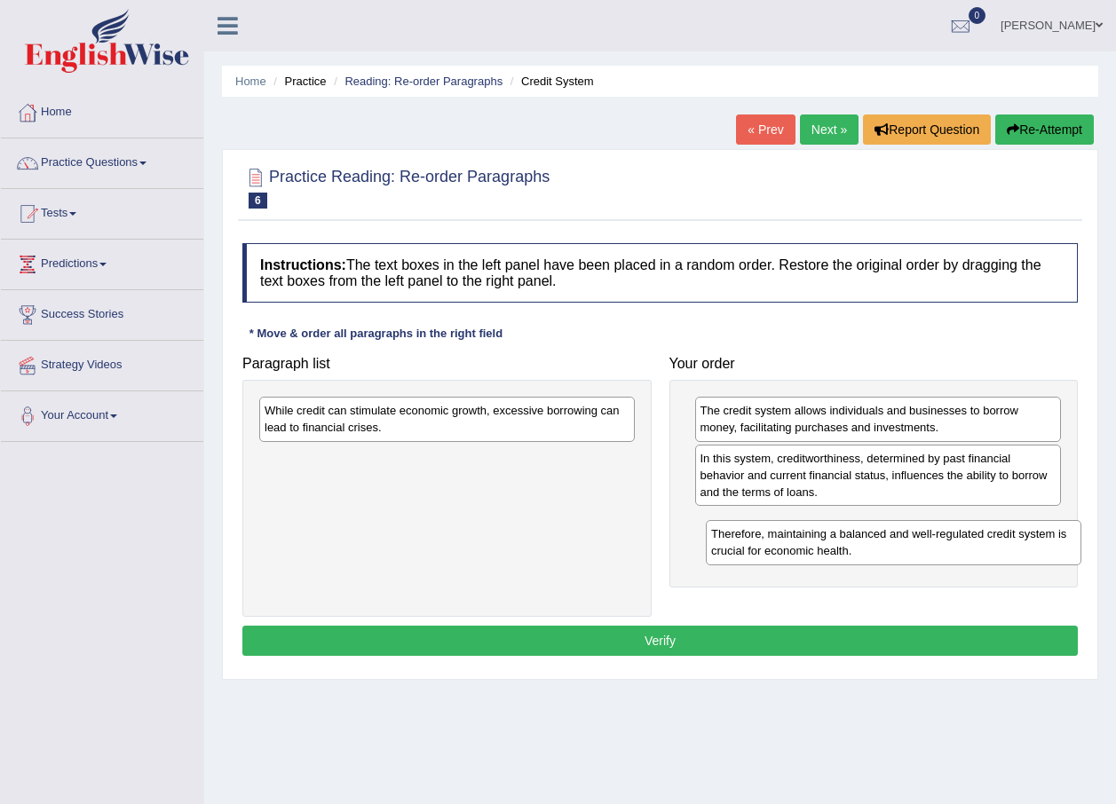
drag, startPoint x: 385, startPoint y: 430, endPoint x: 832, endPoint y: 553, distance: 463.2
click at [832, 553] on div "Therefore, maintaining a balanced and well-regulated credit system is crucial f…" at bounding box center [893, 542] width 375 height 44
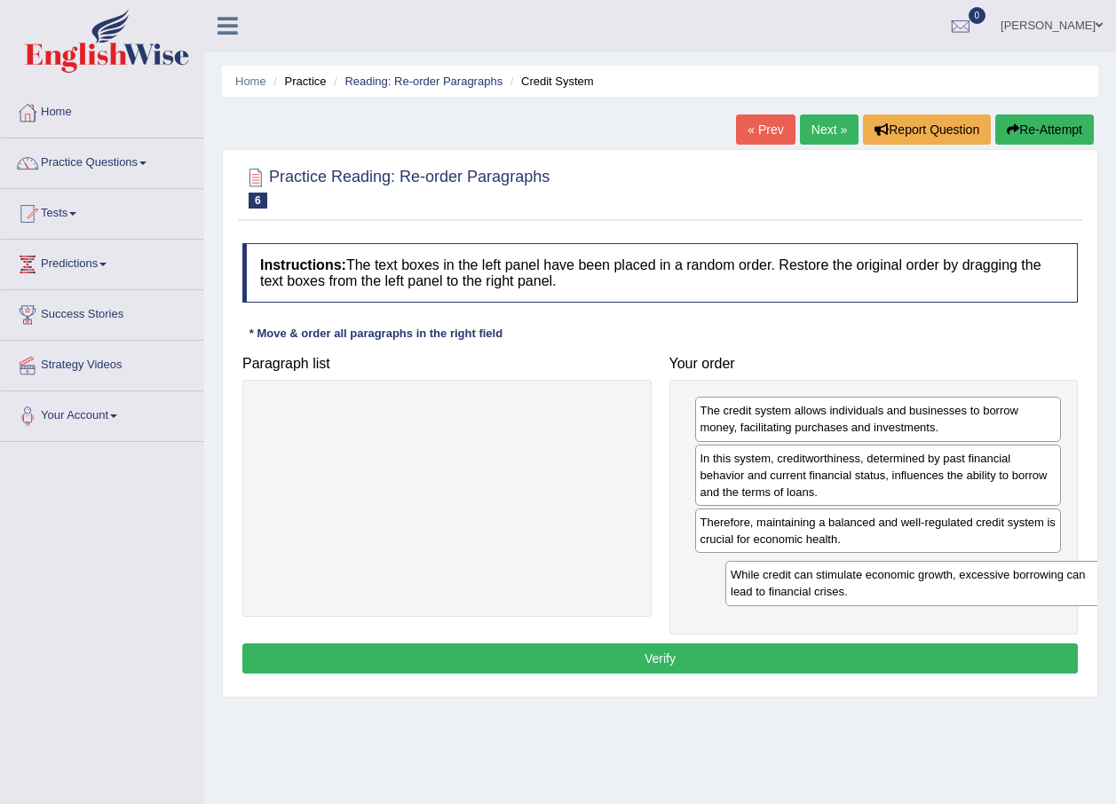
drag, startPoint x: 423, startPoint y: 432, endPoint x: 889, endPoint y: 596, distance: 494.1
click at [889, 596] on div "While credit can stimulate economic growth, excessive borrowing can lead to fin…" at bounding box center [912, 583] width 375 height 44
click at [665, 659] on button "Verify" at bounding box center [659, 659] width 835 height 30
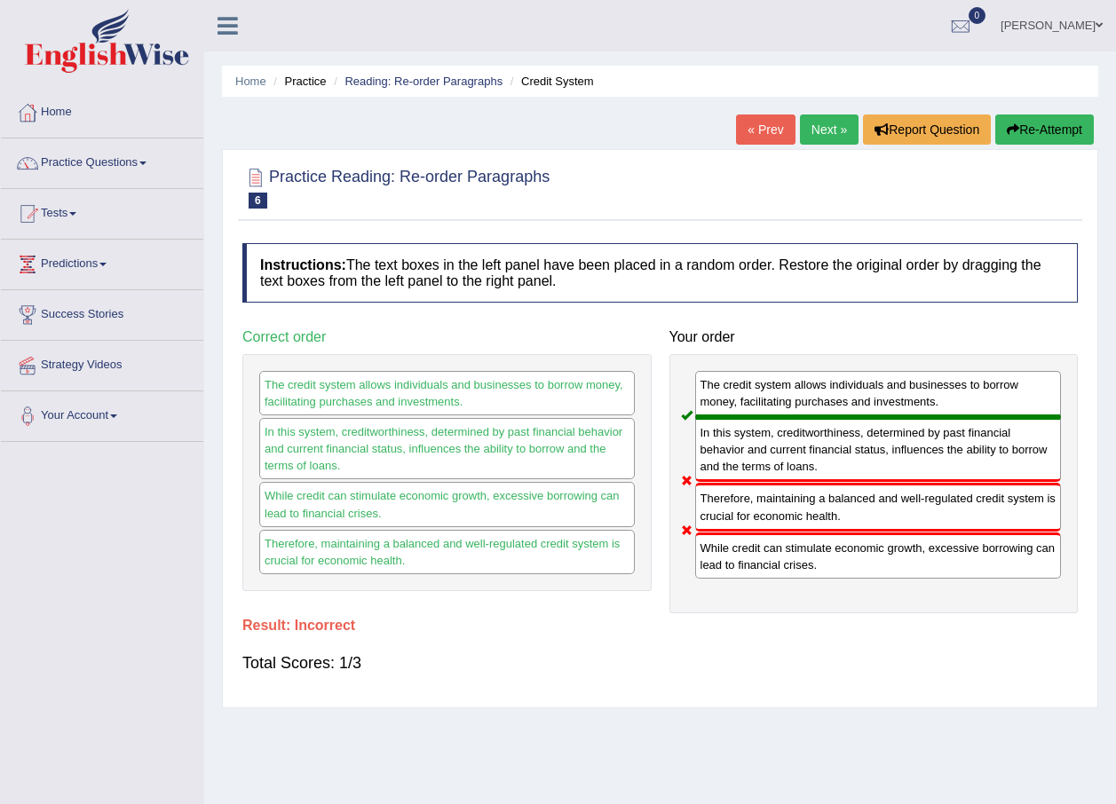
click at [810, 137] on link "Next »" at bounding box center [829, 130] width 59 height 30
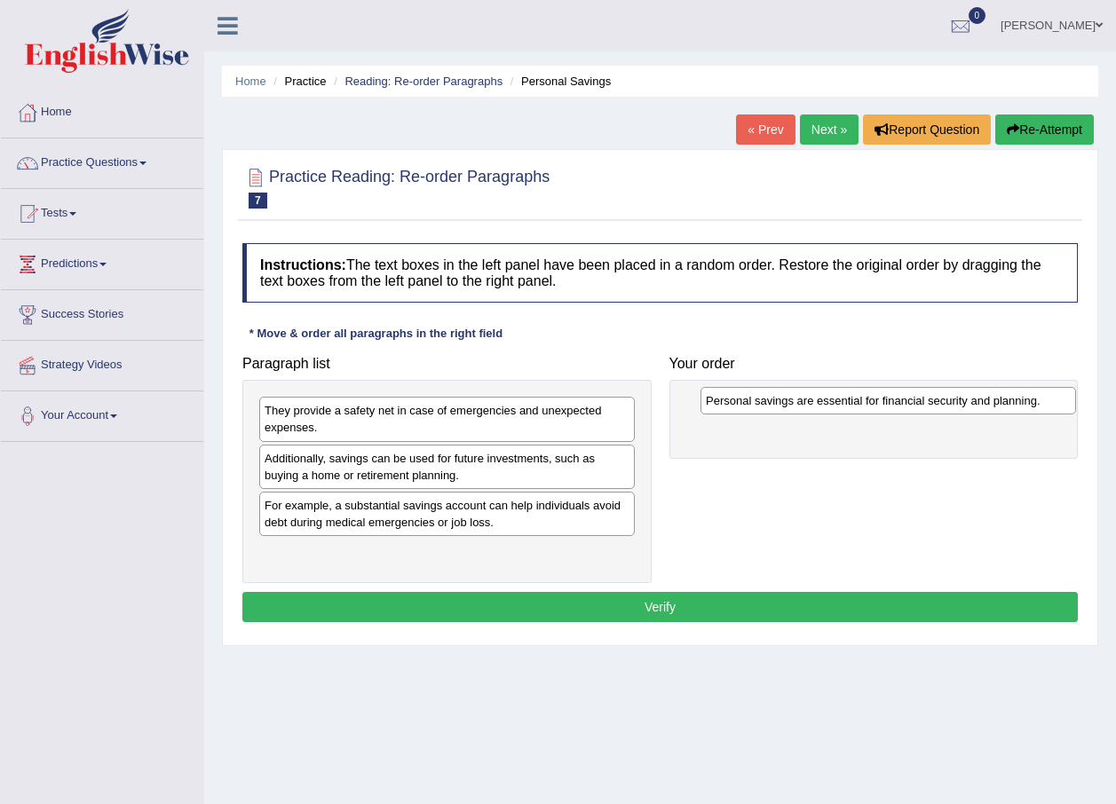
drag, startPoint x: 459, startPoint y: 559, endPoint x: 900, endPoint y: 407, distance: 466.5
click at [900, 407] on div "Personal savings are essential for financial security and planning." at bounding box center [887, 401] width 375 height 28
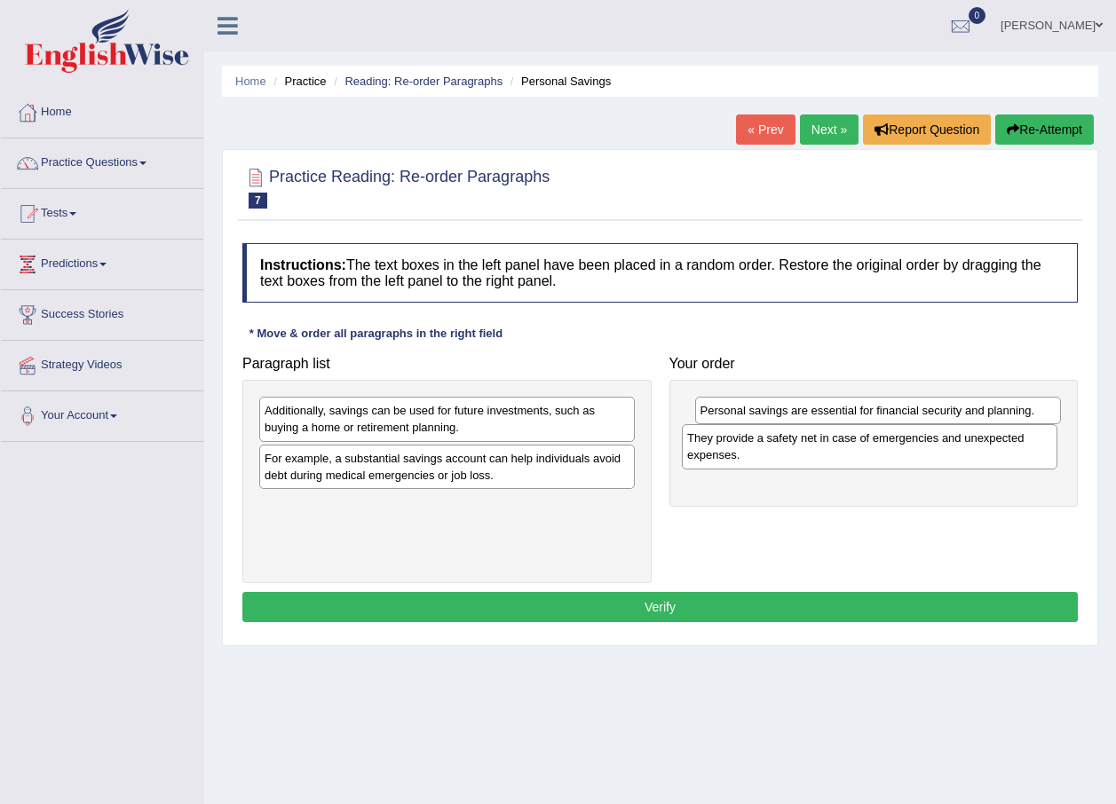
drag, startPoint x: 531, startPoint y: 430, endPoint x: 953, endPoint y: 457, distance: 423.4
click at [953, 457] on div "They provide a safety net in case of emergencies and unexpected expenses." at bounding box center [869, 446] width 375 height 44
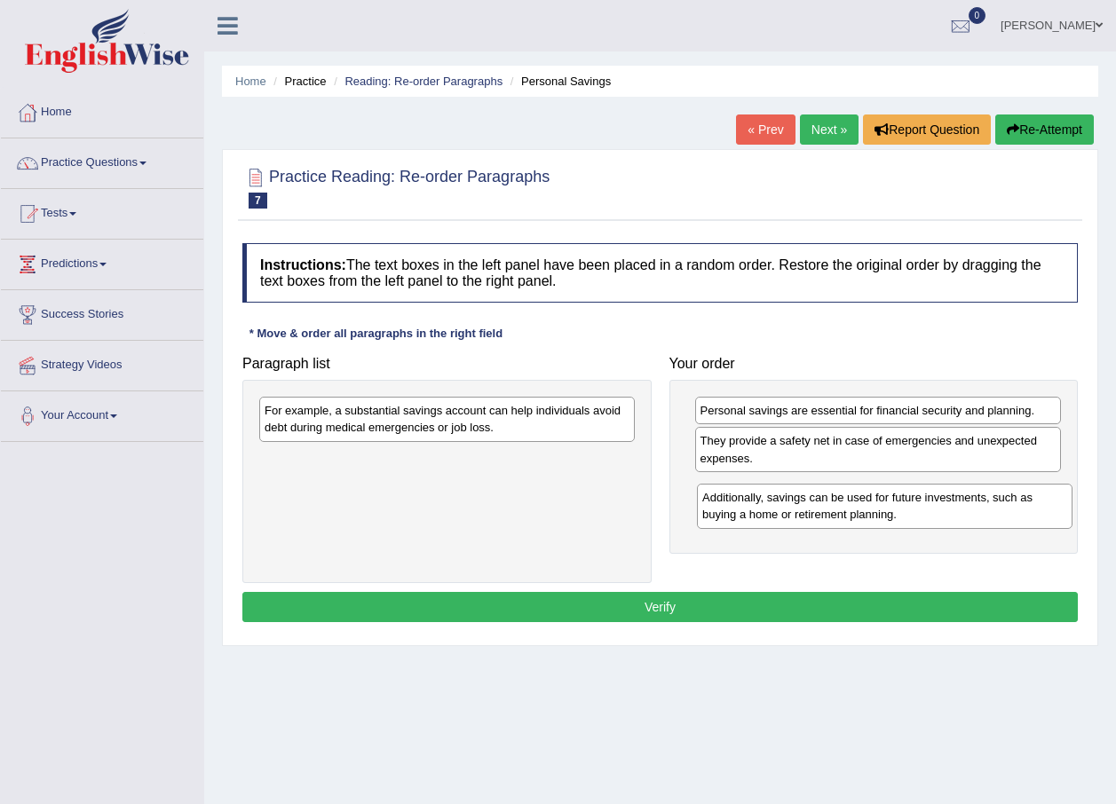
drag, startPoint x: 485, startPoint y: 426, endPoint x: 920, endPoint y: 513, distance: 443.6
click at [920, 513] on div "Additionally, savings can be used for future investments, such as buying a home…" at bounding box center [884, 506] width 375 height 44
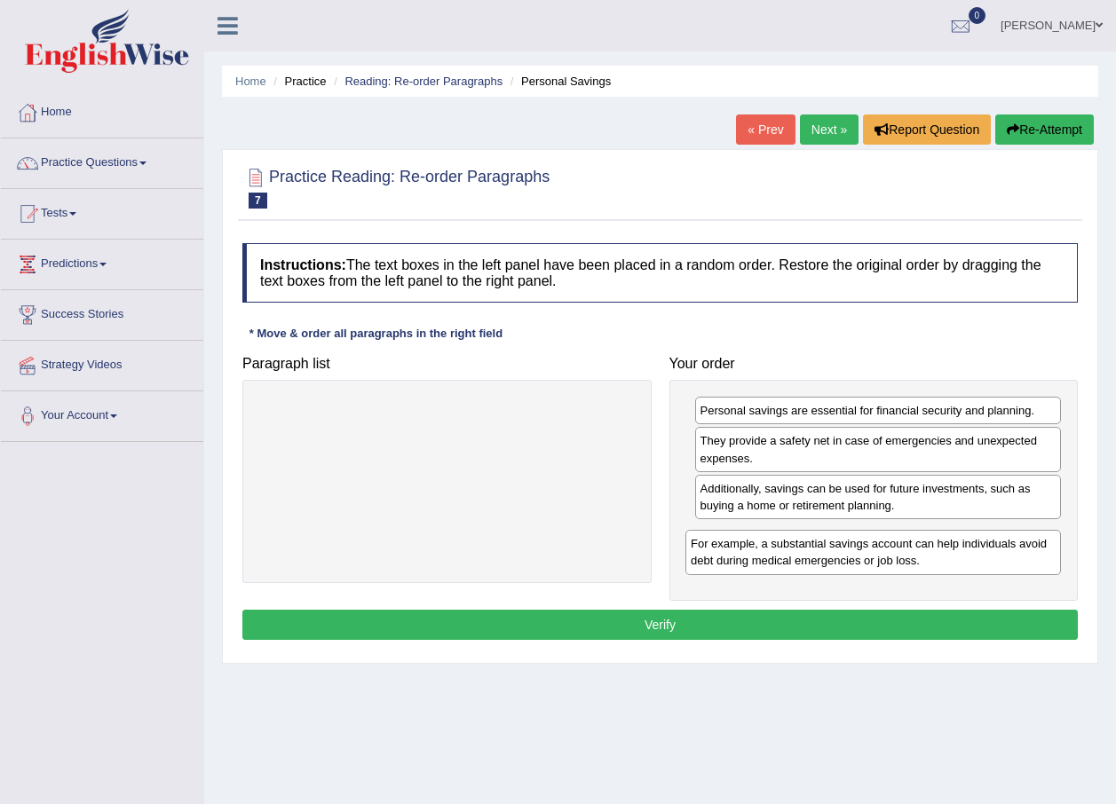
drag, startPoint x: 518, startPoint y: 436, endPoint x: 938, endPoint y: 569, distance: 440.5
click at [938, 569] on div "For example, a substantial savings account can help individuals avoid debt duri…" at bounding box center [872, 552] width 375 height 44
click at [727, 635] on button "Verify" at bounding box center [659, 625] width 835 height 30
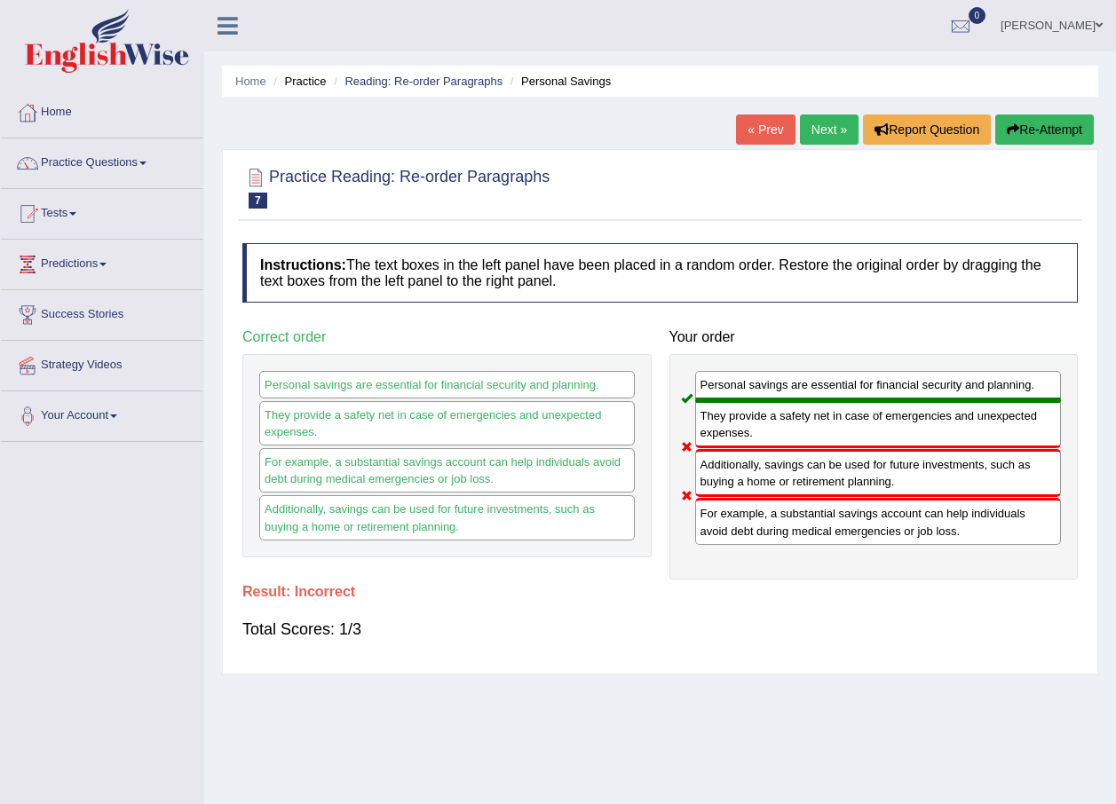
click at [833, 138] on link "Next »" at bounding box center [829, 130] width 59 height 30
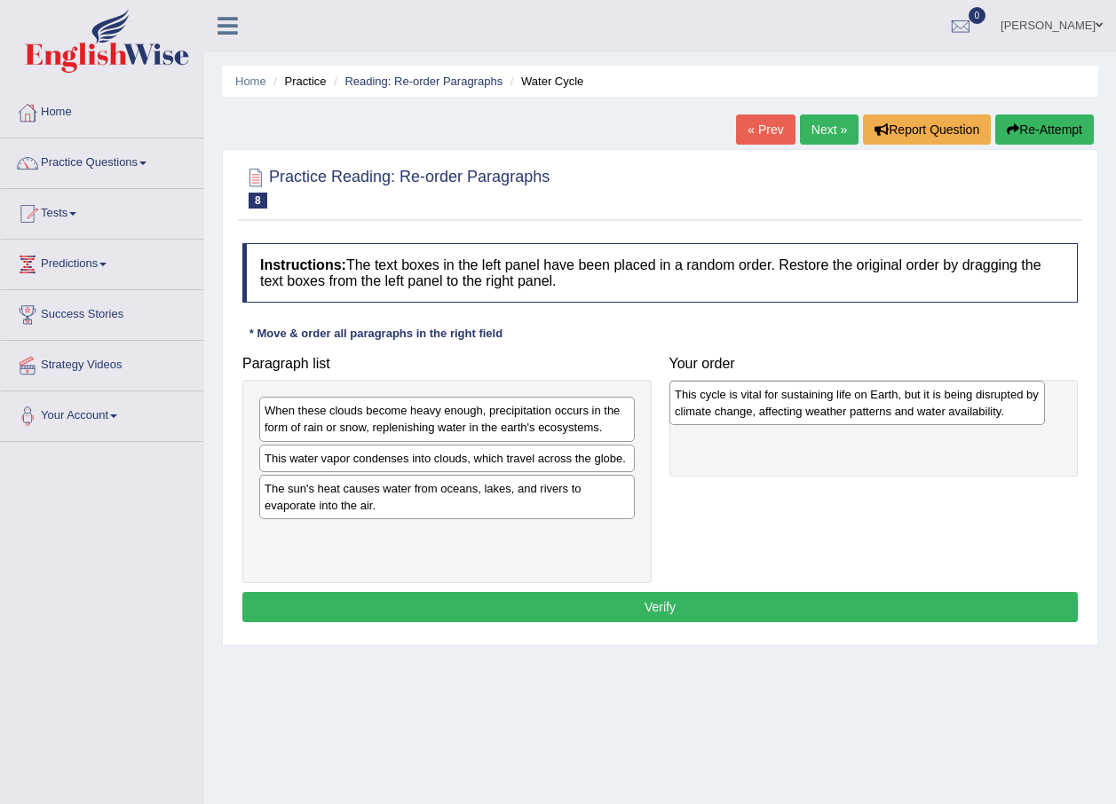
drag, startPoint x: 450, startPoint y: 510, endPoint x: 860, endPoint y: 416, distance: 420.7
click at [860, 416] on div "This cycle is vital for sustaining life on Earth, but it is being disrupted by …" at bounding box center [856, 403] width 375 height 44
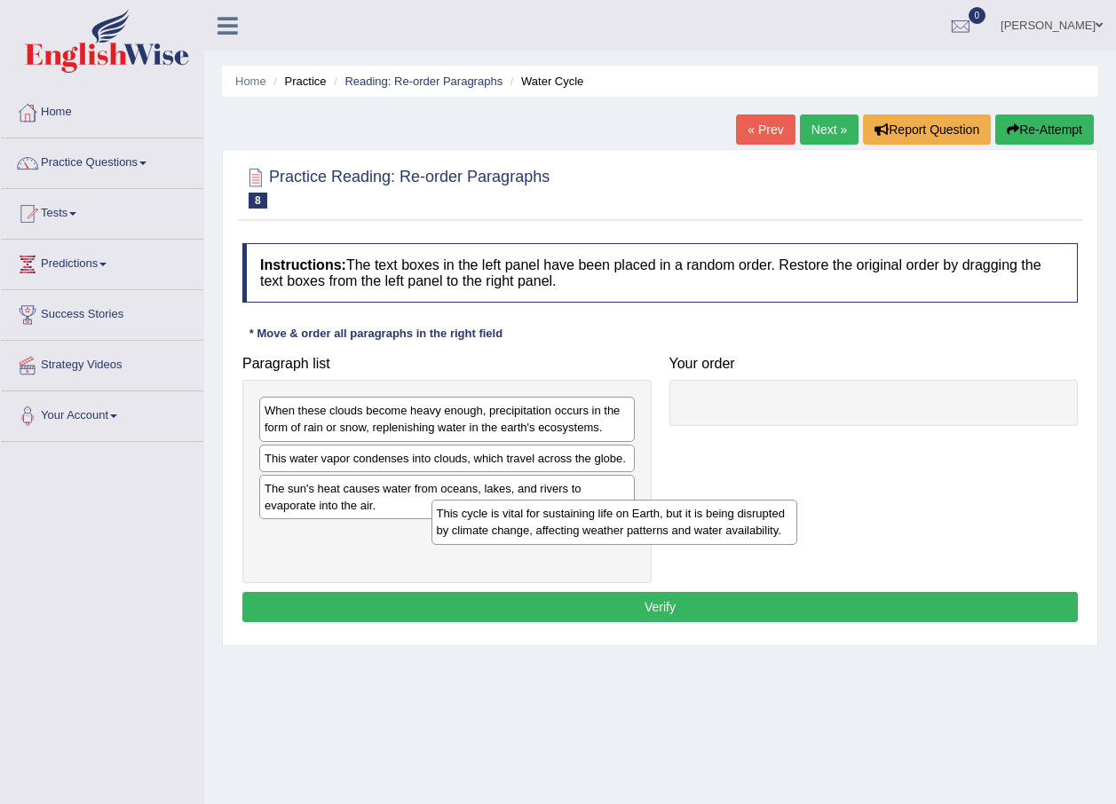
drag, startPoint x: 804, startPoint y: 423, endPoint x: 298, endPoint y: 523, distance: 515.8
click at [431, 535] on div "This cycle is vital for sustaining life on Earth, but it is being disrupted by …" at bounding box center [614, 522] width 367 height 44
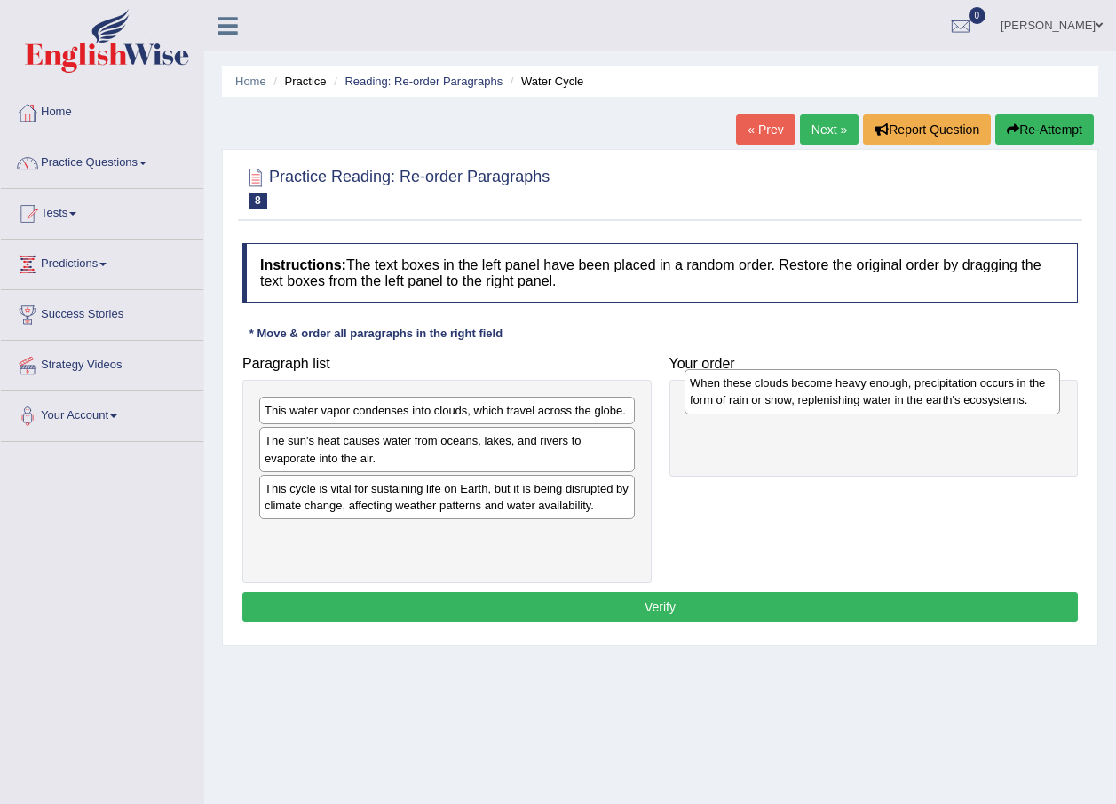
drag, startPoint x: 416, startPoint y: 429, endPoint x: 817, endPoint y: 407, distance: 400.9
click at [823, 405] on div "When these clouds become heavy enough, precipitation occurs in the form of rain…" at bounding box center [871, 391] width 375 height 44
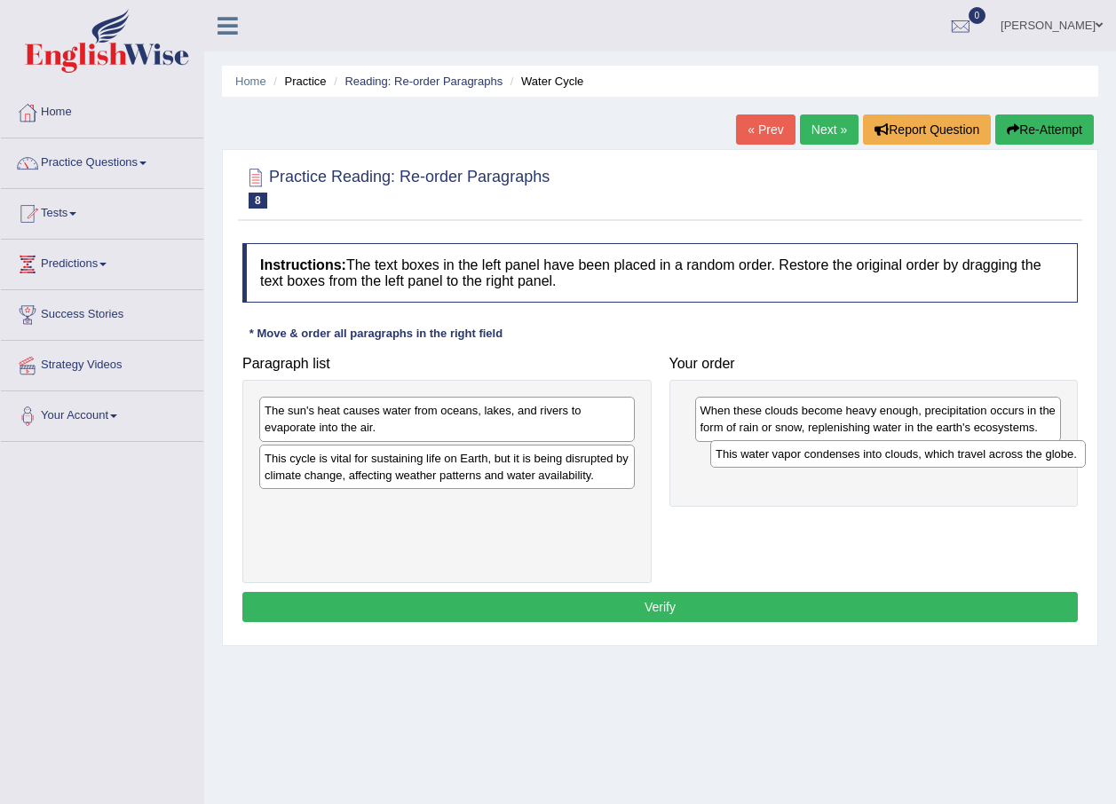
drag, startPoint x: 353, startPoint y: 420, endPoint x: 804, endPoint y: 463, distance: 453.0
click at [804, 463] on div "This water vapor condenses into clouds, which travel across the globe." at bounding box center [897, 454] width 375 height 28
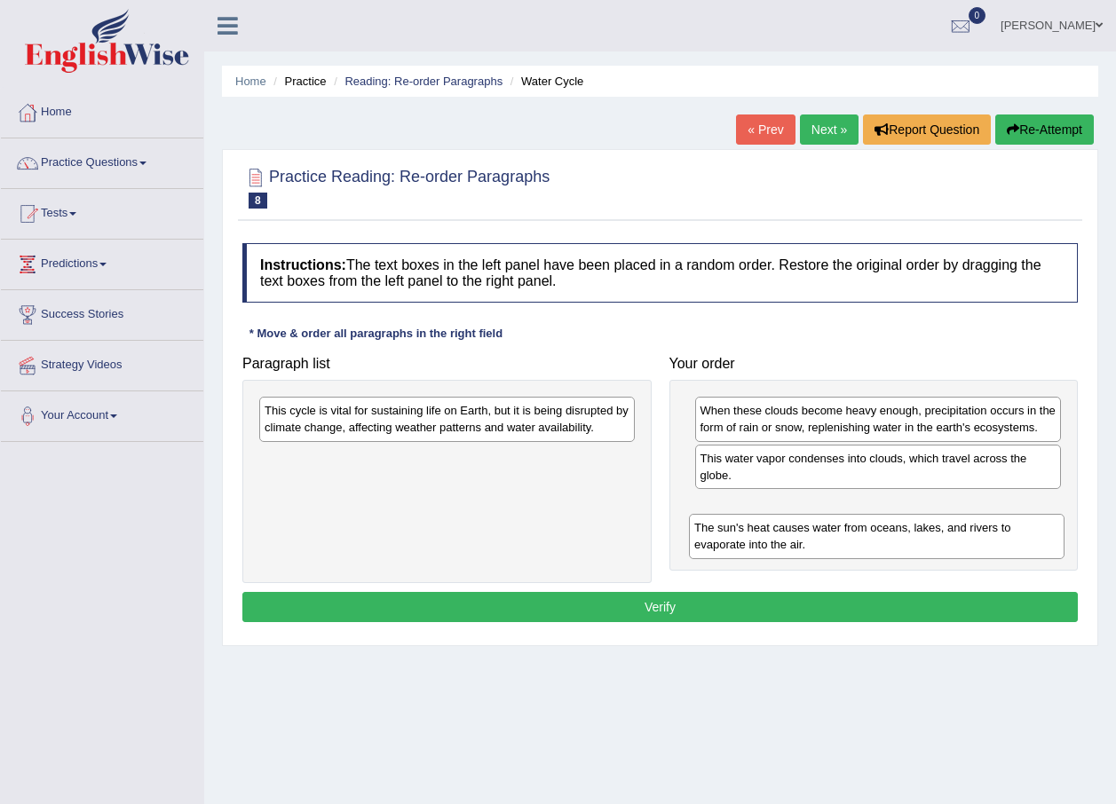
drag, startPoint x: 422, startPoint y: 441, endPoint x: 823, endPoint y: 544, distance: 414.2
click at [823, 544] on div "The sun's heat causes water from oceans, lakes, and rivers to evaporate into th…" at bounding box center [876, 536] width 375 height 44
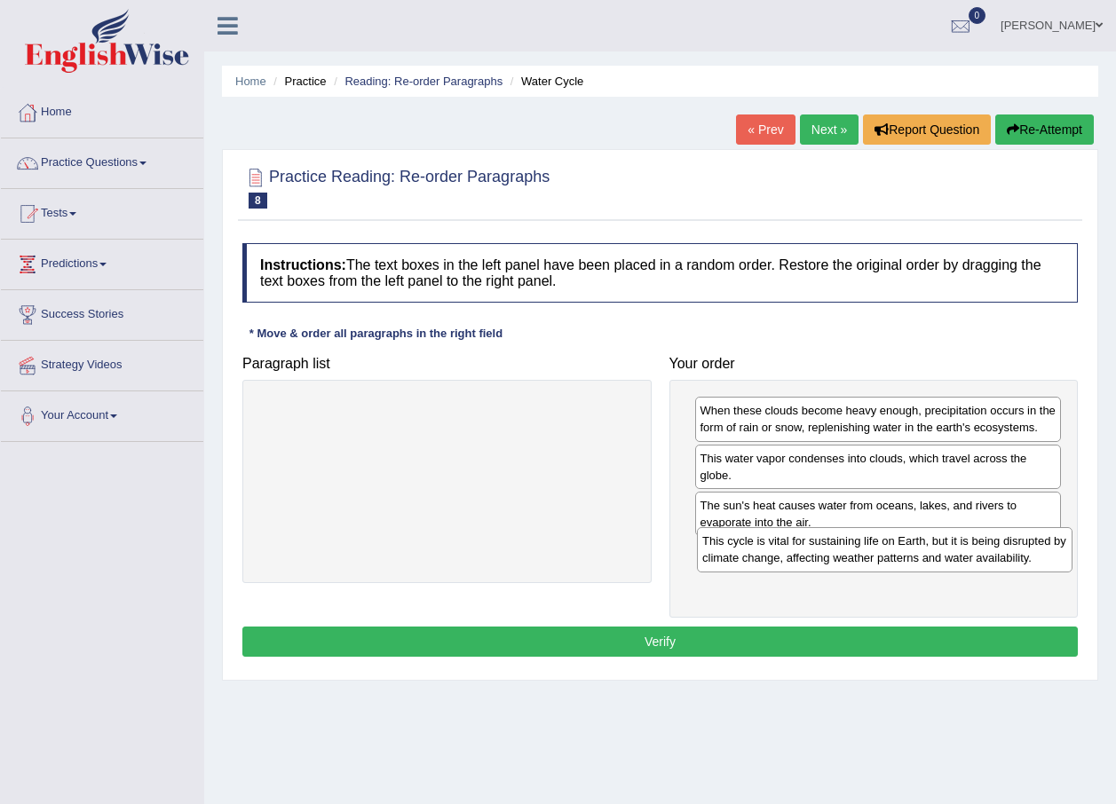
drag, startPoint x: 450, startPoint y: 414, endPoint x: 888, endPoint y: 544, distance: 456.7
click at [888, 544] on div "This cycle is vital for sustaining life on Earth, but it is being disrupted by …" at bounding box center [884, 549] width 375 height 44
click at [702, 641] on button "Verify" at bounding box center [659, 642] width 835 height 30
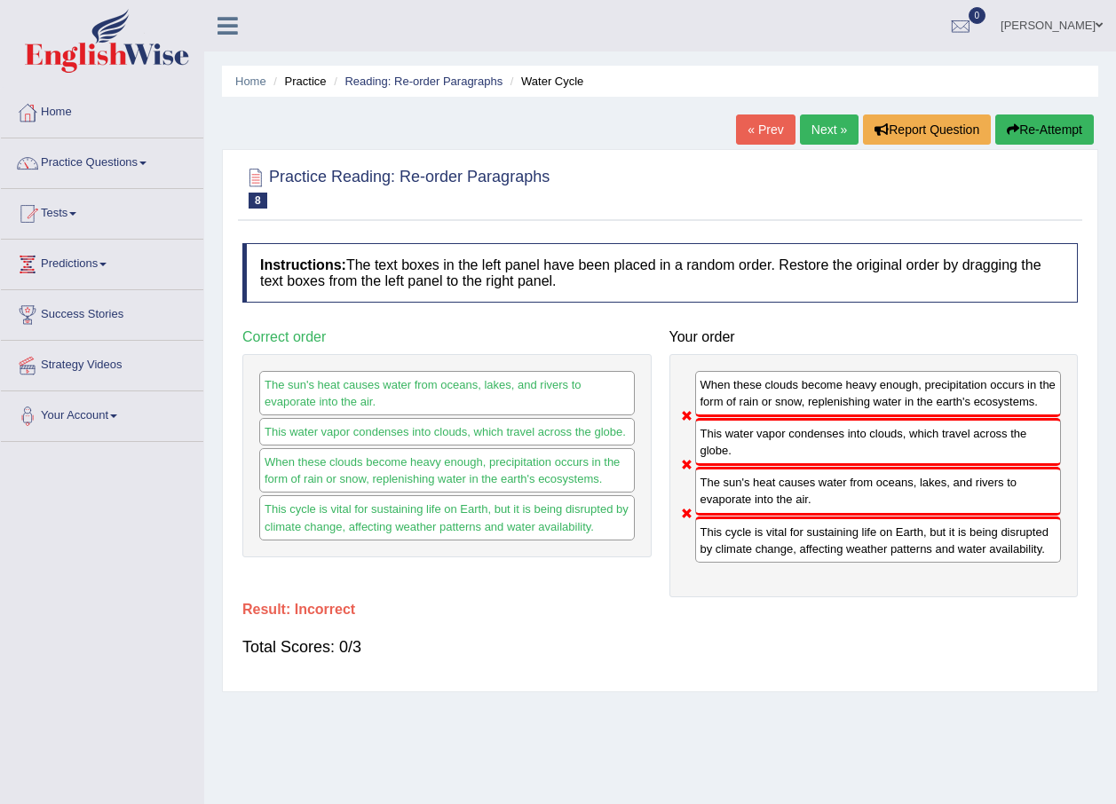
click at [823, 124] on link "Next »" at bounding box center [829, 130] width 59 height 30
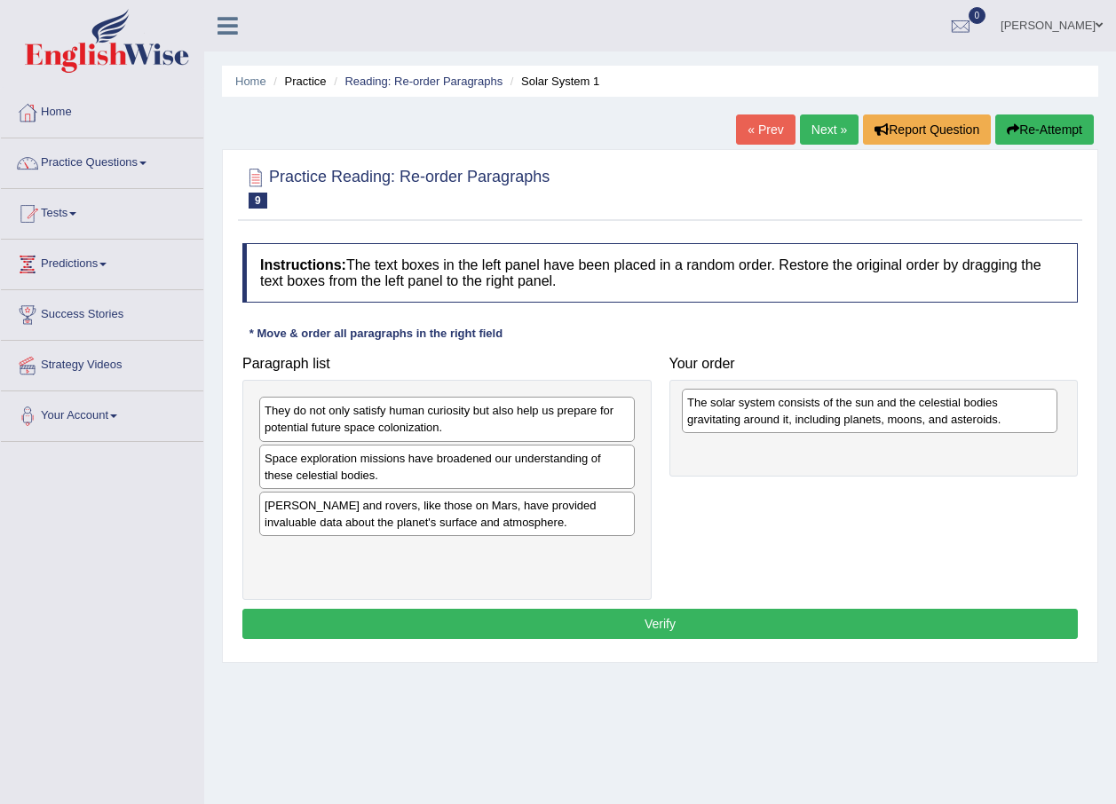
drag, startPoint x: 326, startPoint y: 529, endPoint x: 748, endPoint y: 426, distance: 434.9
click at [748, 426] on div "The solar system consists of the sun and the celestial bodies gravitating aroun…" at bounding box center [869, 411] width 375 height 44
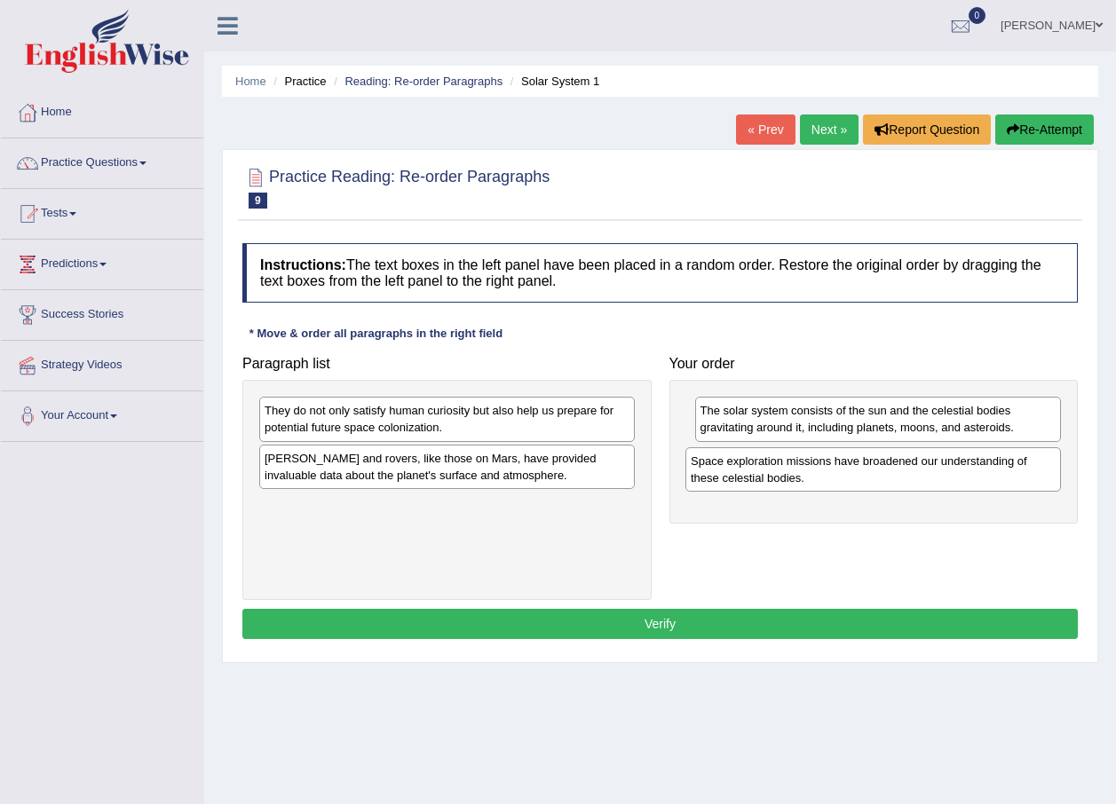
drag, startPoint x: 440, startPoint y: 473, endPoint x: 866, endPoint y: 476, distance: 426.1
click at [866, 476] on div "Space exploration missions have broadened our understanding of these celestial …" at bounding box center [872, 469] width 375 height 44
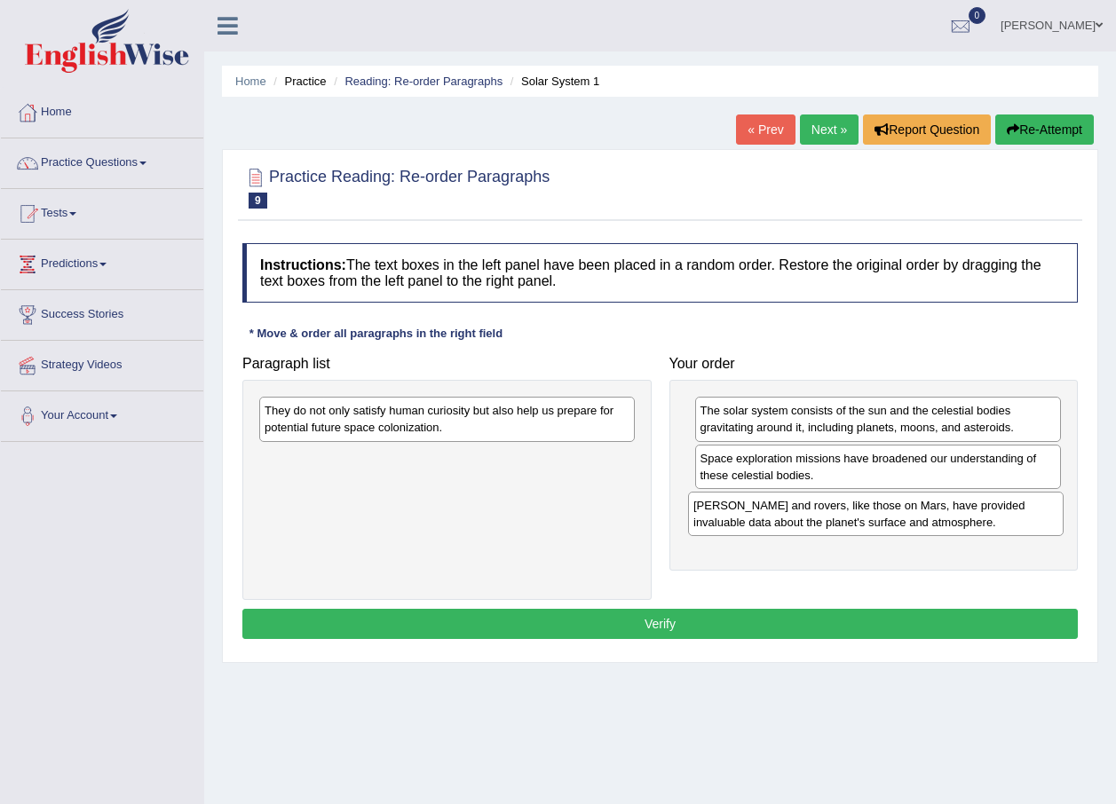
drag, startPoint x: 369, startPoint y: 476, endPoint x: 792, endPoint y: 528, distance: 425.8
click at [795, 525] on div "[PERSON_NAME] and rovers, like those on Mars, have provided invaluable data abo…" at bounding box center [875, 514] width 375 height 44
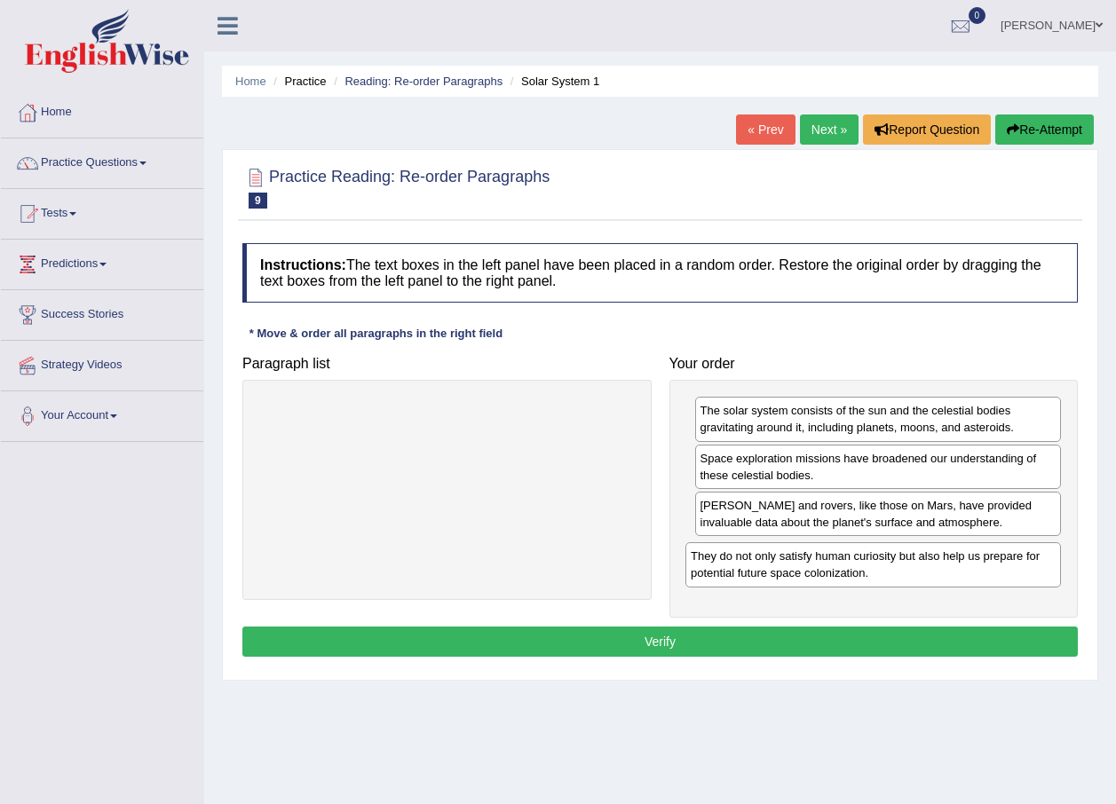
drag, startPoint x: 425, startPoint y: 430, endPoint x: 851, endPoint y: 575, distance: 450.3
click at [851, 575] on div "They do not only satisfy human curiosity but also help us prepare for potential…" at bounding box center [872, 564] width 375 height 44
click at [634, 653] on button "Verify" at bounding box center [659, 642] width 835 height 30
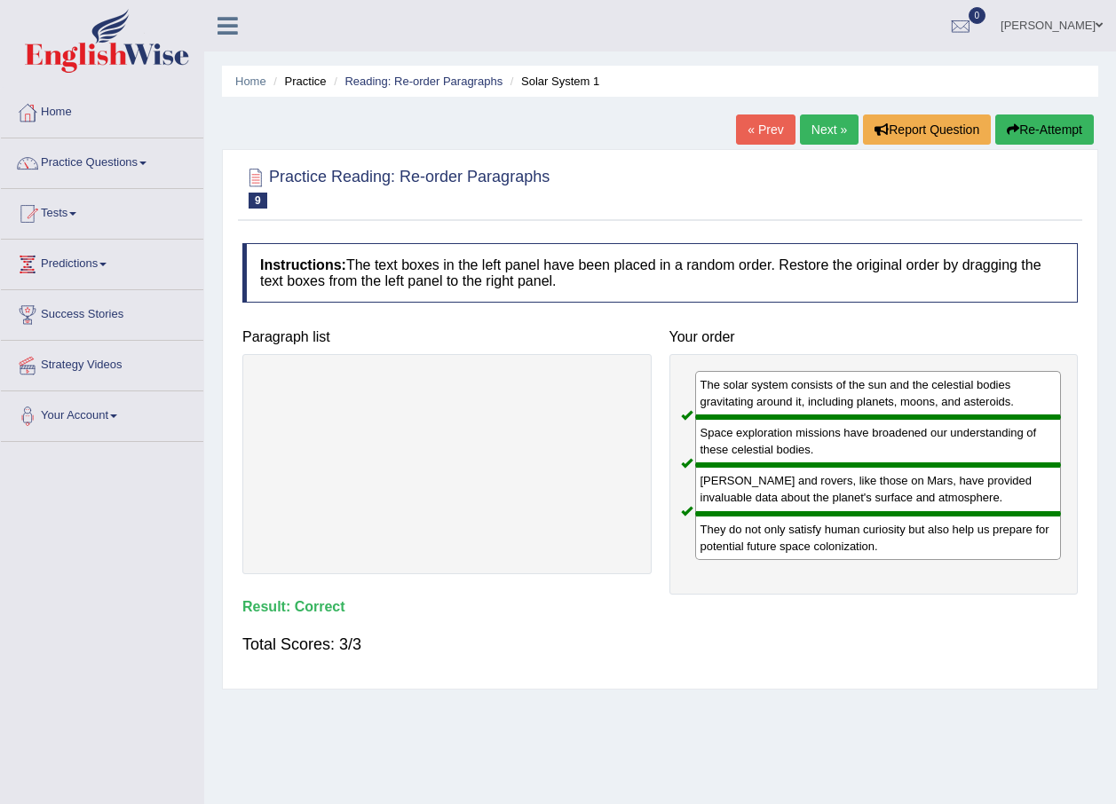
click at [817, 134] on link "Next »" at bounding box center [829, 130] width 59 height 30
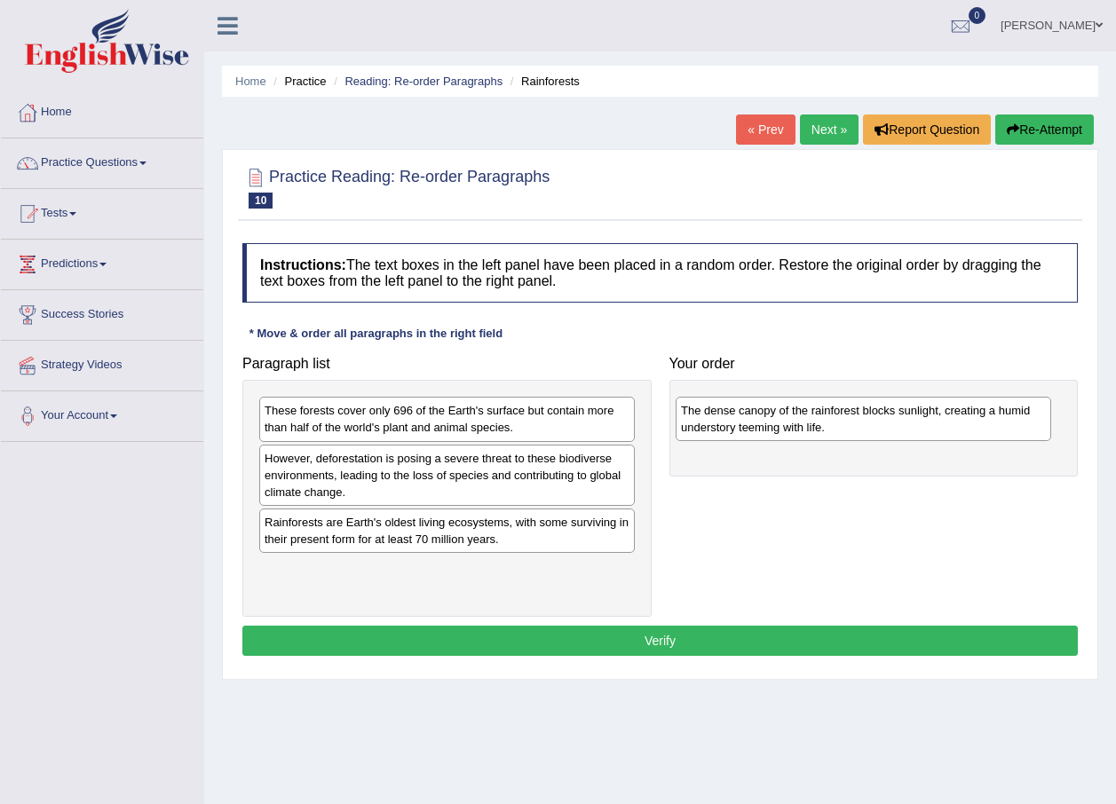
drag, startPoint x: 431, startPoint y: 591, endPoint x: 848, endPoint y: 432, distance: 445.6
click at [848, 432] on div "The dense canopy of the rainforest blocks sunlight, creating a humid understory…" at bounding box center [863, 419] width 375 height 44
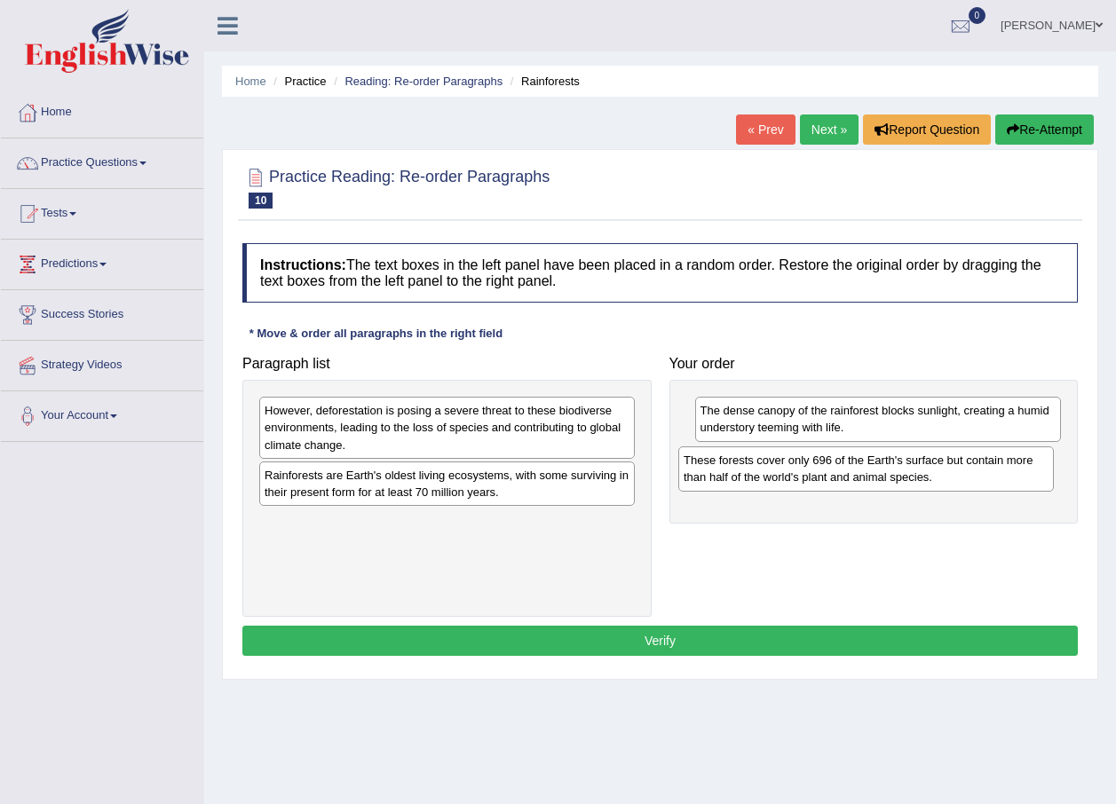
drag, startPoint x: 506, startPoint y: 436, endPoint x: 925, endPoint y: 486, distance: 421.9
click at [925, 486] on div "These forests cover only 696 of the Earth's surface but contain more than half …" at bounding box center [865, 468] width 375 height 44
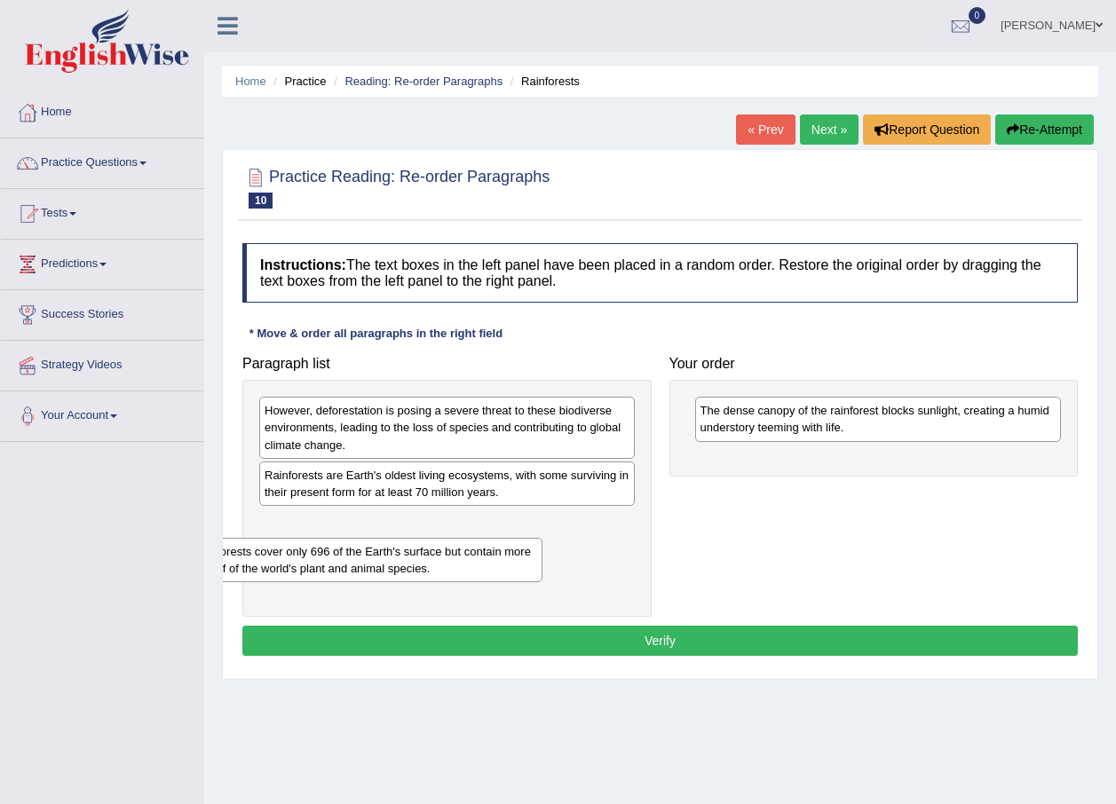
drag, startPoint x: 807, startPoint y: 473, endPoint x: 307, endPoint y: 569, distance: 508.9
click at [307, 569] on div "These forests cover only 696 of the Earth's surface but contain more than half …" at bounding box center [360, 560] width 367 height 44
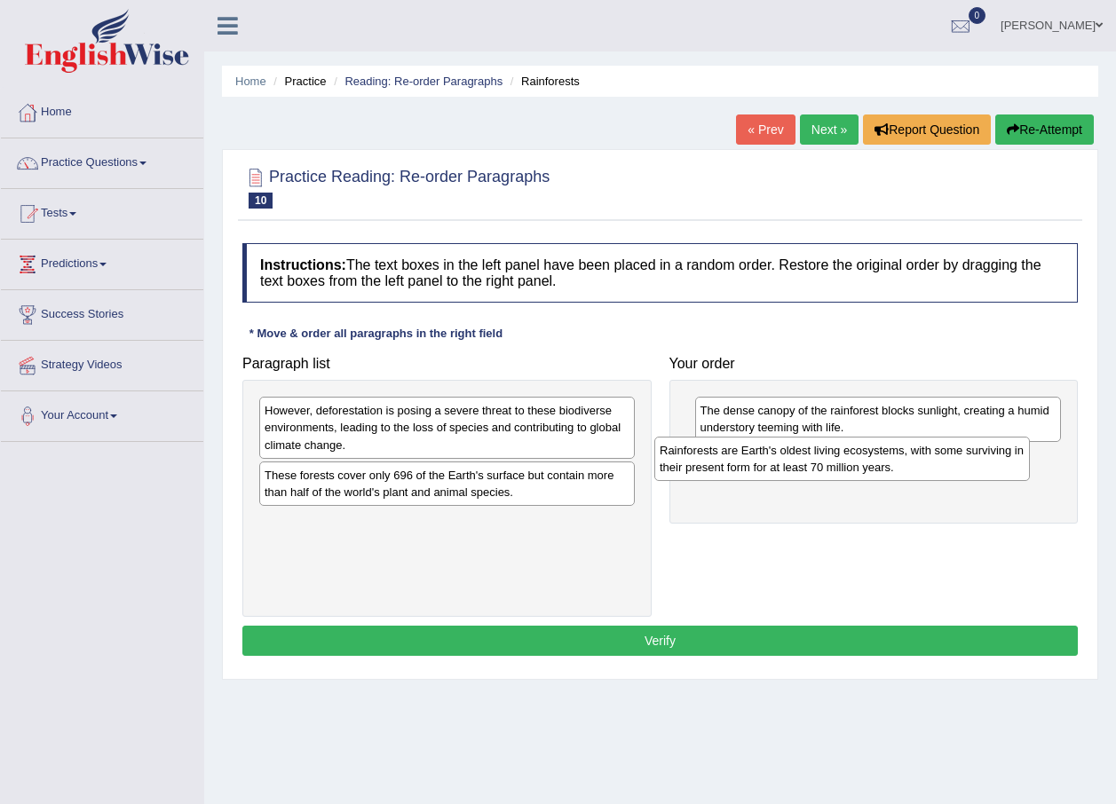
drag, startPoint x: 422, startPoint y: 491, endPoint x: 748, endPoint y: 461, distance: 328.0
click at [748, 461] on div "Rainforests are Earth's oldest living ecosystems, with some surviving in their …" at bounding box center [841, 459] width 375 height 44
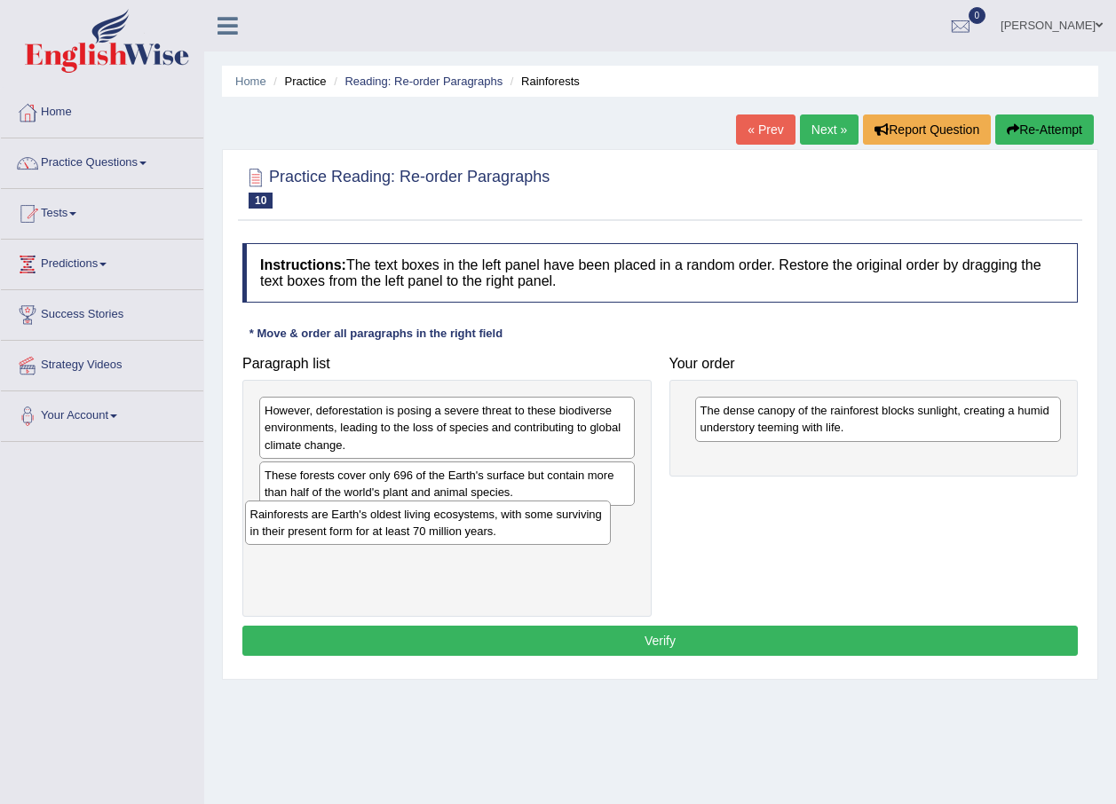
drag, startPoint x: 823, startPoint y: 476, endPoint x: 373, endPoint y: 532, distance: 453.5
click at [373, 532] on div "Rainforests are Earth's oldest living ecosystems, with some surviving in their …" at bounding box center [428, 523] width 367 height 44
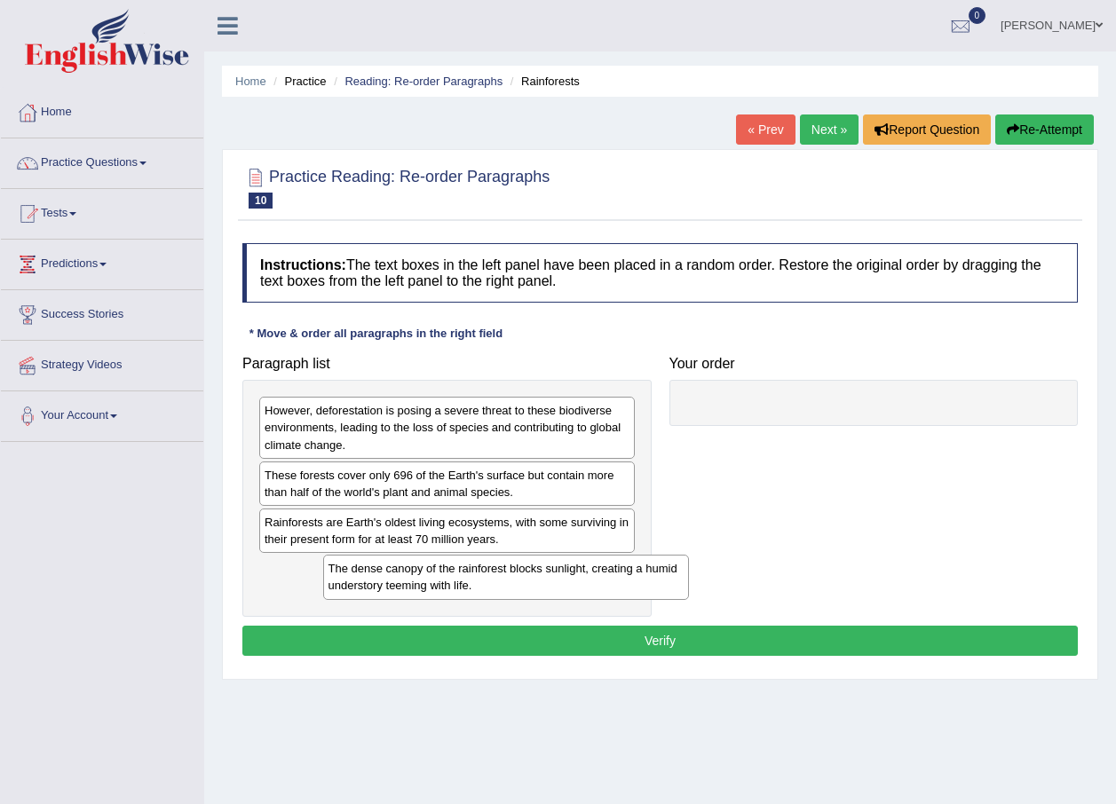
drag, startPoint x: 757, startPoint y: 420, endPoint x: 313, endPoint y: 585, distance: 473.5
click at [323, 585] on div "The dense canopy of the rainforest blocks sunlight, creating a humid understory…" at bounding box center [506, 577] width 367 height 44
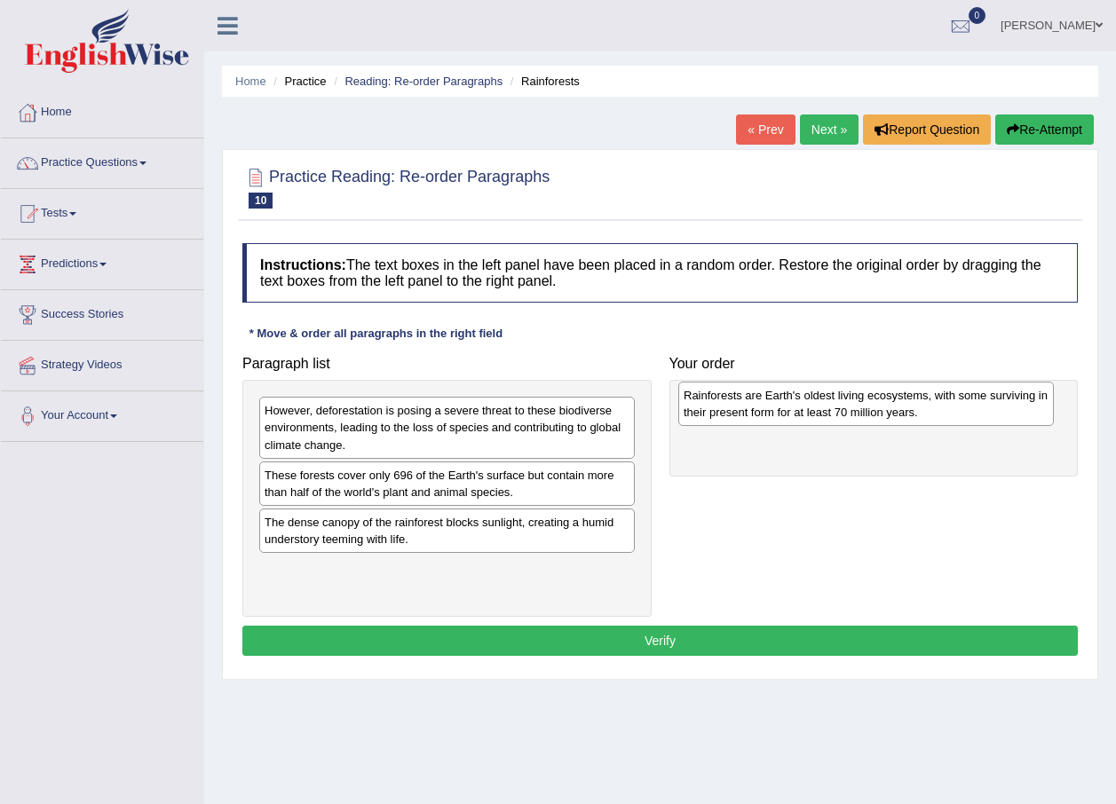
drag, startPoint x: 313, startPoint y: 538, endPoint x: 732, endPoint y: 411, distance: 437.8
click at [732, 411] on div "Rainforests are Earth's oldest living ecosystems, with some surviving in their …" at bounding box center [865, 404] width 375 height 44
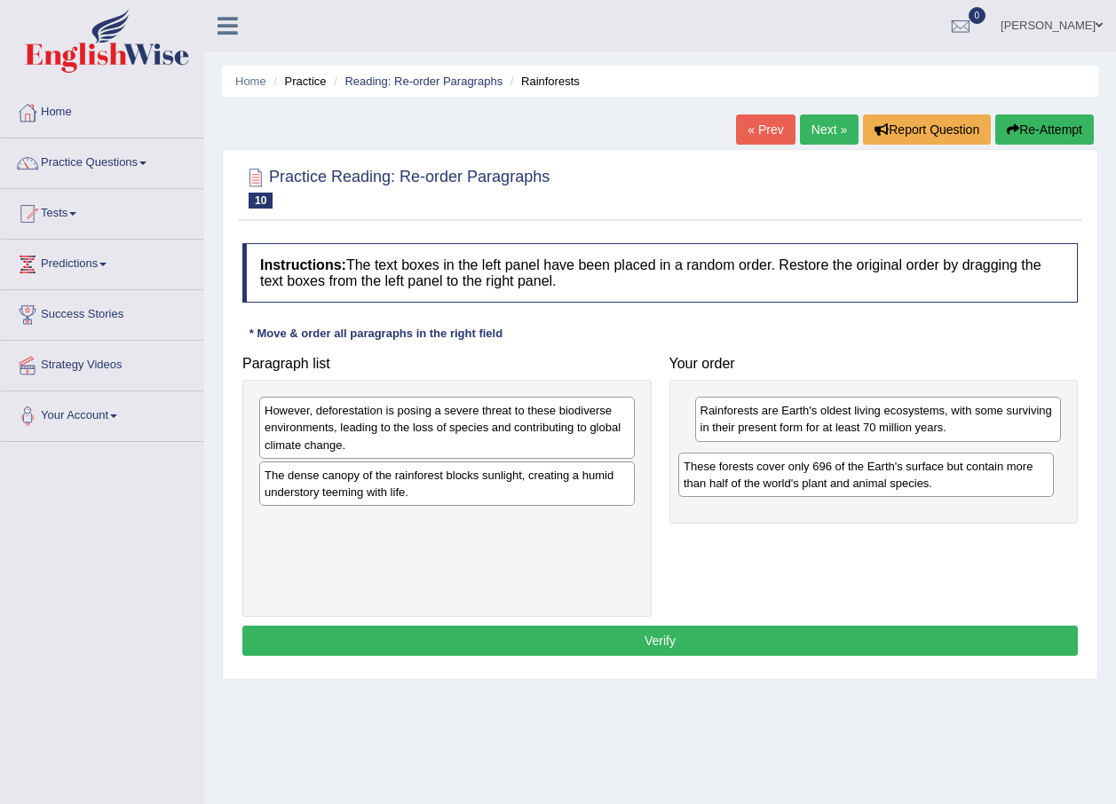
drag, startPoint x: 375, startPoint y: 494, endPoint x: 798, endPoint y: 482, distance: 422.7
click at [798, 482] on div "These forests cover only 696 of the Earth's surface but contain more than half …" at bounding box center [865, 475] width 375 height 44
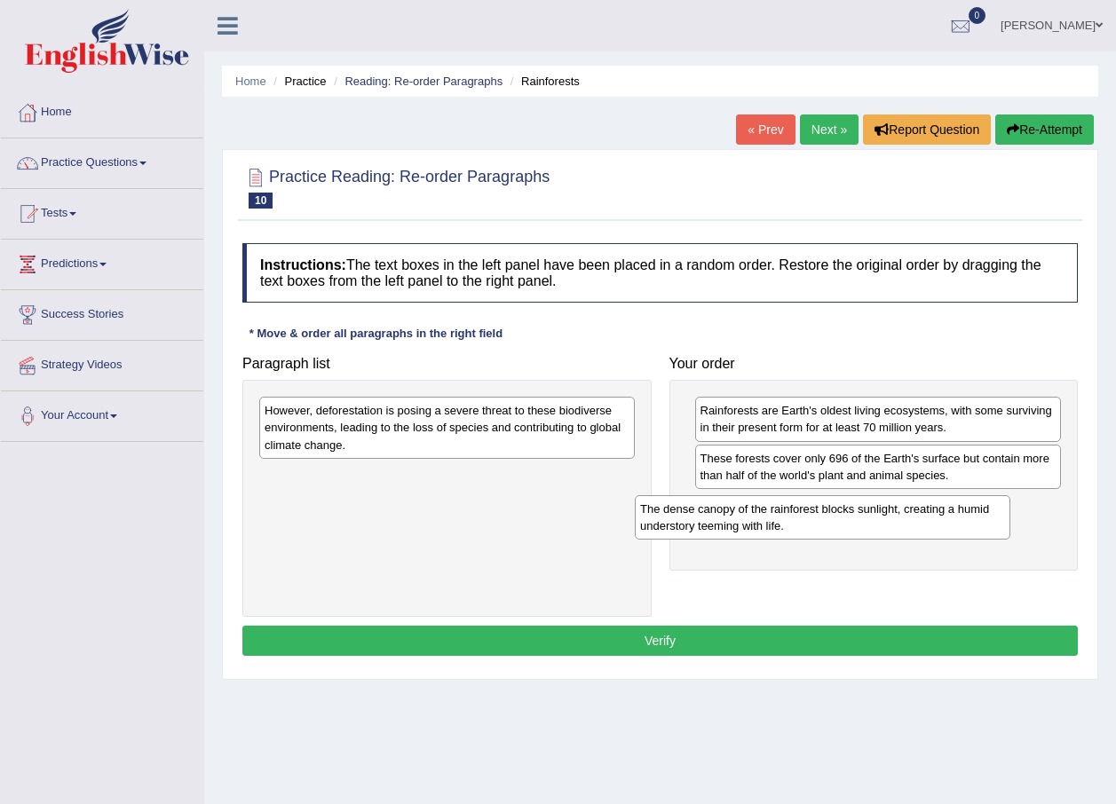
drag, startPoint x: 485, startPoint y: 504, endPoint x: 854, endPoint y: 553, distance: 372.5
click at [901, 534] on div "The dense canopy of the rainforest blocks sunlight, creating a humid understory…" at bounding box center [822, 517] width 375 height 44
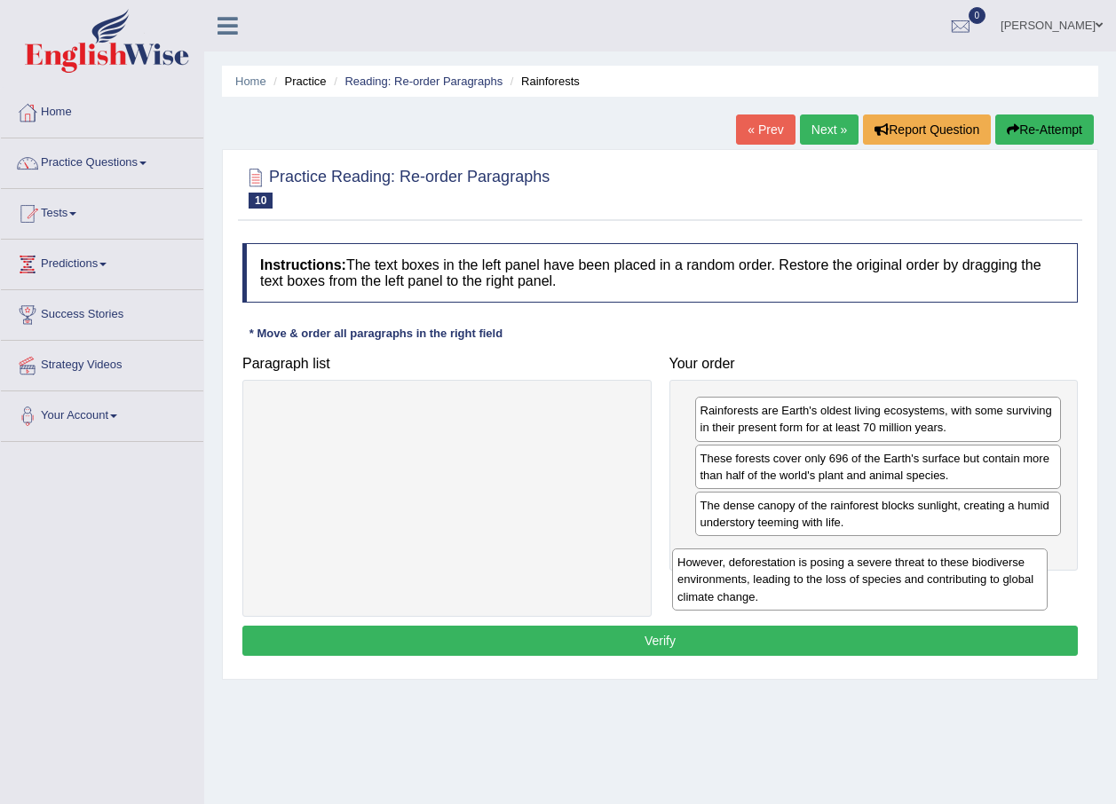
drag, startPoint x: 459, startPoint y: 438, endPoint x: 873, endPoint y: 594, distance: 441.9
click at [873, 594] on div "However, deforestation is posing a severe threat to these biodiverse environmen…" at bounding box center [859, 579] width 375 height 61
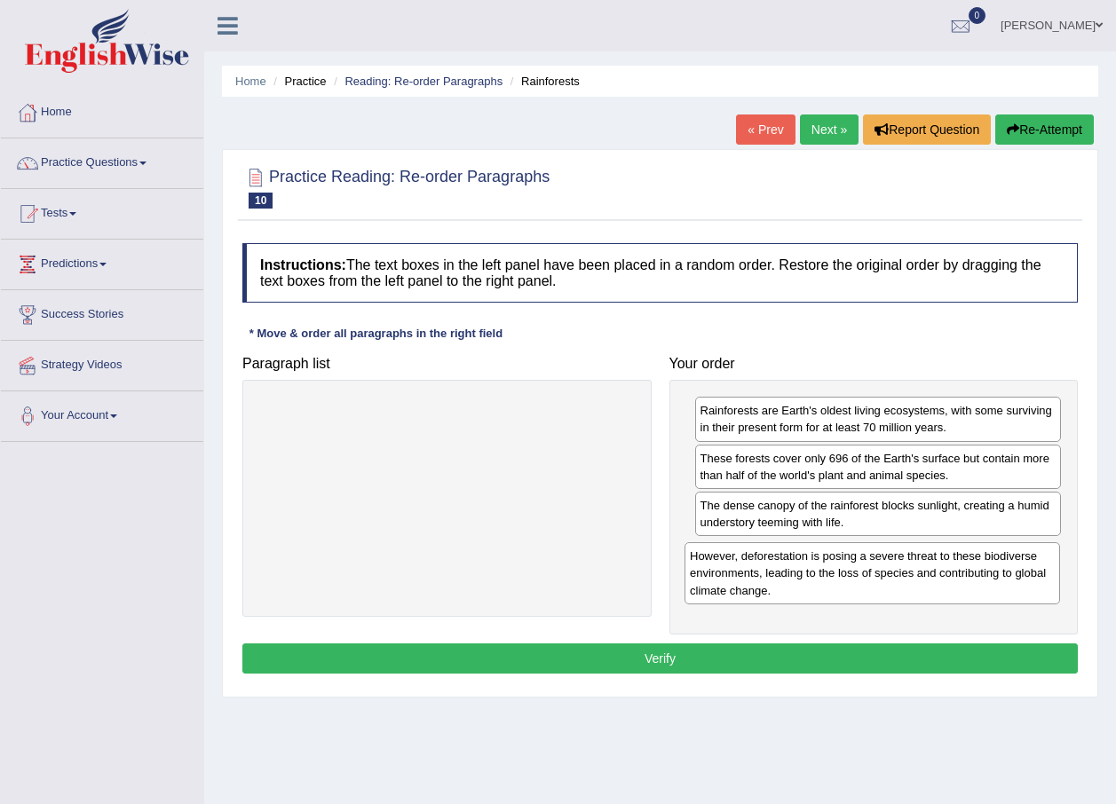
drag, startPoint x: 438, startPoint y: 454, endPoint x: 863, endPoint y: 600, distance: 449.4
click at [863, 600] on div "However, deforestation is posing a severe threat to these biodiverse environmen…" at bounding box center [871, 572] width 375 height 61
click at [677, 668] on button "Verify" at bounding box center [659, 659] width 835 height 30
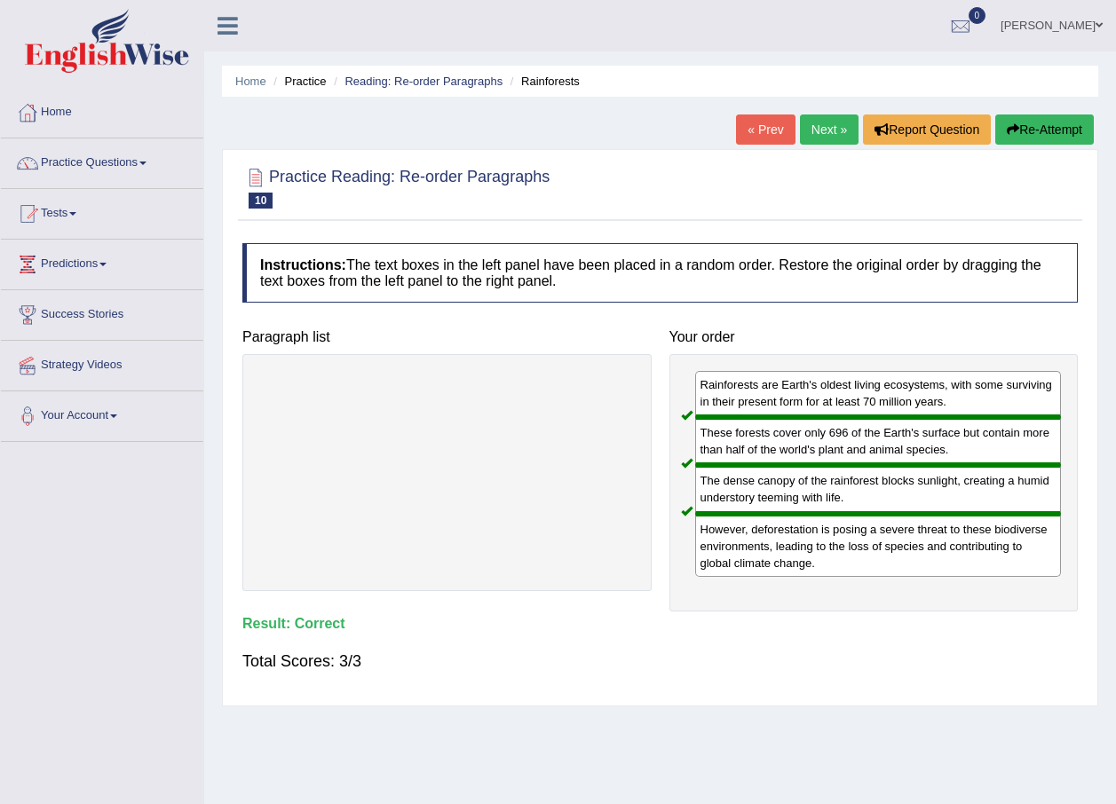
click at [818, 138] on link "Next »" at bounding box center [829, 130] width 59 height 30
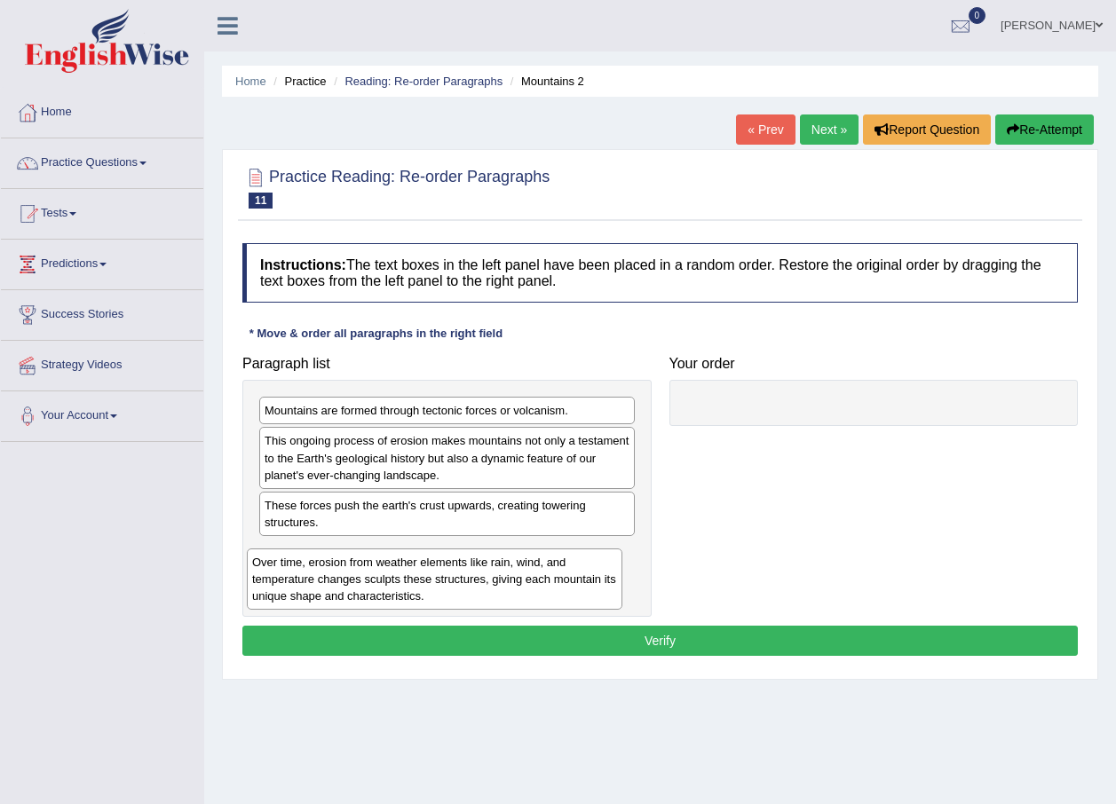
drag, startPoint x: 535, startPoint y: 590, endPoint x: 520, endPoint y: 600, distance: 18.0
click at [520, 600] on div "Over time, erosion from weather elements like rain, wind, and temperature chang…" at bounding box center [434, 579] width 375 height 61
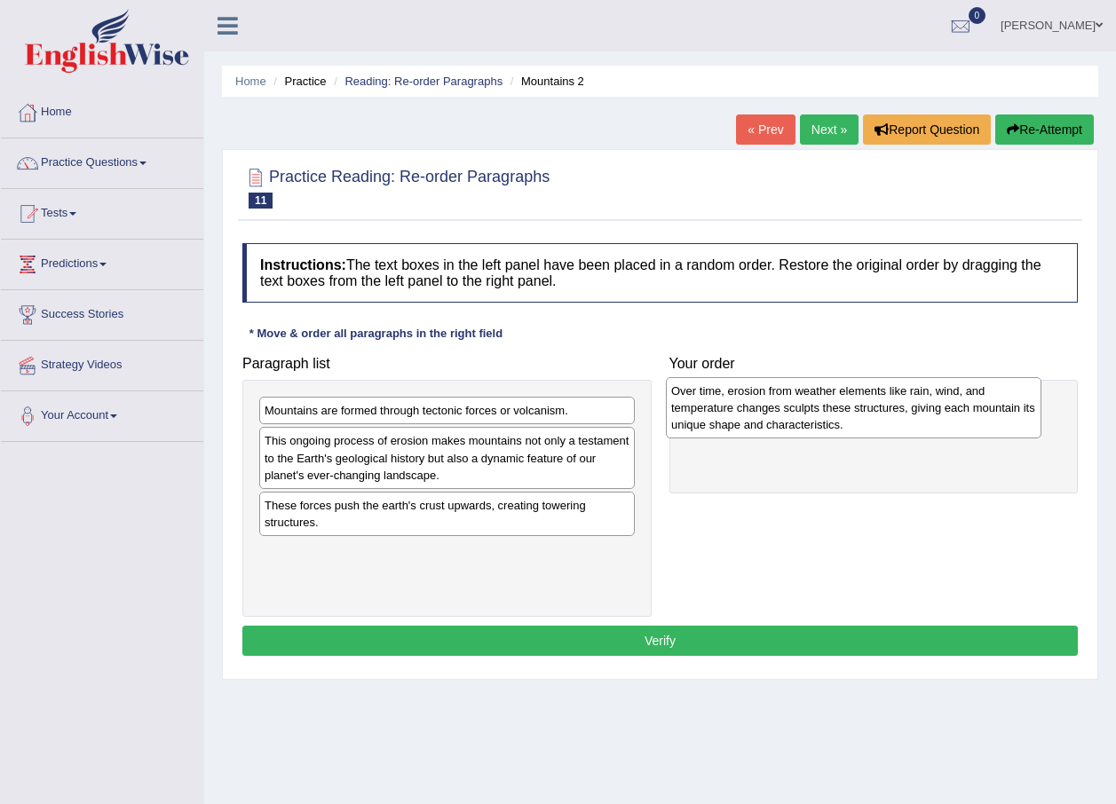
drag, startPoint x: 519, startPoint y: 588, endPoint x: 902, endPoint y: 432, distance: 412.9
click at [905, 429] on div "Over time, erosion from weather elements like rain, wind, and temperature chang…" at bounding box center [853, 407] width 375 height 61
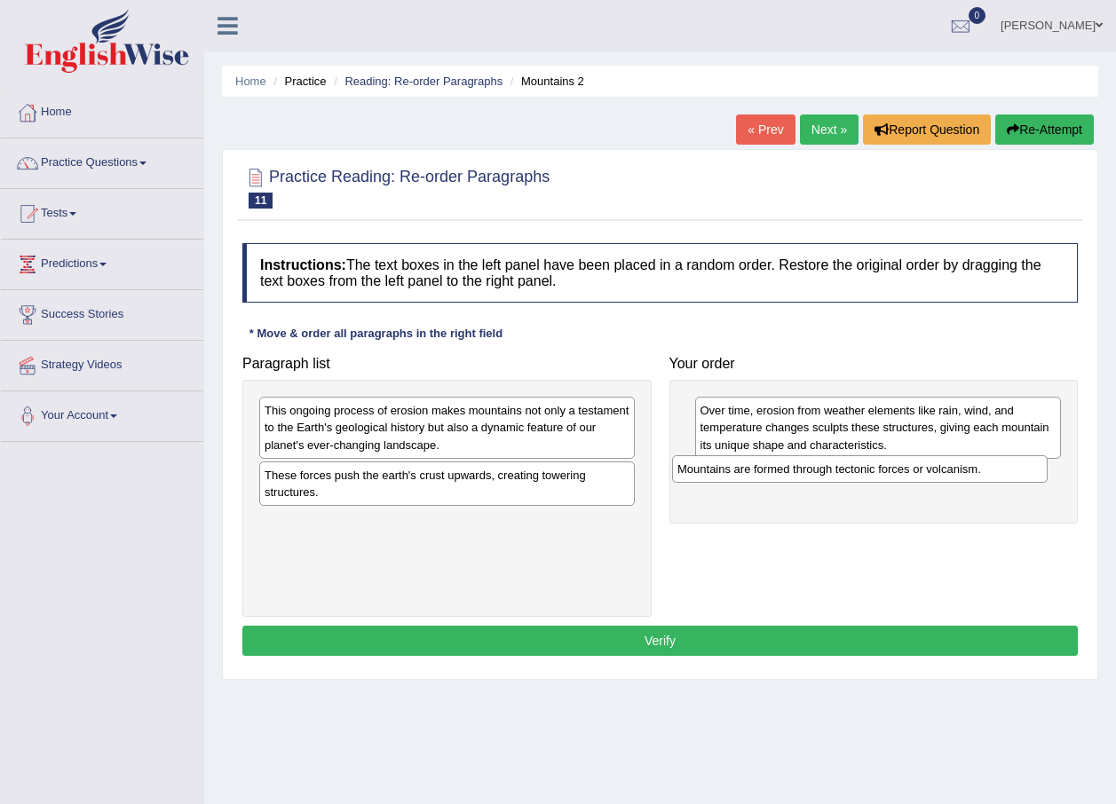
drag, startPoint x: 544, startPoint y: 417, endPoint x: 954, endPoint y: 476, distance: 414.3
click at [954, 476] on div "Mountains are formed through tectonic forces or volcanism." at bounding box center [859, 469] width 375 height 28
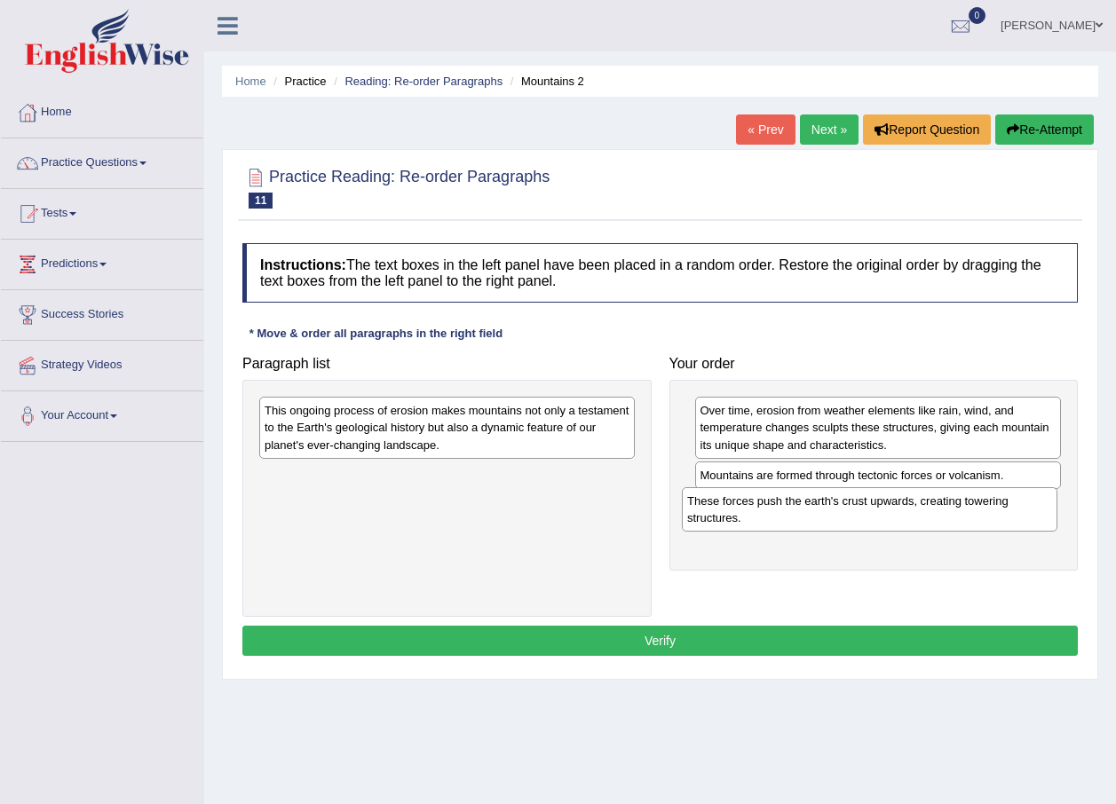
drag, startPoint x: 504, startPoint y: 522, endPoint x: 818, endPoint y: 523, distance: 313.3
click at [818, 523] on div "These forces push the earth's crust upwards, creating towering structures." at bounding box center [869, 509] width 375 height 44
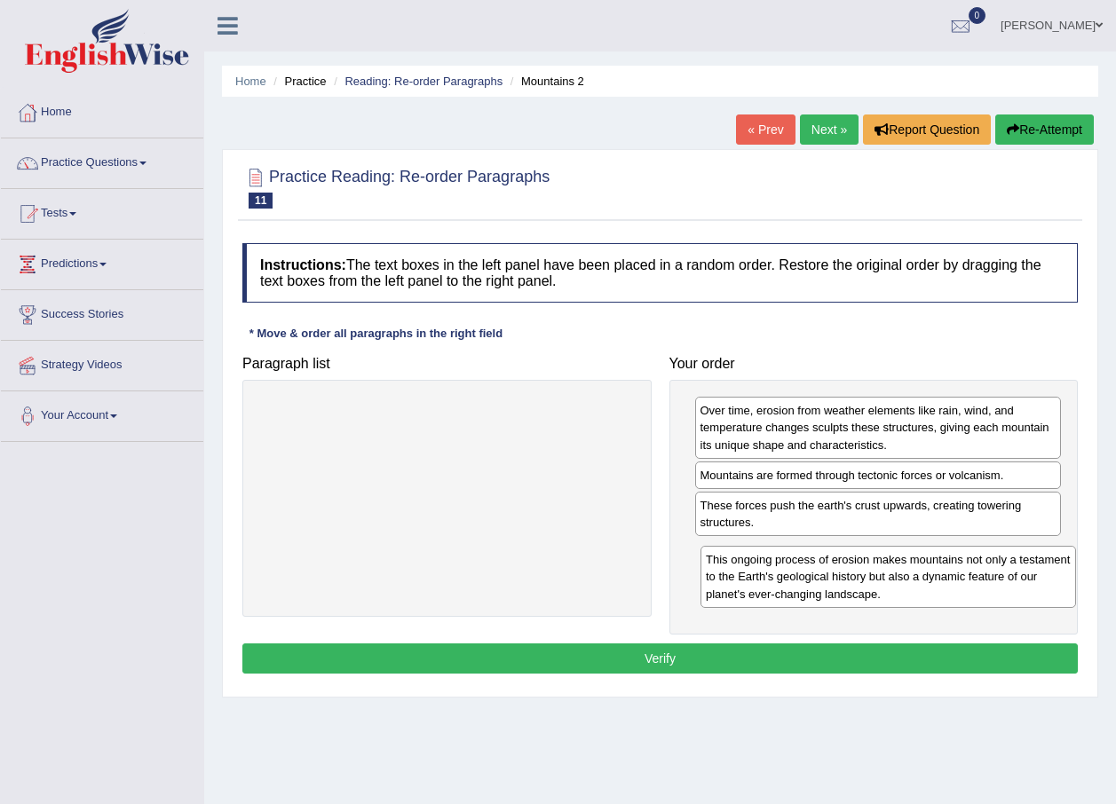
drag, startPoint x: 517, startPoint y: 507, endPoint x: 902, endPoint y: 594, distance: 394.9
click at [902, 594] on div "This ongoing process of erosion makes mountains not only a testament to the Ear…" at bounding box center [887, 576] width 375 height 61
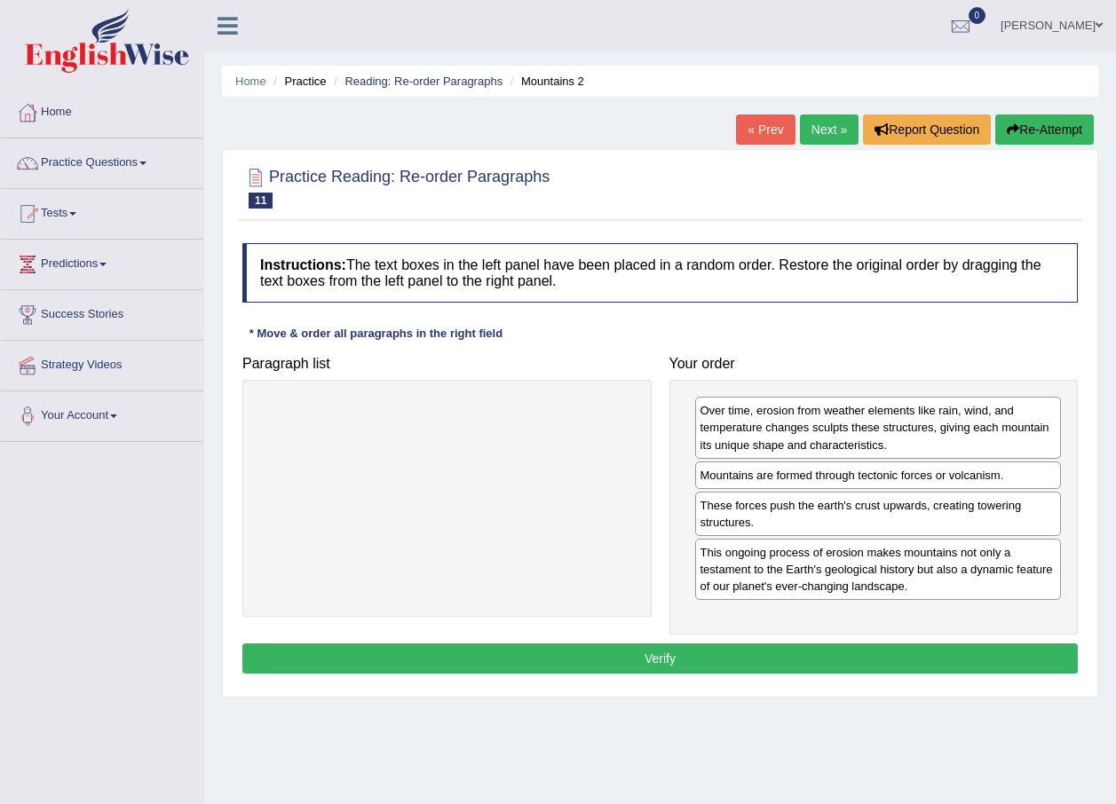
click at [657, 659] on button "Verify" at bounding box center [659, 659] width 835 height 30
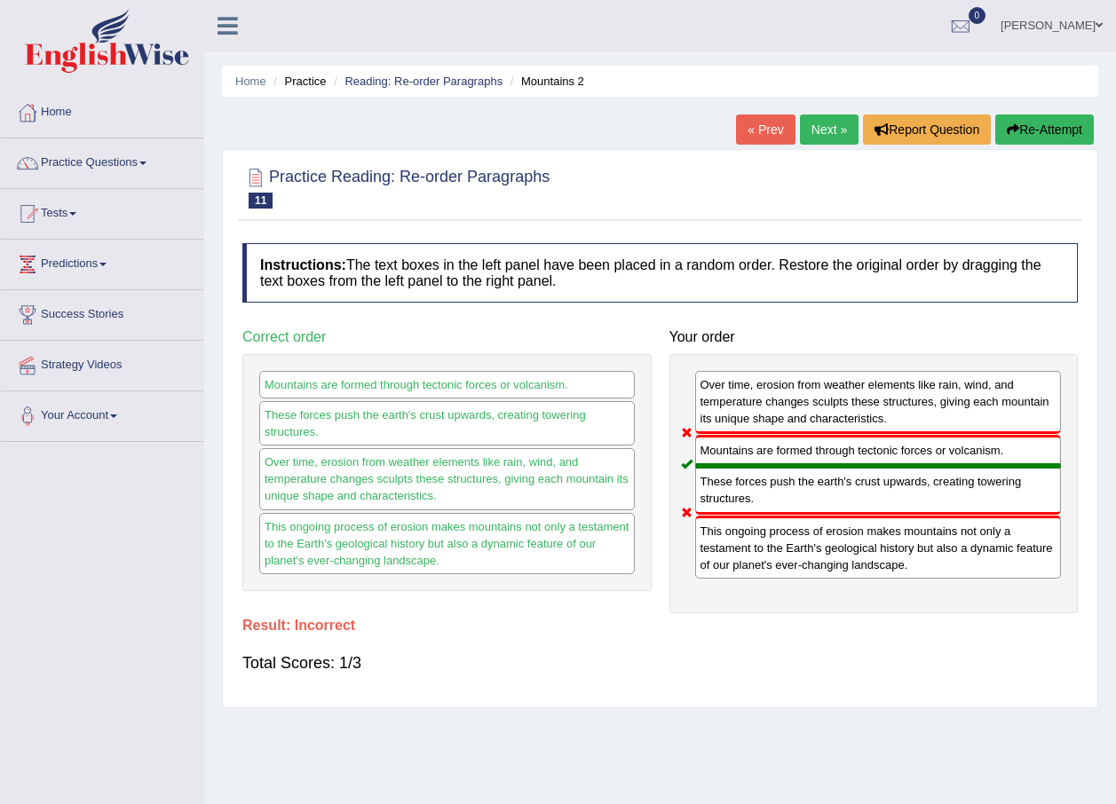
click at [815, 125] on link "Next »" at bounding box center [829, 130] width 59 height 30
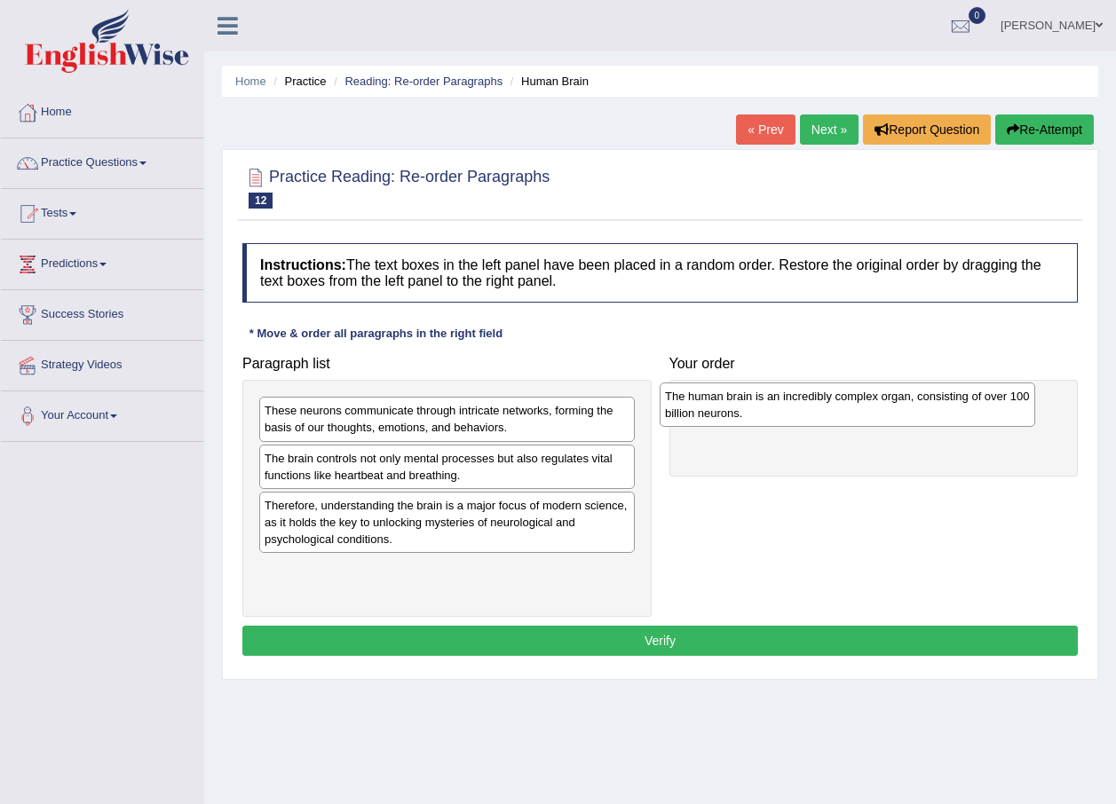
drag, startPoint x: 448, startPoint y: 523, endPoint x: 849, endPoint y: 414, distance: 415.0
click at [849, 414] on div "The human brain is an incredibly complex organ, consisting of over 100 billion …" at bounding box center [847, 405] width 375 height 44
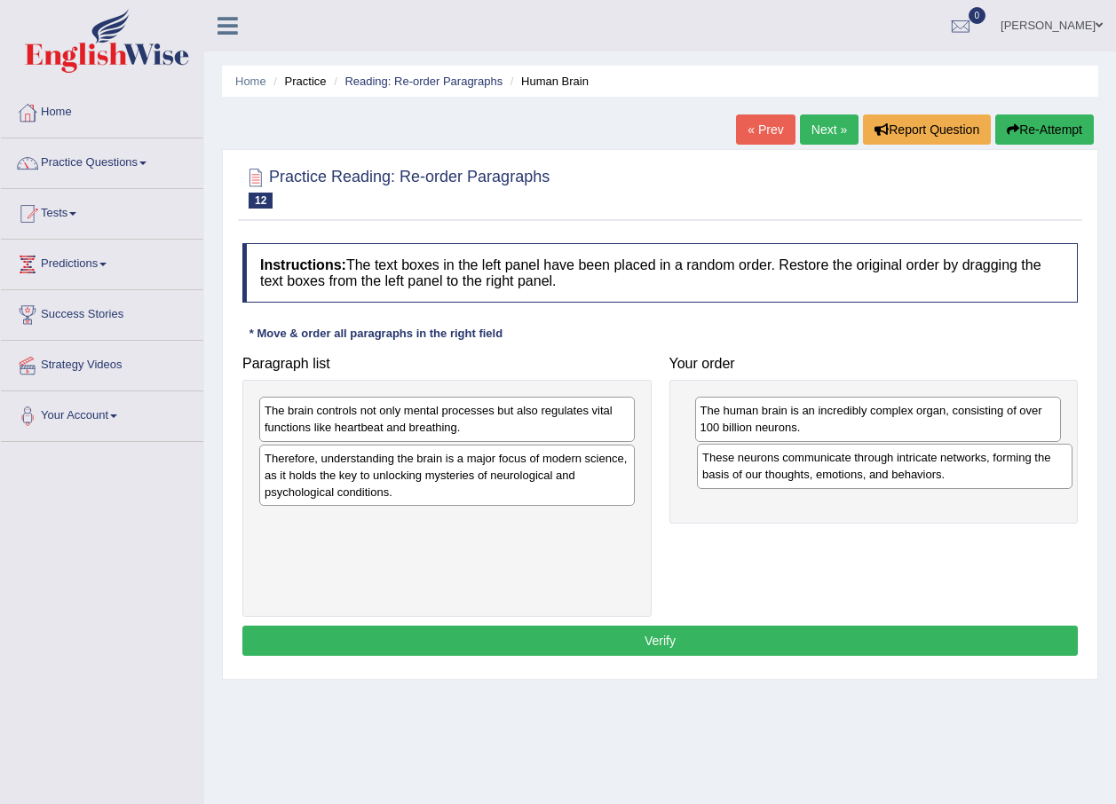
drag, startPoint x: 504, startPoint y: 426, endPoint x: 939, endPoint y: 472, distance: 437.4
click at [939, 472] on div "These neurons communicate through intricate networks, forming the basis of our …" at bounding box center [884, 466] width 375 height 44
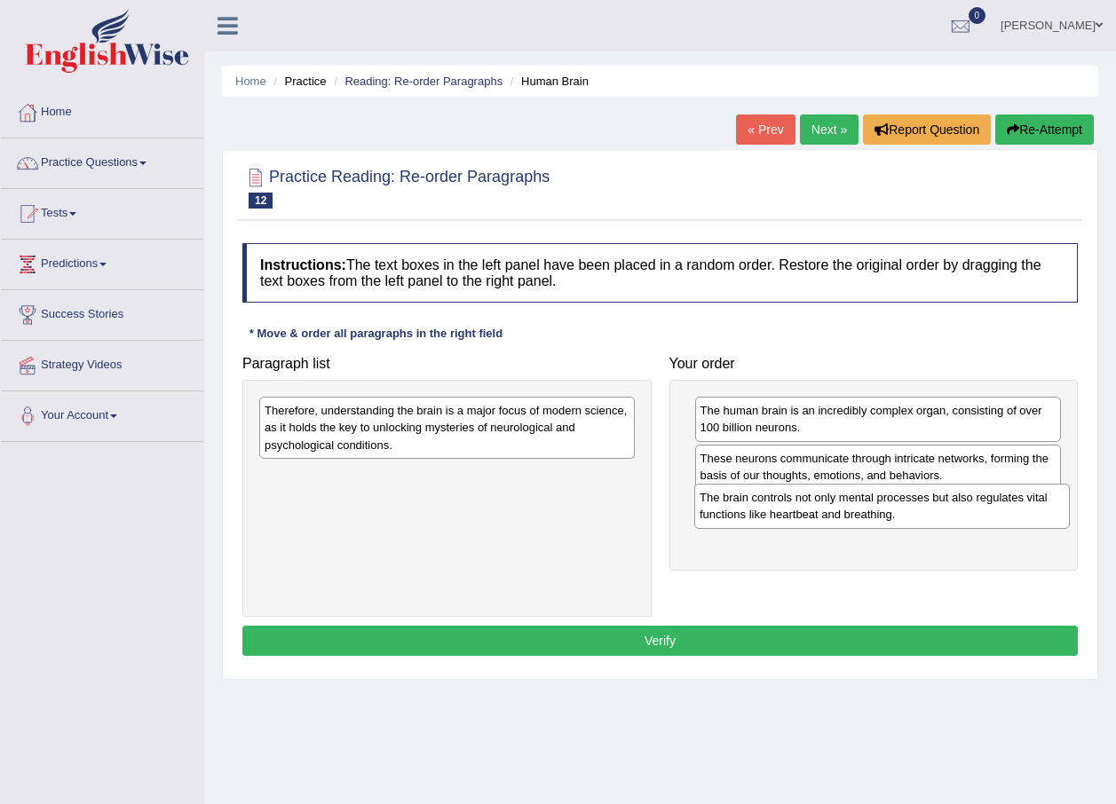
drag, startPoint x: 448, startPoint y: 429, endPoint x: 858, endPoint y: 488, distance: 414.4
click at [883, 513] on div "The brain controls not only mental processes but also regulates vital functions…" at bounding box center [881, 506] width 375 height 44
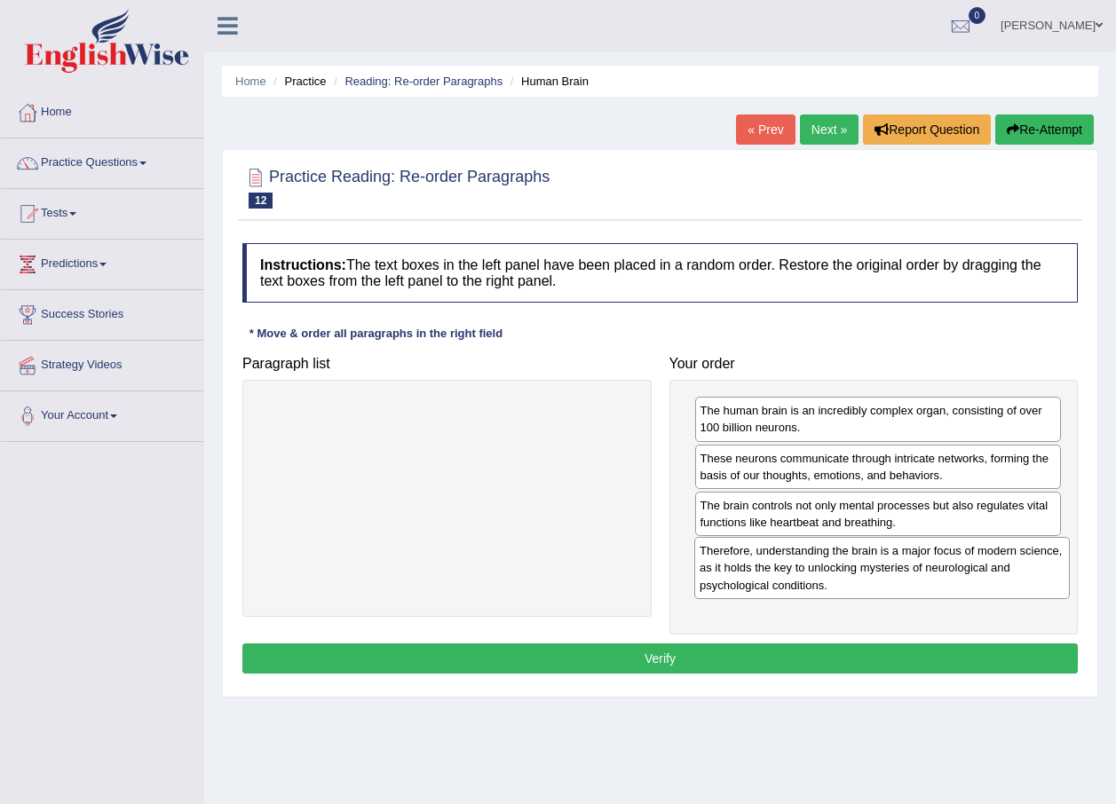
drag, startPoint x: 423, startPoint y: 451, endPoint x: 858, endPoint y: 591, distance: 457.0
click at [858, 591] on div "Therefore, understanding the brain is a major focus of modern science, as it ho…" at bounding box center [881, 567] width 375 height 61
click at [622, 660] on button "Verify" at bounding box center [659, 659] width 835 height 30
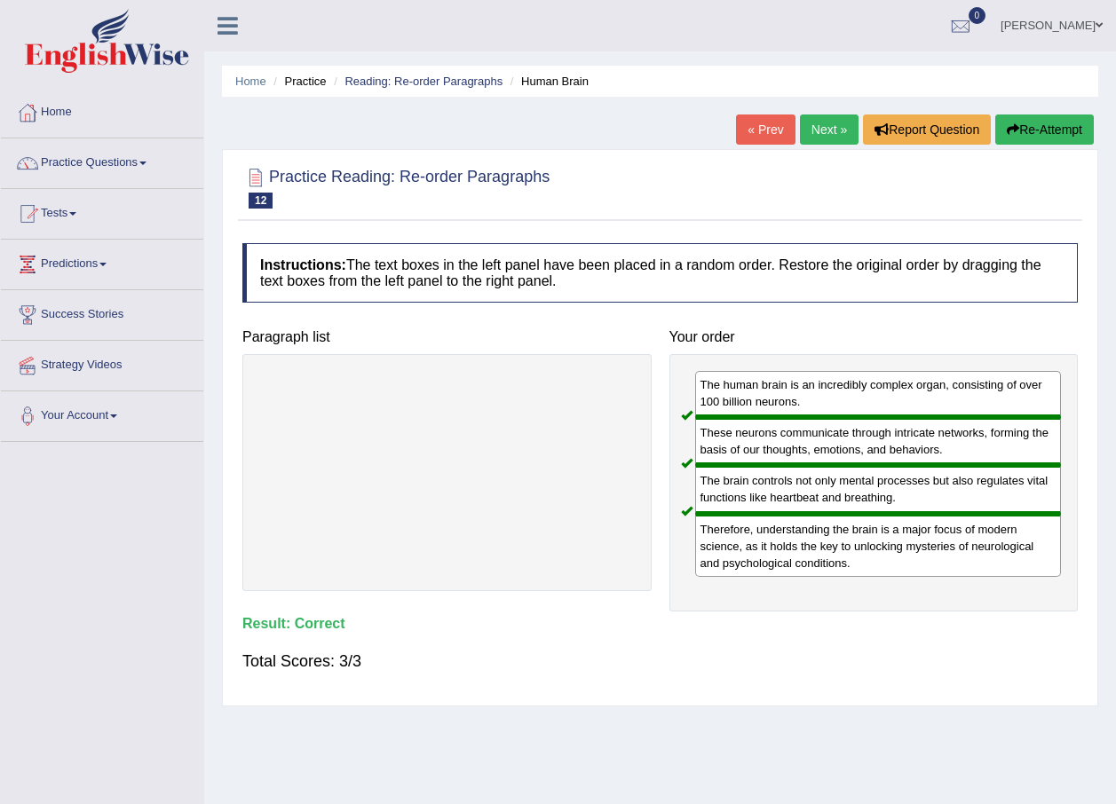
click at [818, 125] on link "Next »" at bounding box center [829, 130] width 59 height 30
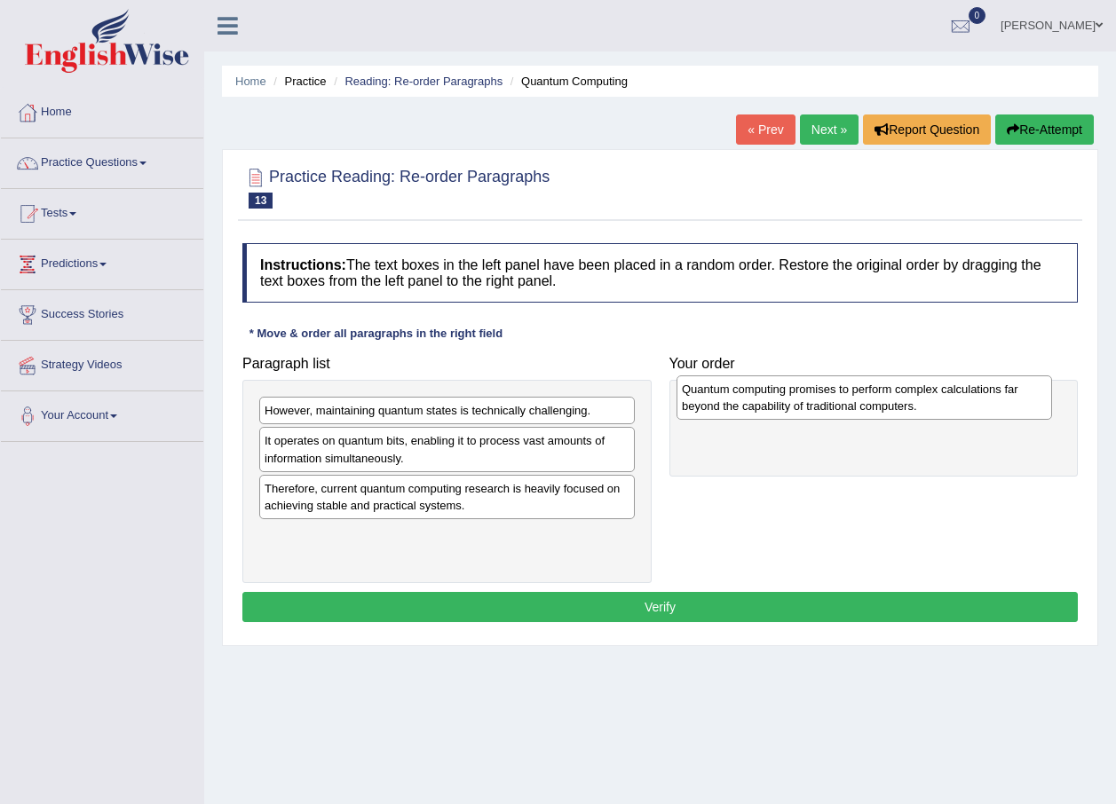
drag, startPoint x: 420, startPoint y: 554, endPoint x: 837, endPoint y: 407, distance: 442.2
click at [837, 407] on div "Quantum computing promises to perform complex calculations far beyond the capab…" at bounding box center [863, 397] width 375 height 44
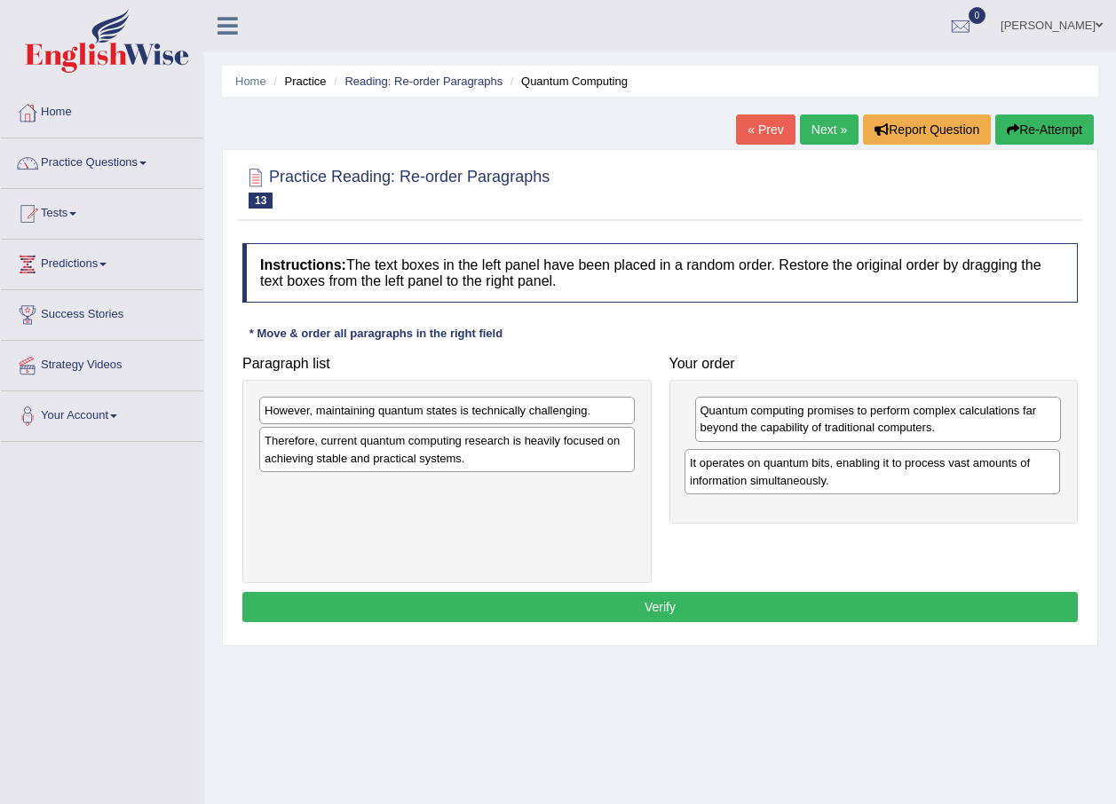
drag, startPoint x: 494, startPoint y: 451, endPoint x: 911, endPoint y: 467, distance: 416.6
click at [911, 467] on div "It operates on quantum bits, enabling it to process vast amounts of information…" at bounding box center [871, 471] width 375 height 44
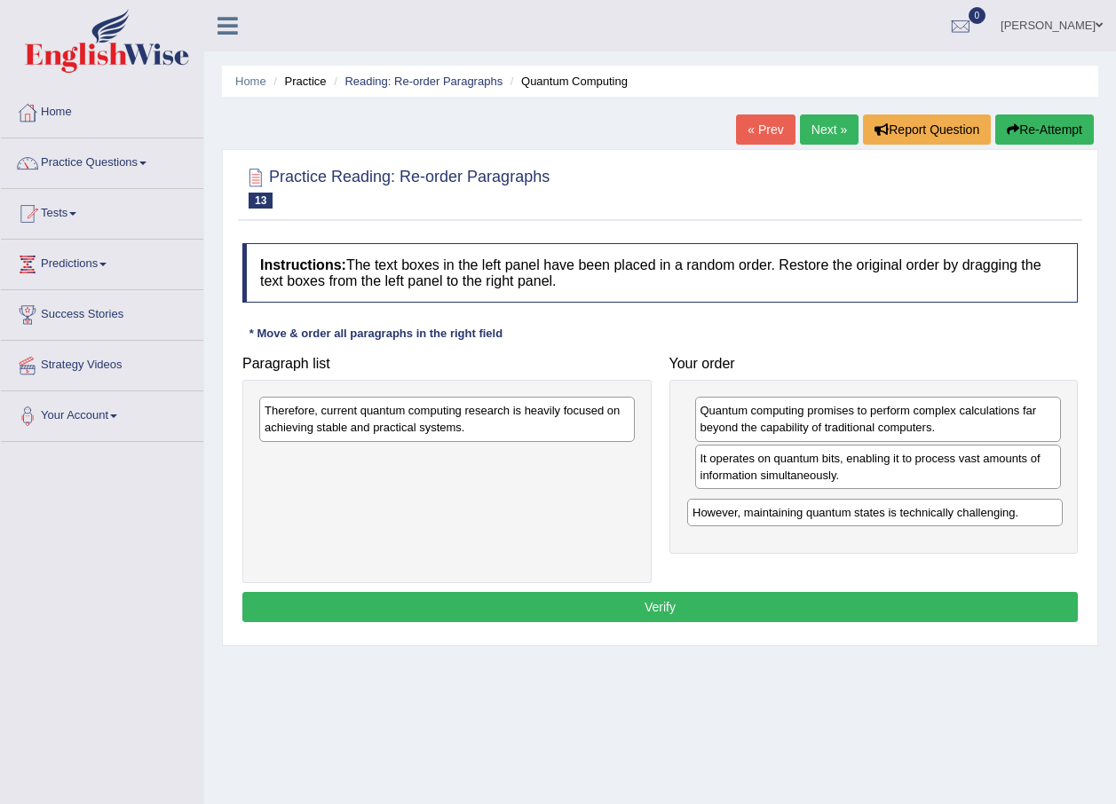
drag, startPoint x: 470, startPoint y: 414, endPoint x: 898, endPoint y: 516, distance: 439.9
click at [898, 516] on div "However, maintaining quantum states is technically challenging." at bounding box center [874, 513] width 375 height 28
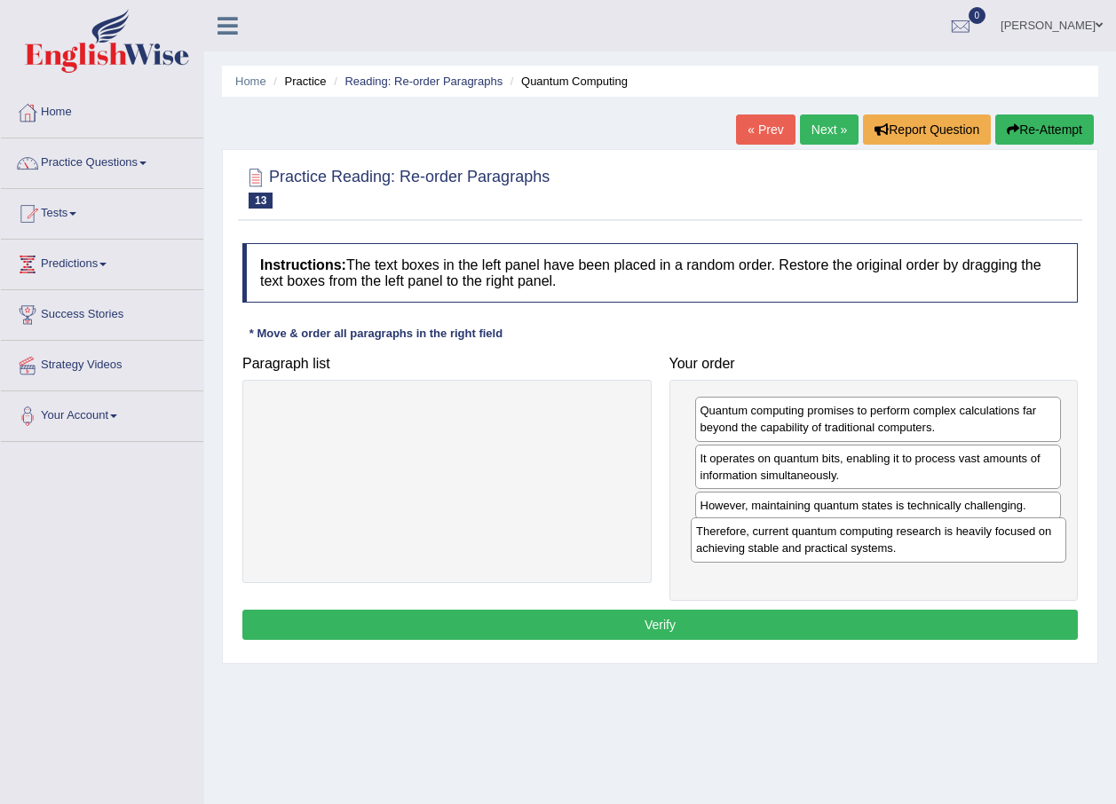
drag, startPoint x: 365, startPoint y: 430, endPoint x: 796, endPoint y: 550, distance: 448.0
click at [796, 550] on div "Therefore, current quantum computing research is heavily focused on achieving s…" at bounding box center [878, 539] width 375 height 44
click at [744, 637] on button "Verify" at bounding box center [659, 625] width 835 height 30
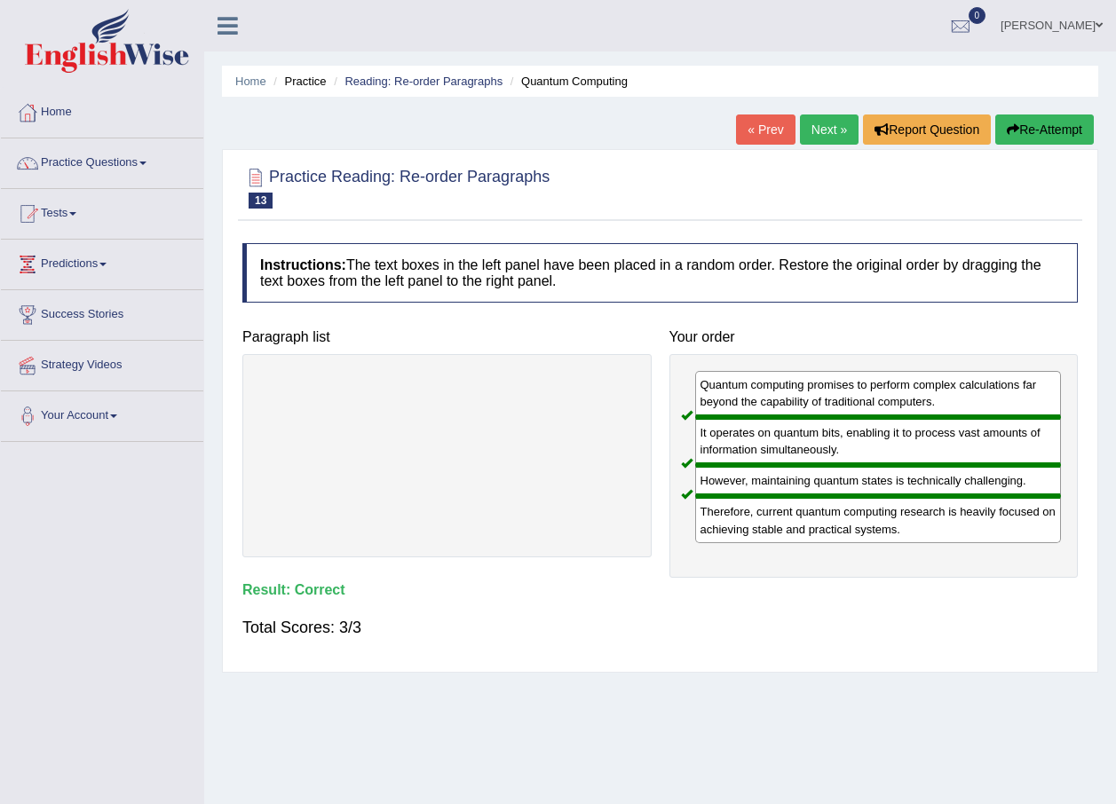
click at [811, 125] on link "Next »" at bounding box center [829, 130] width 59 height 30
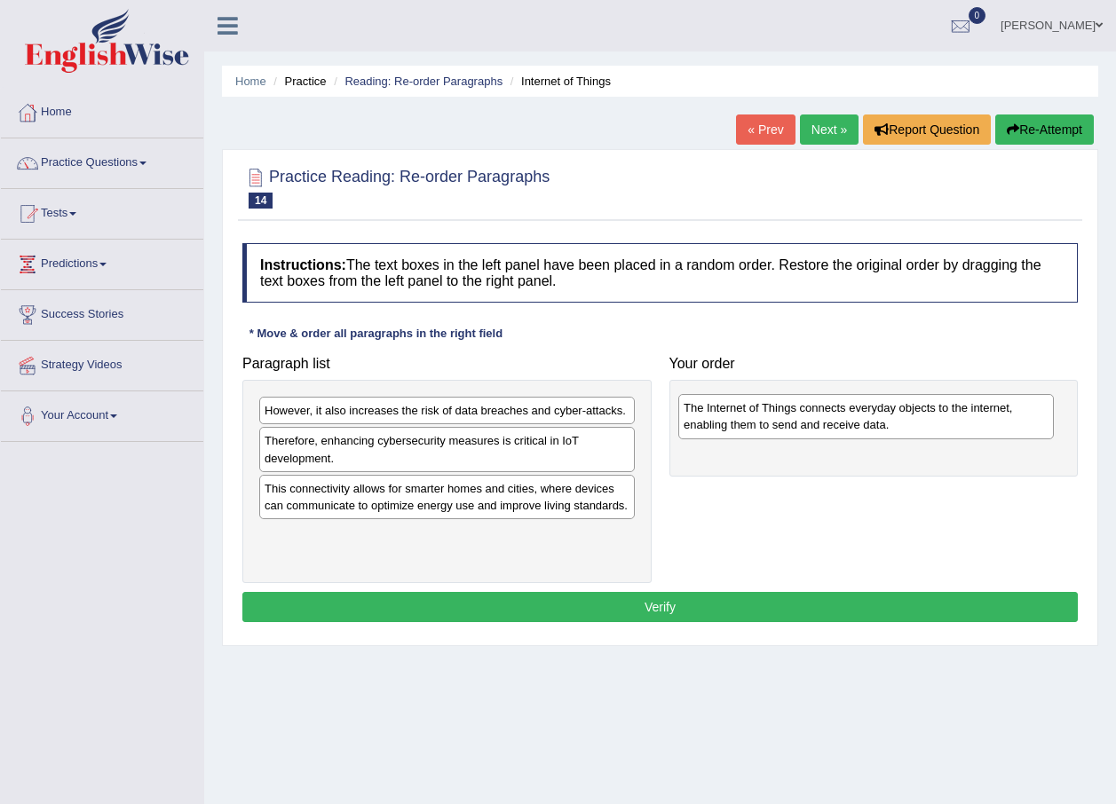
drag, startPoint x: 446, startPoint y: 429, endPoint x: 865, endPoint y: 426, distance: 419.0
click at [865, 426] on div "The Internet of Things connects everyday objects to the internet, enabling them…" at bounding box center [865, 416] width 375 height 44
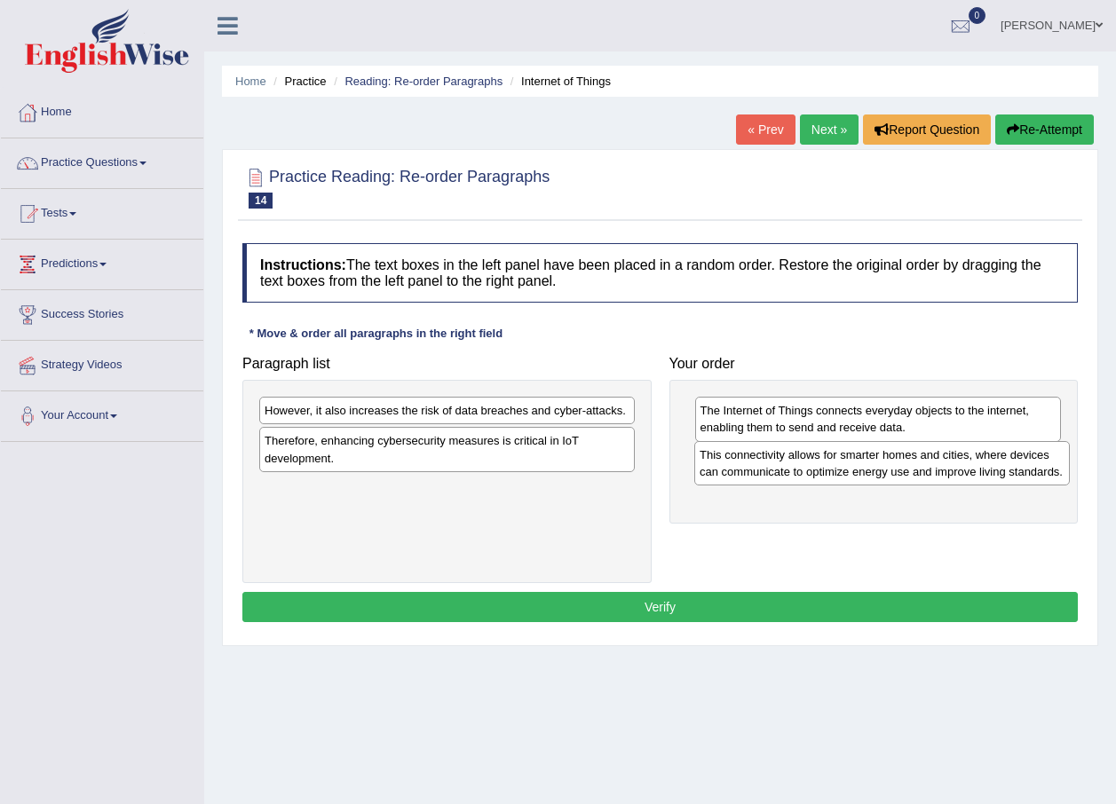
drag, startPoint x: 510, startPoint y: 497, endPoint x: 945, endPoint y: 463, distance: 436.3
click at [945, 463] on div "This connectivity allows for smarter homes and cities, where devices can commun…" at bounding box center [881, 463] width 375 height 44
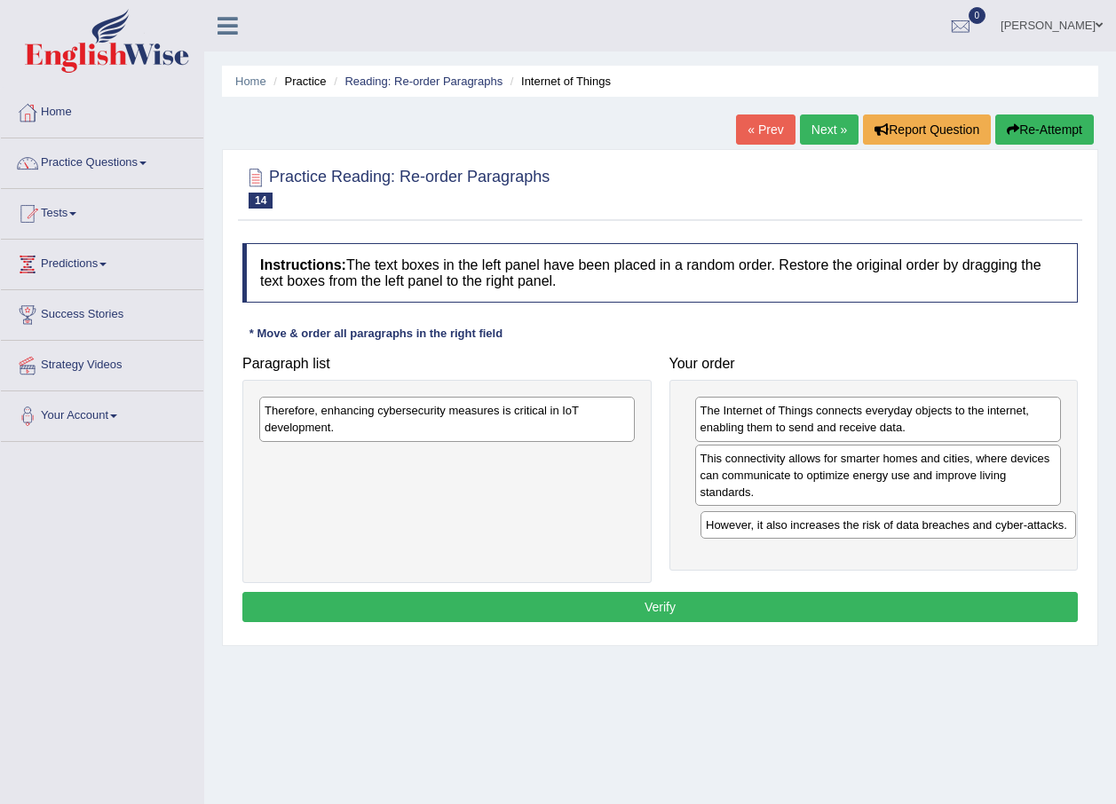
drag, startPoint x: 399, startPoint y: 420, endPoint x: 840, endPoint y: 534, distance: 455.8
click at [840, 534] on div "However, it also increases the risk of data breaches and cyber-attacks." at bounding box center [887, 525] width 375 height 28
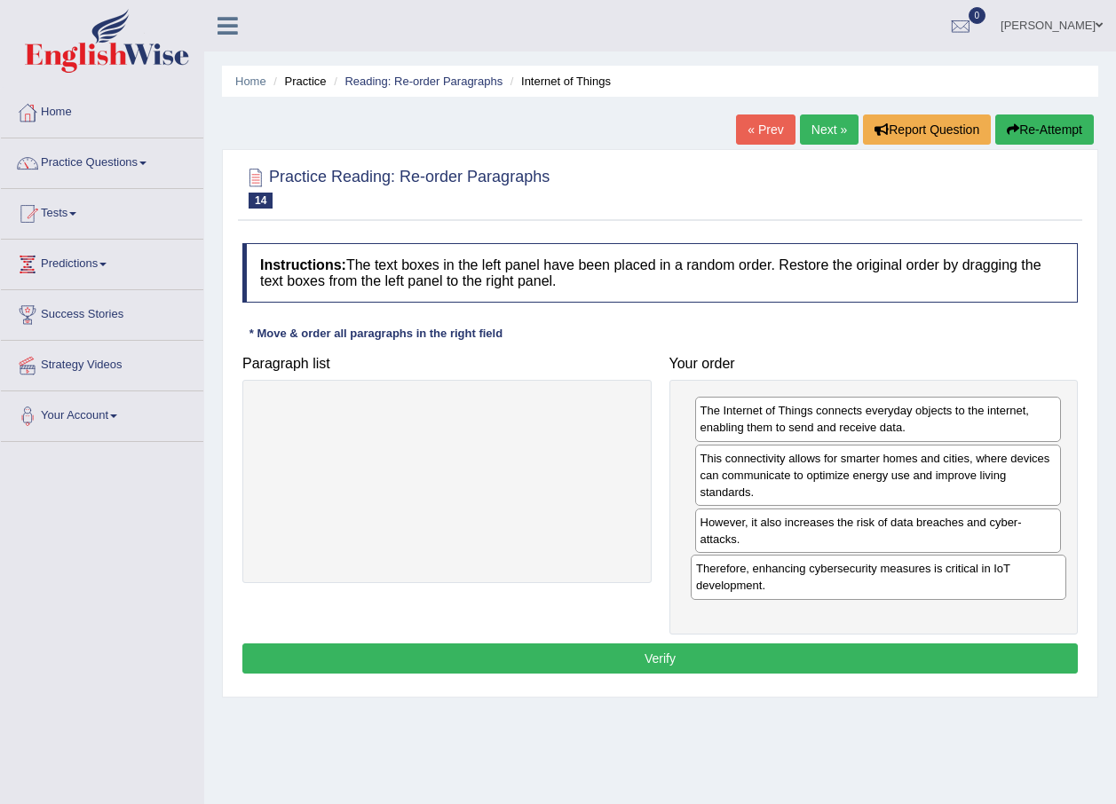
drag, startPoint x: 477, startPoint y: 430, endPoint x: 908, endPoint y: 588, distance: 459.4
click at [908, 588] on div "Therefore, enhancing cybersecurity measures is critical in IoT development." at bounding box center [878, 577] width 375 height 44
click at [744, 668] on button "Verify" at bounding box center [659, 659] width 835 height 30
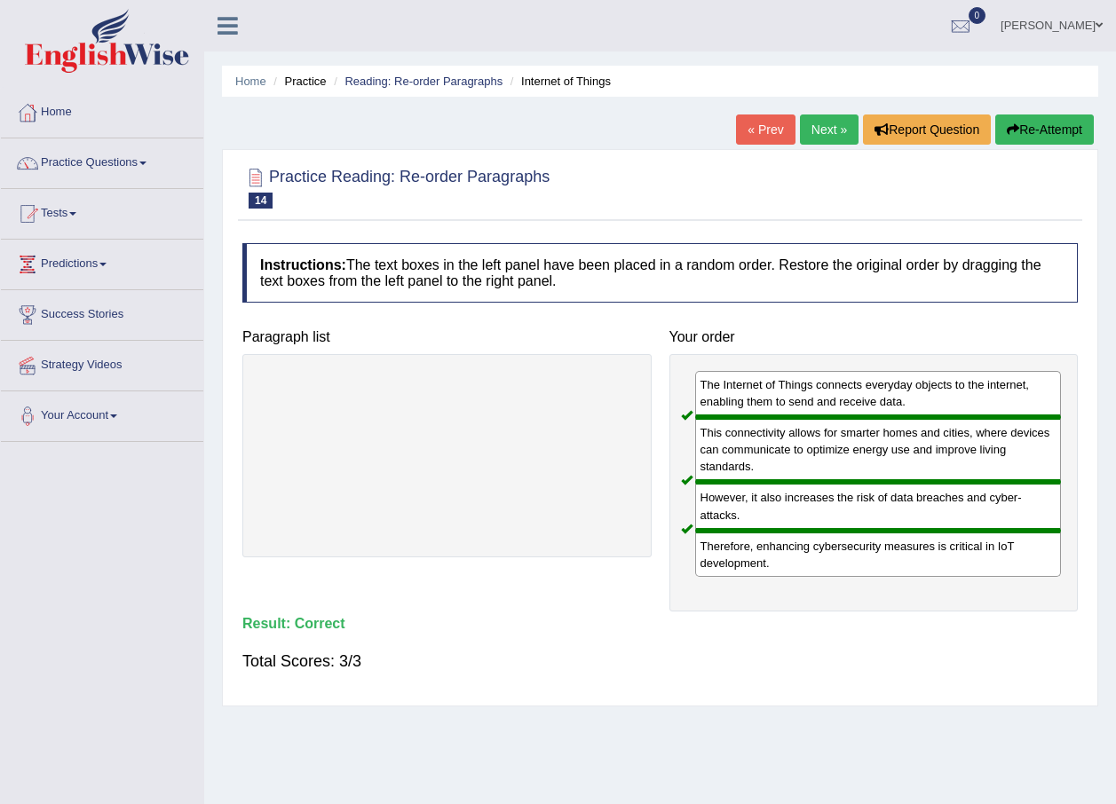
click at [831, 123] on link "Next »" at bounding box center [829, 130] width 59 height 30
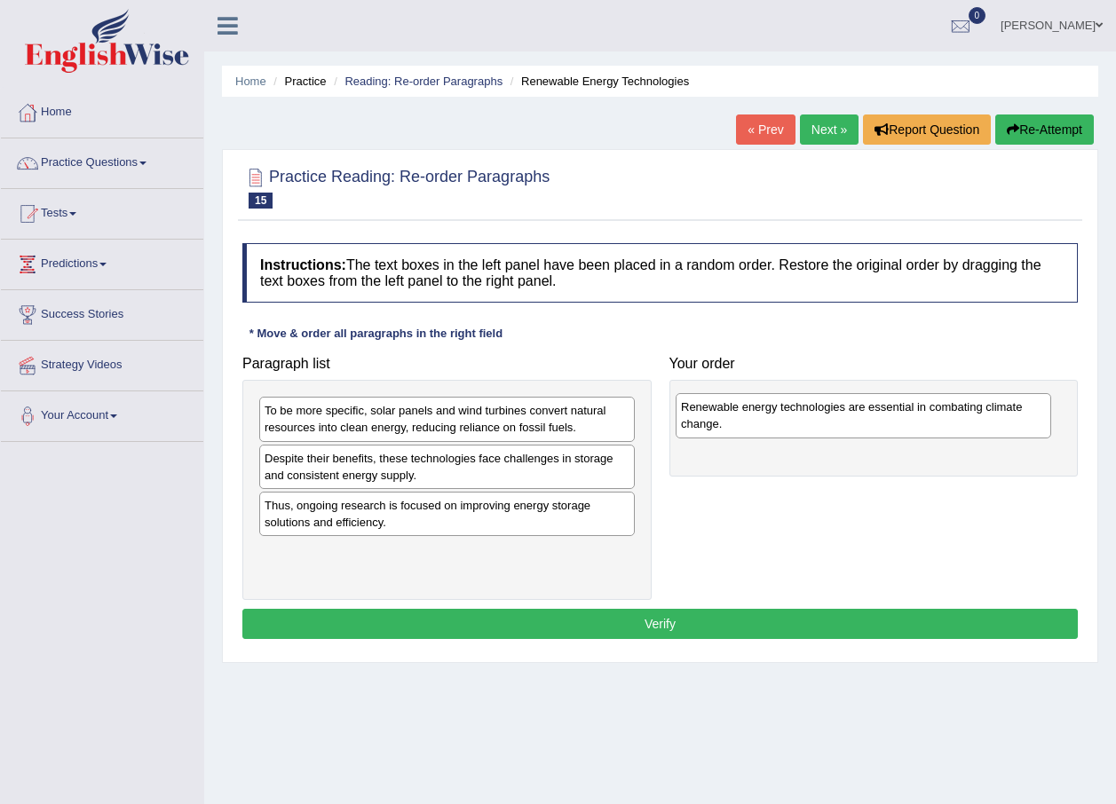
drag, startPoint x: 396, startPoint y: 425, endPoint x: 812, endPoint y: 422, distance: 416.3
click at [812, 422] on div "Renewable energy technologies are essential in combating climate change." at bounding box center [863, 415] width 375 height 44
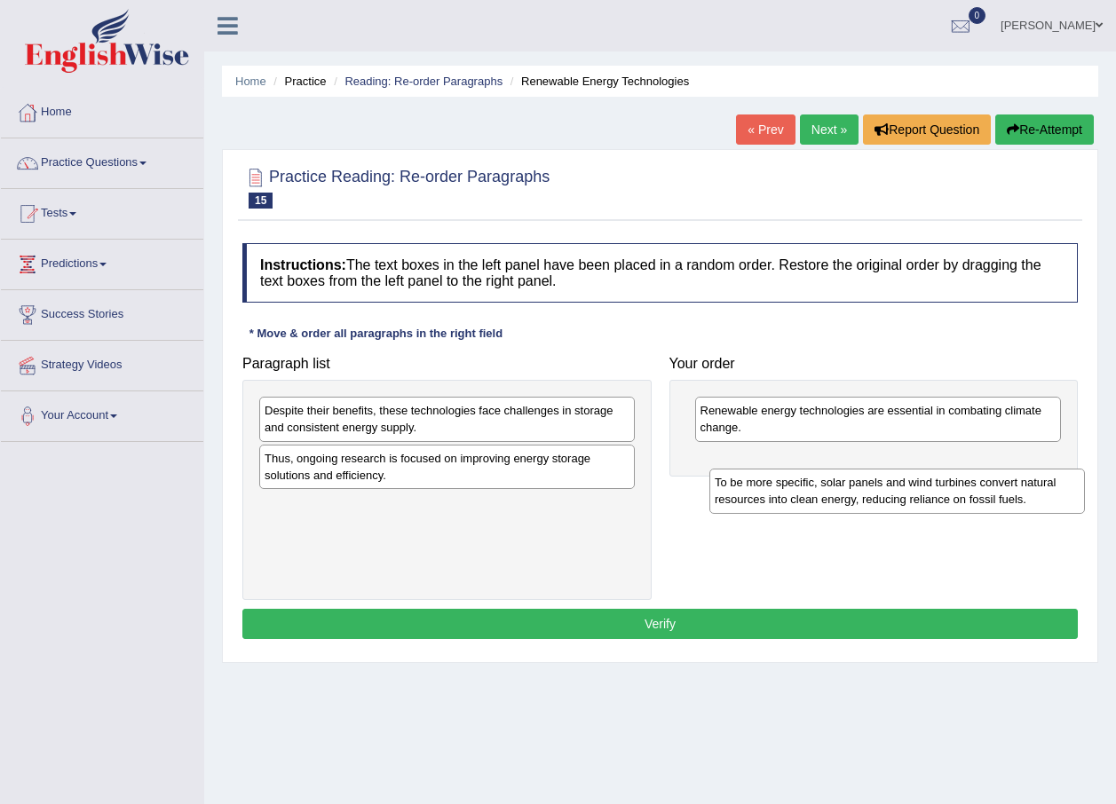
drag, startPoint x: 367, startPoint y: 428, endPoint x: 810, endPoint y: 484, distance: 447.3
click at [810, 484] on div "To be more specific, solar panels and wind turbines convert natural resources i…" at bounding box center [896, 491] width 375 height 44
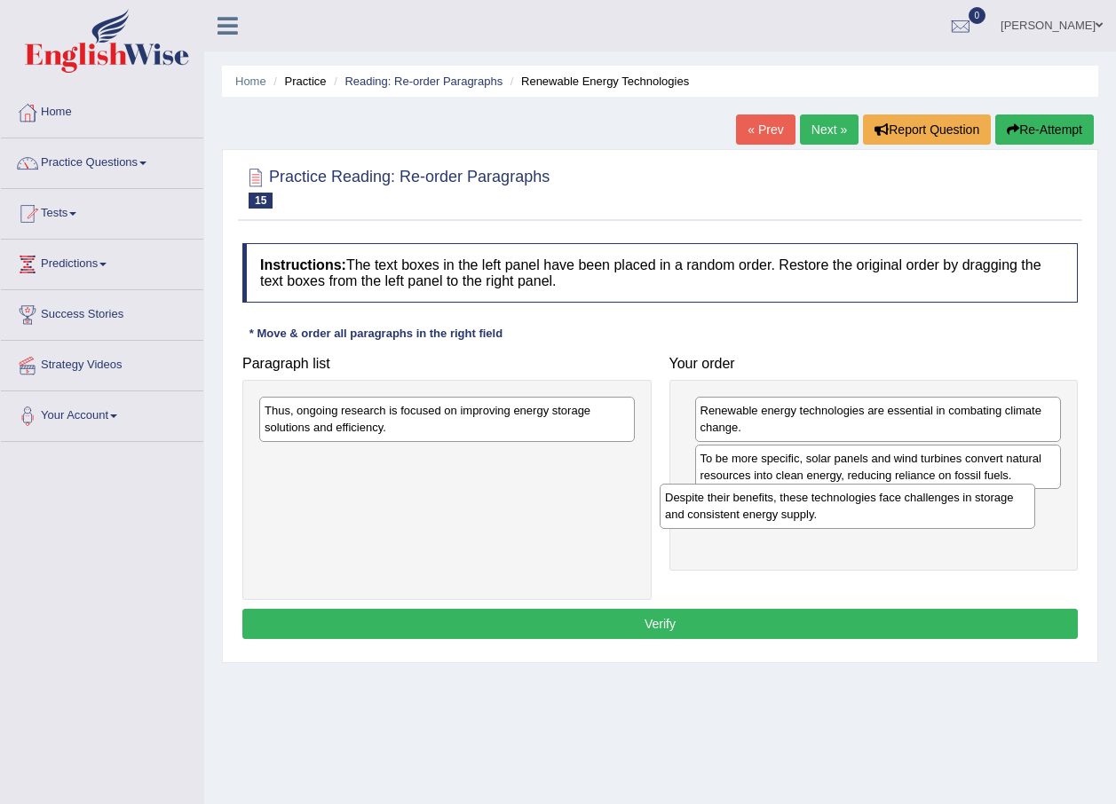
drag, startPoint x: 491, startPoint y: 438, endPoint x: 891, endPoint y: 525, distance: 409.7
click at [891, 525] on div "Despite their benefits, these technologies face challenges in storage and consi…" at bounding box center [847, 506] width 375 height 44
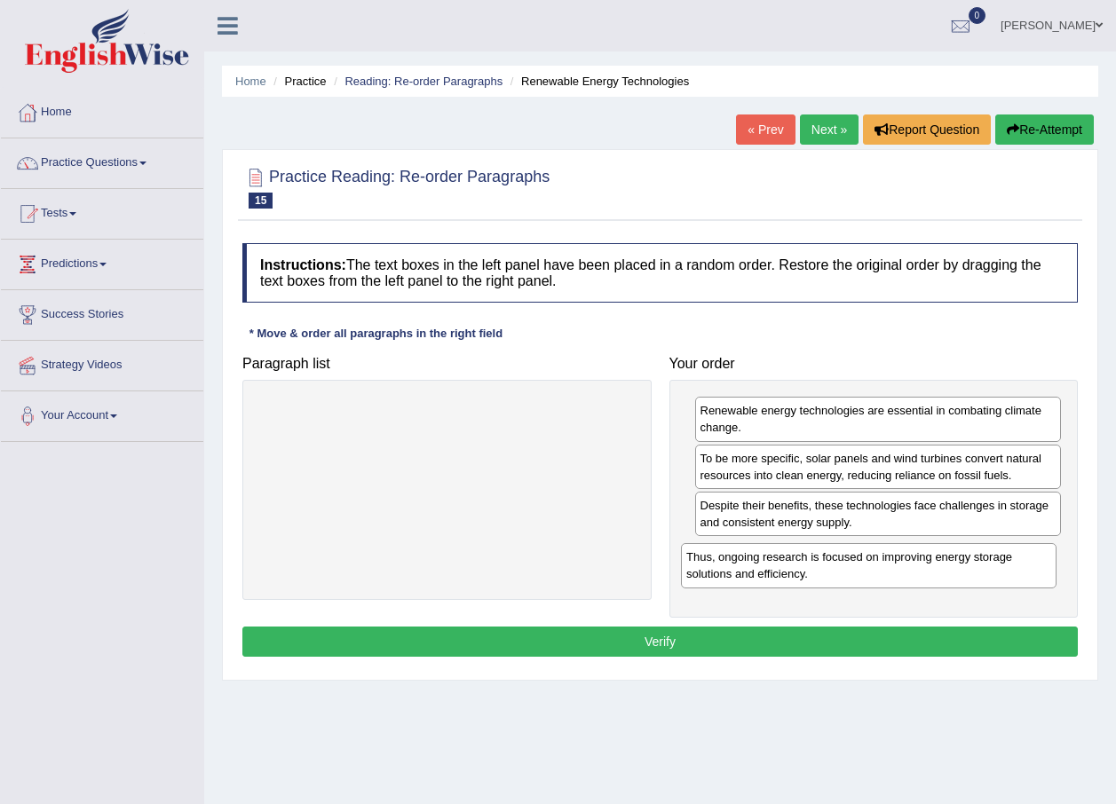
drag, startPoint x: 391, startPoint y: 424, endPoint x: 813, endPoint y: 571, distance: 446.3
click at [813, 571] on div "Thus, ongoing research is focused on improving energy storage solutions and eff…" at bounding box center [868, 565] width 375 height 44
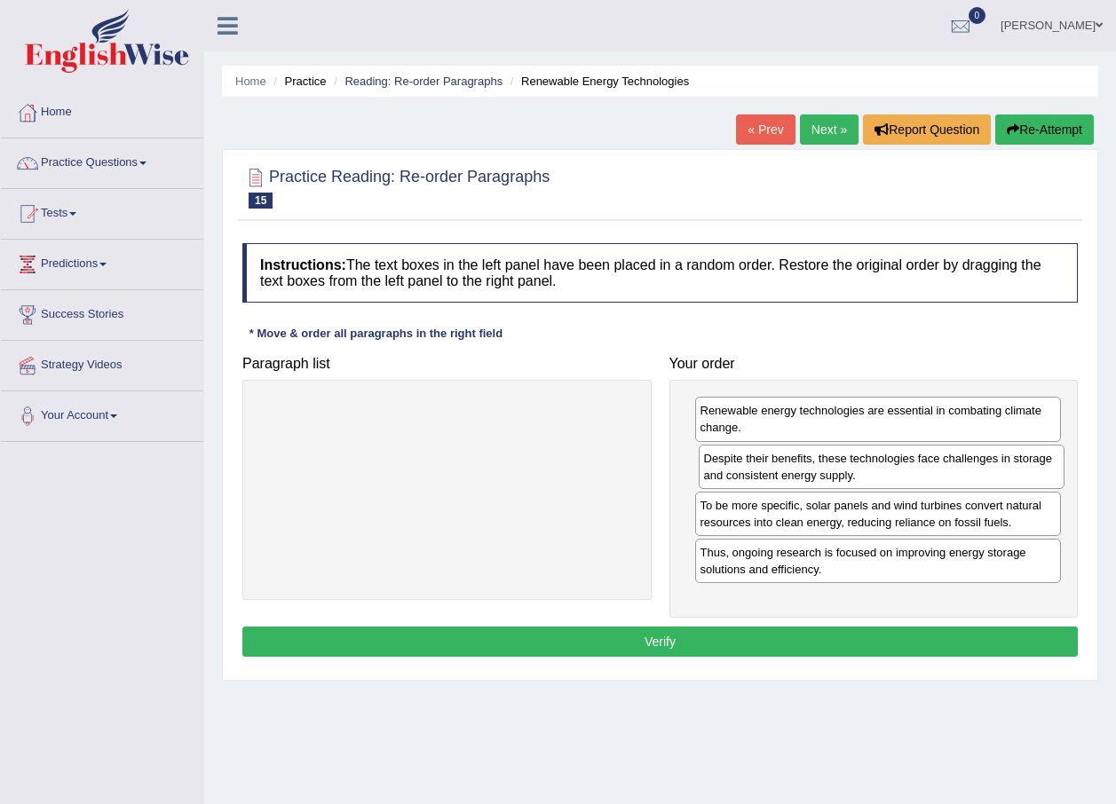
drag, startPoint x: 817, startPoint y: 521, endPoint x: 820, endPoint y: 474, distance: 47.2
click at [820, 474] on div "Despite their benefits, these technologies face challenges in storage and consi…" at bounding box center [882, 467] width 367 height 44
click at [806, 643] on button "Verify" at bounding box center [659, 642] width 835 height 30
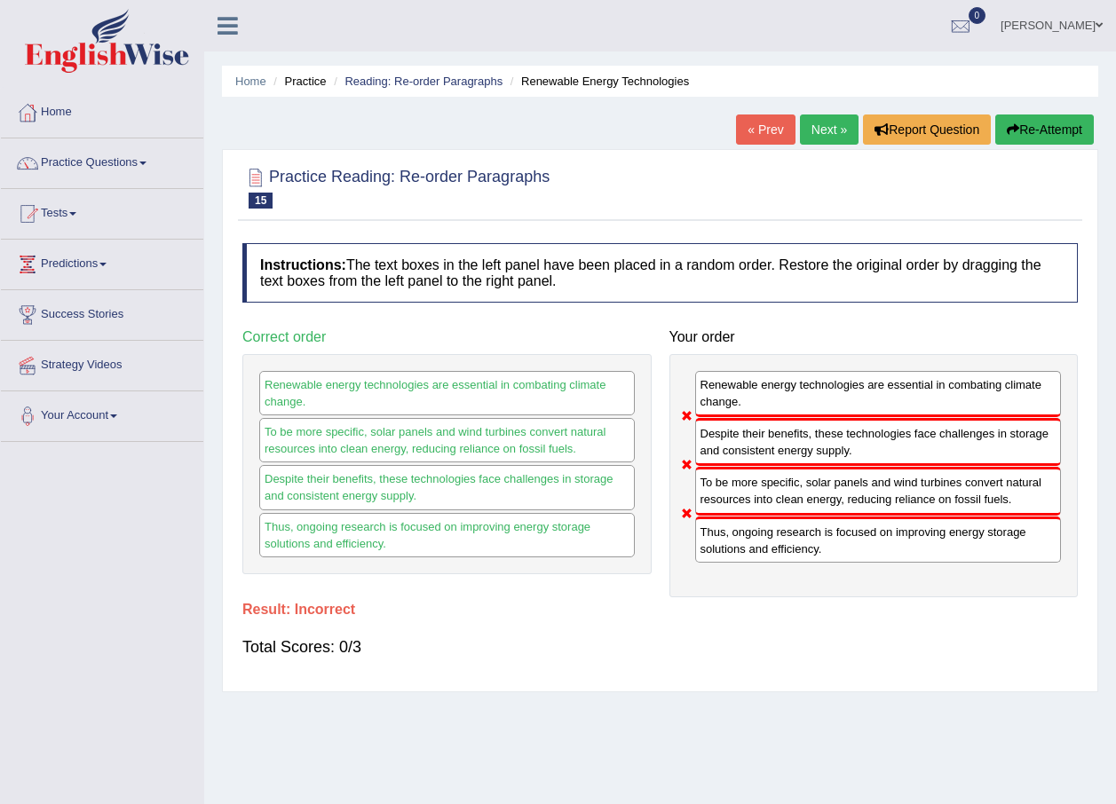
click at [817, 139] on link "Next »" at bounding box center [829, 130] width 59 height 30
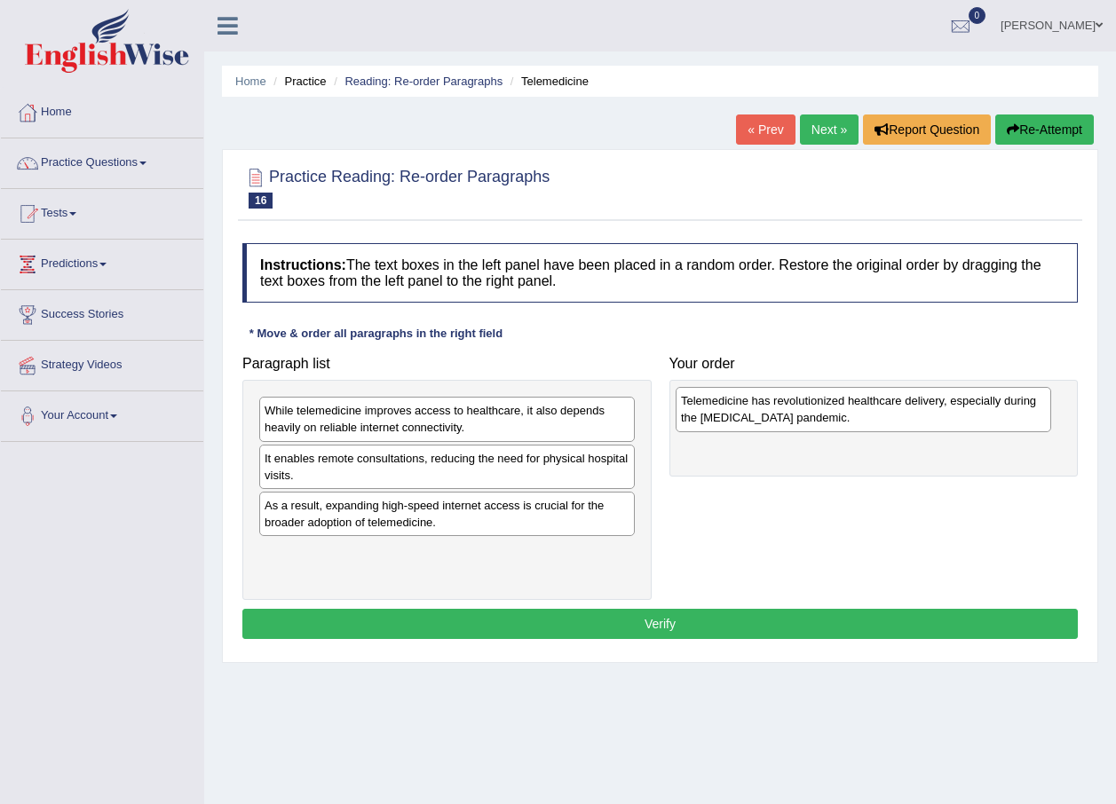
drag, startPoint x: 459, startPoint y: 425, endPoint x: 875, endPoint y: 415, distance: 416.4
click at [875, 415] on div "Telemedicine has revolutionized healthcare delivery, especially during the COVI…" at bounding box center [863, 409] width 375 height 44
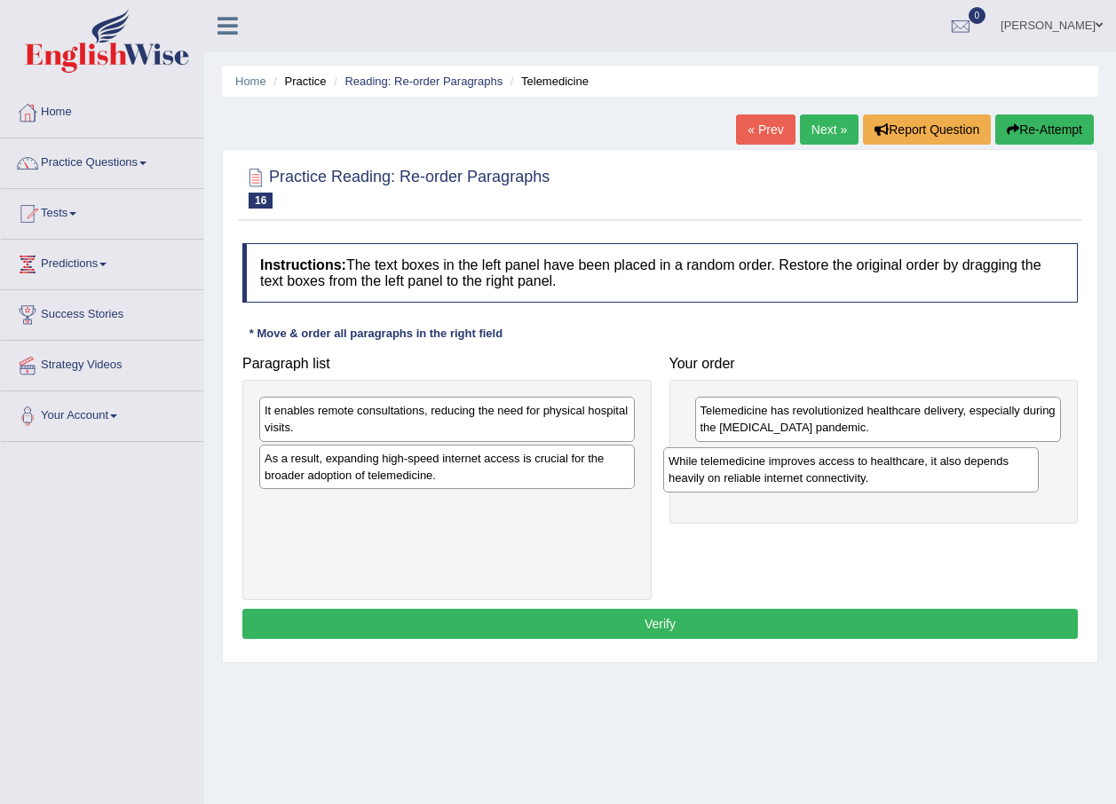
drag, startPoint x: 515, startPoint y: 428, endPoint x: 935, endPoint y: 487, distance: 424.0
click at [951, 481] on div "While telemedicine improves access to healthcare, it also depends heavily on re…" at bounding box center [850, 469] width 375 height 44
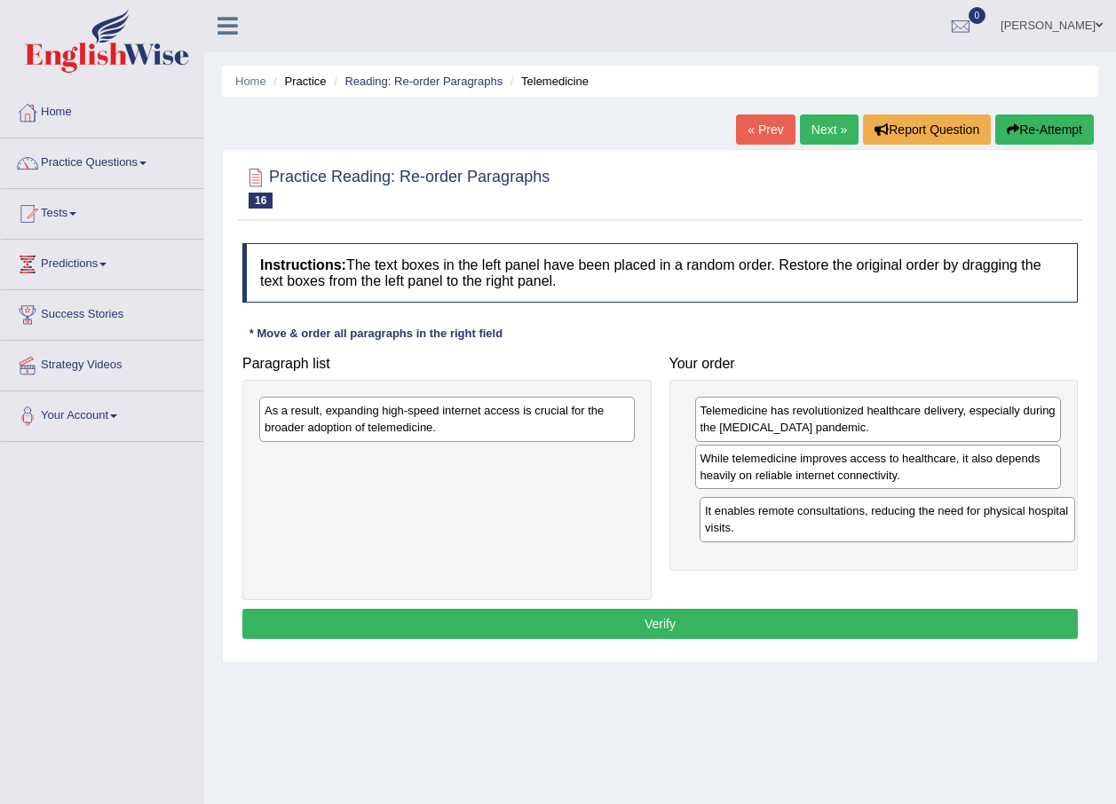
drag, startPoint x: 472, startPoint y: 415, endPoint x: 897, endPoint y: 525, distance: 439.0
click at [913, 518] on div "It enables remote consultations, reducing the need for physical hospital visits." at bounding box center [886, 519] width 375 height 44
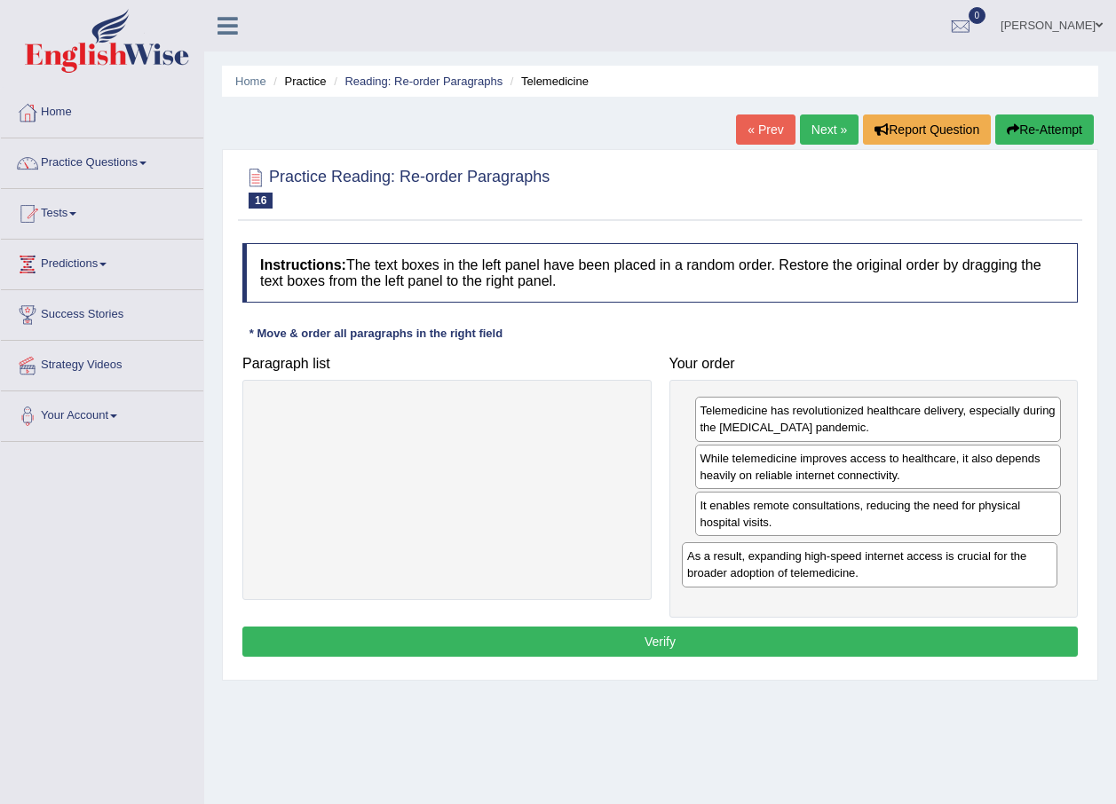
drag, startPoint x: 500, startPoint y: 419, endPoint x: 922, endPoint y: 565, distance: 446.9
click at [922, 565] on div "As a result, expanding high-speed internet access is crucial for the broader ad…" at bounding box center [869, 564] width 375 height 44
click at [655, 643] on button "Verify" at bounding box center [659, 642] width 835 height 30
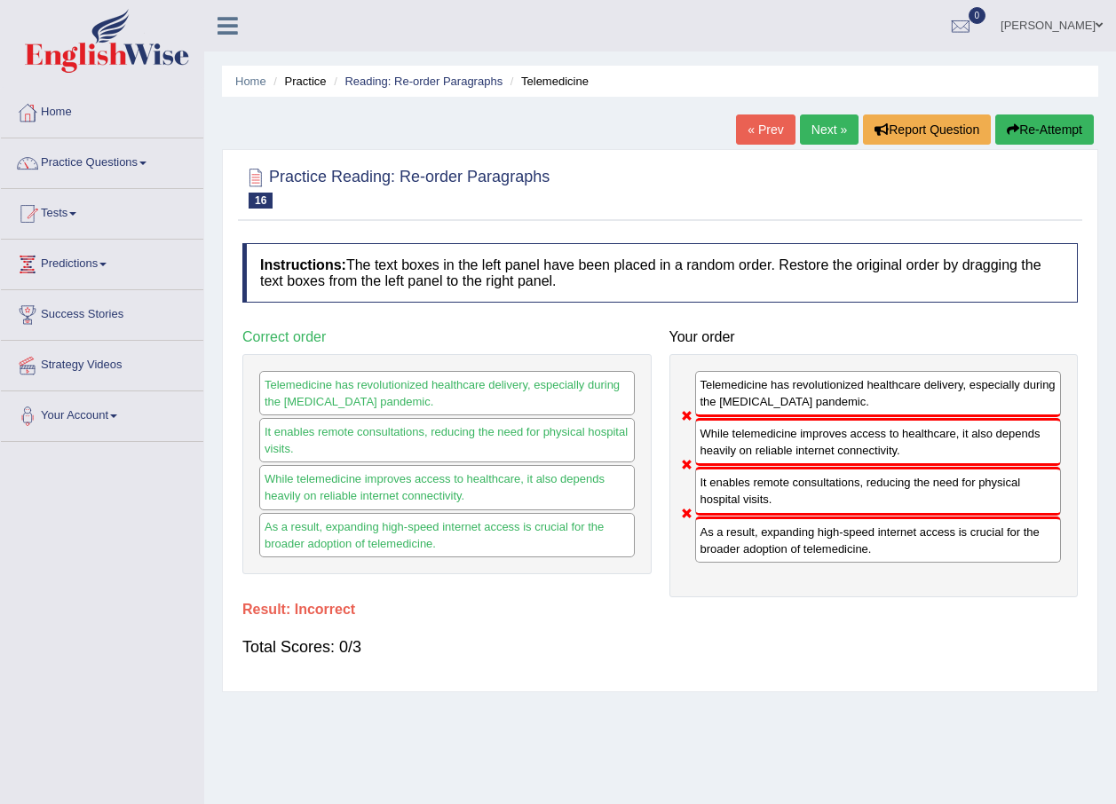
click at [823, 121] on link "Next »" at bounding box center [829, 130] width 59 height 30
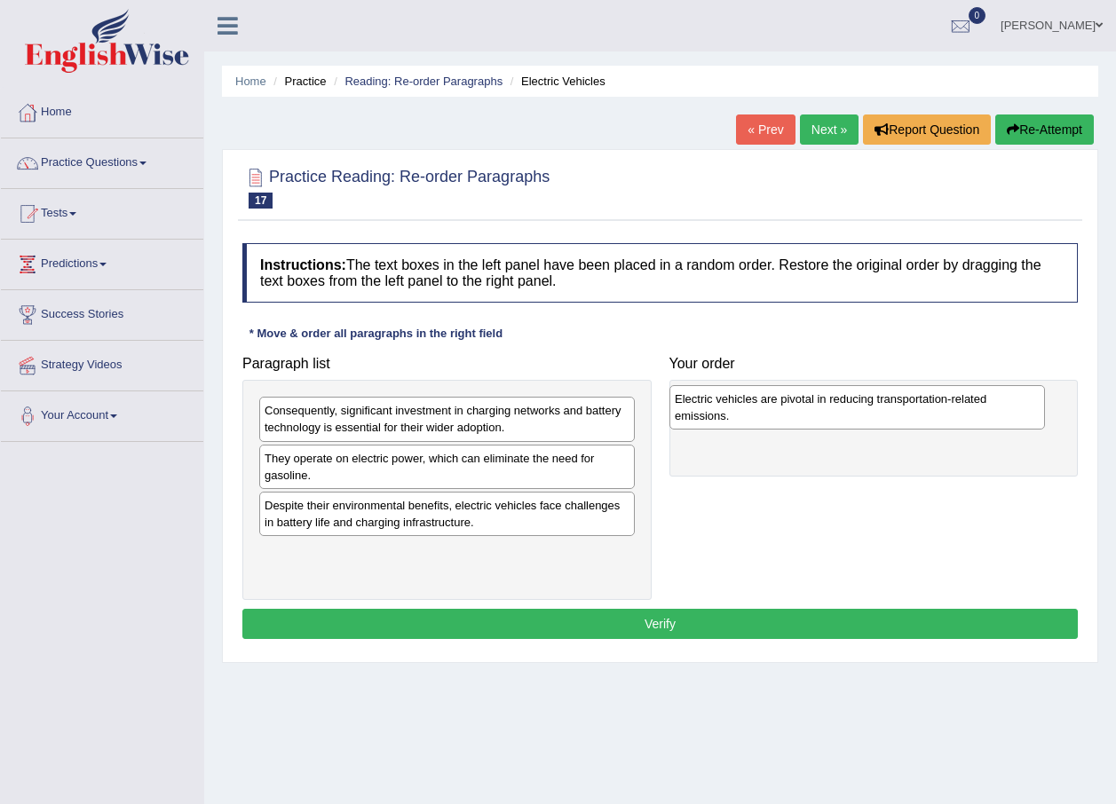
drag, startPoint x: 372, startPoint y: 478, endPoint x: 782, endPoint y: 419, distance: 414.4
click at [782, 419] on div "Electric vehicles are pivotal in reducing transportation-related emissions." at bounding box center [856, 407] width 375 height 44
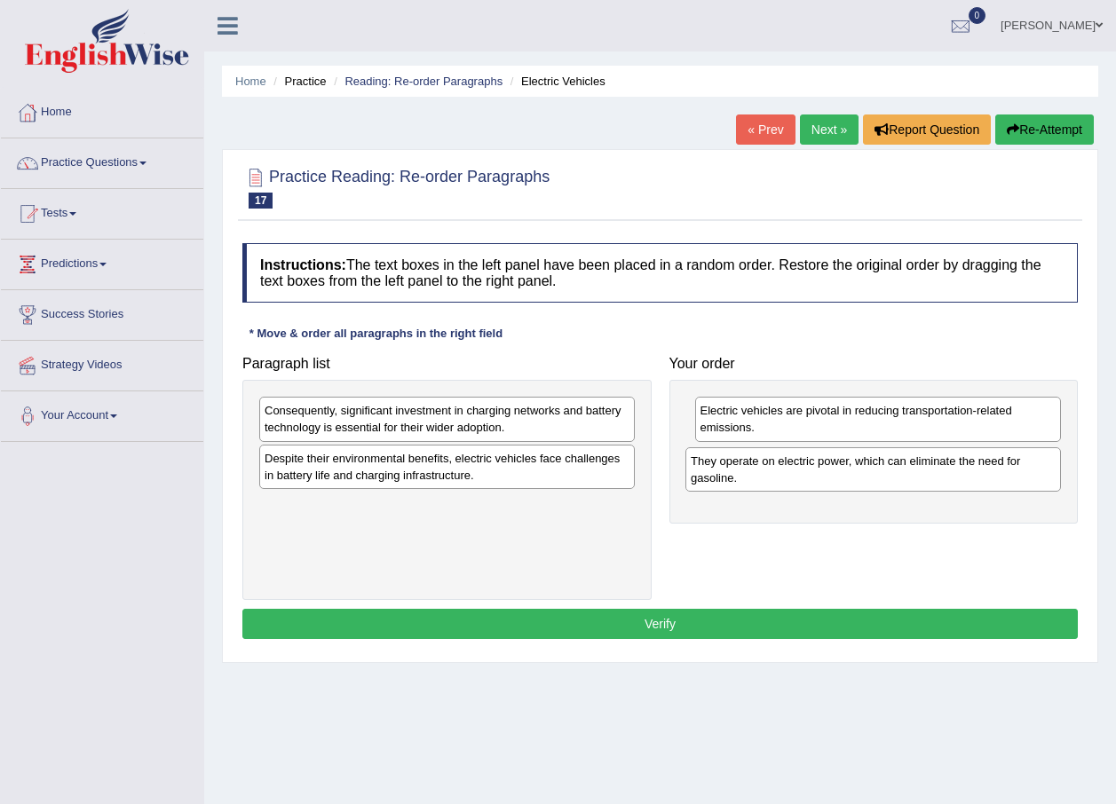
drag, startPoint x: 465, startPoint y: 478, endPoint x: 891, endPoint y: 481, distance: 426.1
click at [891, 481] on div "They operate on electric power, which can eliminate the need for gasoline." at bounding box center [872, 469] width 375 height 44
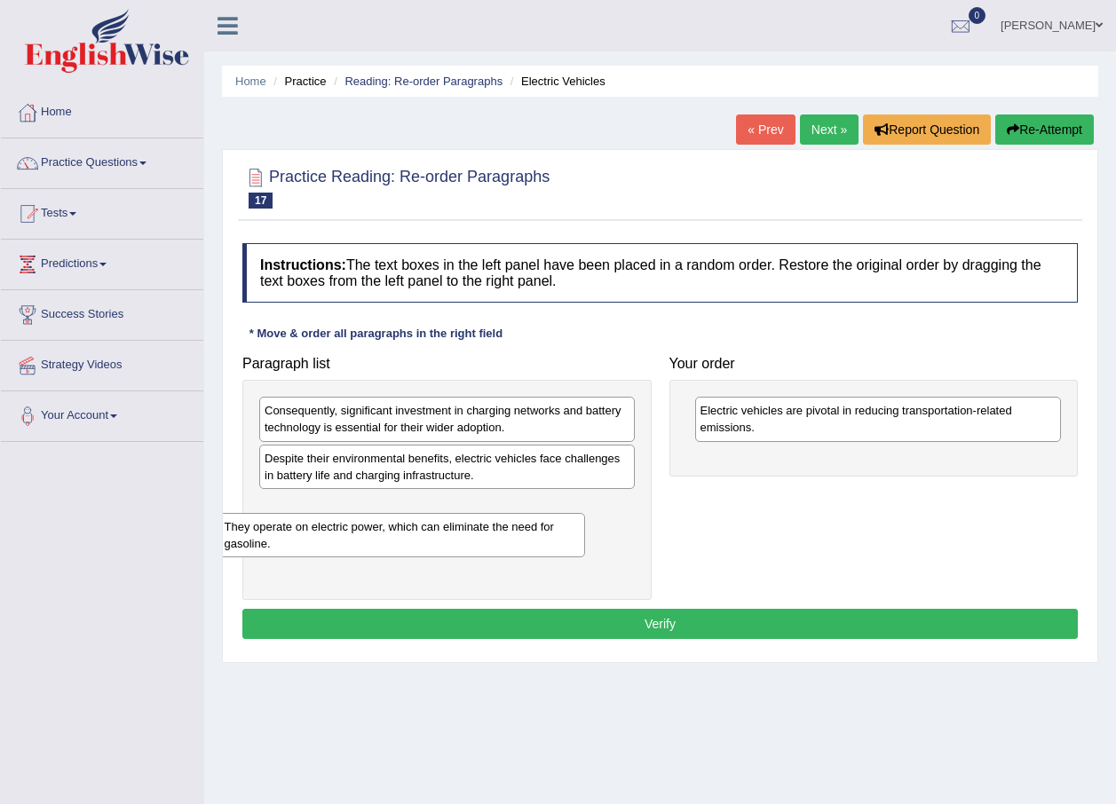
drag, startPoint x: 792, startPoint y: 472, endPoint x: 316, endPoint y: 541, distance: 480.7
click at [316, 541] on div "They operate on electric power, which can eliminate the need for gasoline." at bounding box center [402, 535] width 367 height 44
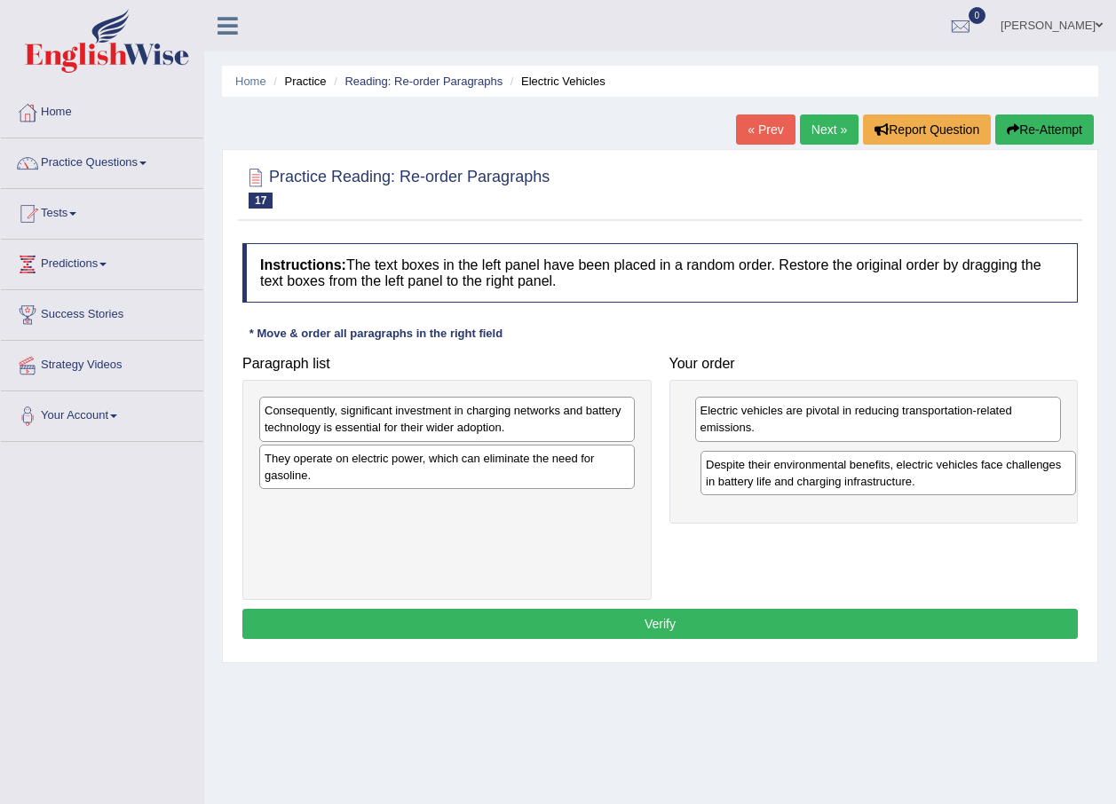
drag, startPoint x: 357, startPoint y: 466, endPoint x: 798, endPoint y: 472, distance: 441.2
click at [798, 472] on div "Despite their environmental benefits, electric vehicles face challenges in batt…" at bounding box center [887, 473] width 375 height 44
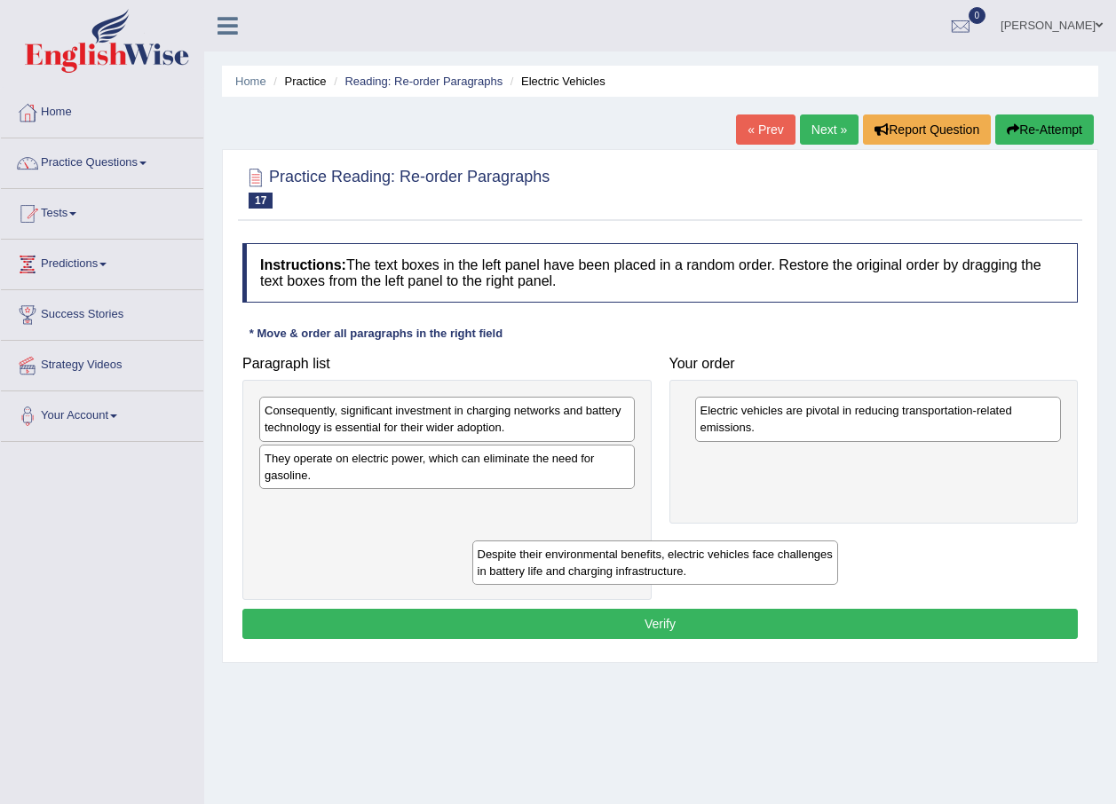
drag, startPoint x: 745, startPoint y: 472, endPoint x: 311, endPoint y: 528, distance: 437.6
click at [472, 562] on div "Despite their environmental benefits, electric vehicles face challenges in batt…" at bounding box center [655, 563] width 367 height 44
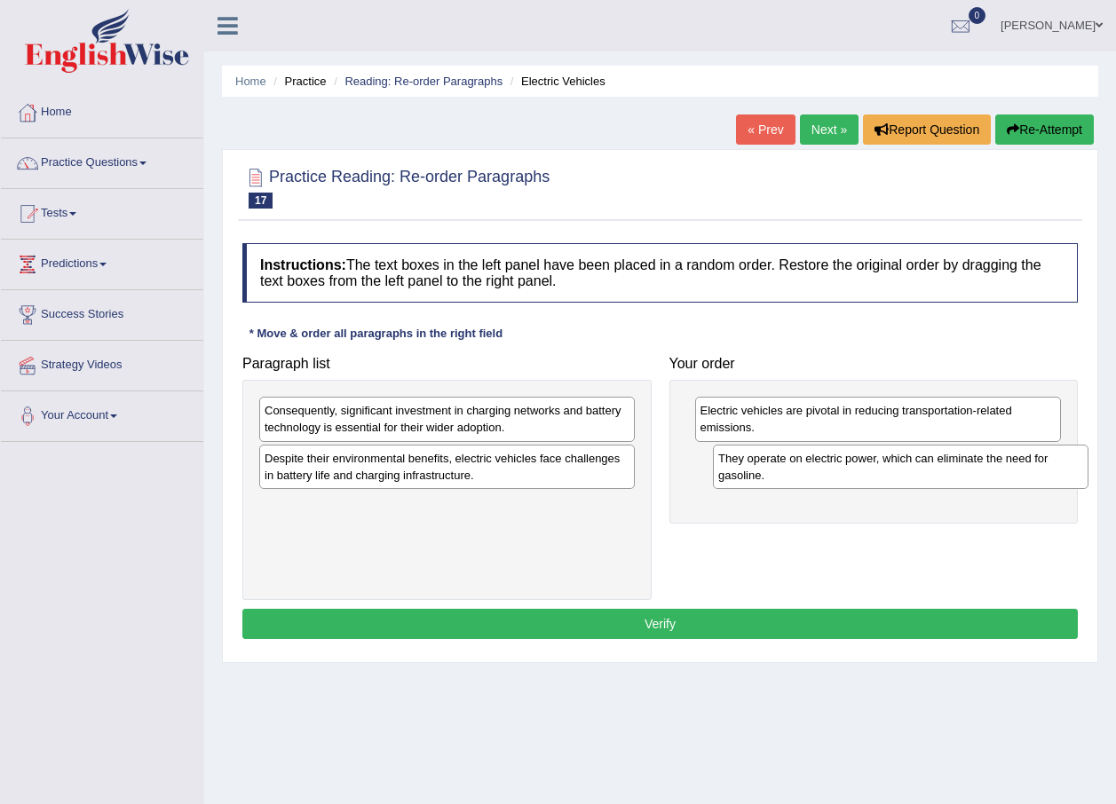
drag, startPoint x: 301, startPoint y: 462, endPoint x: 755, endPoint y: 462, distance: 453.6
click at [755, 462] on div "They operate on electric power, which can eliminate the need for gasoline." at bounding box center [900, 467] width 375 height 44
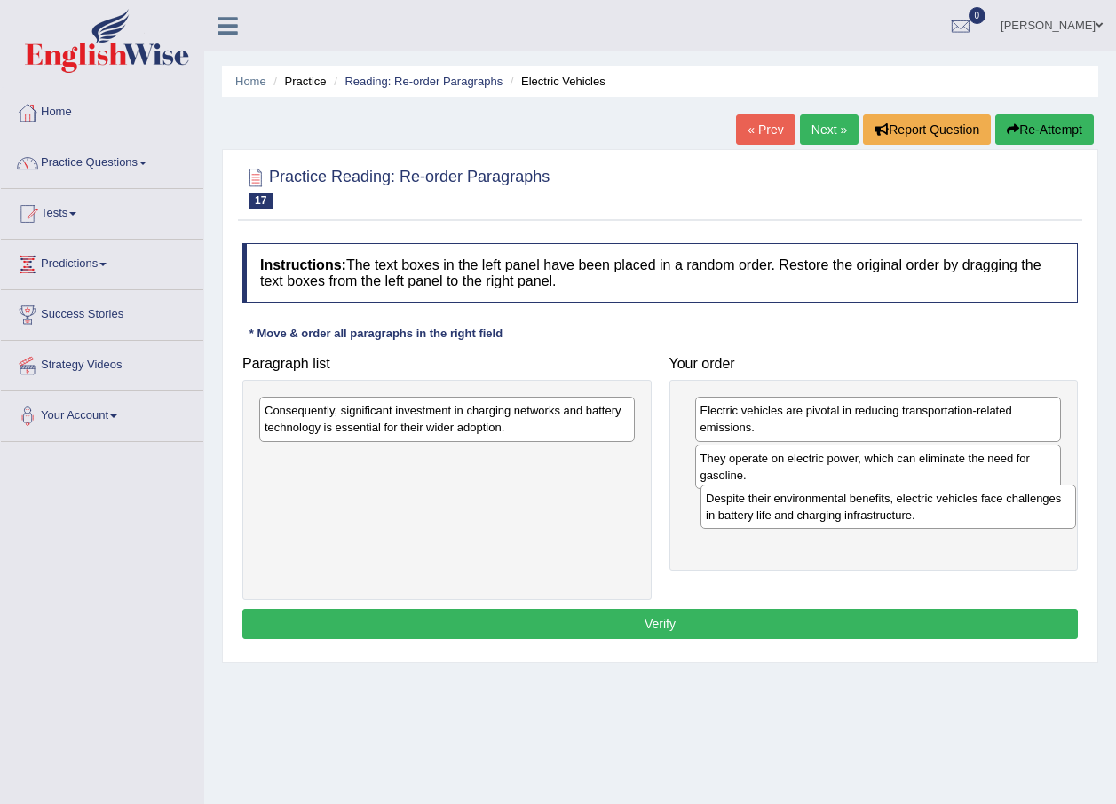
drag, startPoint x: 431, startPoint y: 478, endPoint x: 873, endPoint y: 518, distance: 443.0
click at [873, 518] on div "Despite their environmental benefits, electric vehicles face challenges in batt…" at bounding box center [887, 507] width 375 height 44
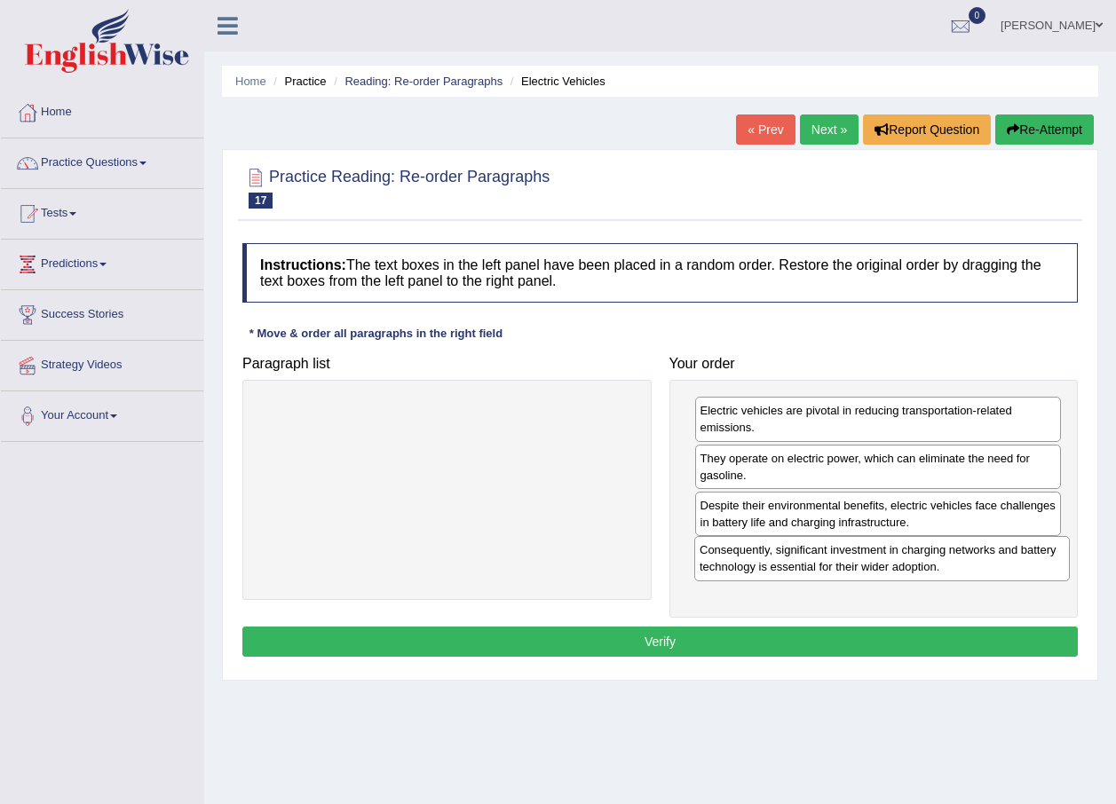
drag, startPoint x: 481, startPoint y: 429, endPoint x: 916, endPoint y: 568, distance: 456.7
click at [916, 568] on div "Consequently, significant investment in charging networks and battery technolog…" at bounding box center [881, 558] width 375 height 44
click at [817, 643] on button "Verify" at bounding box center [659, 642] width 835 height 30
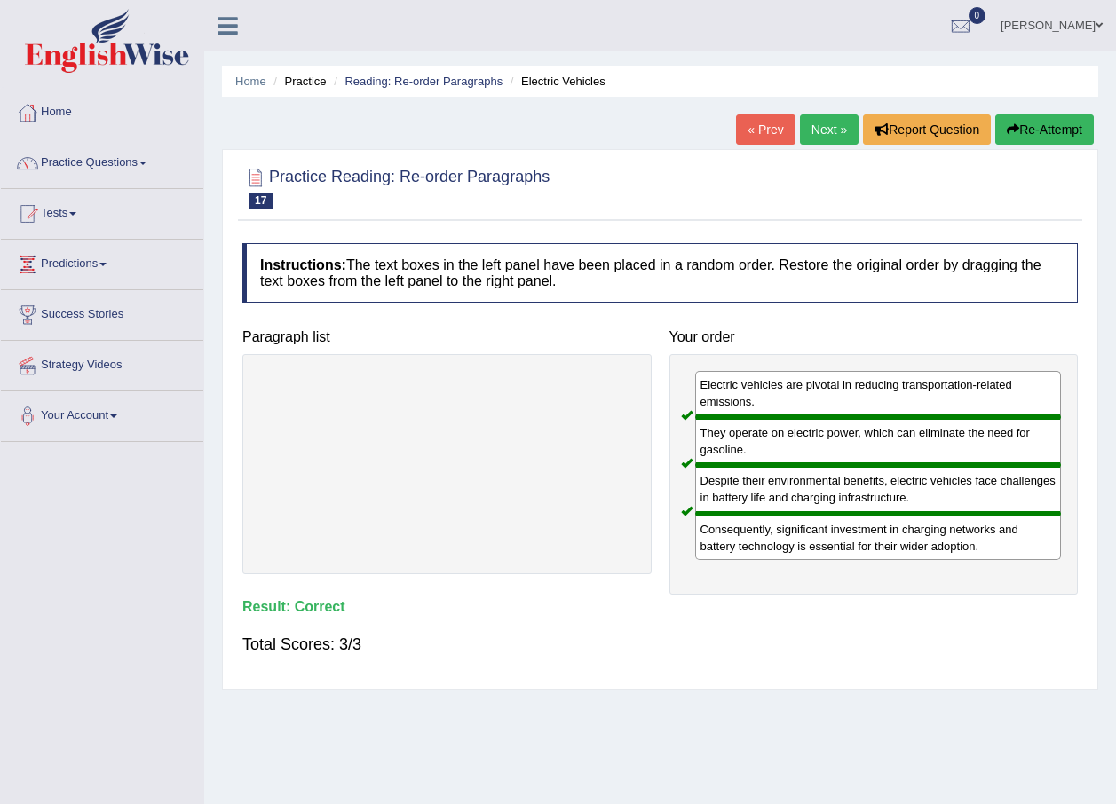
click at [820, 124] on link "Next »" at bounding box center [829, 130] width 59 height 30
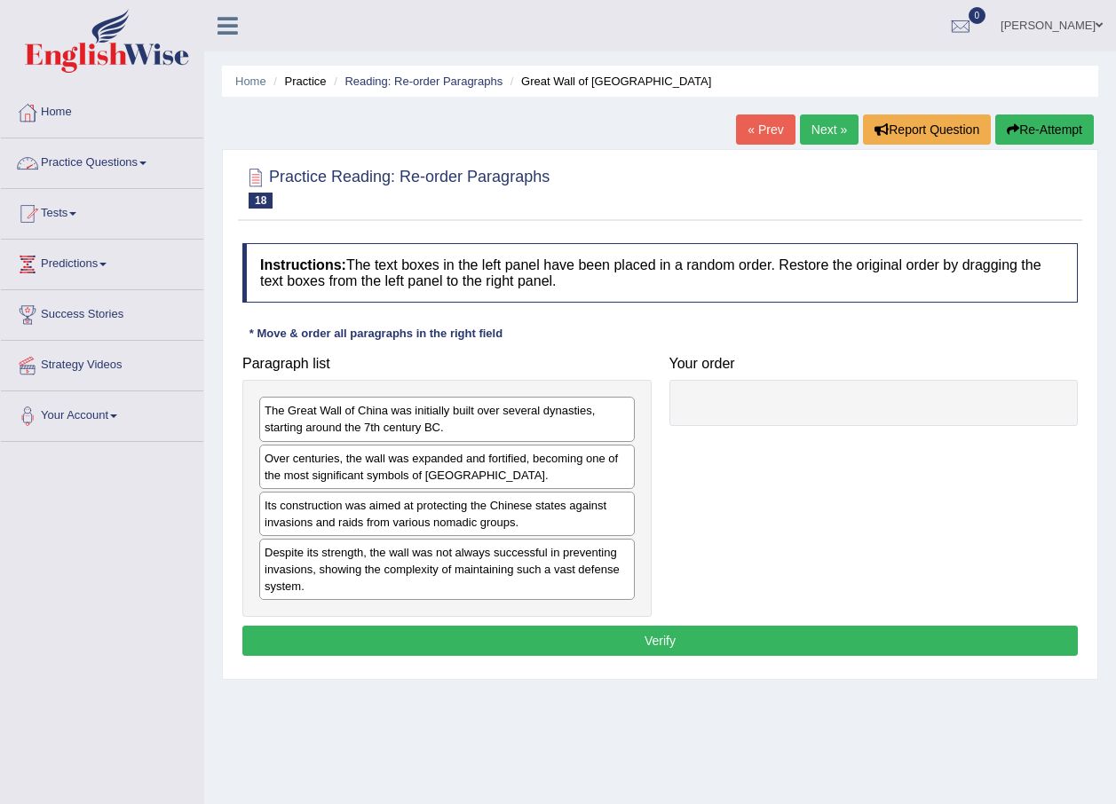
click at [152, 158] on link "Practice Questions" at bounding box center [102, 160] width 202 height 44
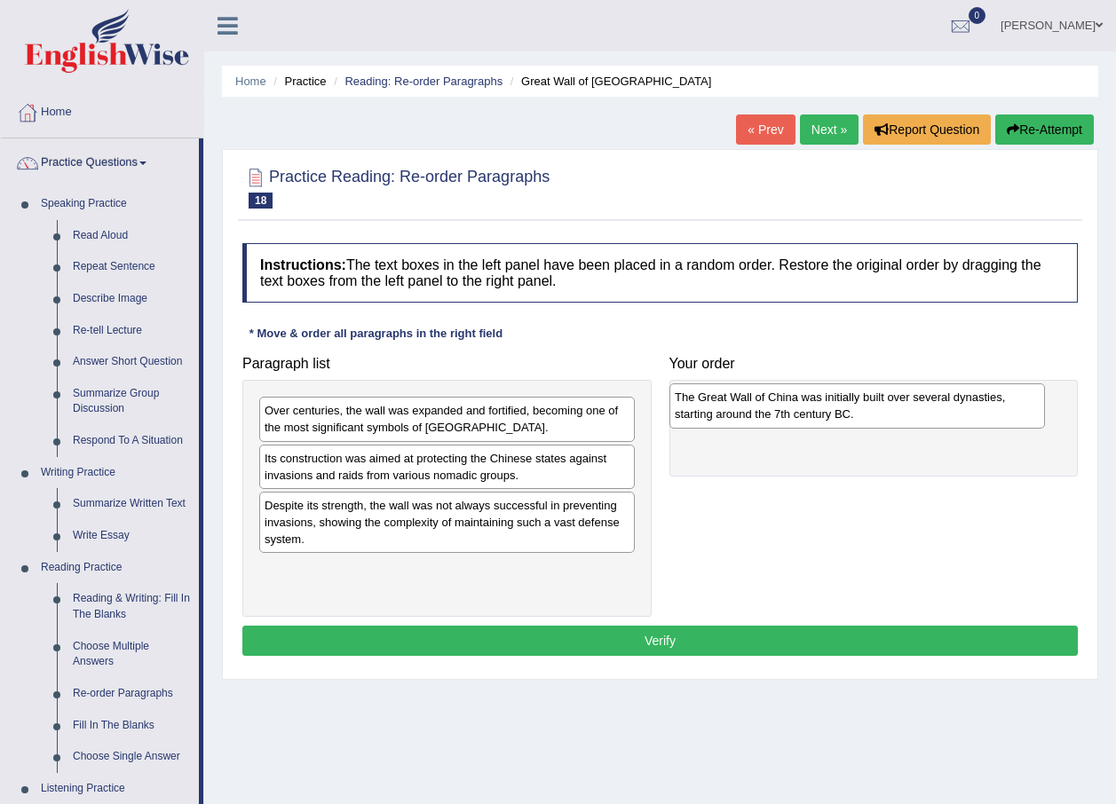
drag, startPoint x: 496, startPoint y: 435, endPoint x: 906, endPoint y: 422, distance: 410.3
click at [906, 422] on div "The Great Wall of China was initially built over several dynasties, starting ar…" at bounding box center [856, 405] width 375 height 44
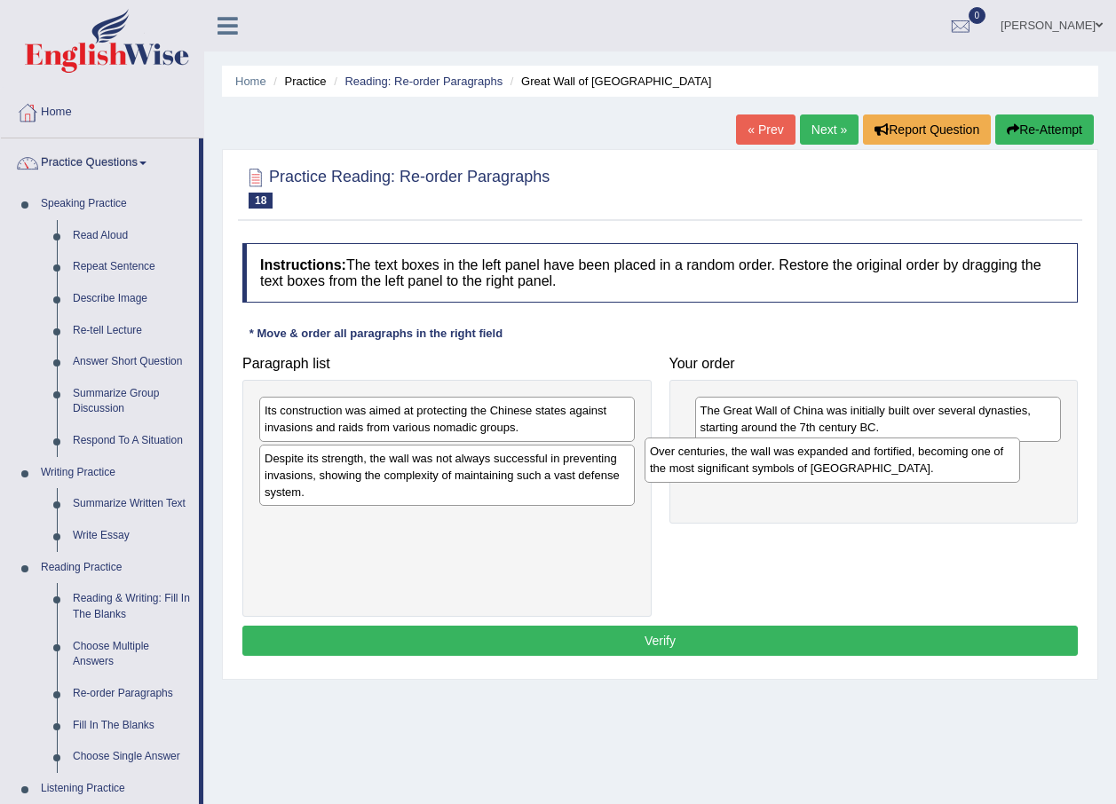
drag, startPoint x: 443, startPoint y: 431, endPoint x: 881, endPoint y: 472, distance: 440.4
click at [881, 472] on div "Over centuries, the wall was expanded and fortified, becoming one of the most s…" at bounding box center [831, 460] width 375 height 44
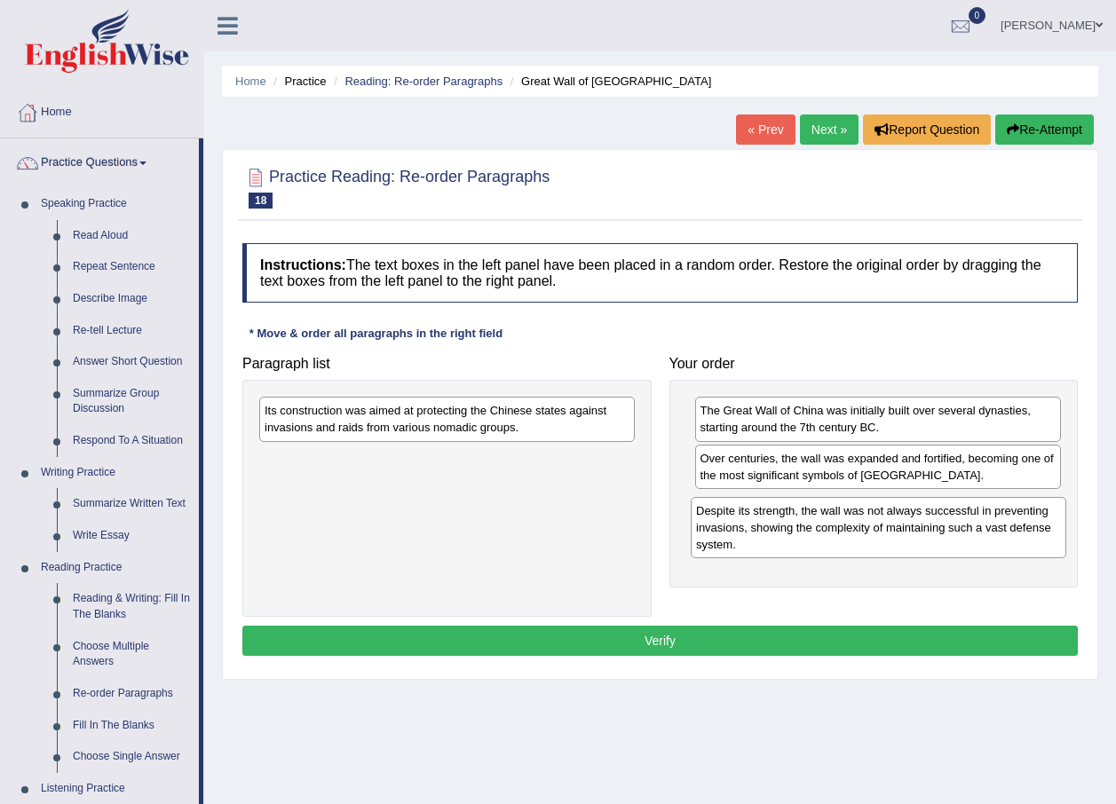
drag, startPoint x: 394, startPoint y: 500, endPoint x: 627, endPoint y: 512, distance: 232.9
click at [823, 552] on div "Despite its strength, the wall was not always successful in preventing invasion…" at bounding box center [878, 527] width 375 height 61
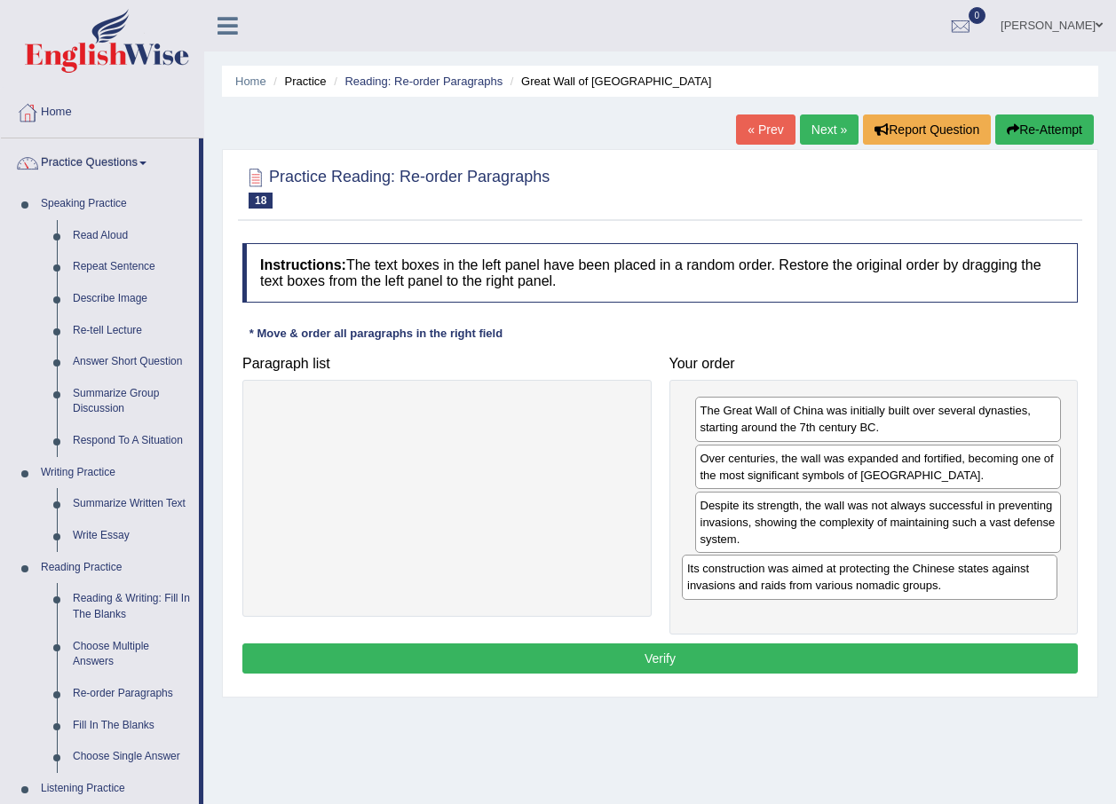
drag, startPoint x: 422, startPoint y: 419, endPoint x: 844, endPoint y: 577, distance: 451.1
click at [844, 577] on div "Its construction was aimed at protecting the Chinese states against invasions a…" at bounding box center [869, 577] width 375 height 44
click at [668, 665] on button "Verify" at bounding box center [659, 659] width 835 height 30
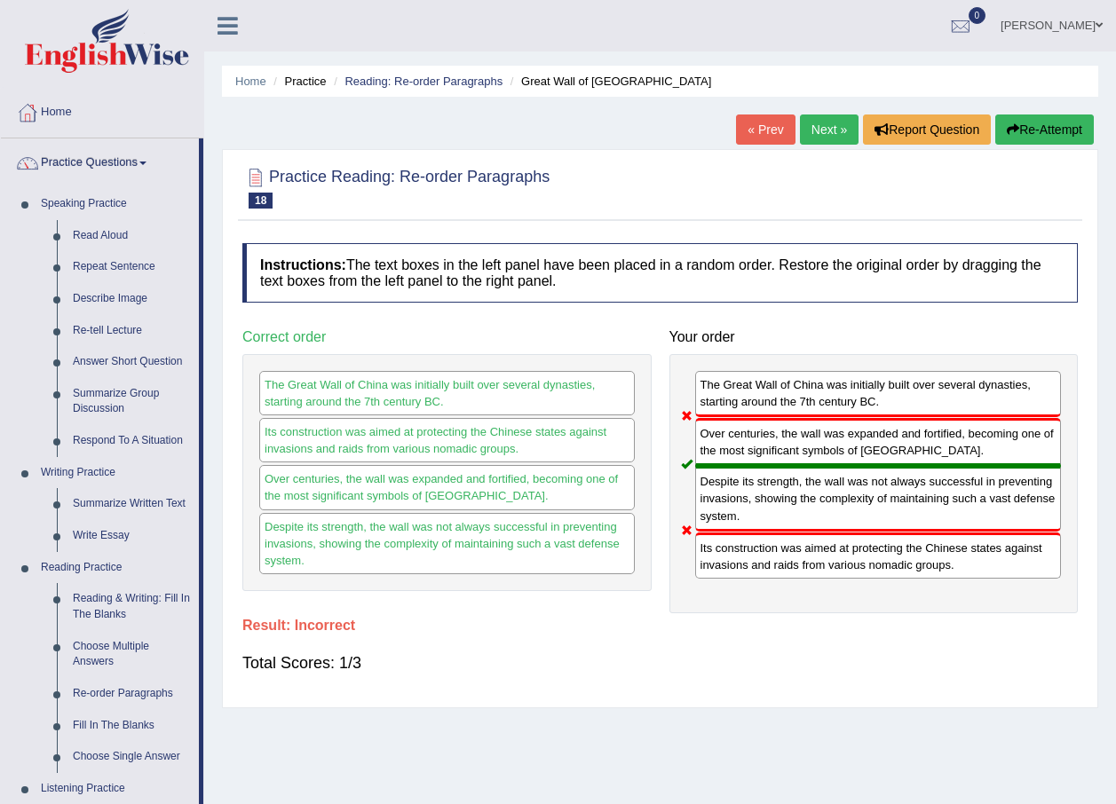
click at [826, 121] on link "Next »" at bounding box center [829, 130] width 59 height 30
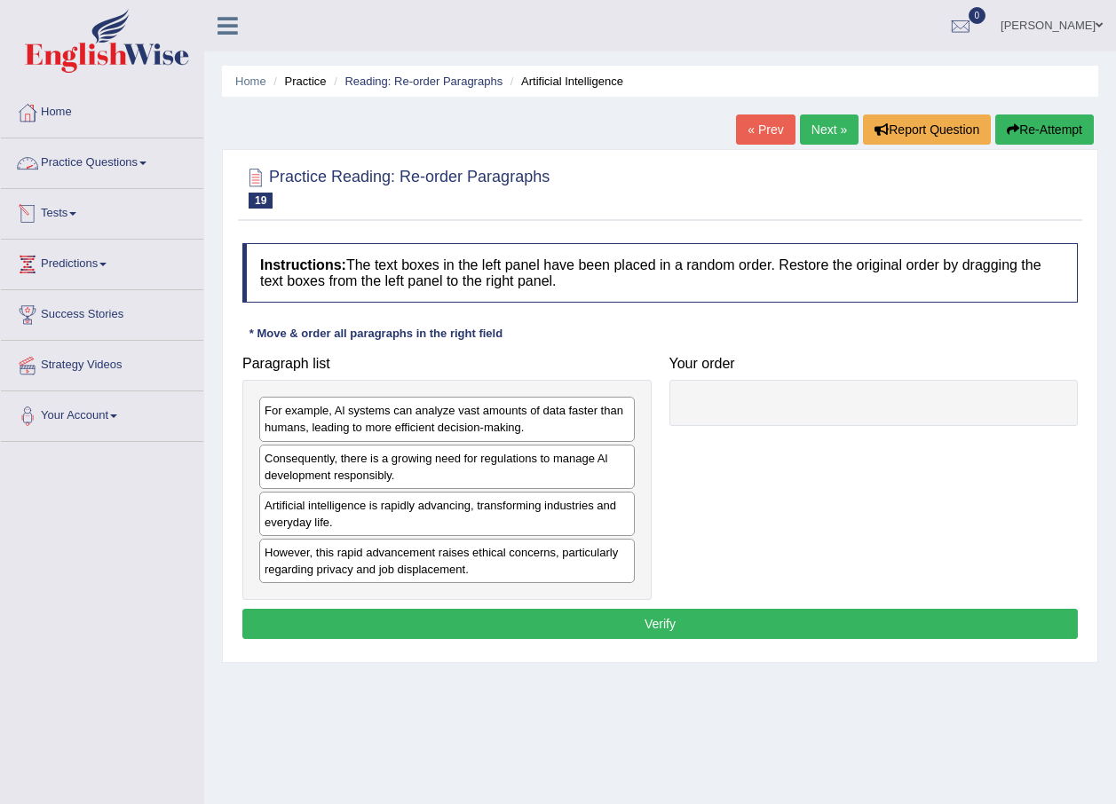
click at [136, 158] on link "Practice Questions" at bounding box center [102, 160] width 202 height 44
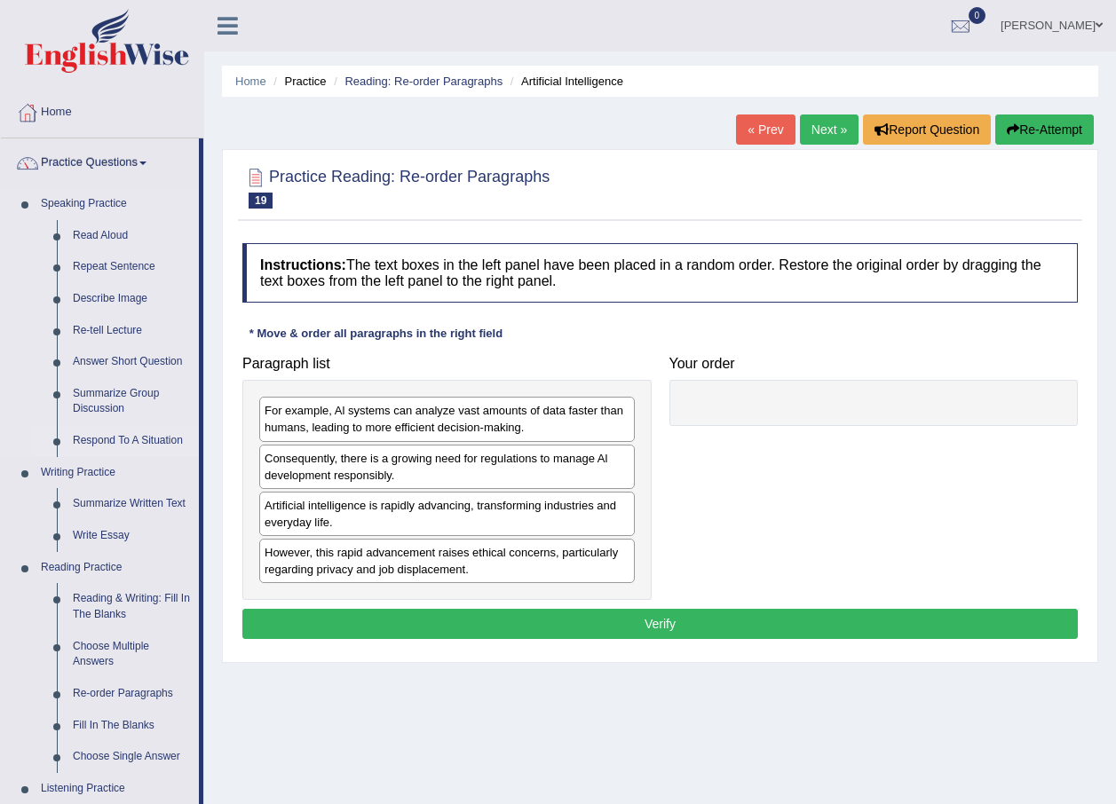
click at [136, 444] on link "Respond To A Situation" at bounding box center [132, 441] width 134 height 32
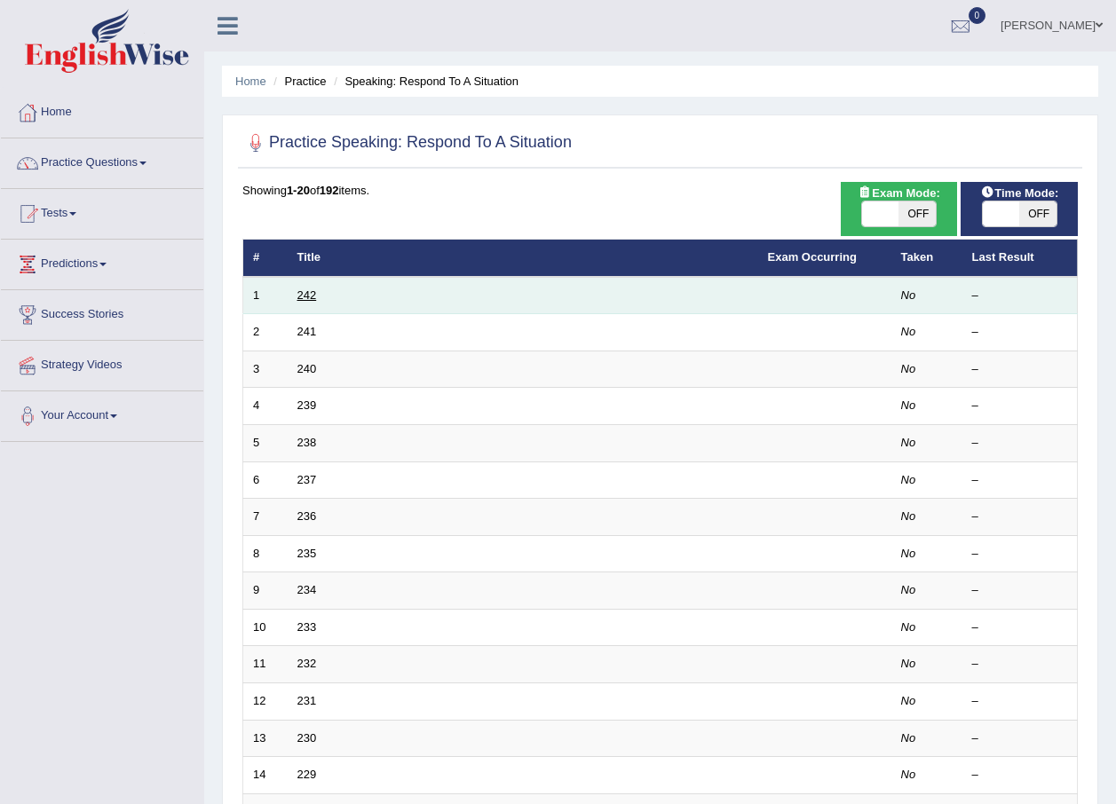
click at [300, 295] on link "242" at bounding box center [307, 294] width 20 height 13
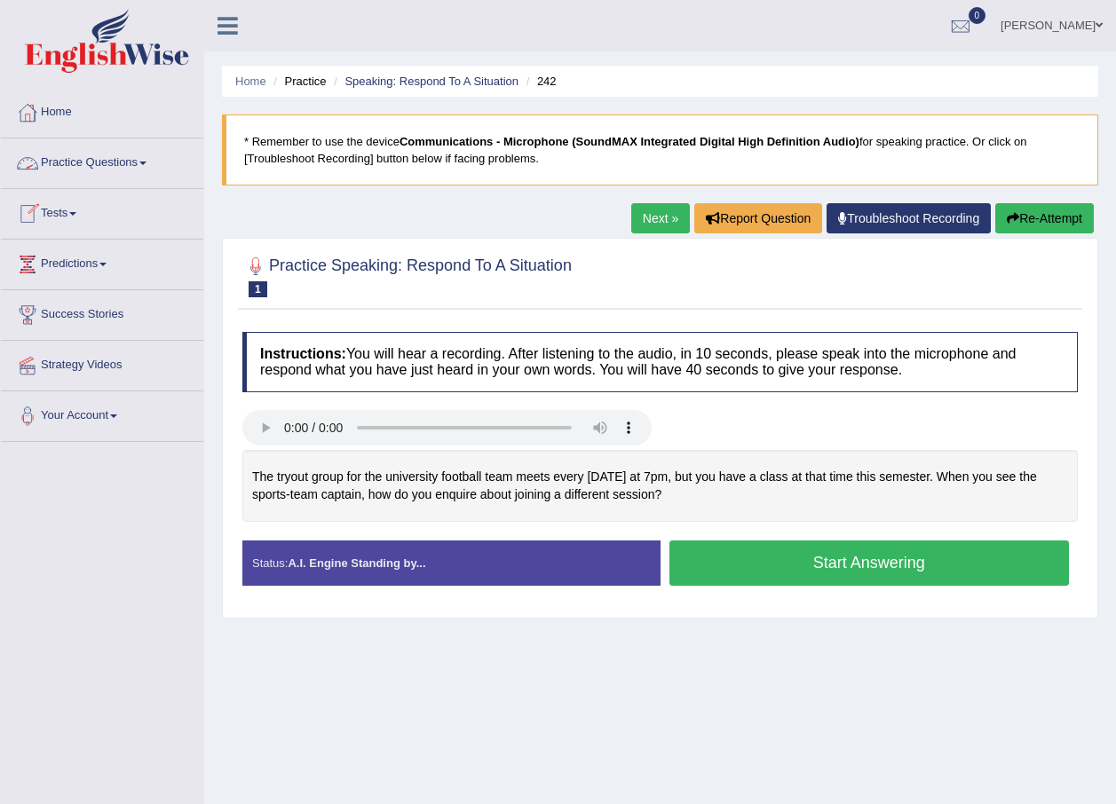
click at [146, 164] on span at bounding box center [142, 164] width 7 height 4
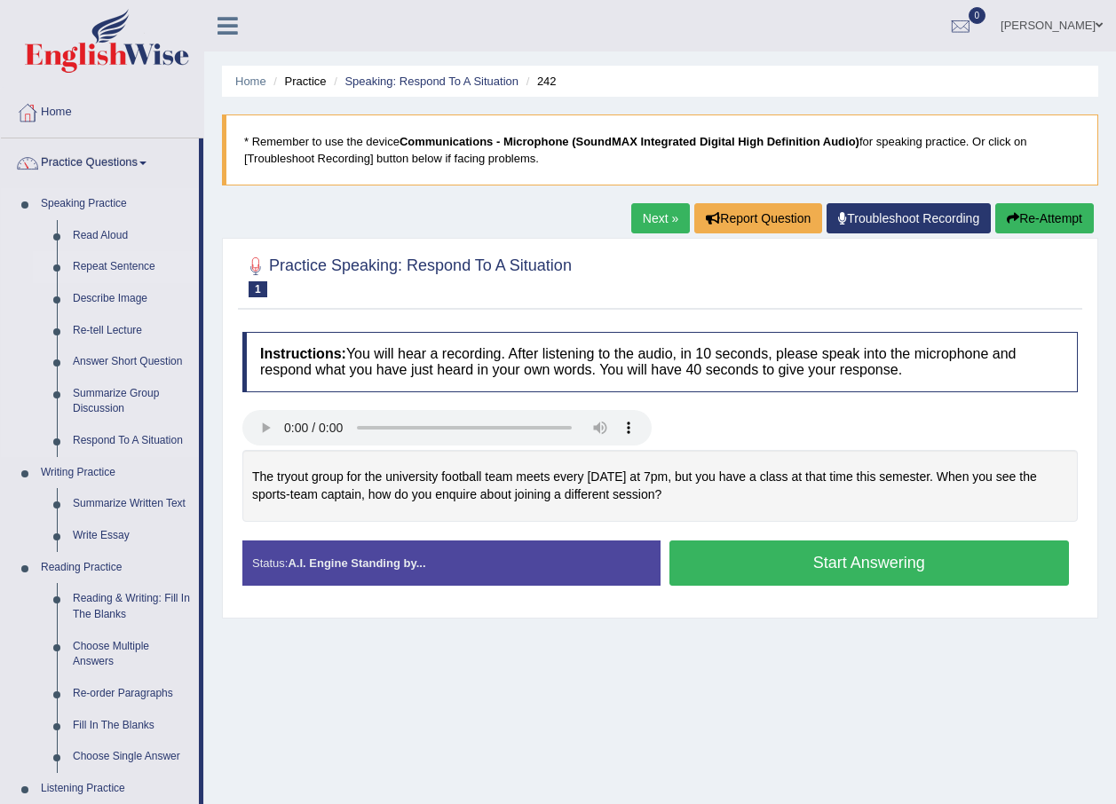
click at [107, 267] on link "Repeat Sentence" at bounding box center [132, 267] width 134 height 32
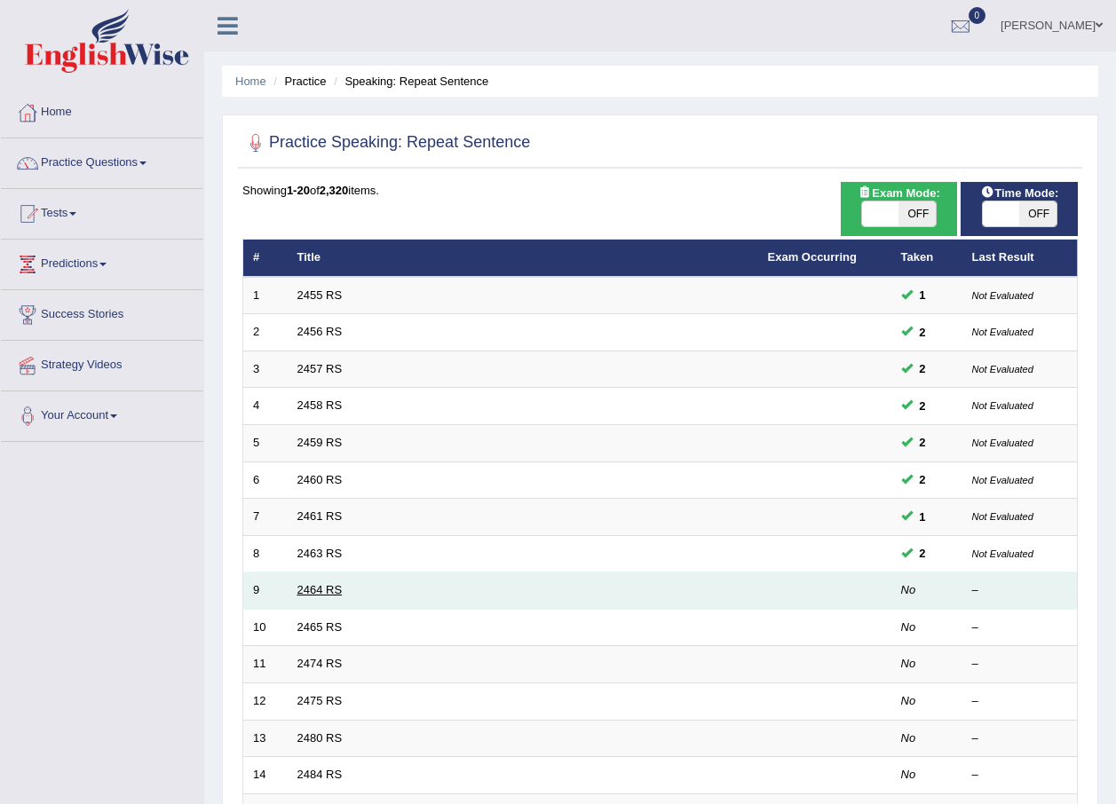
click at [331, 584] on link "2464 RS" at bounding box center [319, 589] width 45 height 13
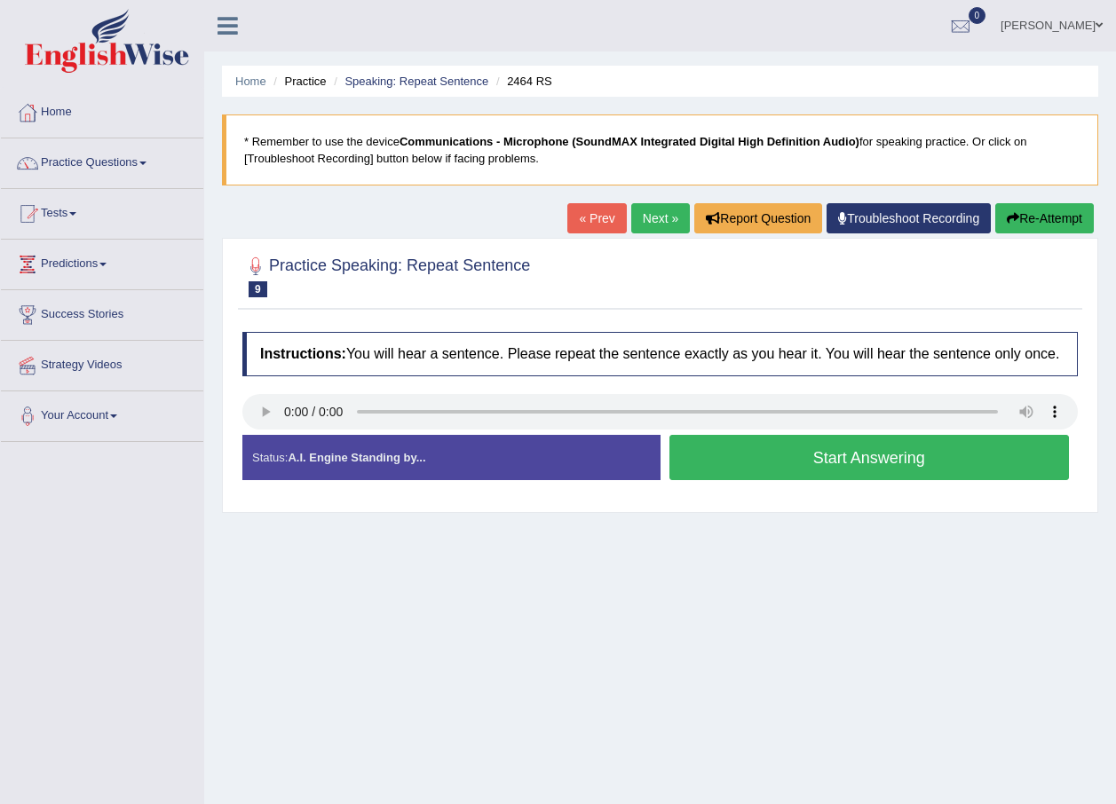
click at [655, 211] on link "Next »" at bounding box center [660, 218] width 59 height 30
click at [661, 229] on link "Next »" at bounding box center [660, 218] width 59 height 30
click at [139, 168] on link "Practice Questions" at bounding box center [102, 160] width 202 height 44
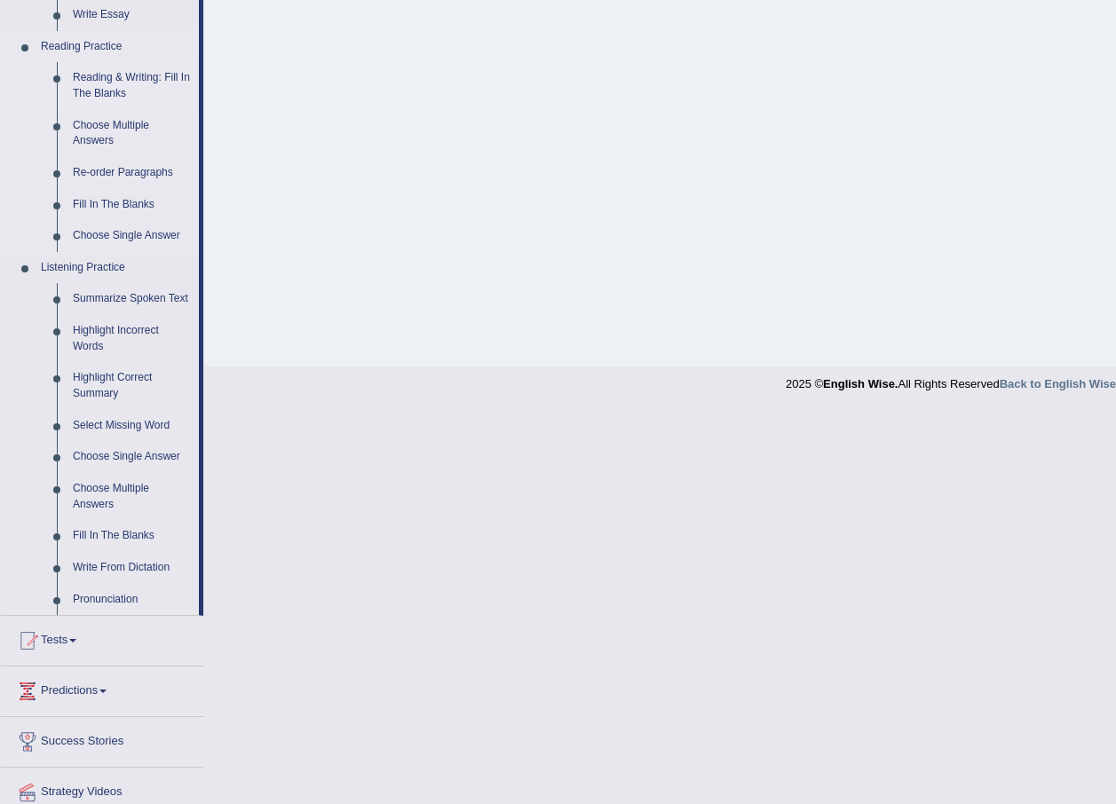
scroll to position [533, 0]
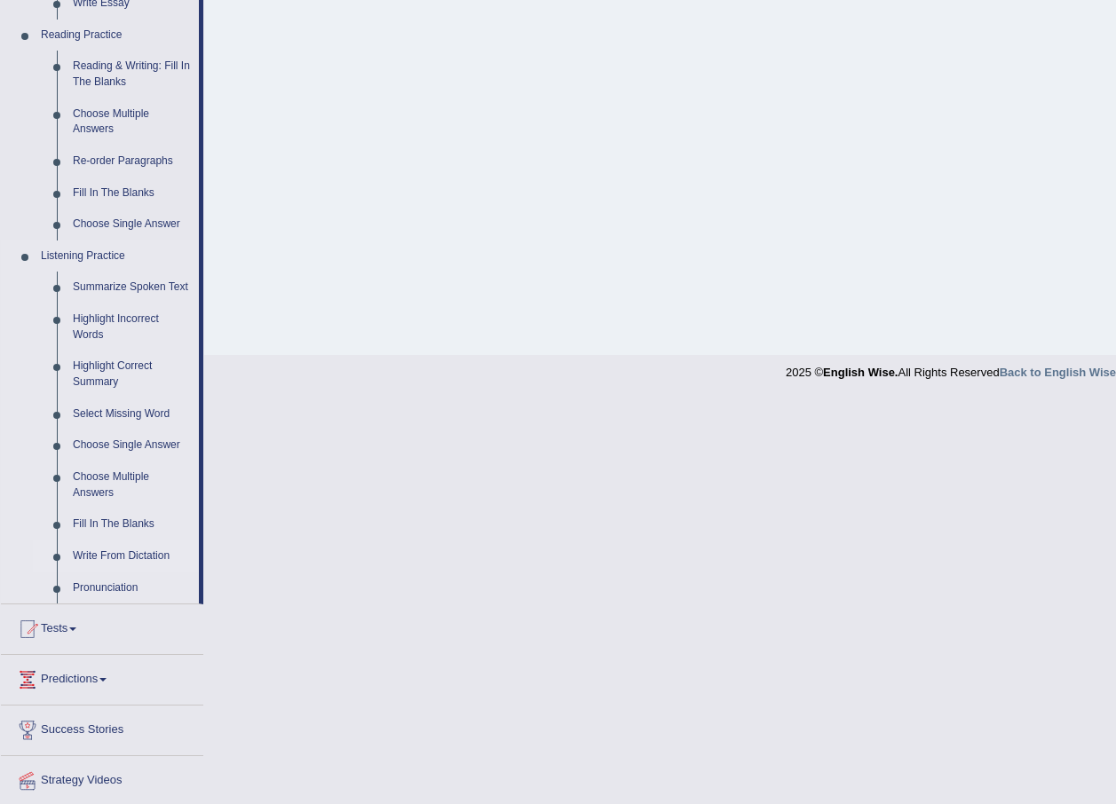
click at [132, 547] on link "Write From Dictation" at bounding box center [132, 557] width 134 height 32
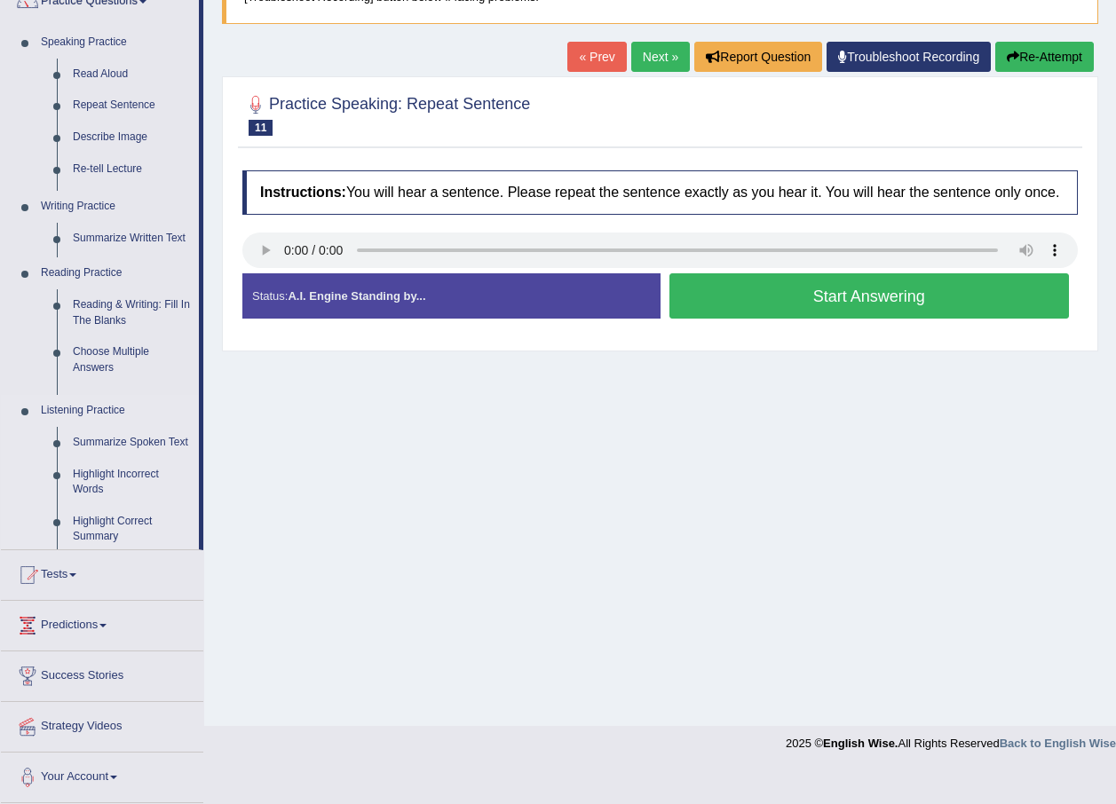
scroll to position [128, 0]
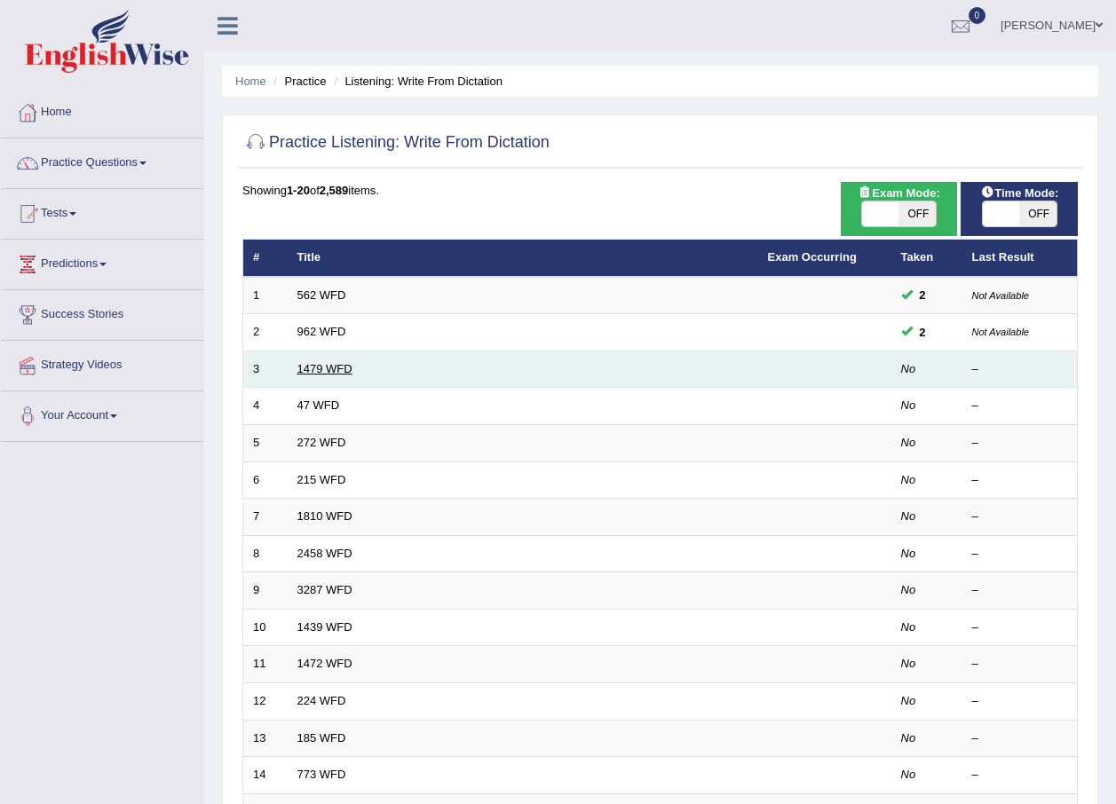
click at [316, 367] on link "1479 WFD" at bounding box center [324, 368] width 55 height 13
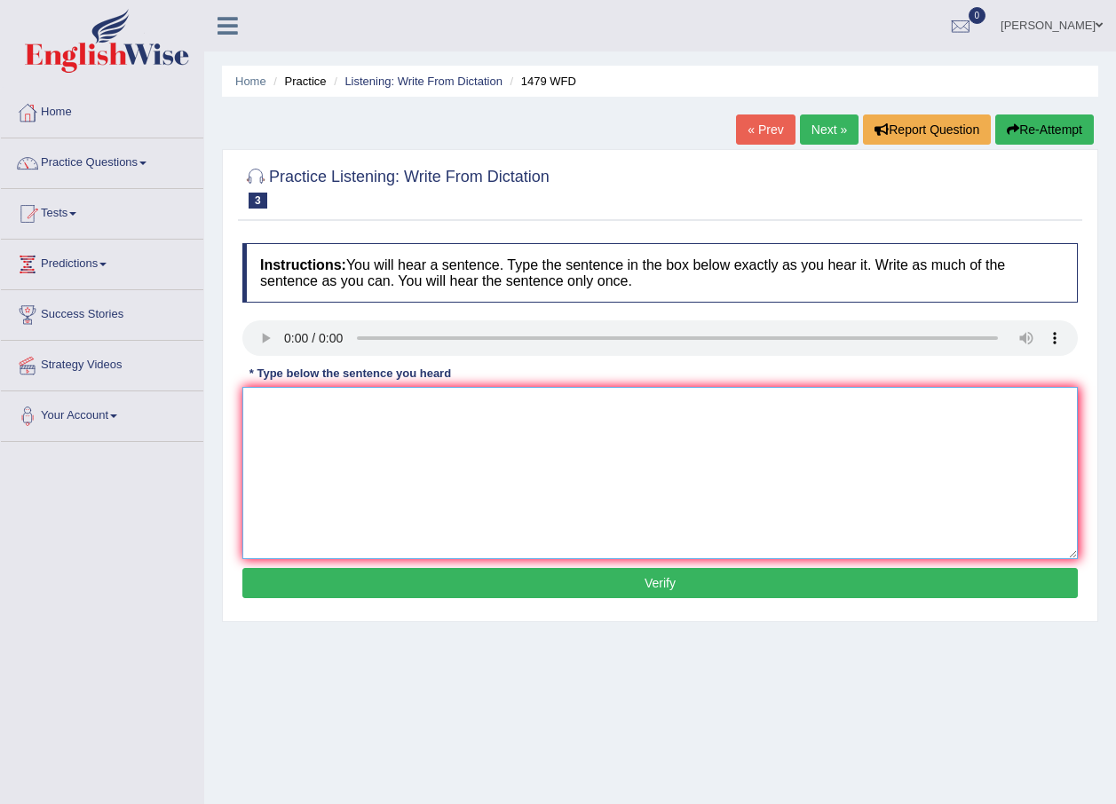
click at [300, 400] on textarea at bounding box center [659, 473] width 835 height 172
type textarea "T"
click at [356, 425] on textarea "The" at bounding box center [659, 473] width 835 height 172
click at [332, 409] on textarea "The required" at bounding box center [659, 473] width 835 height 172
click at [328, 407] on textarea "The requireds to attend the ceremony" at bounding box center [659, 473] width 835 height 172
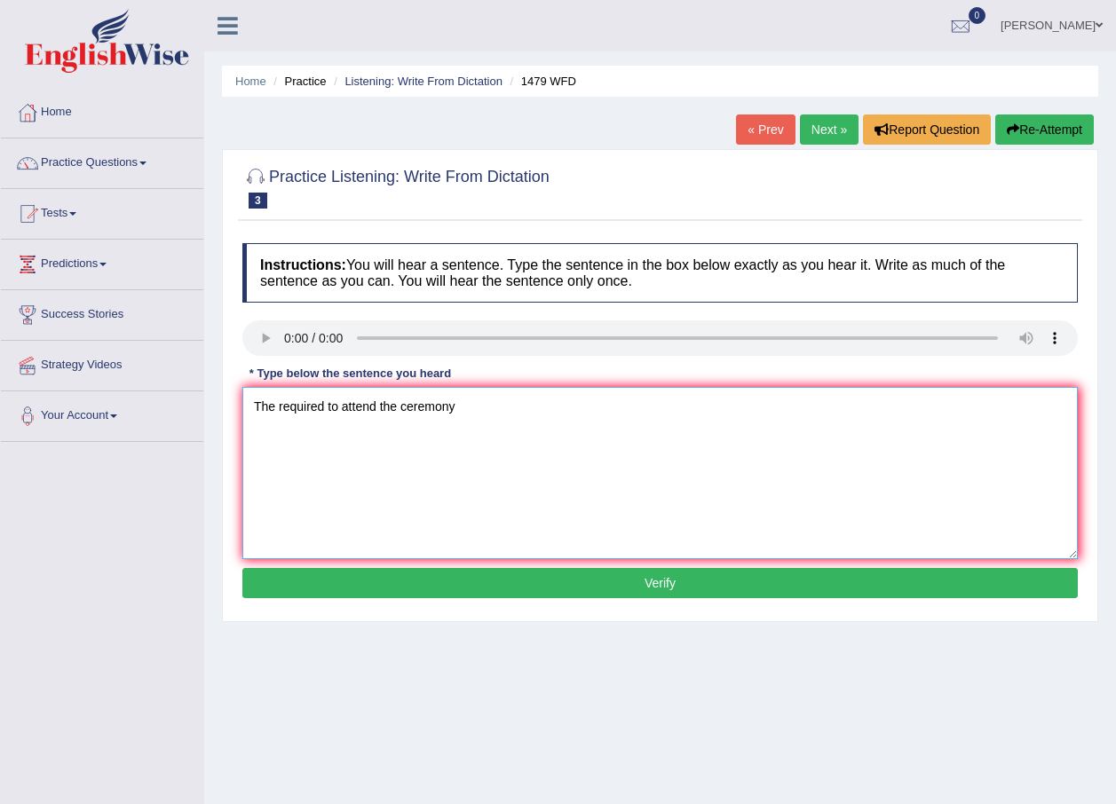
click at [273, 407] on textarea "The required to attend the ceremony" at bounding box center [659, 473] width 835 height 172
click at [540, 416] on textarea "The teacher required to attend the ceremony" at bounding box center [659, 473] width 835 height 172
click at [368, 409] on textarea "The teacher required to attend the ceremony" at bounding box center [659, 473] width 835 height 172
click at [565, 413] on textarea "The teacher required student to attend the ceremony" at bounding box center [659, 473] width 835 height 172
type textarea "The teacher required student to attend the ceremony held in the playground of t…"
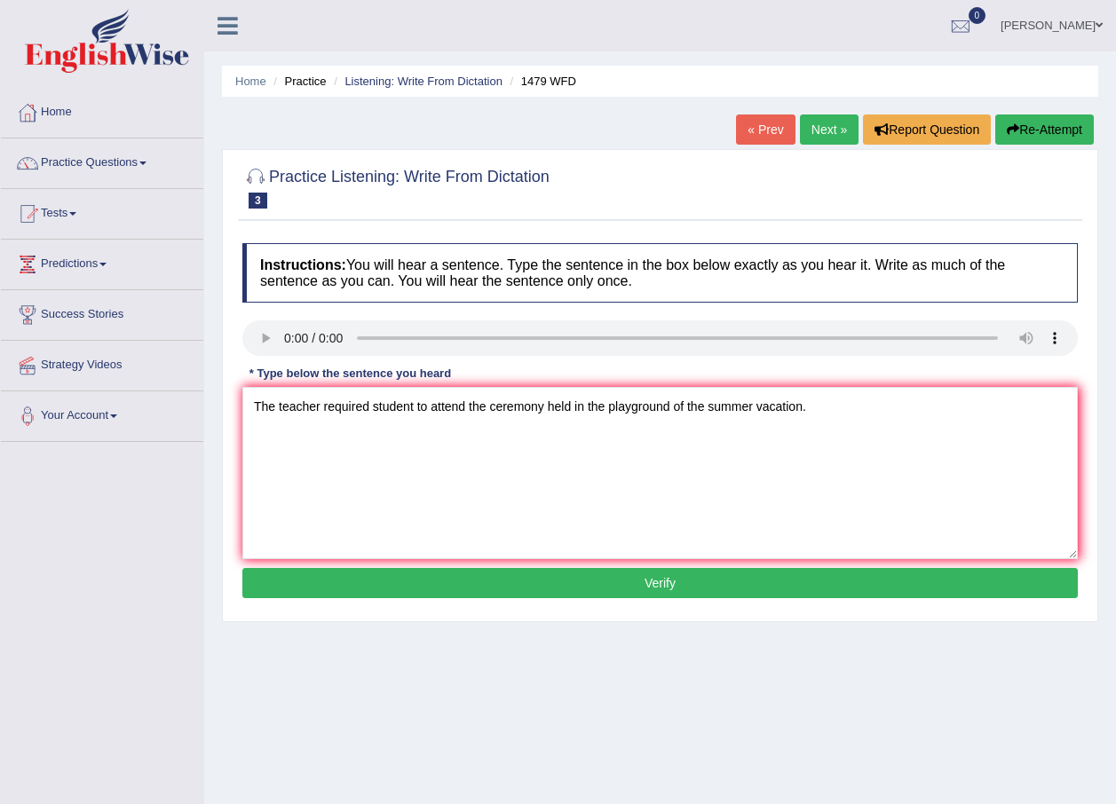
click at [611, 593] on button "Verify" at bounding box center [659, 583] width 835 height 30
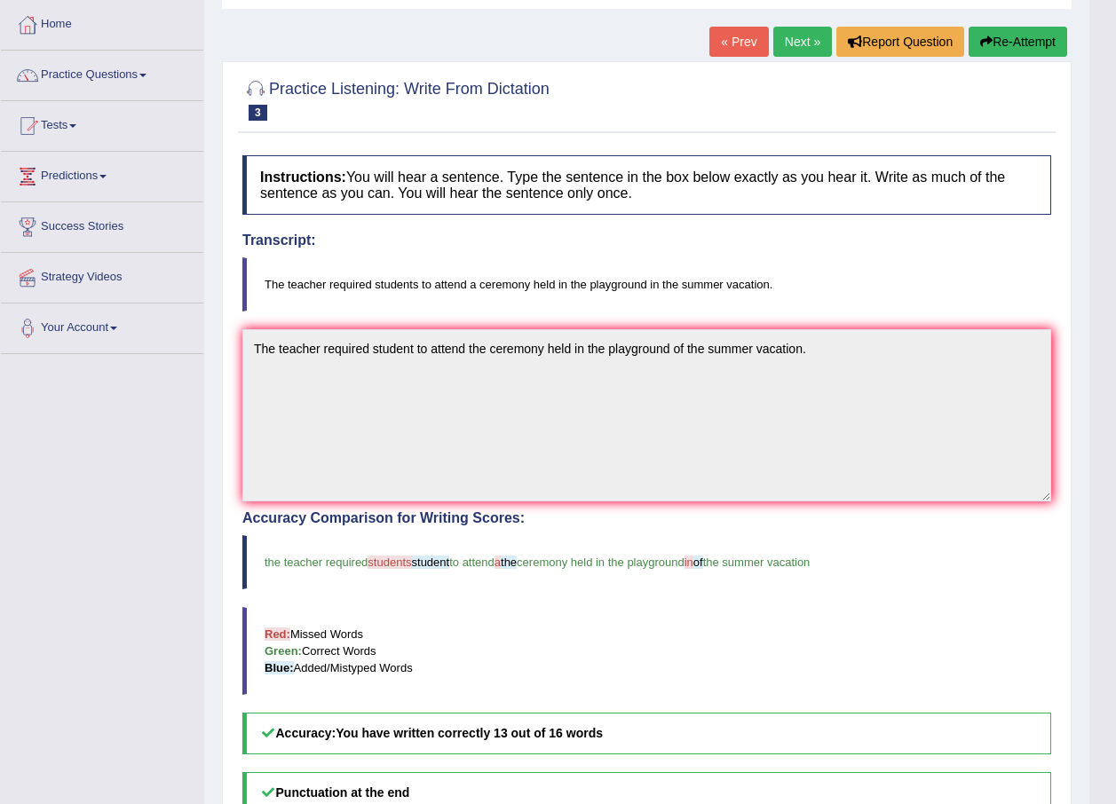
scroll to position [79, 0]
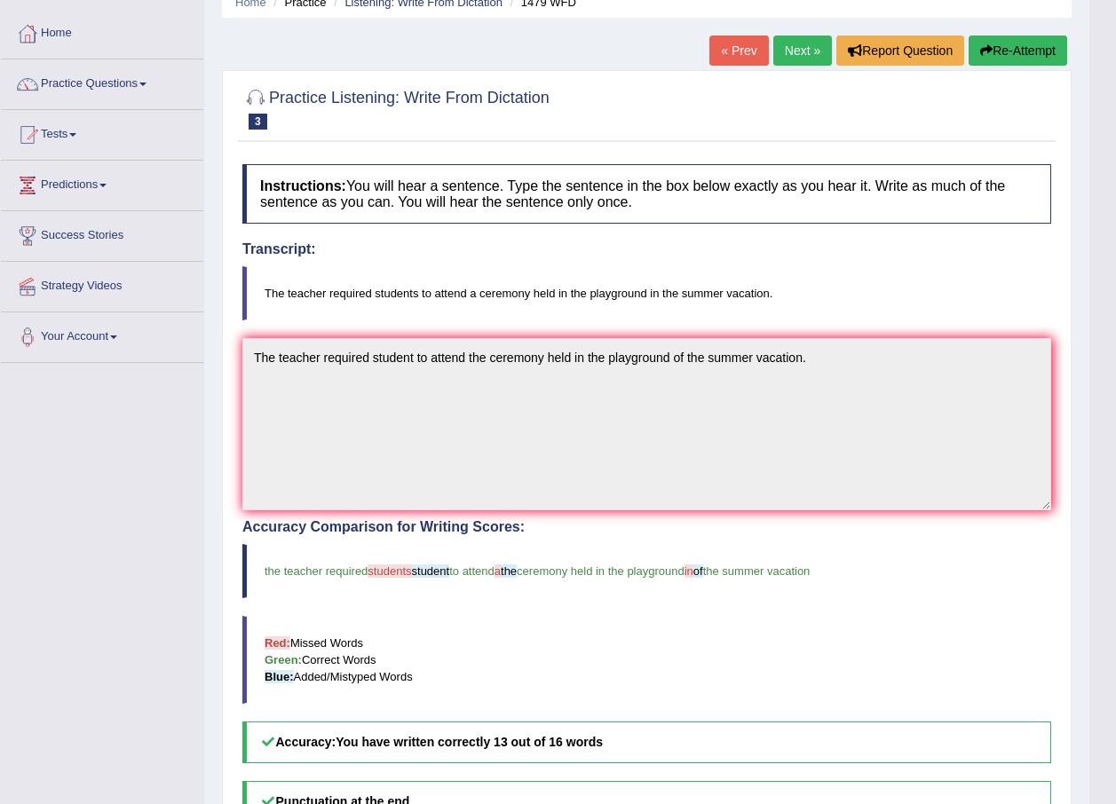
click at [813, 61] on link "Next »" at bounding box center [802, 51] width 59 height 30
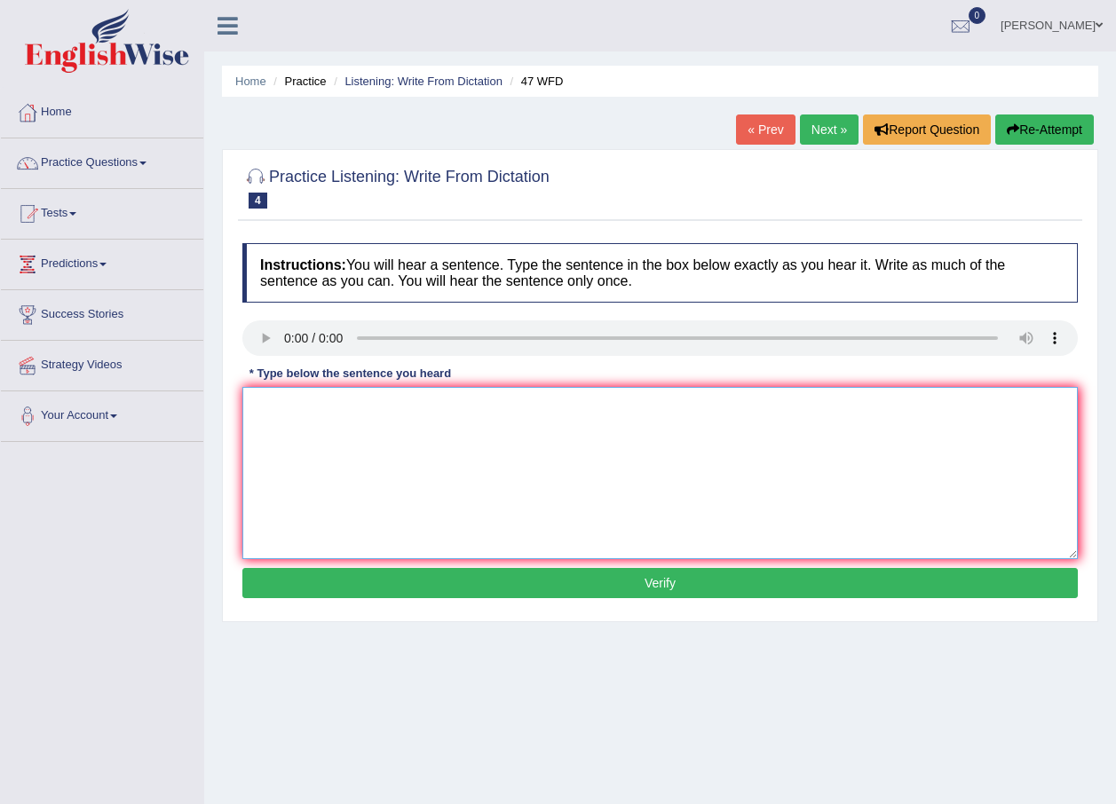
drag, startPoint x: 300, startPoint y: 419, endPoint x: 312, endPoint y: 419, distance: 12.4
click at [304, 419] on textarea at bounding box center [659, 473] width 835 height 172
click at [403, 413] on textarea "Two drops of the solution" at bounding box center [659, 473] width 835 height 172
type textarea "Two drops of the solution where headed is the test tube."
click at [517, 587] on button "Verify" at bounding box center [659, 583] width 835 height 30
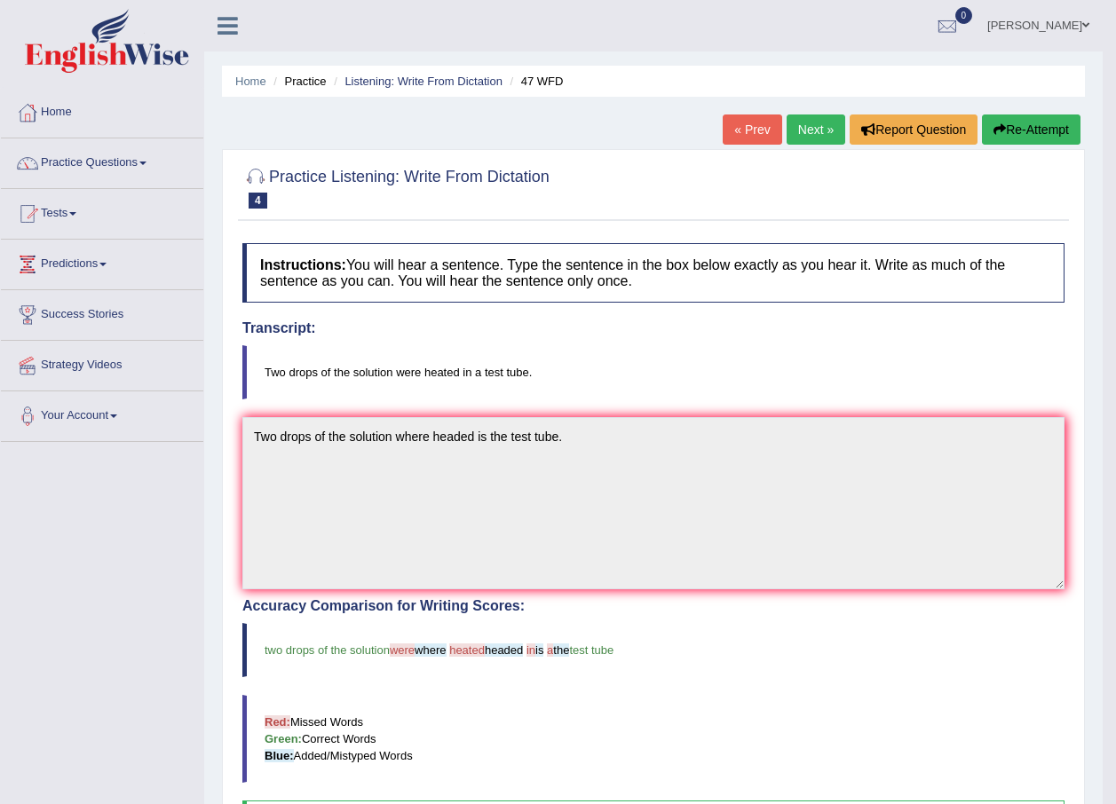
click at [801, 127] on link "Next »" at bounding box center [815, 130] width 59 height 30
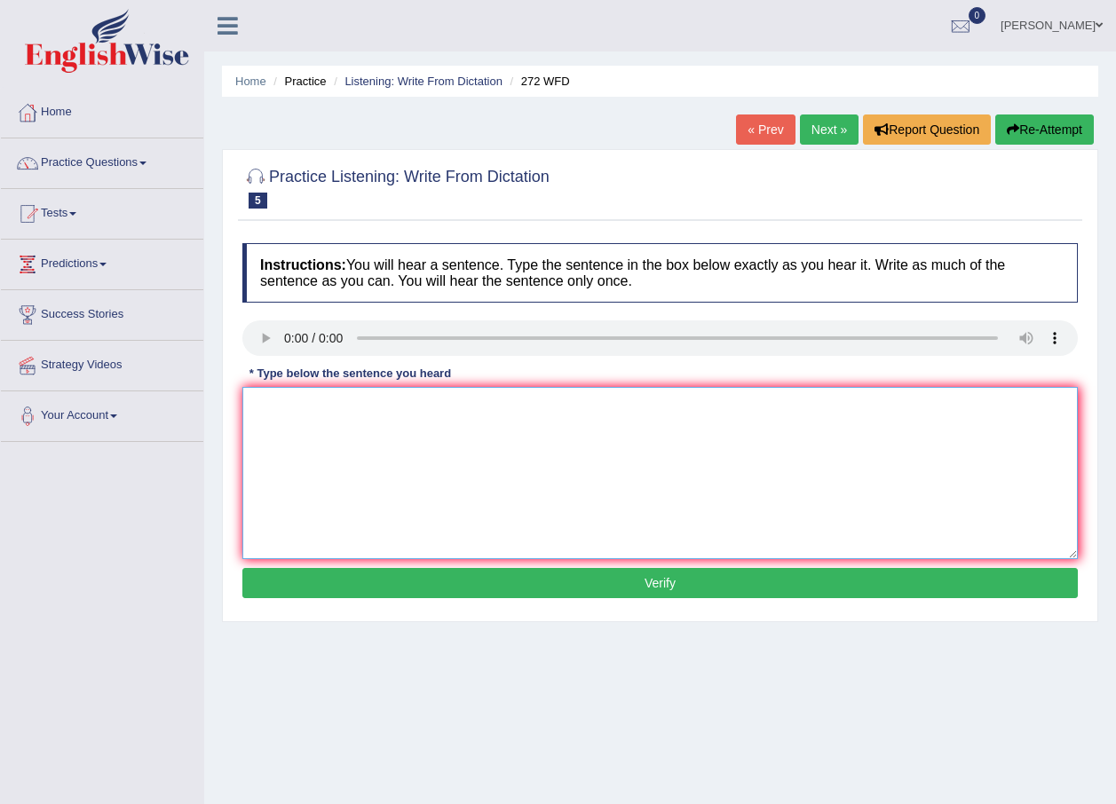
click at [304, 419] on textarea at bounding box center [659, 473] width 835 height 172
click at [387, 407] on textarea "The development have a negative impact" at bounding box center [659, 473] width 835 height 172
click at [378, 404] on textarea "The development have a negative impact" at bounding box center [659, 473] width 835 height 172
click at [381, 410] on textarea "The development has a negative impact" at bounding box center [659, 473] width 835 height 172
click at [533, 404] on textarea "The development has a great negative impact" at bounding box center [659, 473] width 835 height 172
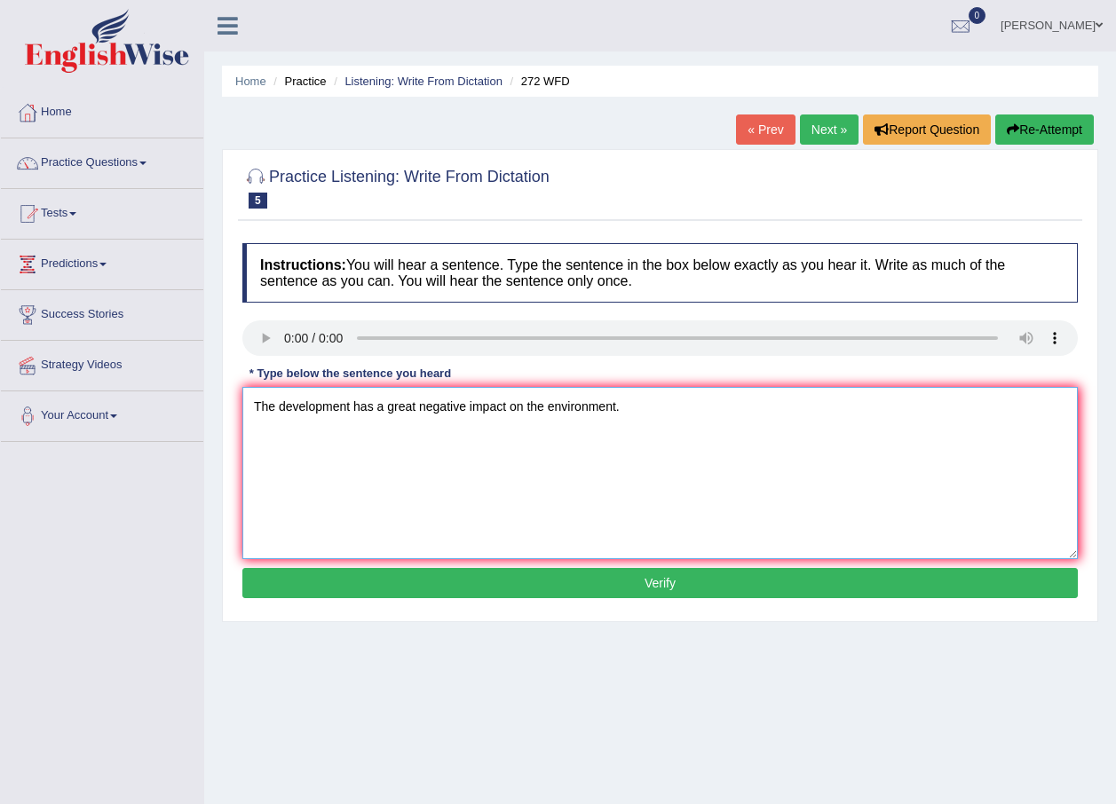
type textarea "The development has a great negative impact on the environment."
click at [652, 574] on button "Verify" at bounding box center [659, 583] width 835 height 30
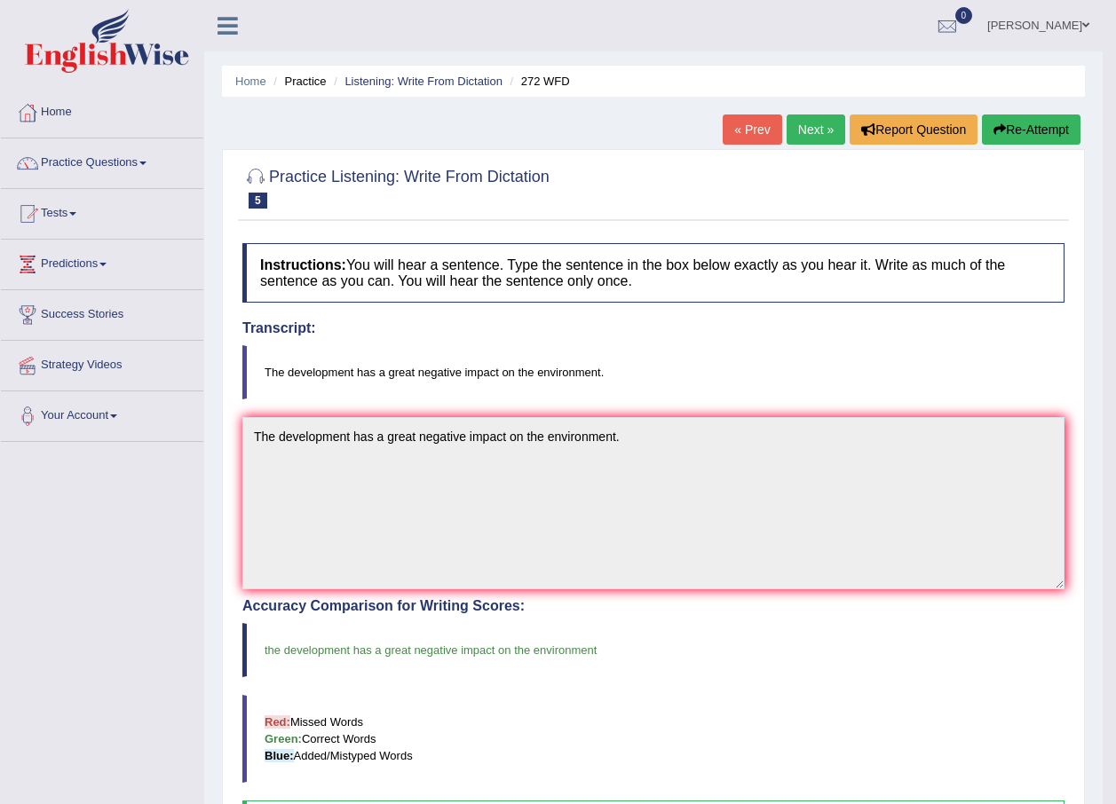
click at [828, 130] on link "Next »" at bounding box center [815, 130] width 59 height 30
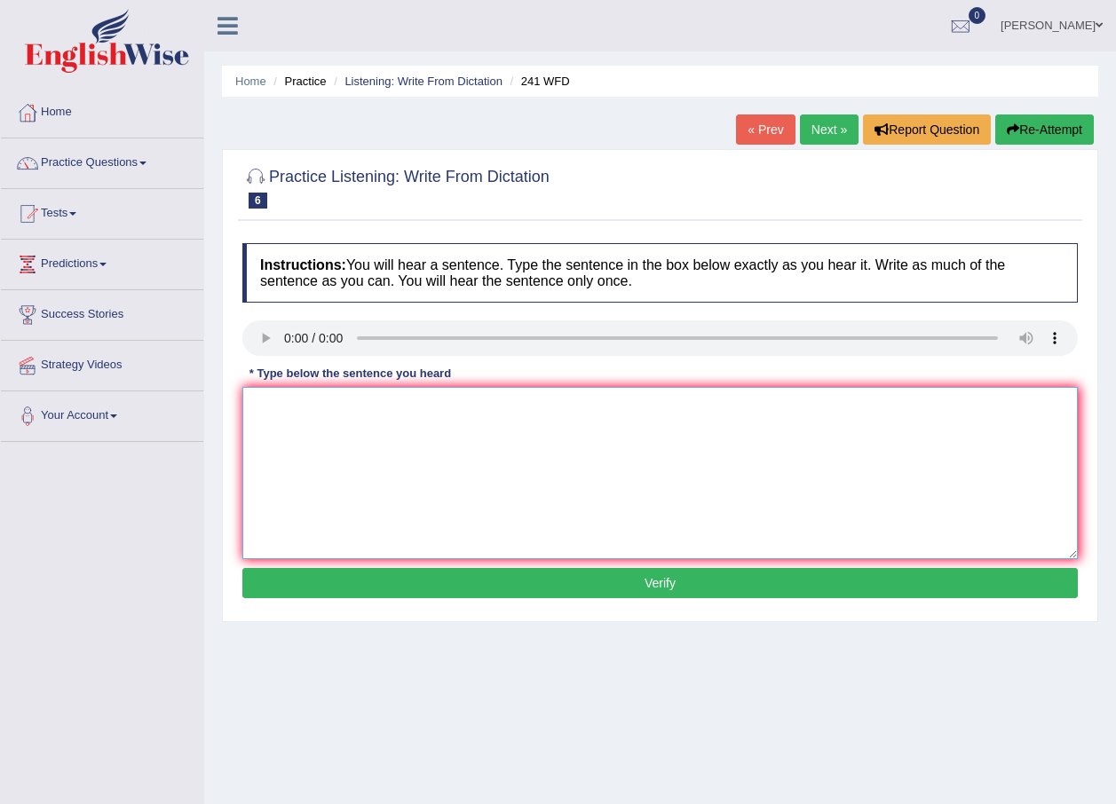
click at [273, 428] on textarea at bounding box center [659, 473] width 835 height 172
type textarea "O"
click at [288, 404] on textarea "Please the information" at bounding box center [659, 473] width 835 height 172
click at [440, 413] on textarea "Please check the information" at bounding box center [659, 473] width 835 height 172
click at [434, 403] on textarea "Please check the information" at bounding box center [659, 473] width 835 height 172
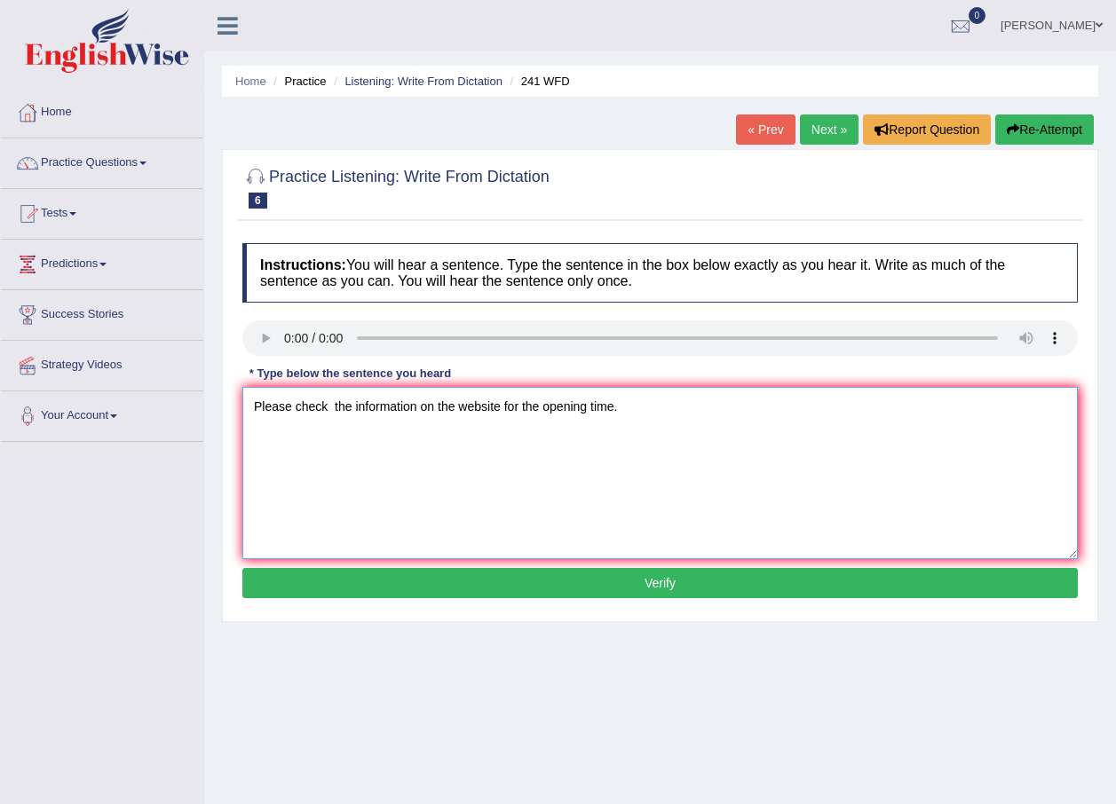
type textarea "Please check the information on the website for the opening time."
click at [471, 589] on button "Verify" at bounding box center [659, 583] width 835 height 30
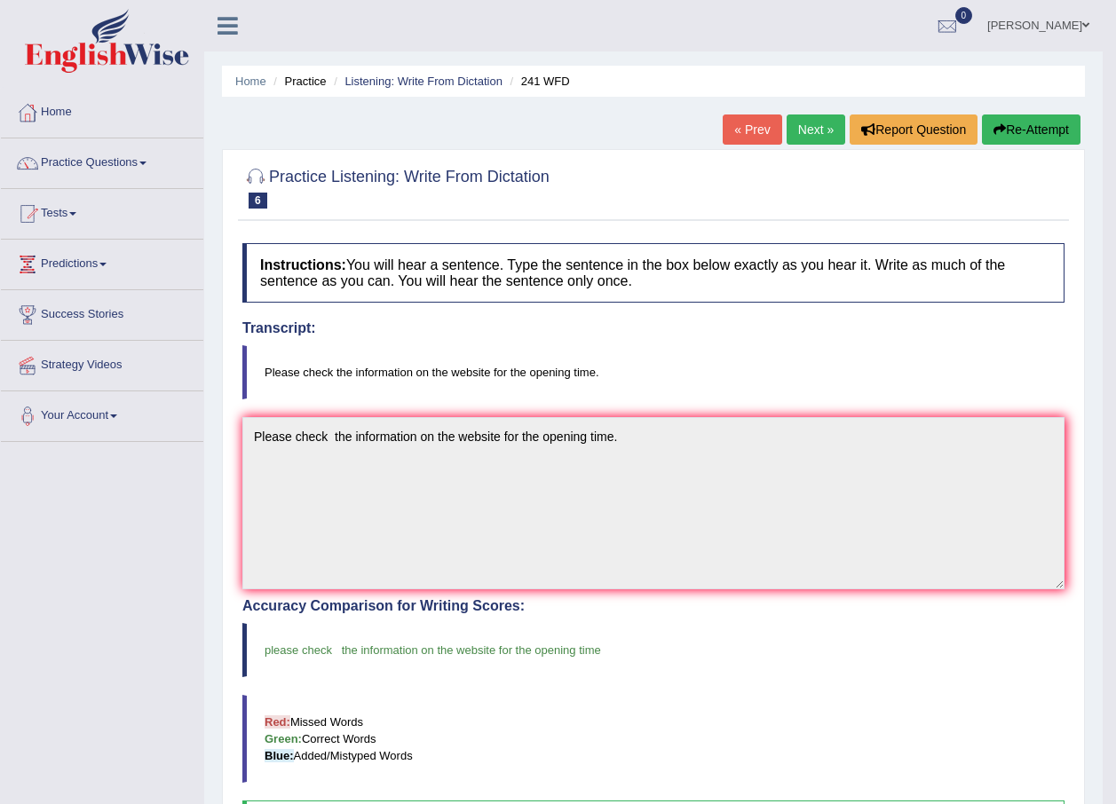
click at [816, 133] on link "Next »" at bounding box center [815, 130] width 59 height 30
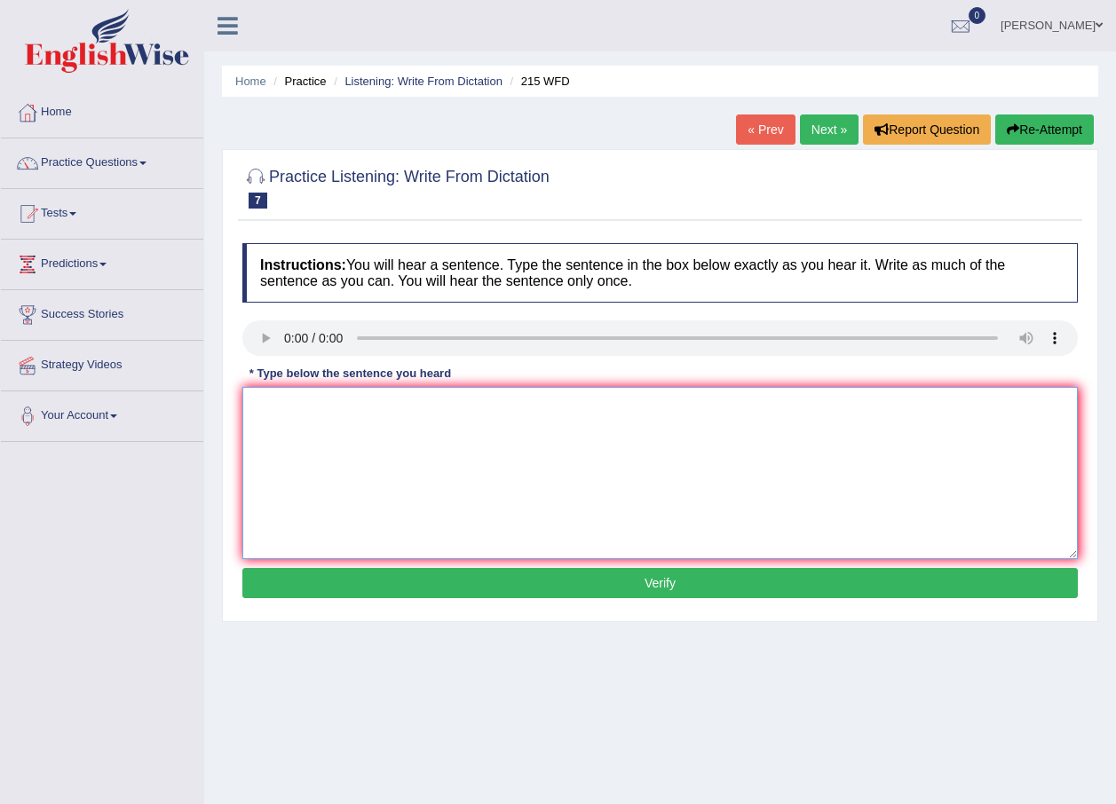
click at [300, 413] on textarea at bounding box center [659, 473] width 835 height 172
click at [338, 415] on textarea "scientist" at bounding box center [659, 473] width 835 height 172
click at [437, 409] on textarea "scientist found everywhere on the society" at bounding box center [659, 473] width 835 height 172
click at [502, 413] on textarea "scientist found everywhere on society" at bounding box center [659, 473] width 835 height 172
type textarea "scientist found everywhere on society today."
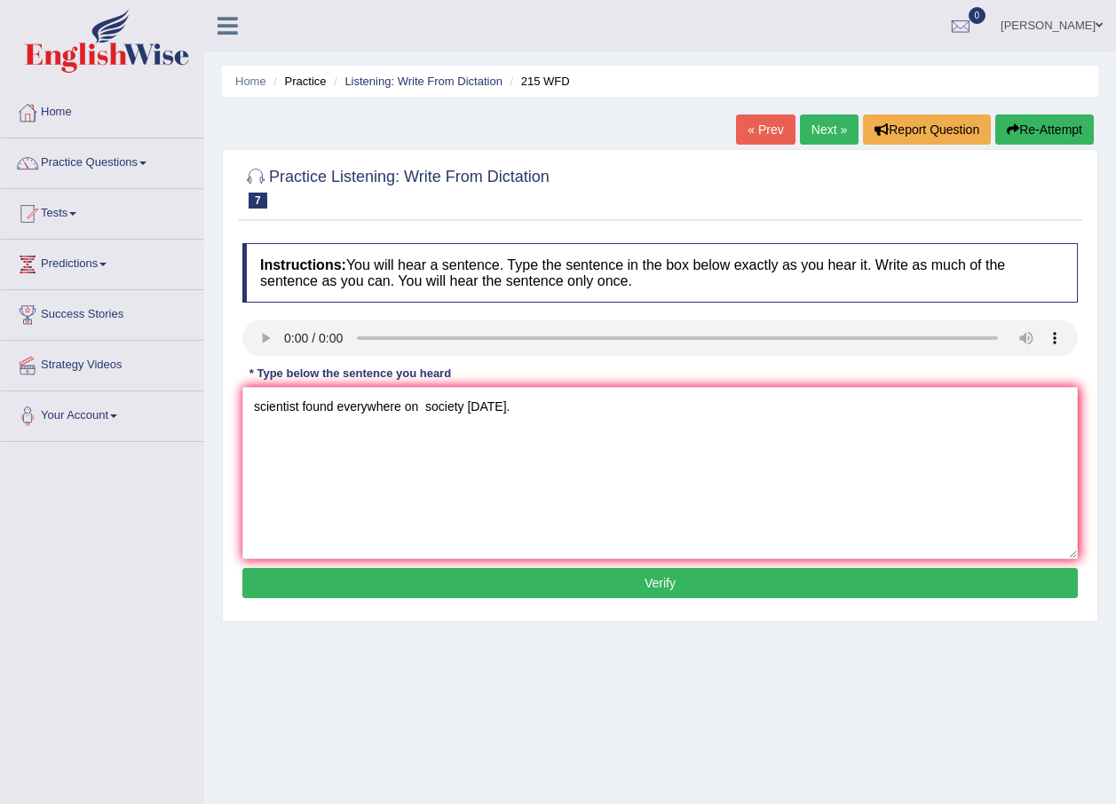
click at [462, 578] on button "Verify" at bounding box center [659, 583] width 835 height 30
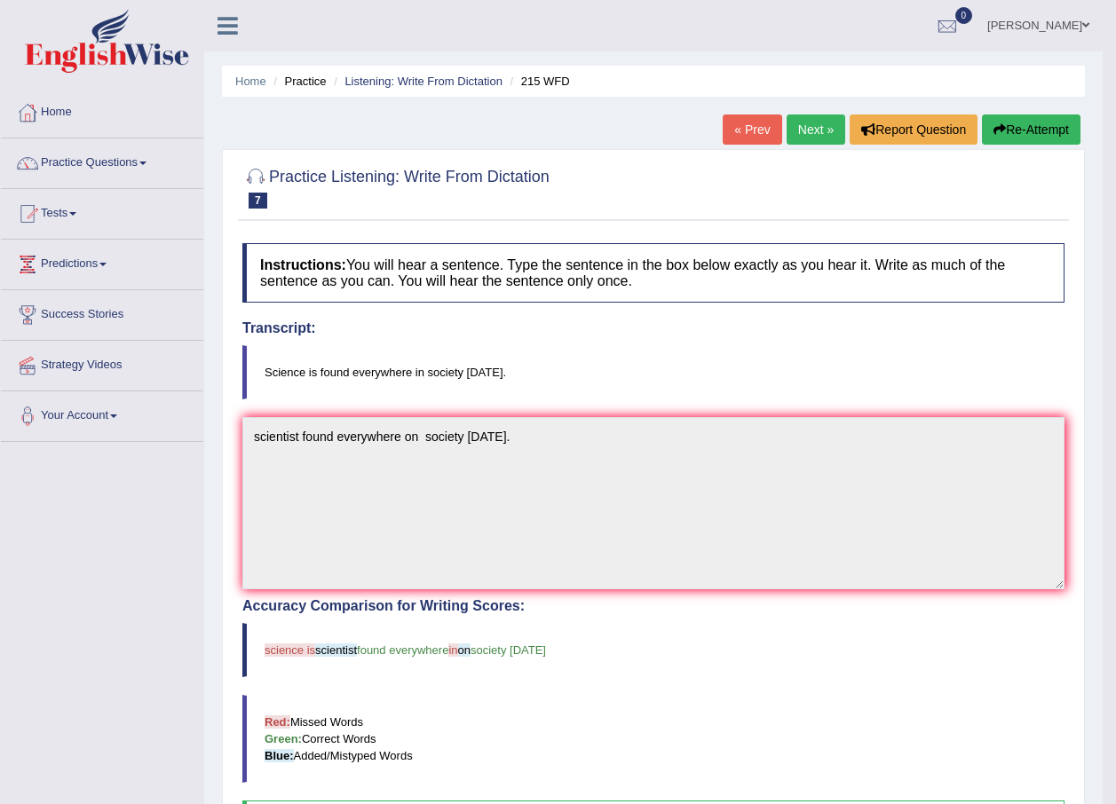
click at [791, 130] on link "Next »" at bounding box center [815, 130] width 59 height 30
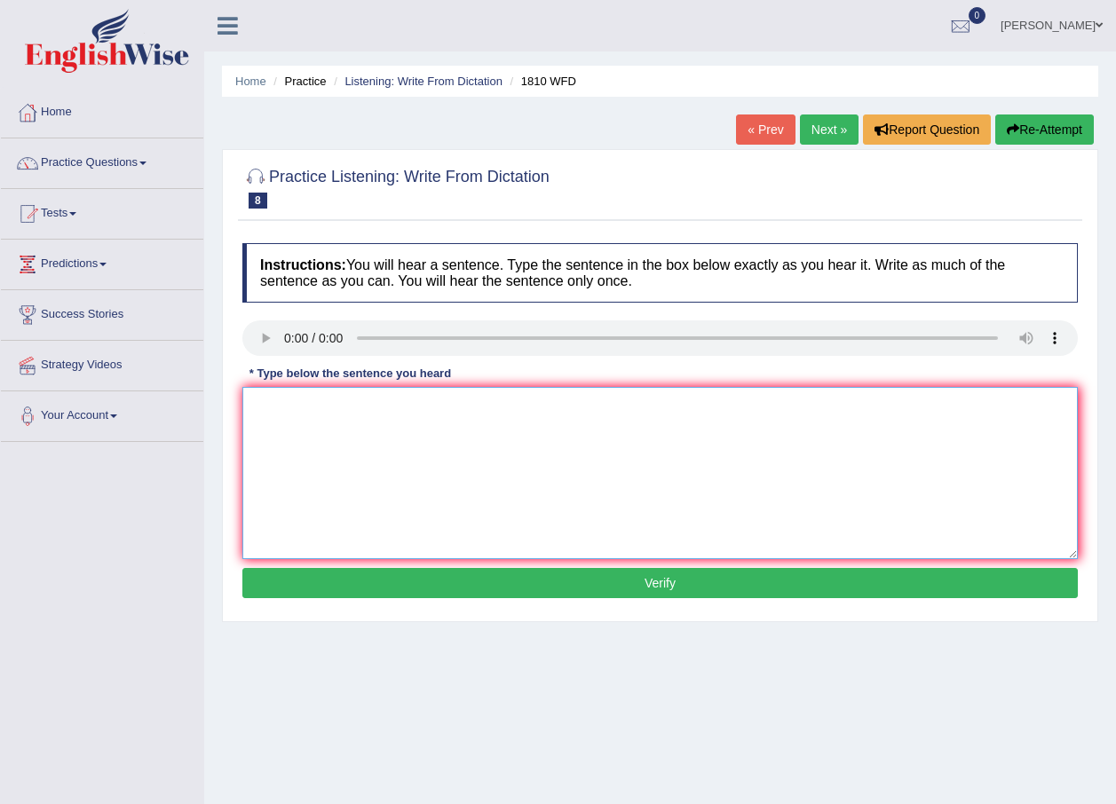
click at [279, 407] on textarea at bounding box center [659, 473] width 835 height 172
click at [400, 404] on textarea "You can borrow a books in the library" at bounding box center [659, 473] width 835 height 172
click at [543, 415] on textarea "You can borrow a books from the library" at bounding box center [659, 473] width 835 height 172
type textarea "You can borrow a books from the library at the time."
click at [627, 584] on button "Verify" at bounding box center [659, 583] width 835 height 30
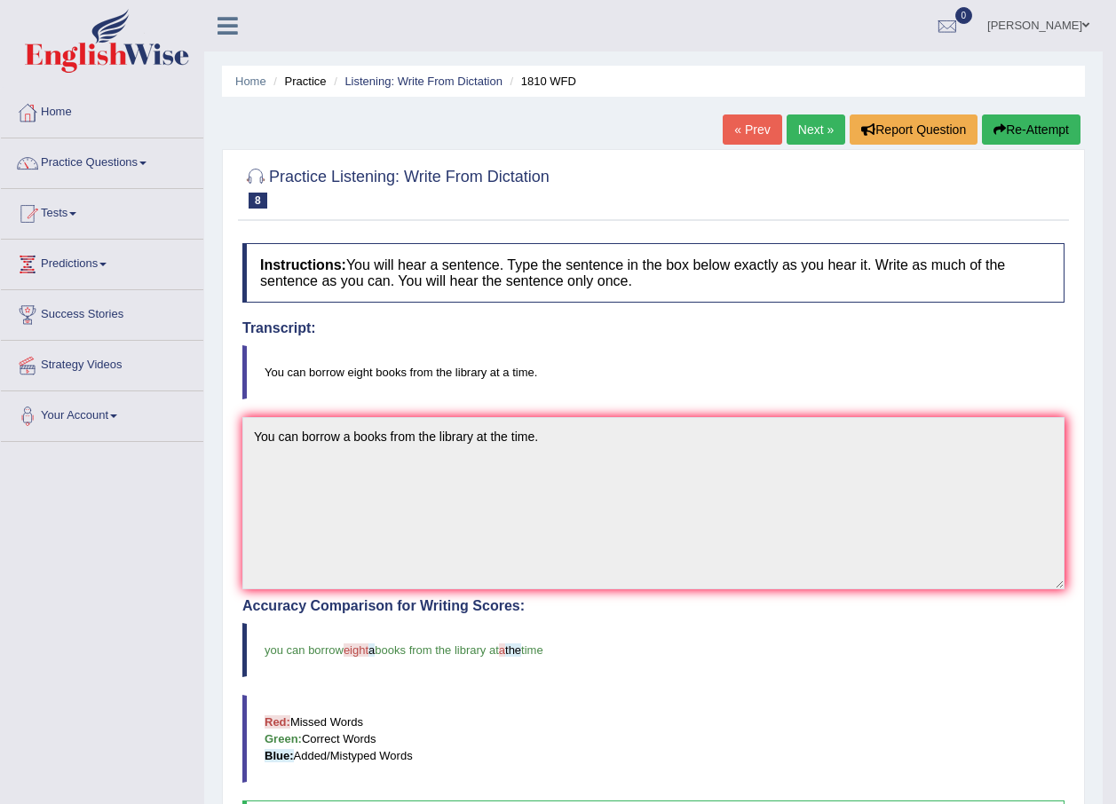
click at [823, 127] on link "Next »" at bounding box center [815, 130] width 59 height 30
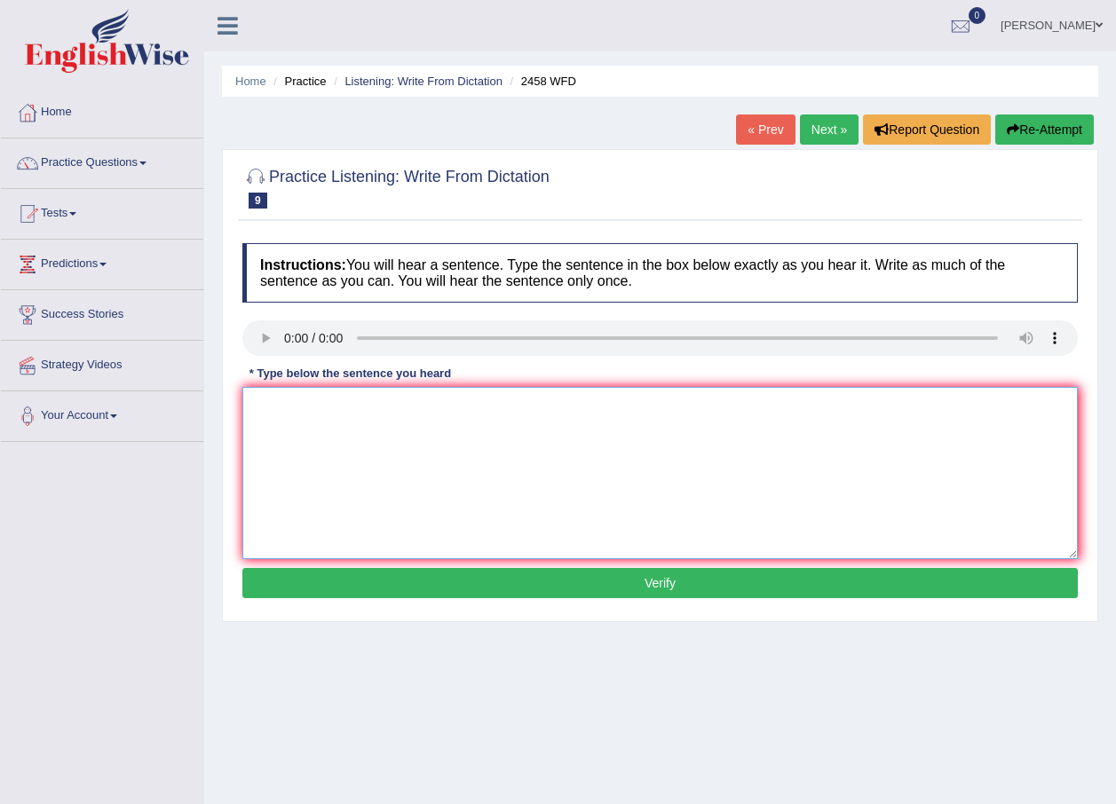
click at [282, 404] on textarea at bounding box center [659, 473] width 835 height 172
click at [338, 416] on textarea "Courses" at bounding box center [659, 473] width 835 height 172
click at [381, 407] on textarea "Courses on nutrition" at bounding box center [659, 473] width 835 height 172
click at [475, 419] on textarea "Courses on nutrition are growing" at bounding box center [659, 473] width 835 height 172
type textarea "Courses on nutrition are growing impopularity every year."
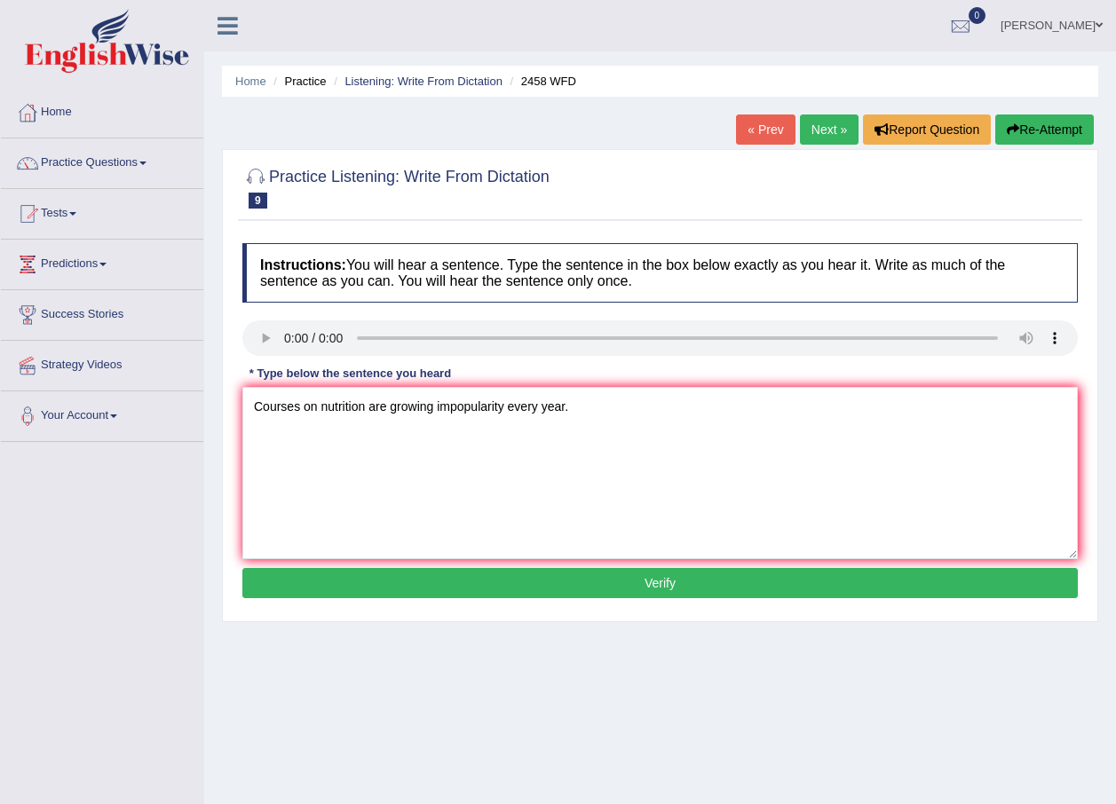
click at [583, 581] on button "Verify" at bounding box center [659, 583] width 835 height 30
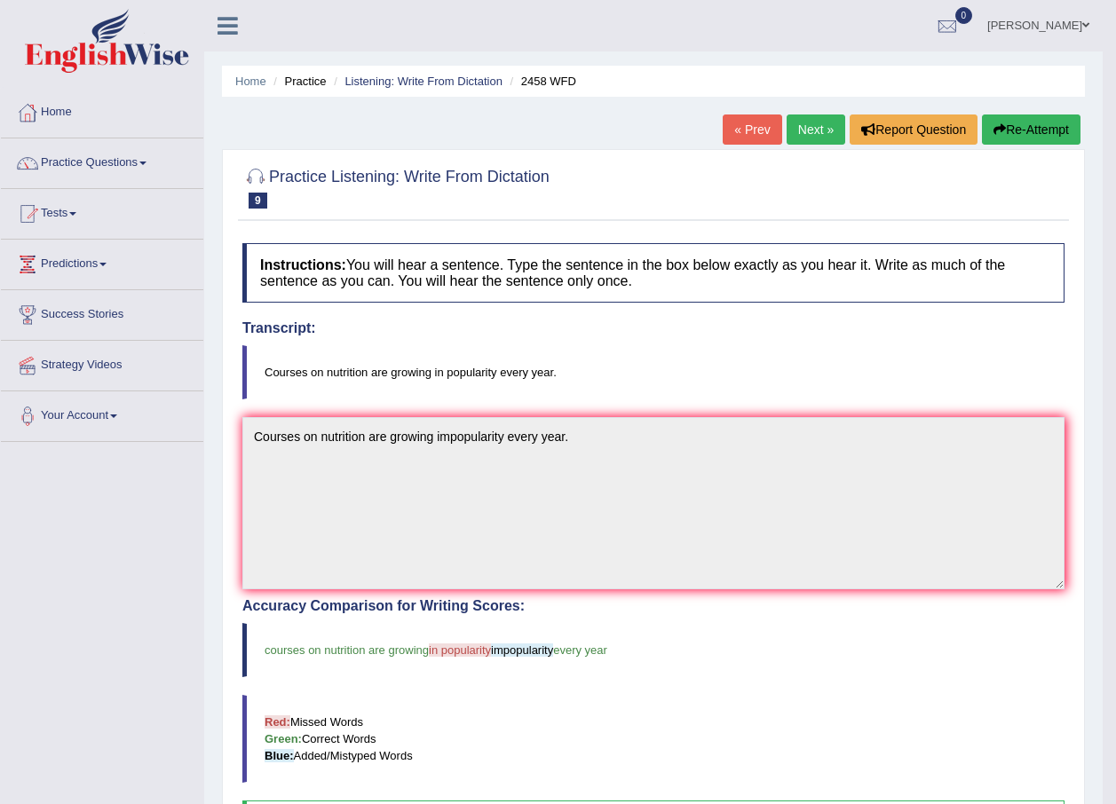
click at [807, 133] on link "Next »" at bounding box center [815, 130] width 59 height 30
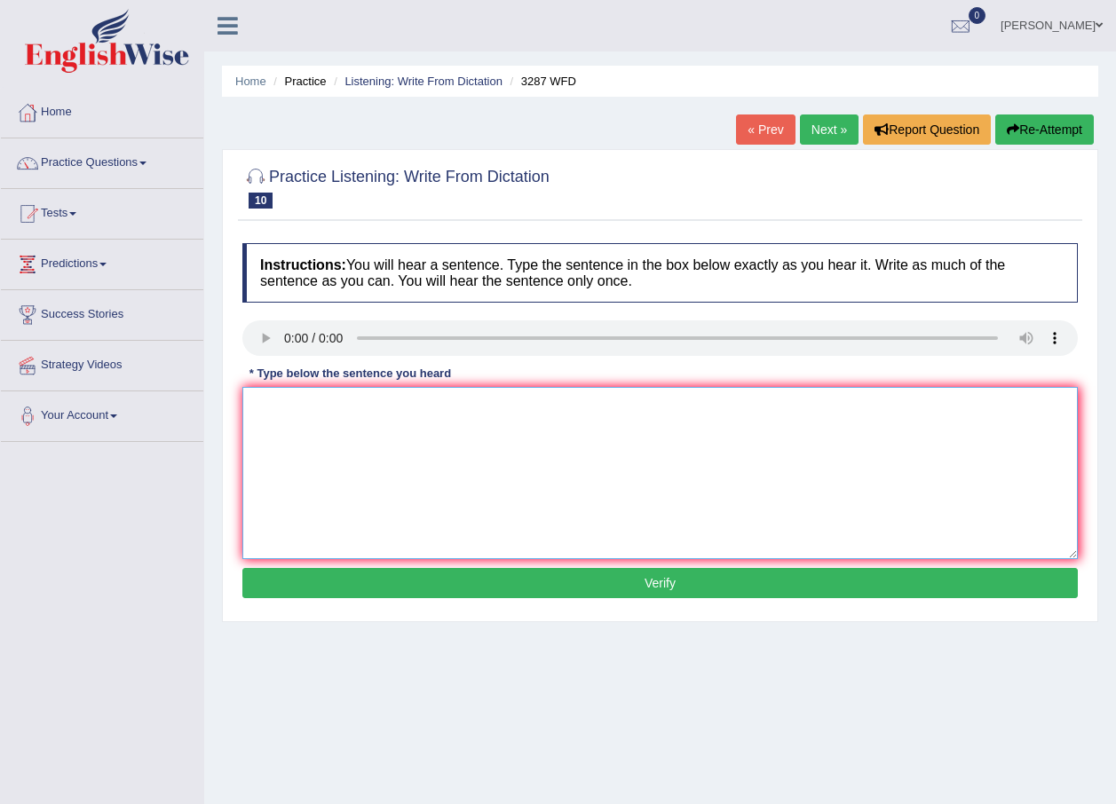
click at [306, 419] on textarea at bounding box center [659, 473] width 835 height 172
click at [366, 404] on textarea "A new article" at bounding box center [659, 473] width 835 height 172
click at [412, 407] on textarea "A new article was published" at bounding box center [659, 473] width 835 height 172
type textarea "A new article was published regarding the university lastweek."
click at [490, 596] on button "Verify" at bounding box center [659, 583] width 835 height 30
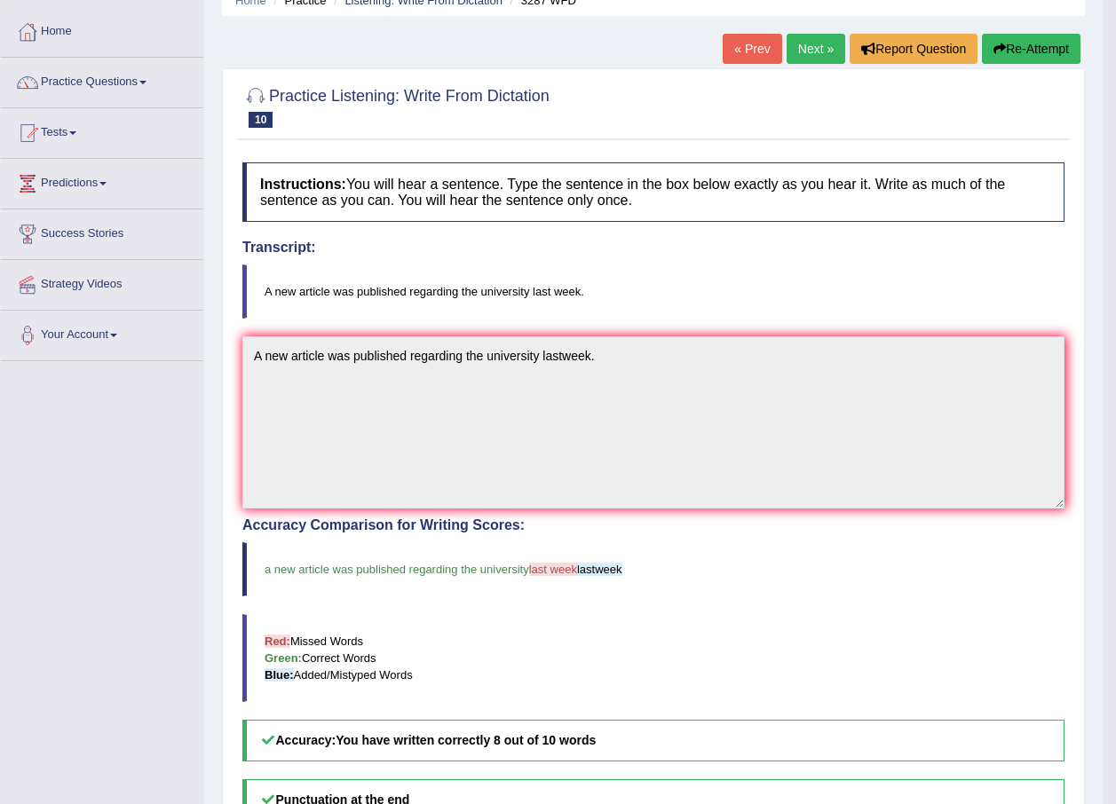
scroll to position [79, 0]
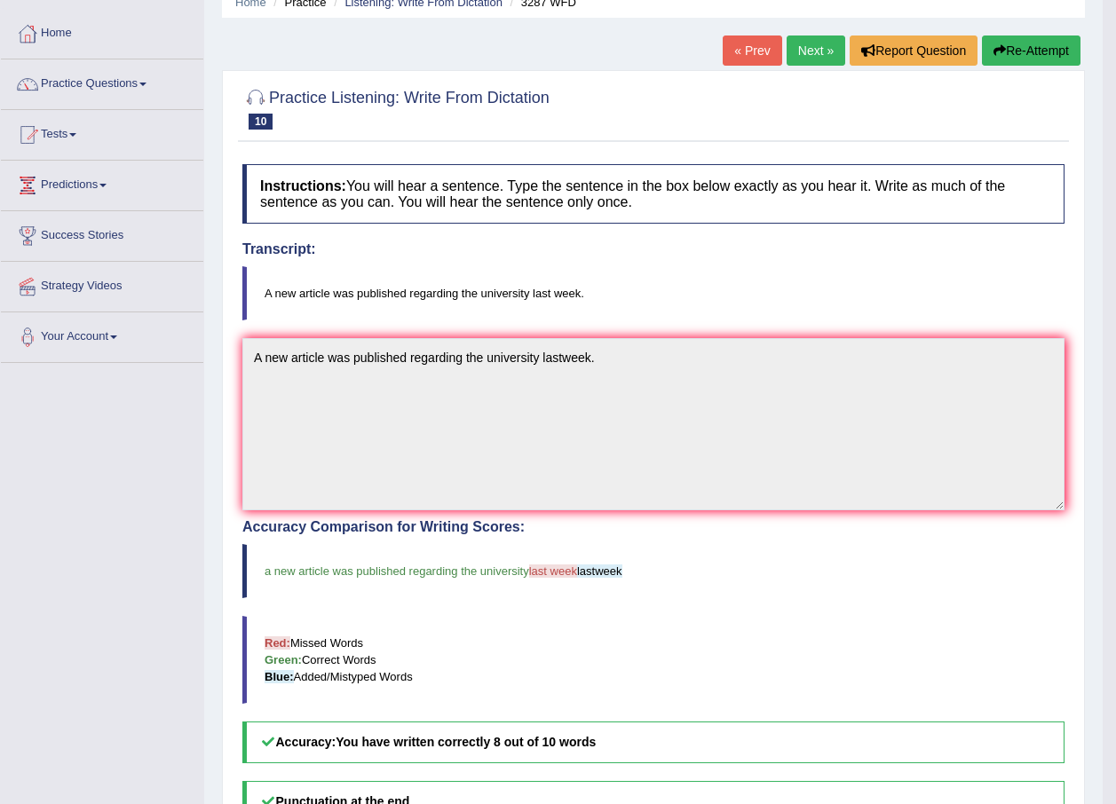
click at [826, 46] on link "Next »" at bounding box center [815, 51] width 59 height 30
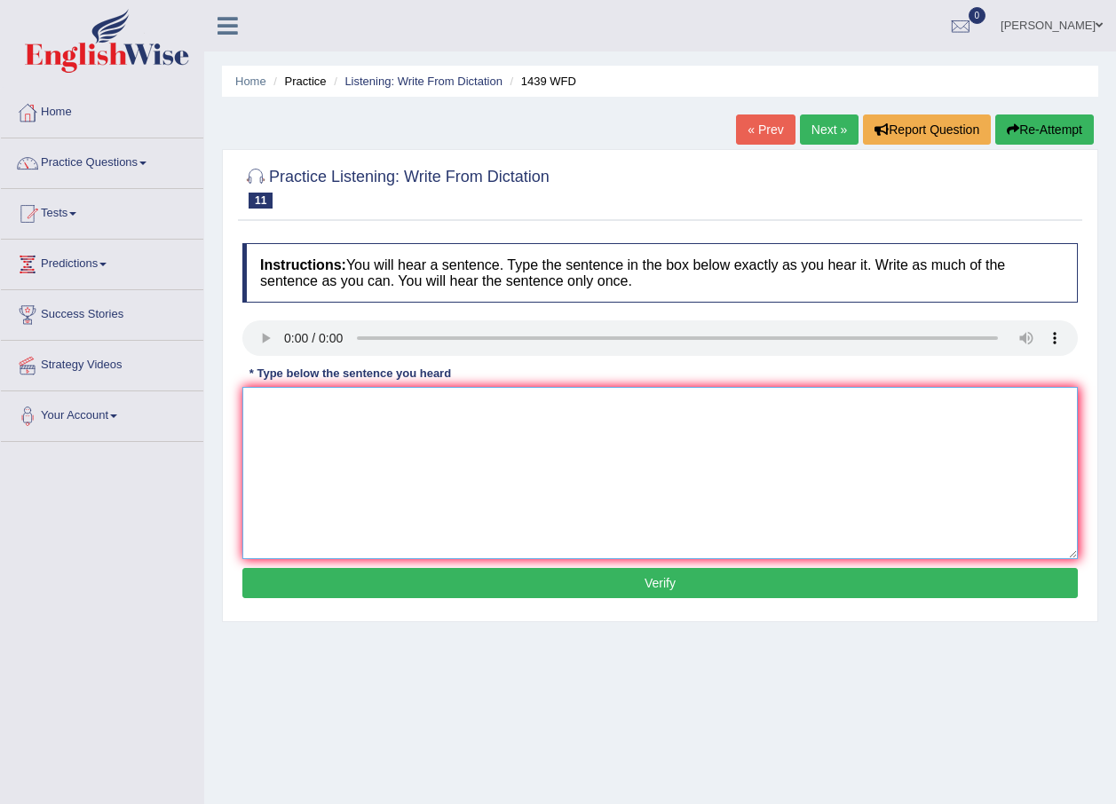
click at [297, 400] on textarea at bounding box center [659, 473] width 835 height 172
type textarea "t"
click at [372, 404] on textarea "The fiction book" at bounding box center [659, 473] width 835 height 172
click at [437, 413] on textarea "The fiction book are just past thwe counter." at bounding box center [659, 473] width 835 height 172
type textarea "The fiction book are just past the counter."
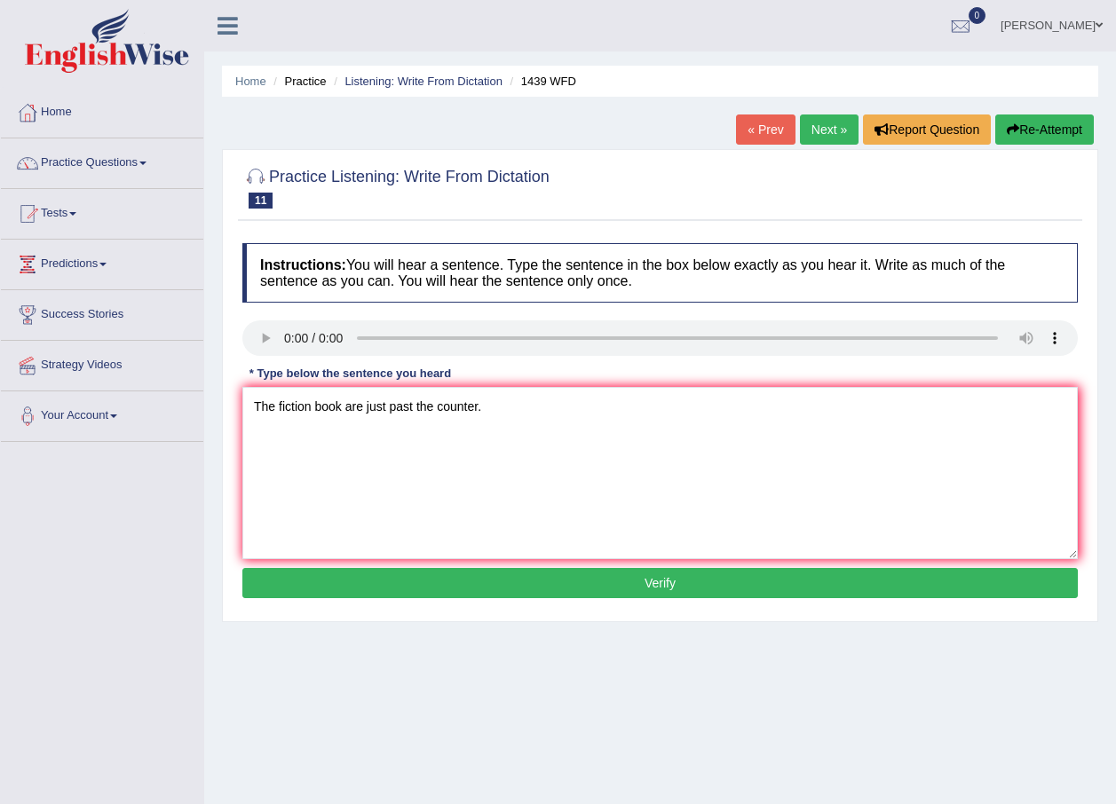
click at [558, 578] on button "Verify" at bounding box center [659, 583] width 835 height 30
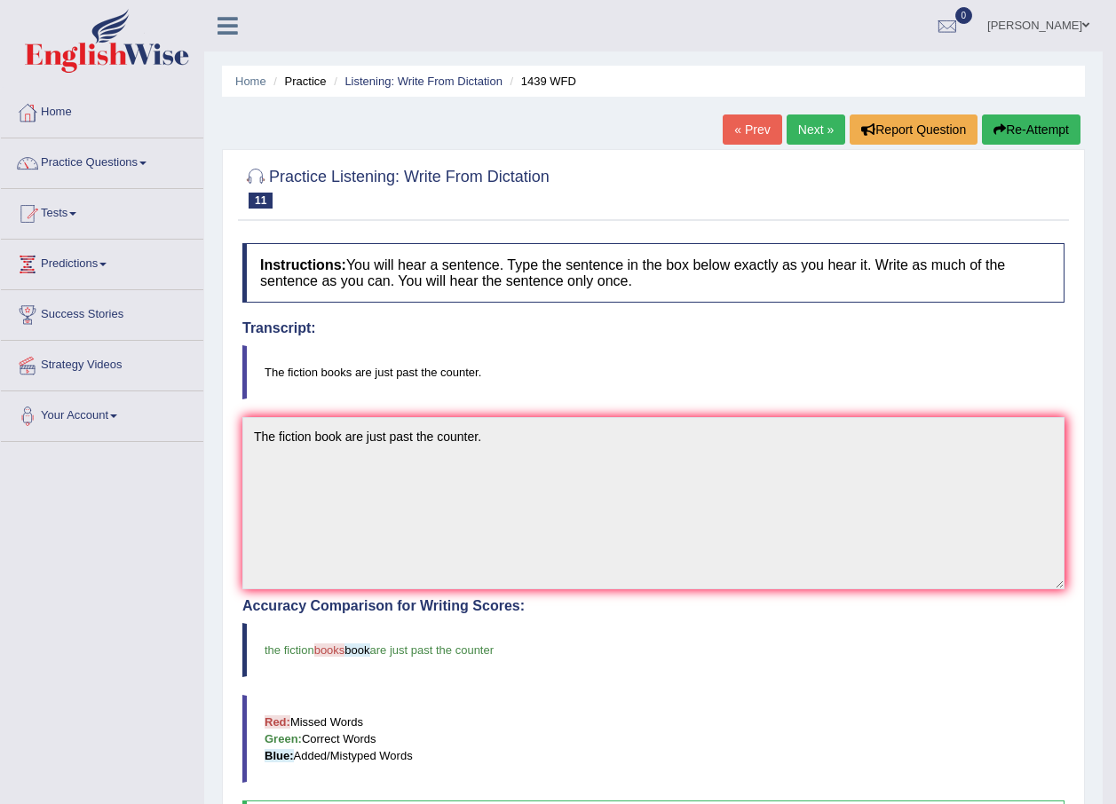
click at [813, 130] on link "Next »" at bounding box center [815, 130] width 59 height 30
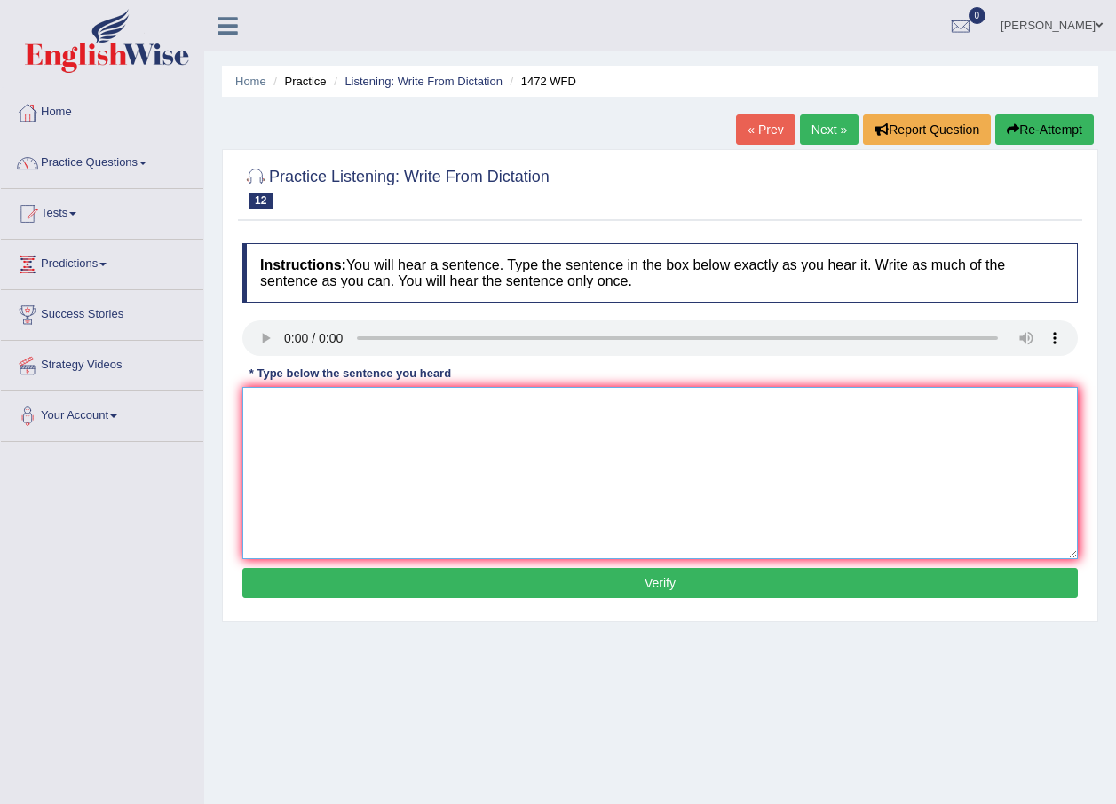
click at [291, 404] on textarea at bounding box center [659, 473] width 835 height 172
click at [387, 407] on textarea "The local government" at bounding box center [659, 473] width 835 height 172
click at [257, 357] on div at bounding box center [659, 340] width 835 height 40
click at [468, 410] on textarea "The local government has adobted the plan" at bounding box center [659, 473] width 835 height 172
click at [509, 416] on textarea "The local government has adobted a plan" at bounding box center [659, 473] width 835 height 172
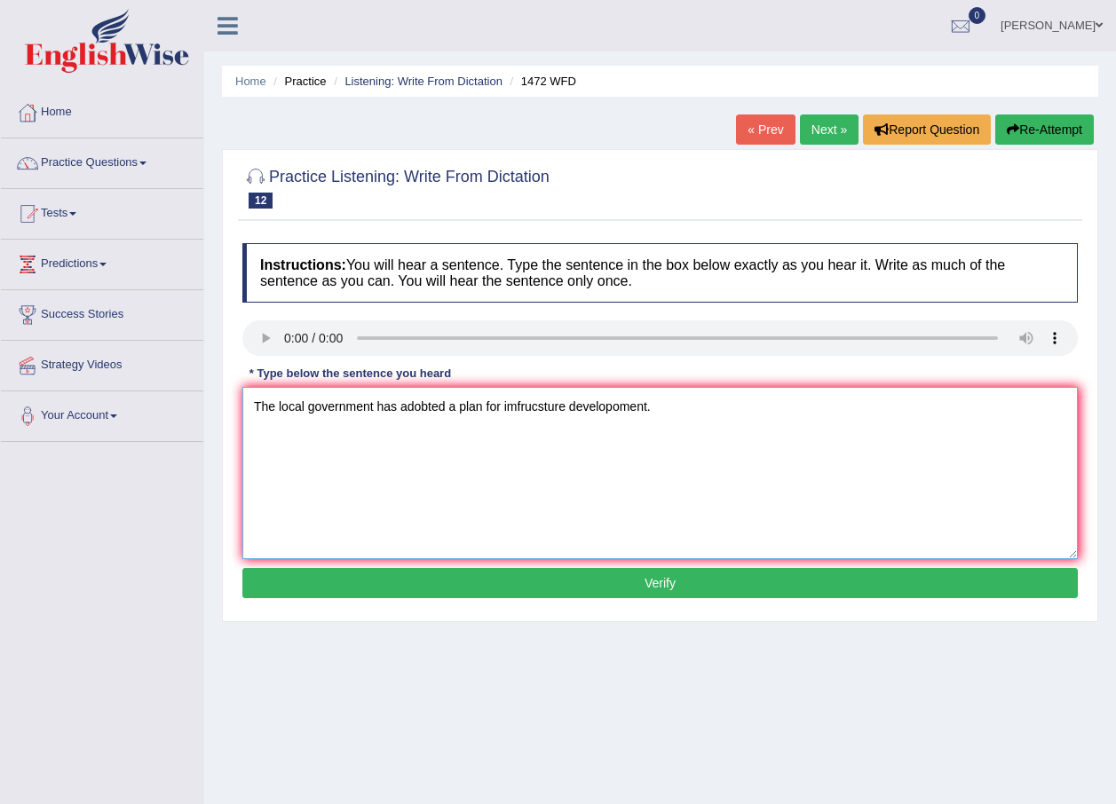
click at [620, 409] on textarea "The local government has adobted a plan for imfrucsture developoment." at bounding box center [659, 473] width 835 height 172
type textarea "The local government has adobted a plan for imfrucsture development."
click at [685, 584] on button "Verify" at bounding box center [659, 583] width 835 height 30
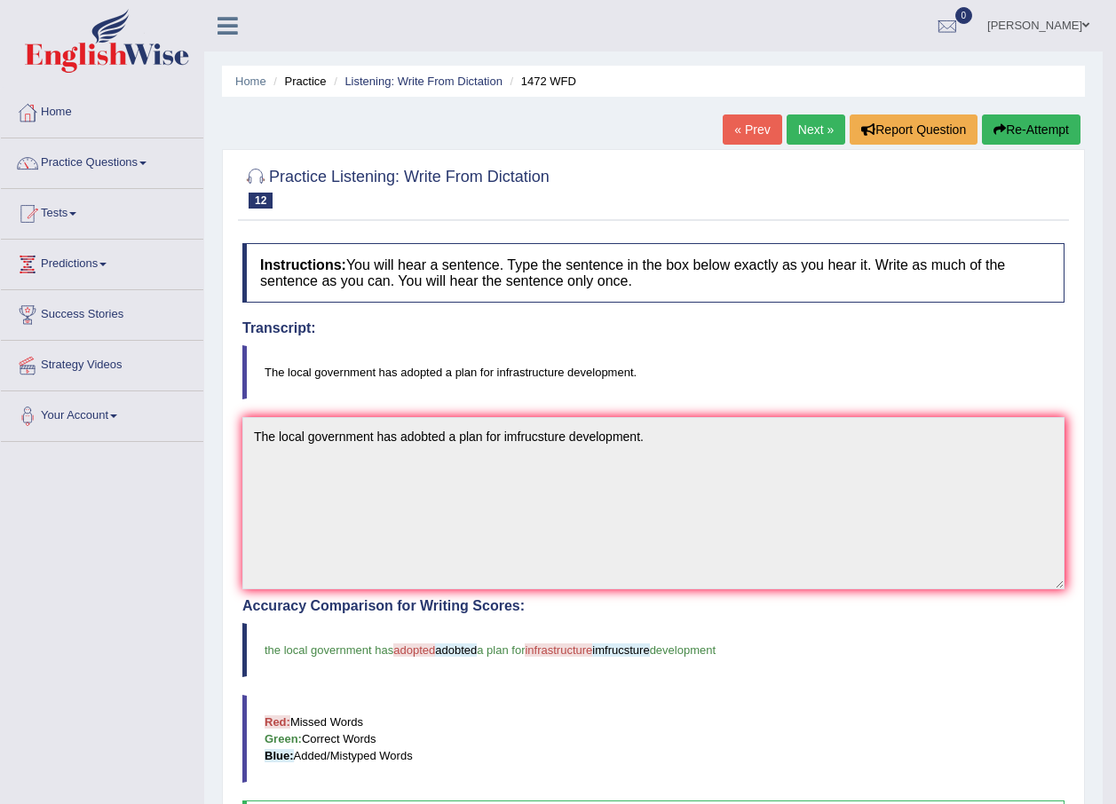
click at [807, 136] on link "Next »" at bounding box center [815, 130] width 59 height 30
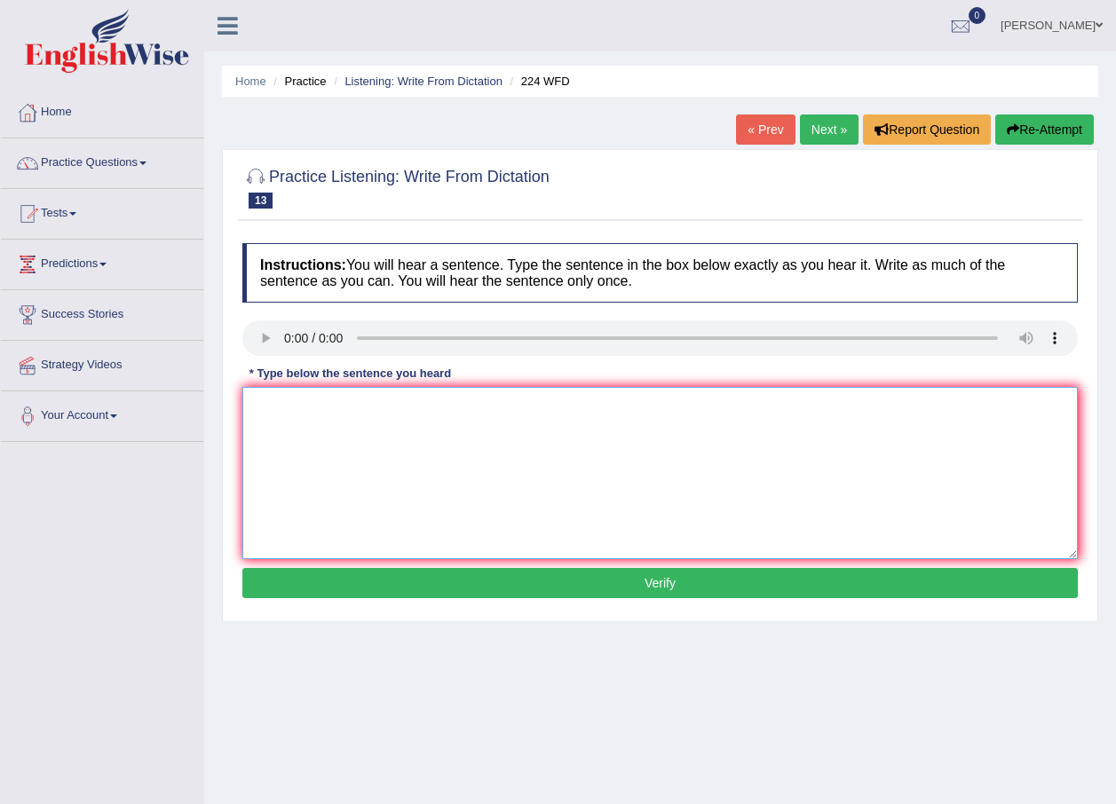
click at [335, 407] on textarea at bounding box center [659, 473] width 835 height 172
click at [393, 410] on textarea "In the winter get harsh" at bounding box center [659, 473] width 835 height 172
click at [546, 403] on textarea "In the winter get harsh but i wont be an issue since" at bounding box center [659, 473] width 835 height 172
type textarea "In the winter get harsh but i wont be an issue since there is a heater."
click at [623, 593] on button "Verify" at bounding box center [659, 583] width 835 height 30
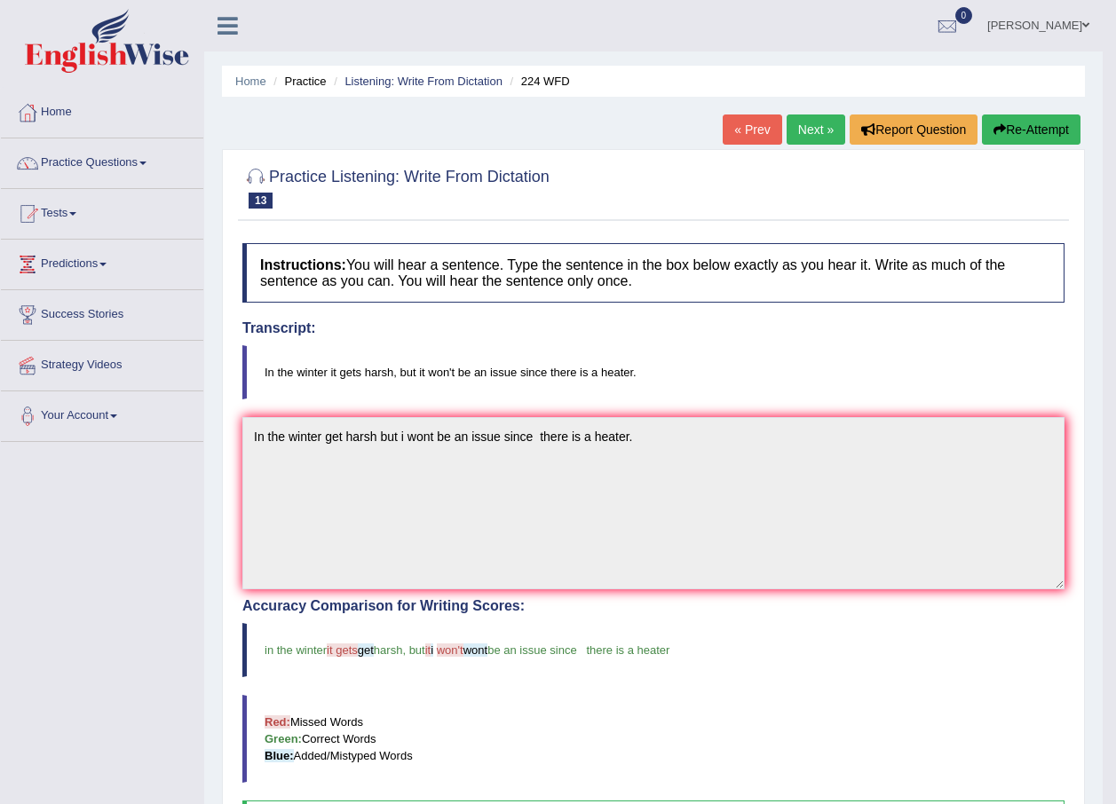
click at [826, 136] on link "Next »" at bounding box center [815, 130] width 59 height 30
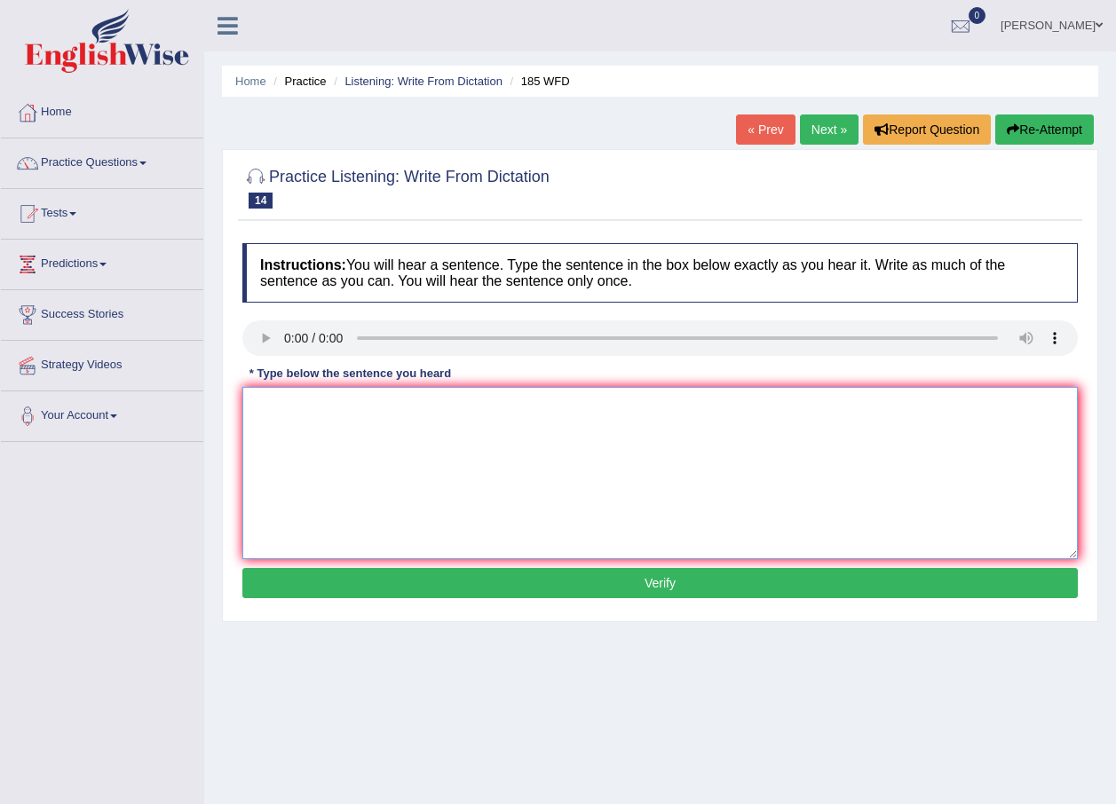
click at [275, 416] on textarea at bounding box center [659, 473] width 835 height 172
click at [356, 407] on textarea "Researcher" at bounding box center [659, 473] width 835 height 172
click at [431, 404] on textarea "Researcher say many student" at bounding box center [659, 473] width 835 height 172
click at [437, 410] on textarea "Researcher say many student fell stressed" at bounding box center [659, 473] width 835 height 172
click at [527, 403] on textarea "Researcher say many student feel stressed" at bounding box center [659, 473] width 835 height 172
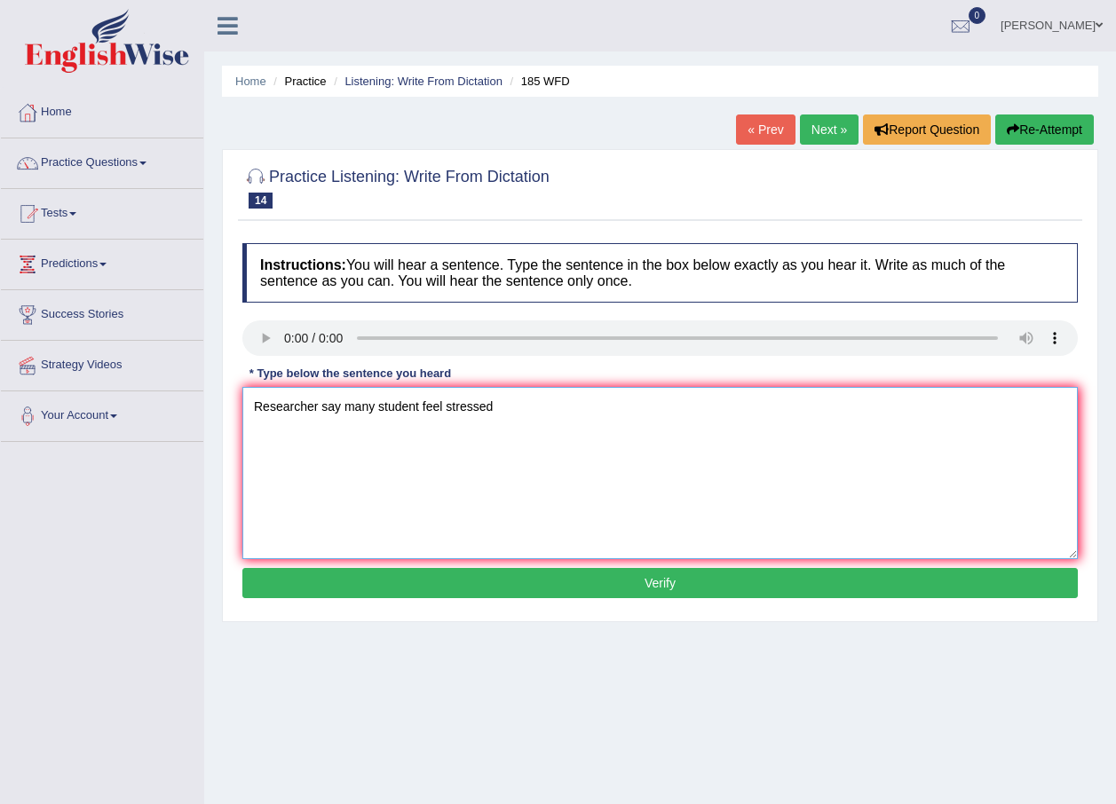
click at [518, 409] on textarea "Researcher say many student feel stressed" at bounding box center [659, 473] width 835 height 172
type textarea "Researcher say many student feel stressed and affect academic results."
click at [645, 587] on button "Verify" at bounding box center [659, 583] width 835 height 30
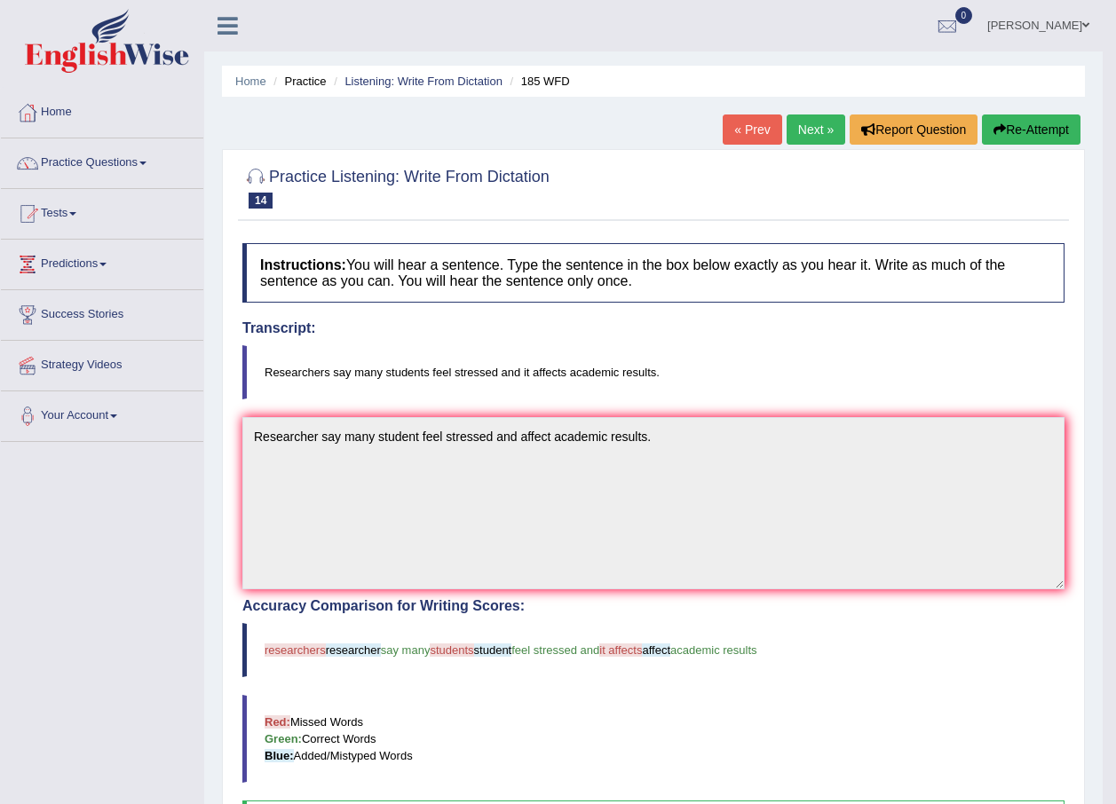
click at [813, 133] on link "Next »" at bounding box center [815, 130] width 59 height 30
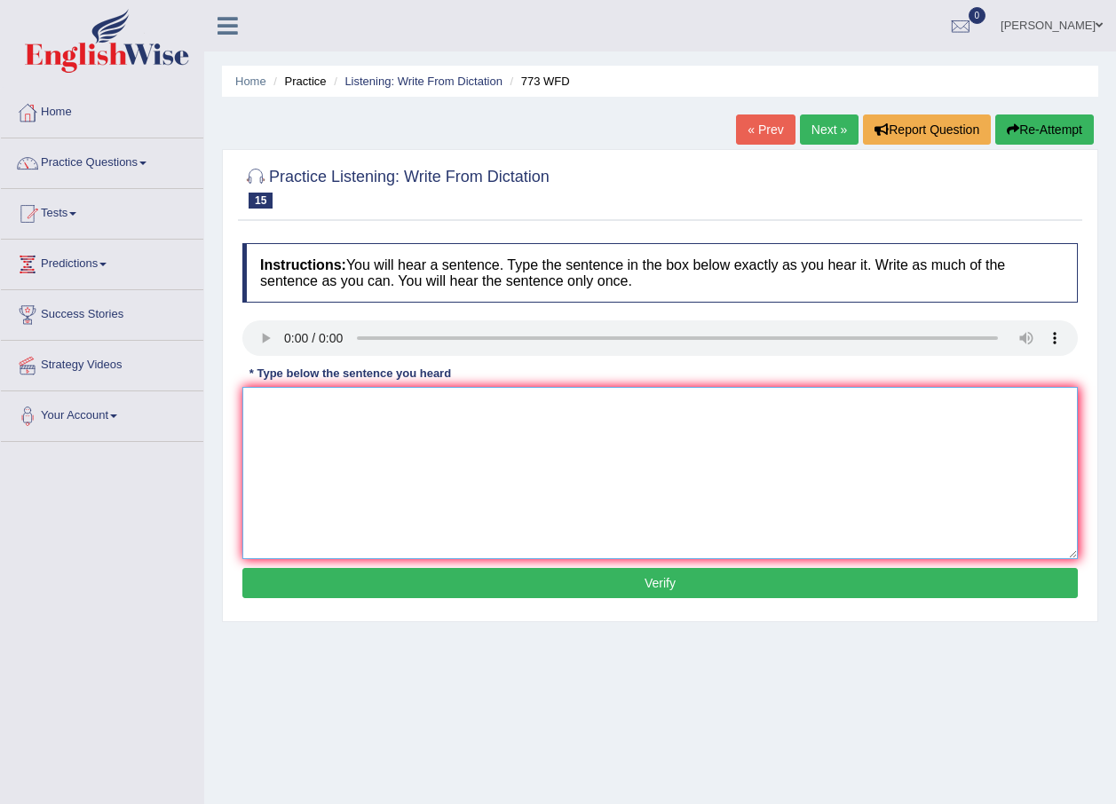
click at [288, 422] on textarea at bounding box center [659, 473] width 835 height 172
click at [316, 413] on textarea "Gravity" at bounding box center [659, 473] width 835 height 172
type textarea "Gravity is extra ordinary weak"
click at [440, 589] on button "Verify" at bounding box center [659, 583] width 835 height 30
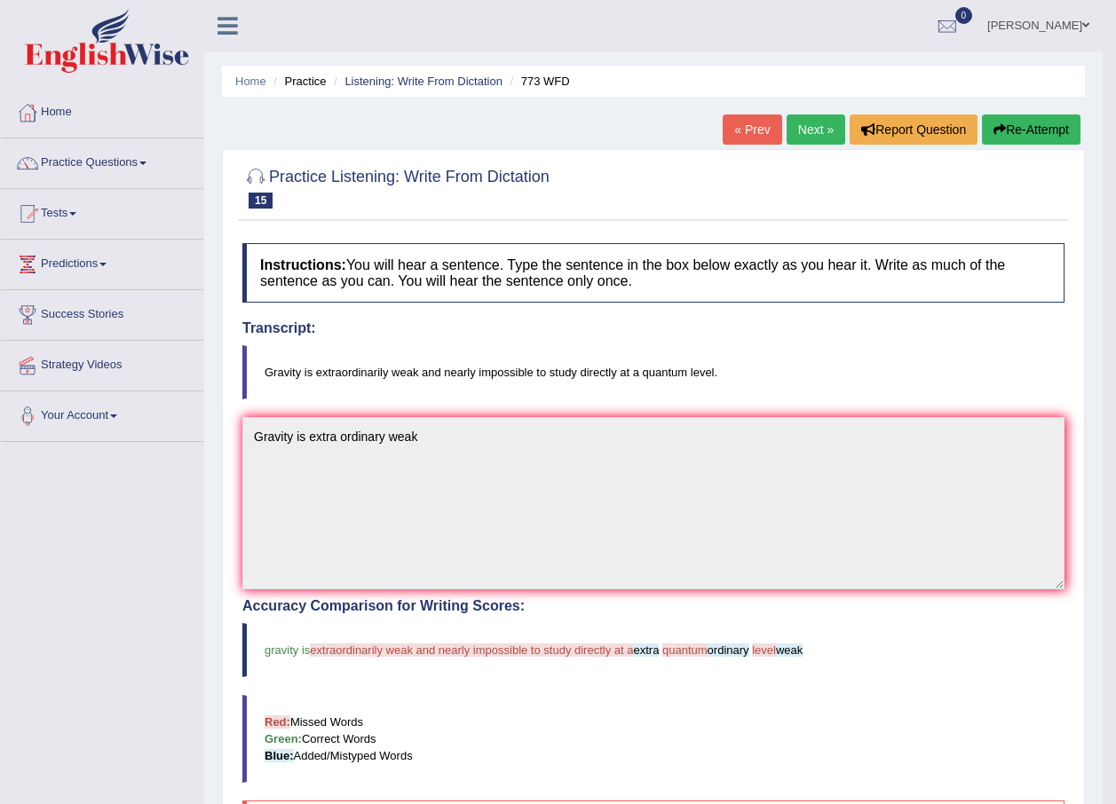
click at [798, 118] on link "Next »" at bounding box center [815, 130] width 59 height 30
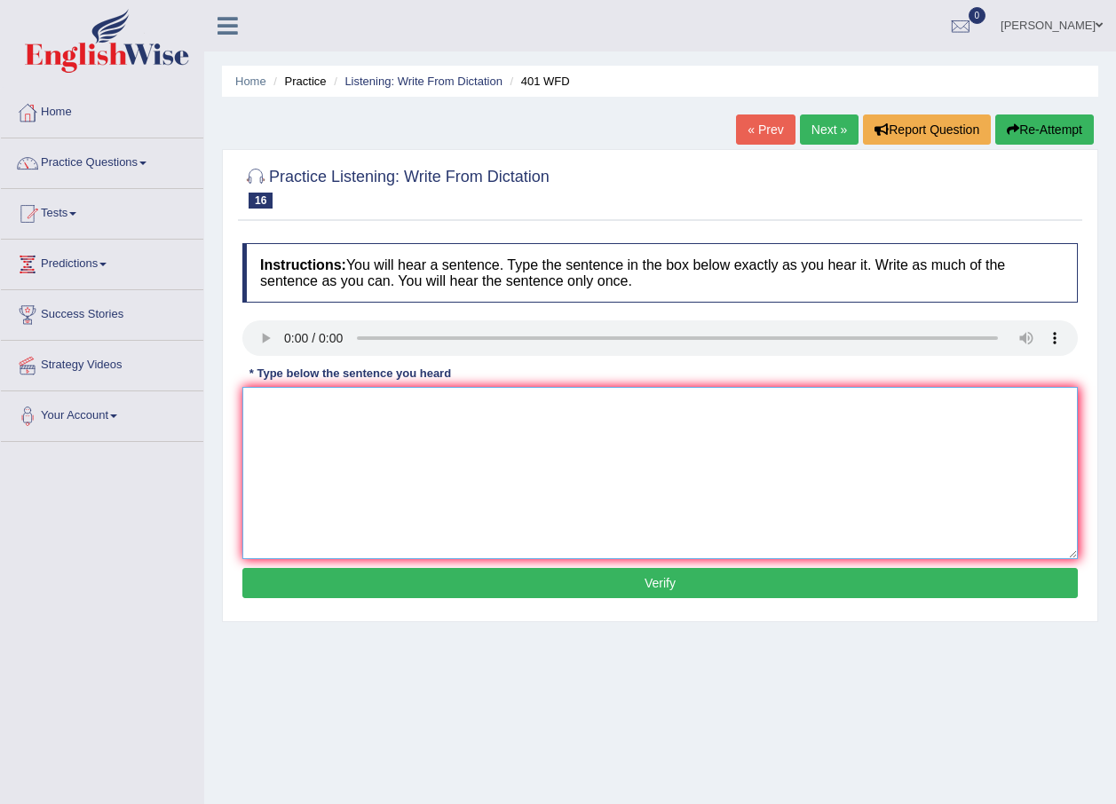
click at [325, 434] on textarea at bounding box center [659, 473] width 835 height 172
click at [89, 518] on div "Toggle navigation Home Practice Questions Speaking Practice Read Aloud Repeat S…" at bounding box center [558, 461] width 1116 height 923
drag, startPoint x: 288, startPoint y: 459, endPoint x: 297, endPoint y: 454, distance: 10.4
click at [297, 454] on textarea at bounding box center [659, 473] width 835 height 172
type textarea "u"
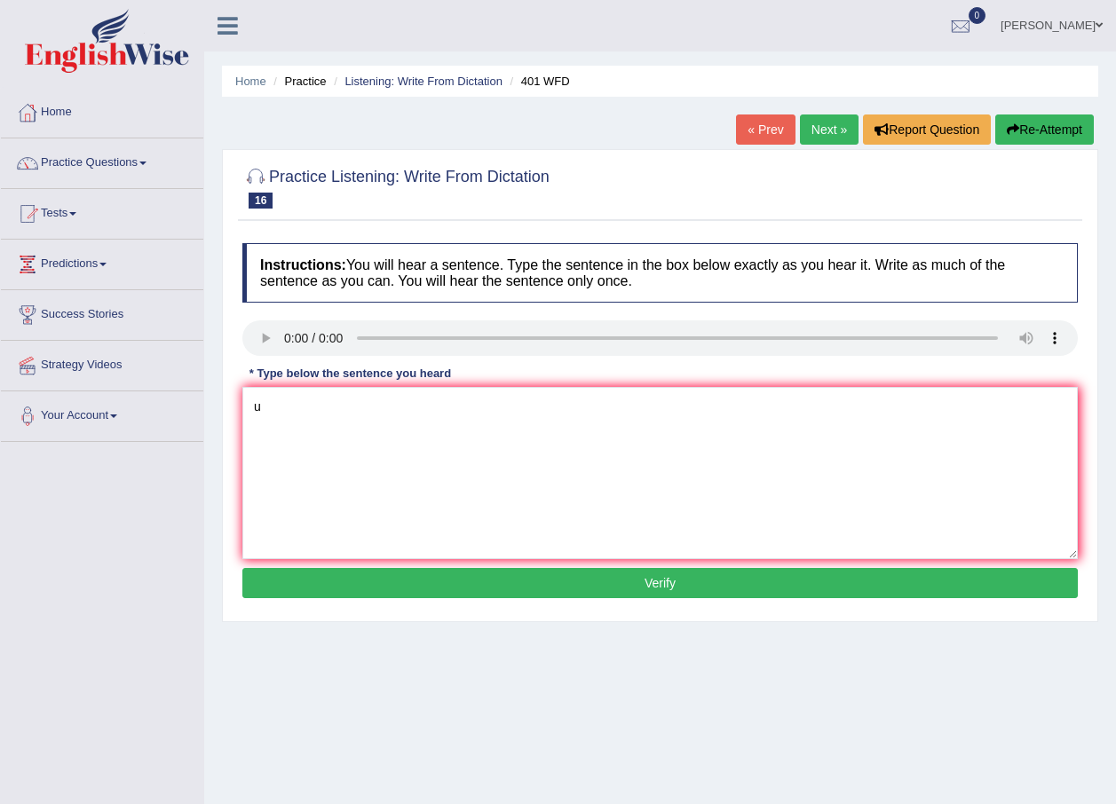
click at [449, 581] on button "Verify" at bounding box center [659, 583] width 835 height 30
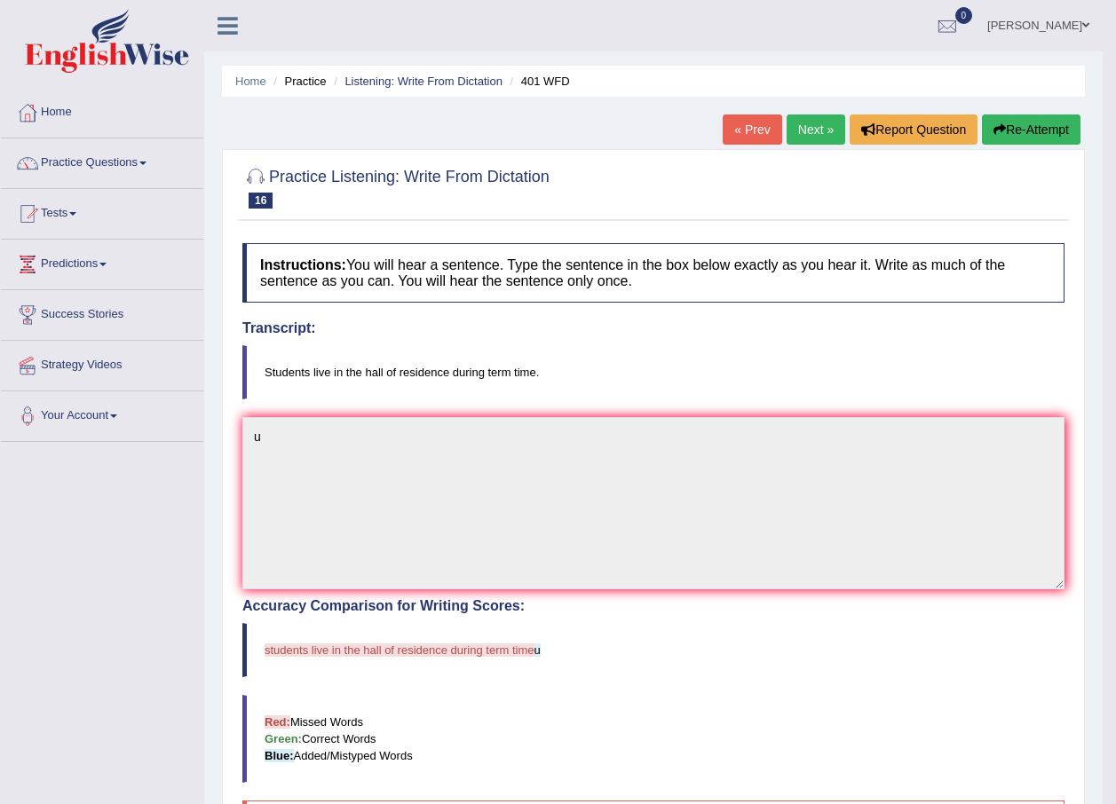
click at [819, 136] on link "Next »" at bounding box center [815, 130] width 59 height 30
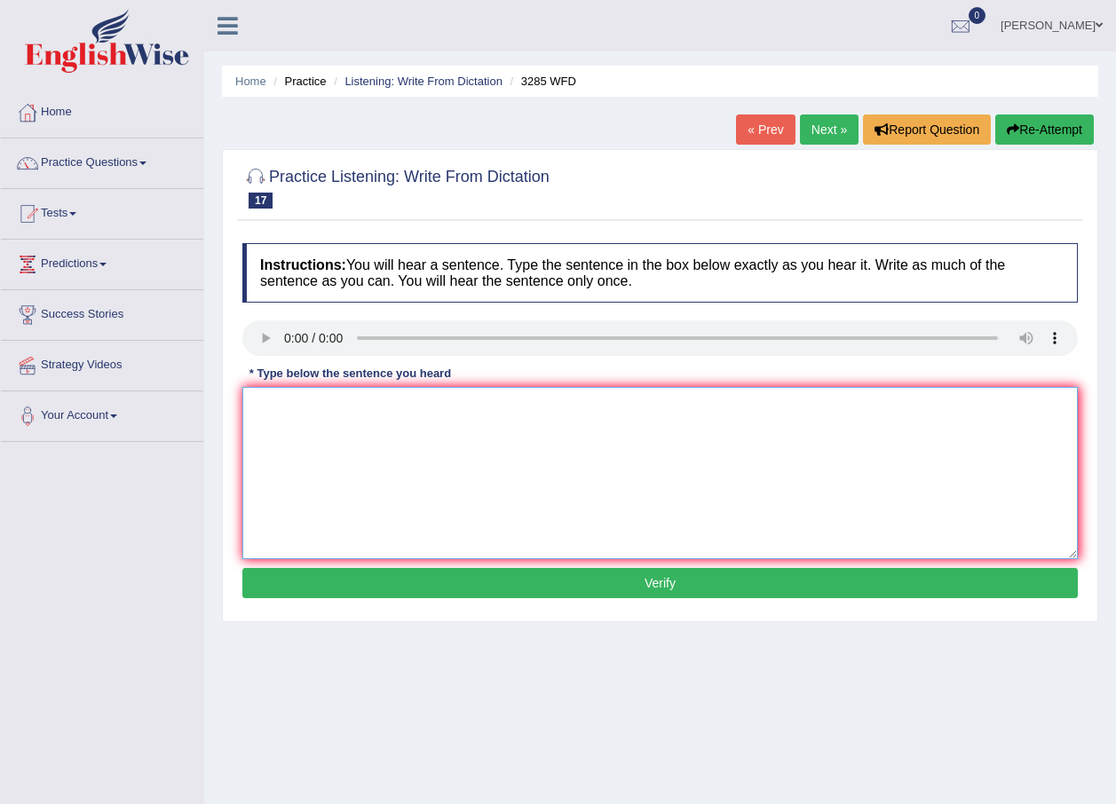
click at [316, 428] on textarea at bounding box center [659, 473] width 835 height 172
click at [273, 409] on textarea "Poppulation has a sharp rise" at bounding box center [659, 473] width 835 height 172
click at [443, 403] on textarea "Population has a sharp rise" at bounding box center [659, 473] width 835 height 172
click at [425, 419] on textarea "Population has a sharp rise" at bounding box center [659, 473] width 835 height 172
click at [422, 409] on textarea "Population has a sharp rise inn the recent 30 years." at bounding box center [659, 473] width 835 height 172
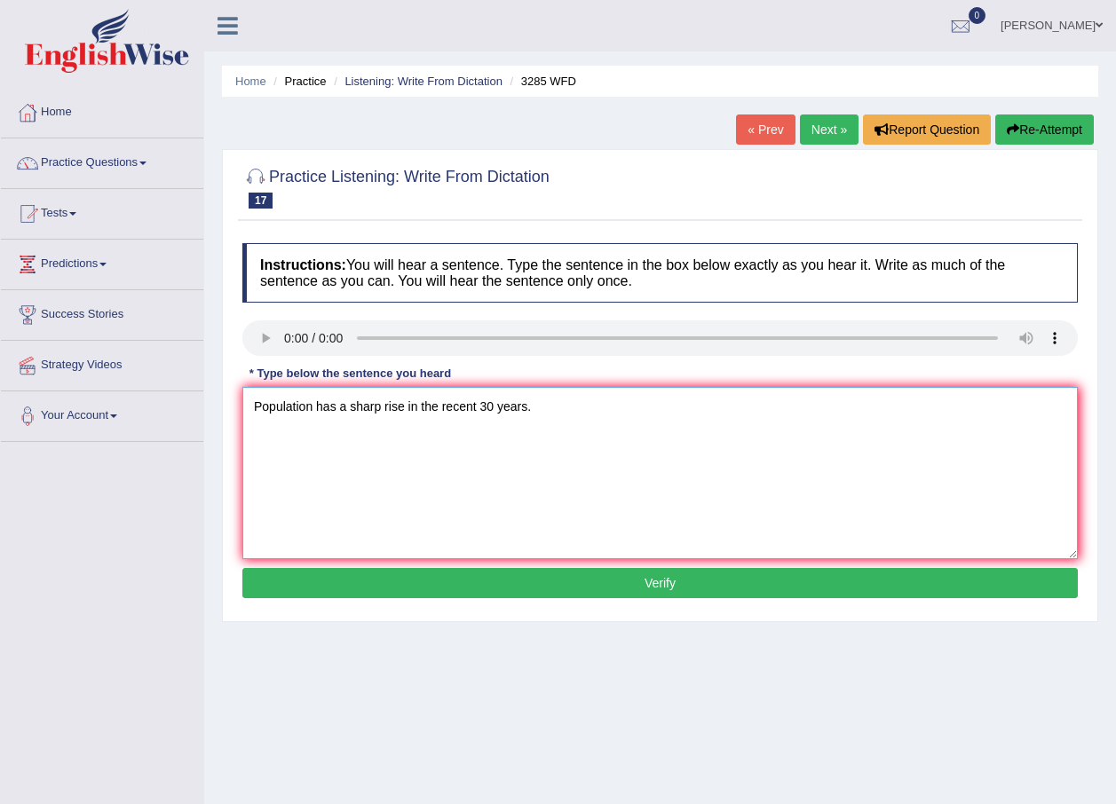
type textarea "Population has a sharp rise in the recent 30 years."
click at [481, 593] on button "Verify" at bounding box center [659, 583] width 835 height 30
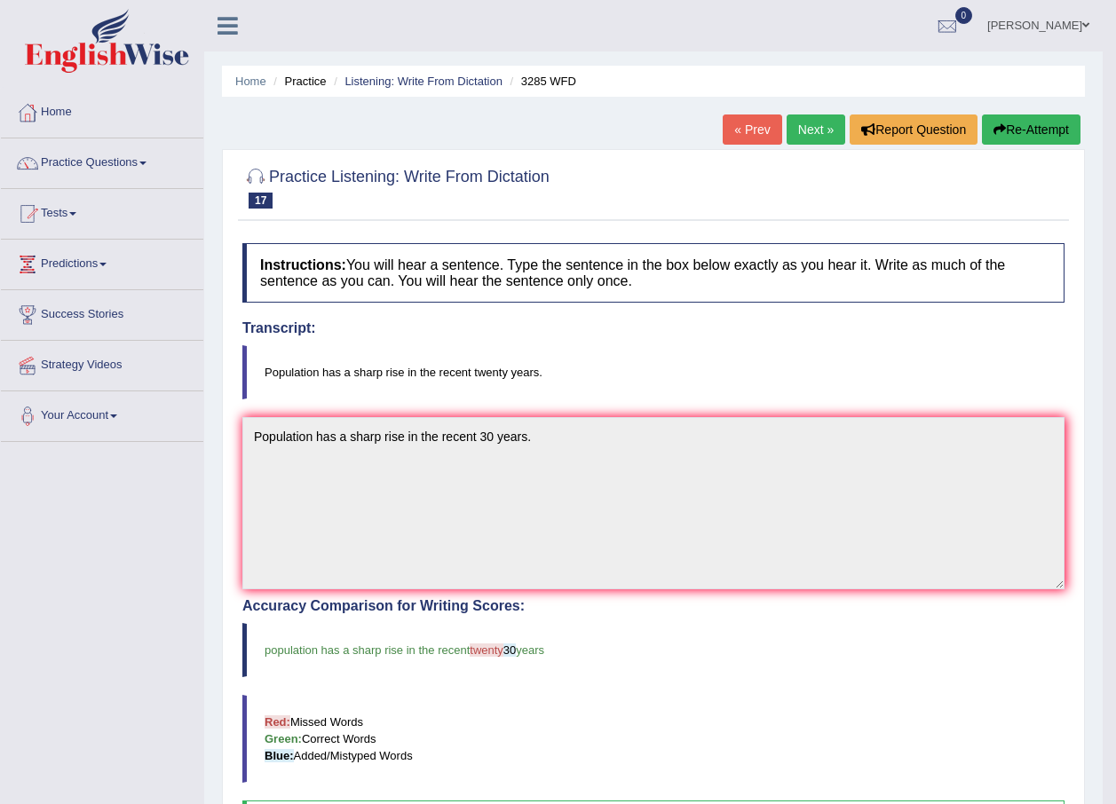
click at [810, 127] on link "Next »" at bounding box center [815, 130] width 59 height 30
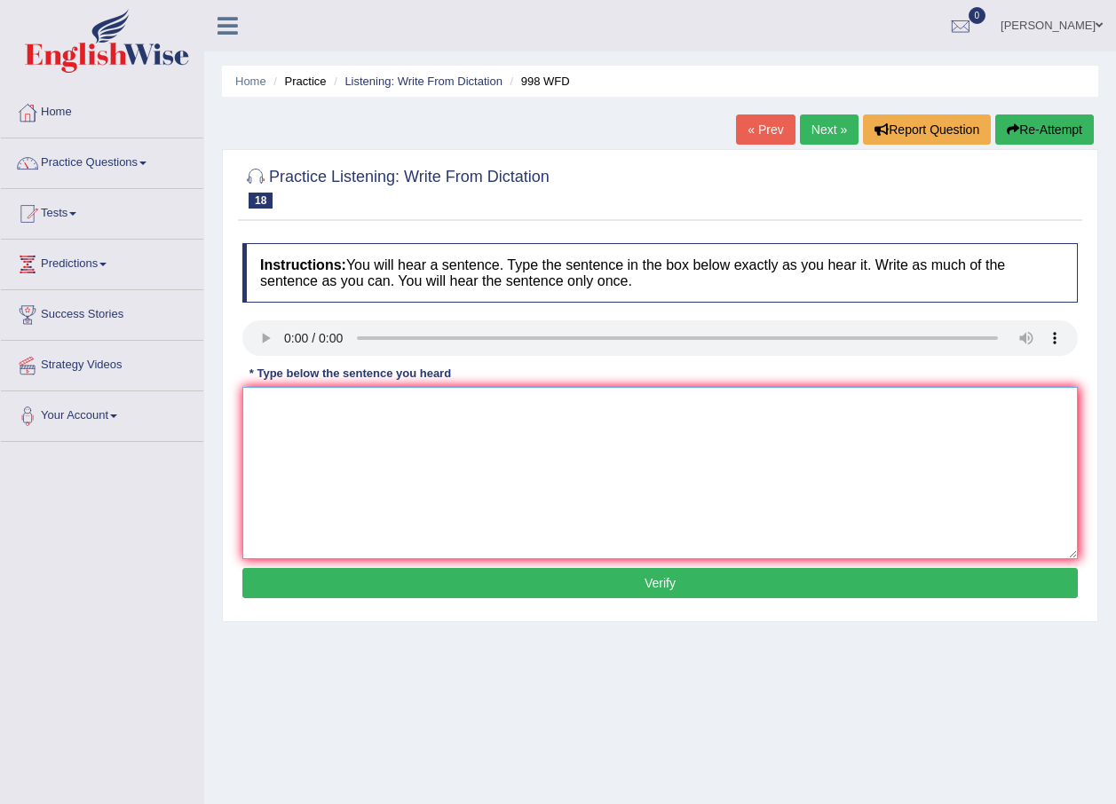
click at [319, 407] on textarea at bounding box center [659, 473] width 835 height 172
click at [391, 410] on textarea "We will hold the" at bounding box center [659, 473] width 835 height 172
type textarea "We will hold the celebrations for the gradute students."
click at [444, 577] on button "Verify" at bounding box center [659, 583] width 835 height 30
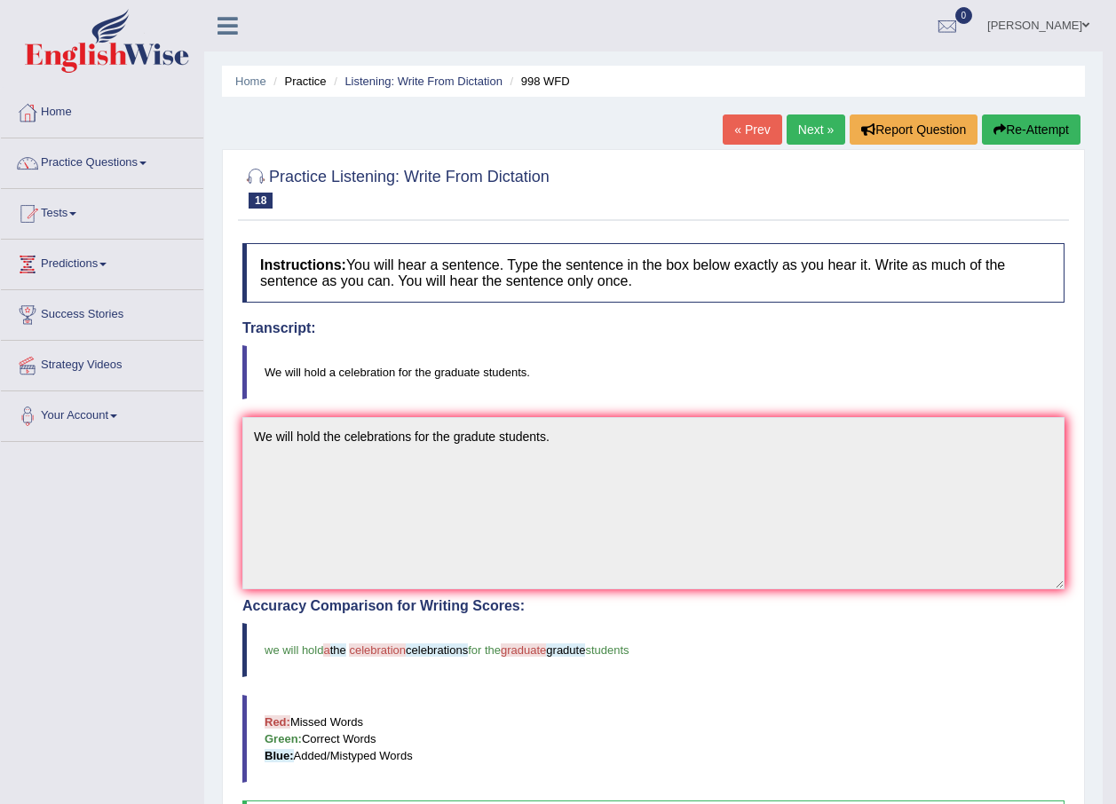
click at [813, 127] on link "Next »" at bounding box center [815, 130] width 59 height 30
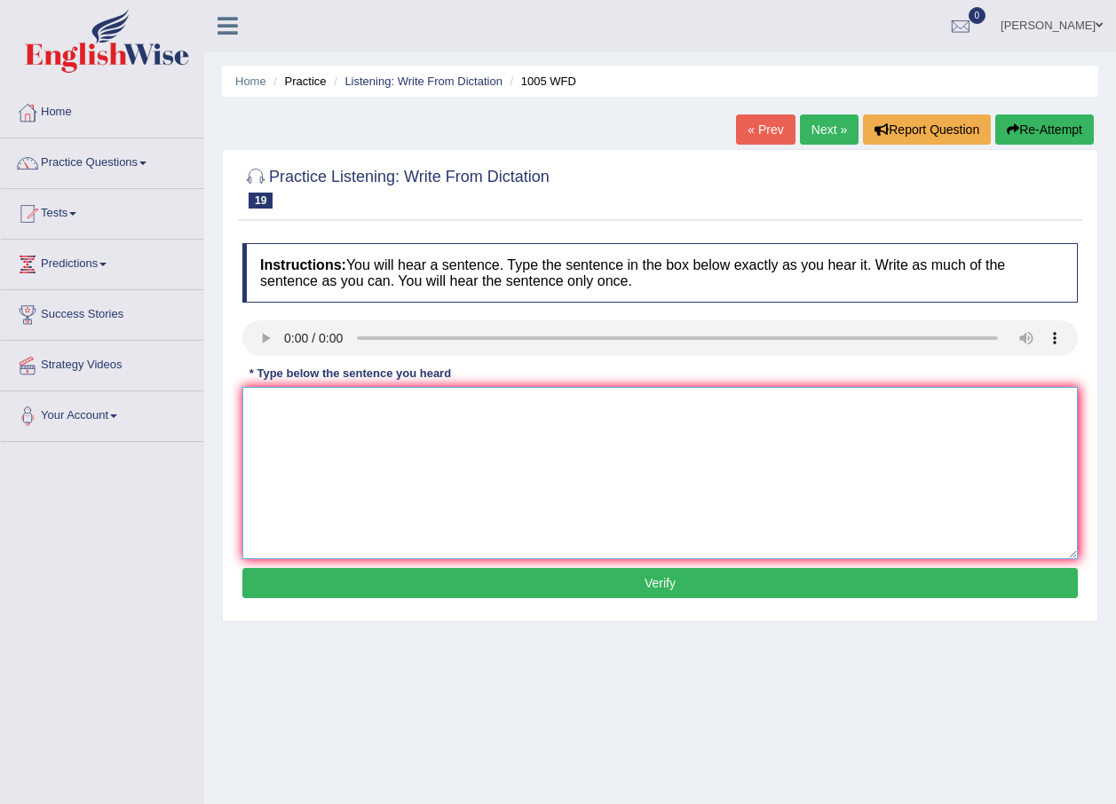
click at [341, 416] on textarea at bounding box center [659, 473] width 835 height 172
type textarea "O"
click at [353, 413] on textarea "The collapsed" at bounding box center [659, 473] width 835 height 172
click at [481, 413] on textarea "The collapsed of the housing market" at bounding box center [659, 473] width 835 height 172
click at [614, 413] on textarea "The collapsed of the housing market has triggerd recision" at bounding box center [659, 473] width 835 height 172
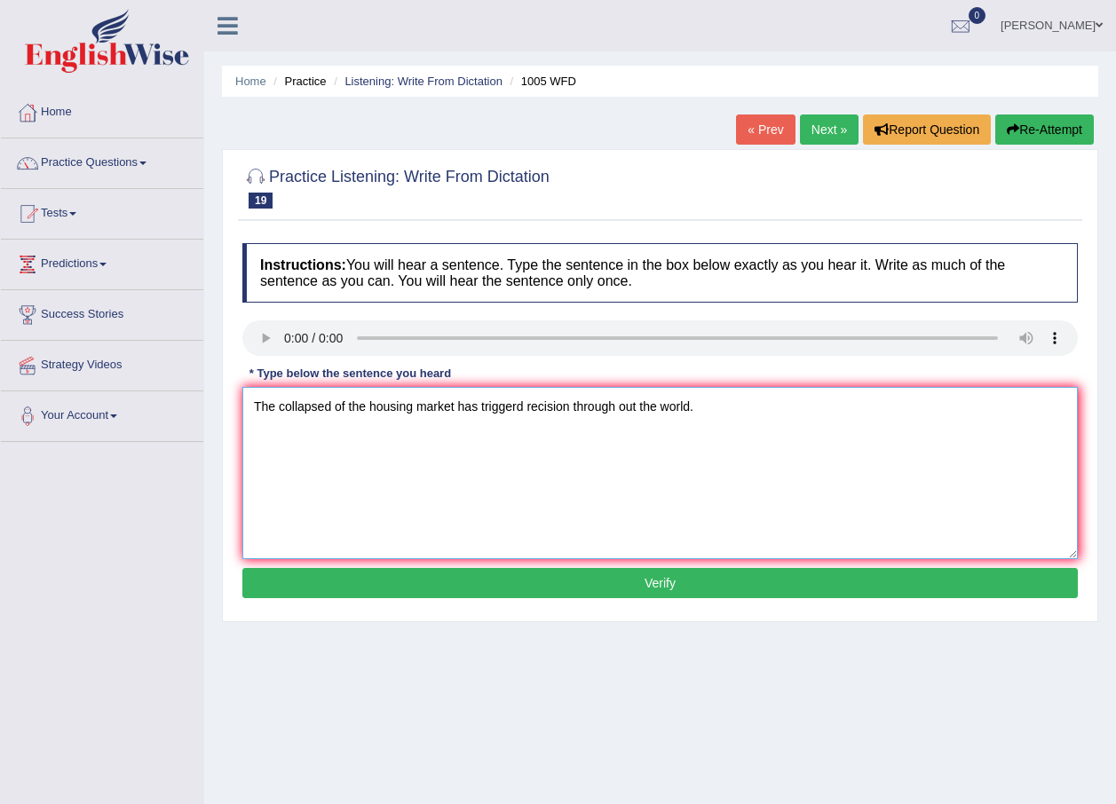
type textarea "The collapsed of the housing market has triggerd recision through out the world."
click at [654, 584] on button "Verify" at bounding box center [659, 583] width 835 height 30
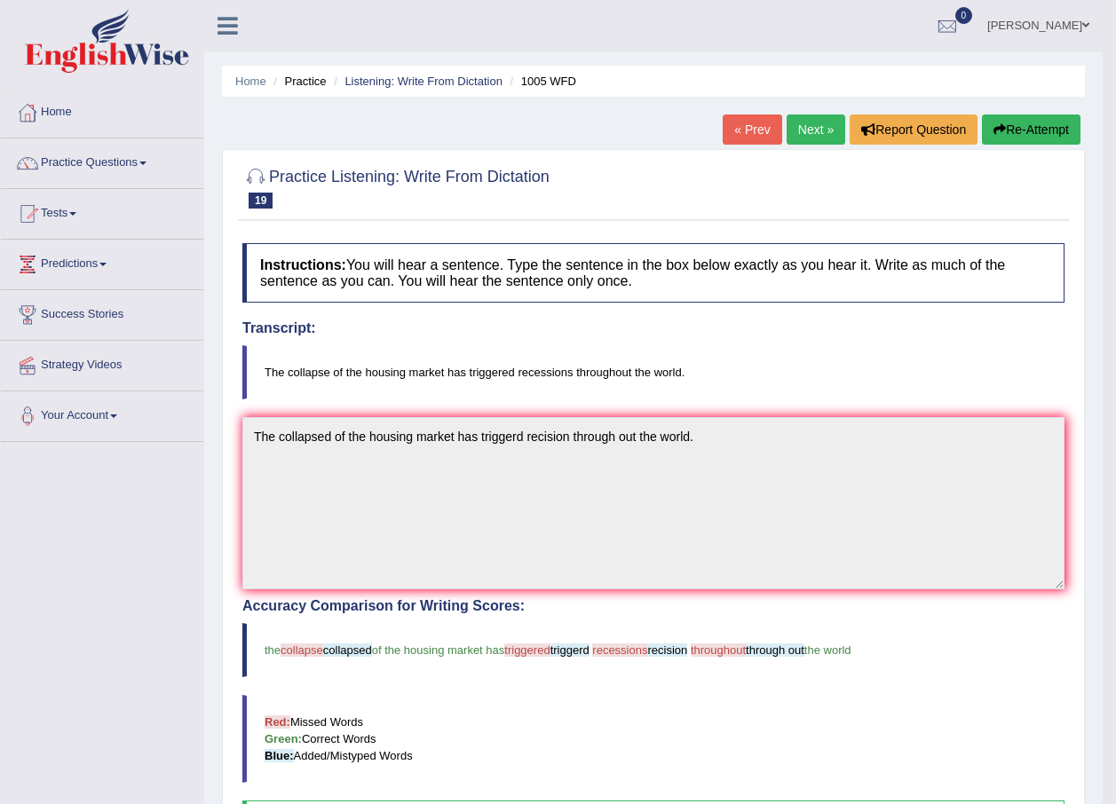
click at [797, 133] on link "Next »" at bounding box center [815, 130] width 59 height 30
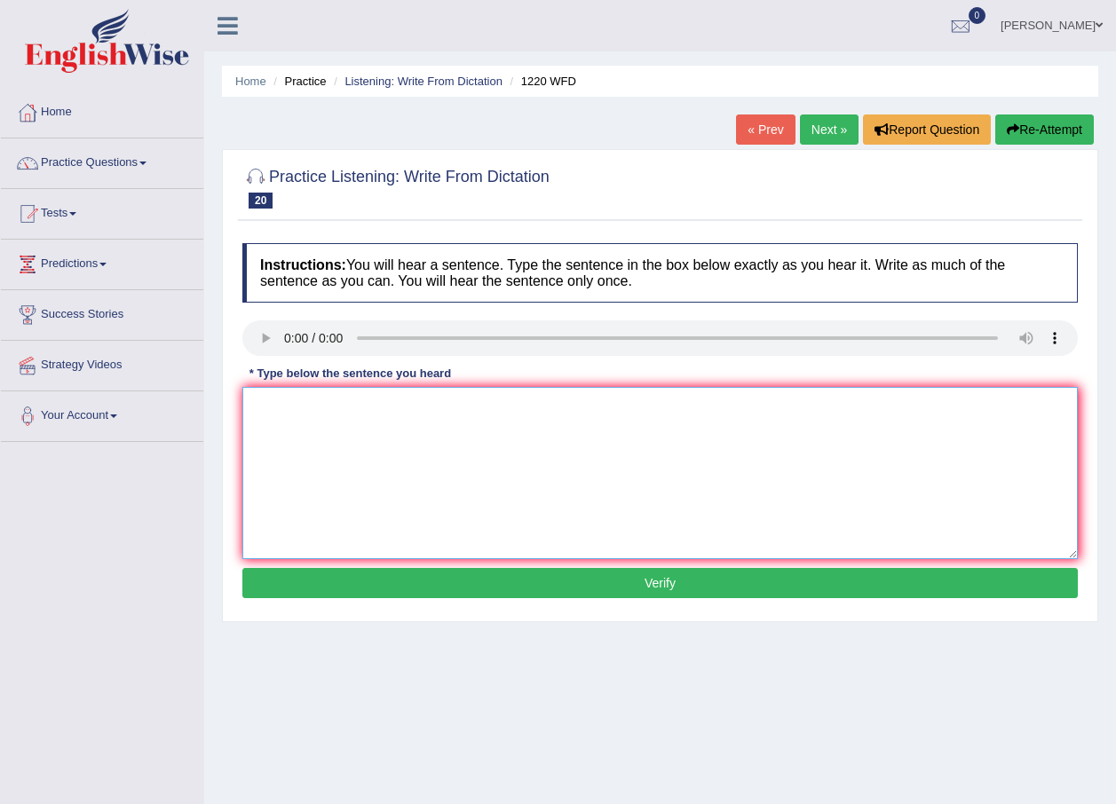
click at [319, 419] on textarea at bounding box center [659, 473] width 835 height 172
click at [431, 410] on textarea "We are able to accomodate" at bounding box center [659, 473] width 835 height 172
type textarea "We are able to accomodate more students than previously."
click at [490, 574] on button "Verify" at bounding box center [659, 583] width 835 height 30
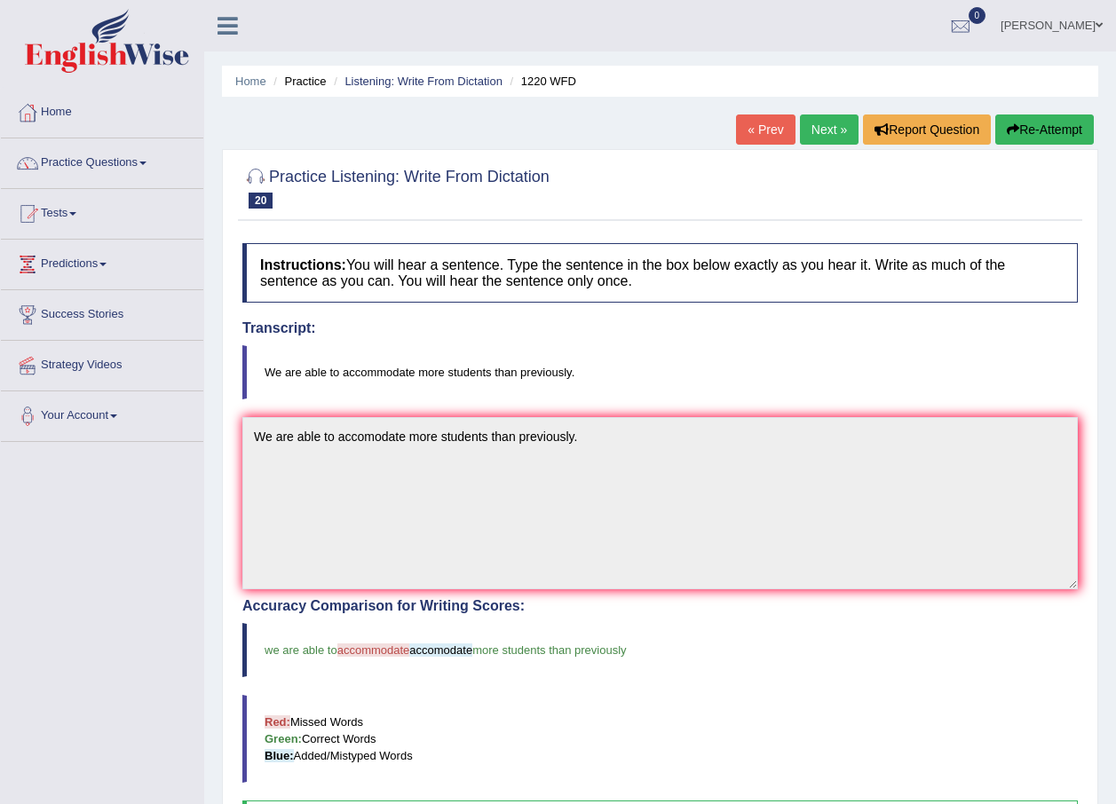
click at [819, 130] on link "Next »" at bounding box center [829, 130] width 59 height 30
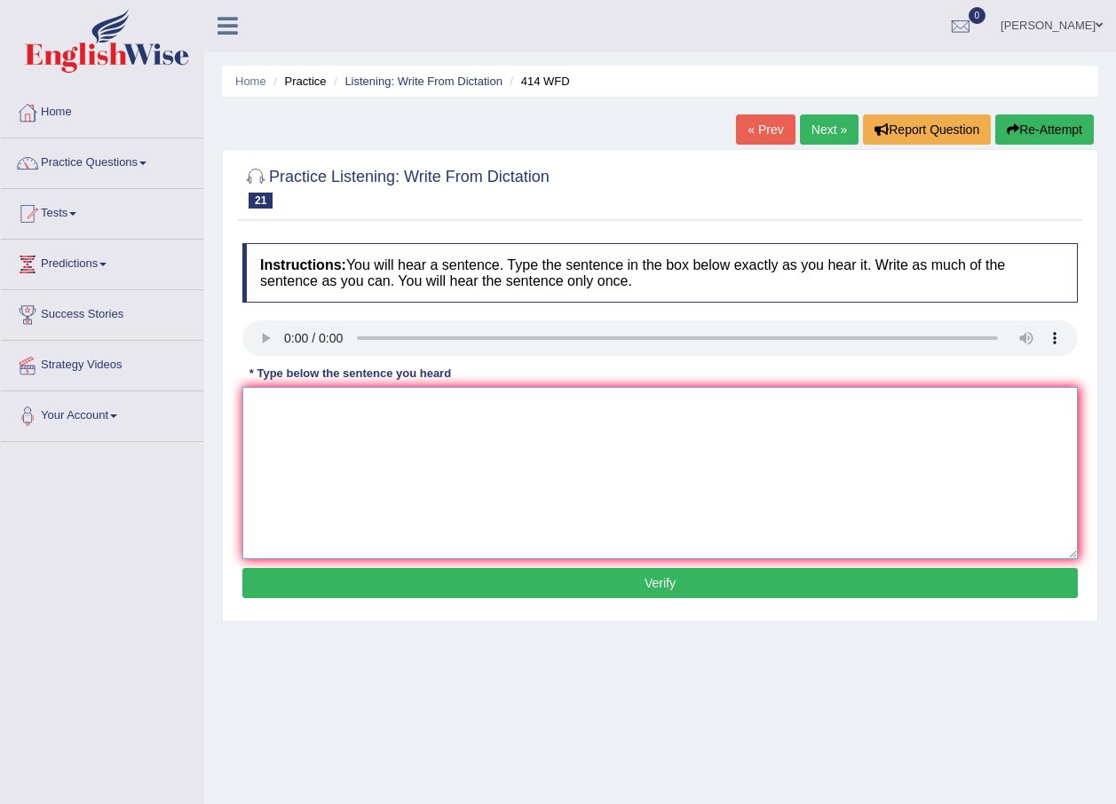
click at [325, 400] on textarea at bounding box center [659, 473] width 835 height 172
click at [424, 404] on textarea "The leading company" at bounding box center [659, 473] width 835 height 172
drag, startPoint x: 424, startPoint y: 404, endPoint x: 422, endPoint y: 438, distance: 33.8
click at [422, 438] on textarea "The leading company's" at bounding box center [659, 473] width 835 height 172
click at [257, 354] on div "Instructions: You will hear a sentence. Type the sentence in the box below exac…" at bounding box center [660, 423] width 844 height 378
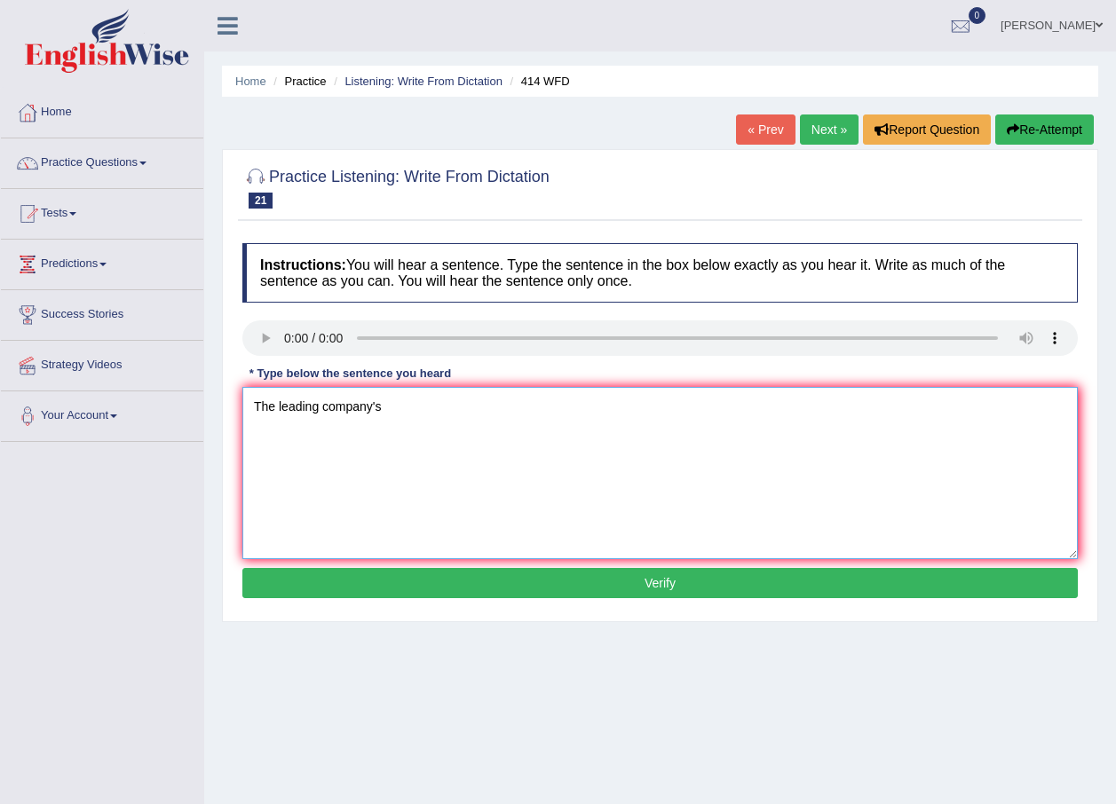
click at [440, 394] on textarea "The leading company's" at bounding box center [659, 473] width 835 height 172
click at [505, 416] on textarea "The leading company's change their policy" at bounding box center [659, 473] width 835 height 172
type textarea "The leading company's change their policies after the reports released."
click at [685, 574] on button "Verify" at bounding box center [659, 583] width 835 height 30
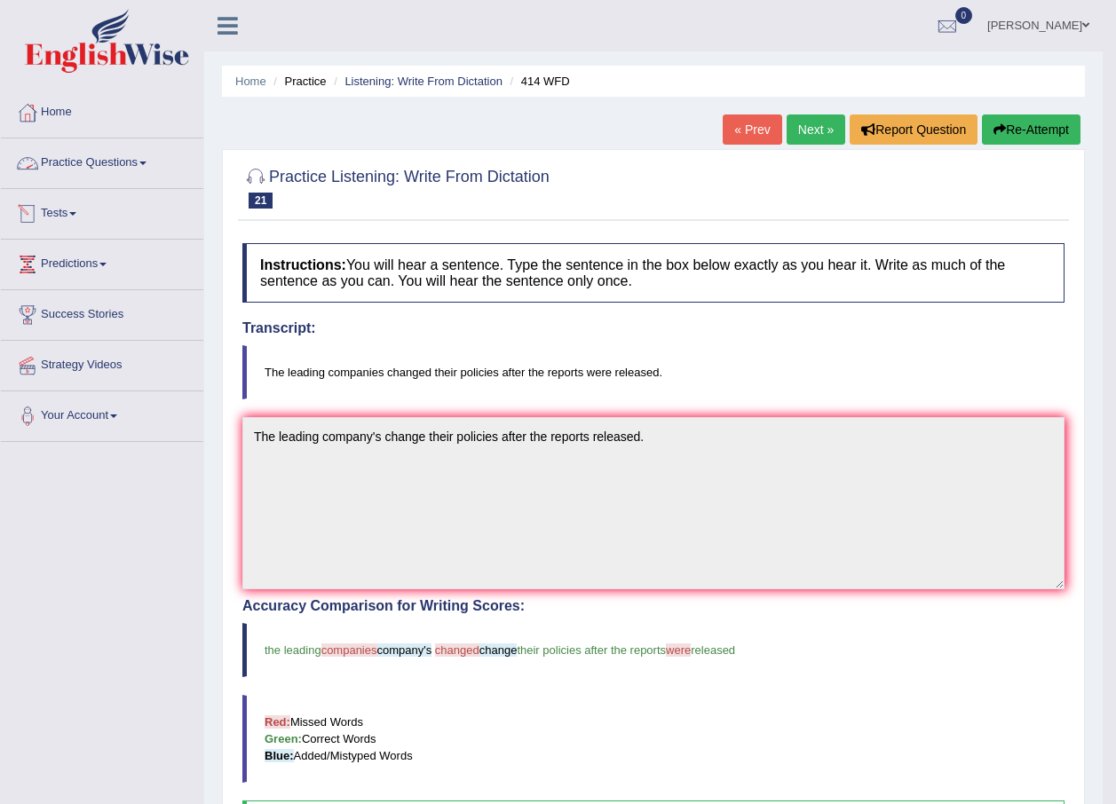
click at [142, 162] on link "Practice Questions" at bounding box center [102, 160] width 202 height 44
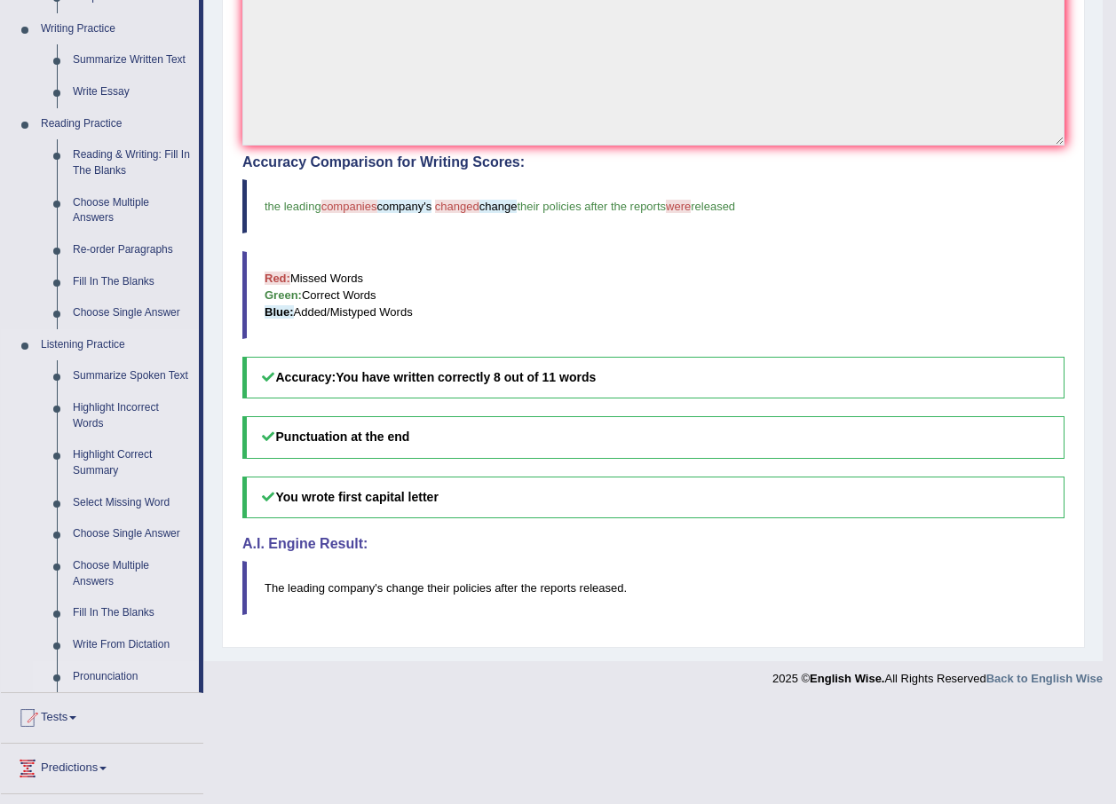
scroll to position [533, 0]
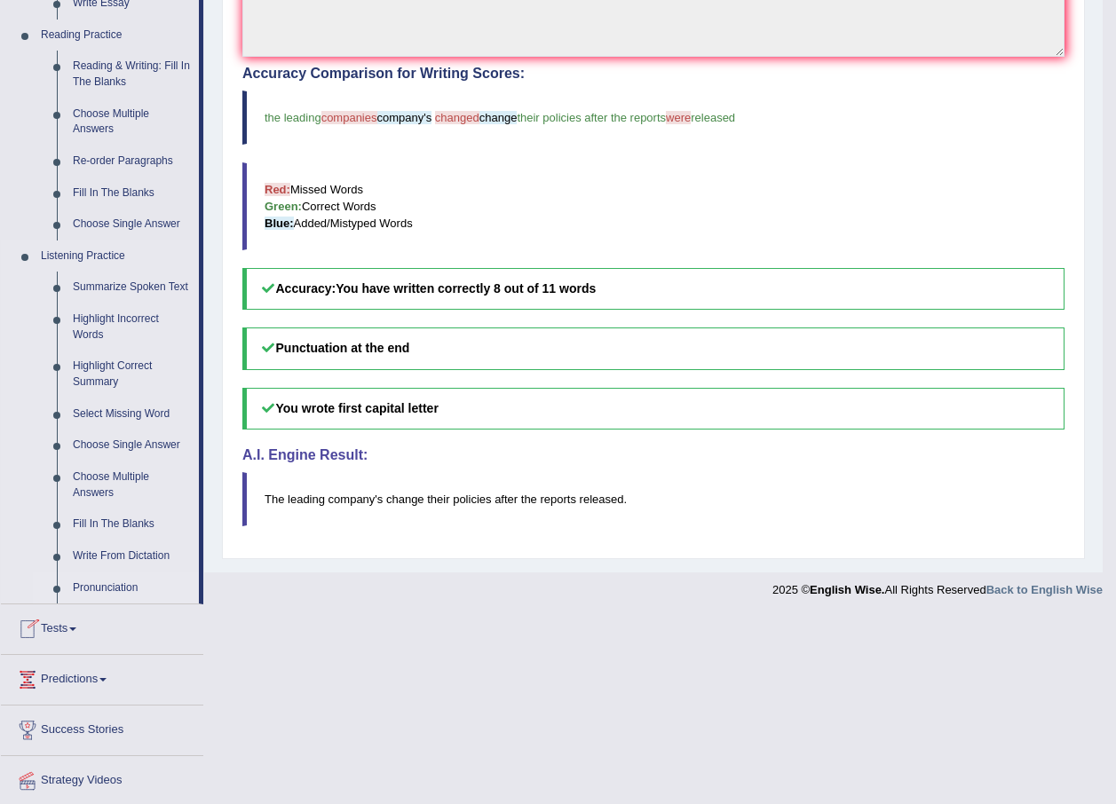
click at [111, 584] on link "Pronunciation" at bounding box center [132, 589] width 134 height 32
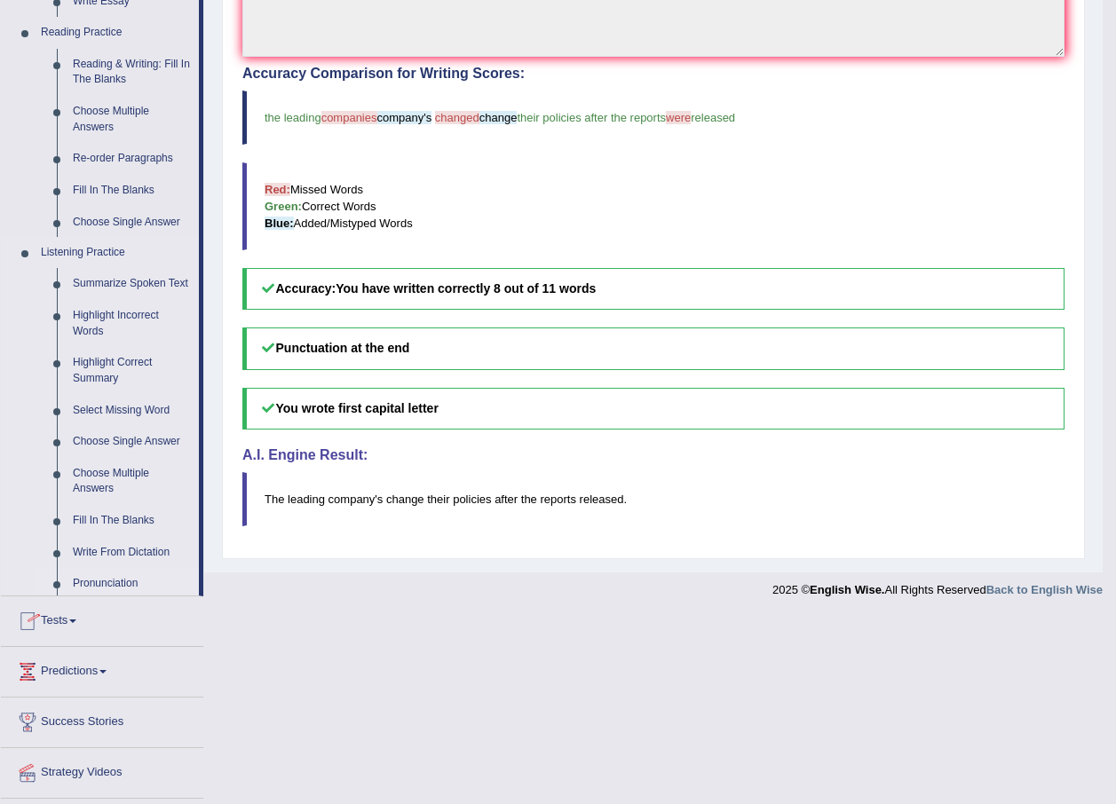
scroll to position [345, 0]
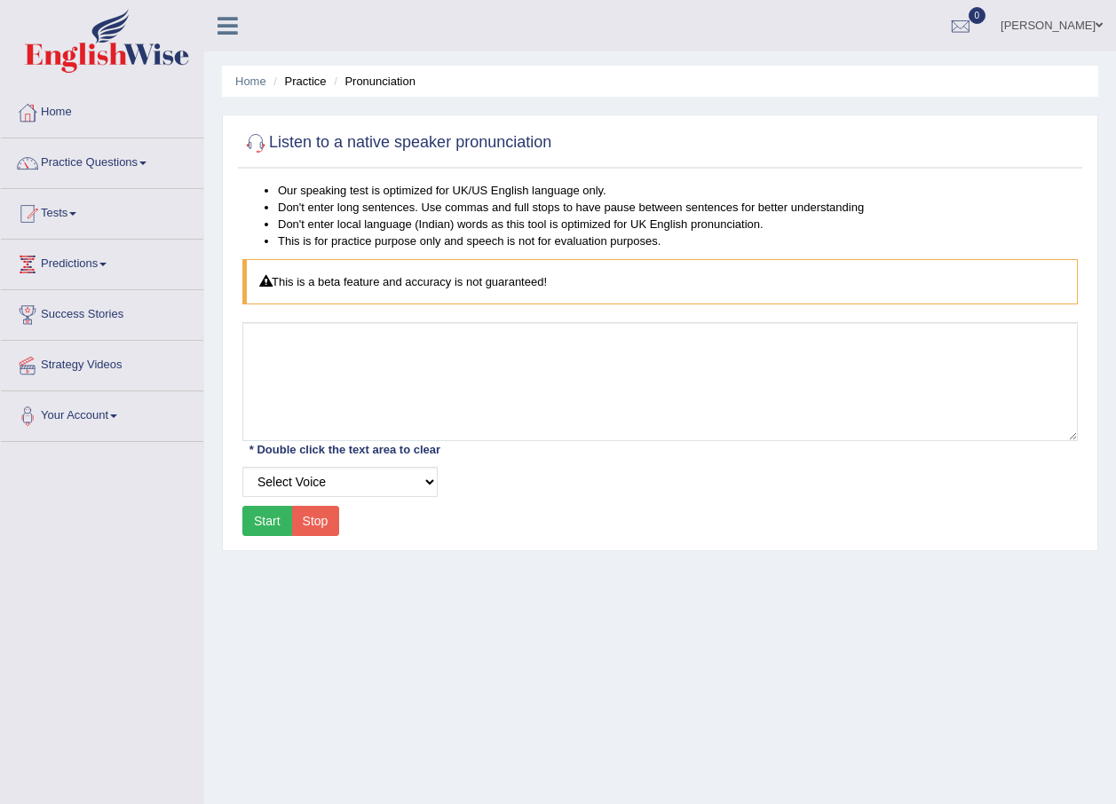
click at [269, 522] on button "Start" at bounding box center [267, 521] width 50 height 30
click at [434, 478] on select "Select Voice" at bounding box center [339, 482] width 195 height 30
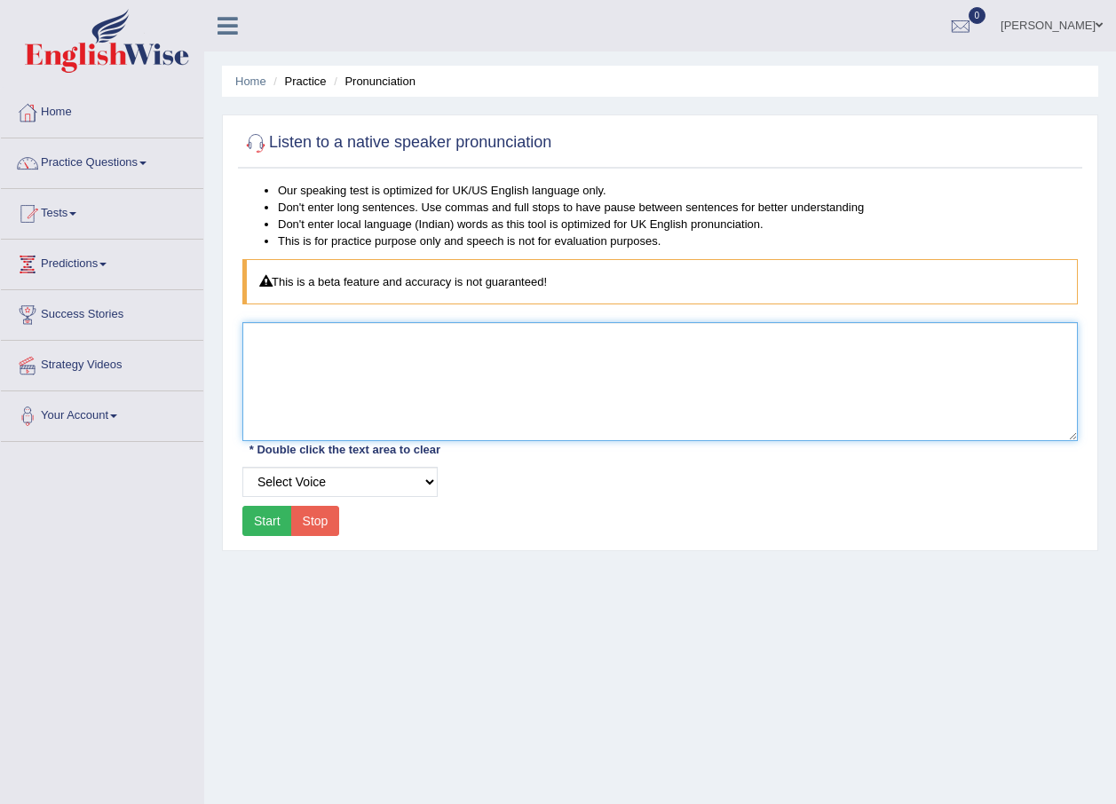
click at [285, 332] on textarea at bounding box center [659, 381] width 835 height 119
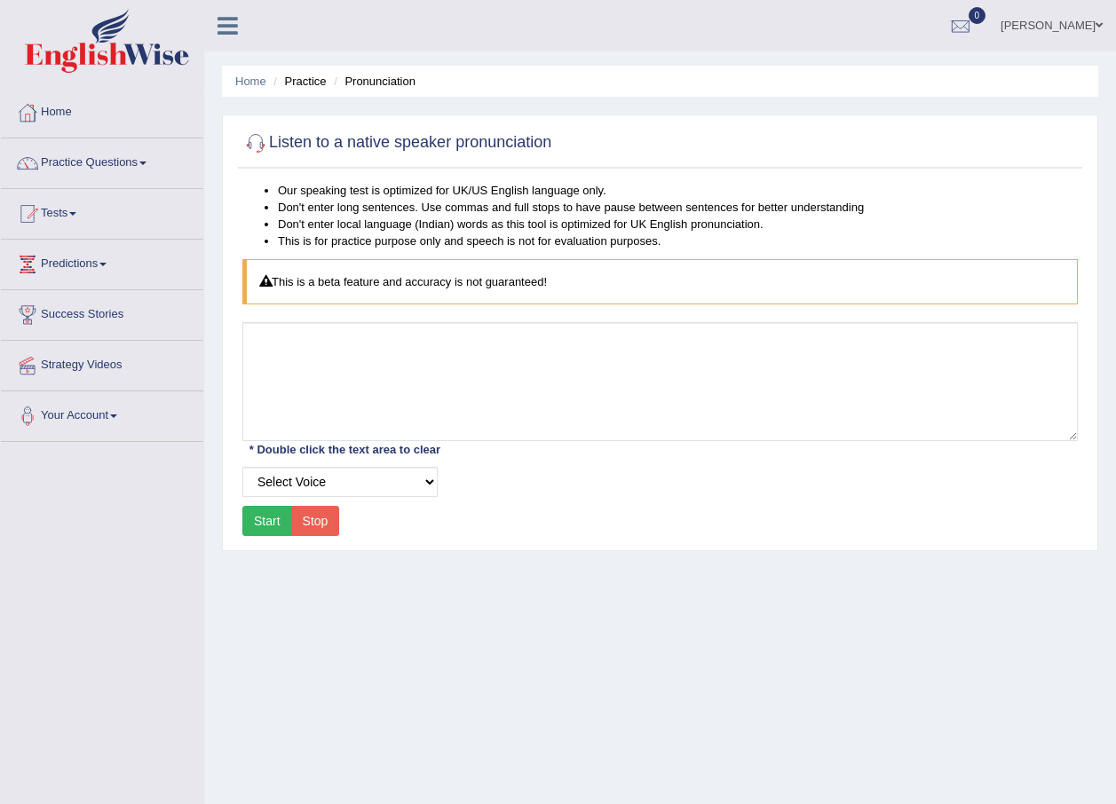
click at [276, 525] on button "Start" at bounding box center [267, 521] width 50 height 30
click at [155, 177] on link "Practice Questions" at bounding box center [102, 160] width 202 height 44
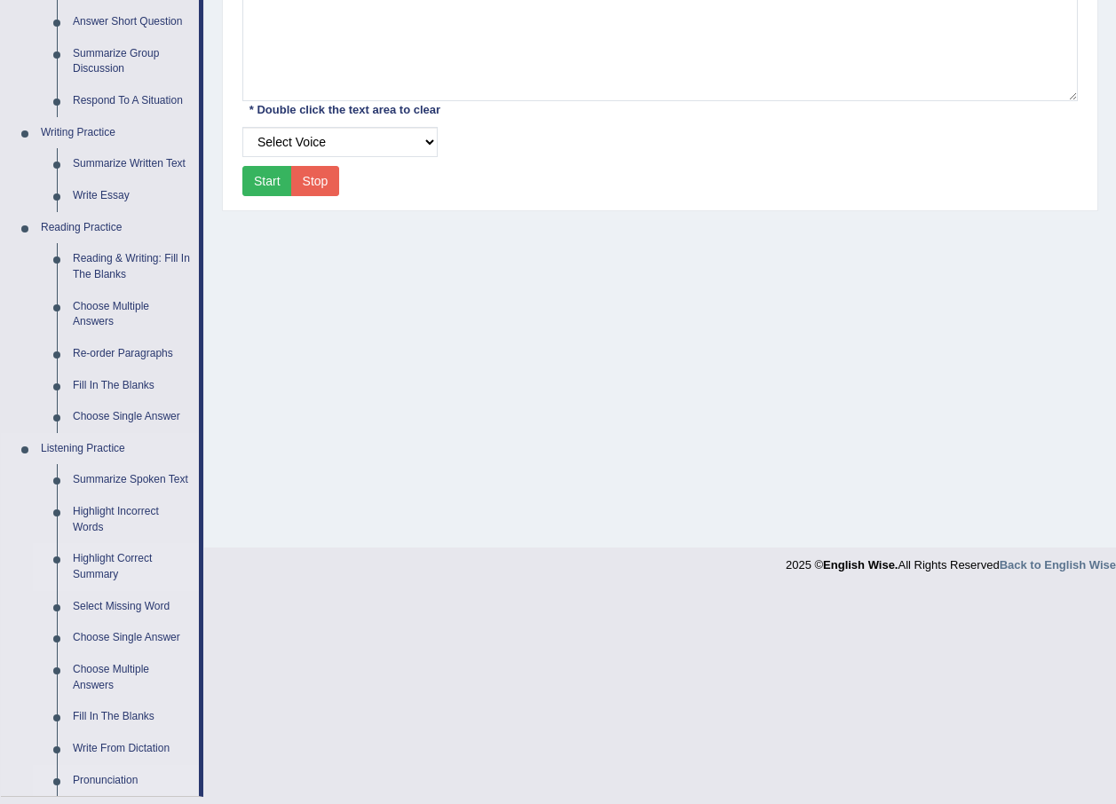
scroll to position [444, 0]
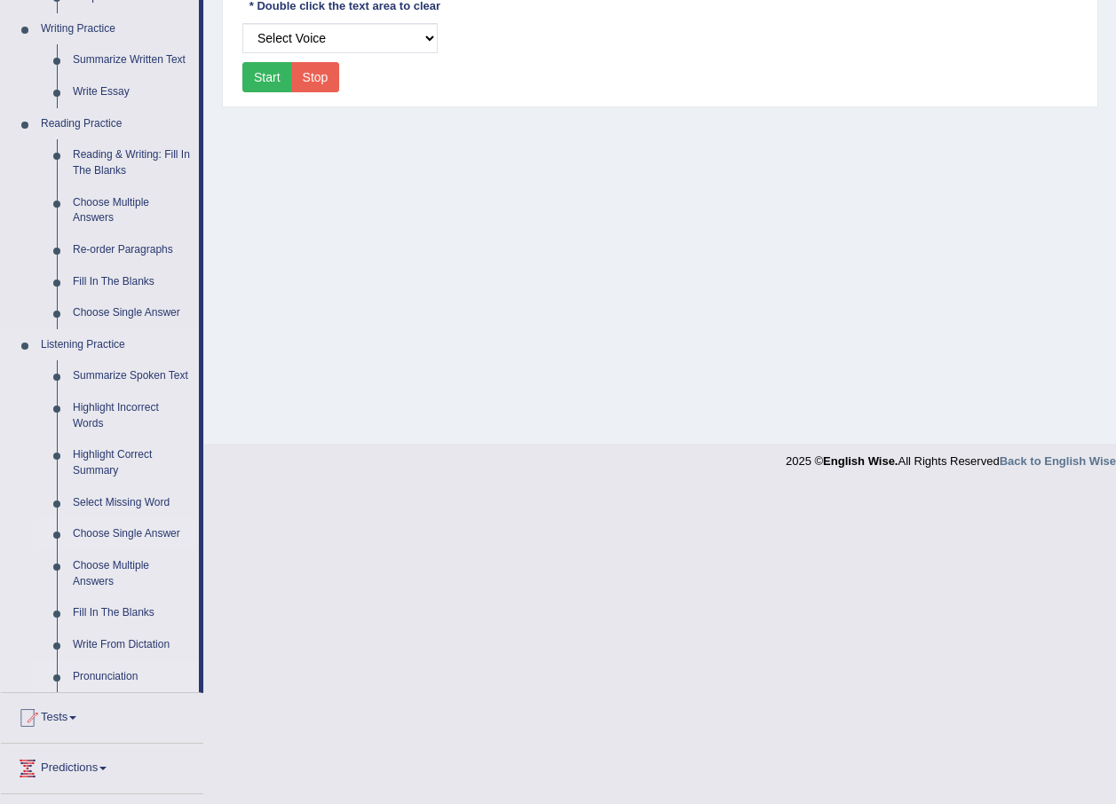
click at [115, 537] on link "Choose Single Answer" at bounding box center [132, 534] width 134 height 32
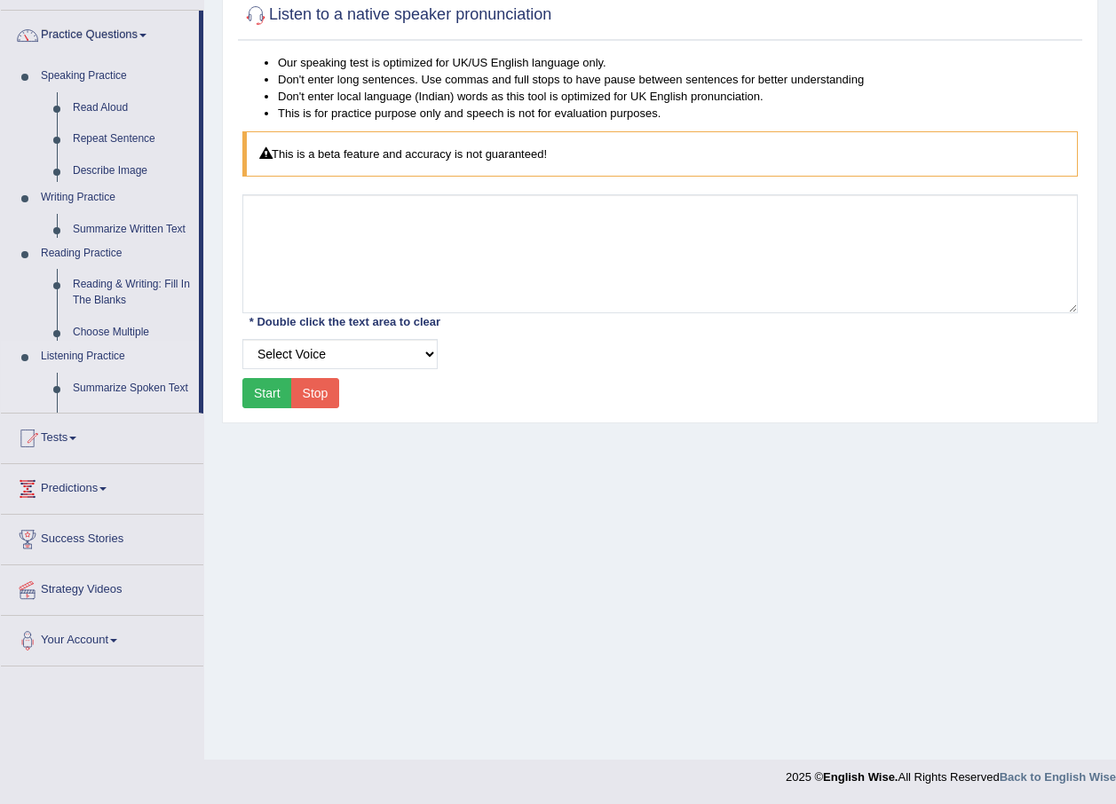
scroll to position [128, 0]
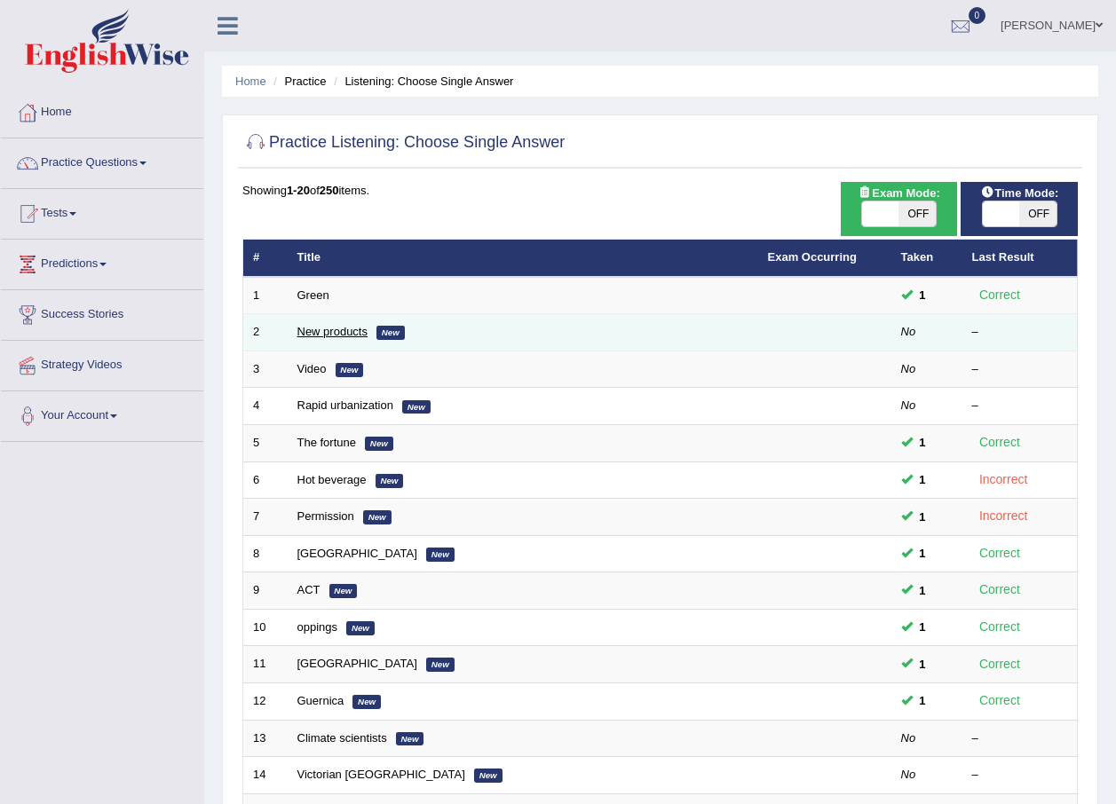
click at [332, 329] on link "New products" at bounding box center [332, 331] width 70 height 13
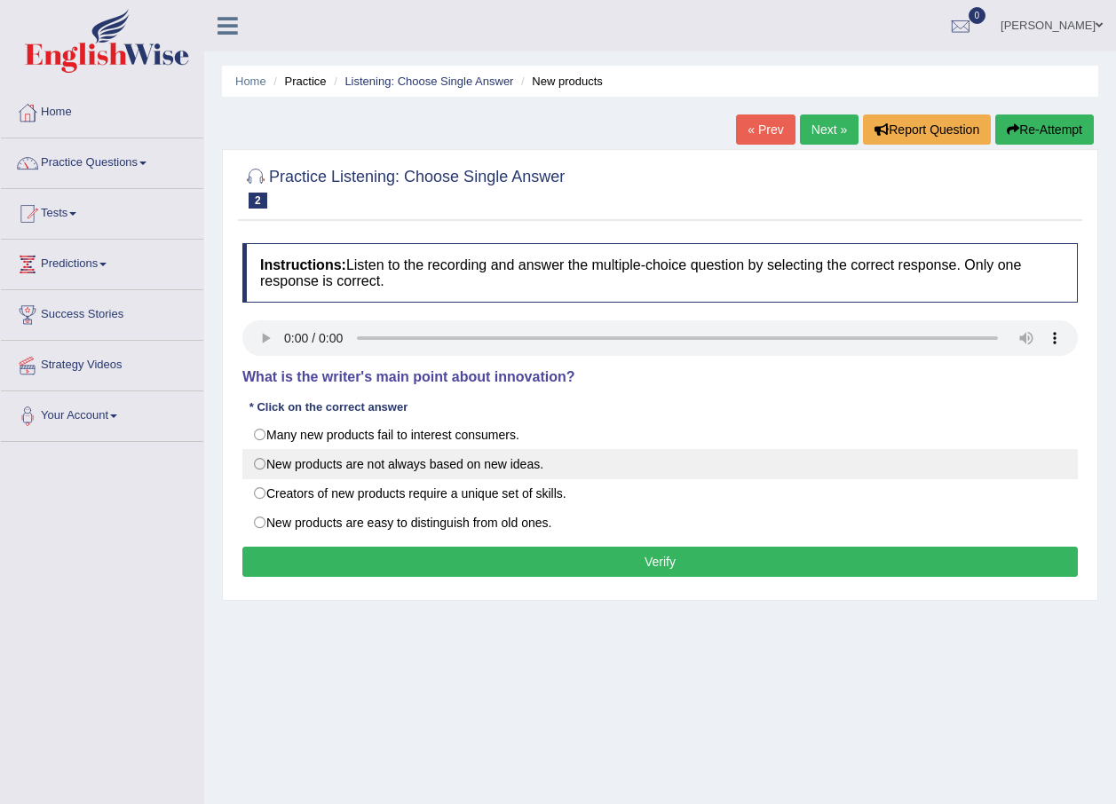
click at [257, 466] on label "New products are not always based on new ideas." at bounding box center [659, 464] width 835 height 30
radio input "true"
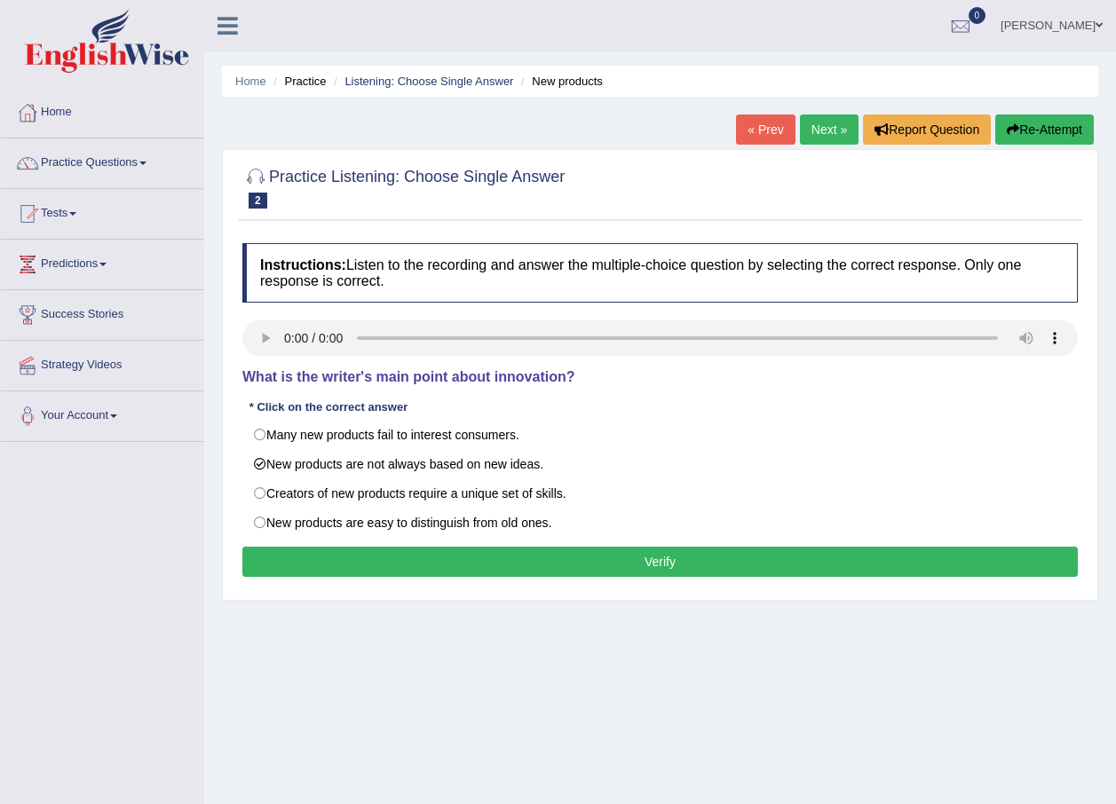
click at [322, 565] on button "Verify" at bounding box center [659, 562] width 835 height 30
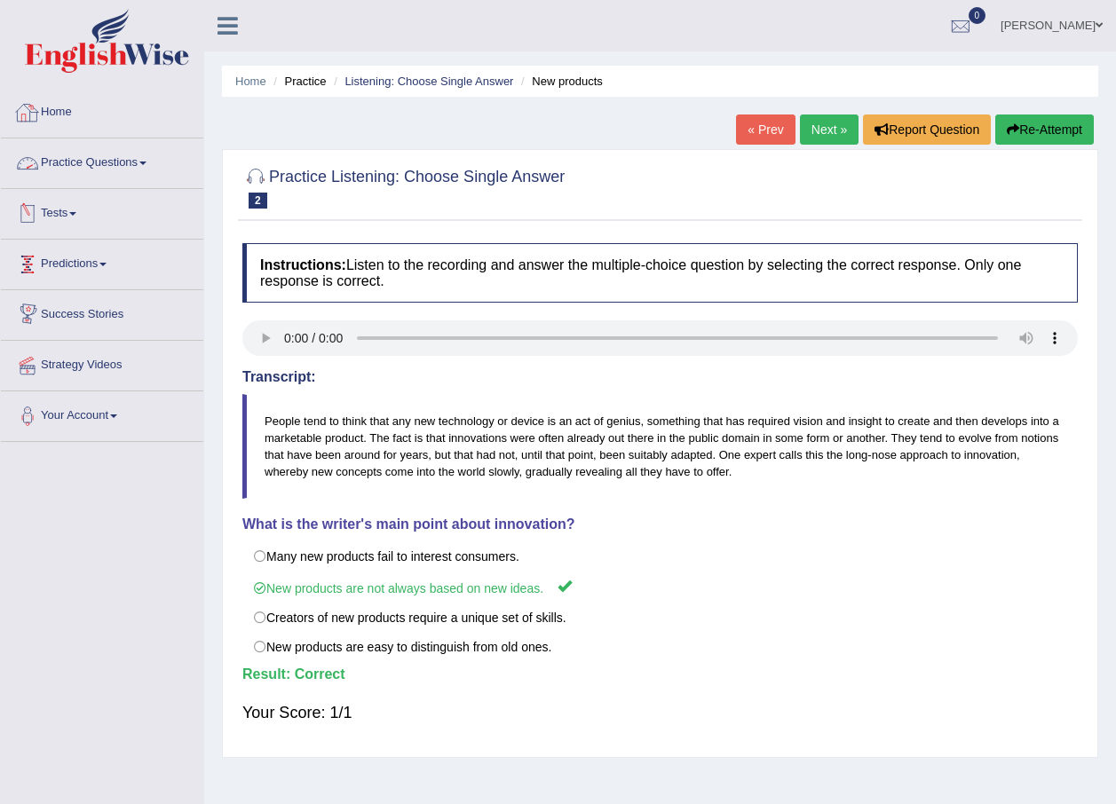
click at [142, 162] on link "Practice Questions" at bounding box center [102, 160] width 202 height 44
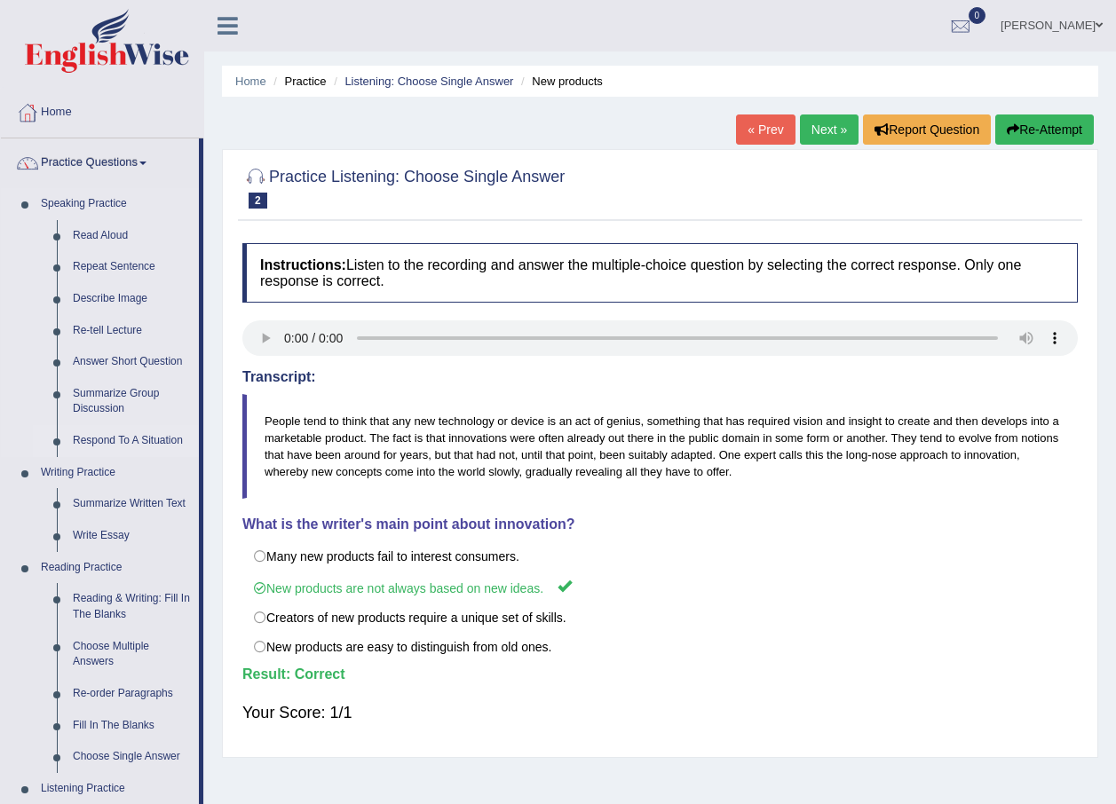
click at [130, 436] on link "Respond To A Situation" at bounding box center [132, 441] width 134 height 32
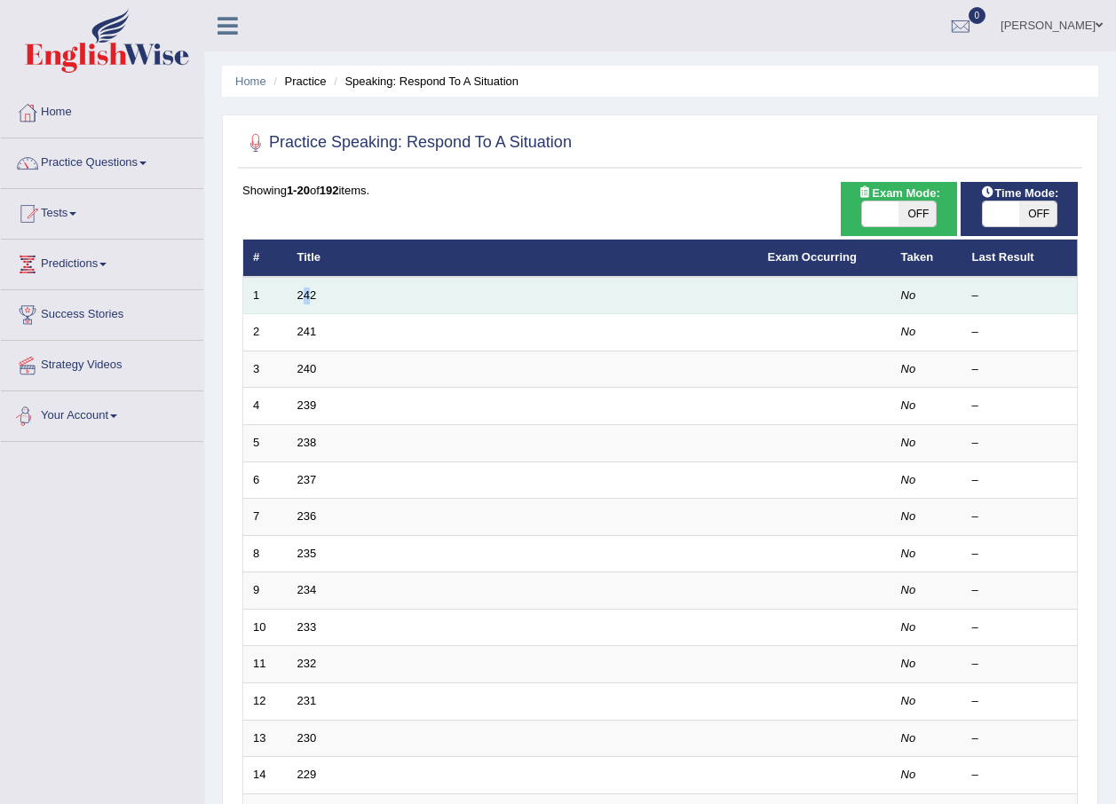
click at [310, 283] on td "242" at bounding box center [523, 295] width 470 height 37
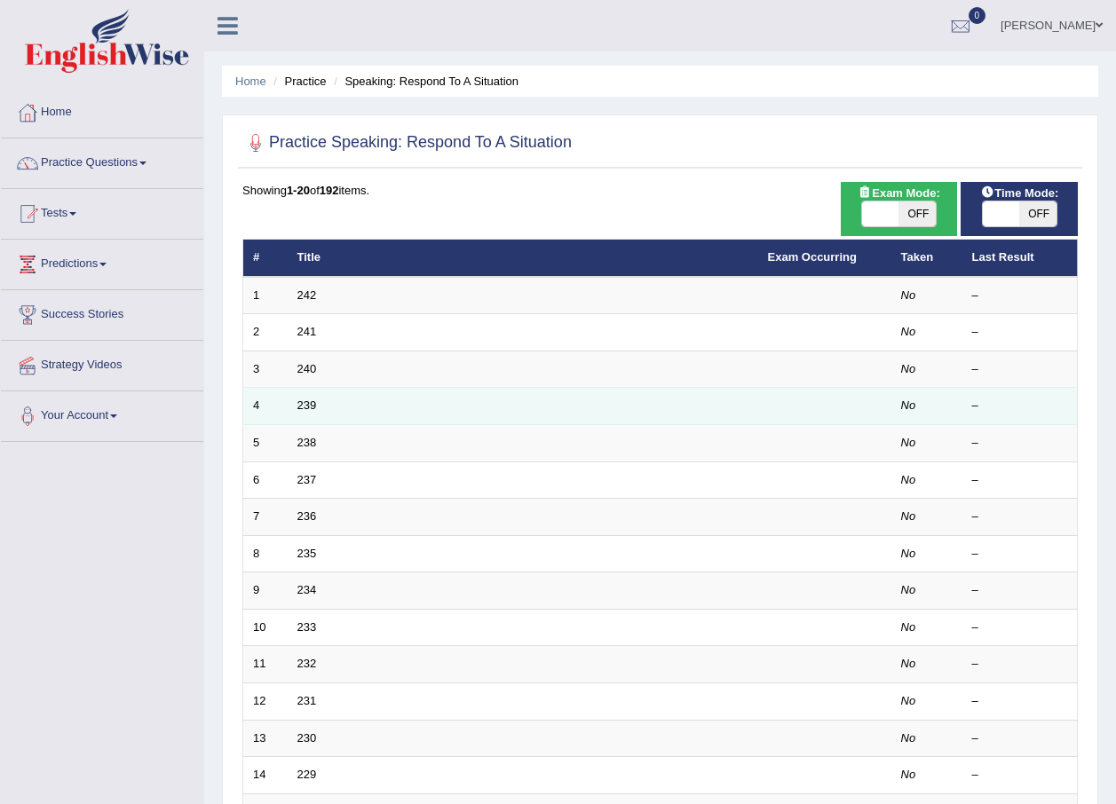
drag, startPoint x: 310, startPoint y: 283, endPoint x: 384, endPoint y: 405, distance: 142.6
click at [384, 405] on td "239" at bounding box center [523, 406] width 470 height 37
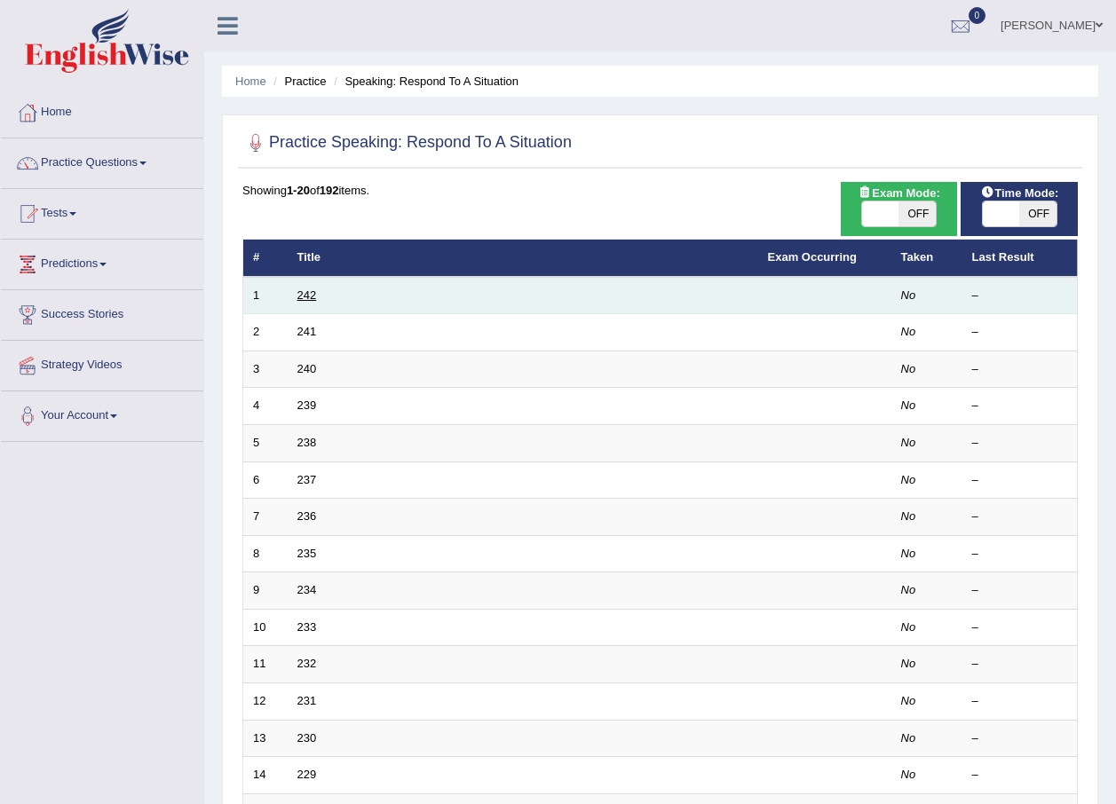
click at [312, 293] on link "242" at bounding box center [307, 294] width 20 height 13
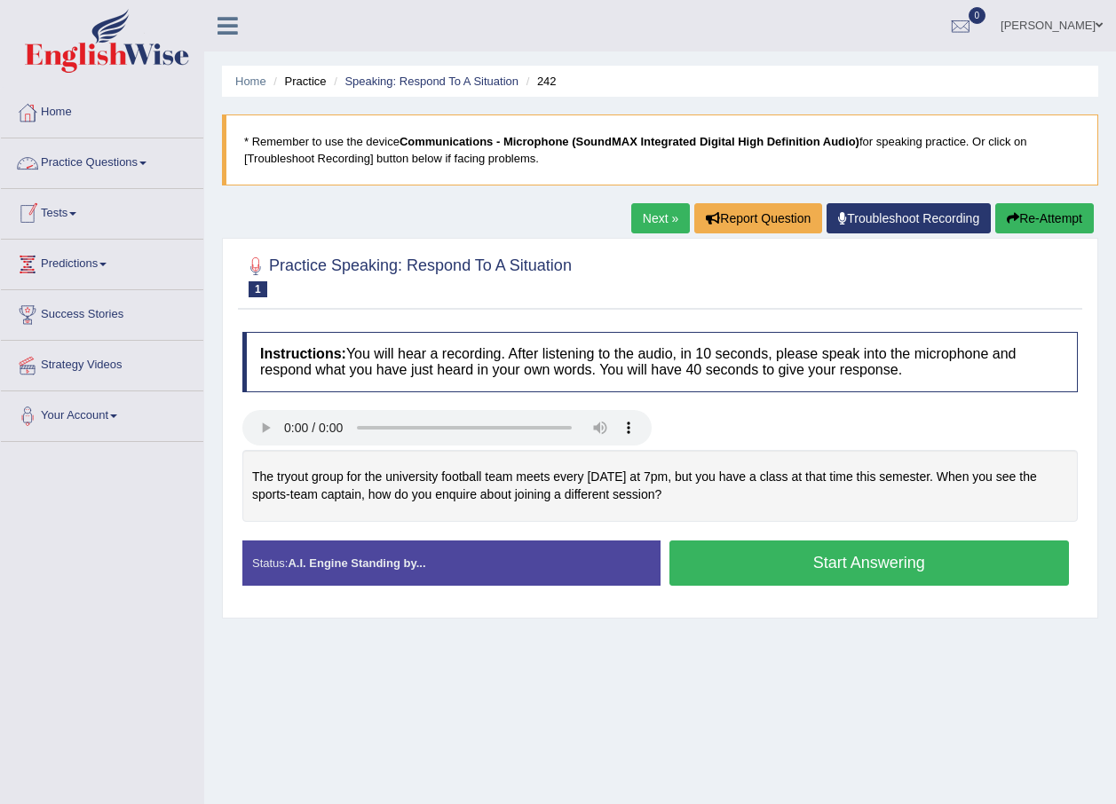
click at [136, 178] on link "Practice Questions" at bounding box center [102, 160] width 202 height 44
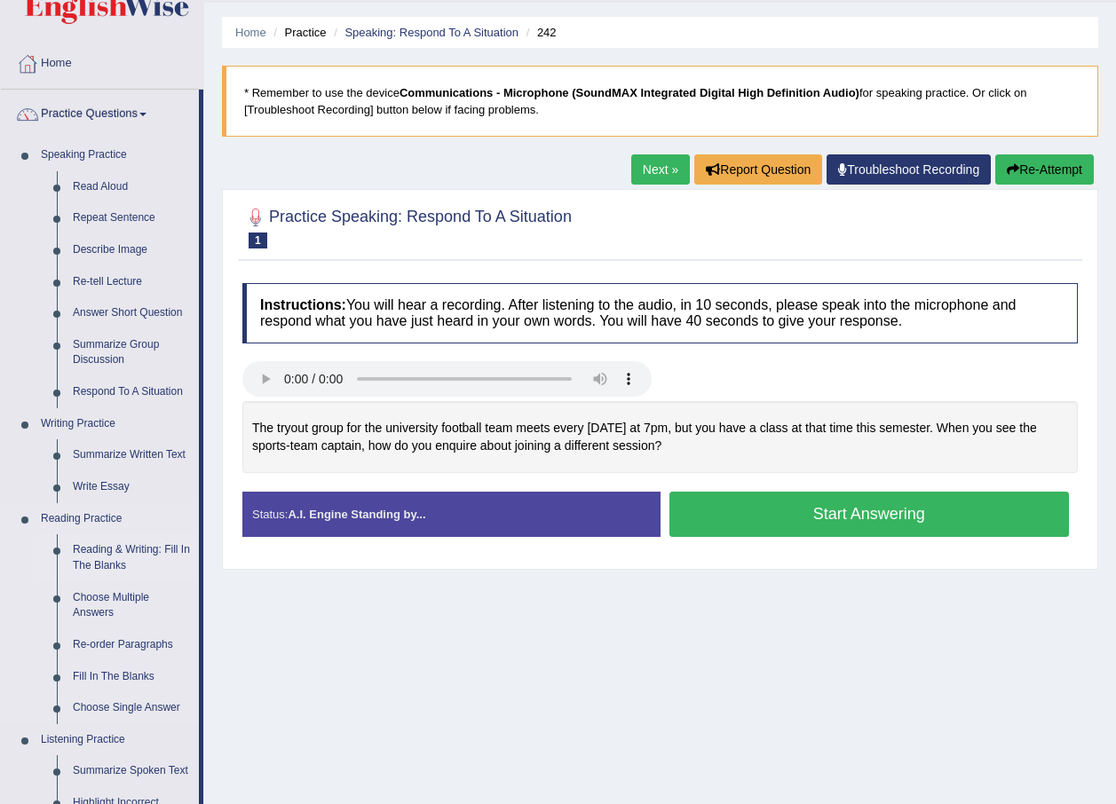
scroll to position [89, 0]
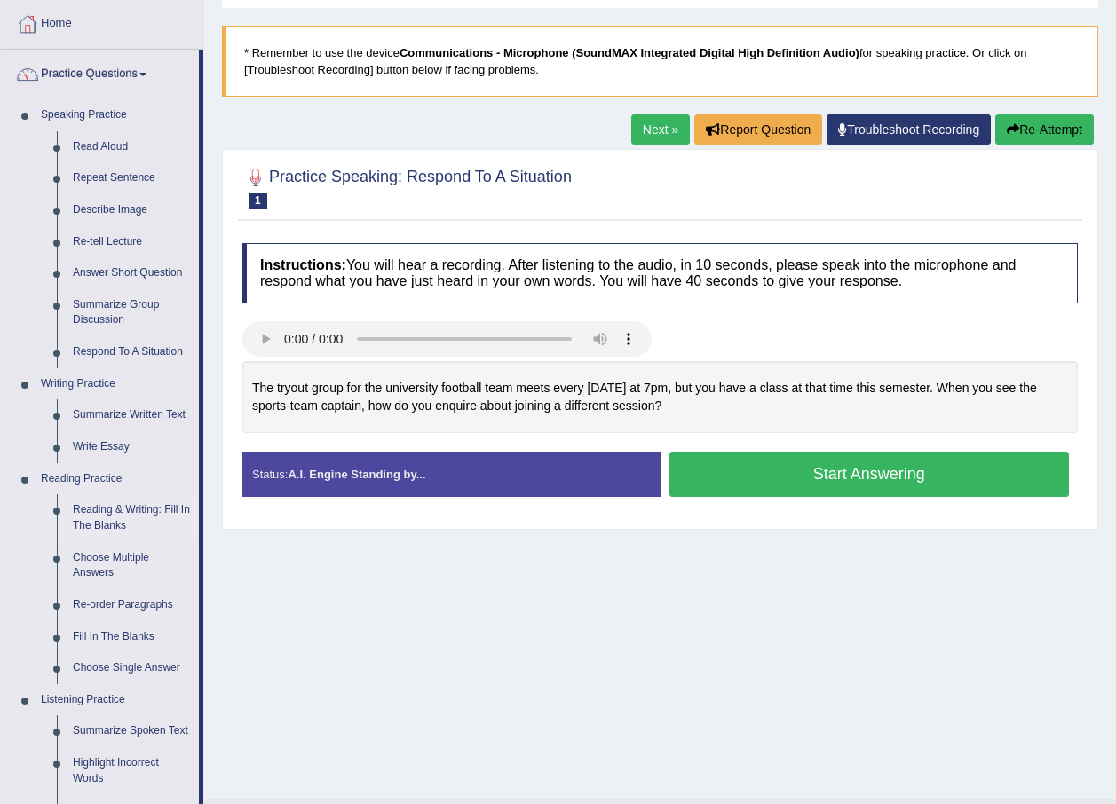
click at [132, 510] on link "Reading & Writing: Fill In The Blanks" at bounding box center [132, 517] width 134 height 47
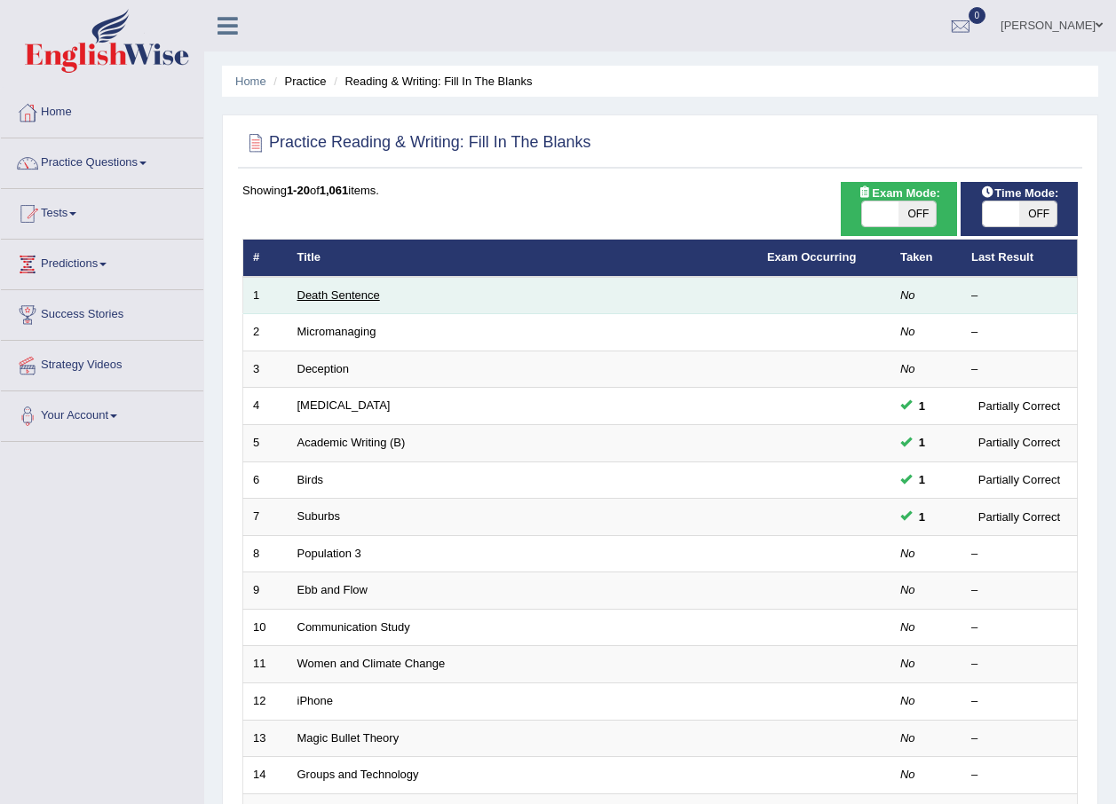
click at [353, 292] on link "Death Sentence" at bounding box center [338, 294] width 83 height 13
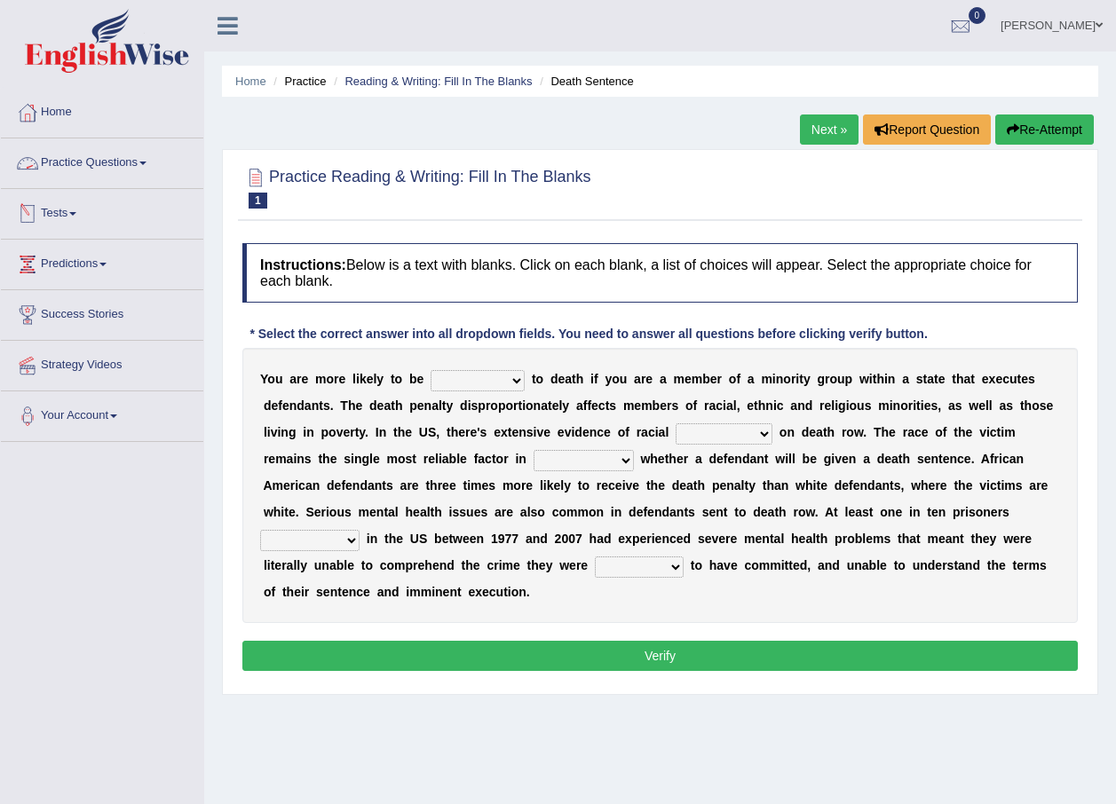
click at [142, 162] on link "Practice Questions" at bounding box center [102, 160] width 202 height 44
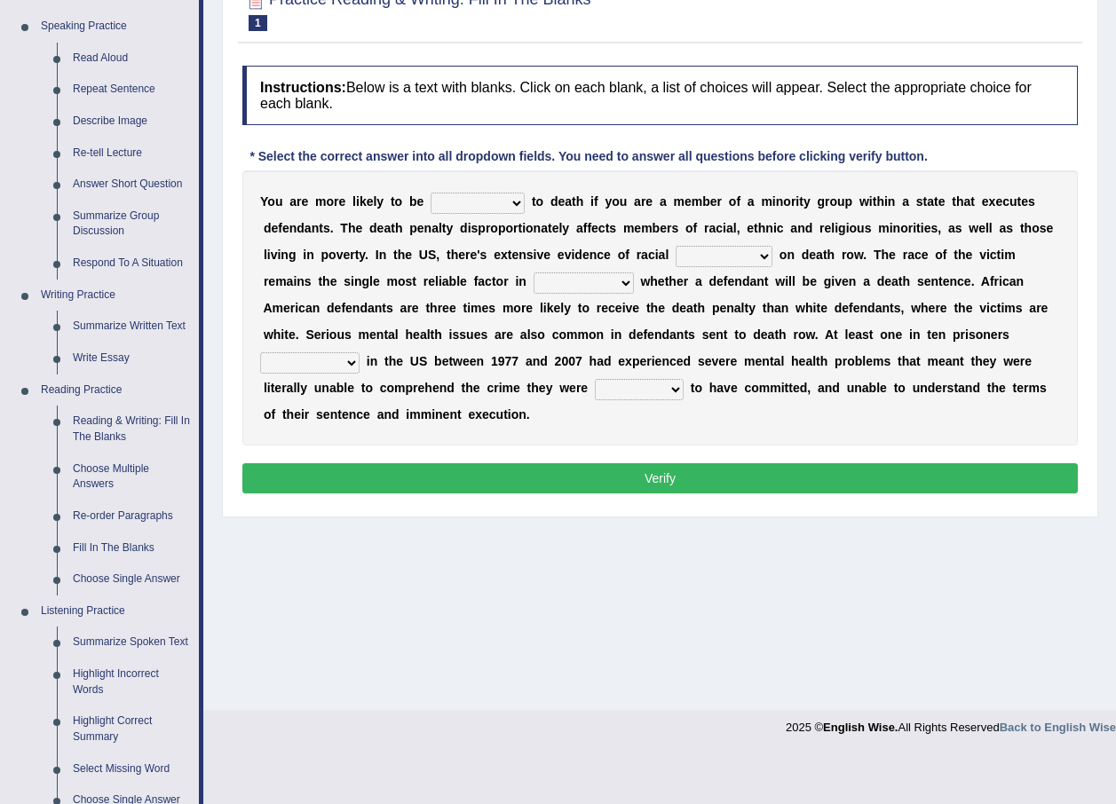
scroll to position [89, 0]
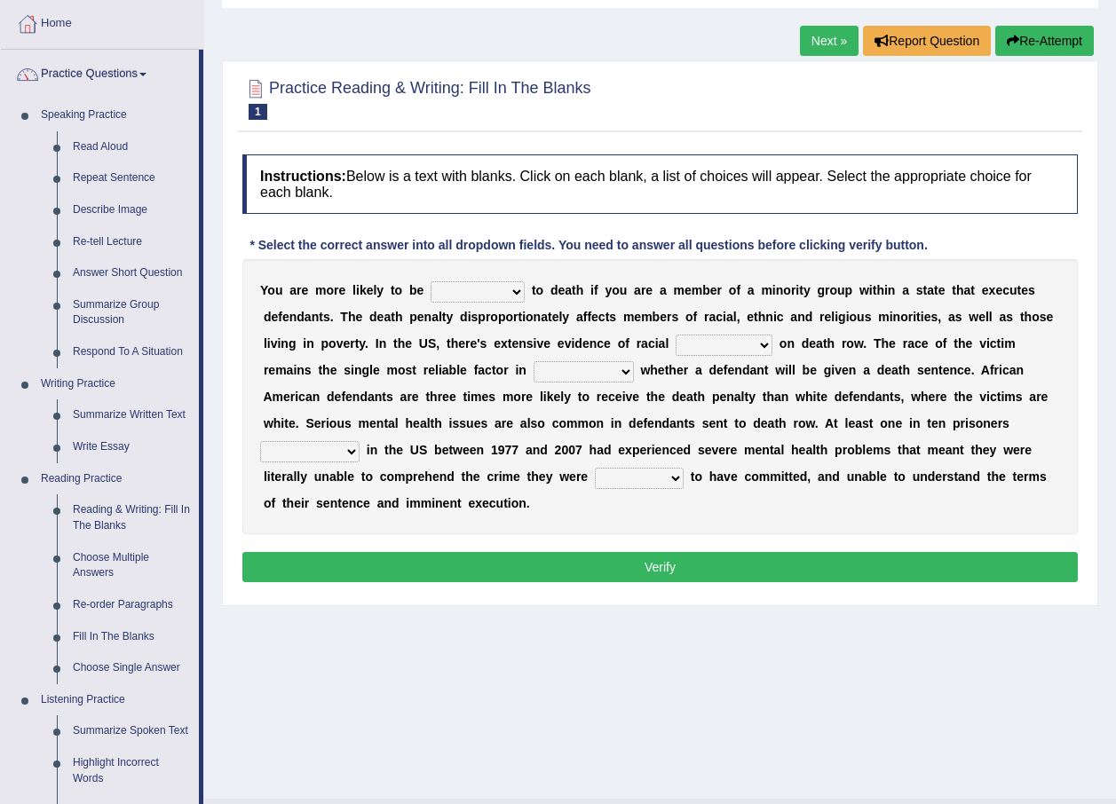
click at [497, 289] on select "penalized blamed complained sentenced" at bounding box center [478, 291] width 94 height 21
select select "penalized"
click at [431, 281] on select "penalized blamed complained sentenced" at bounding box center [478, 291] width 94 height 21
click at [676, 336] on select "bias equality appearance background" at bounding box center [724, 345] width 97 height 21
select select "bias"
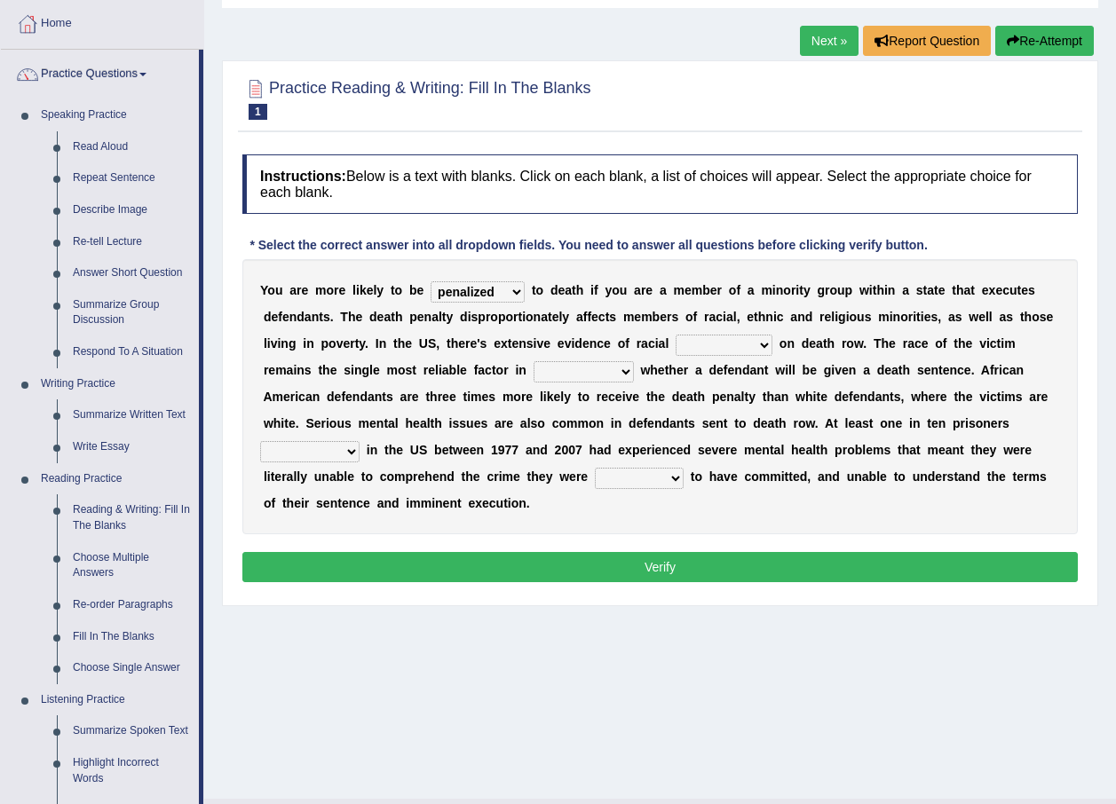
click at [676, 335] on select "bias equality appearance background" at bounding box center [724, 345] width 97 height 21
click at [634, 367] on b at bounding box center [637, 370] width 7 height 14
click at [533, 373] on select "determining adjoining undermining examining" at bounding box center [583, 371] width 100 height 21
select select "determining"
click at [533, 361] on select "determining adjoining undermining examining" at bounding box center [583, 371] width 100 height 21
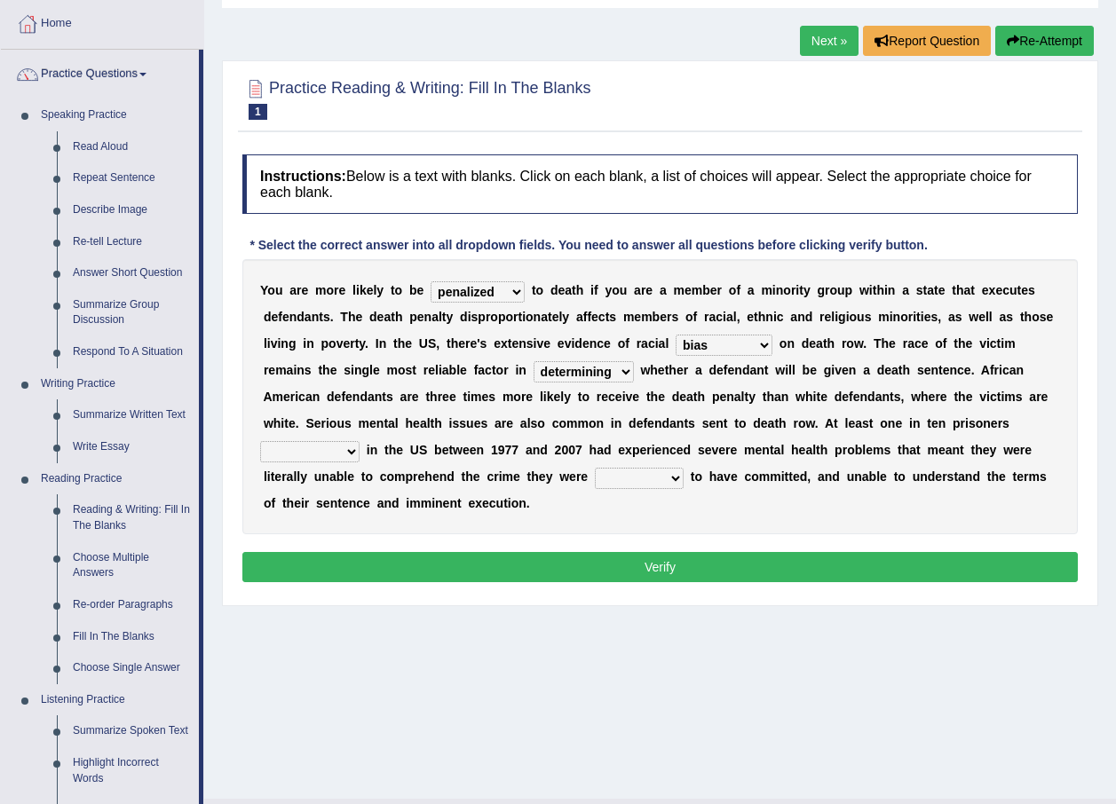
click at [359, 441] on select "electrocuted persecuted executed captured" at bounding box center [309, 451] width 99 height 21
select select "persecuted"
click at [359, 441] on select "electrocuted persecuted executed captured" at bounding box center [309, 451] width 99 height 21
click at [595, 473] on select "alleged acclaimed persuaded claimed" at bounding box center [639, 478] width 89 height 21
select select "persuaded"
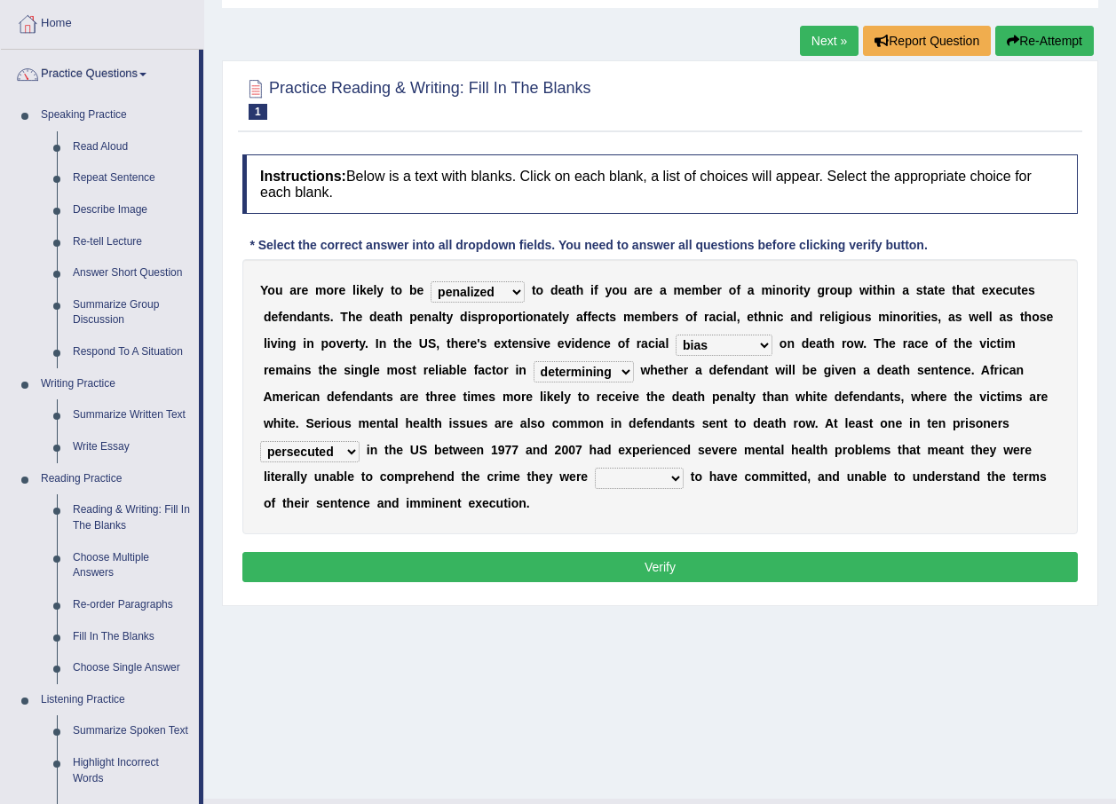
click at [595, 468] on select "alleged acclaimed persuaded claimed" at bounding box center [639, 478] width 89 height 21
click at [444, 552] on button "Verify" at bounding box center [659, 567] width 835 height 30
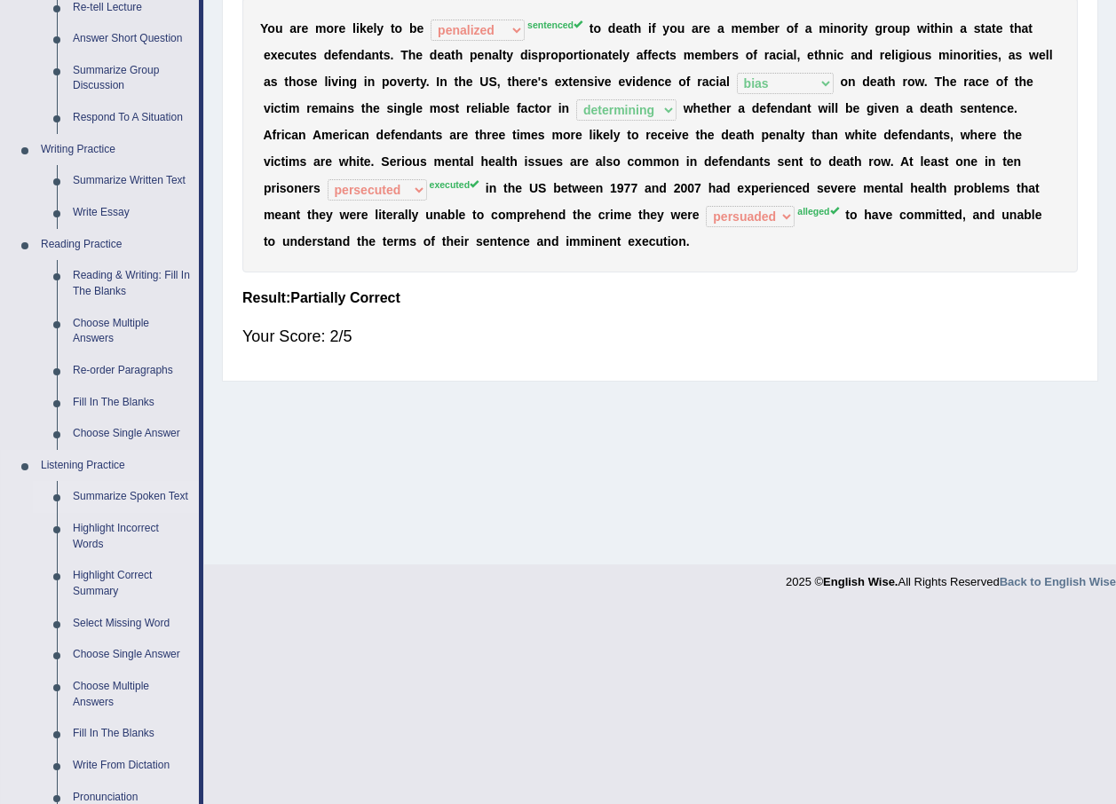
scroll to position [355, 0]
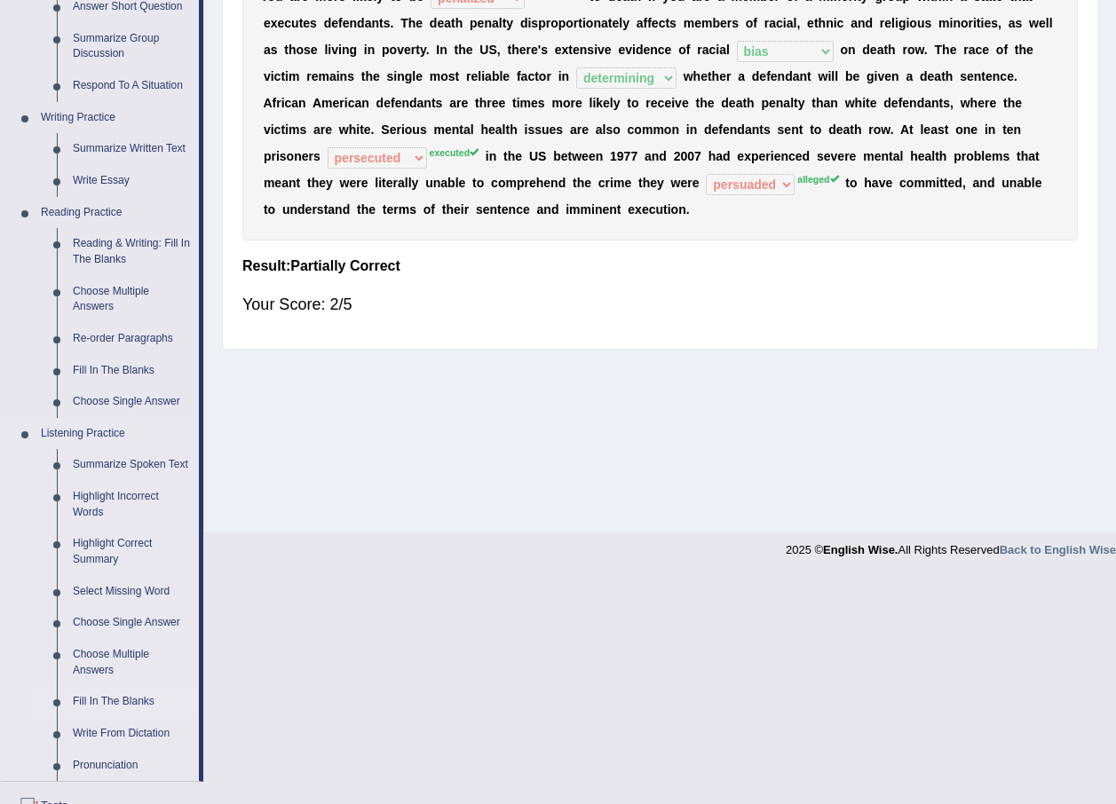
click at [130, 699] on link "Fill In The Blanks" at bounding box center [132, 702] width 134 height 32
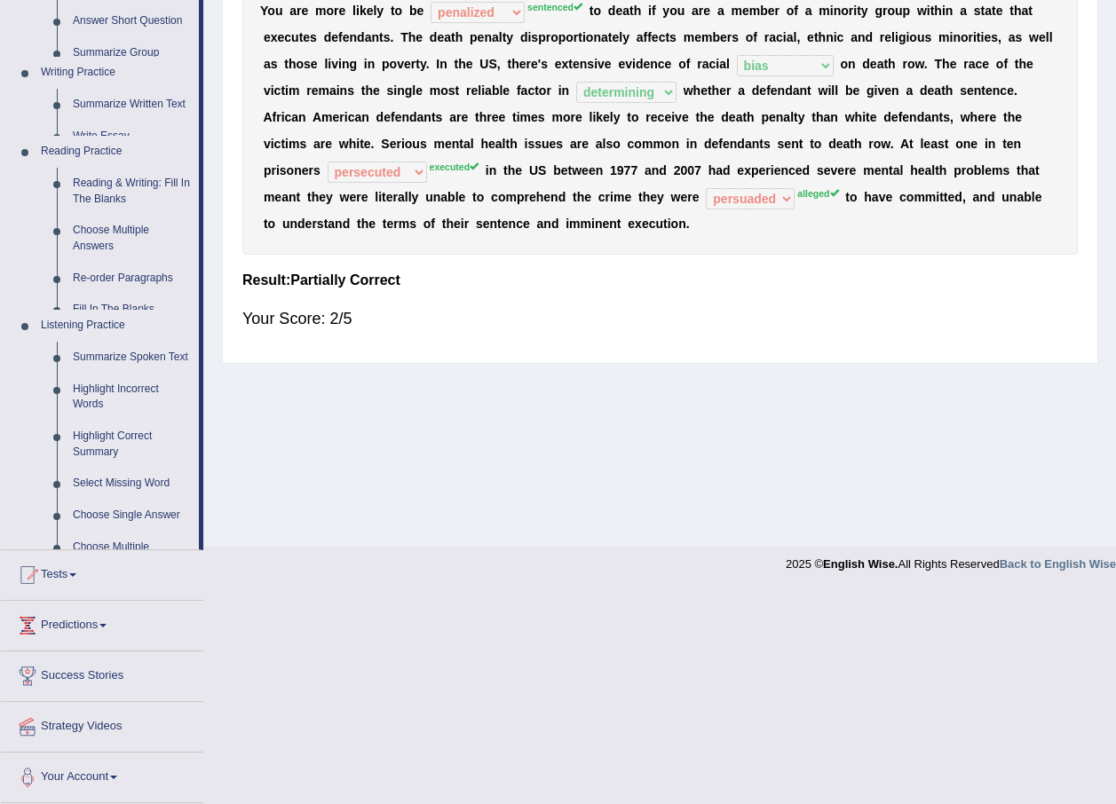
scroll to position [128, 0]
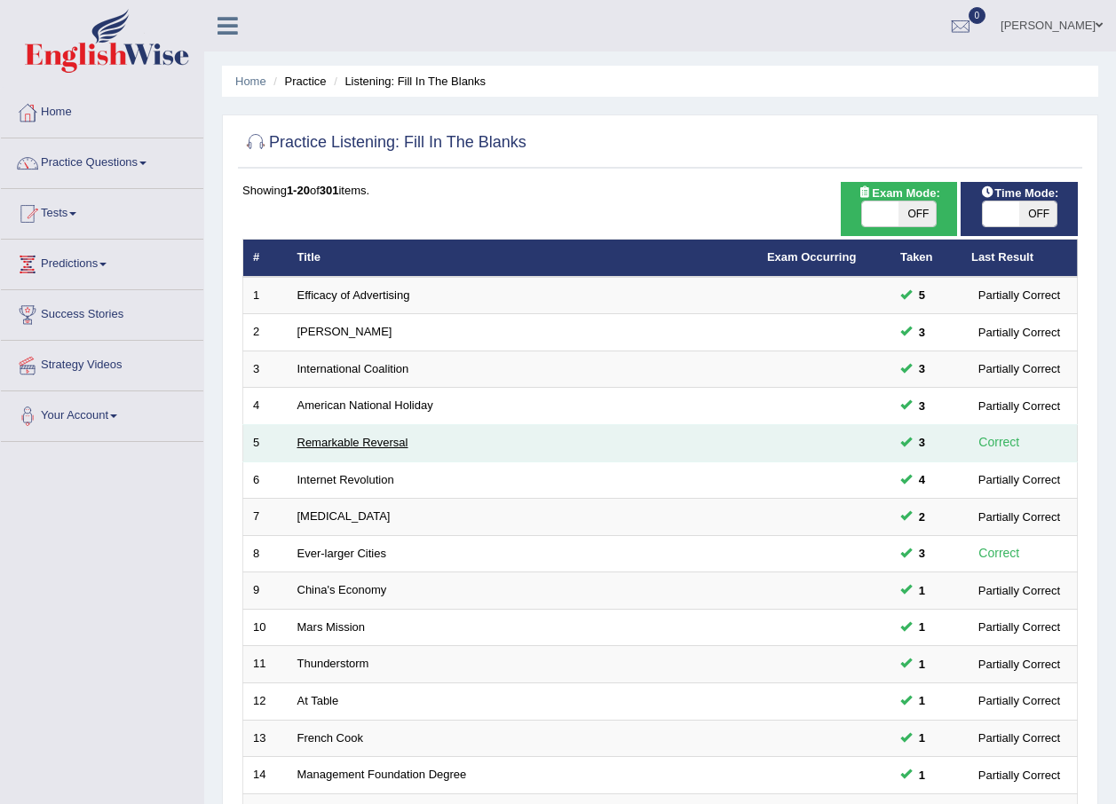
click at [332, 447] on link "Remarkable Reversal" at bounding box center [352, 442] width 111 height 13
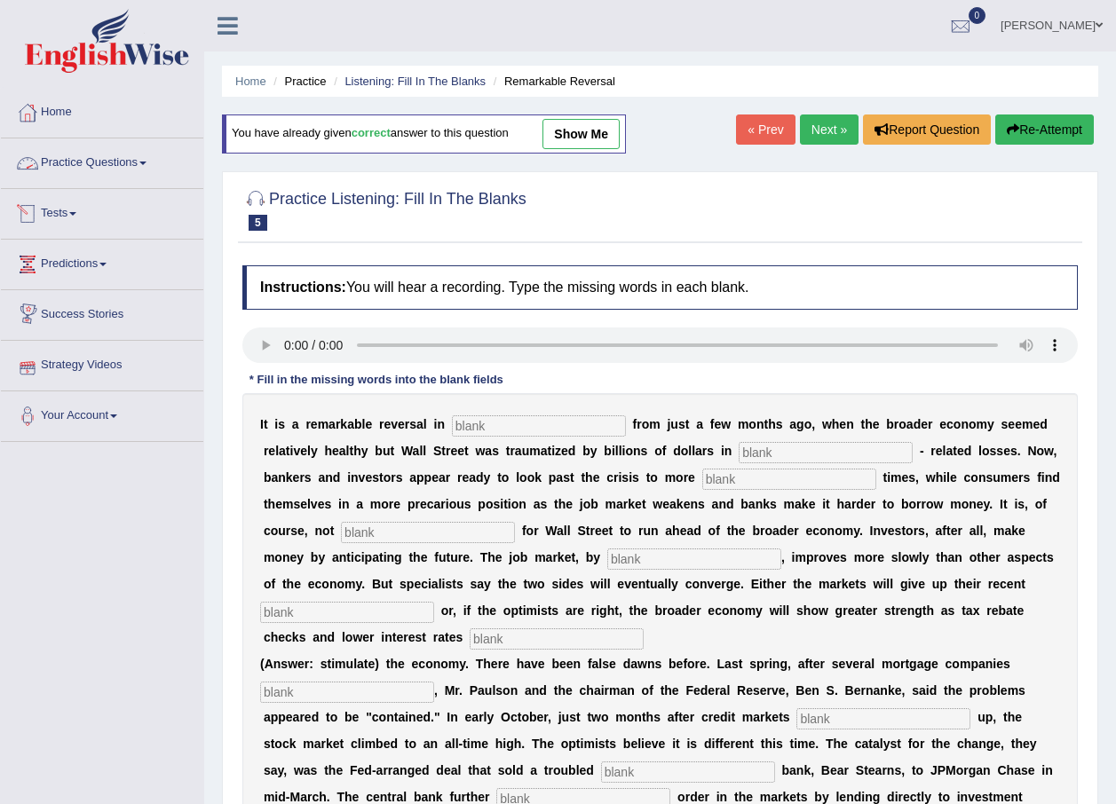
click at [142, 162] on link "Practice Questions" at bounding box center [102, 160] width 202 height 44
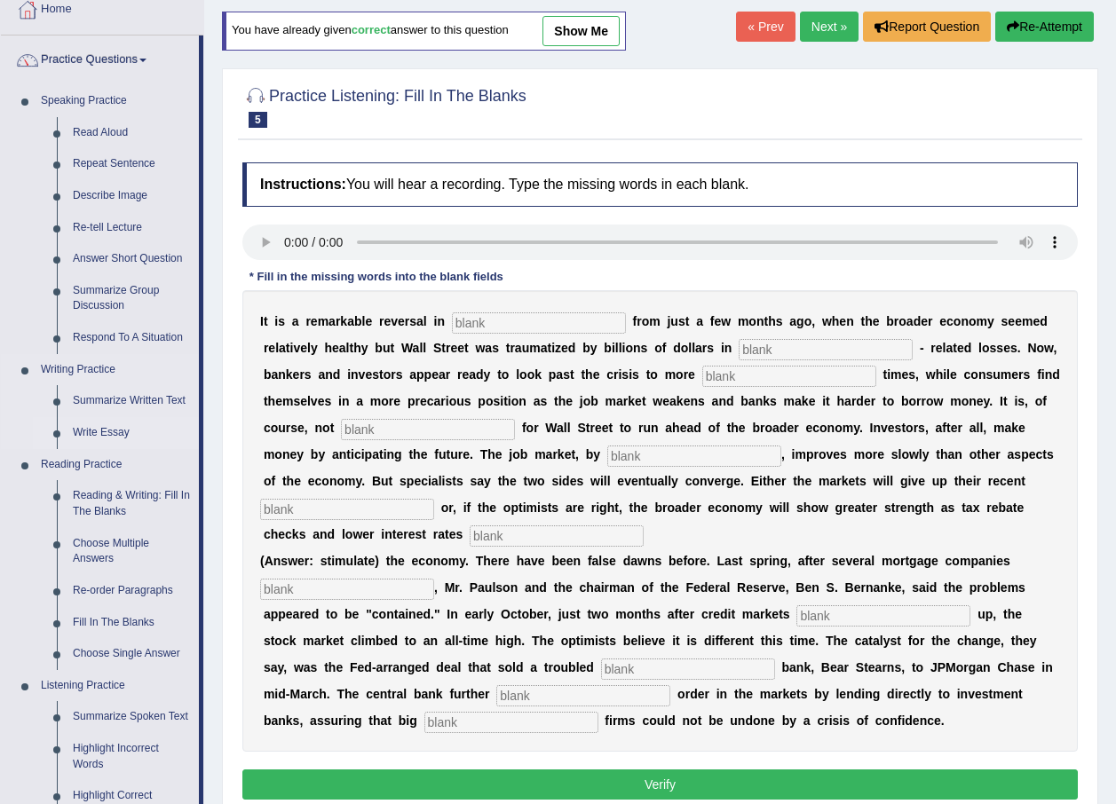
scroll to position [266, 0]
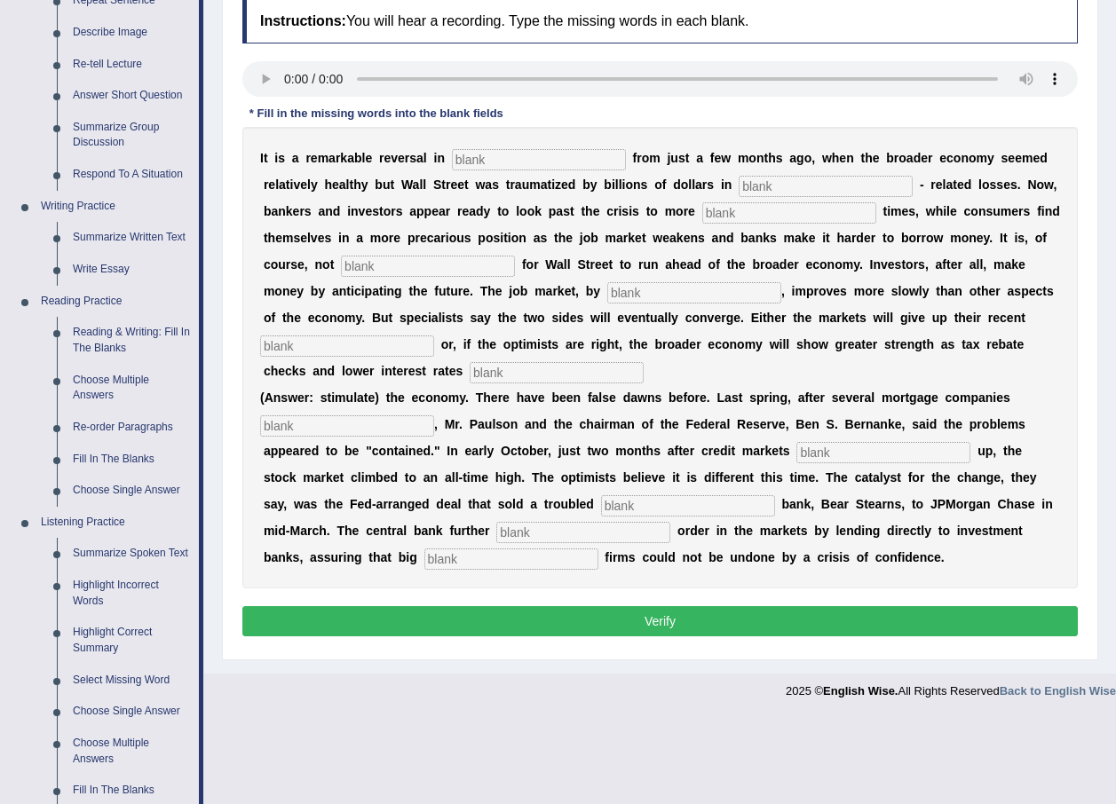
click at [496, 153] on input "text" at bounding box center [539, 159] width 174 height 21
type input "attitude"
click at [739, 187] on input "text" at bounding box center [826, 186] width 174 height 21
click at [739, 184] on input "morgage" at bounding box center [826, 186] width 174 height 21
type input "mortgage"
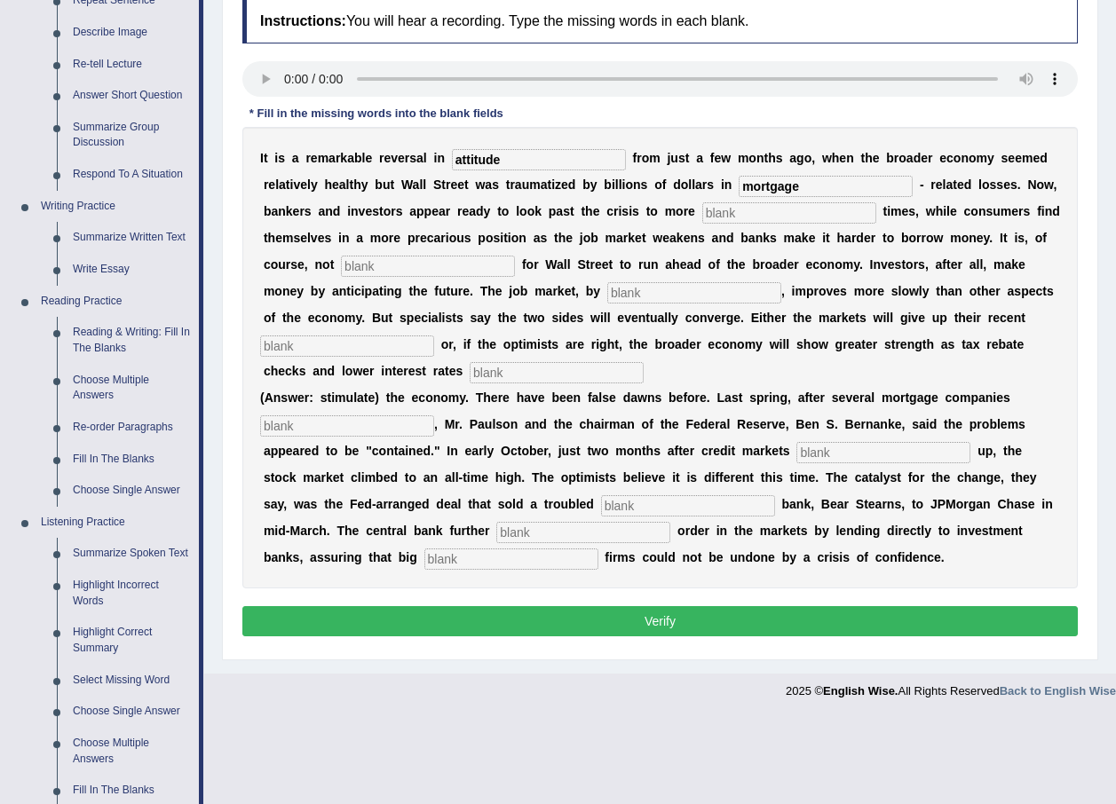
click at [702, 221] on input "text" at bounding box center [789, 212] width 174 height 21
type input "profitable"
click at [363, 271] on input "text" at bounding box center [428, 266] width 174 height 21
type input "uncommon"
click at [607, 296] on input "text" at bounding box center [694, 292] width 174 height 21
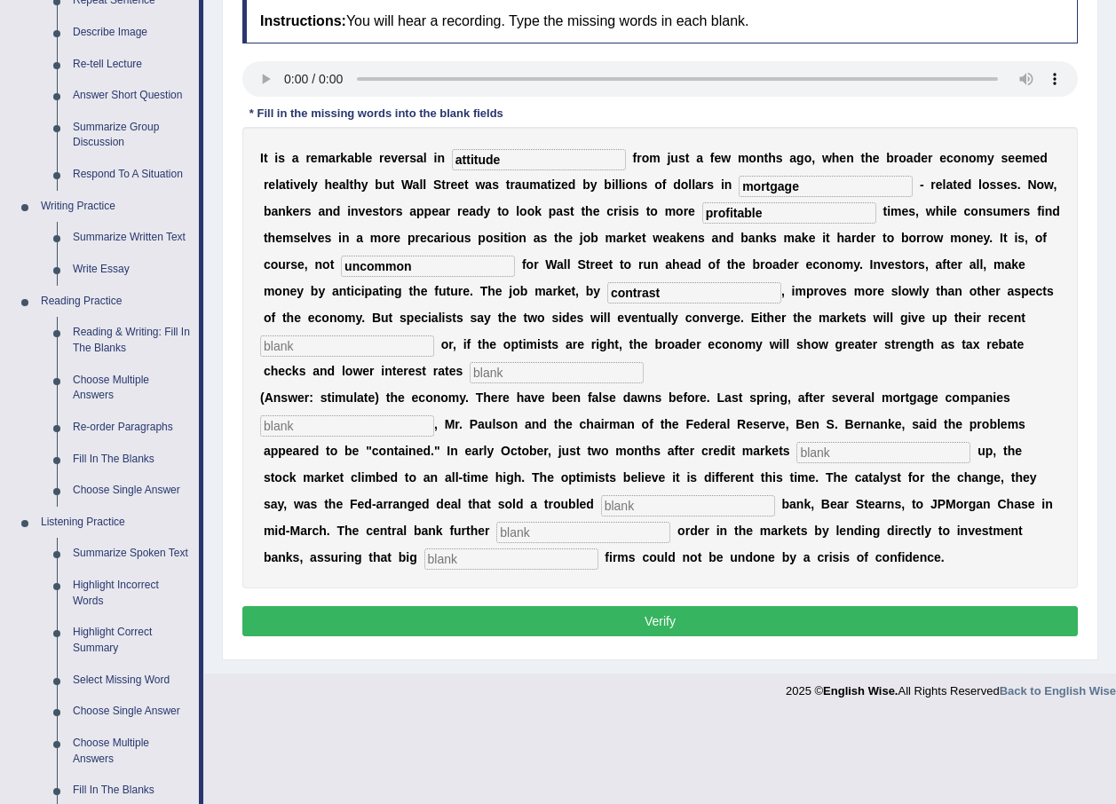
type input "contrast"
click at [434, 336] on input "text" at bounding box center [347, 346] width 174 height 21
type input "gains"
click at [644, 362] on input "text" at bounding box center [557, 372] width 174 height 21
type input "stimulate"
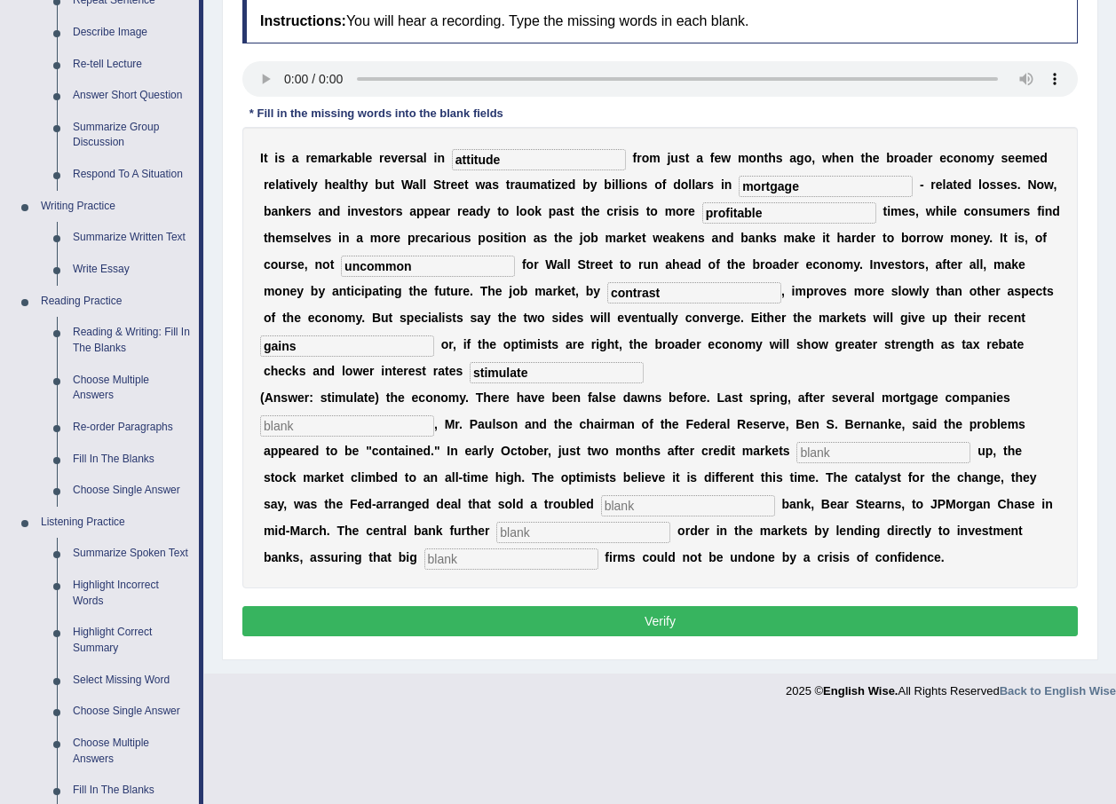
click at [335, 415] on input "text" at bounding box center [347, 425] width 174 height 21
type input "collaps"
click at [796, 442] on input "text" at bounding box center [883, 452] width 174 height 21
type input "froz"
click at [601, 495] on input "text" at bounding box center [688, 505] width 174 height 21
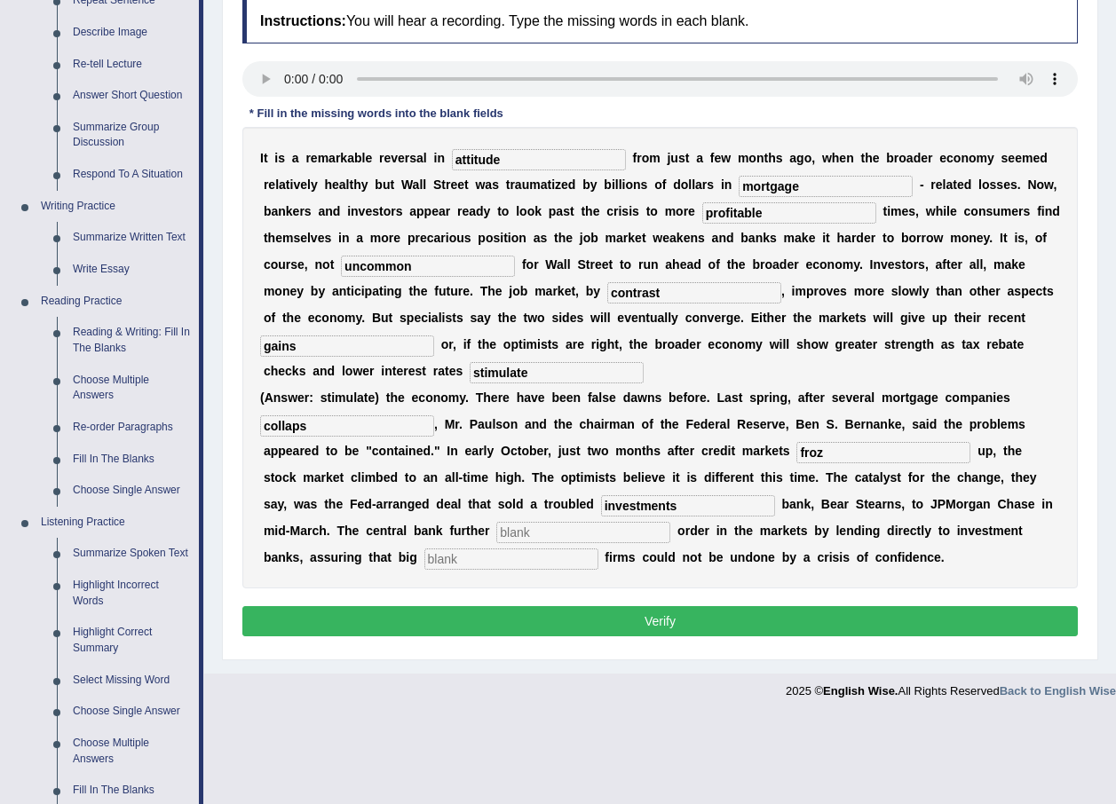
type input "investments"
click at [496, 522] on input "text" at bounding box center [583, 532] width 174 height 21
type input "restored"
click at [598, 549] on input "text" at bounding box center [511, 559] width 174 height 21
type input "security"
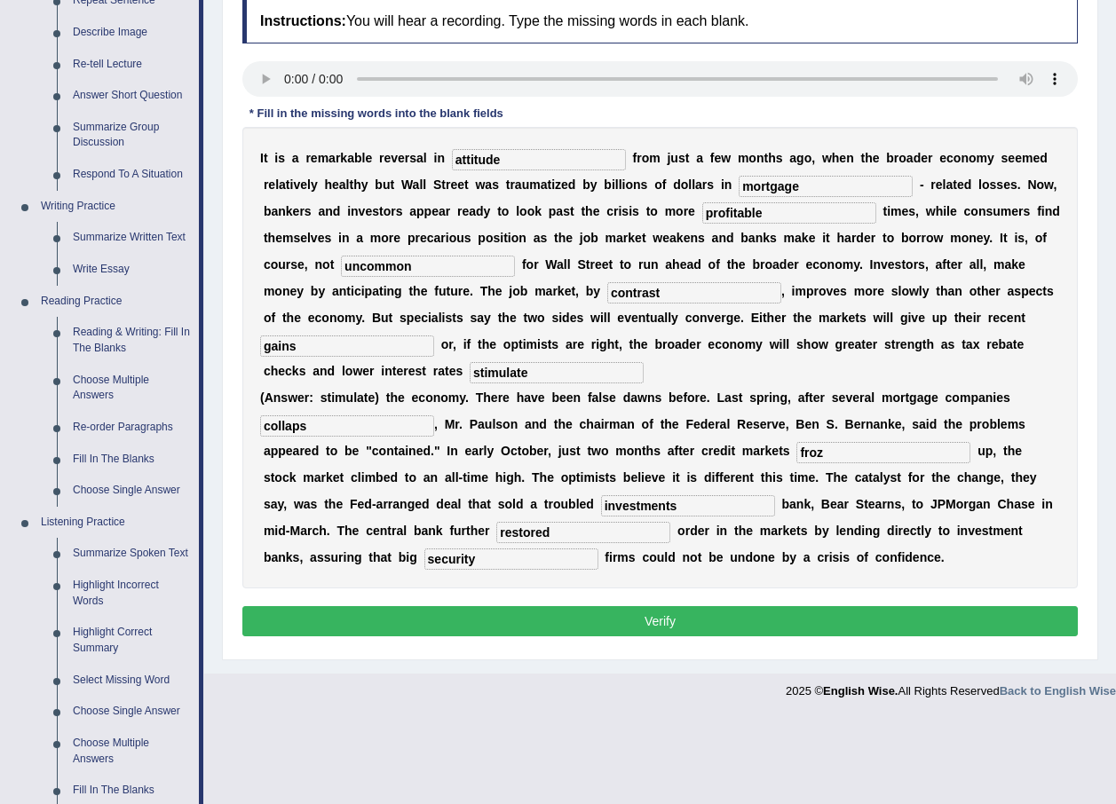
click at [580, 606] on button "Verify" at bounding box center [659, 621] width 835 height 30
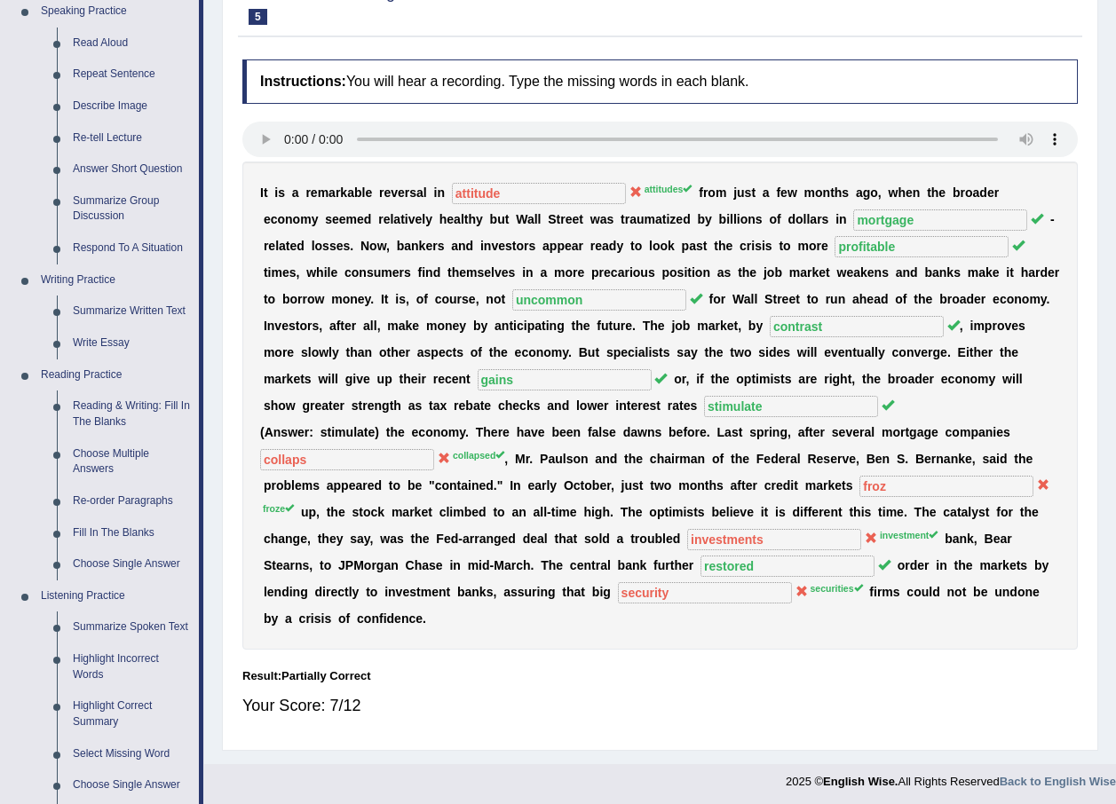
scroll to position [89, 0]
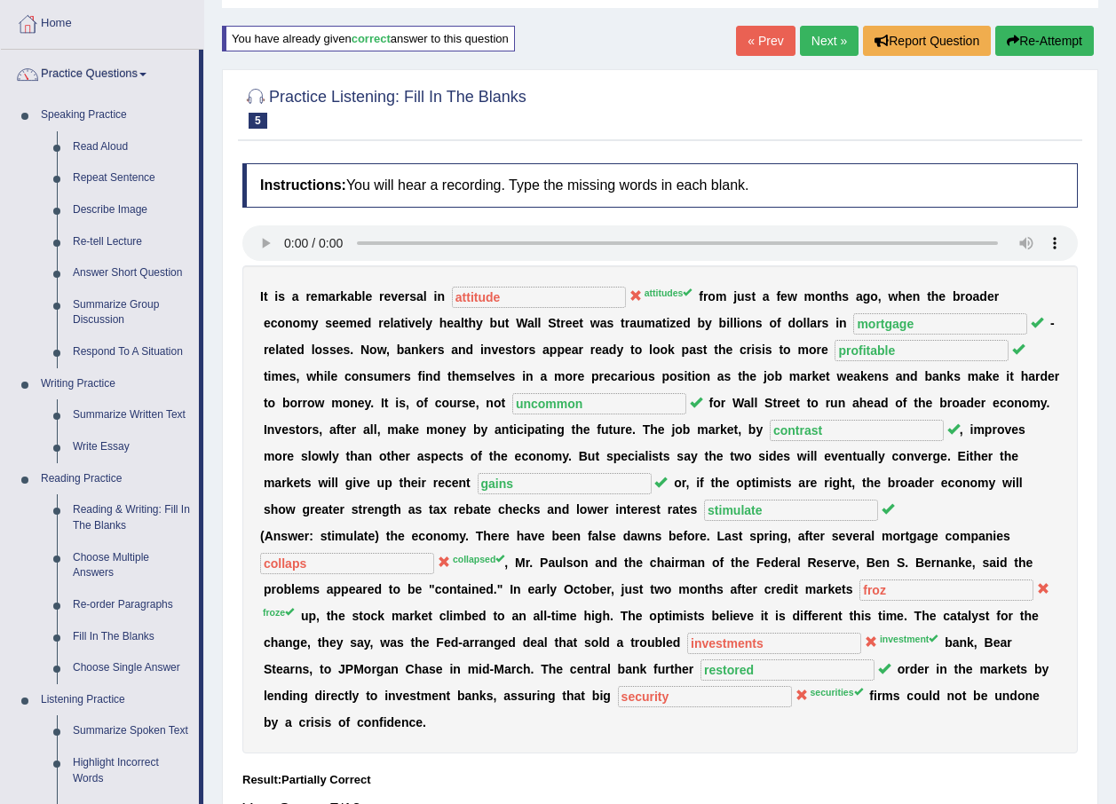
click at [823, 41] on link "Next »" at bounding box center [829, 41] width 59 height 30
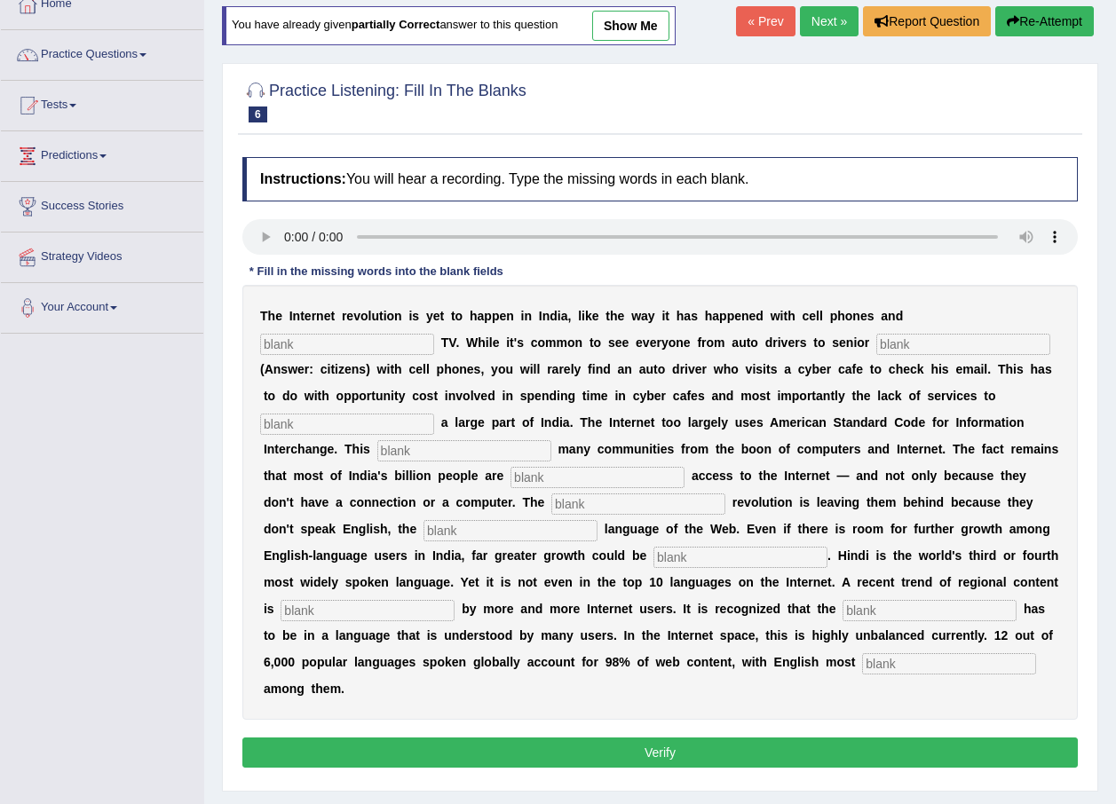
scroll to position [128, 0]
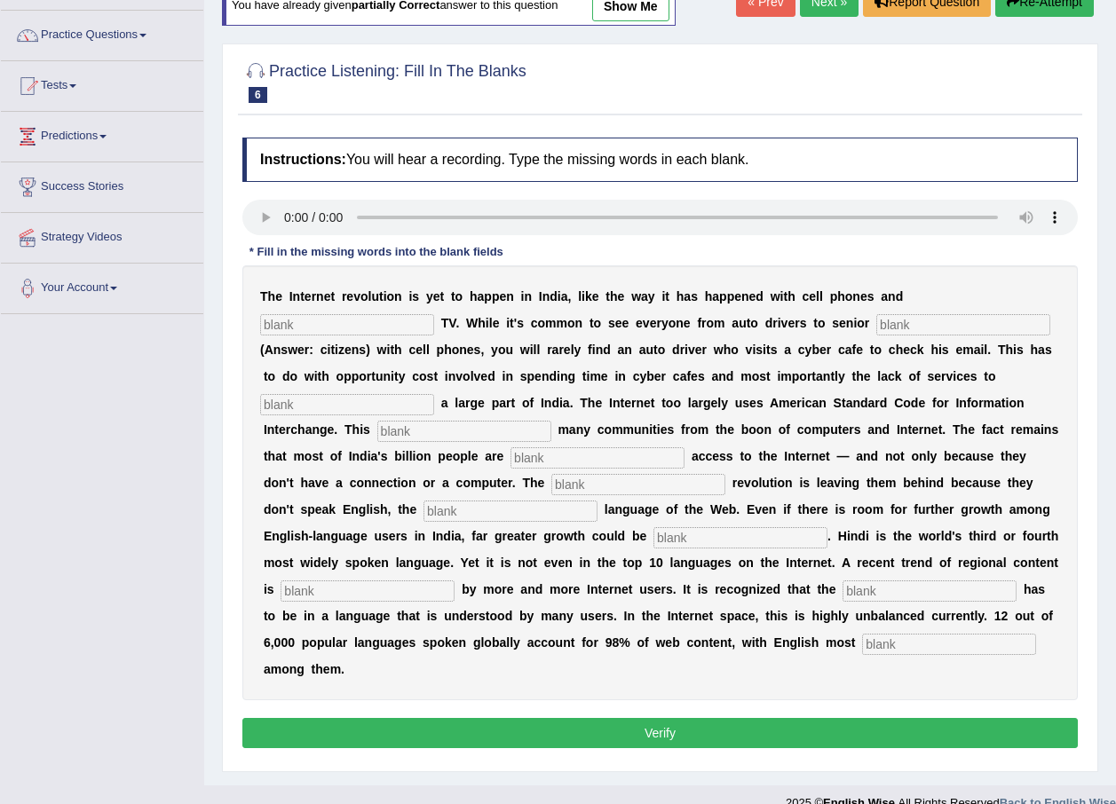
click at [434, 314] on input "text" at bounding box center [347, 324] width 174 height 21
type input "cable"
click at [876, 324] on input "text" at bounding box center [963, 324] width 174 height 21
type input "citizens"
click at [350, 401] on input "text" at bounding box center [347, 404] width 174 height 21
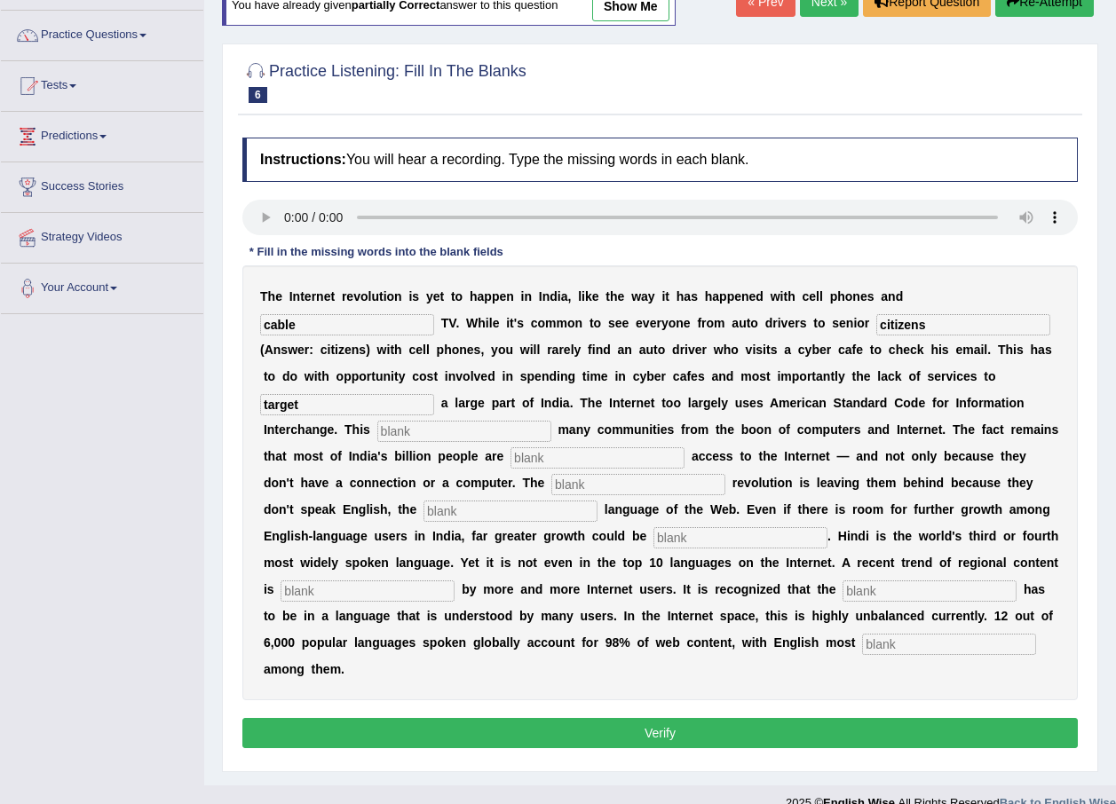
type input "target"
click at [377, 432] on input "text" at bounding box center [464, 431] width 174 height 21
type input "allienates"
click at [510, 457] on input "text" at bounding box center [597, 457] width 174 height 21
type input "denied"
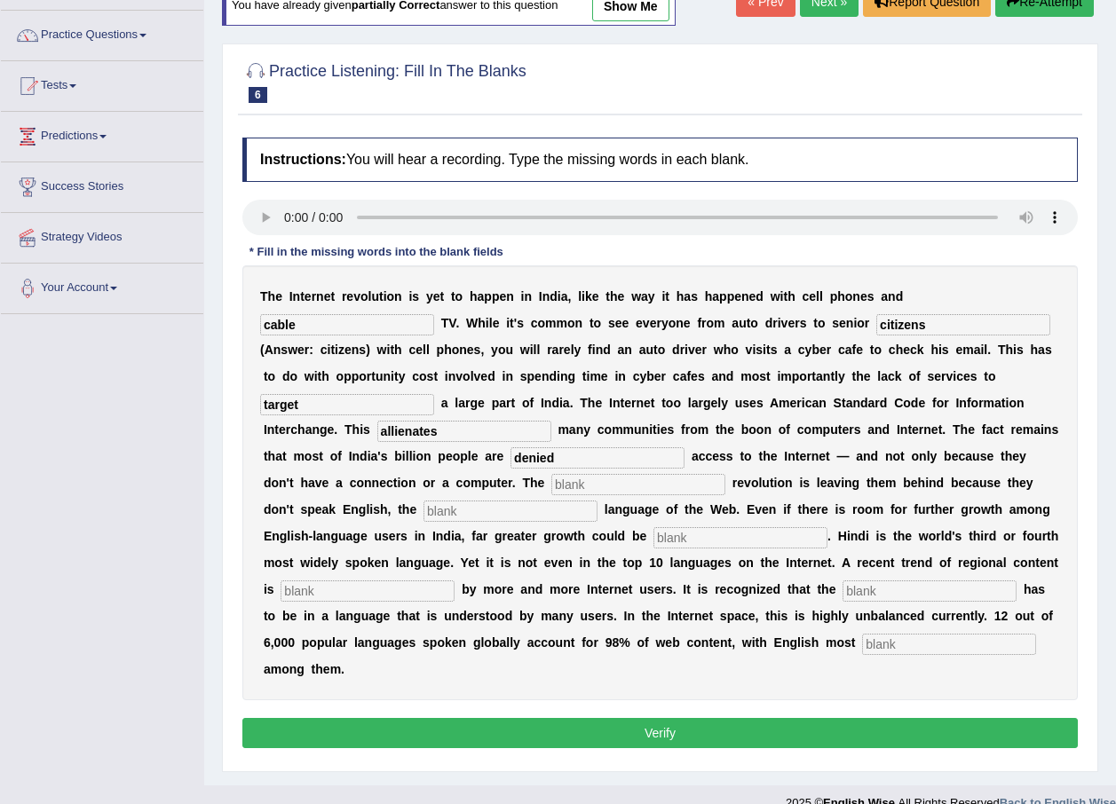
click at [551, 482] on input "text" at bounding box center [638, 484] width 174 height 21
type input "digital"
click at [423, 501] on input "text" at bounding box center [510, 511] width 174 height 21
type input "dominant"
click at [653, 527] on input "text" at bounding box center [740, 537] width 174 height 21
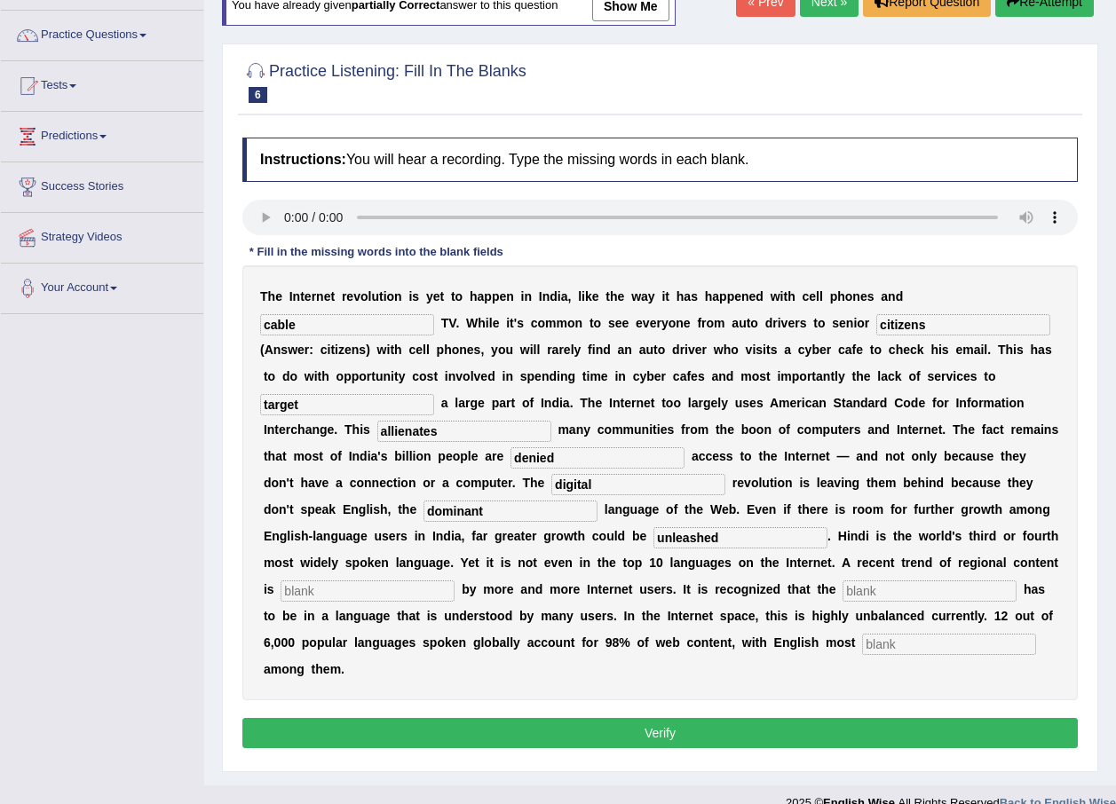
type input "unleashed"
click at [817, 575] on div "T h e I n t e r n e t r e v o l u t i o n i s y e t t o h a p p e n i n I n d i…" at bounding box center [659, 482] width 835 height 435
click at [454, 581] on input "text" at bounding box center [367, 591] width 174 height 21
type input "prefered"
click at [862, 647] on input "text" at bounding box center [949, 644] width 174 height 21
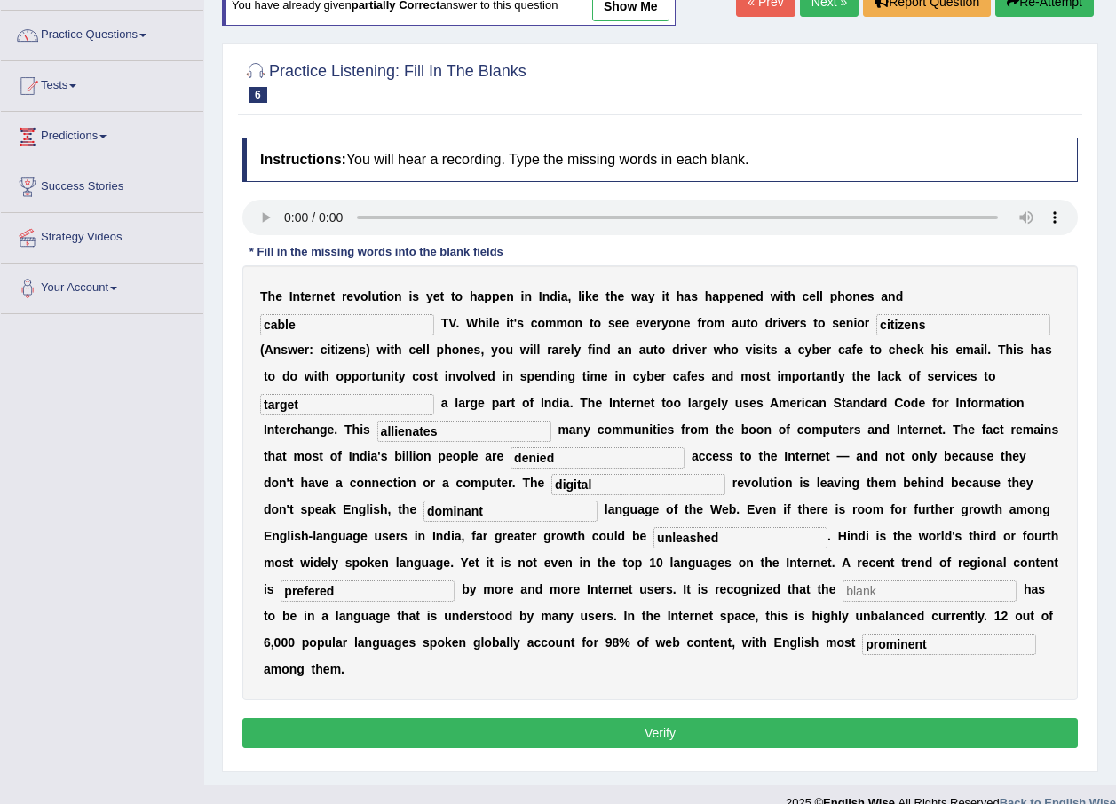
type input "prominent"
click at [842, 596] on input "text" at bounding box center [929, 591] width 174 height 21
type input "gt"
click at [658, 718] on button "Verify" at bounding box center [659, 733] width 835 height 30
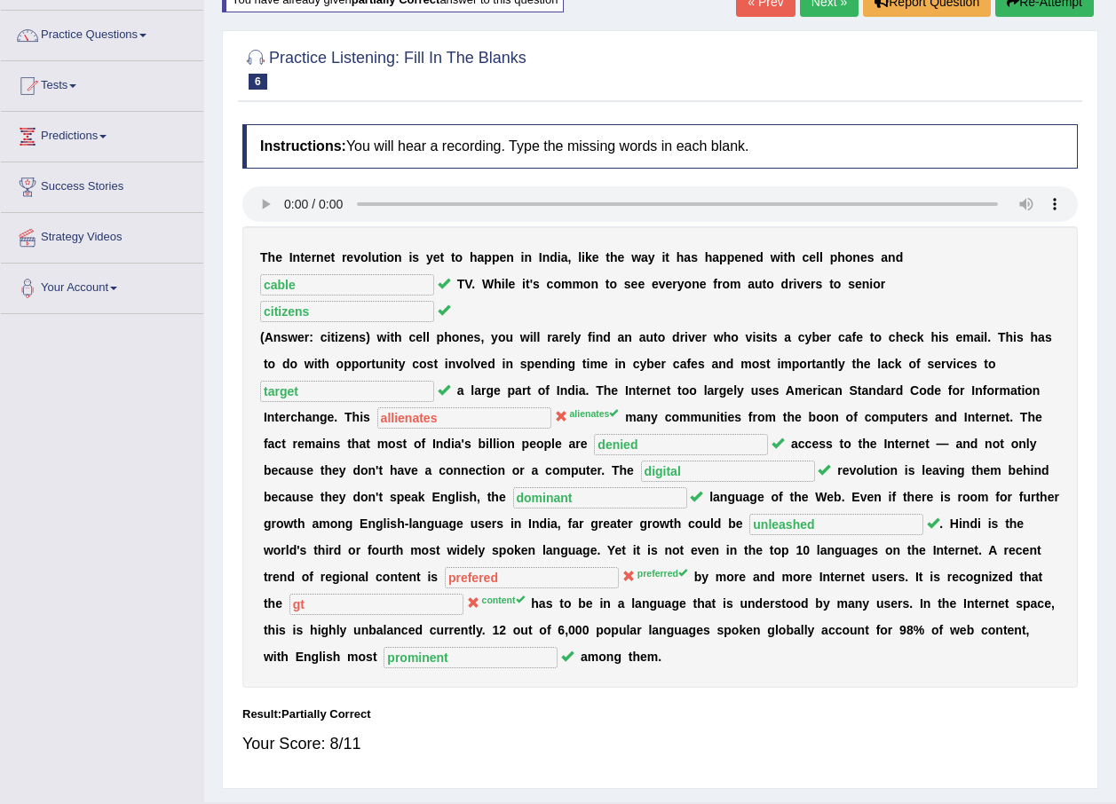
scroll to position [39, 0]
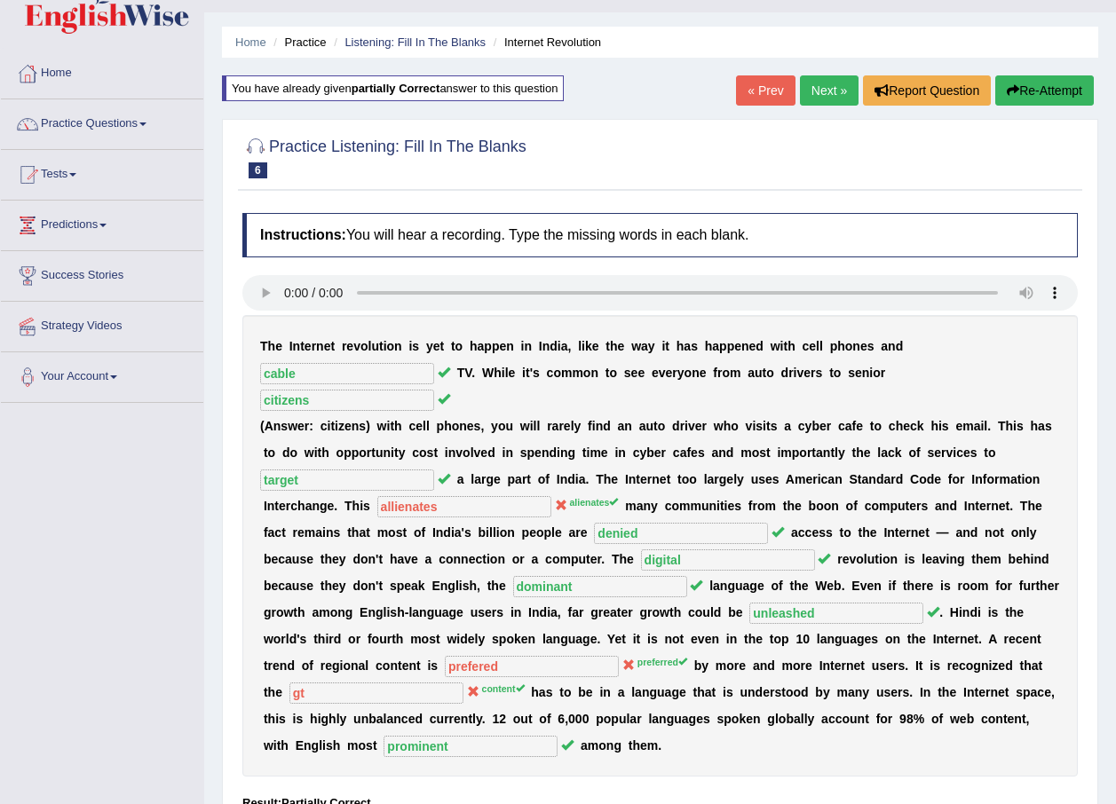
click at [832, 91] on link "Next »" at bounding box center [829, 90] width 59 height 30
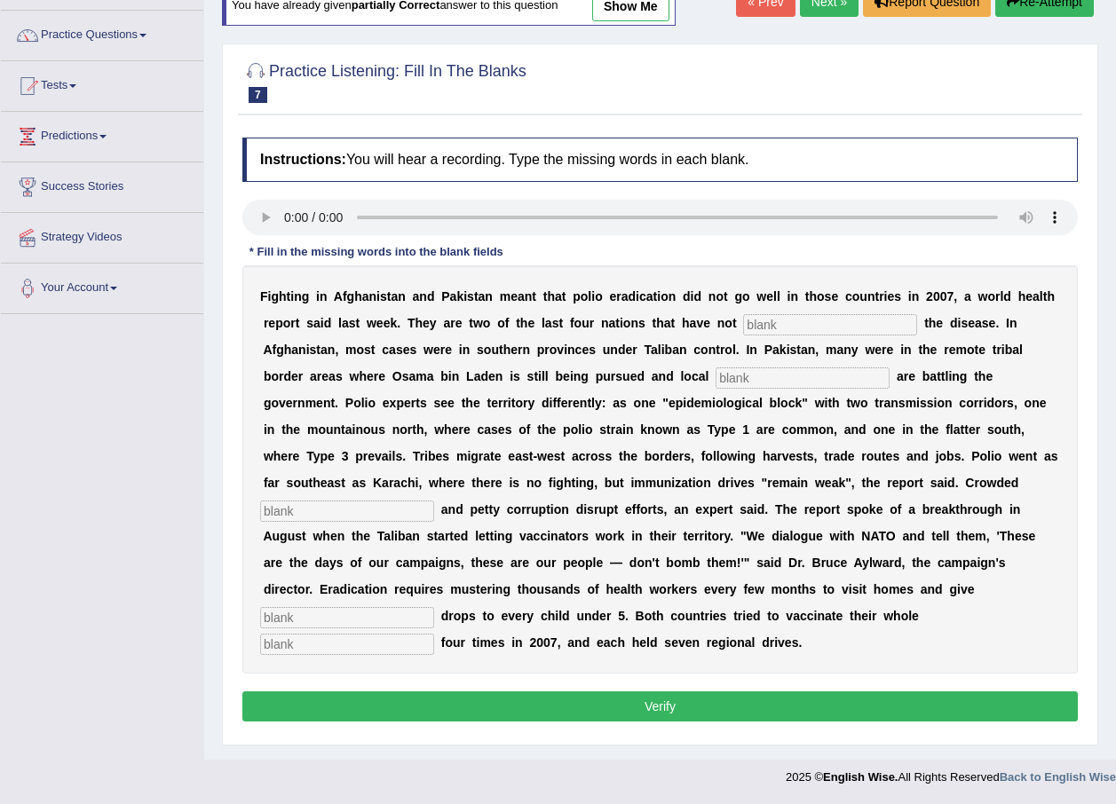
scroll to position [128, 0]
click at [743, 323] on input "text" at bounding box center [830, 324] width 174 height 21
type input "elimanited"
click at [715, 380] on input "text" at bounding box center [802, 377] width 174 height 21
type input "militants"
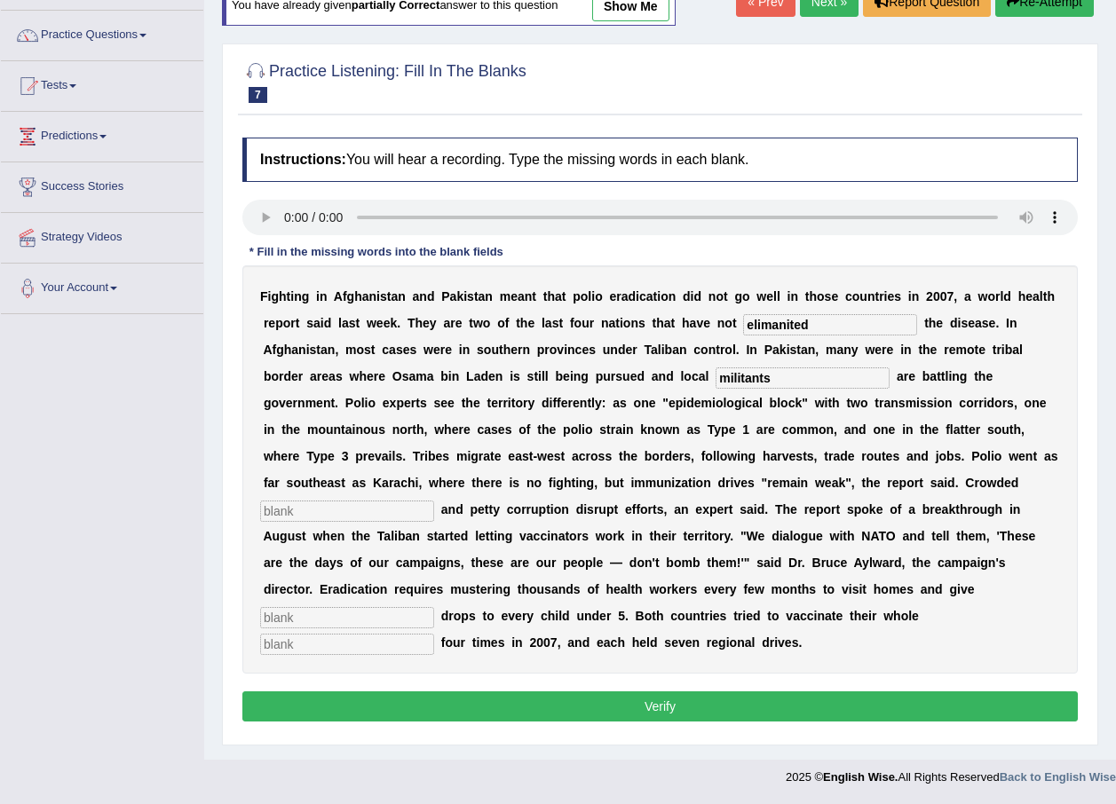
click at [434, 501] on input "text" at bounding box center [347, 511] width 174 height 21
type input "slums"
click at [335, 607] on input "text" at bounding box center [347, 617] width 174 height 21
type input "vaccine"
click at [434, 634] on input "text" at bounding box center [347, 644] width 174 height 21
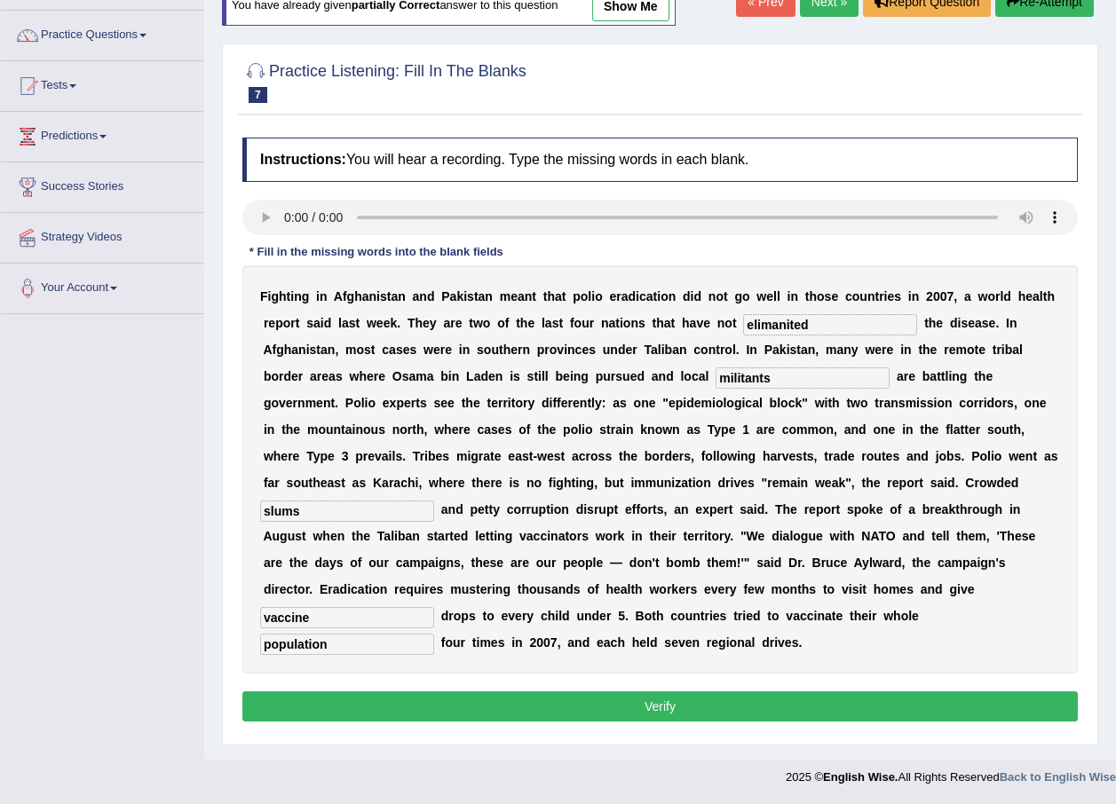
type input "population"
click at [818, 691] on button "Verify" at bounding box center [659, 706] width 835 height 30
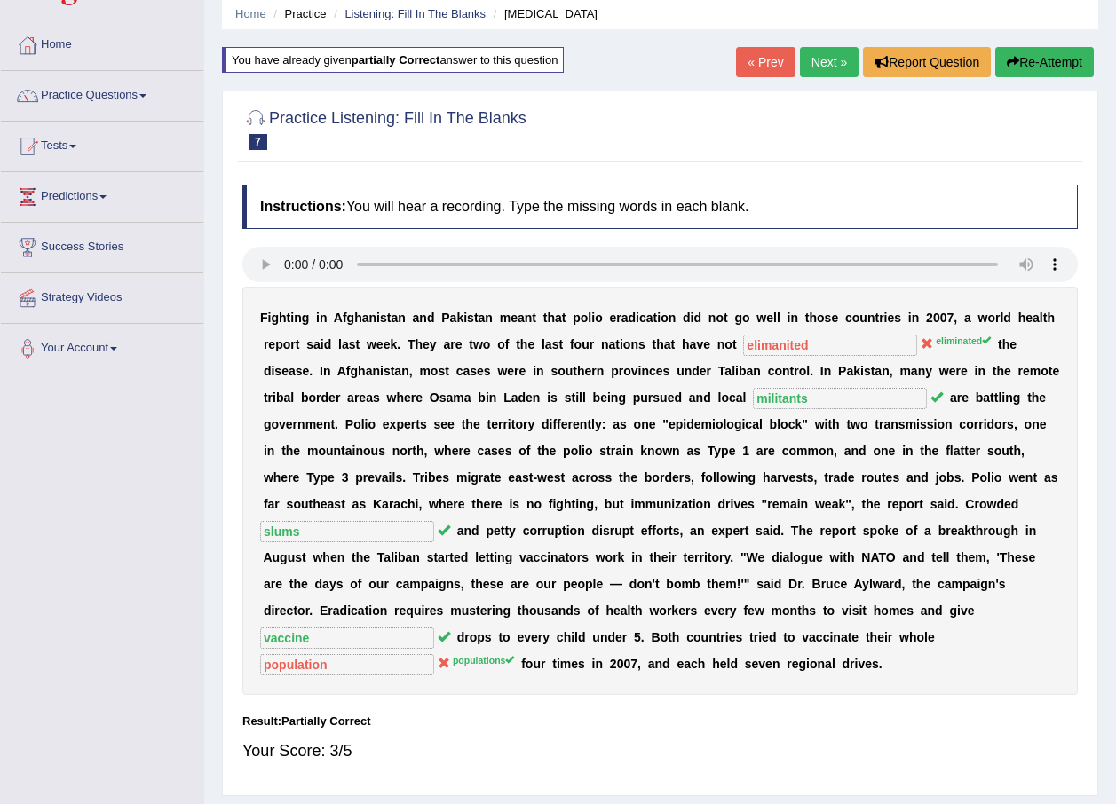
scroll to position [0, 0]
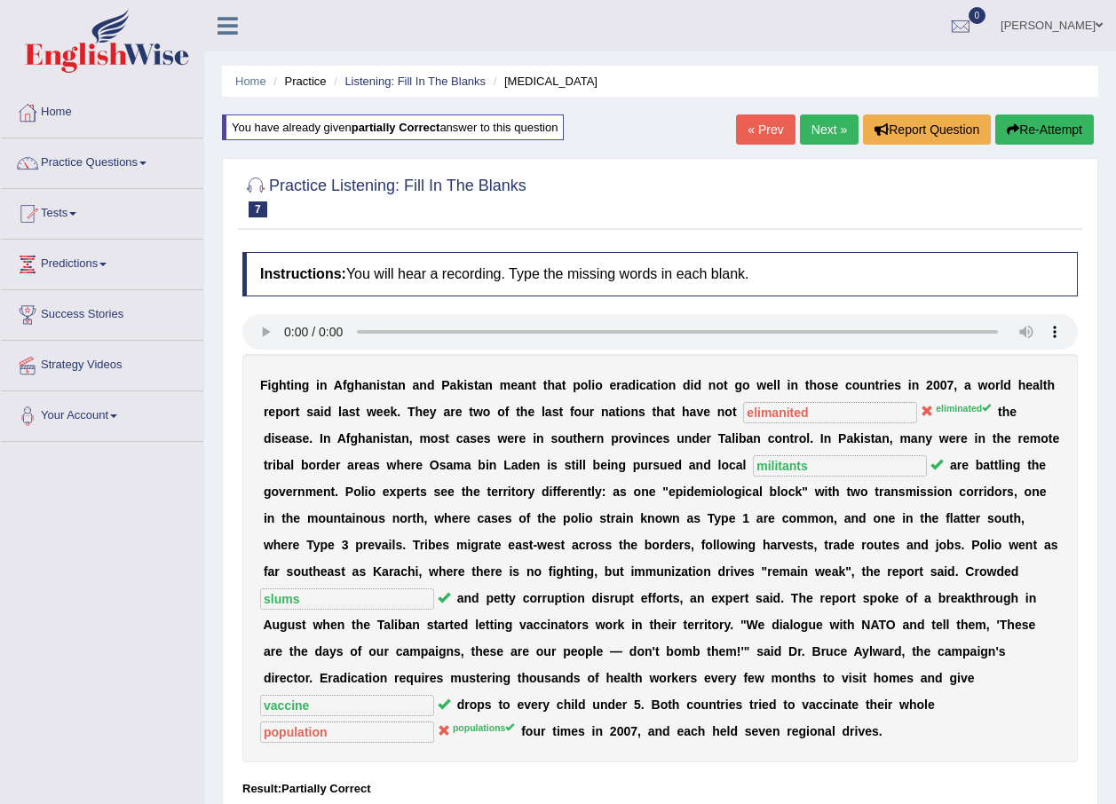
click at [802, 131] on link "Next »" at bounding box center [829, 130] width 59 height 30
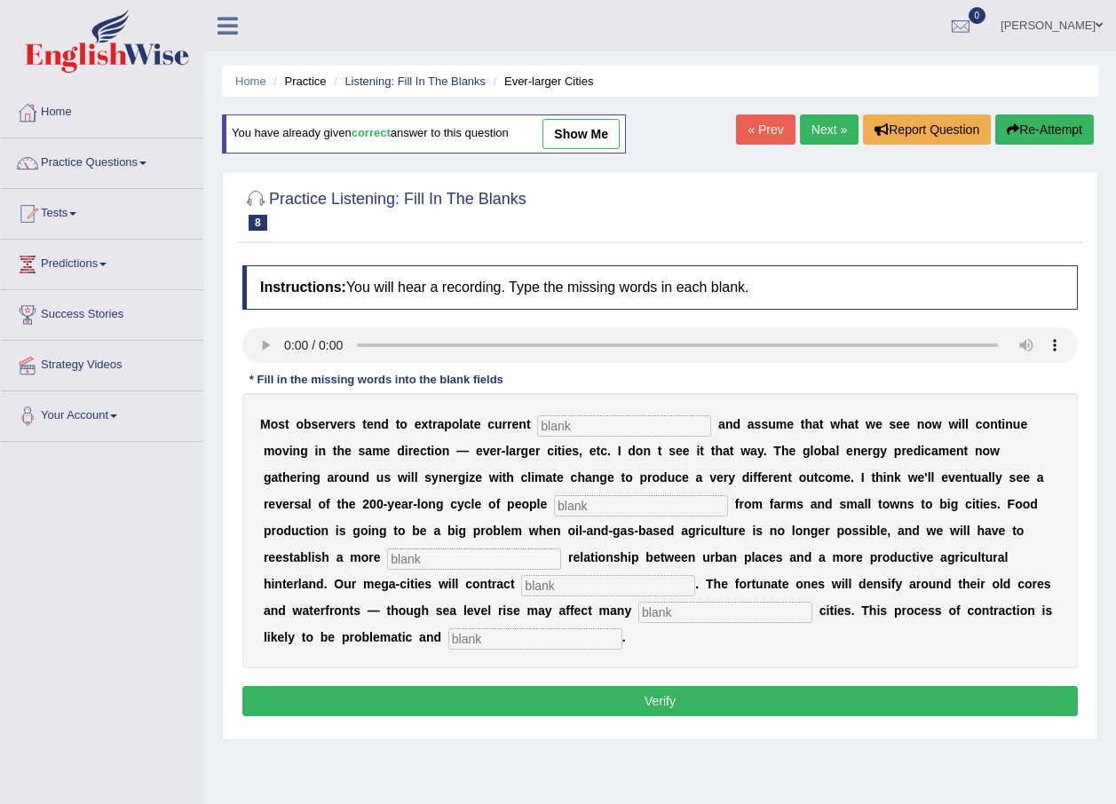
click at [557, 426] on input "text" at bounding box center [624, 425] width 174 height 21
type input "trends"
click at [554, 510] on input "text" at bounding box center [641, 505] width 174 height 21
type input "moving"
click at [561, 549] on input "text" at bounding box center [474, 559] width 174 height 21
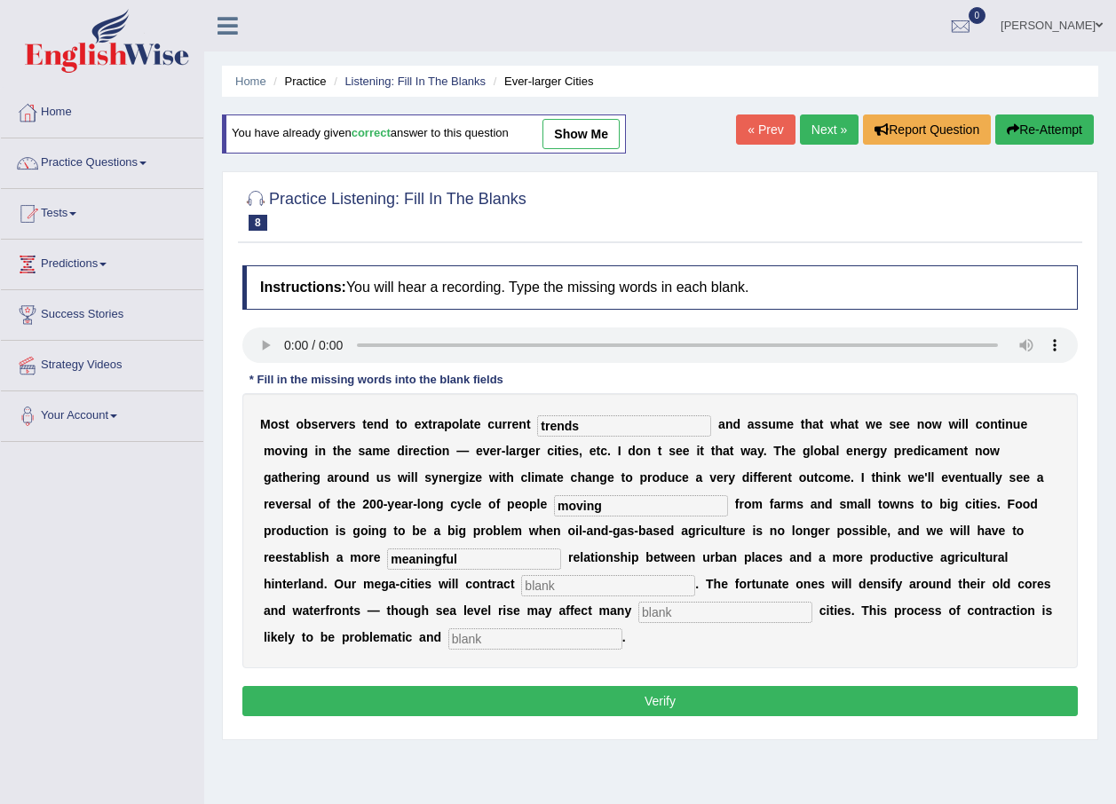
type input "meaningful"
click at [695, 575] on input "text" at bounding box center [608, 585] width 174 height 21
type input "substanily"
click at [622, 628] on input "text" at bounding box center [535, 638] width 174 height 21
type input "disorderly"
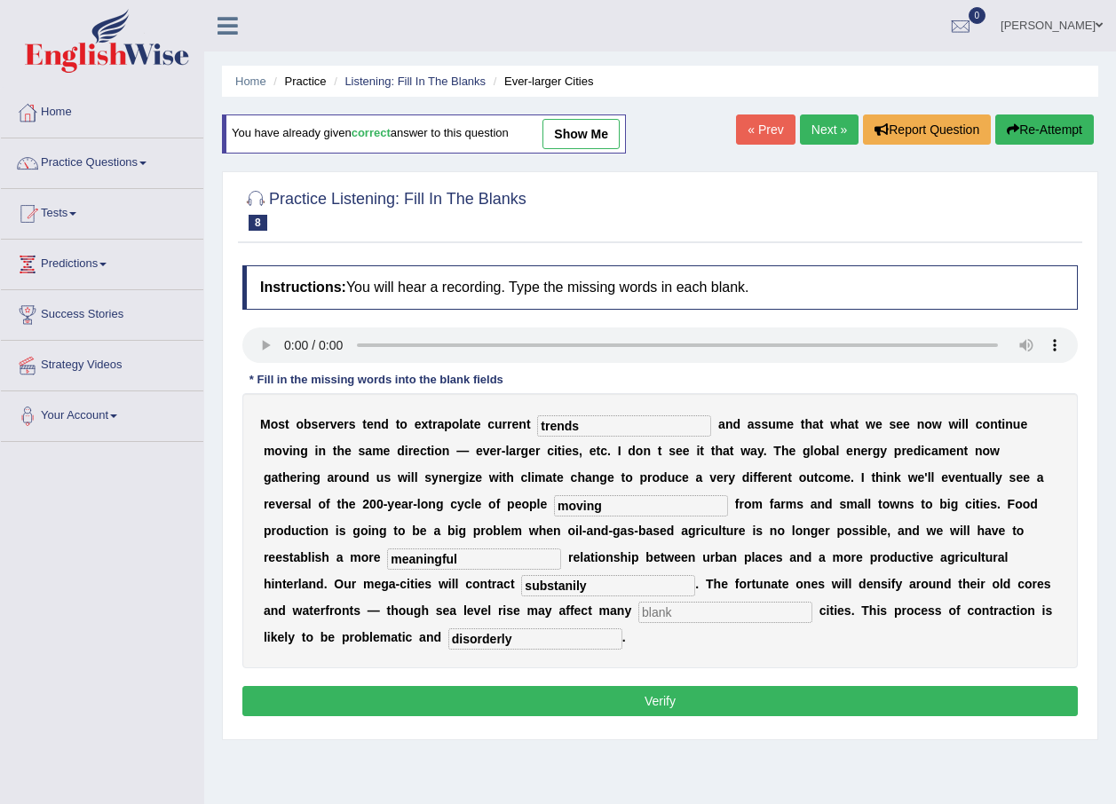
click at [312, 597] on div "M o s t o b s e r v e r s t e n d t o e x t r a p o l a t e c u r r e n t trend…" at bounding box center [659, 530] width 835 height 275
click at [638, 612] on input "text" at bounding box center [725, 612] width 174 height 21
type input "g"
click at [479, 686] on button "Verify" at bounding box center [659, 701] width 835 height 30
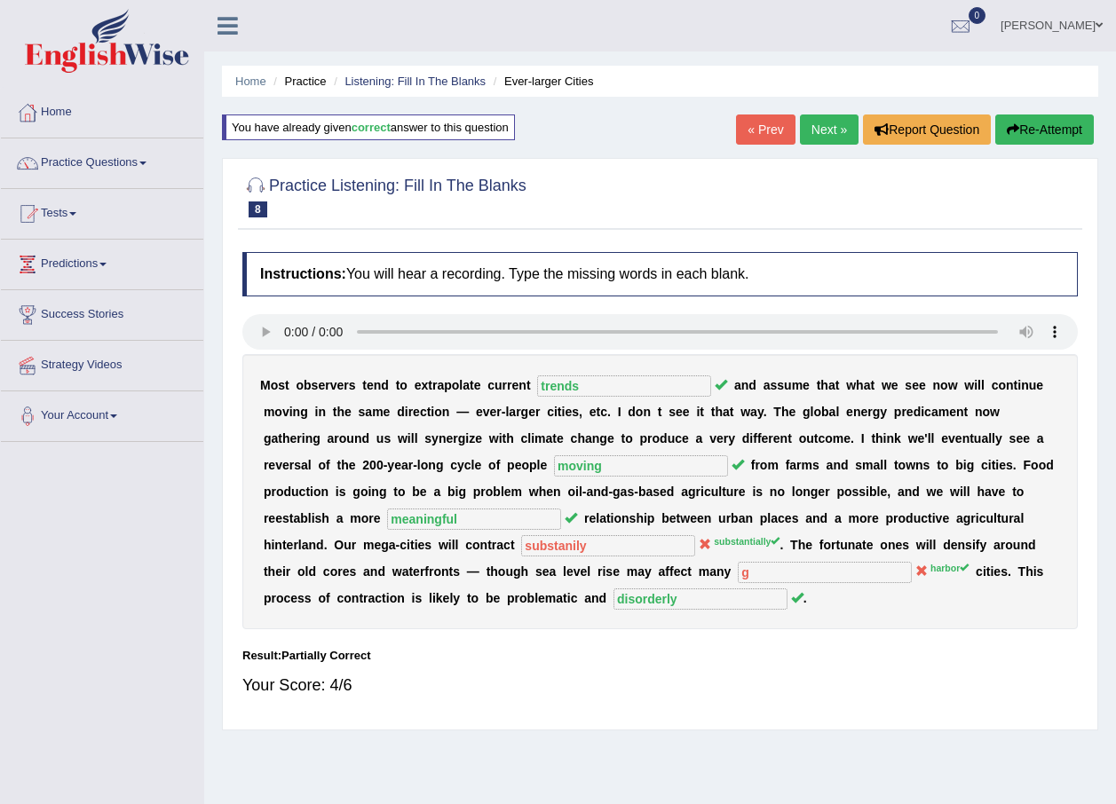
click at [821, 140] on link "Next »" at bounding box center [829, 130] width 59 height 30
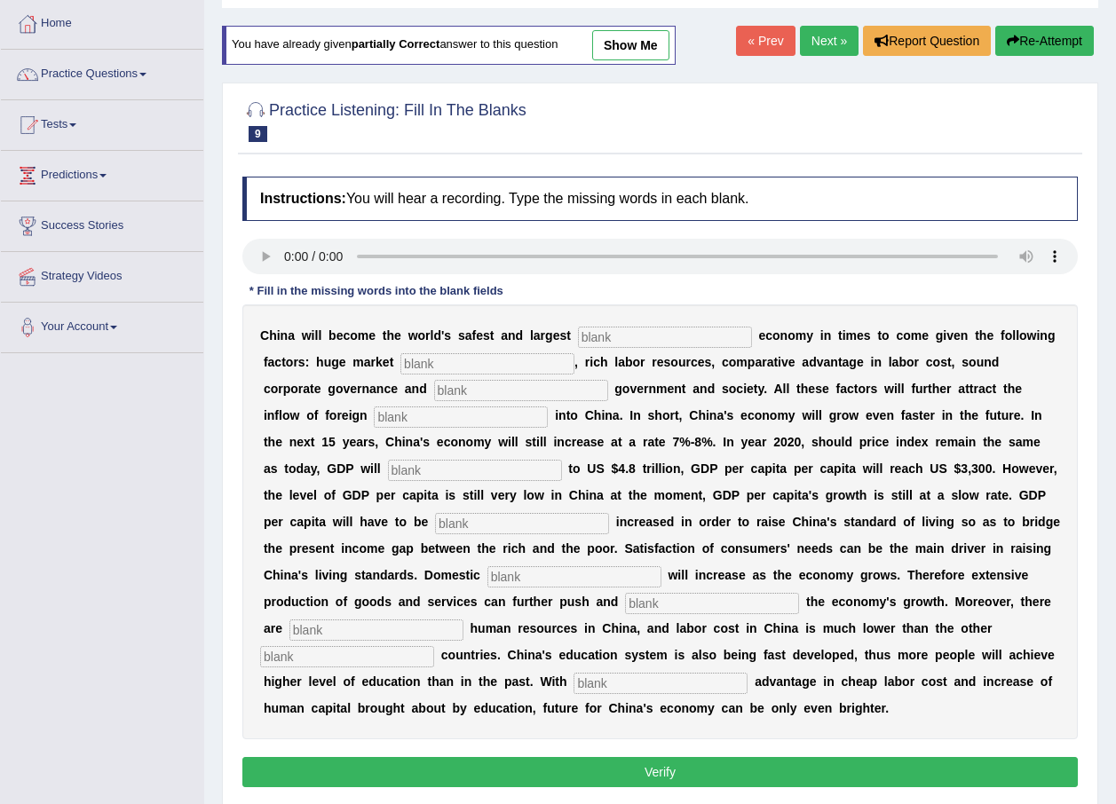
click at [582, 336] on input "text" at bounding box center [665, 337] width 174 height 21
type input "investment"
click at [400, 364] on input "text" at bounding box center [487, 363] width 174 height 21
type input "potineal"
click at [405, 354] on input "potineal" at bounding box center [487, 363] width 174 height 21
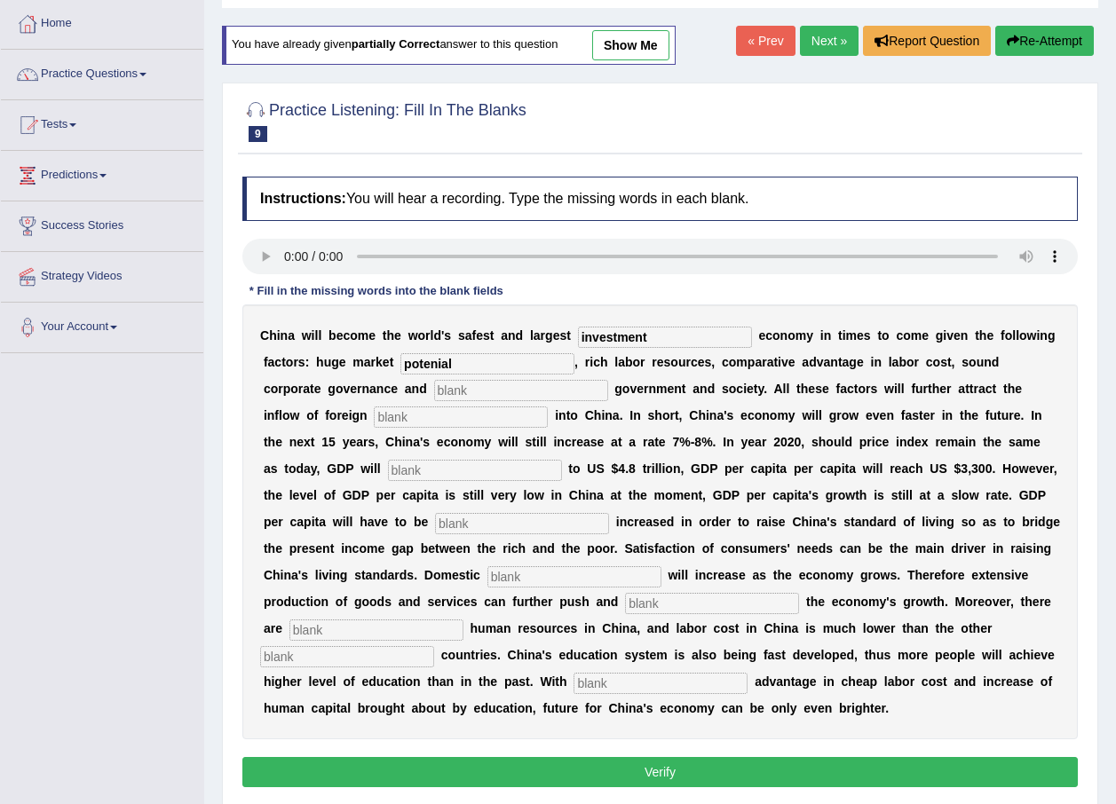
type input "potenial"
click at [434, 389] on input "text" at bounding box center [521, 390] width 174 height 21
type input "stable"
click at [374, 420] on input "text" at bounding box center [461, 417] width 174 height 21
type input "capital"
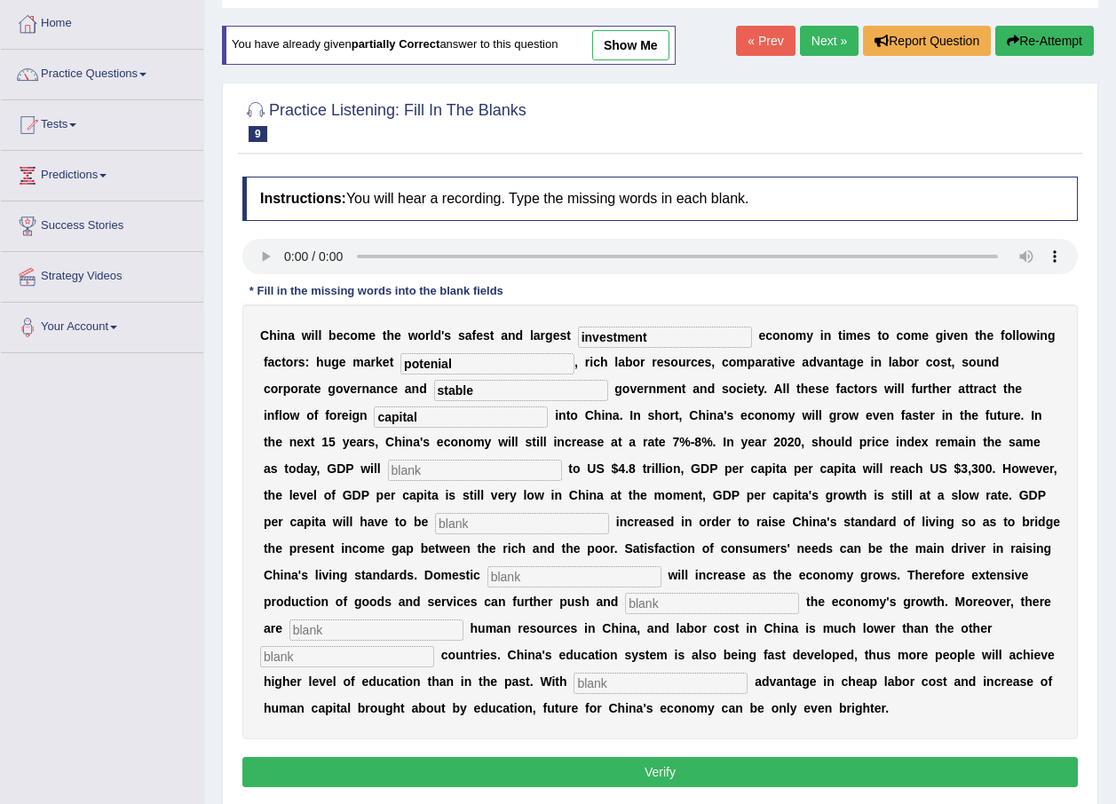
click at [400, 364] on input "potenial" at bounding box center [487, 363] width 174 height 21
type input "potential"
click at [388, 470] on input "text" at bounding box center [475, 470] width 174 height 21
type input "amount"
click at [435, 523] on input "text" at bounding box center [522, 523] width 174 height 21
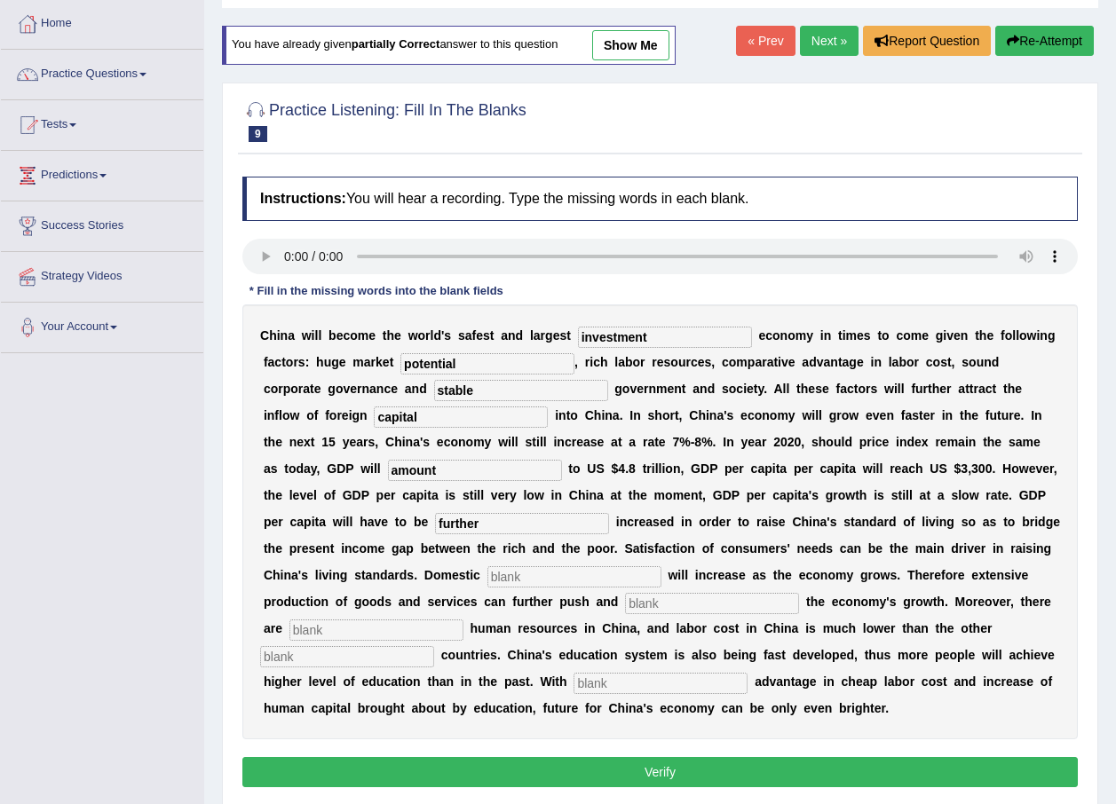
type input "further"
click at [487, 579] on input "text" at bounding box center [574, 576] width 174 height 21
type input "demand"
click at [625, 606] on input "text" at bounding box center [712, 603] width 174 height 21
type input "sustain"
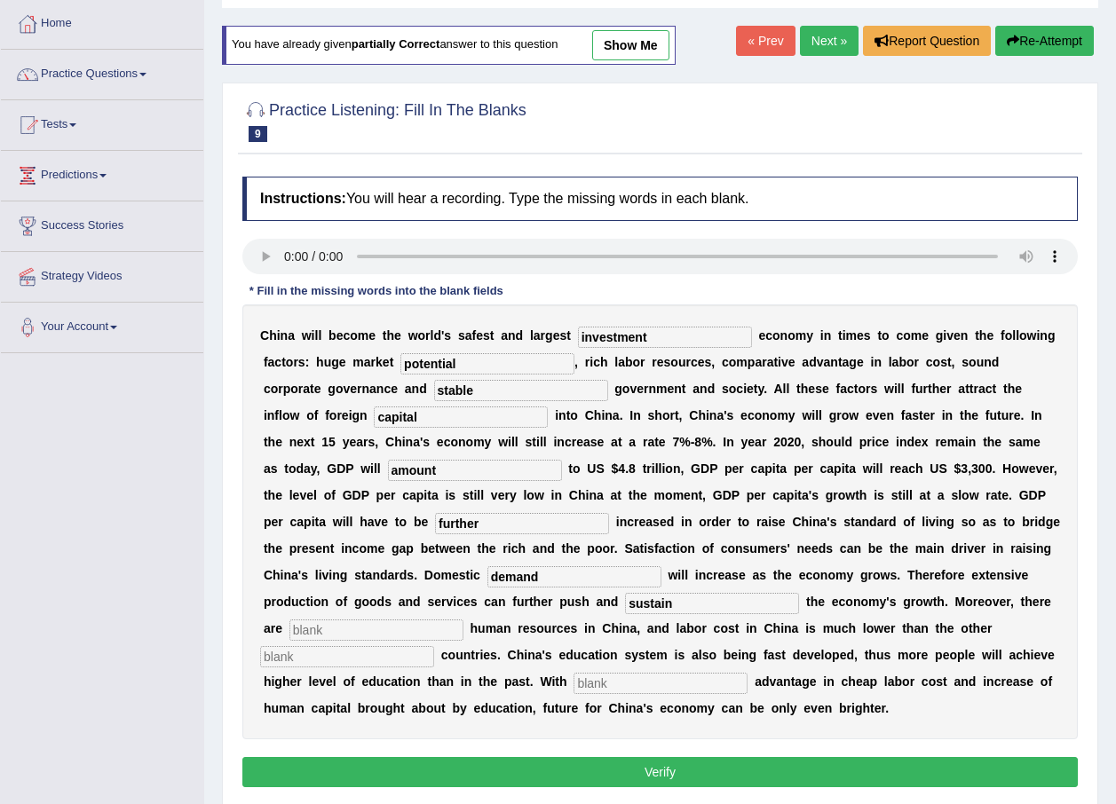
click at [463, 620] on input "text" at bounding box center [376, 630] width 174 height 21
click at [463, 620] on input "abond" at bounding box center [376, 630] width 174 height 21
type input "abondont"
click at [434, 646] on input "text" at bounding box center [347, 656] width 174 height 21
type input "industrial"
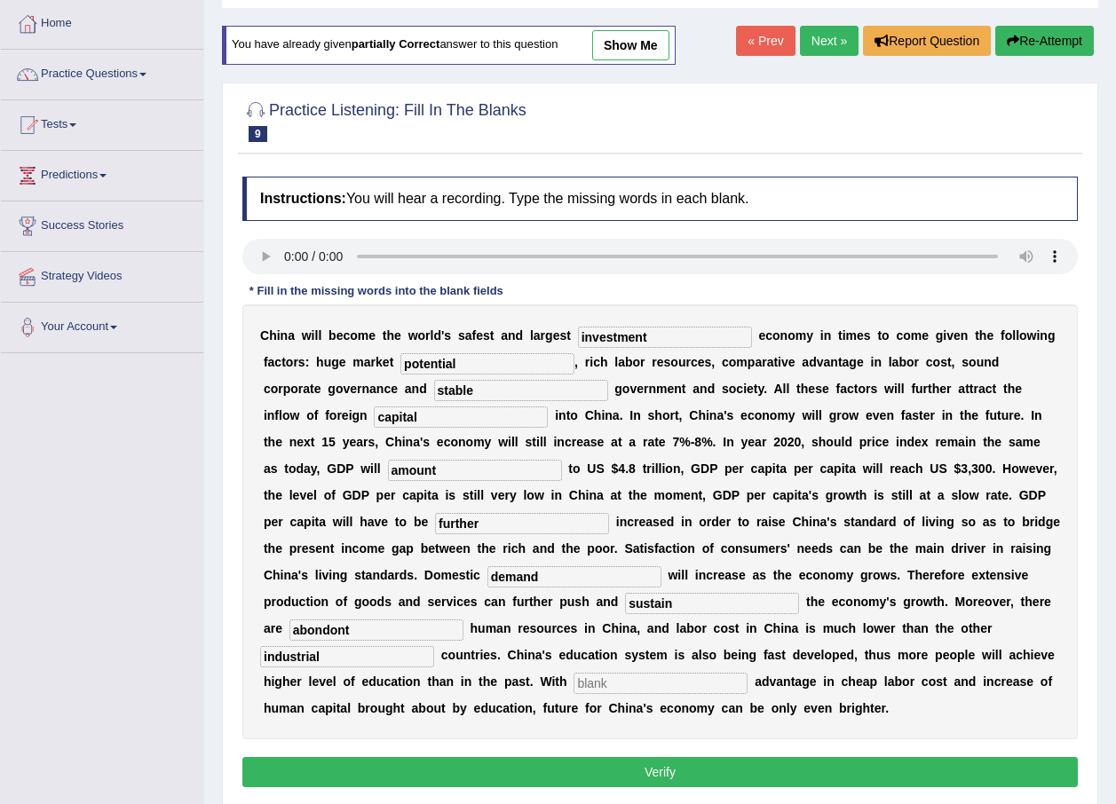
click at [747, 673] on input "text" at bounding box center [660, 683] width 174 height 21
type input "comparerative"
click at [753, 771] on button "Verify" at bounding box center [659, 772] width 835 height 30
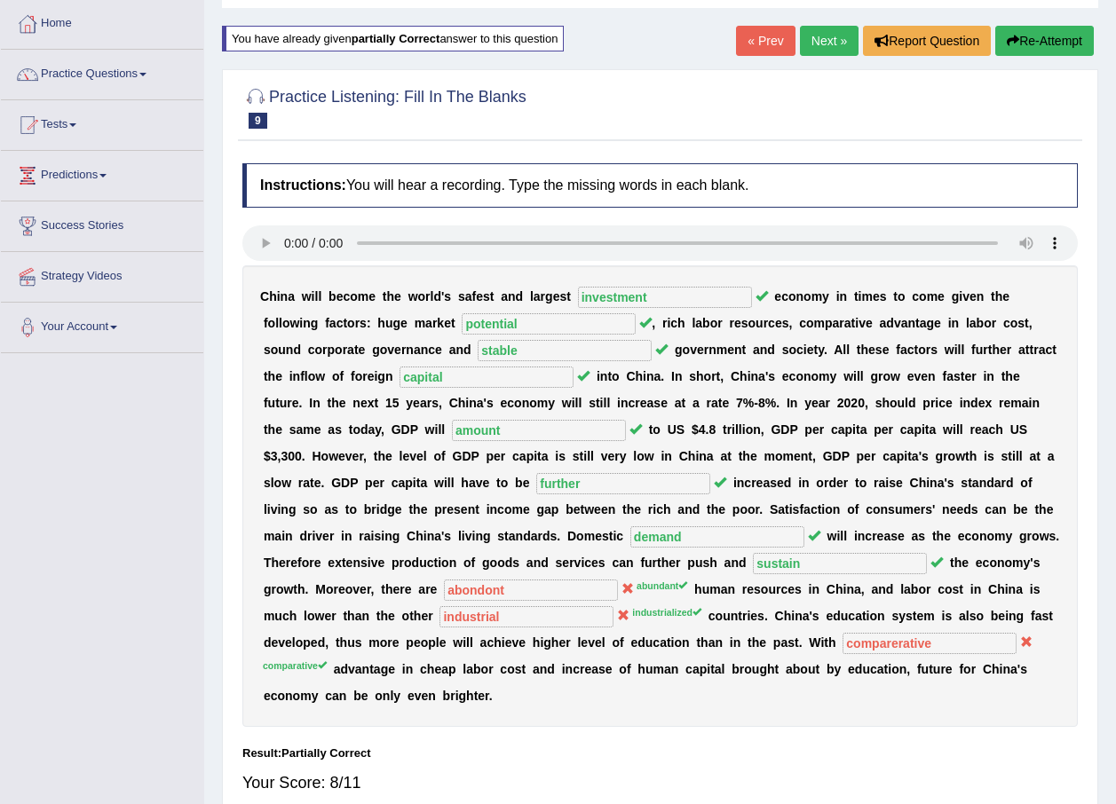
click at [836, 41] on link "Next »" at bounding box center [829, 41] width 59 height 30
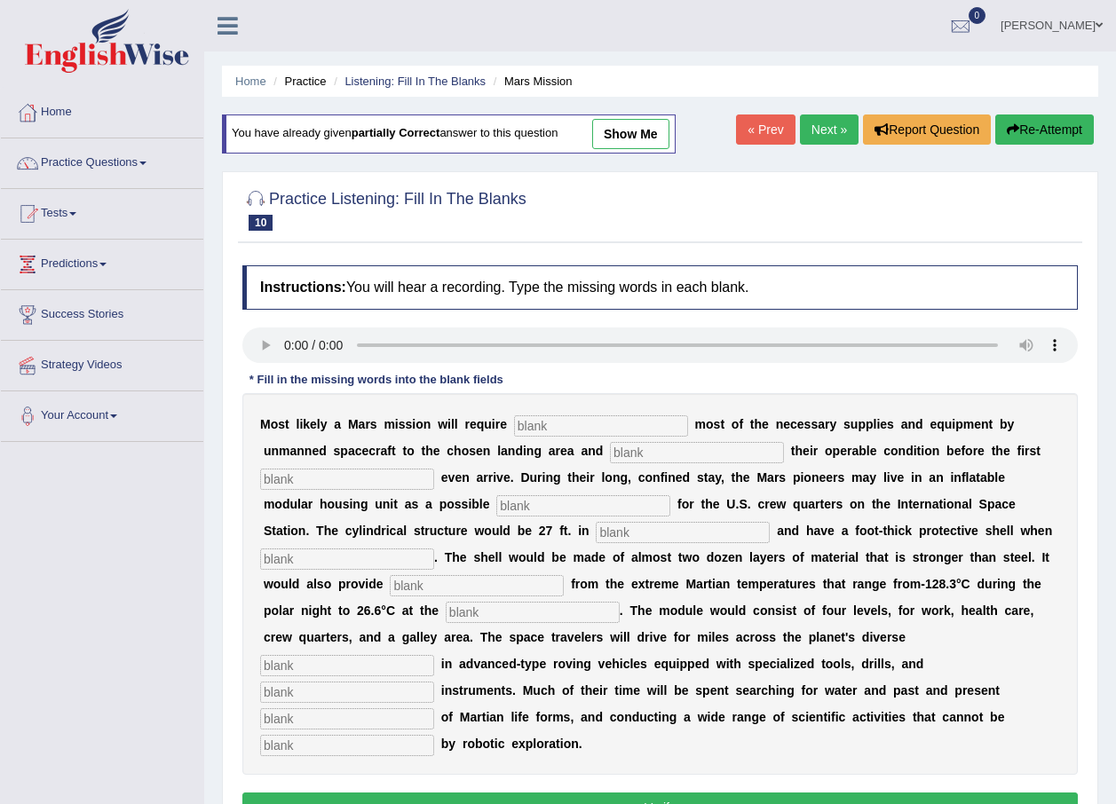
click at [517, 423] on input "text" at bounding box center [601, 425] width 174 height 21
type input "transporting"
click at [610, 447] on input "text" at bounding box center [697, 452] width 174 height 21
type input "confirming"
click at [358, 476] on input "text" at bounding box center [347, 479] width 174 height 21
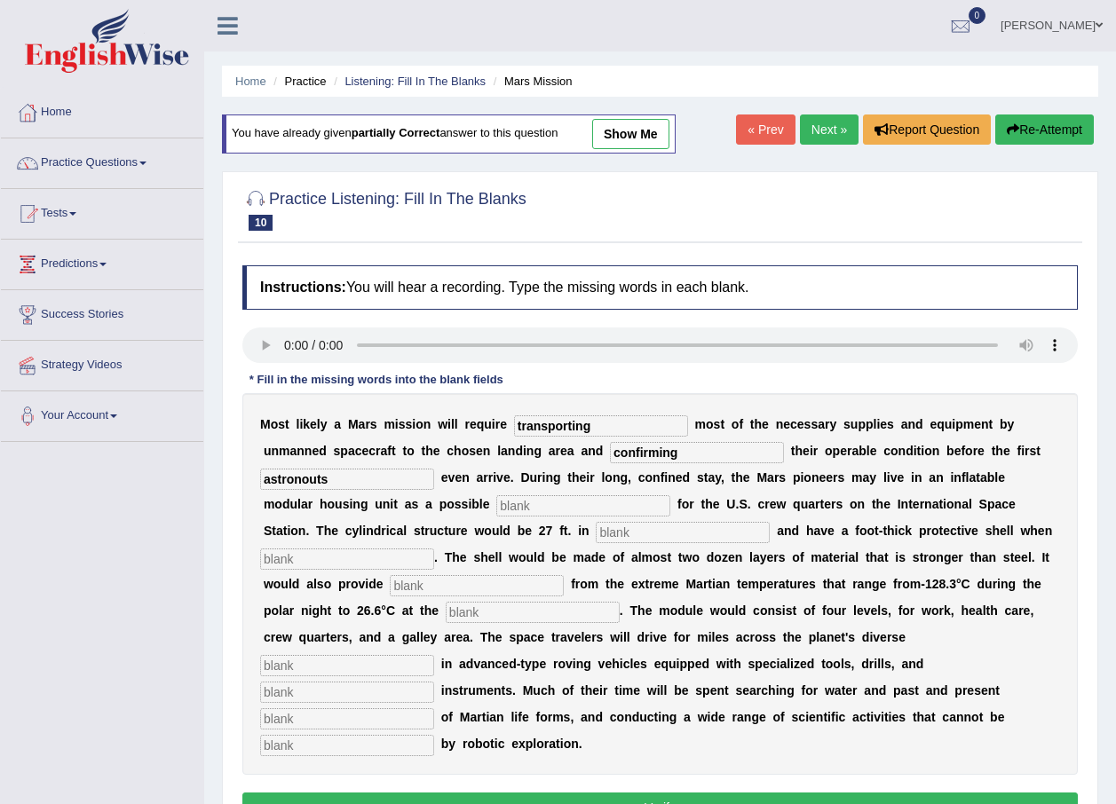
type input "astronouts"
click at [496, 513] on input "text" at bounding box center [583, 505] width 174 height 21
type input "replacement"
click at [596, 535] on input "text" at bounding box center [683, 532] width 174 height 21
type input "diameter"
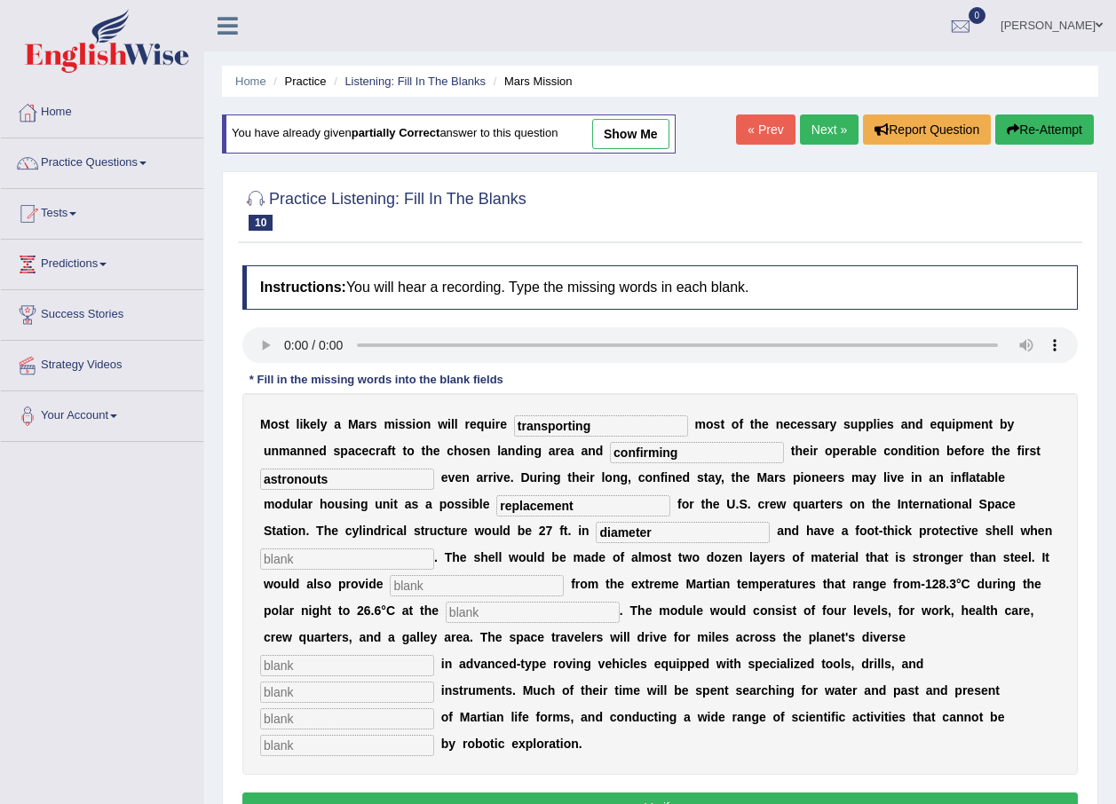
click at [434, 549] on input "text" at bounding box center [347, 559] width 174 height 21
type input "inflated"
click at [564, 575] on input "text" at bounding box center [477, 585] width 174 height 21
type input "insullation"
click at [620, 602] on input "text" at bounding box center [533, 612] width 174 height 21
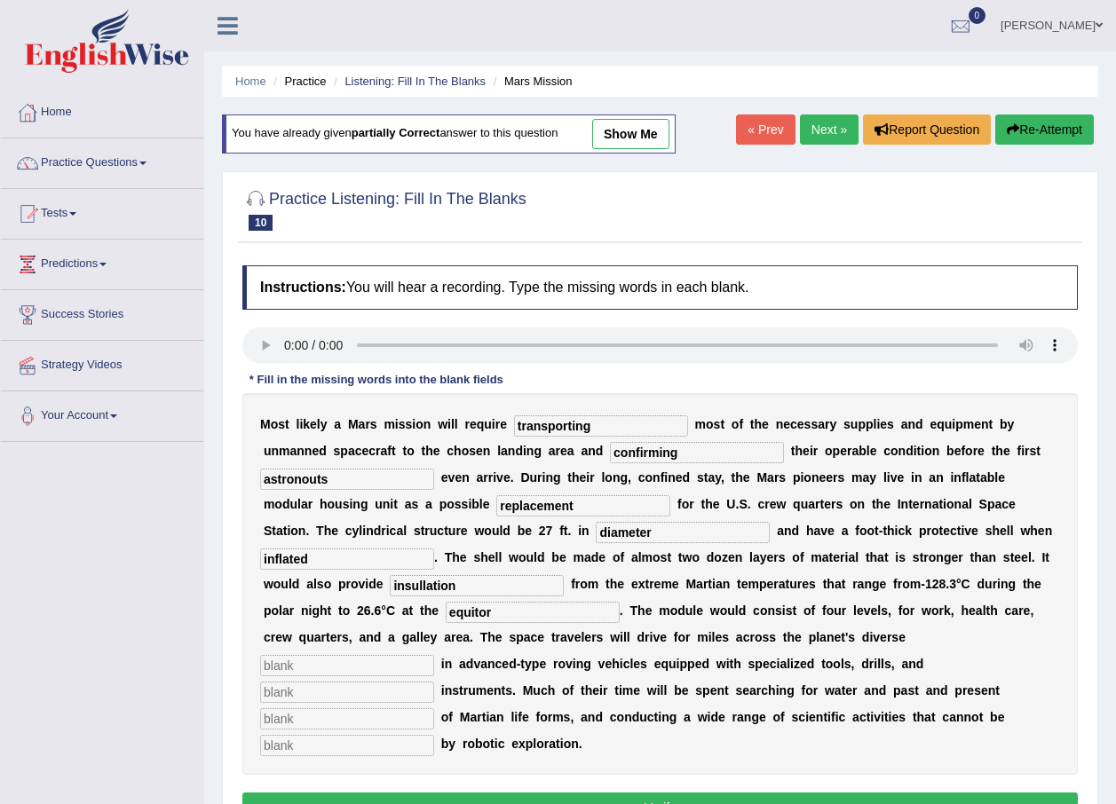
type input "equitor"
click at [434, 655] on input "text" at bounding box center [347, 665] width 174 height 21
type input "terrain"
click at [359, 682] on input "text" at bounding box center [347, 692] width 174 height 21
click at [336, 682] on input "text" at bounding box center [347, 692] width 174 height 21
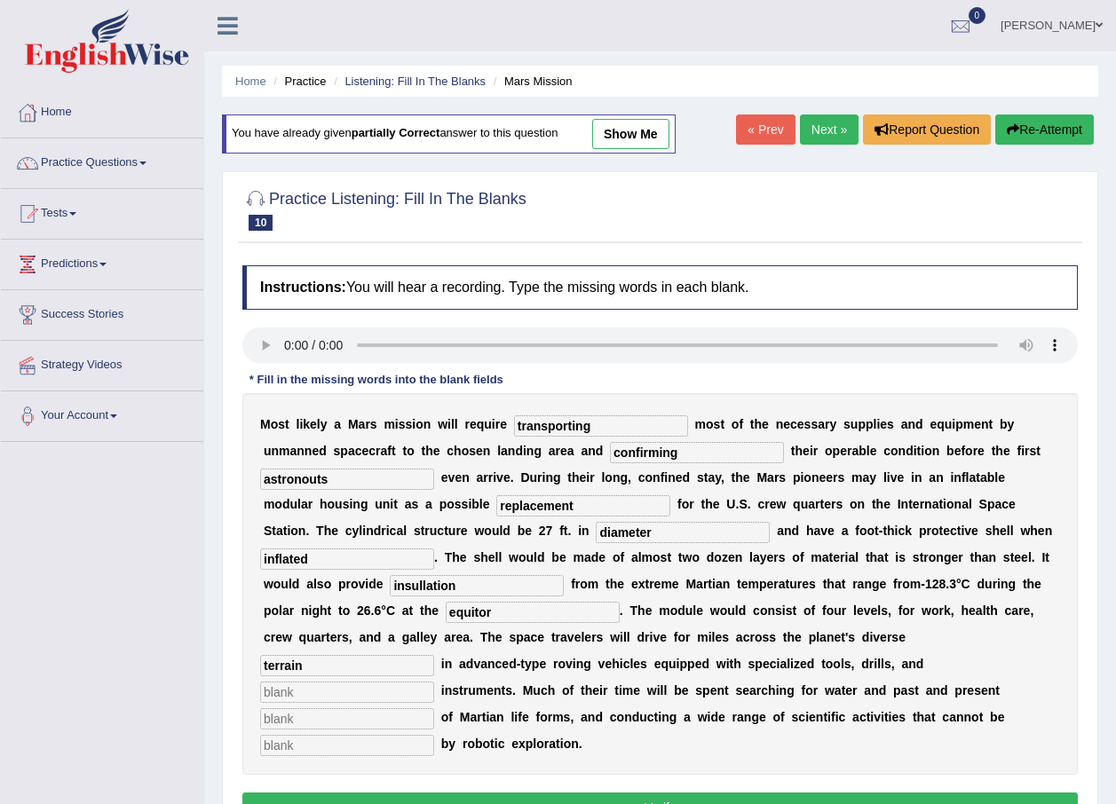
click at [318, 708] on input "text" at bounding box center [347, 718] width 174 height 21
type input "evidence"
click at [309, 735] on input "text" at bounding box center [347, 745] width 174 height 21
type input "accomplished"
click at [280, 682] on input "text" at bounding box center [347, 692] width 174 height 21
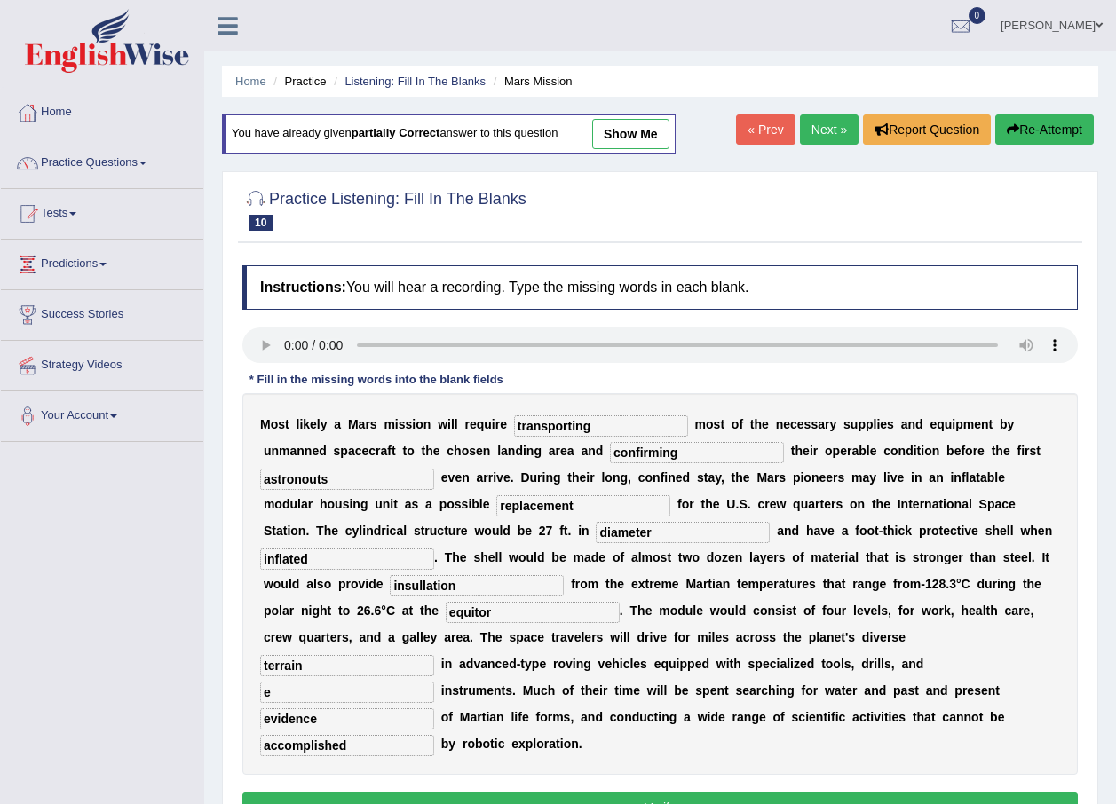
type input "e"
click at [423, 793] on button "Verify" at bounding box center [659, 808] width 835 height 30
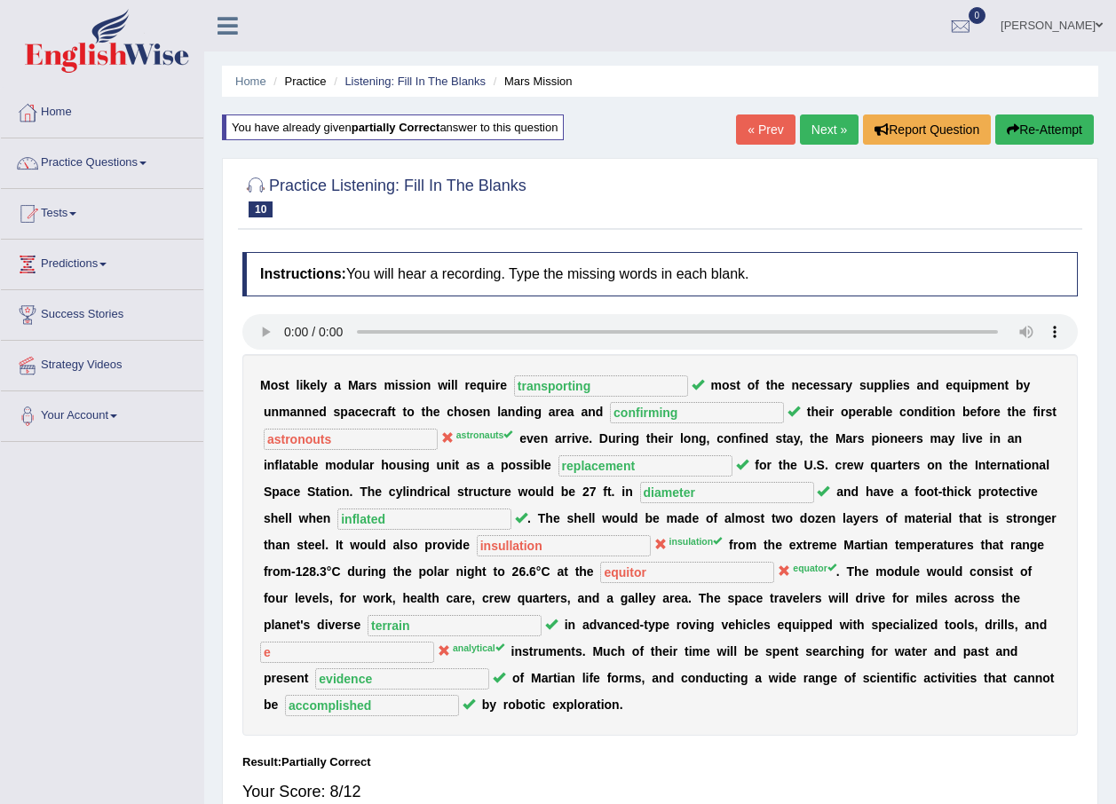
click at [831, 130] on link "Next »" at bounding box center [829, 130] width 59 height 30
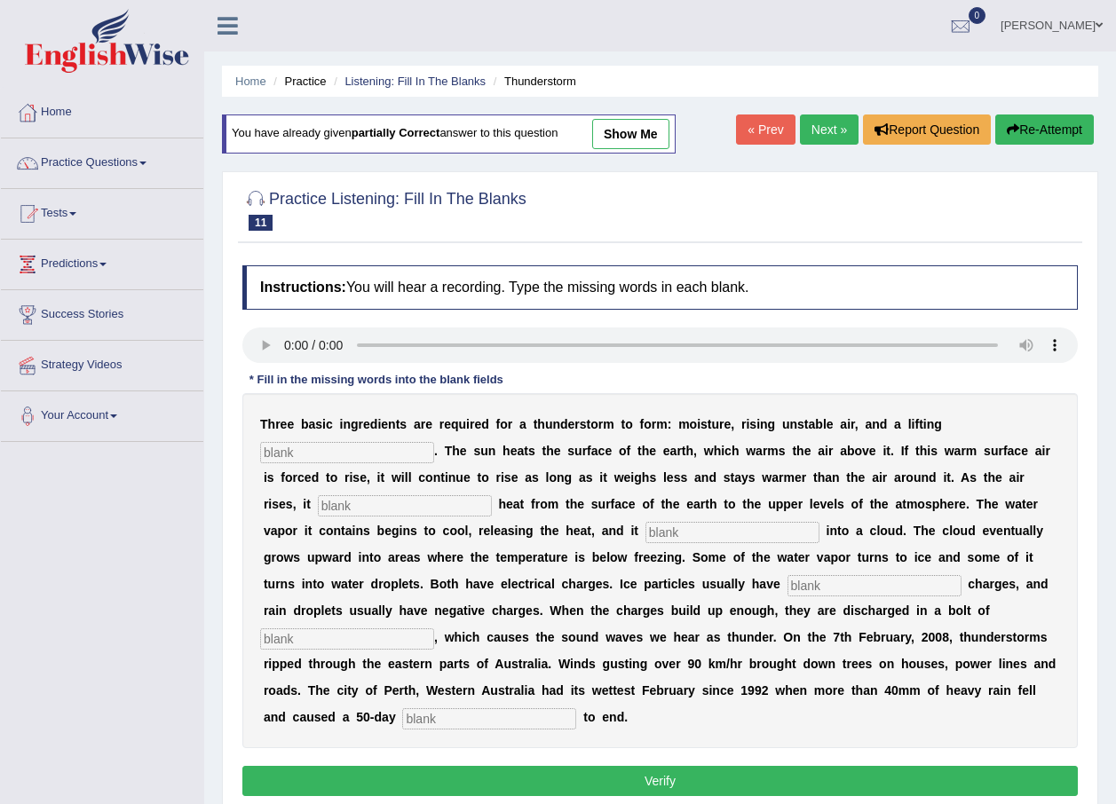
click at [434, 442] on input "text" at bounding box center [347, 452] width 174 height 21
type input "mechanism"
click at [492, 495] on input "text" at bounding box center [405, 505] width 174 height 21
type input "tranfers"
click at [645, 532] on input "text" at bounding box center [732, 532] width 174 height 21
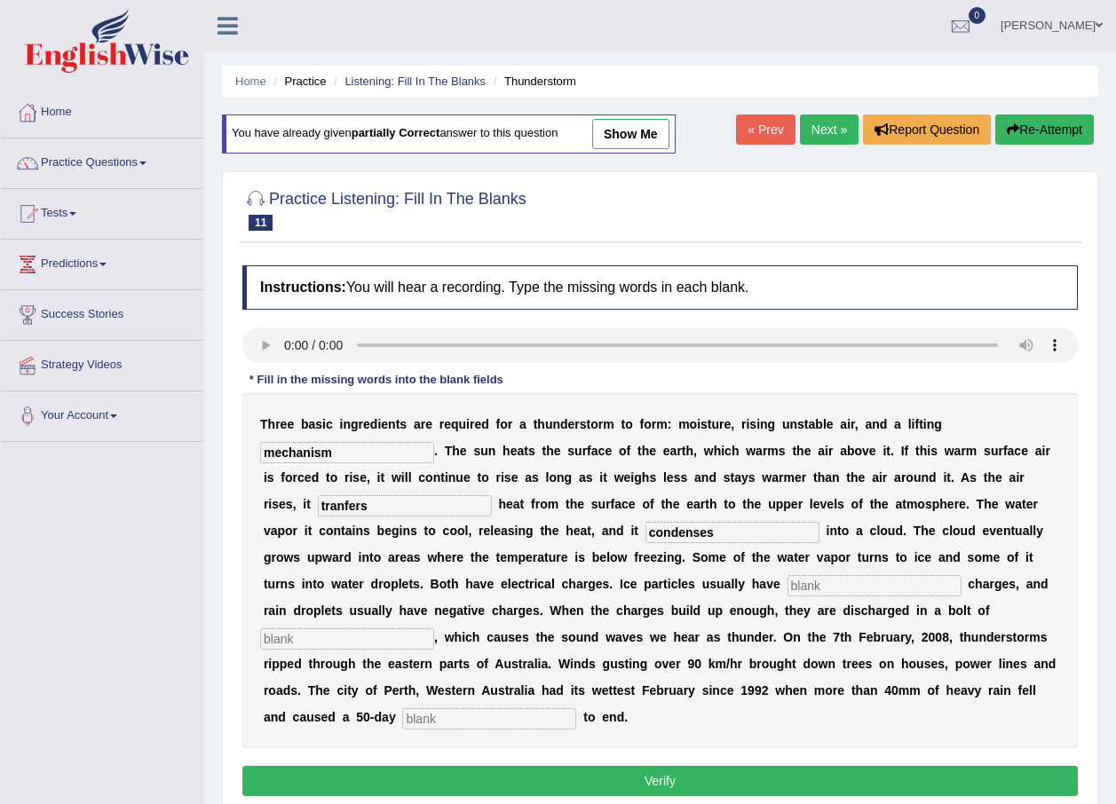
type input "condenses"
click at [787, 594] on input "text" at bounding box center [874, 585] width 174 height 21
type input "positive"
click at [434, 628] on input "text" at bounding box center [347, 638] width 174 height 21
type input "lightning"
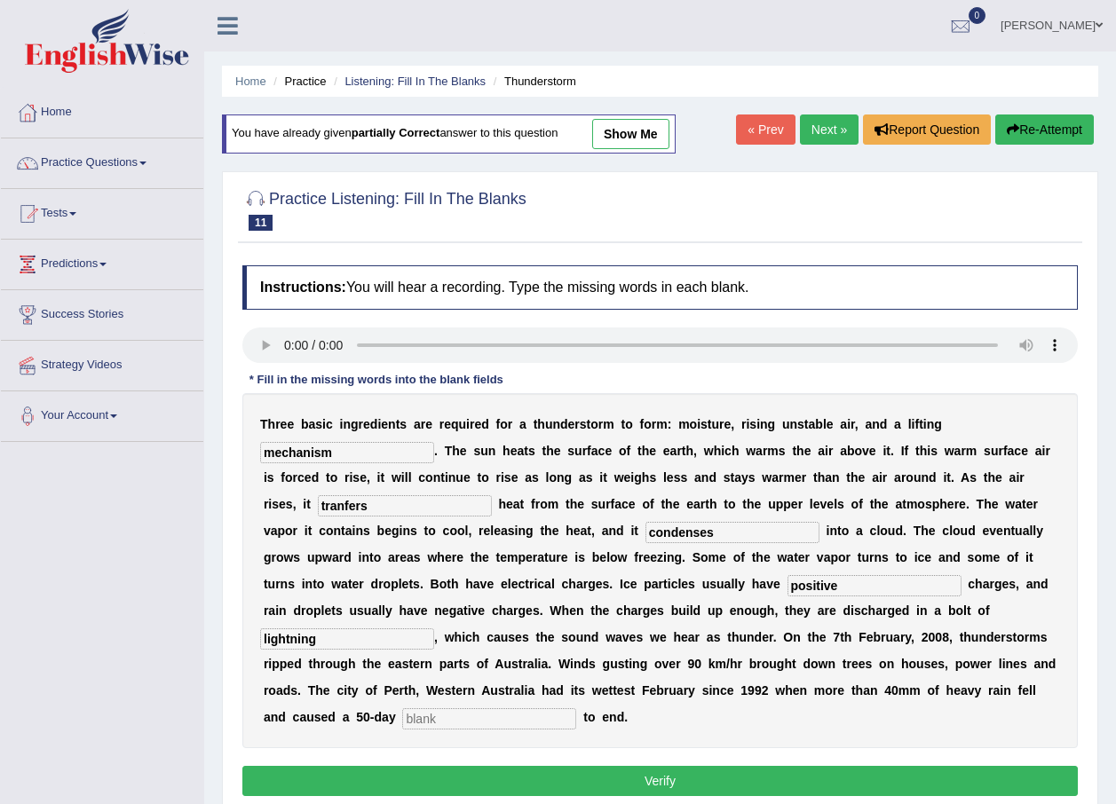
click at [462, 708] on input "text" at bounding box center [489, 718] width 174 height 21
click at [453, 708] on input "text" at bounding box center [489, 718] width 174 height 21
type input "drout"
click at [543, 766] on button "Verify" at bounding box center [659, 781] width 835 height 30
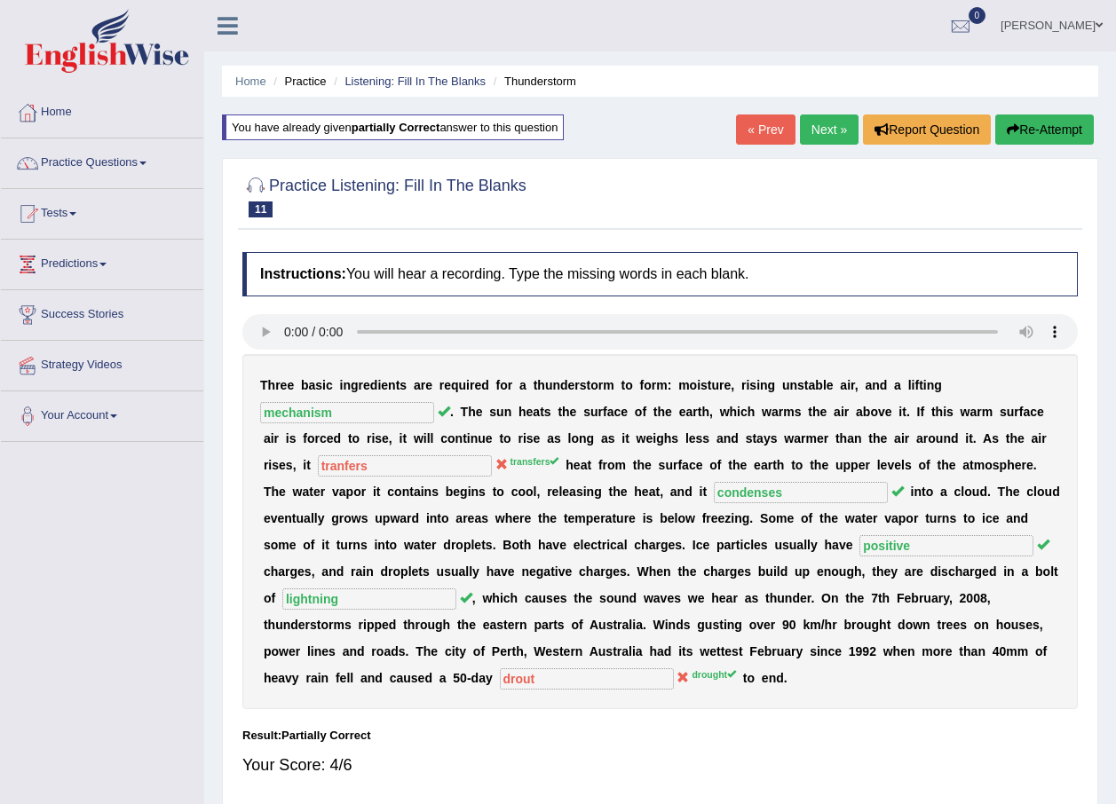
click at [823, 128] on link "Next »" at bounding box center [829, 130] width 59 height 30
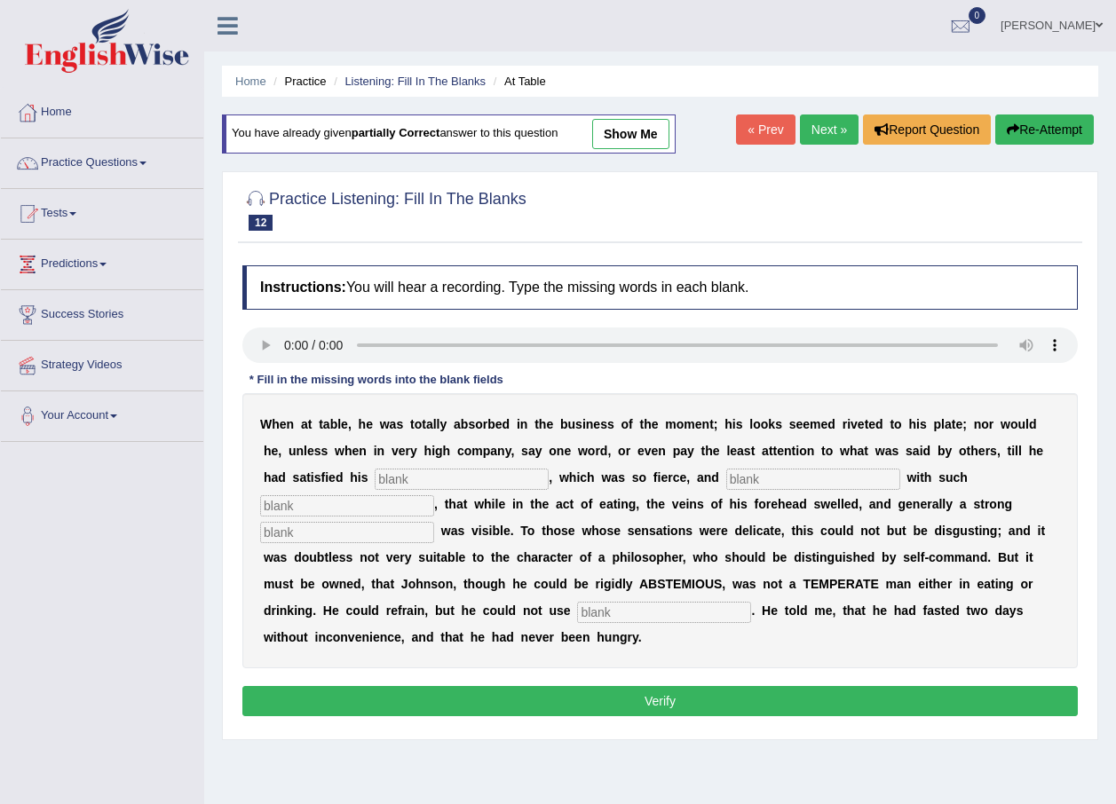
click at [375, 470] on input "text" at bounding box center [462, 479] width 174 height 21
click at [375, 486] on input "text" at bounding box center [462, 479] width 174 height 21
type input "appetite"
click at [618, 488] on div "W h e n a t t a b l e , h e w a s t o t a l l y a b s o r b e d i n t h e b u s…" at bounding box center [659, 530] width 835 height 275
drag, startPoint x: 618, startPoint y: 488, endPoint x: 612, endPoint y: 479, distance: 10.8
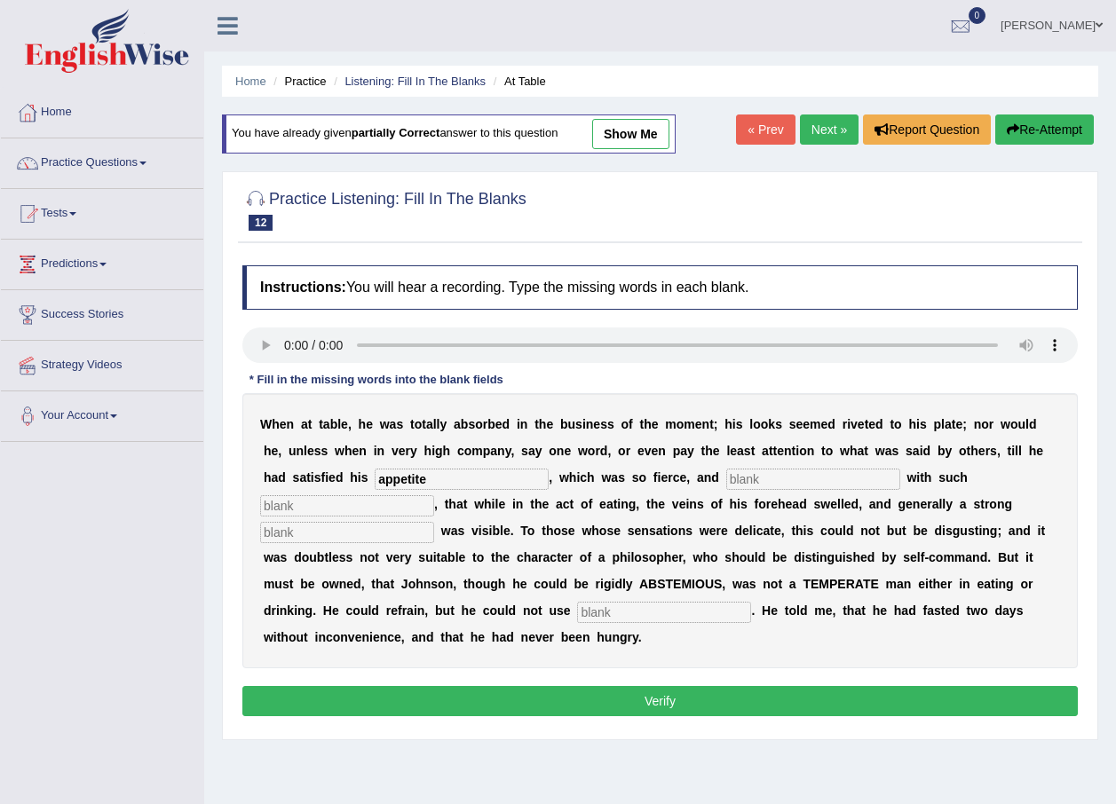
click at [726, 482] on input "text" at bounding box center [813, 479] width 174 height 21
type input "indulged"
click at [434, 495] on input "text" at bounding box center [347, 505] width 174 height 21
type input "instenseness"
click at [434, 522] on input "text" at bounding box center [347, 532] width 174 height 21
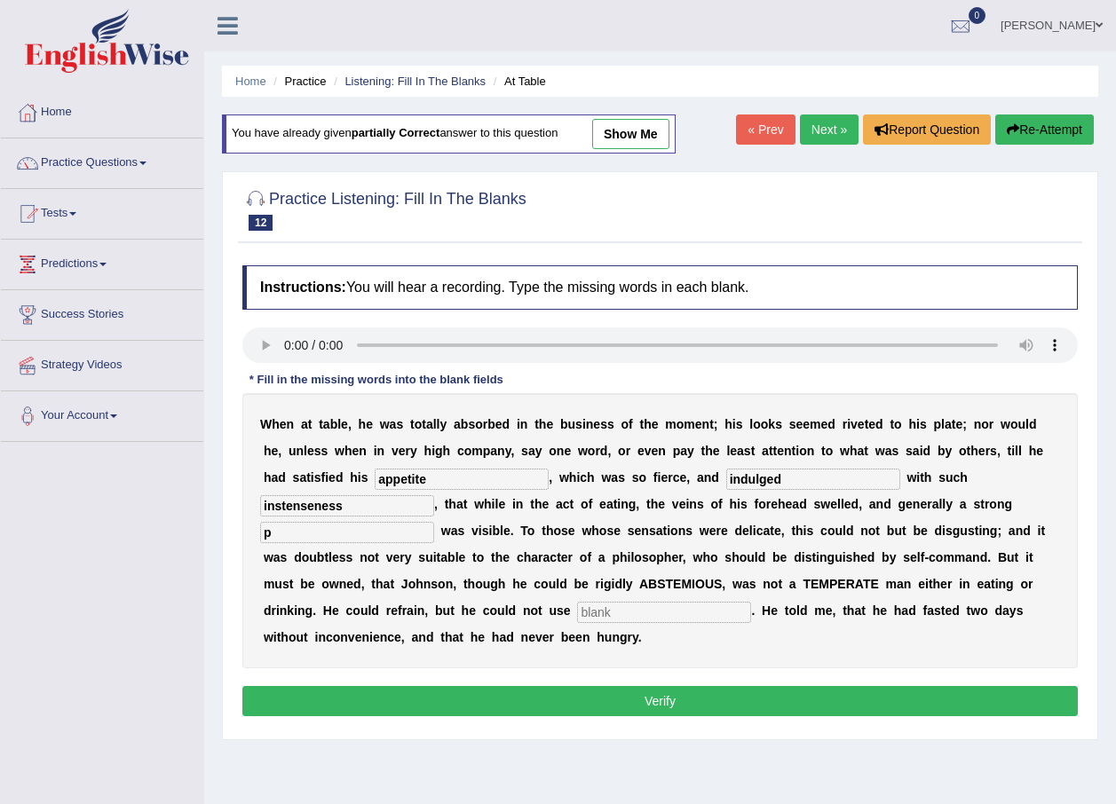
type input "p"
click at [751, 602] on input "text" at bounding box center [664, 612] width 174 height 21
type input "moderately"
click at [717, 686] on button "Verify" at bounding box center [659, 701] width 835 height 30
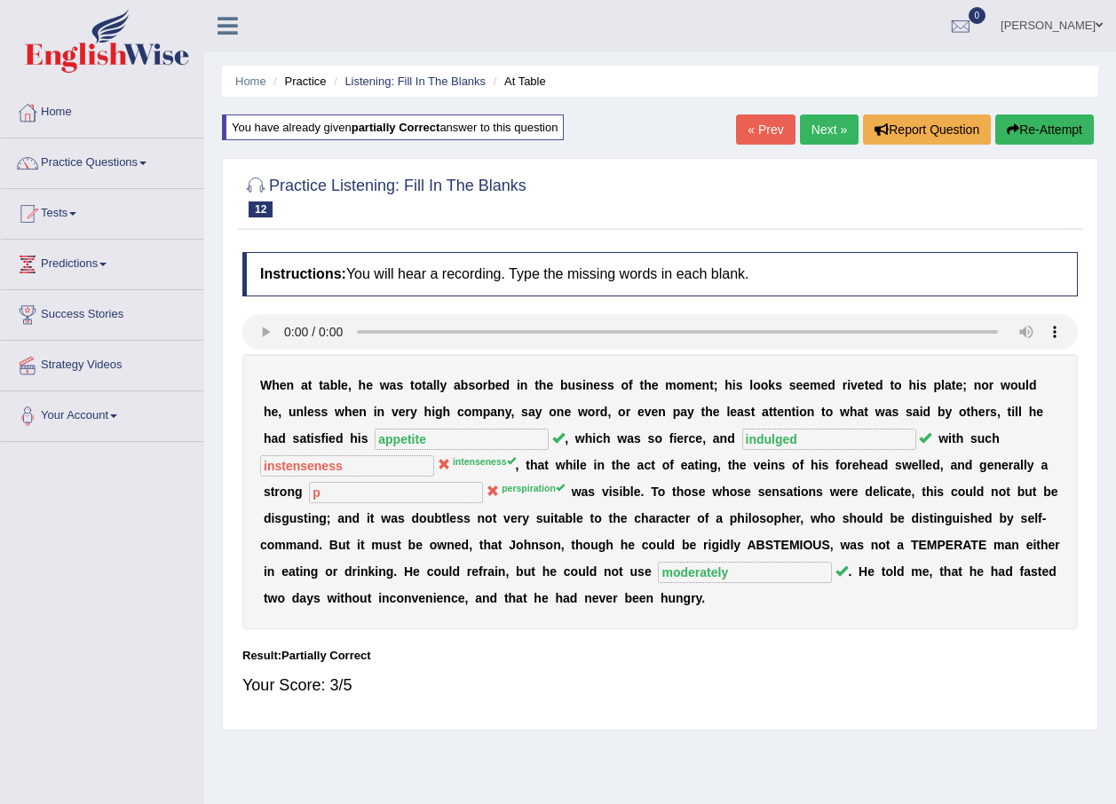
click at [820, 134] on link "Next »" at bounding box center [829, 130] width 59 height 30
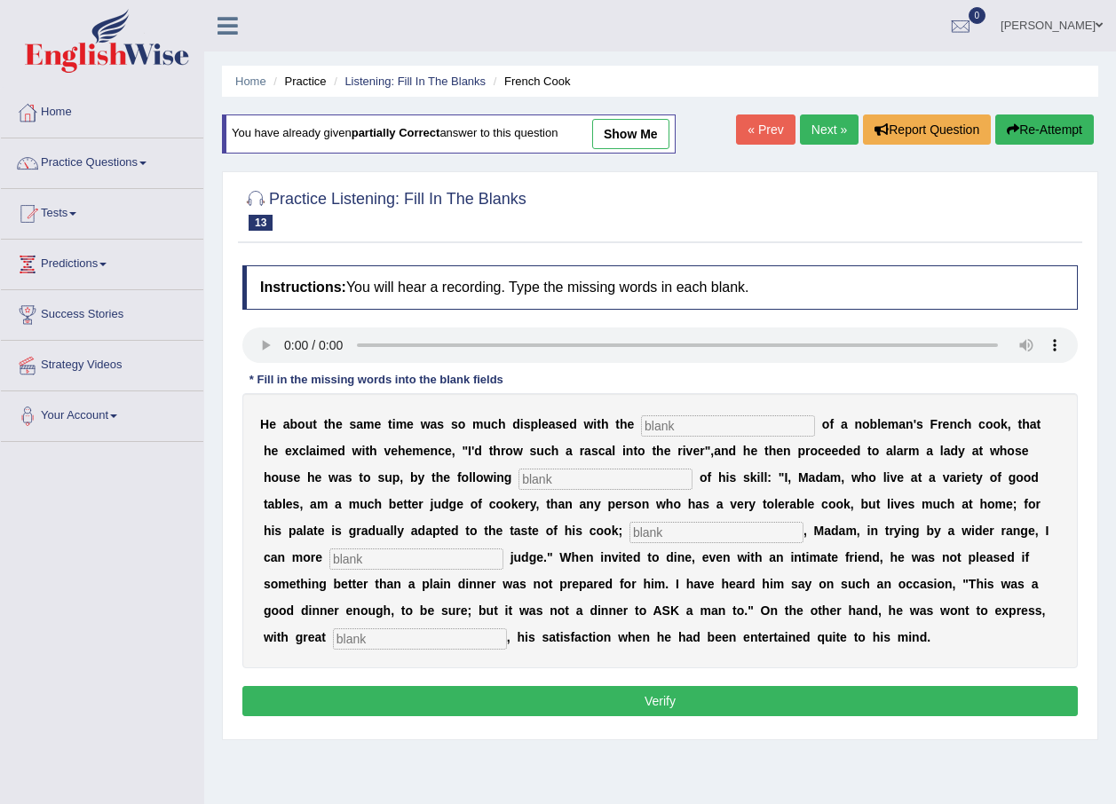
click at [655, 426] on input "text" at bounding box center [728, 425] width 174 height 21
type input "performances"
click at [537, 478] on input "text" at bounding box center [605, 479] width 174 height 21
type input "manifesto"
click at [629, 532] on input "text" at bounding box center [716, 532] width 174 height 21
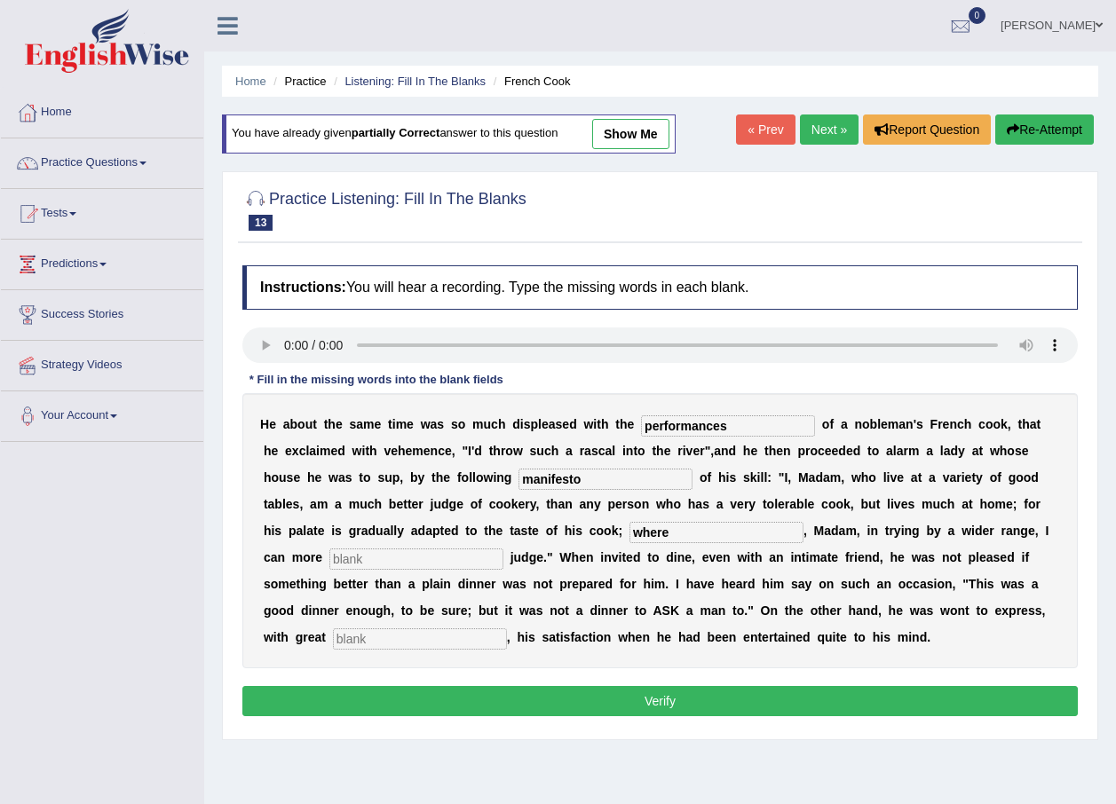
click at [629, 541] on input "where" at bounding box center [716, 532] width 174 height 21
type input "where' as"
click at [503, 549] on input "text" at bounding box center [416, 559] width 174 height 21
type input "expositely"
click at [507, 628] on input "text" at bounding box center [420, 638] width 174 height 21
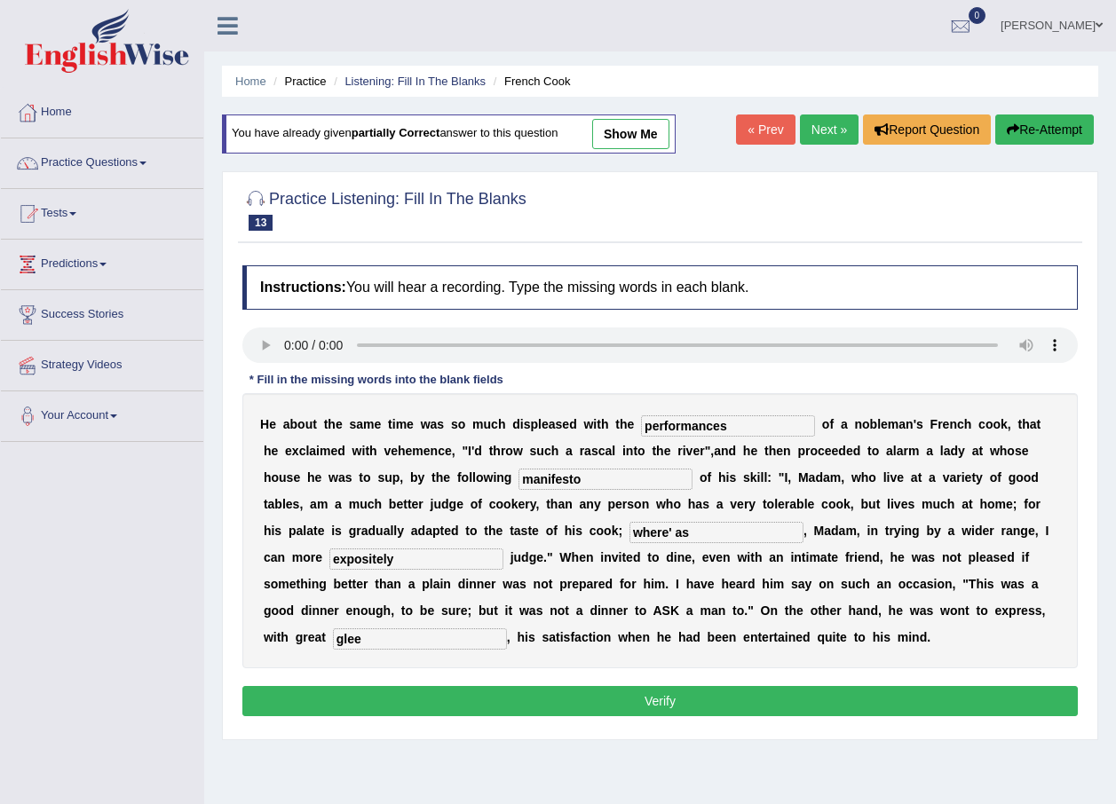
type input "glee"
click at [671, 708] on button "Verify" at bounding box center [659, 701] width 835 height 30
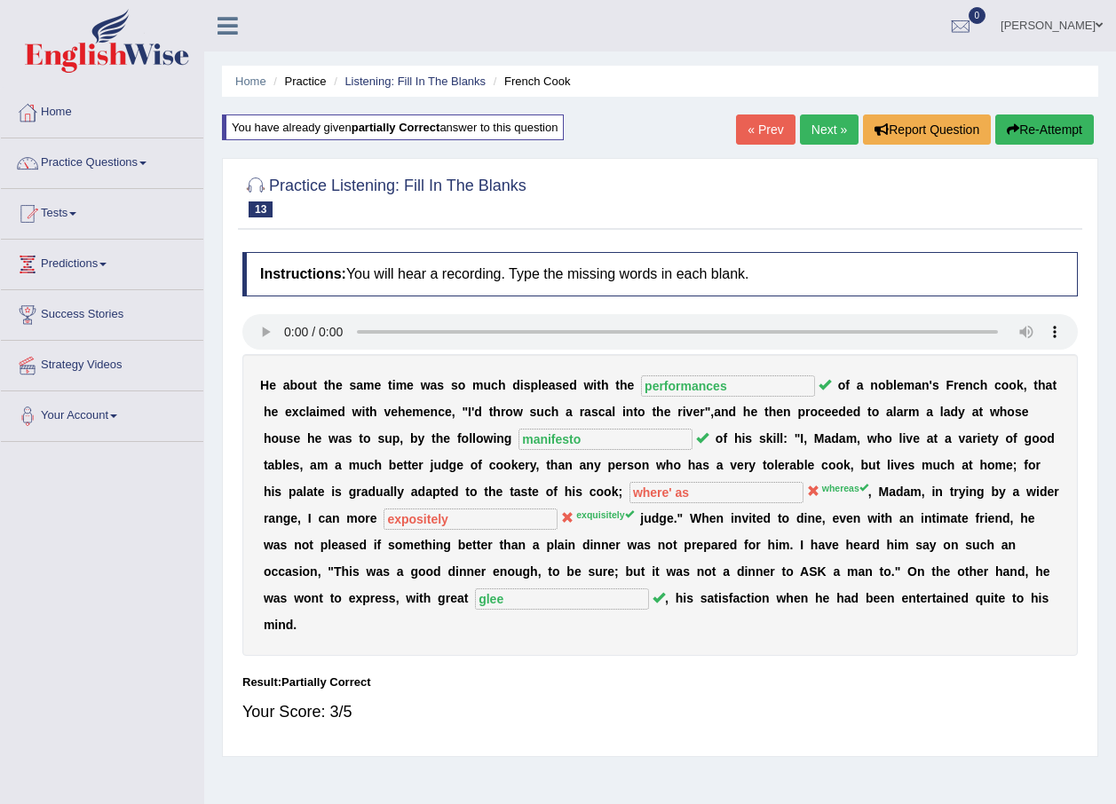
click at [844, 131] on link "Next »" at bounding box center [829, 130] width 59 height 30
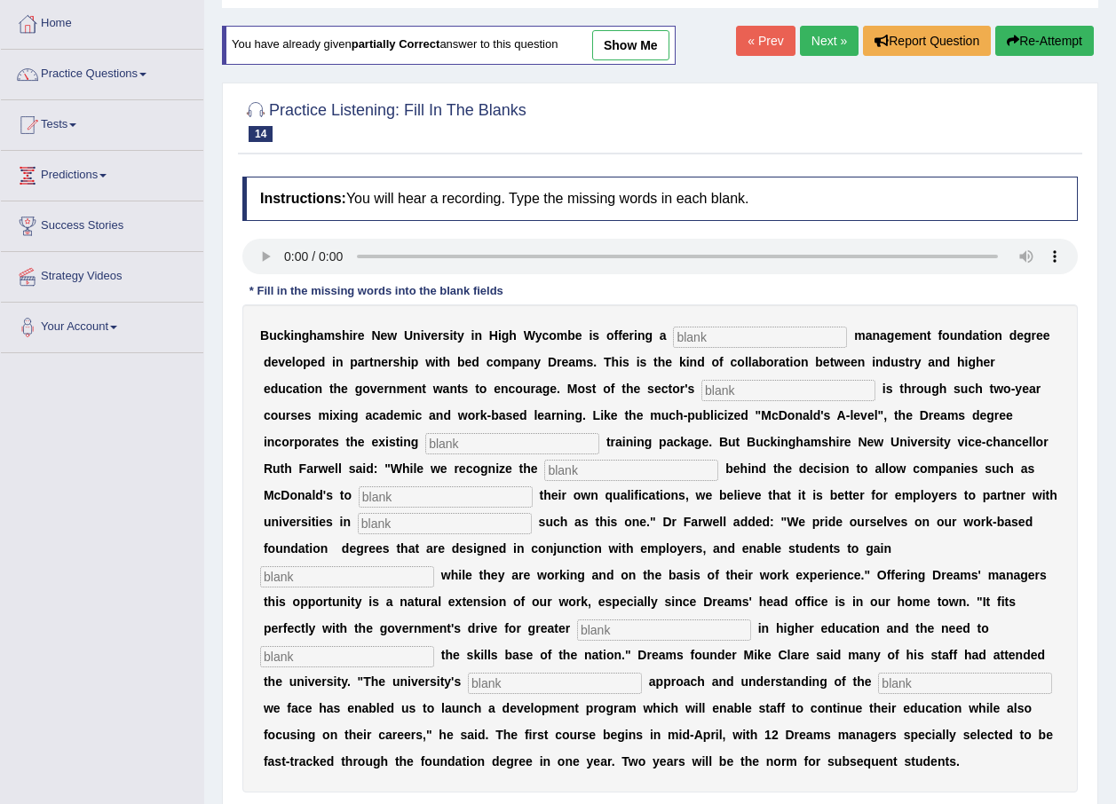
scroll to position [180, 0]
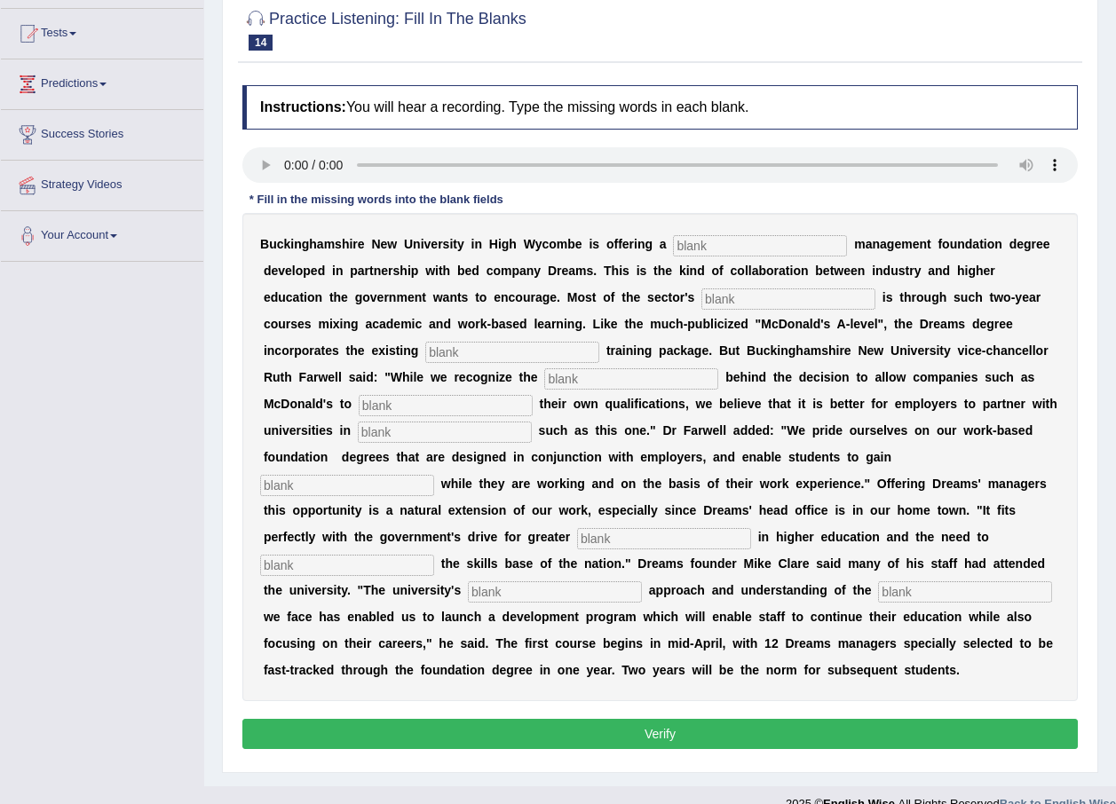
click at [673, 249] on input "text" at bounding box center [760, 245] width 174 height 21
type input "retail"
click at [701, 302] on input "text" at bounding box center [788, 298] width 174 height 21
type input "expansion"
click at [599, 342] on input "text" at bounding box center [512, 352] width 174 height 21
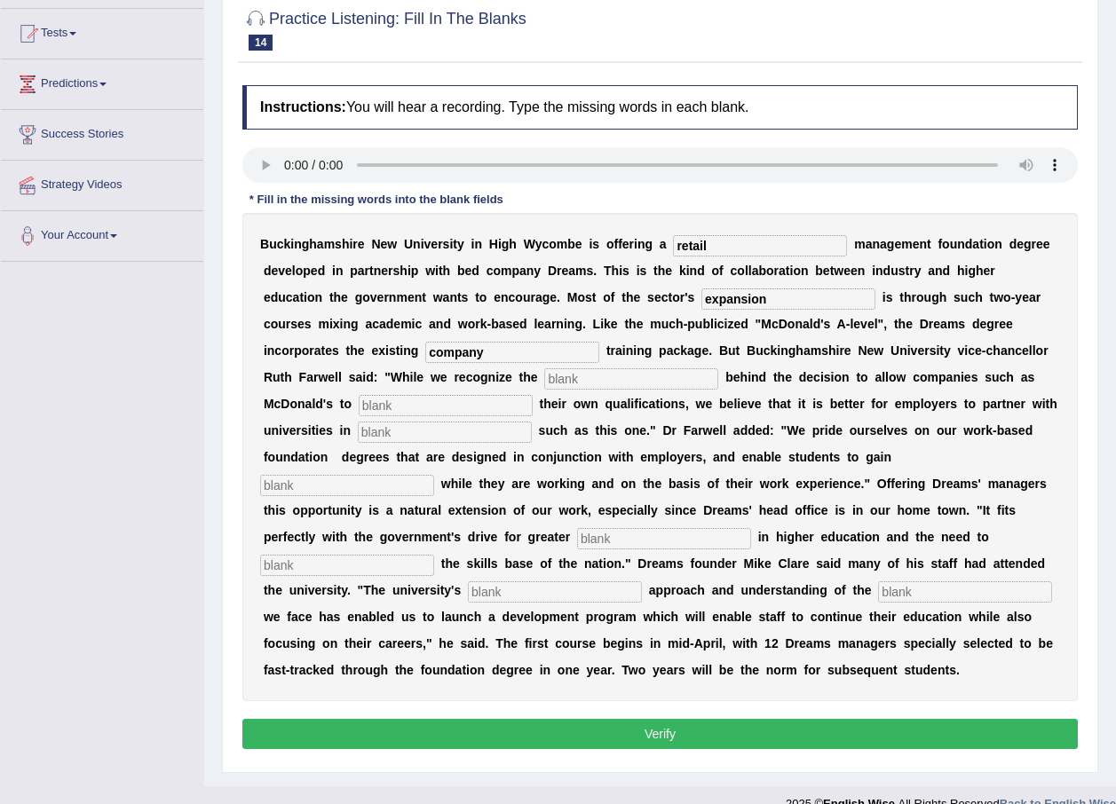
type input "company"
click at [544, 379] on input "text" at bounding box center [631, 378] width 174 height 21
type input "emphatis"
click at [533, 395] on input "text" at bounding box center [446, 405] width 174 height 21
click at [533, 395] on input "a ward" at bounding box center [446, 405] width 174 height 21
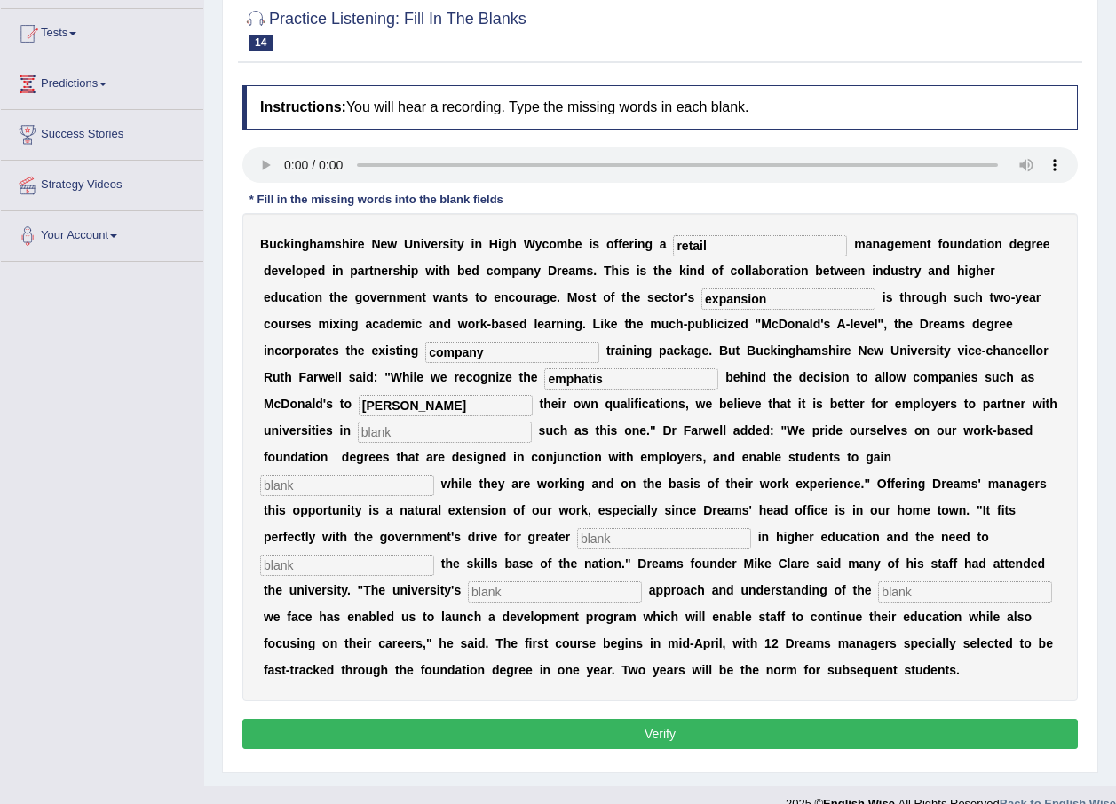
click at [533, 395] on input "ward" at bounding box center [446, 405] width 174 height 21
type input "w"
type input "award"
click at [532, 422] on input "text" at bounding box center [445, 432] width 174 height 21
type input "iniative"
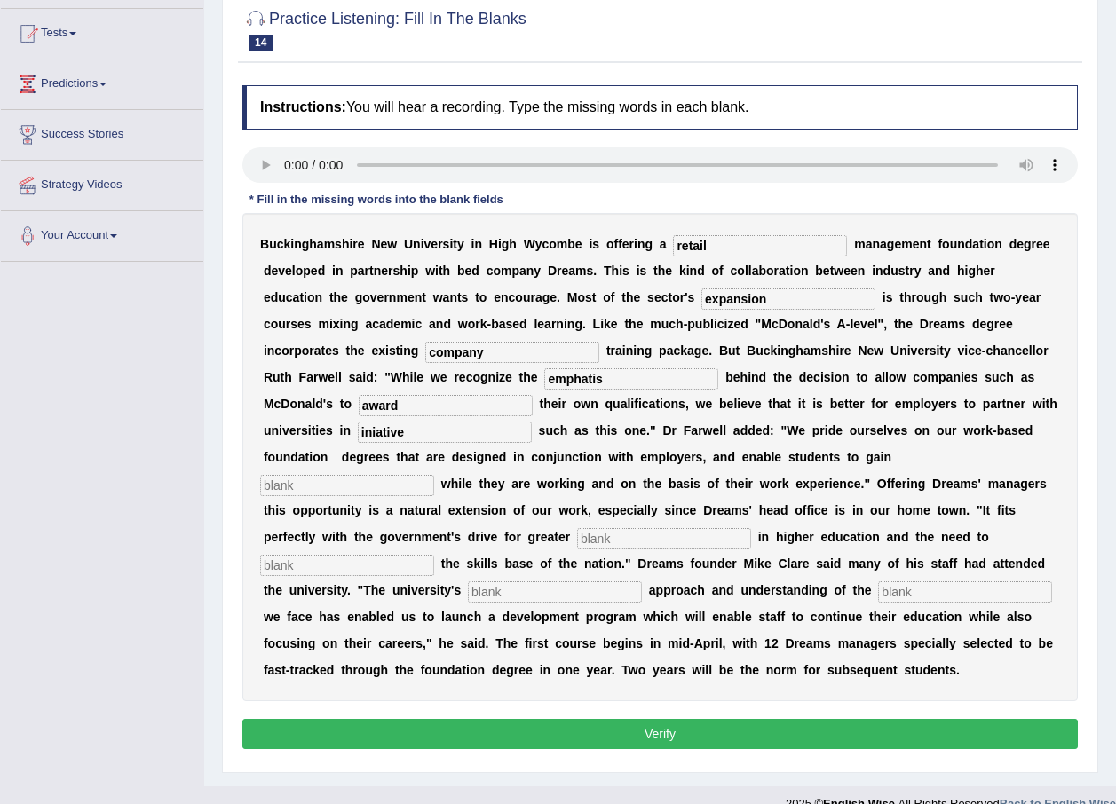
click at [434, 475] on input "text" at bounding box center [347, 485] width 174 height 21
type input "qualification"
click at [608, 528] on input "text" at bounding box center [664, 538] width 174 height 21
type input "participation"
click at [366, 555] on input "text" at bounding box center [347, 565] width 174 height 21
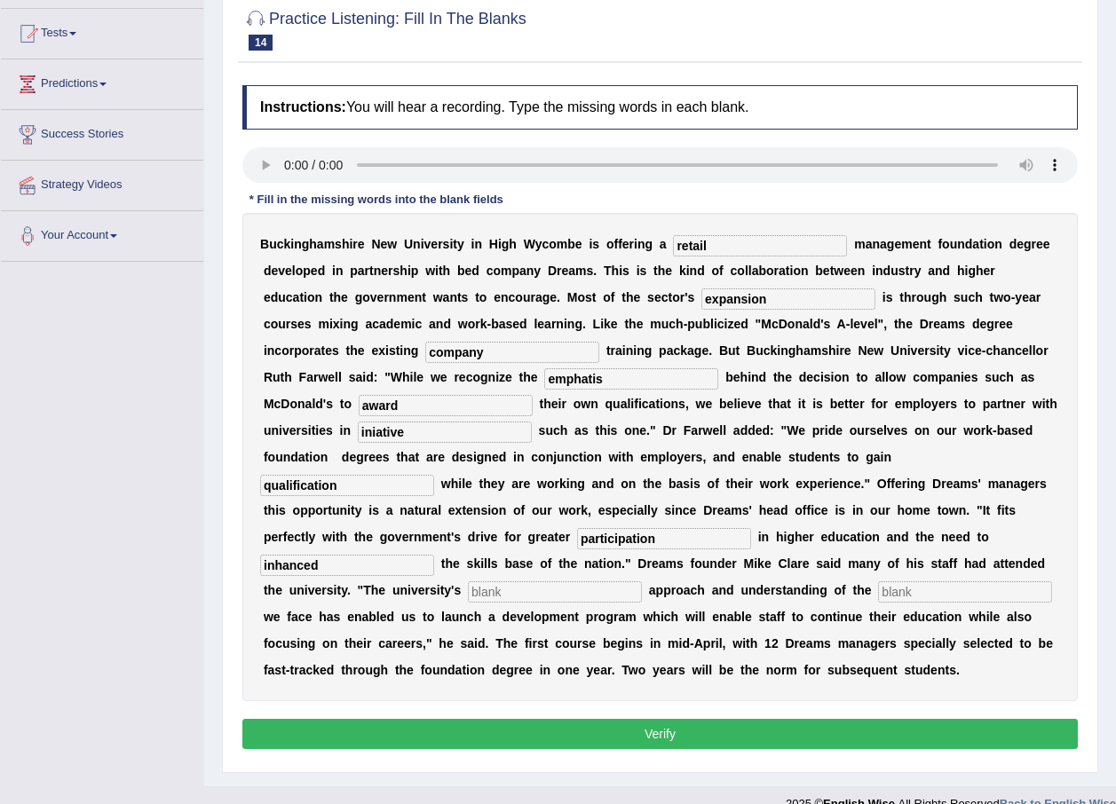
type input "inhanced"
click at [478, 581] on input "text" at bounding box center [555, 591] width 174 height 21
type input "pragmatic"
click at [878, 581] on input "text" at bounding box center [965, 591] width 174 height 21
type input "chalenges"
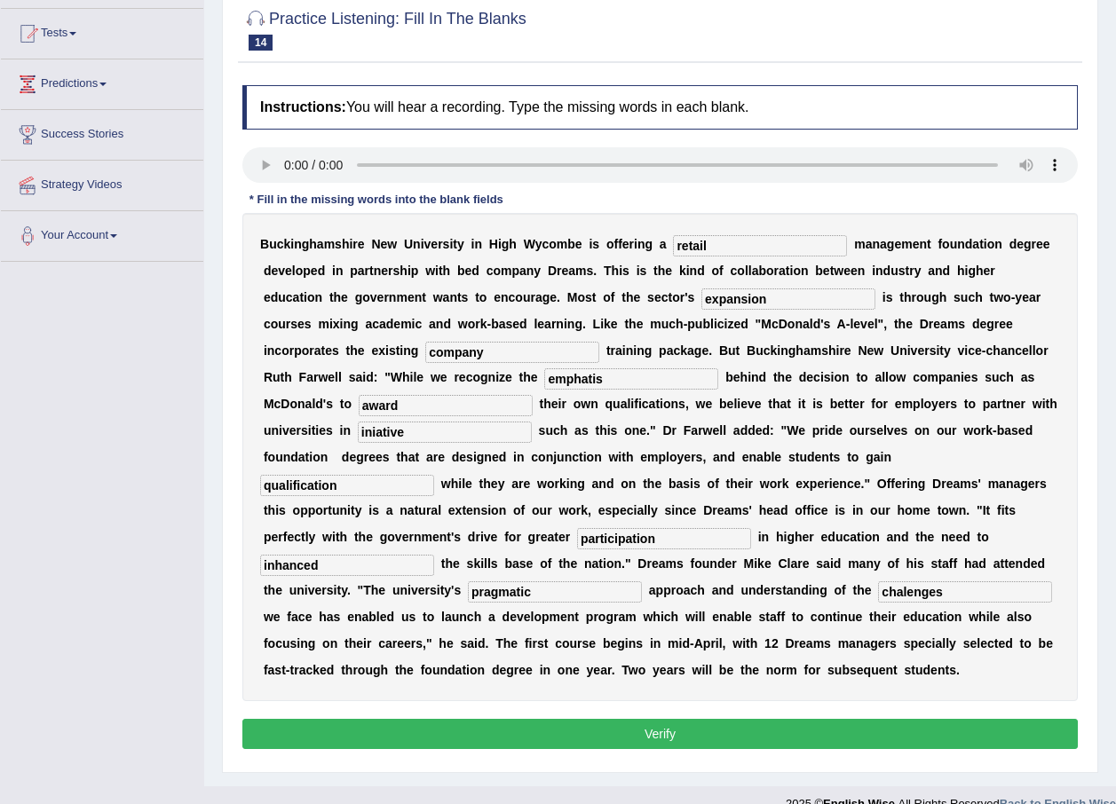
click at [755, 719] on button "Verify" at bounding box center [659, 734] width 835 height 30
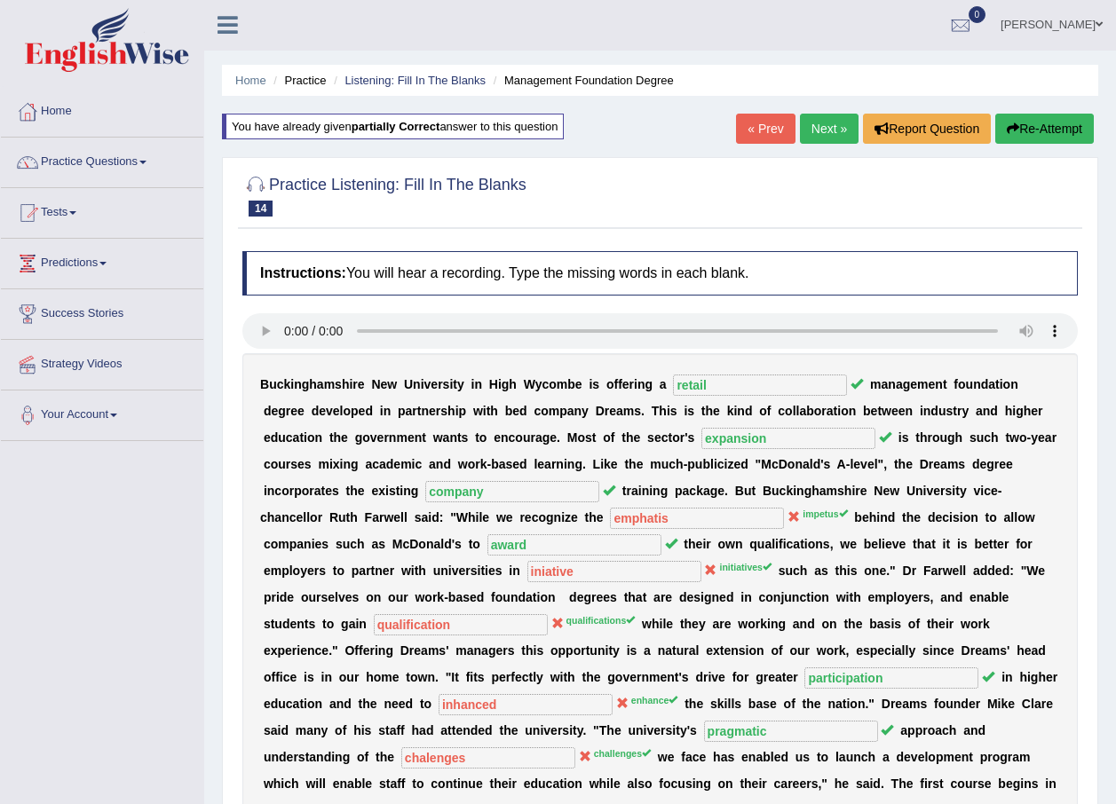
scroll to position [0, 0]
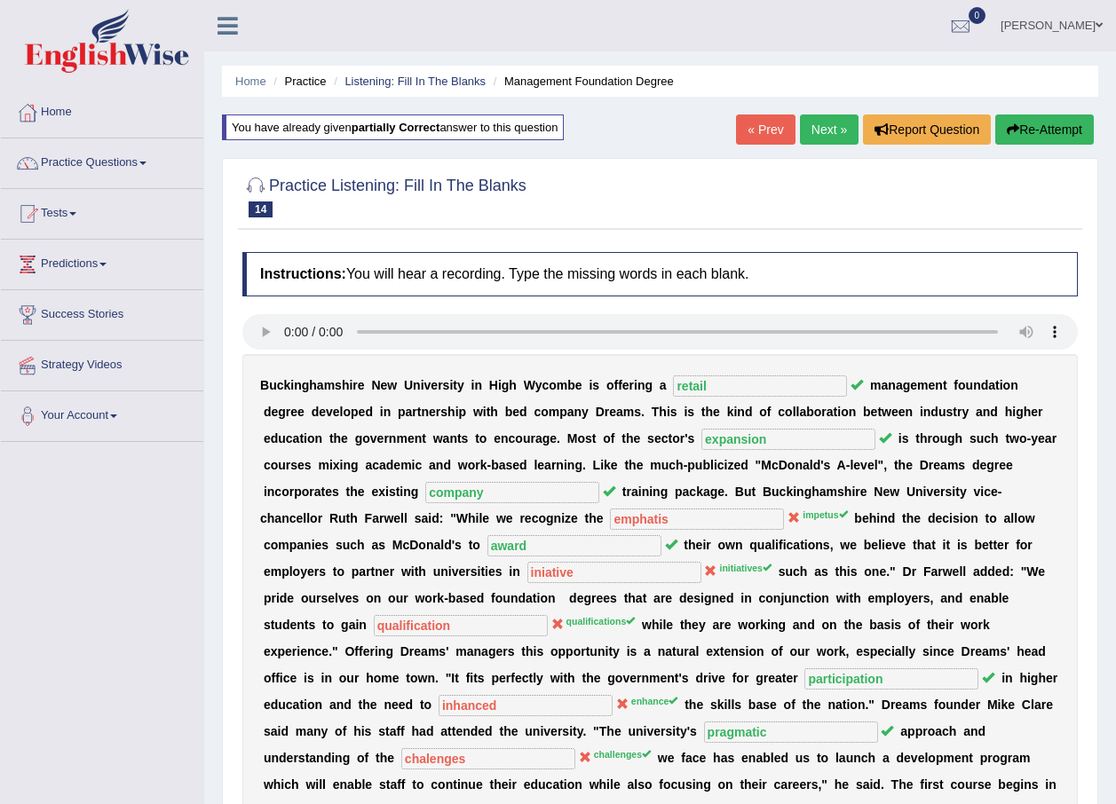
click at [823, 125] on link "Next »" at bounding box center [829, 130] width 59 height 30
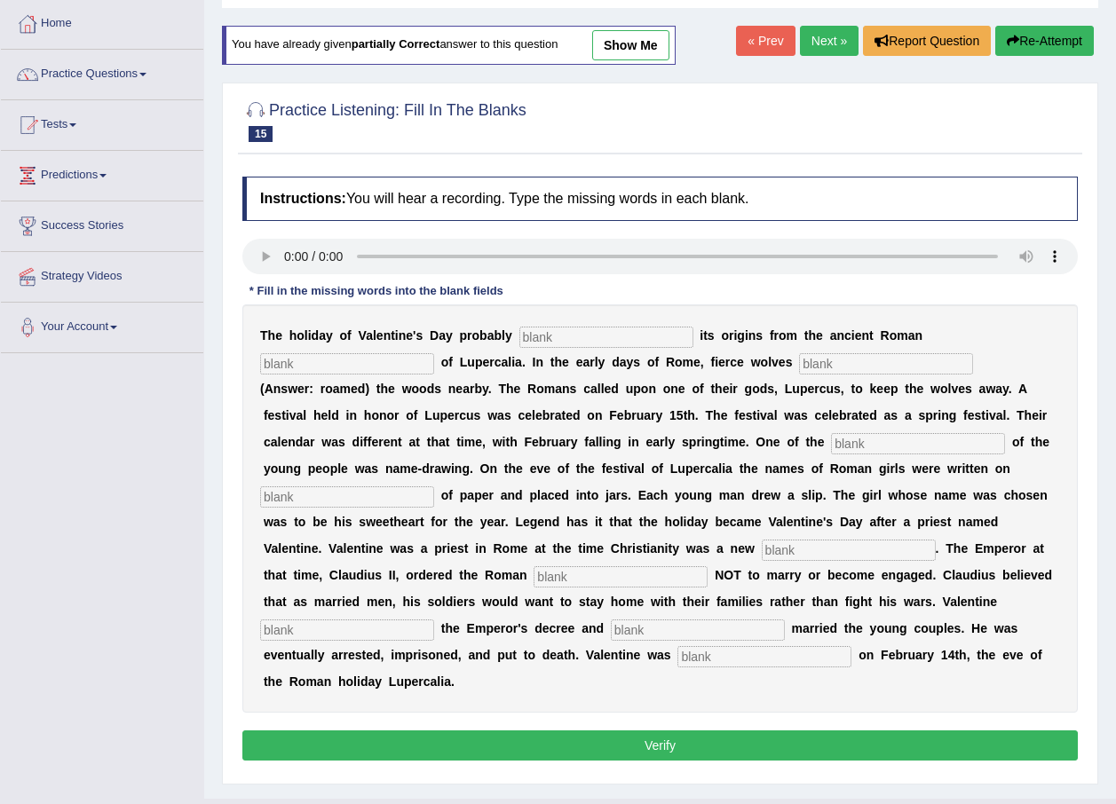
click at [549, 330] on input "text" at bounding box center [606, 337] width 174 height 21
type input "d"
click at [528, 342] on input "text" at bounding box center [606, 337] width 174 height 21
type input "derives"
click at [434, 353] on input "text" at bounding box center [347, 363] width 174 height 21
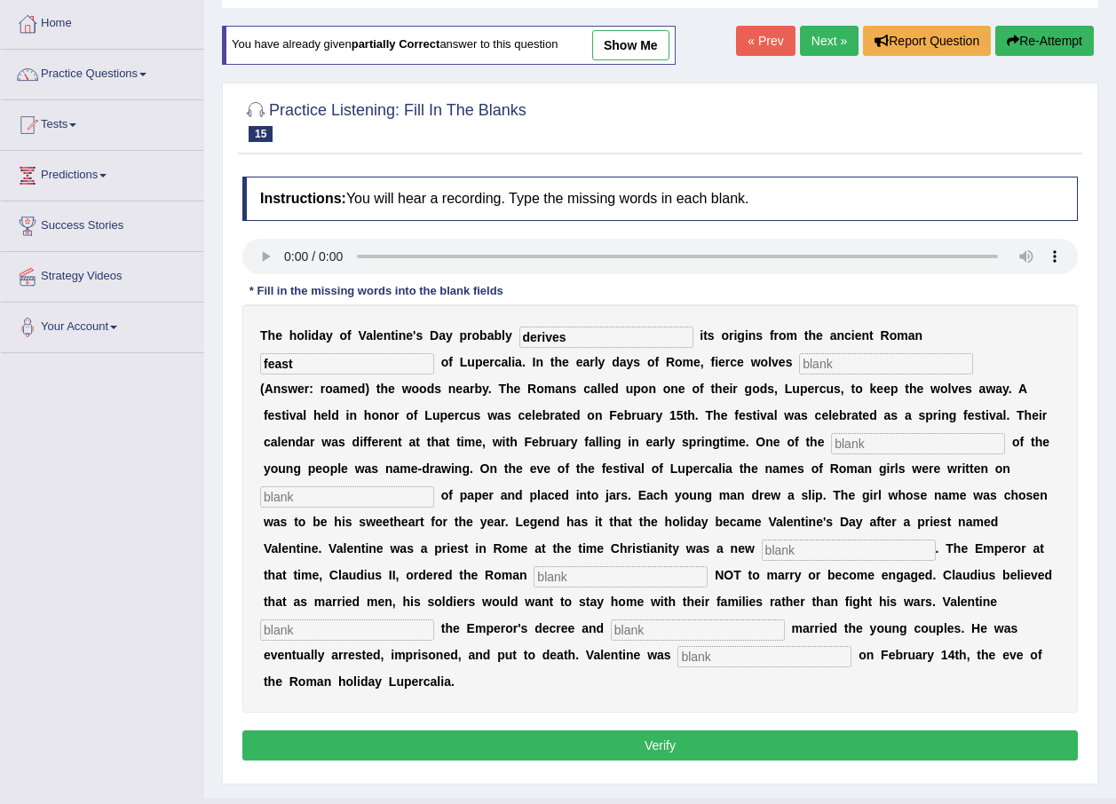
type input "feast"
click at [799, 361] on input "text" at bounding box center [886, 363] width 174 height 21
type input "nearby"
click at [831, 438] on input "text" at bounding box center [918, 443] width 174 height 21
click at [831, 447] on input "custom" at bounding box center [918, 443] width 174 height 21
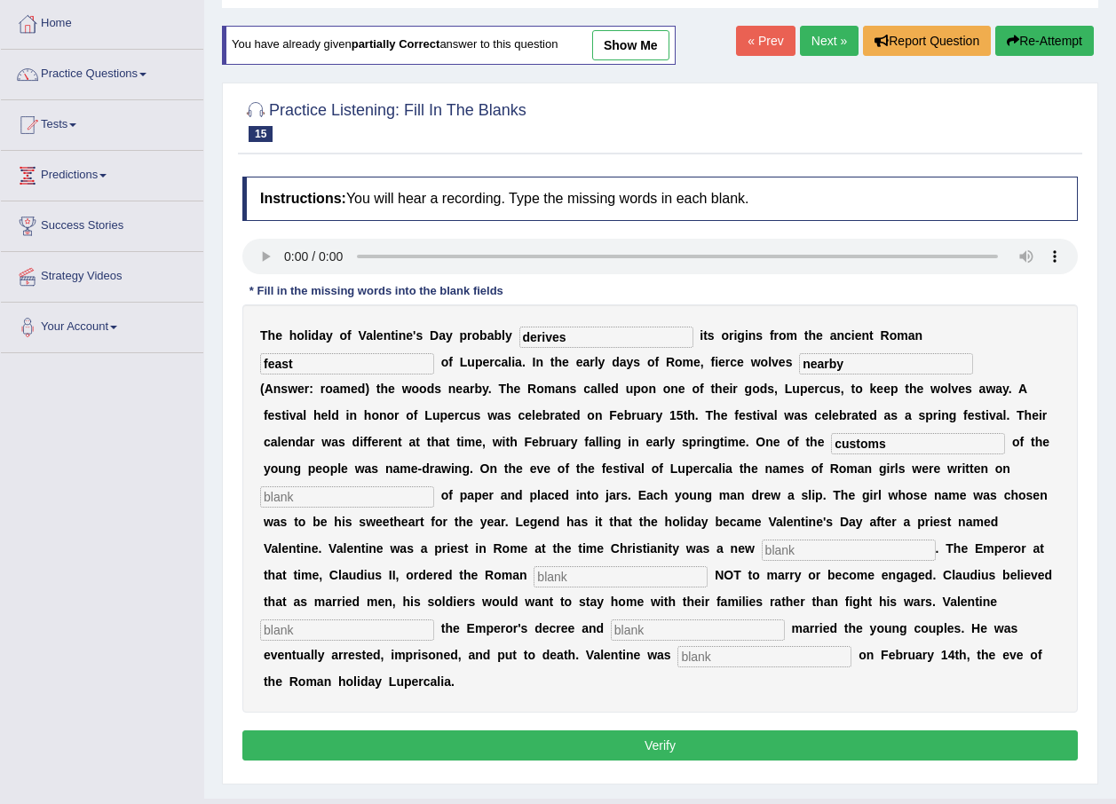
type input "customs"
click at [434, 486] on input "text" at bounding box center [347, 496] width 174 height 21
type input "sleeks"
click at [762, 557] on input "text" at bounding box center [849, 550] width 174 height 21
type input "religion"
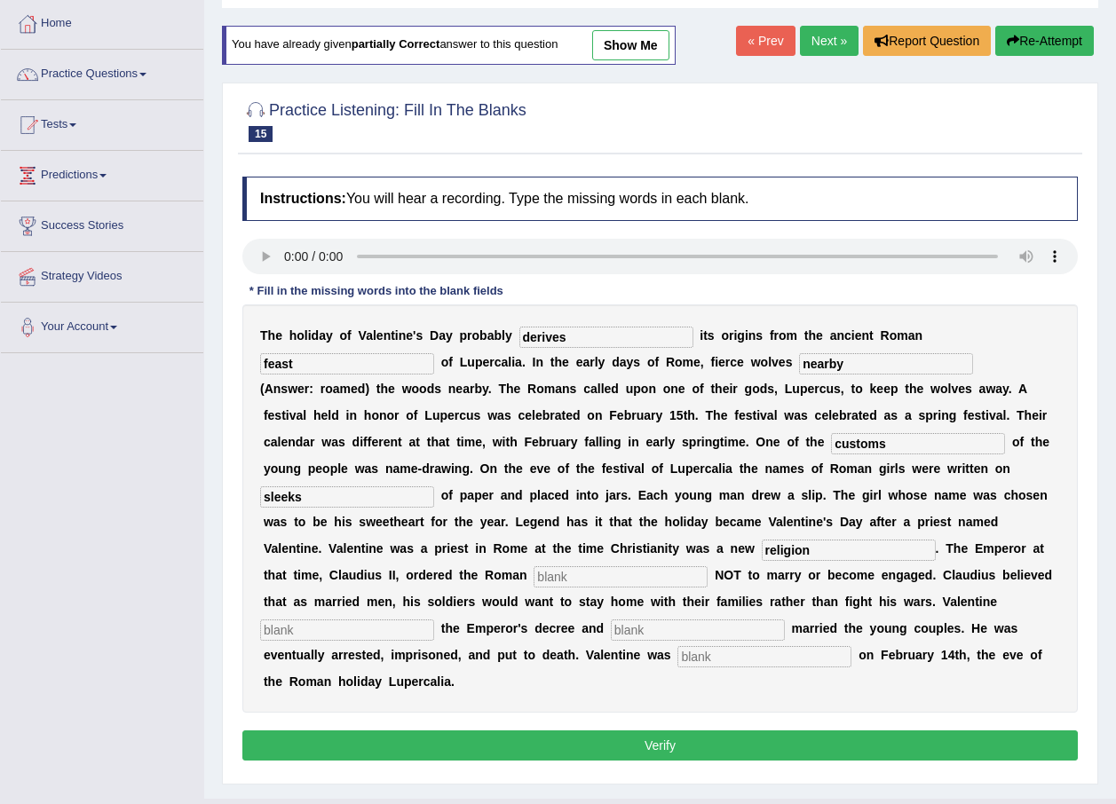
click at [707, 566] on input "text" at bounding box center [620, 576] width 174 height 21
click at [818, 563] on div "T h e h o l i d a y o f V a l e n t i n e ' s D a y p r o b a b l y derives i t…" at bounding box center [659, 508] width 835 height 408
click at [707, 566] on input "text" at bounding box center [620, 576] width 174 height 21
type input "soldiers"
click at [434, 620] on input "text" at bounding box center [347, 630] width 174 height 21
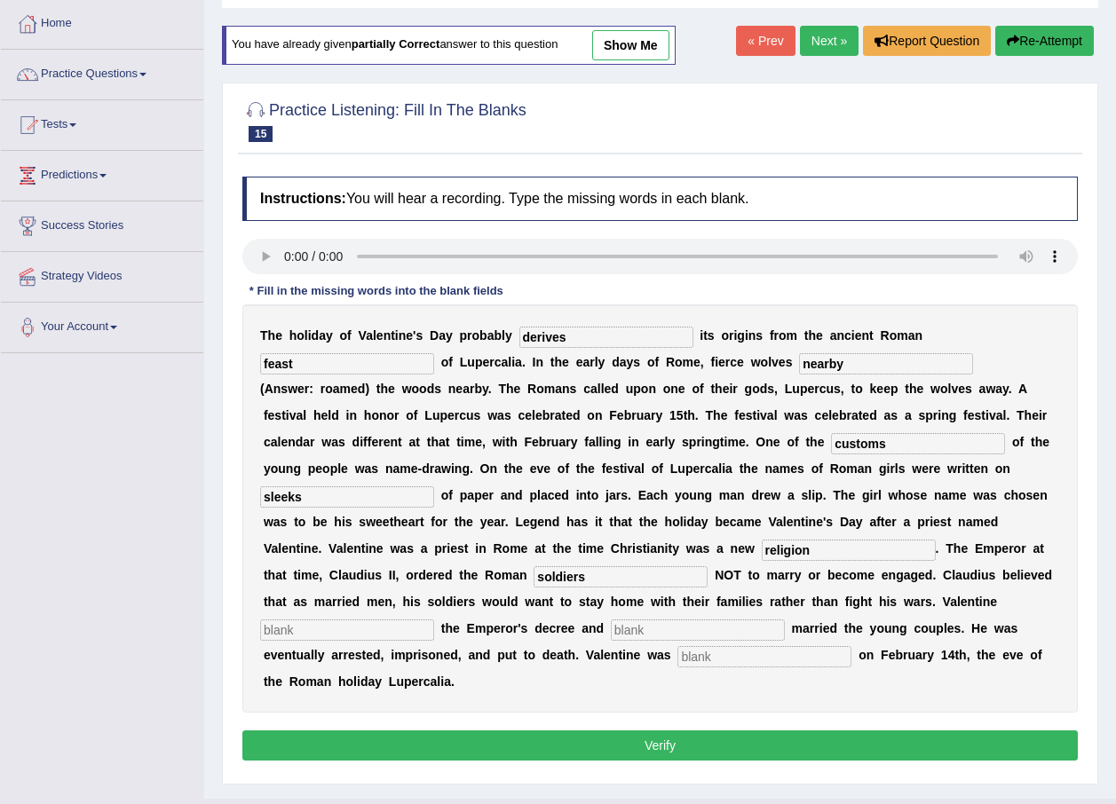
click at [434, 620] on input "text" at bounding box center [347, 630] width 174 height 21
type input "defied"
click at [771, 620] on input "text" at bounding box center [698, 630] width 174 height 21
type input "secretly"
click at [749, 646] on input "text" at bounding box center [764, 656] width 174 height 21
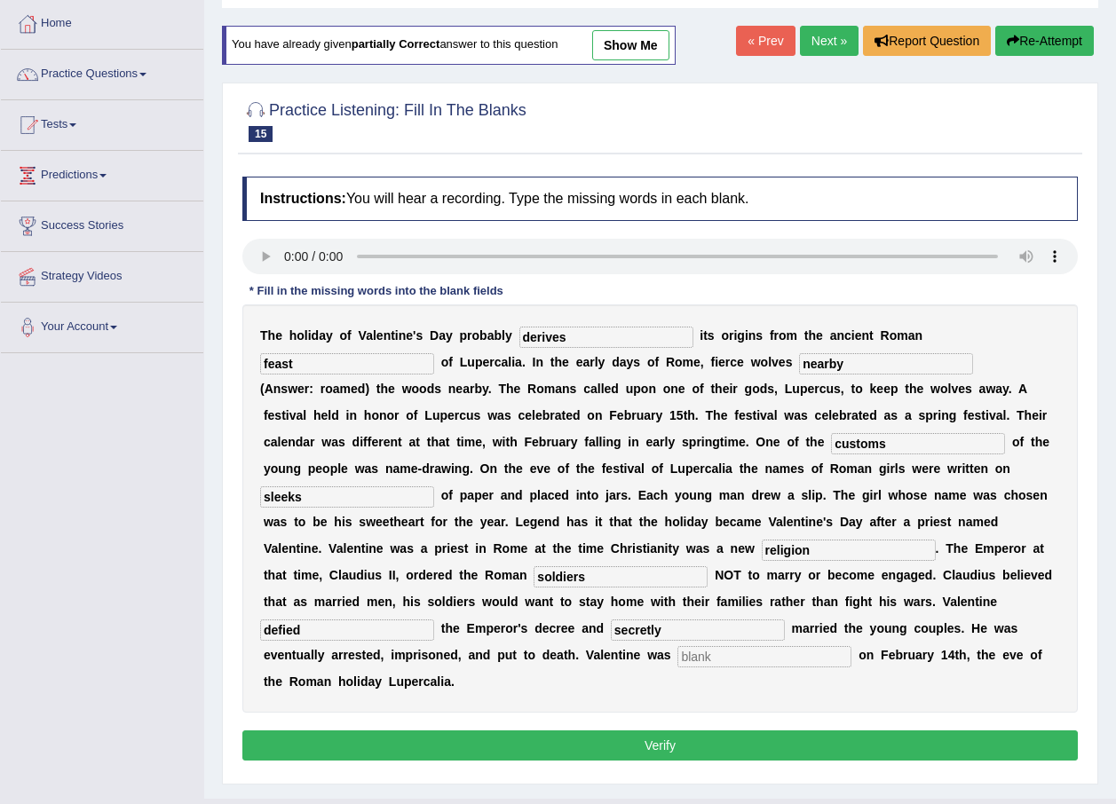
click at [738, 646] on input "text" at bounding box center [764, 656] width 174 height 21
type input "beheaded"
click at [494, 731] on button "Verify" at bounding box center [659, 746] width 835 height 30
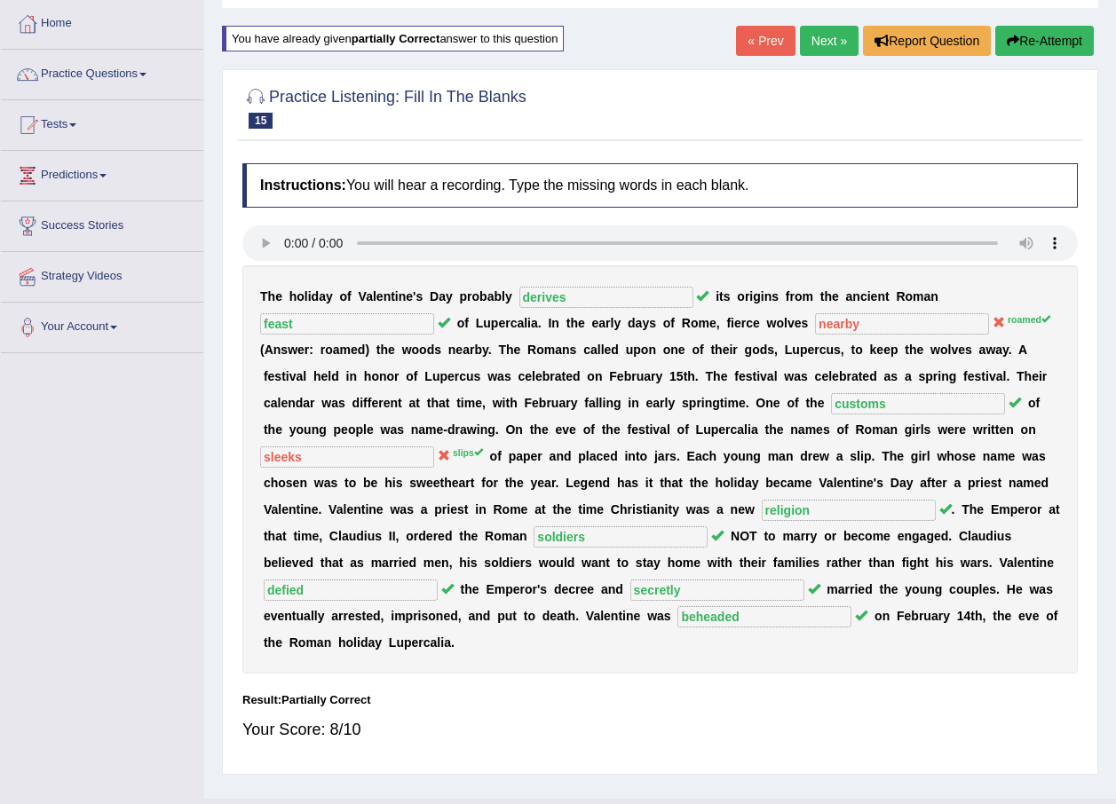
click at [825, 41] on link "Next »" at bounding box center [829, 41] width 59 height 30
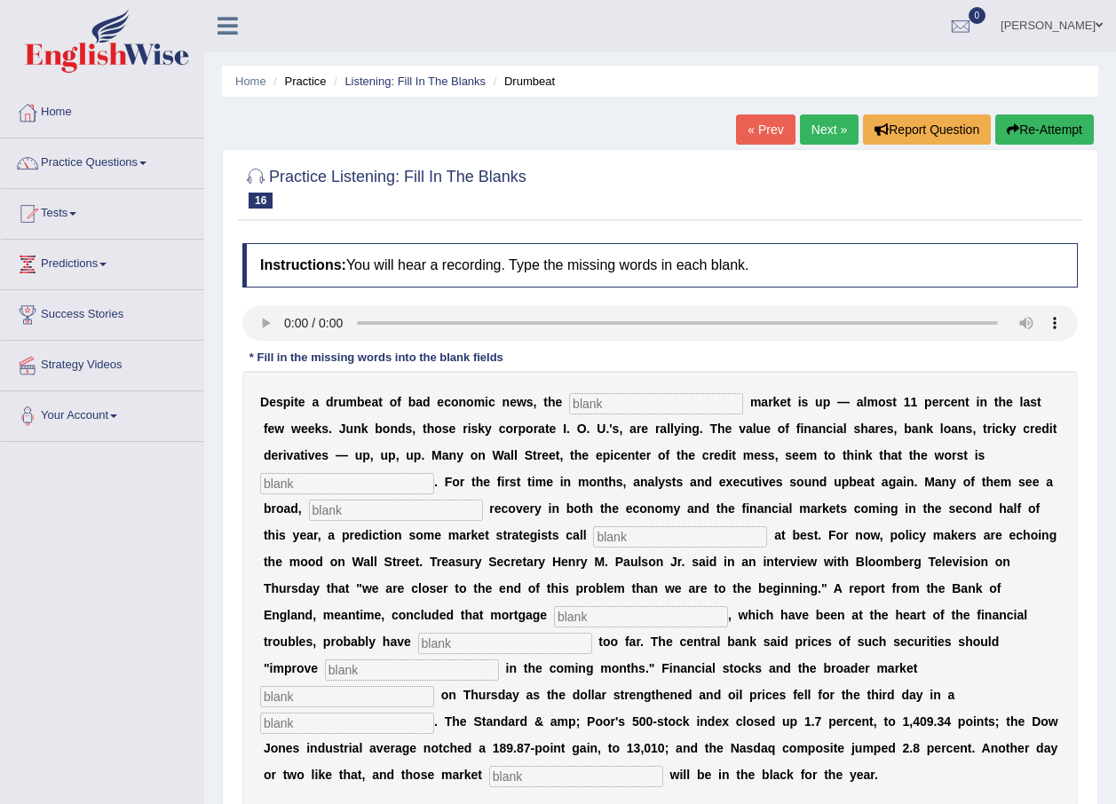
click at [620, 407] on input "text" at bounding box center [656, 403] width 174 height 21
type input "stock"
click at [434, 473] on input "text" at bounding box center [347, 483] width 174 height 21
type input "over"
click at [483, 500] on input "text" at bounding box center [396, 510] width 174 height 21
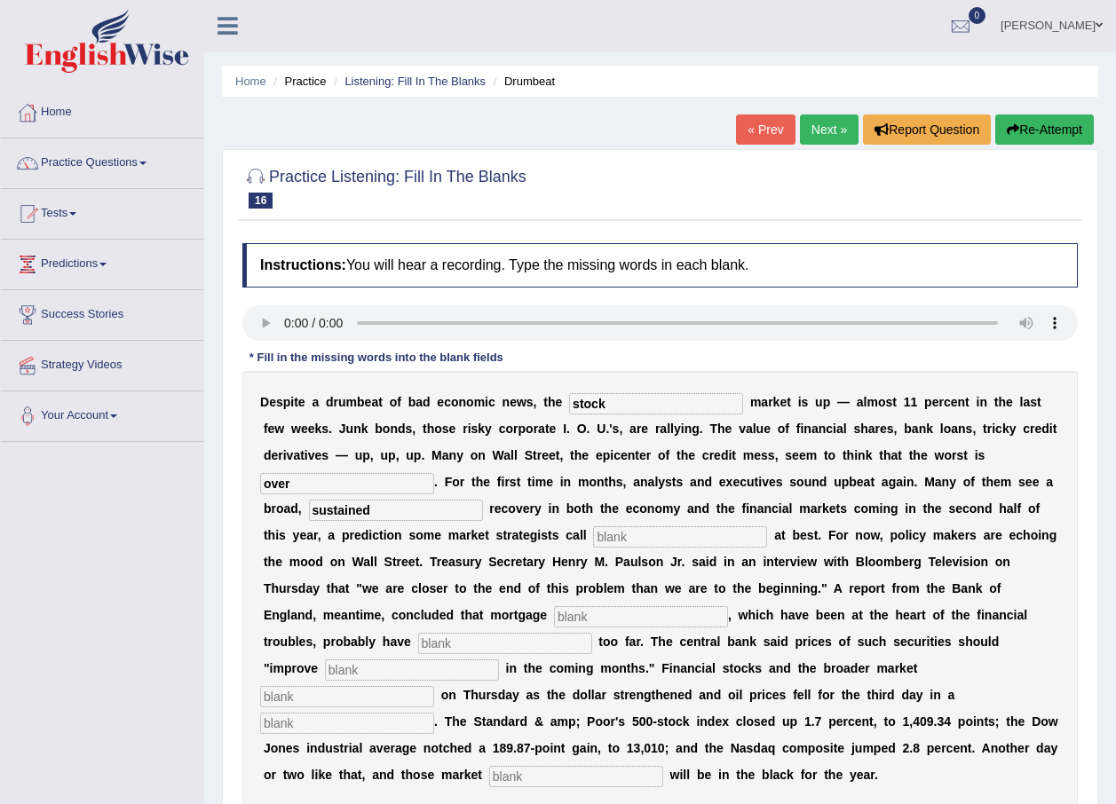
type input "sustained"
click at [593, 532] on input "text" at bounding box center [680, 536] width 174 height 21
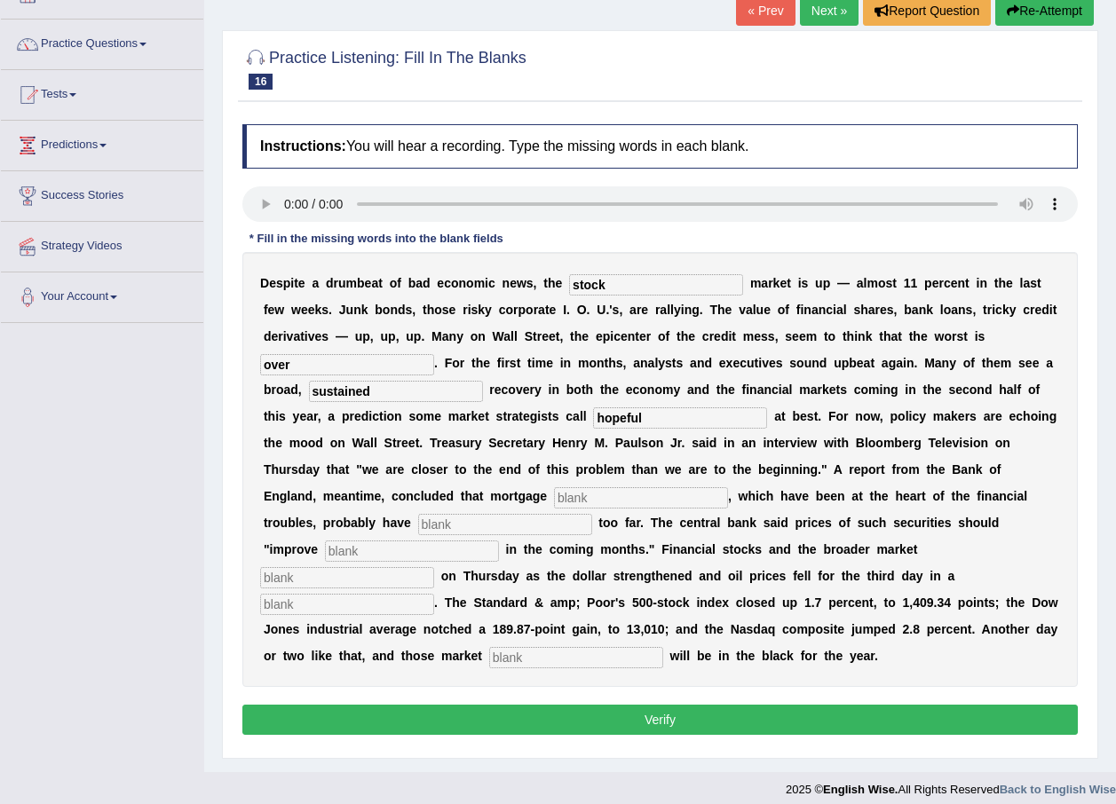
scroll to position [128, 0]
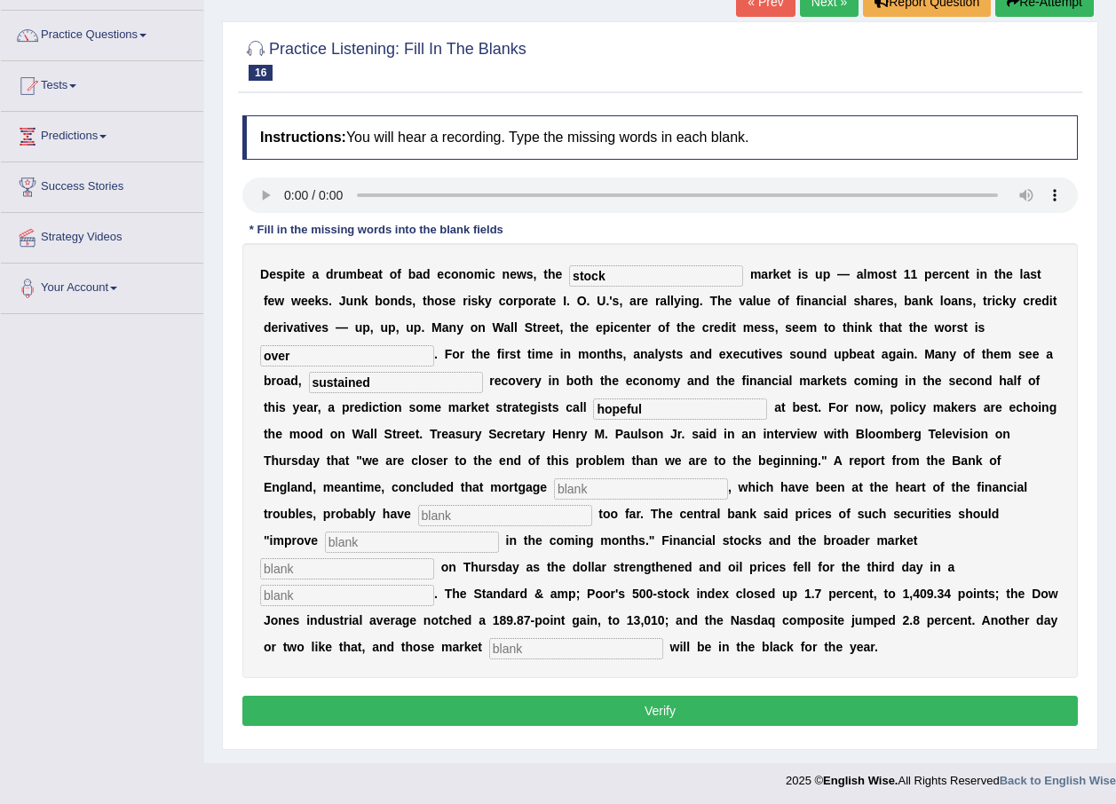
type input "hopeful"
click at [728, 478] on input "text" at bounding box center [641, 488] width 174 height 21
type input "securities"
click at [592, 505] on input "text" at bounding box center [505, 515] width 174 height 21
type input "fallen"
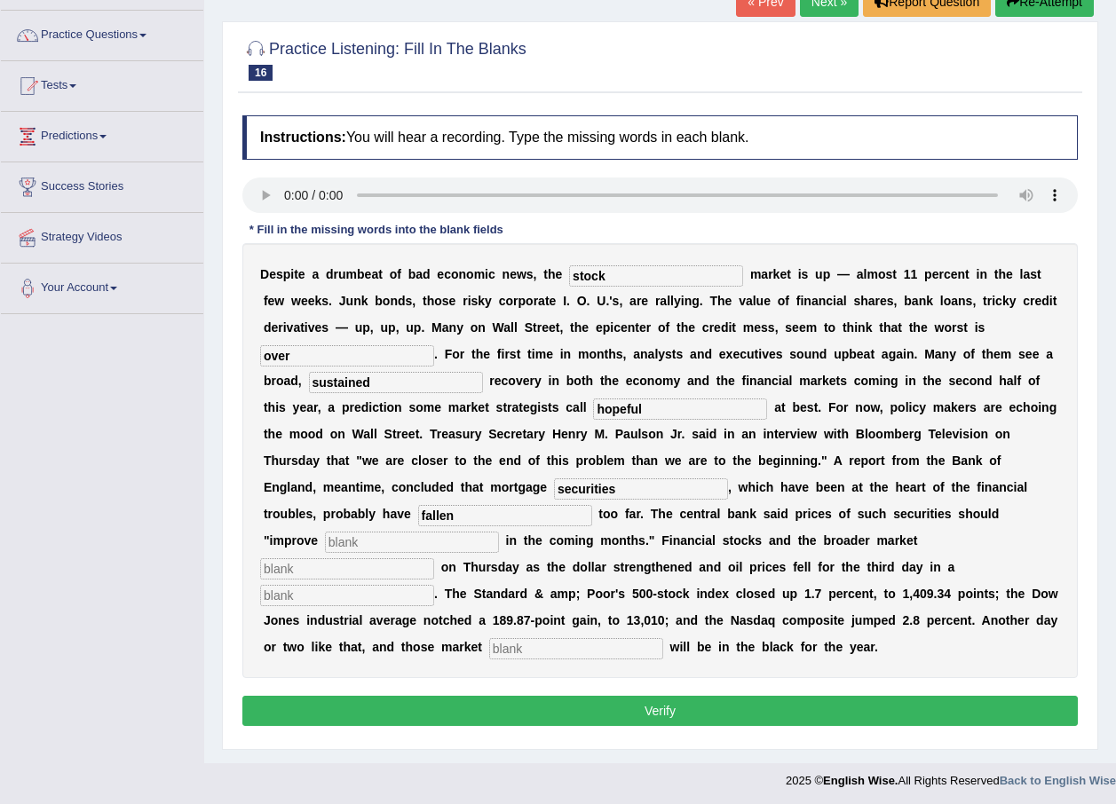
click at [452, 532] on input "text" at bounding box center [412, 542] width 174 height 21
type input "gradually"
click at [349, 558] on input "text" at bounding box center [347, 568] width 174 height 21
type input "search"
click at [434, 585] on input "text" at bounding box center [347, 595] width 174 height 21
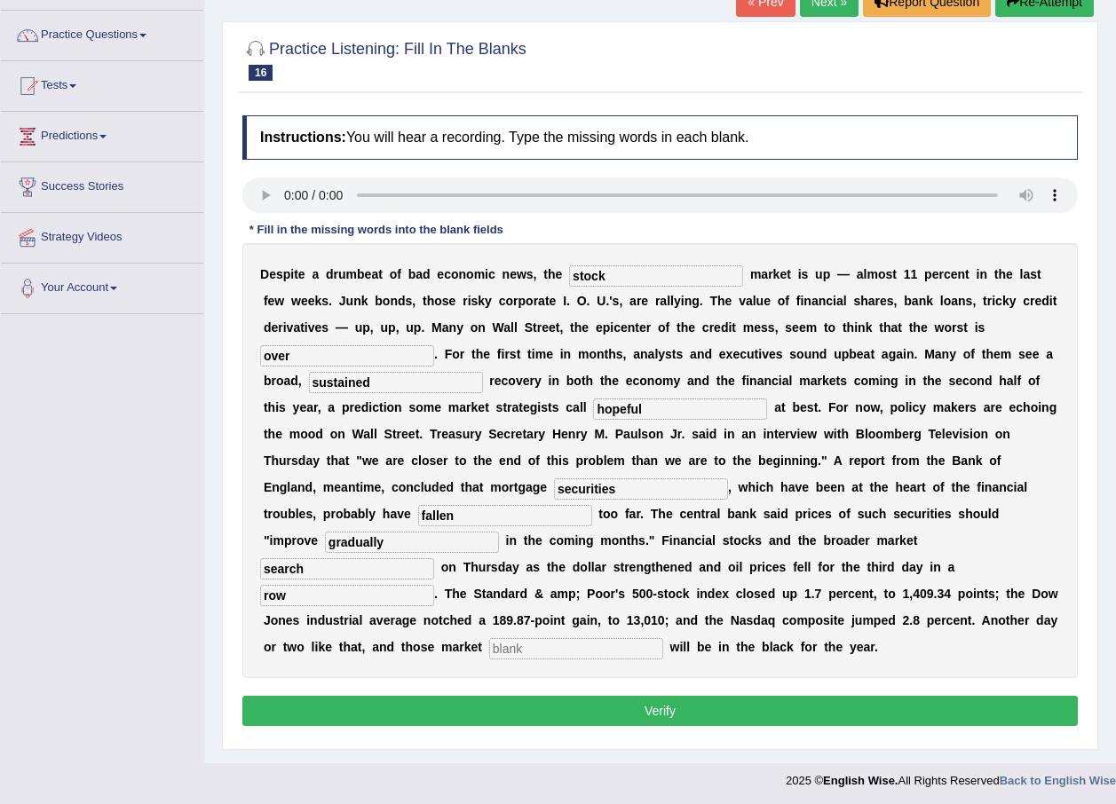
type input "row"
click at [489, 638] on input "text" at bounding box center [576, 648] width 174 height 21
type input "bechmark"
click at [470, 696] on button "Verify" at bounding box center [659, 711] width 835 height 30
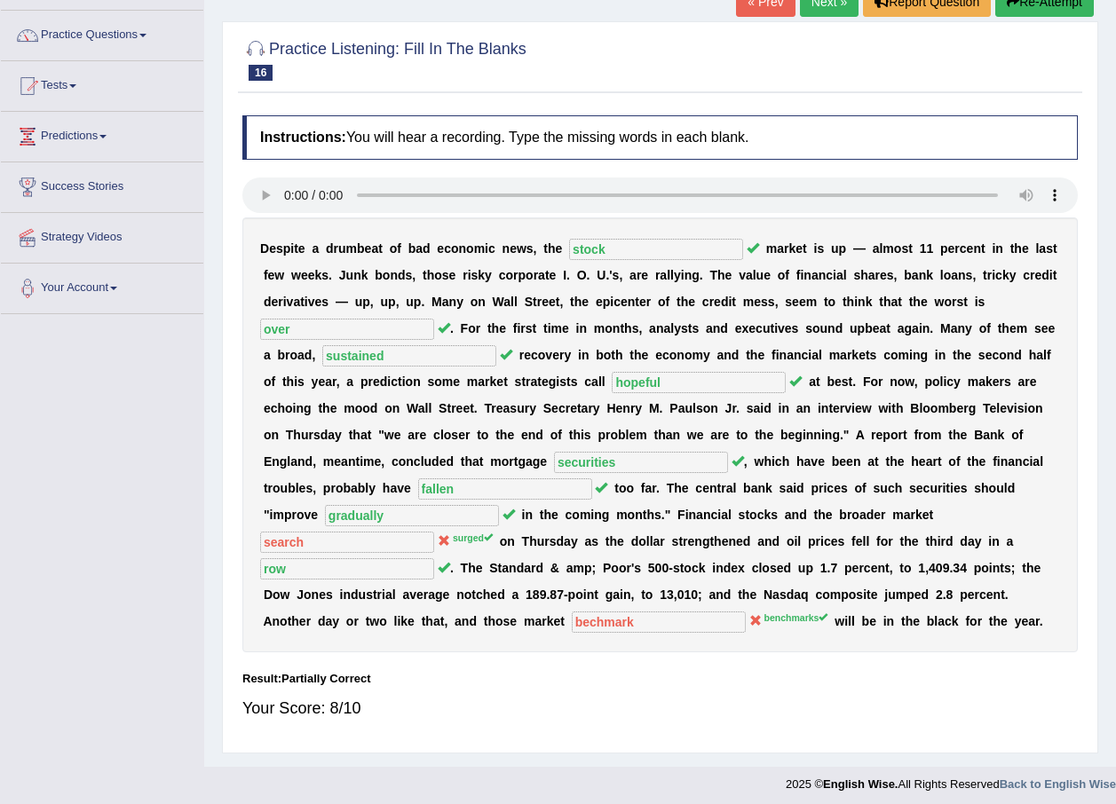
scroll to position [39, 0]
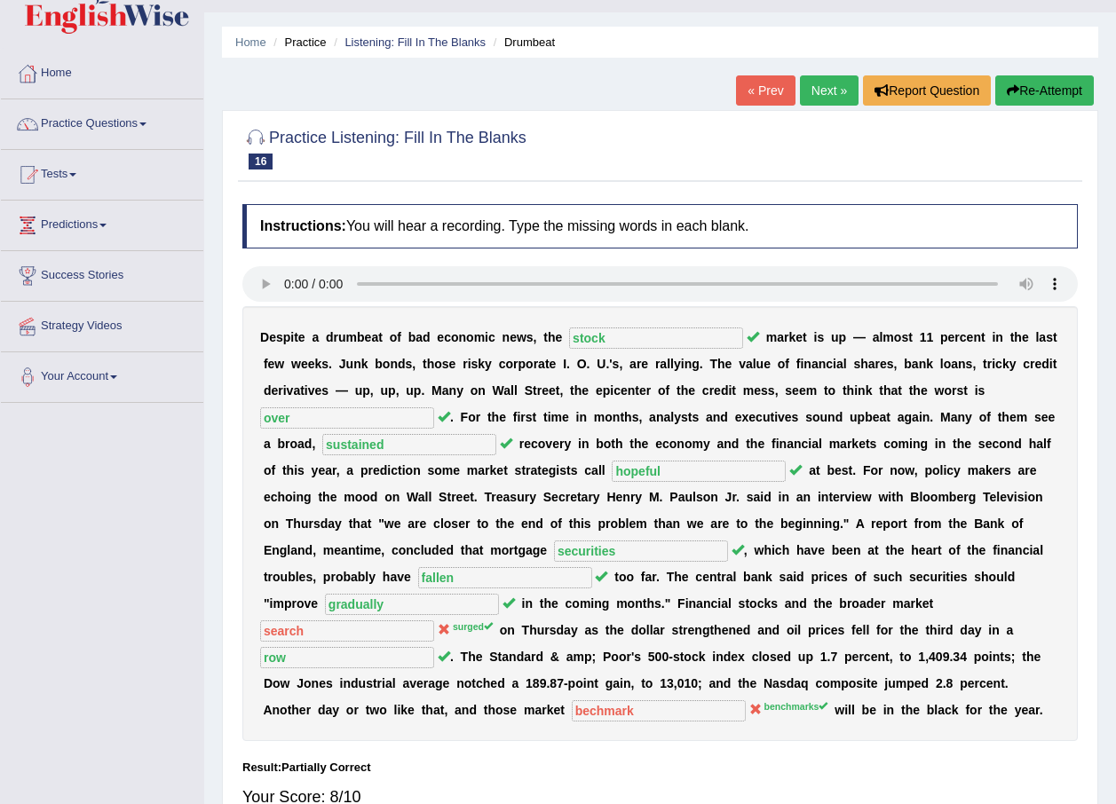
click at [818, 94] on link "Next »" at bounding box center [829, 90] width 59 height 30
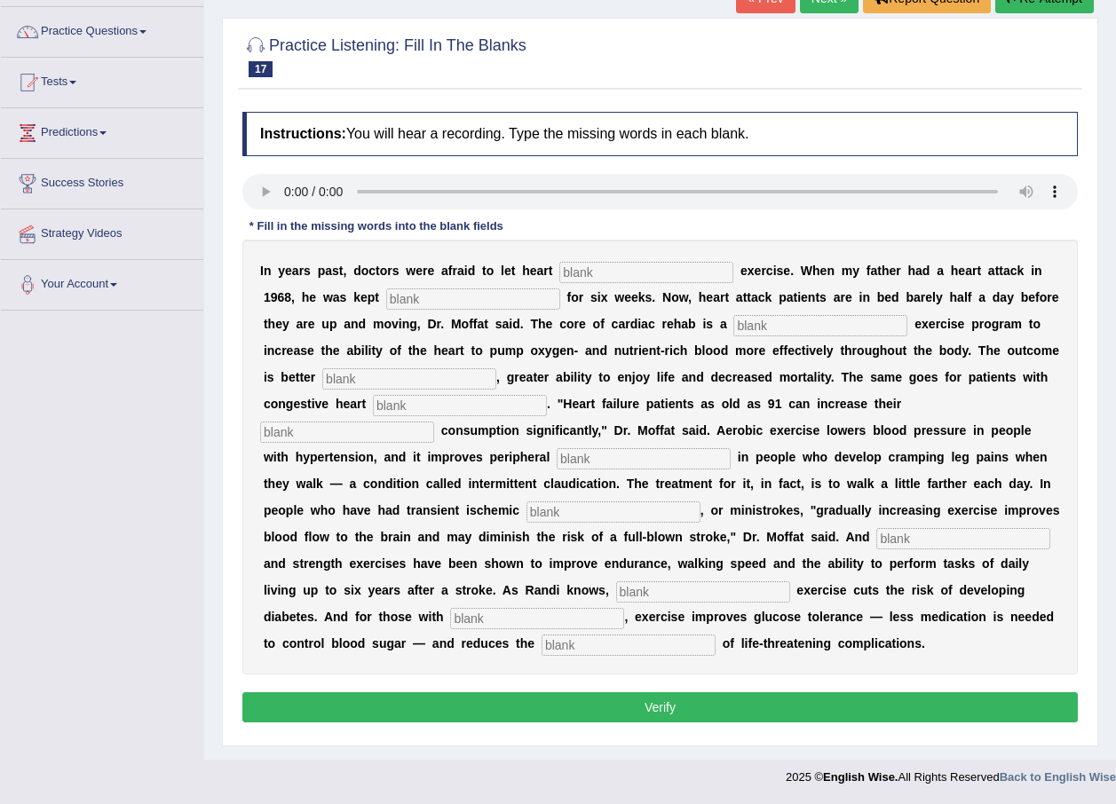
click at [566, 280] on input "text" at bounding box center [646, 272] width 174 height 21
type input "patient"
click at [386, 304] on input "text" at bounding box center [473, 298] width 174 height 21
type input "sanitary"
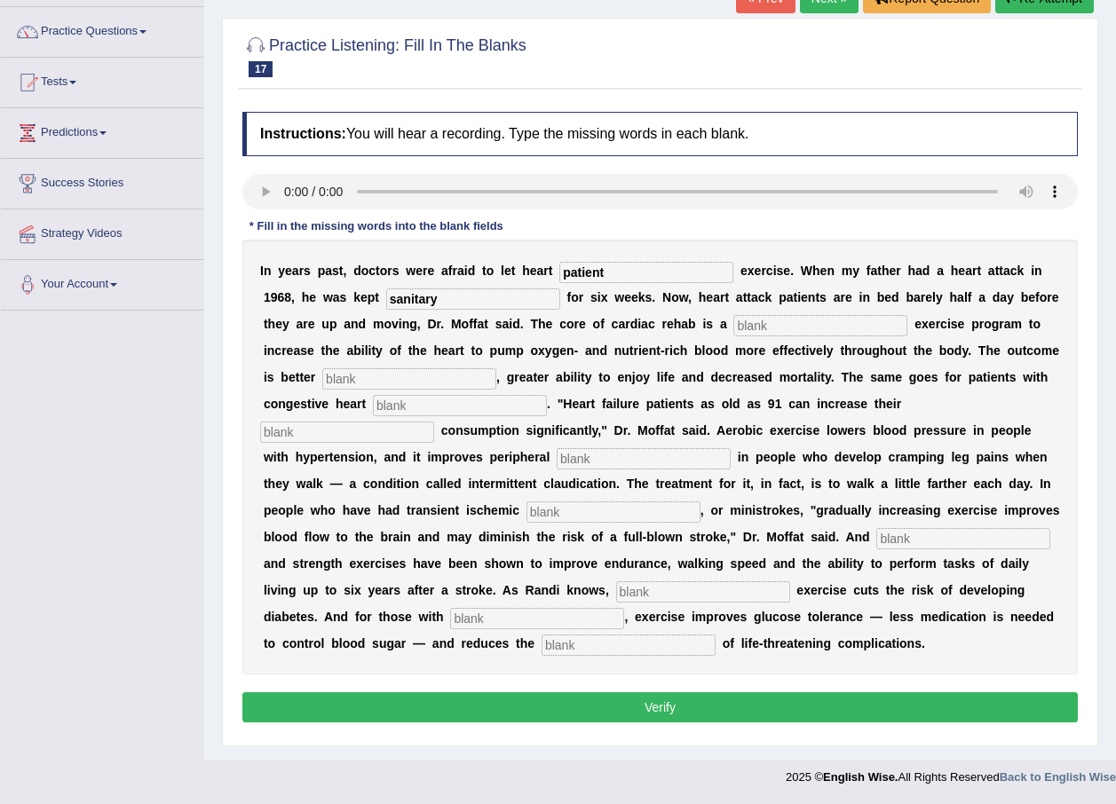
click at [733, 324] on input "text" at bounding box center [820, 325] width 174 height 21
click at [733, 327] on input "progrisive" at bounding box center [820, 325] width 174 height 21
click at [733, 327] on input "progresive" at bounding box center [820, 325] width 174 height 21
type input "progresive"
click at [340, 373] on input "text" at bounding box center [409, 378] width 174 height 21
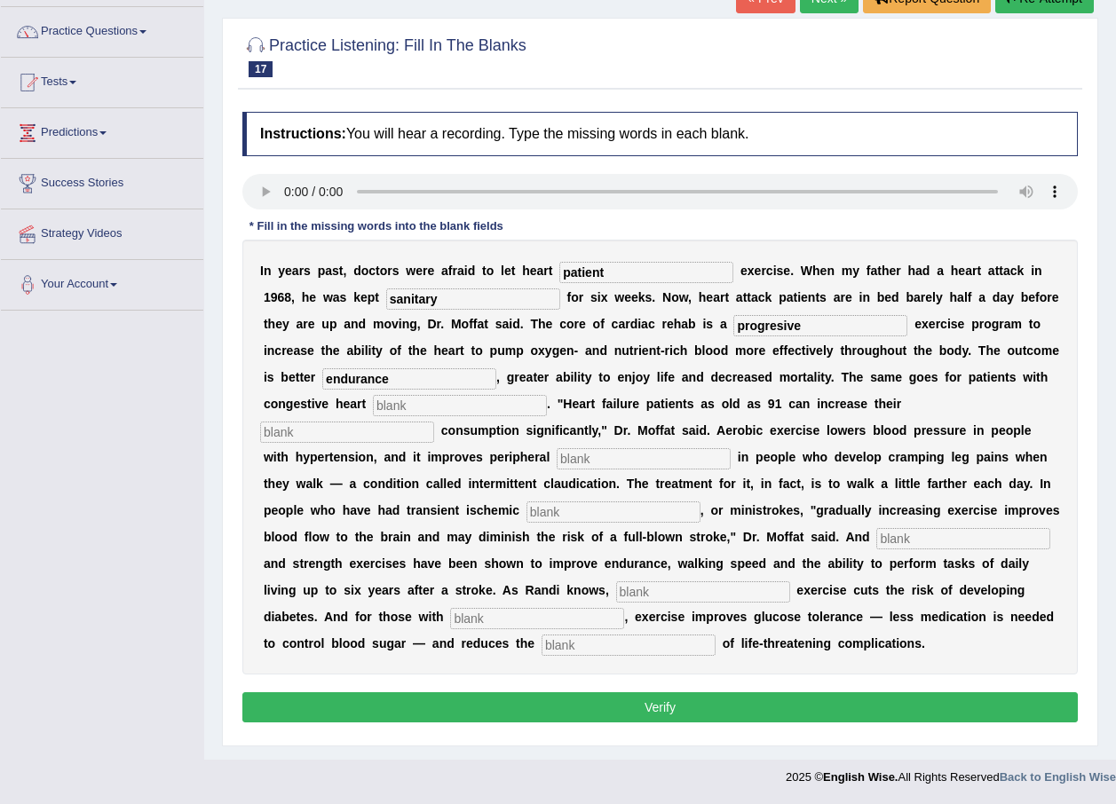
type input "endurance"
click at [373, 401] on input "text" at bounding box center [460, 405] width 174 height 21
type input "failure"
click at [434, 422] on input "text" at bounding box center [347, 432] width 174 height 21
type input "oxygen"
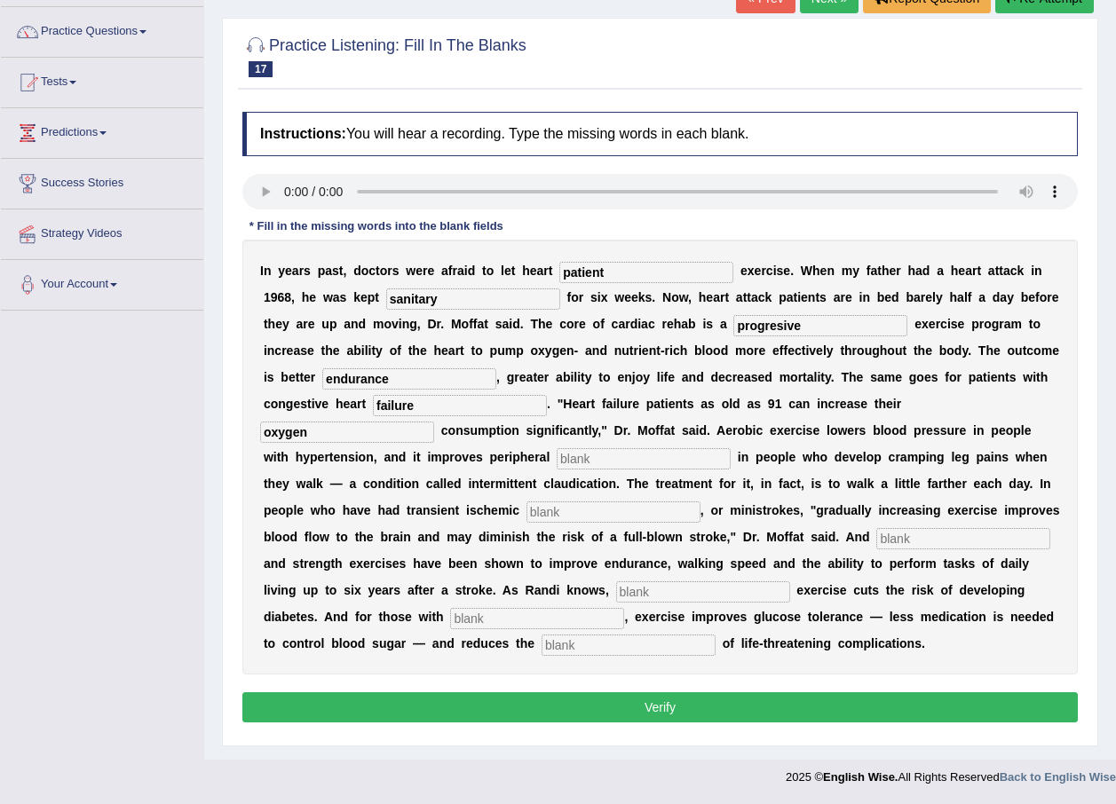
click at [557, 454] on input "text" at bounding box center [644, 458] width 174 height 21
click at [557, 463] on input "text" at bounding box center [644, 458] width 174 height 21
type input "circulition"
click at [526, 513] on input "text" at bounding box center [613, 512] width 174 height 21
type input "attacks"
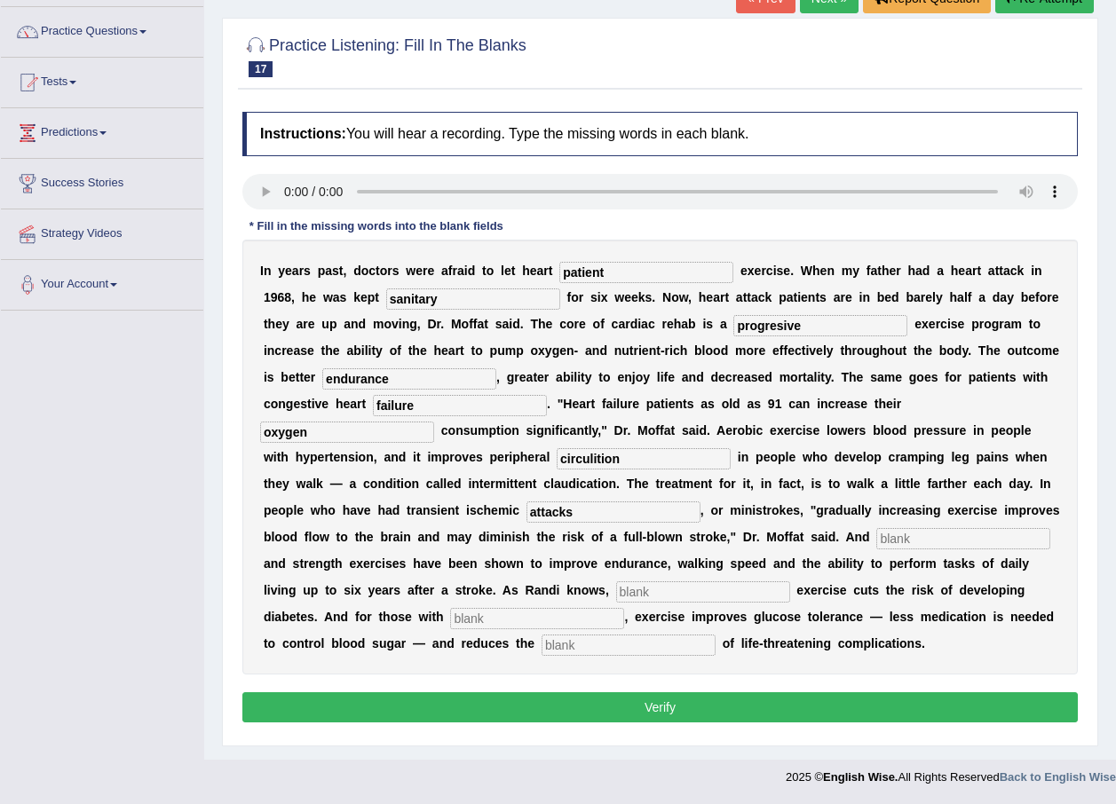
click at [876, 541] on input "text" at bounding box center [963, 538] width 174 height 21
type input "erobic"
click at [616, 600] on input "text" at bounding box center [703, 591] width 174 height 21
type input "moderate"
click at [624, 608] on input "text" at bounding box center [537, 618] width 174 height 21
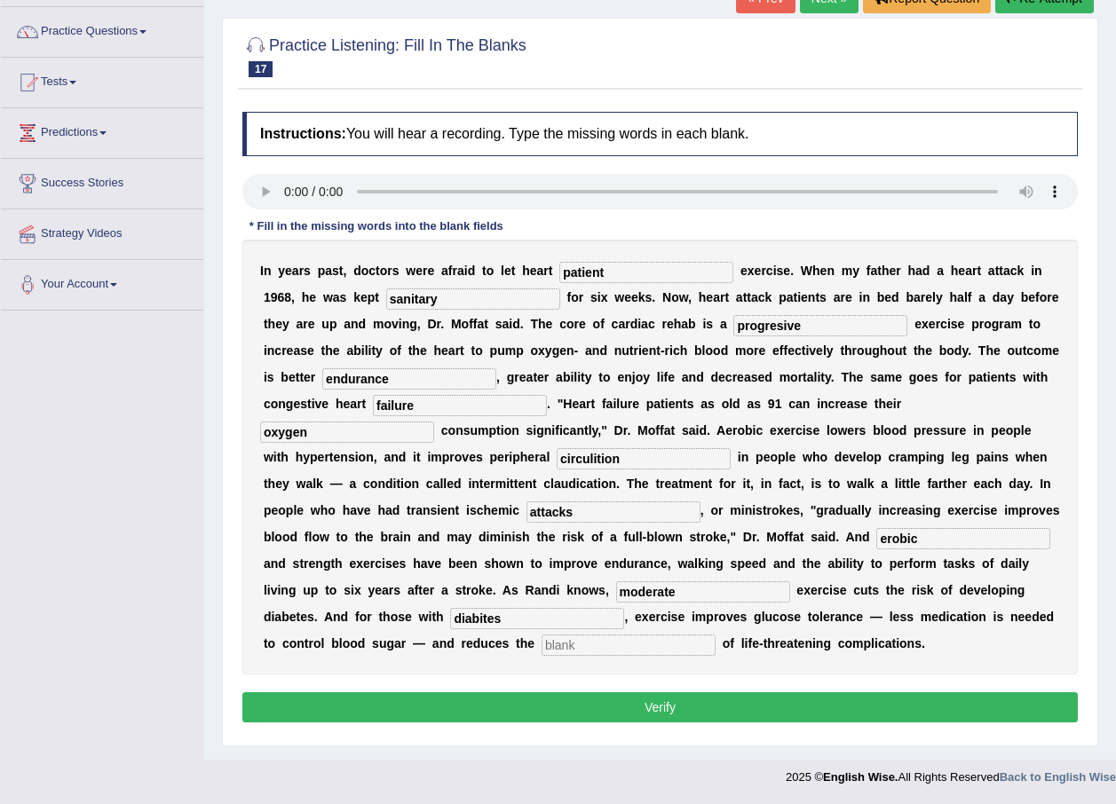
type input "diabites"
click at [715, 635] on input "text" at bounding box center [628, 645] width 174 height 21
type input "risk"
click at [568, 709] on button "Verify" at bounding box center [659, 707] width 835 height 30
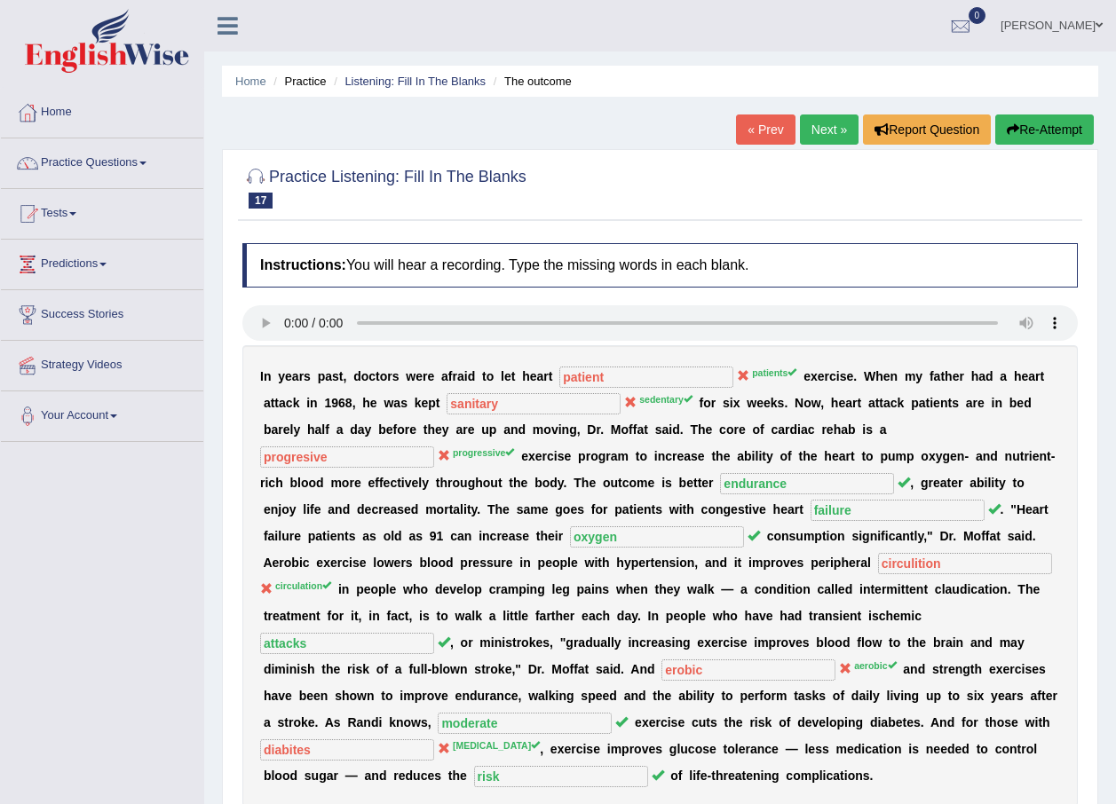
click at [817, 138] on link "Next »" at bounding box center [829, 130] width 59 height 30
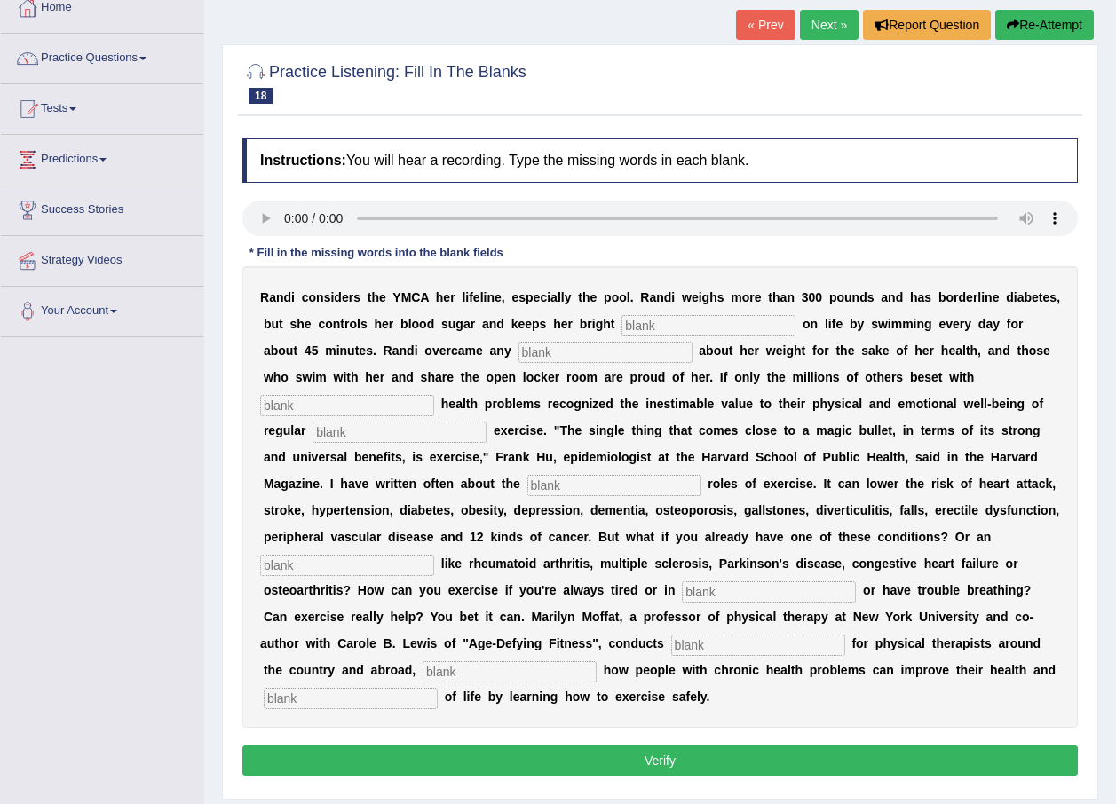
scroll to position [131, 0]
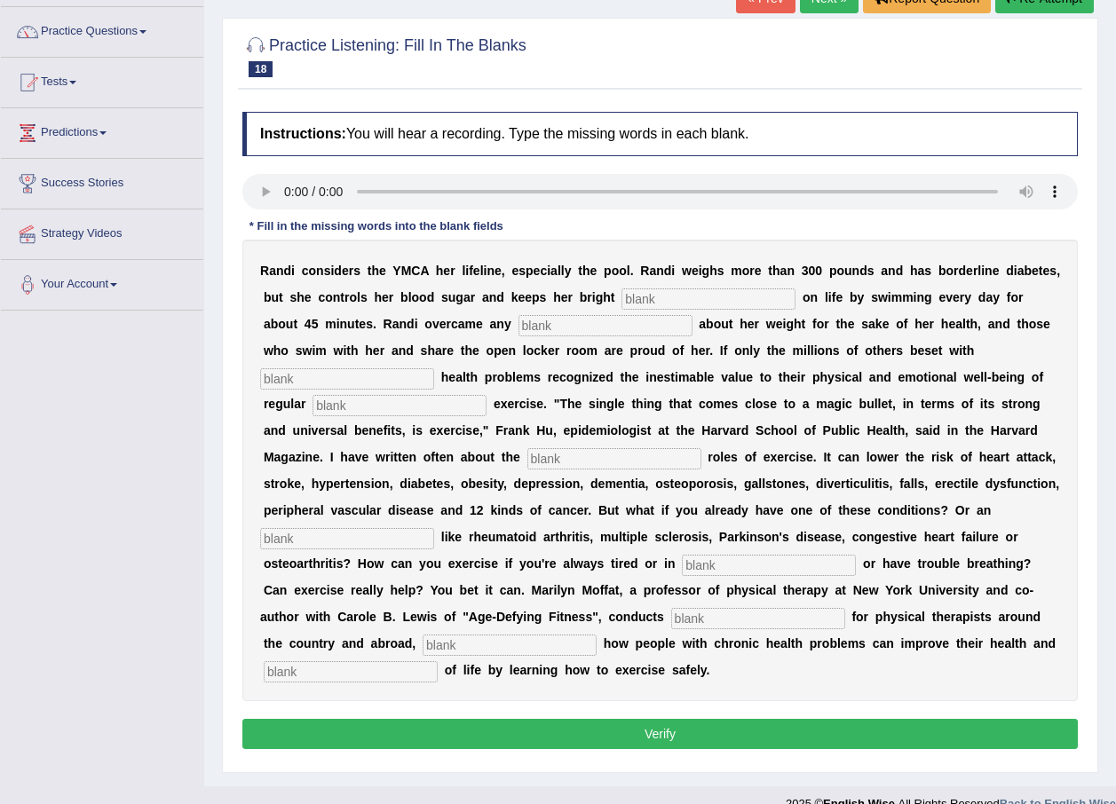
click at [621, 296] on input "text" at bounding box center [708, 298] width 174 height 21
click at [621, 299] on input "text" at bounding box center [708, 298] width 174 height 21
click at [621, 308] on input "text" at bounding box center [708, 298] width 174 height 21
type input "out"
click at [518, 327] on input "text" at bounding box center [605, 325] width 174 height 21
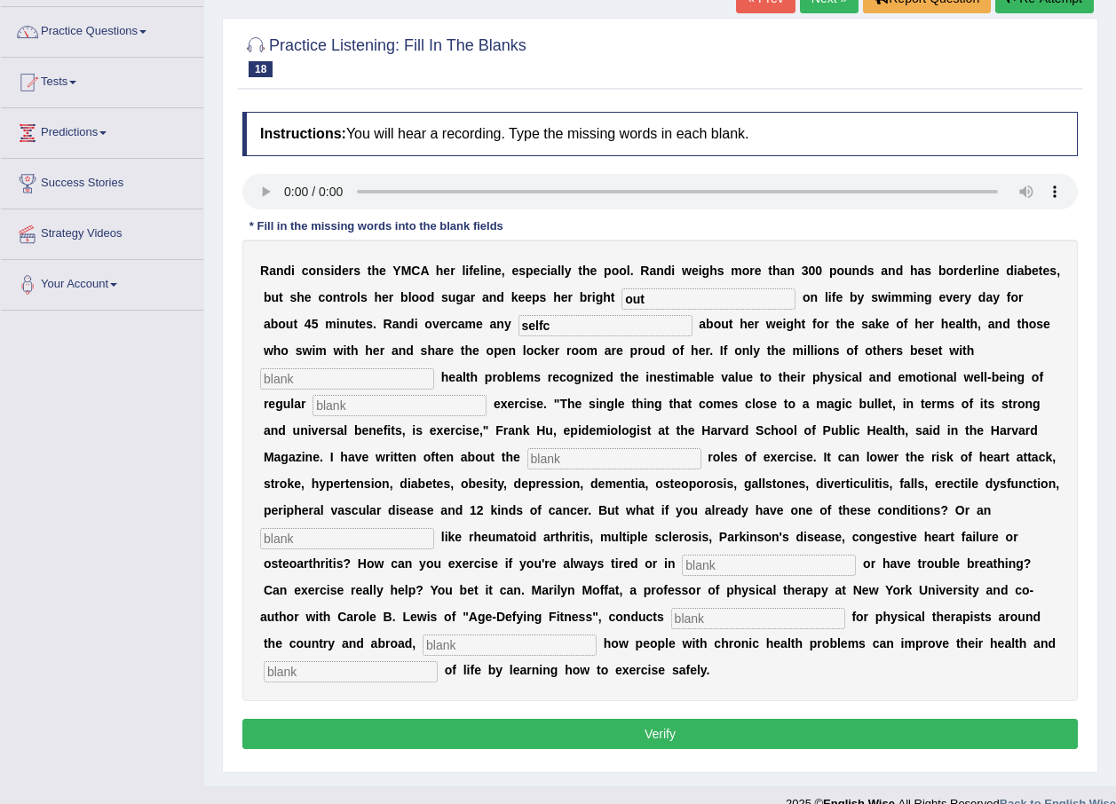
type input "selfc"
click at [434, 368] on input "text" at bounding box center [347, 378] width 174 height 21
click at [486, 395] on input "text" at bounding box center [399, 405] width 174 height 21
type input "physical"
click at [701, 448] on input "text" at bounding box center [614, 458] width 174 height 21
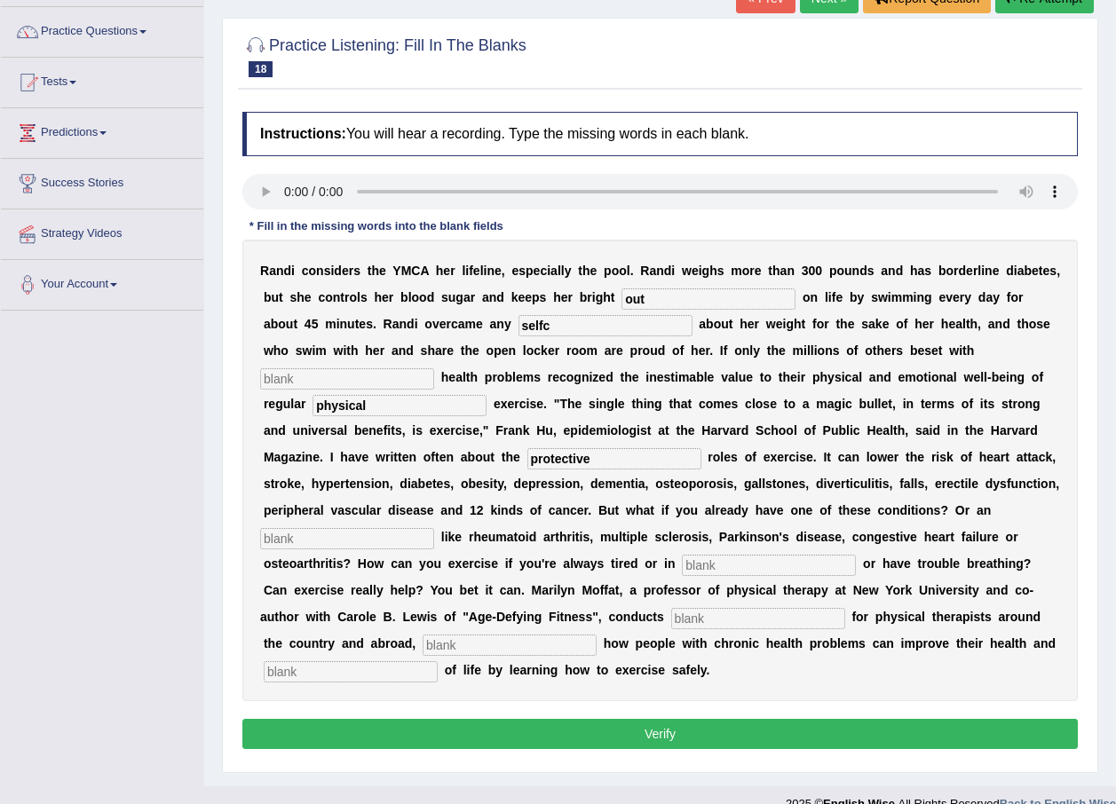
type input "protective"
click at [434, 528] on input "text" at bounding box center [347, 538] width 174 height 21
type input "element"
click at [770, 555] on input "text" at bounding box center [769, 565] width 174 height 21
type input "pain"
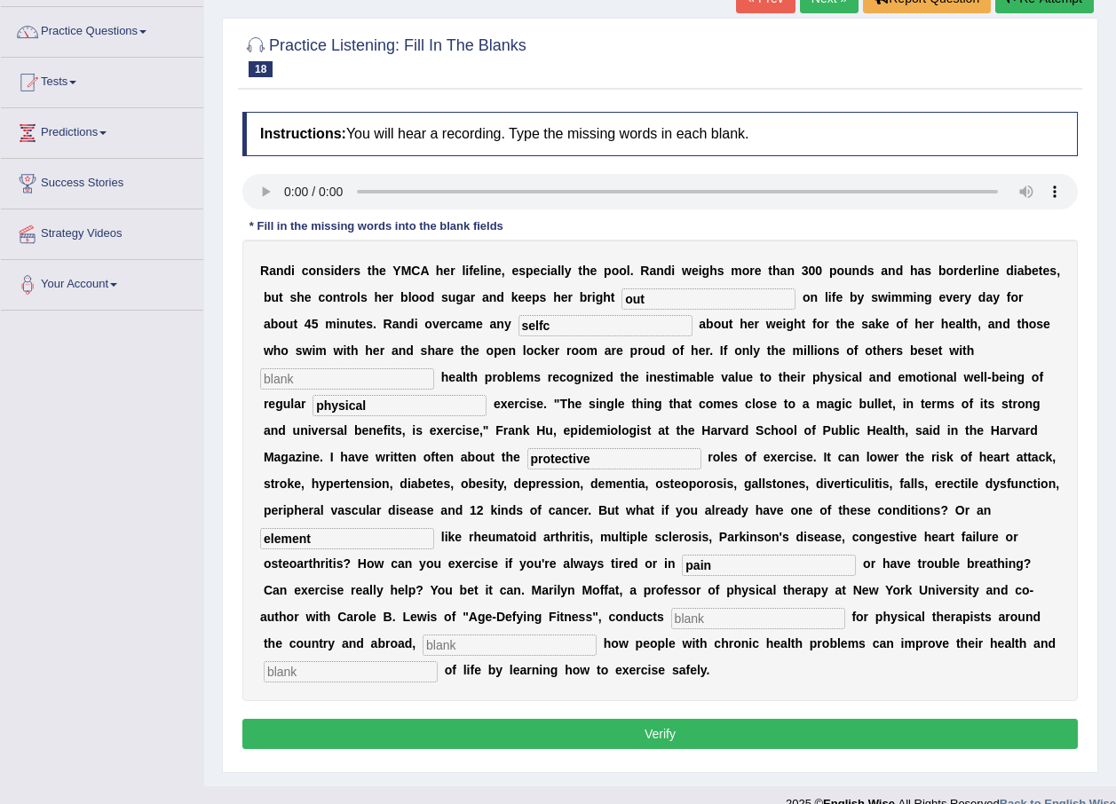
click at [671, 608] on input "text" at bounding box center [758, 618] width 174 height 21
type input "workshops"
click at [423, 635] on input "text" at bounding box center [510, 645] width 174 height 21
type input "demonstrating"
click at [338, 661] on input "text" at bounding box center [351, 671] width 174 height 21
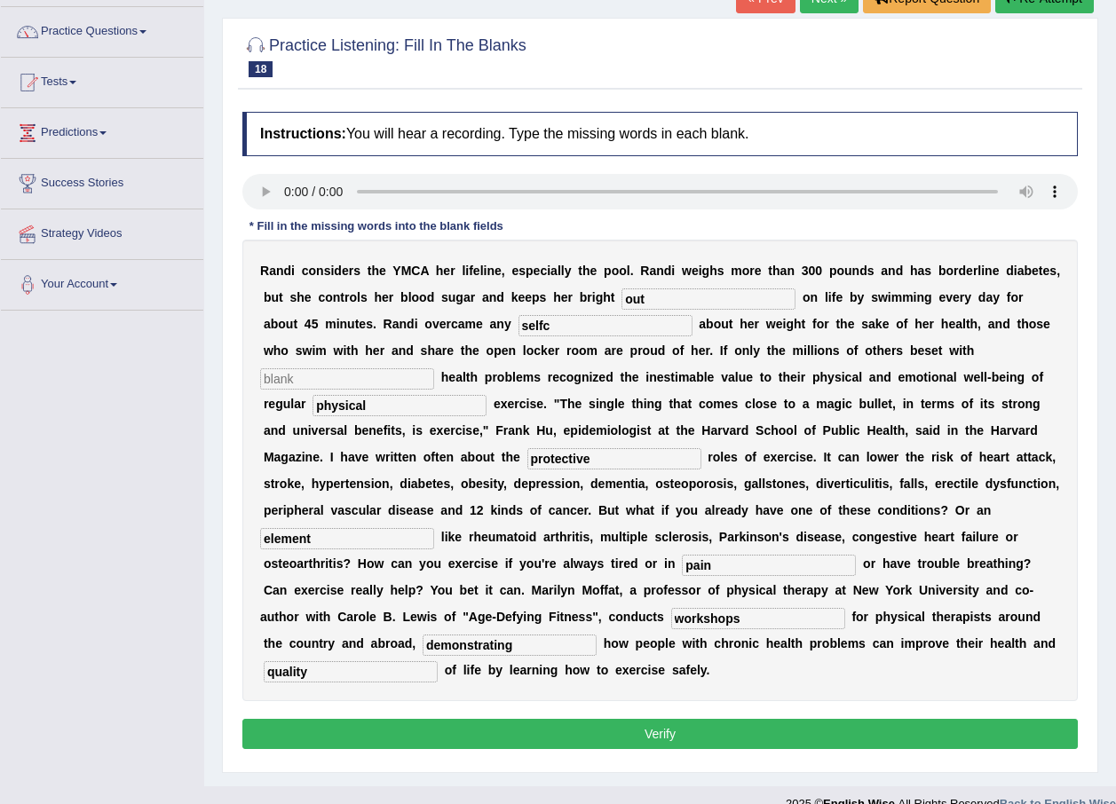
type input "quality"
click at [459, 721] on button "Verify" at bounding box center [659, 734] width 835 height 30
drag, startPoint x: 767, startPoint y: 343, endPoint x: 767, endPoint y: 370, distance: 27.5
click at [434, 368] on input "text" at bounding box center [347, 378] width 174 height 21
type input "r"
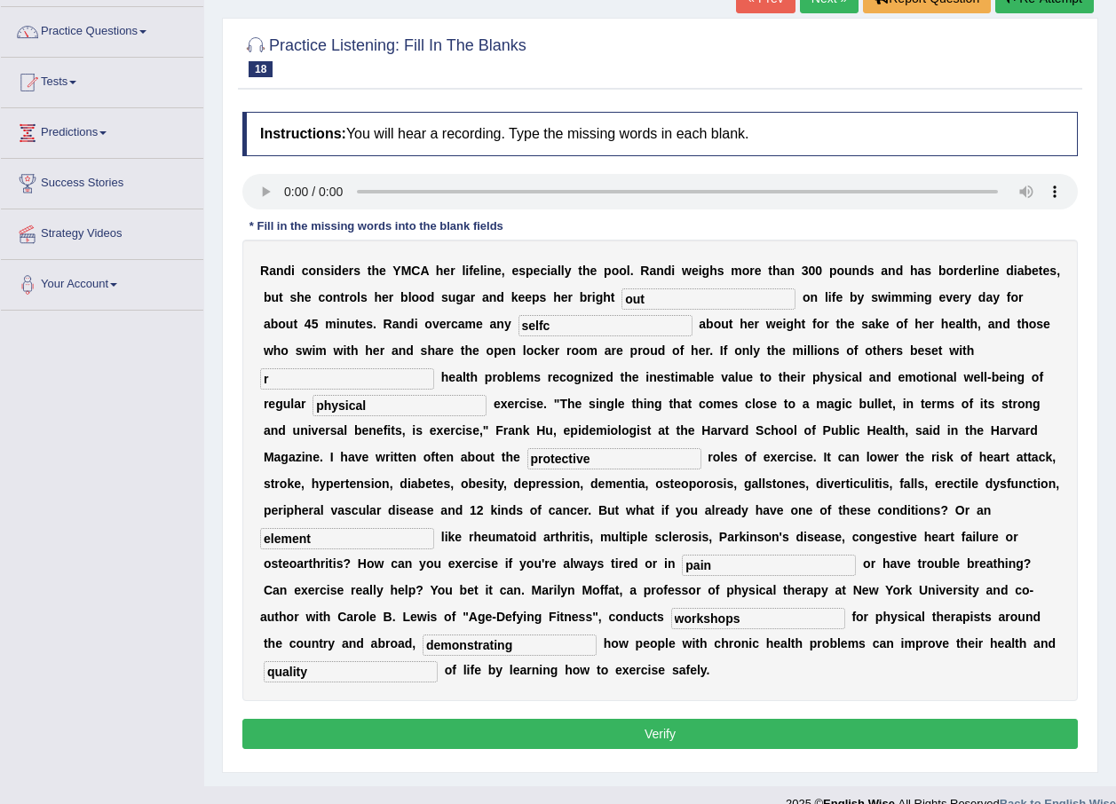
click at [683, 719] on button "Verify" at bounding box center [659, 734] width 835 height 30
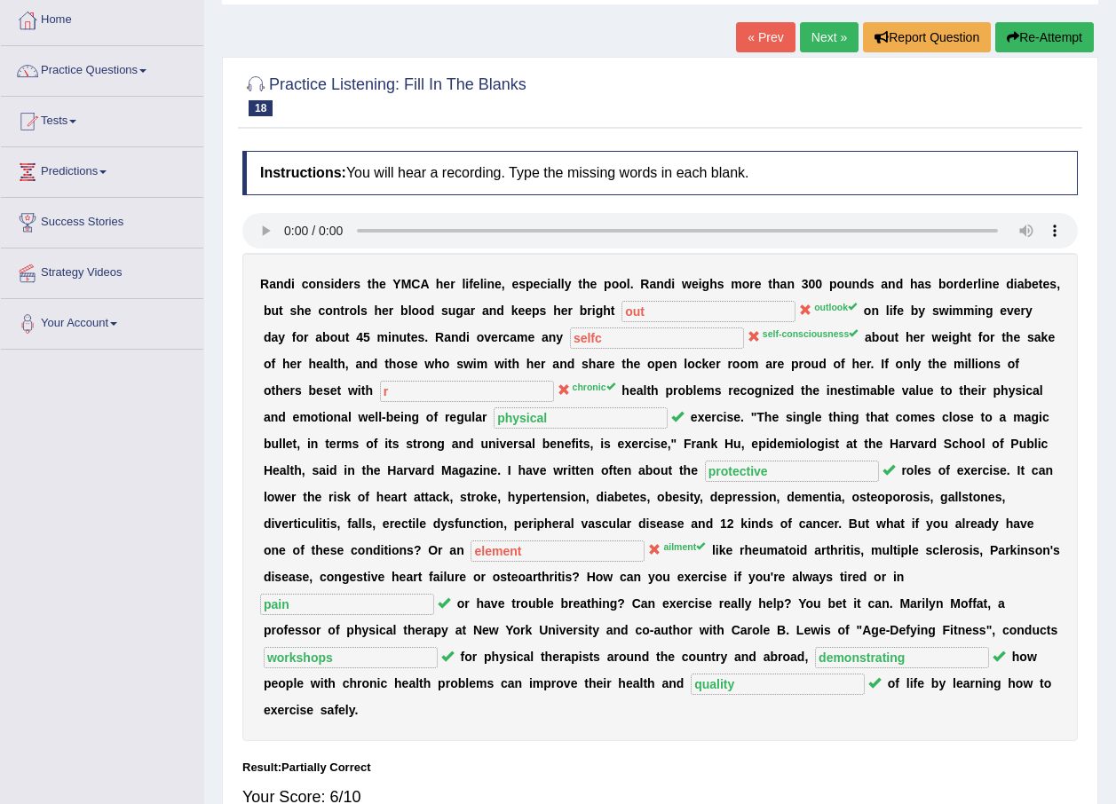
scroll to position [0, 0]
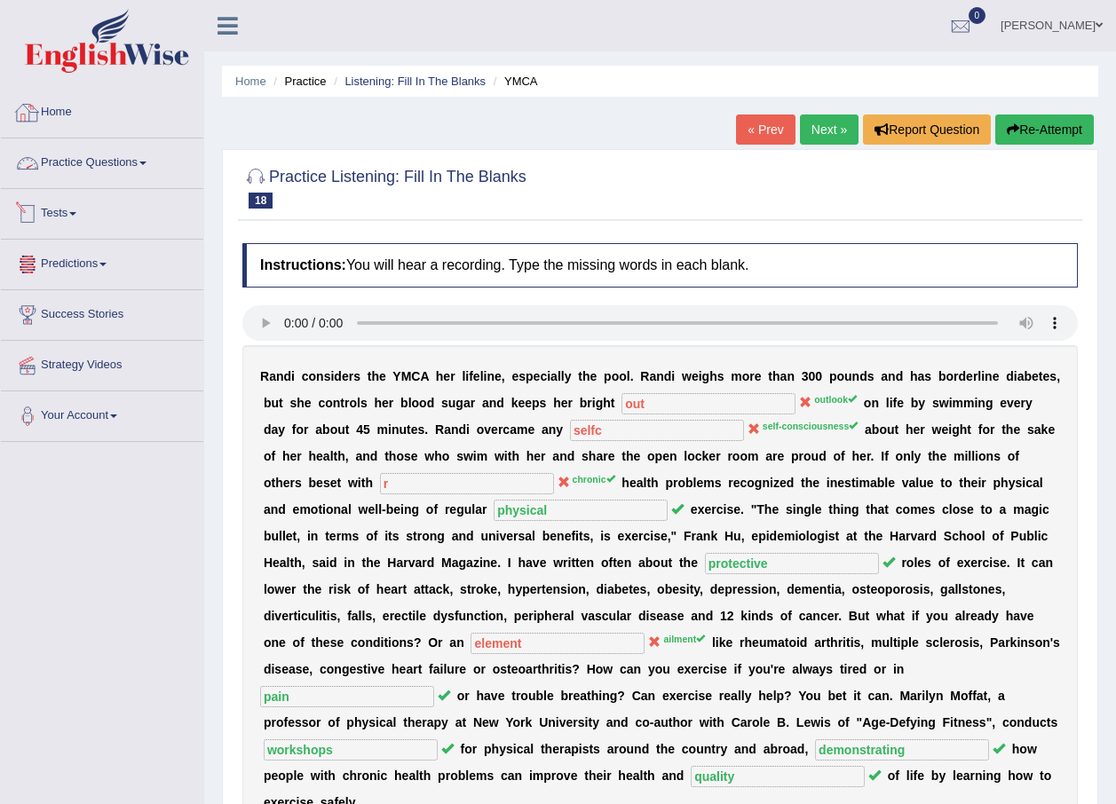
click at [108, 128] on link "Home" at bounding box center [102, 110] width 202 height 44
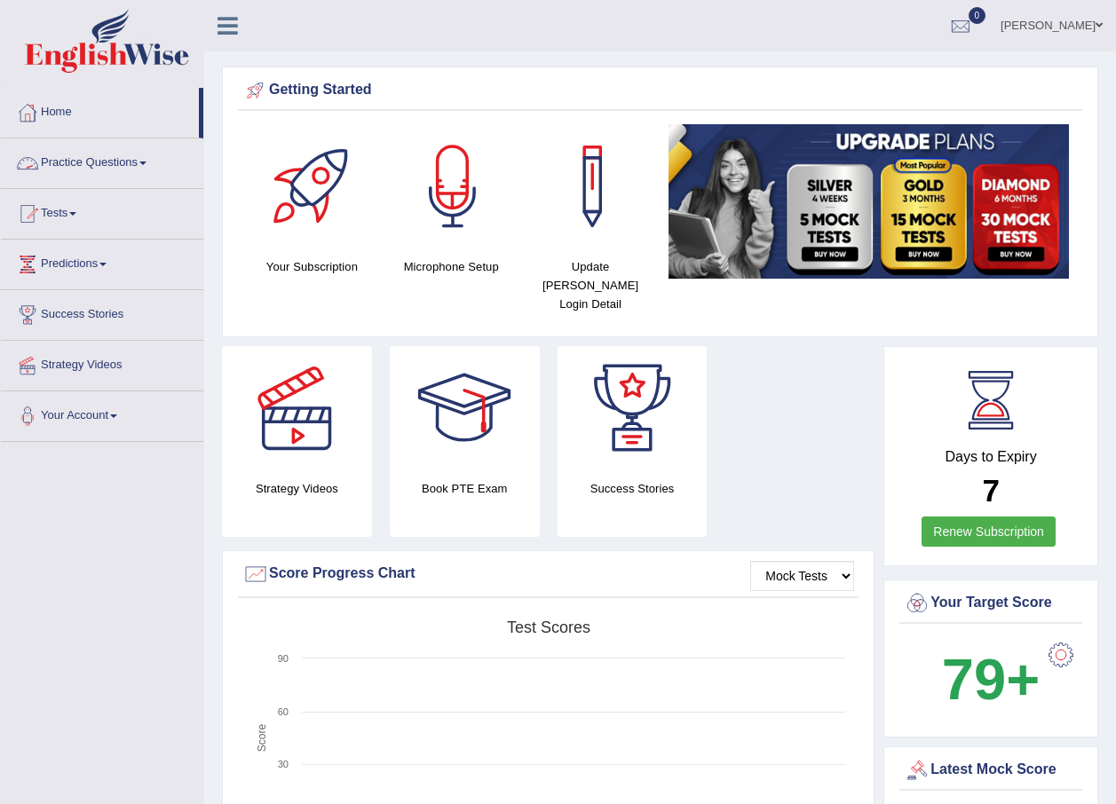
click at [136, 178] on link "Practice Questions" at bounding box center [102, 160] width 202 height 44
